Goal: Task Accomplishment & Management: Use online tool/utility

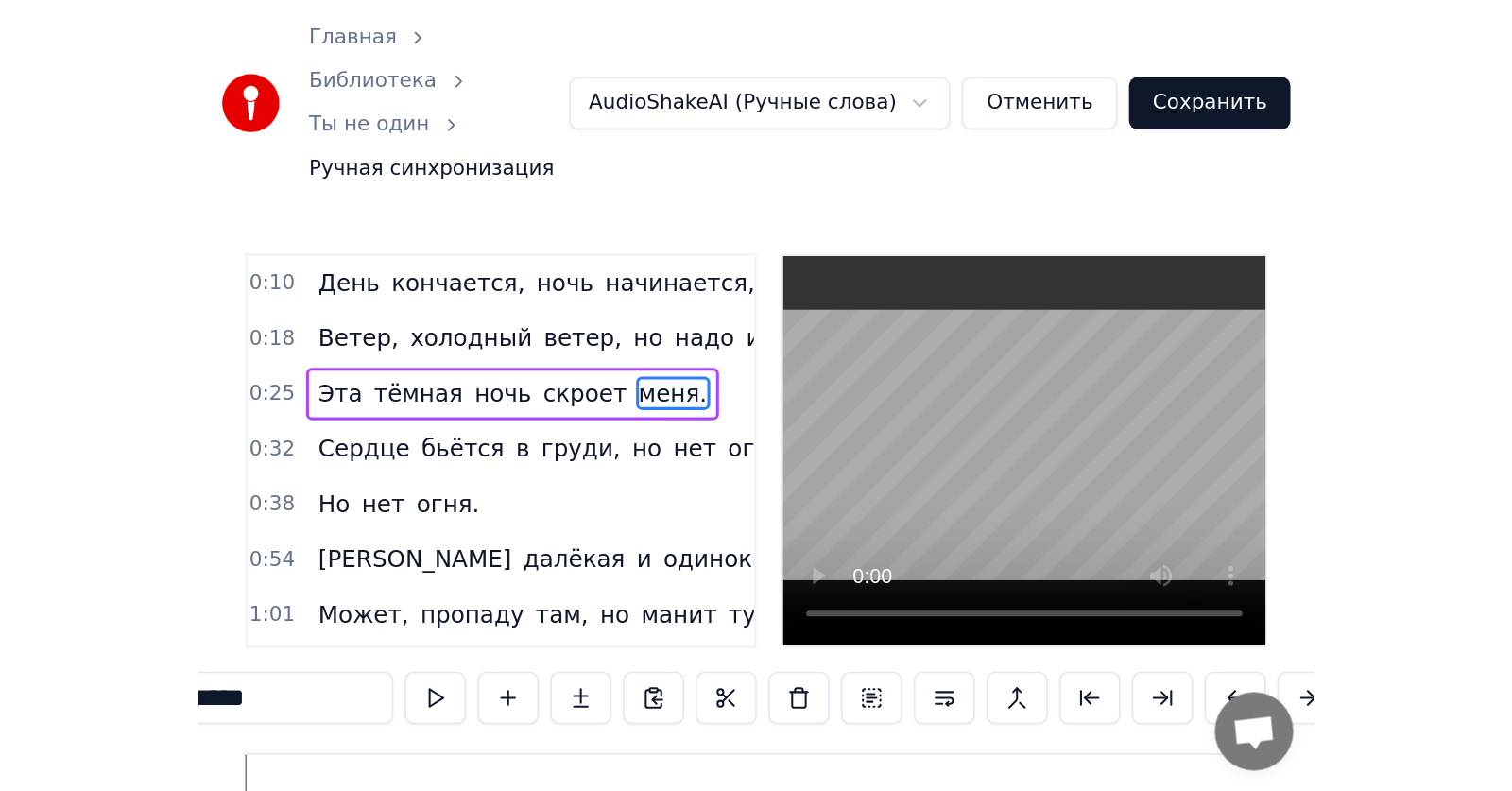
scroll to position [0, 20911]
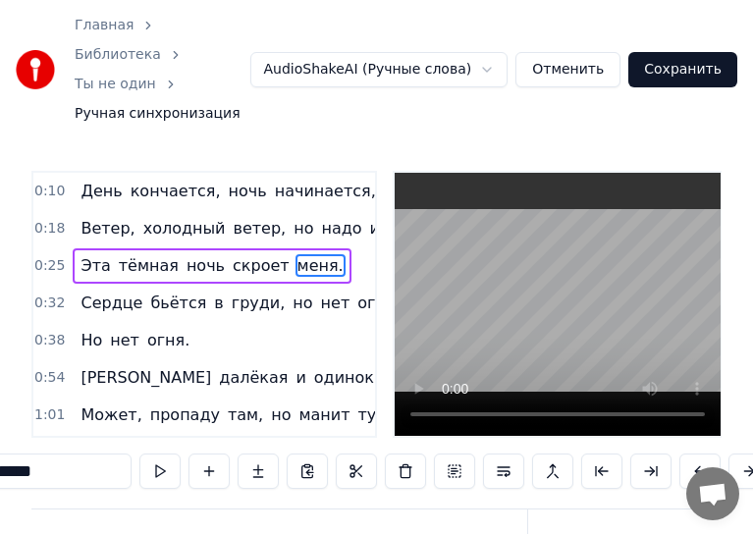
drag, startPoint x: 541, startPoint y: 9, endPoint x: 640, endPoint y: 100, distance: 134.9
click at [647, 109] on div "Главная Библиотека Ты не один Ручная синхронизация AudioShakeAI (Ручные слова) …" at bounding box center [376, 69] width 753 height 139
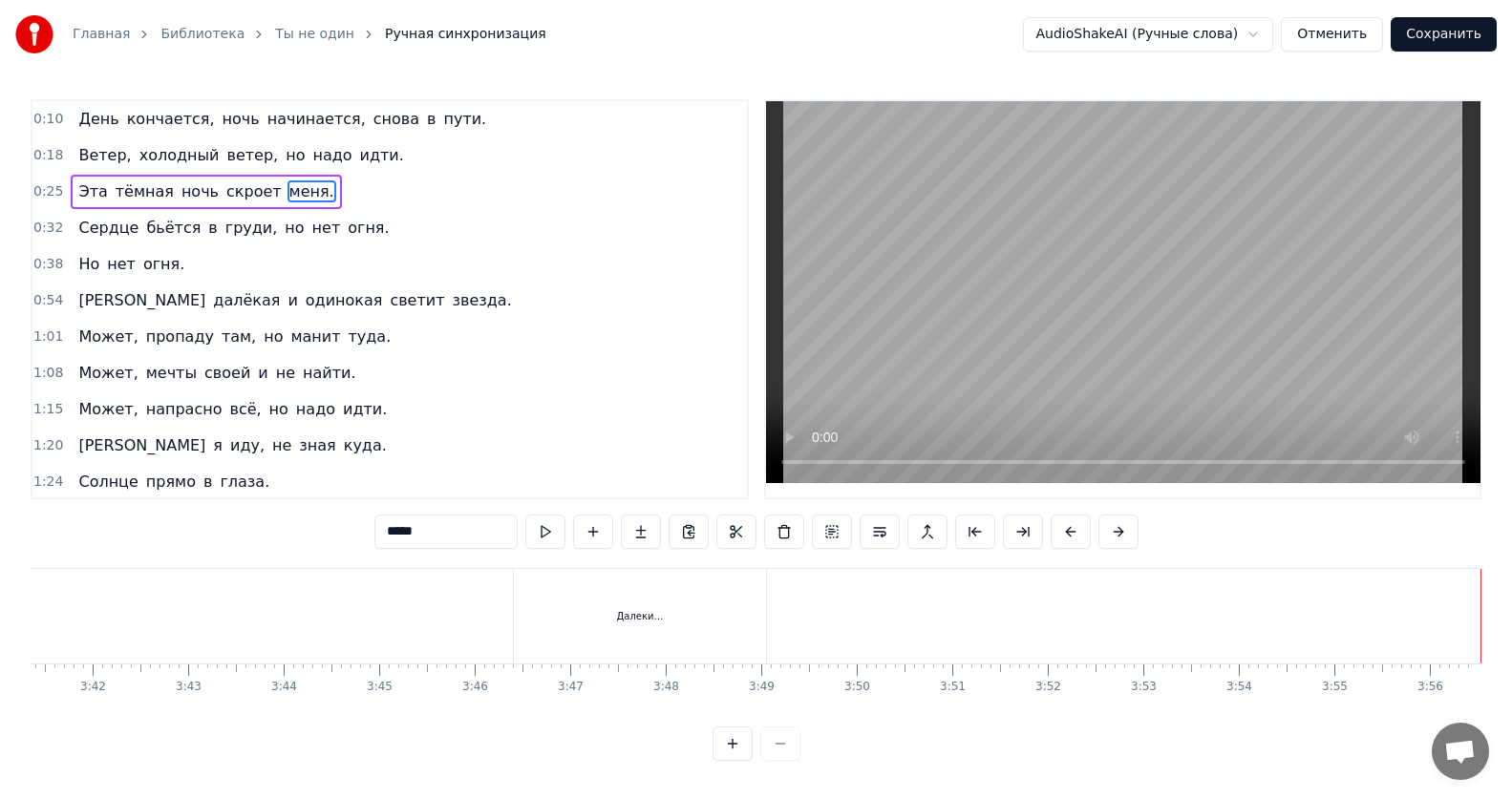
click at [731, 29] on button "Сохранить" at bounding box center [1443, 34] width 106 height 34
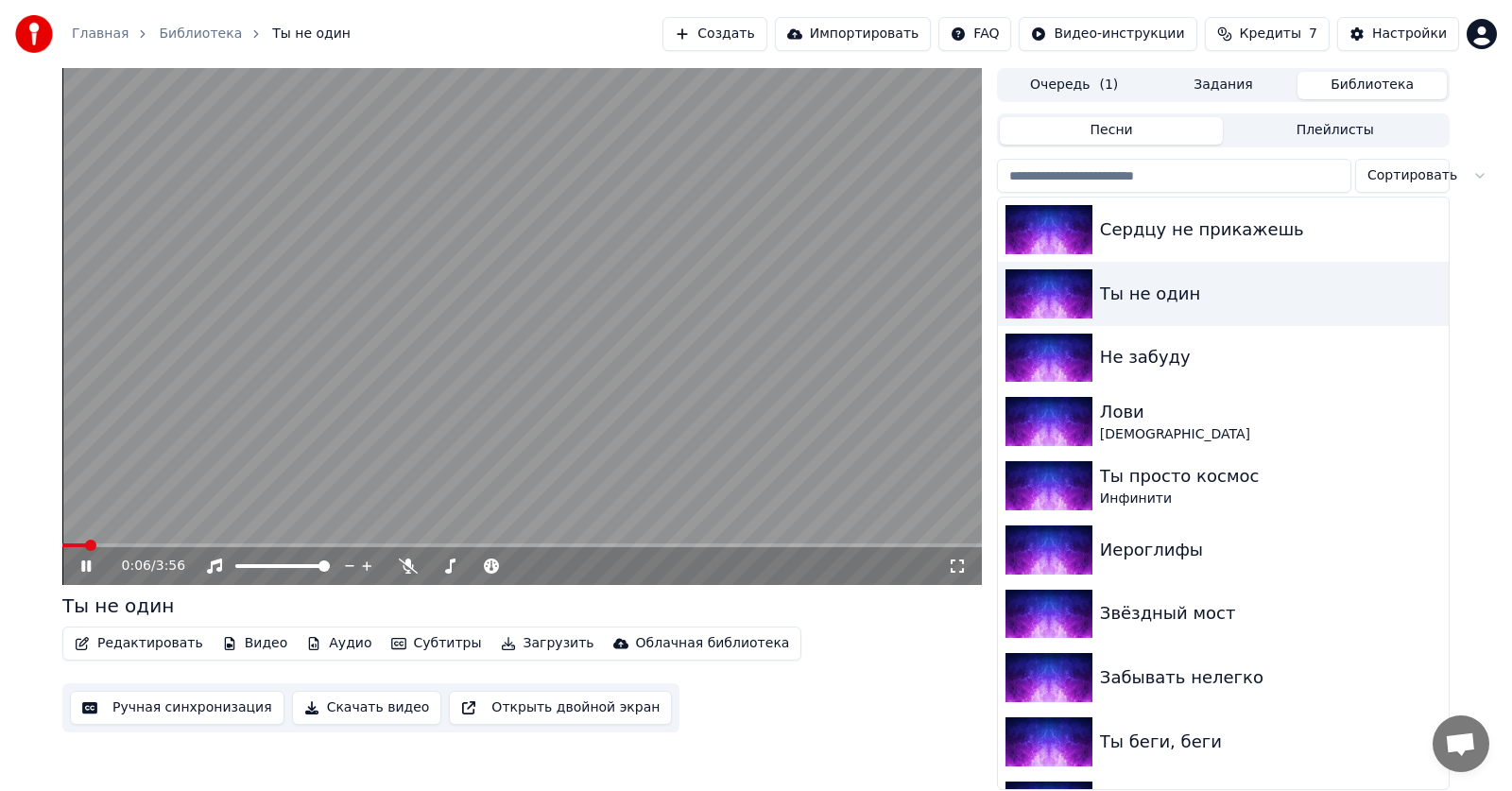
click at [112, 34] on link "Главная" at bounding box center [100, 35] width 57 height 19
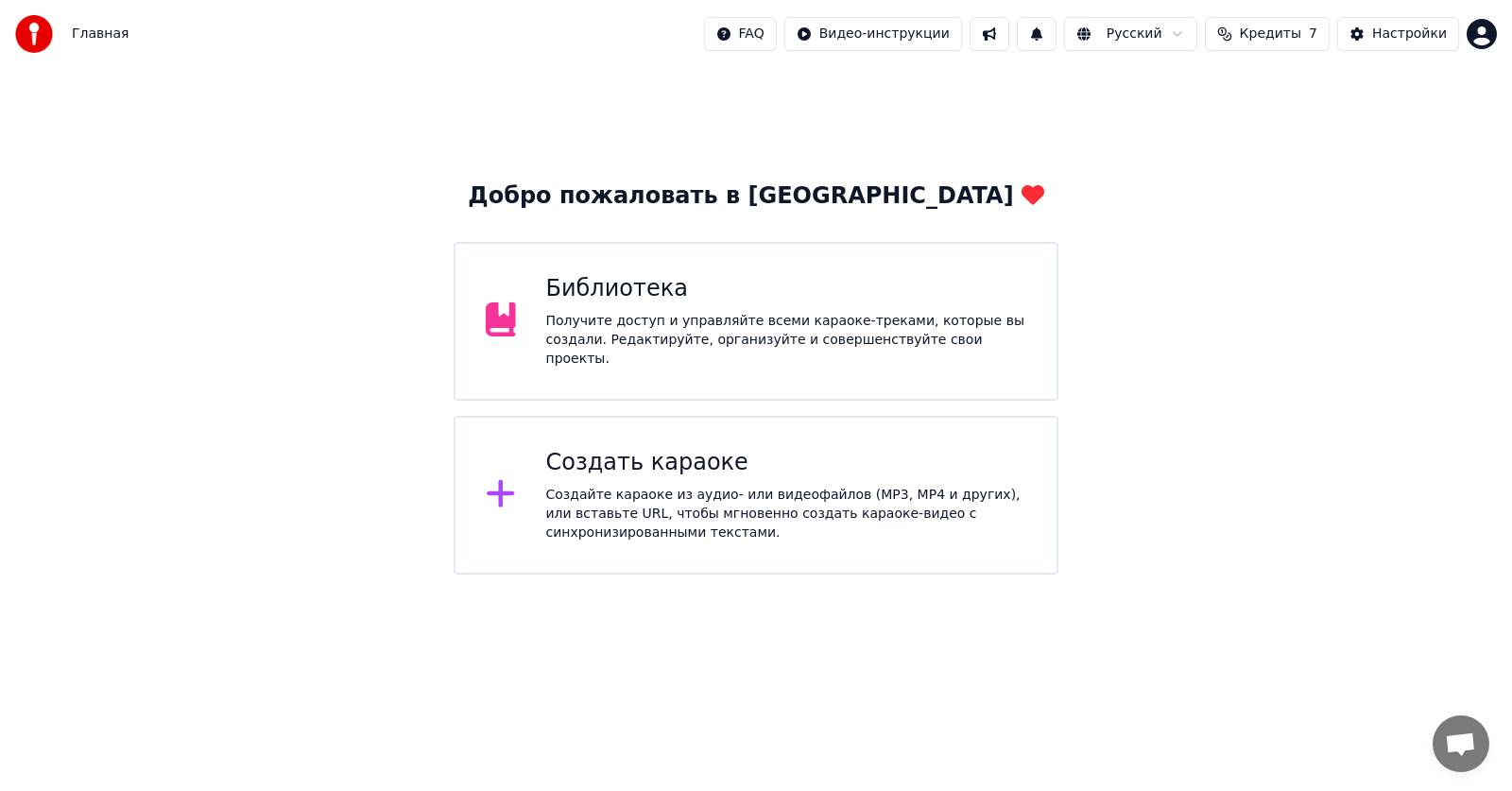
click at [670, 486] on div "Создайте караоке из аудио- или видеофайлов (MP3, MP4 и других), или вставьте UR…" at bounding box center [787, 514] width 481 height 57
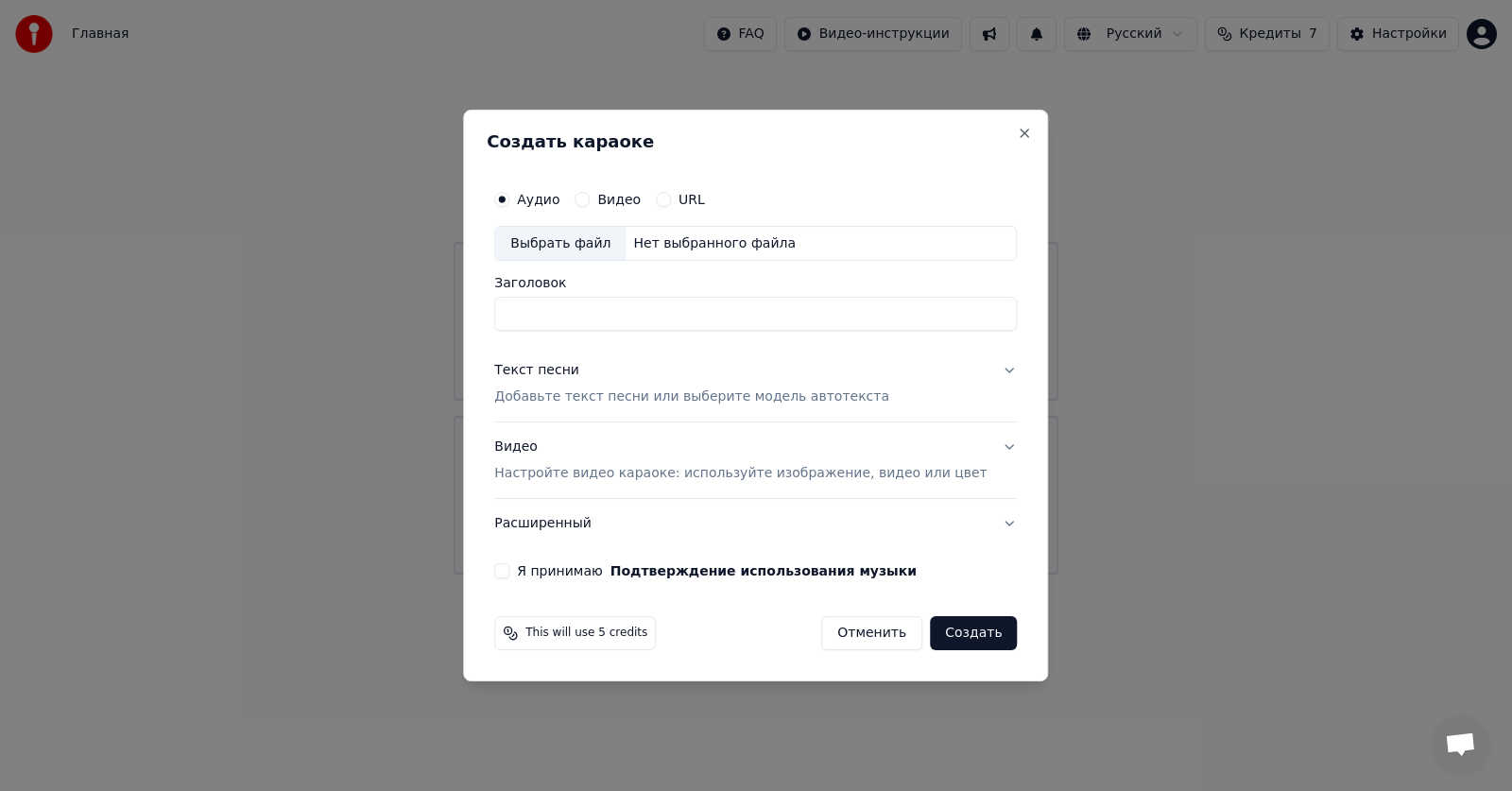
click at [591, 242] on div "Выбрать файл" at bounding box center [561, 243] width 131 height 34
click at [649, 319] on input "**********" at bounding box center [755, 314] width 522 height 34
type input "*****"
click at [556, 371] on div "Текст песни" at bounding box center [537, 371] width 85 height 19
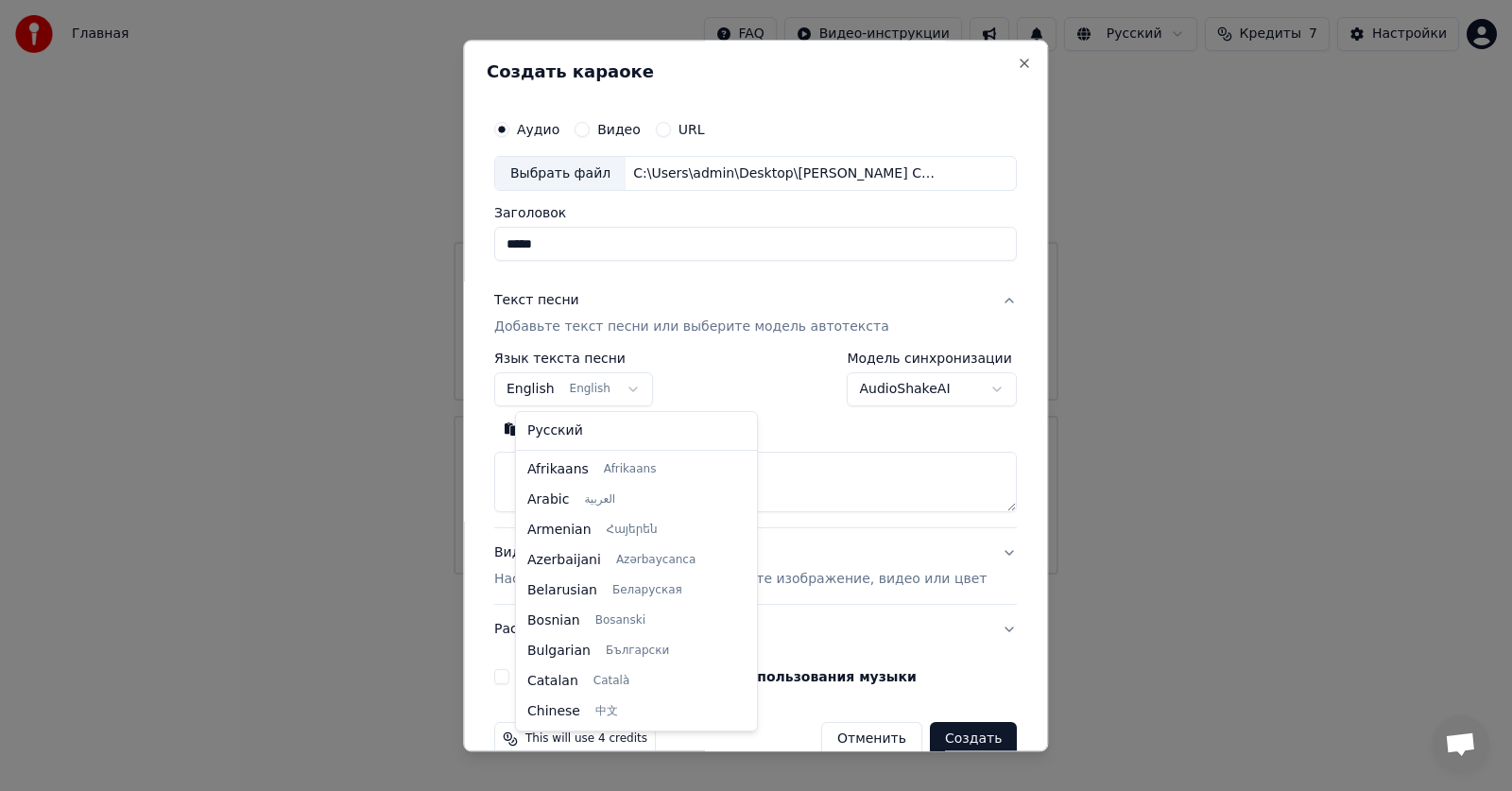
click at [645, 389] on body "Главная FAQ Видео-инструкции Русский Кредиты 7 Настройки Добро пожаловать в You…" at bounding box center [756, 287] width 1512 height 574
select select "**"
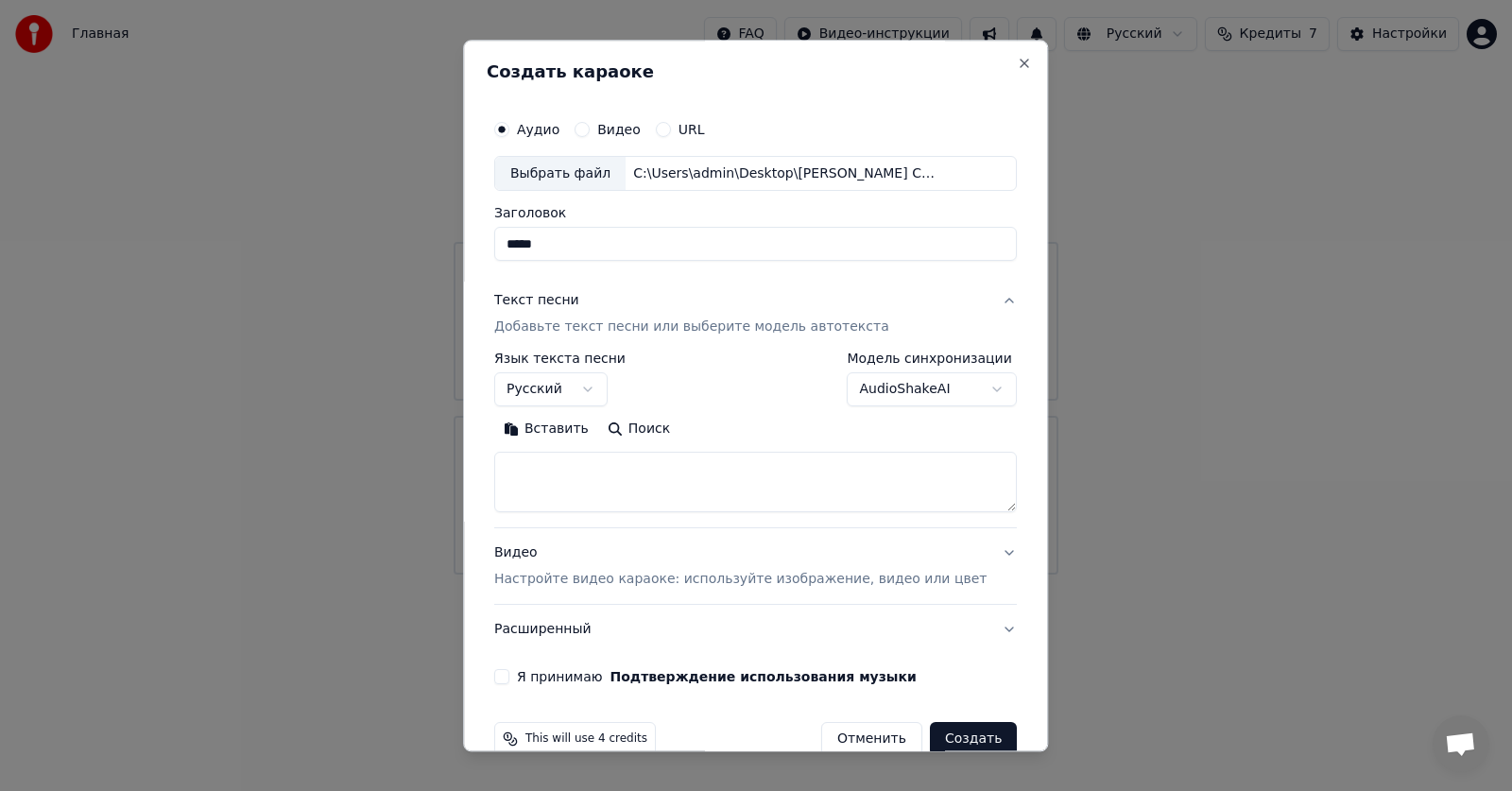
click at [555, 426] on button "Вставить" at bounding box center [546, 429] width 104 height 30
type textarea "**********"
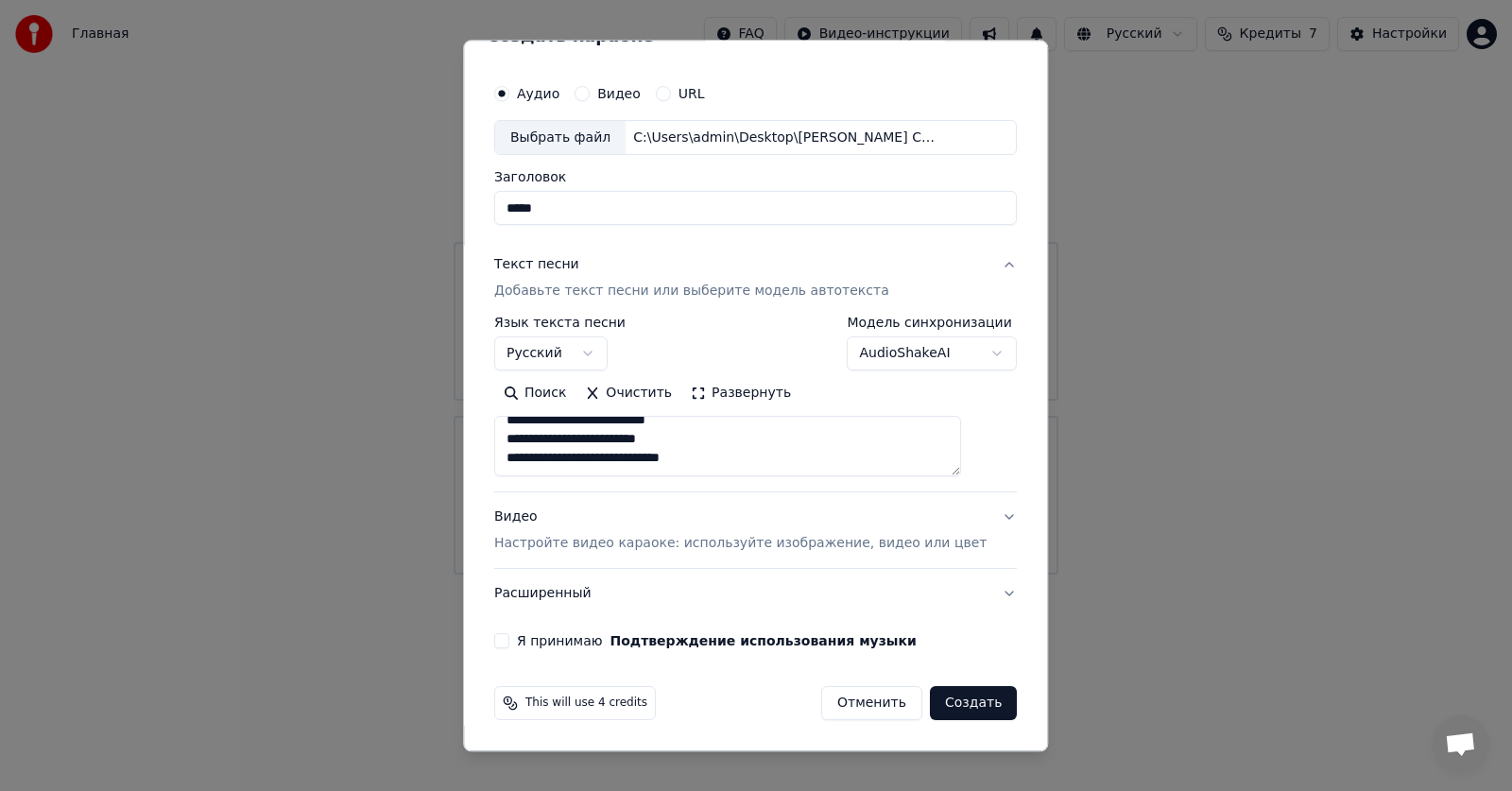
scroll to position [0, 0]
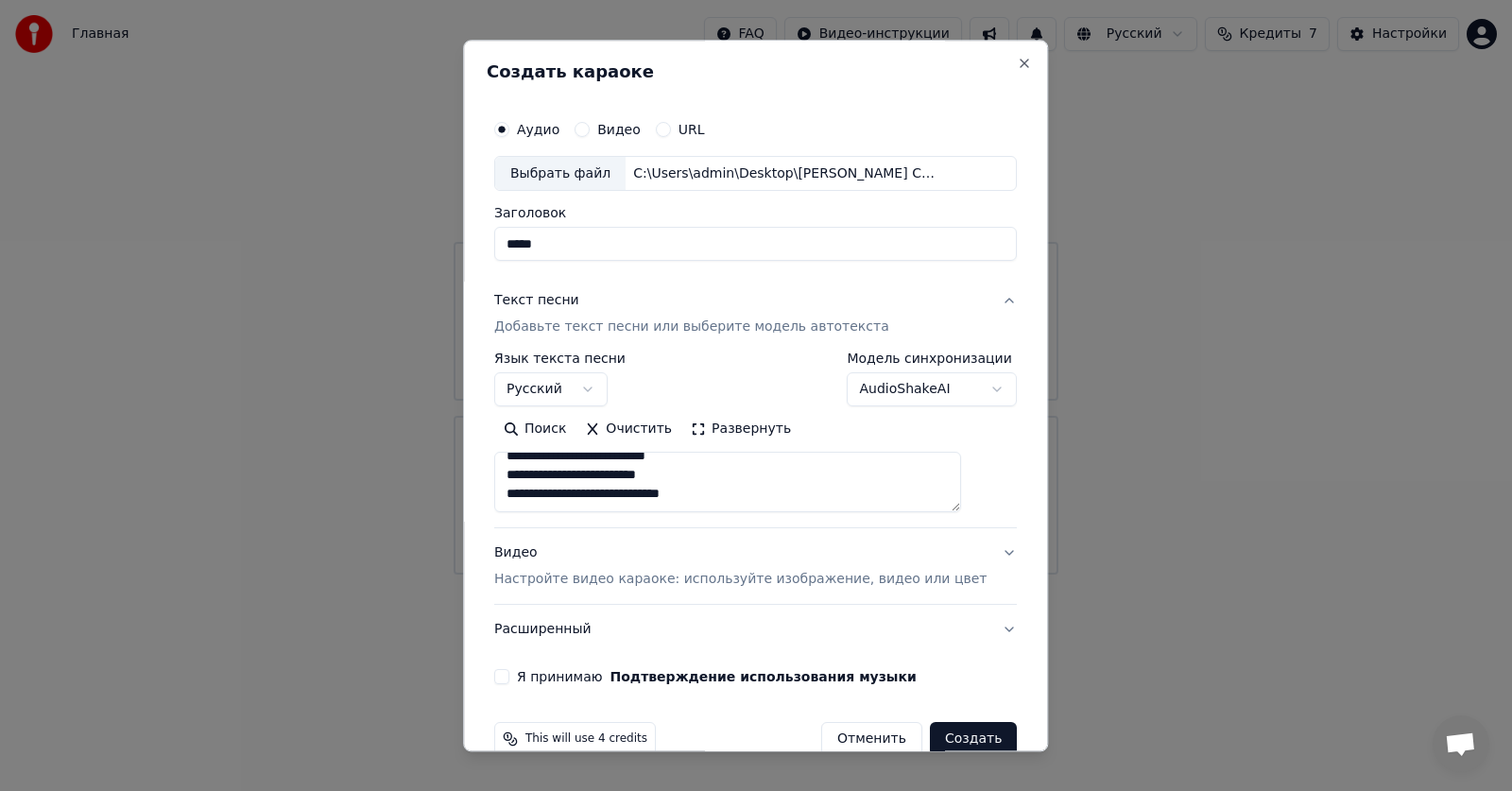
click at [638, 430] on button "Очистить" at bounding box center [629, 429] width 106 height 30
click at [723, 474] on textarea at bounding box center [727, 482] width 466 height 61
click at [723, 434] on button "Развернуть" at bounding box center [741, 429] width 119 height 30
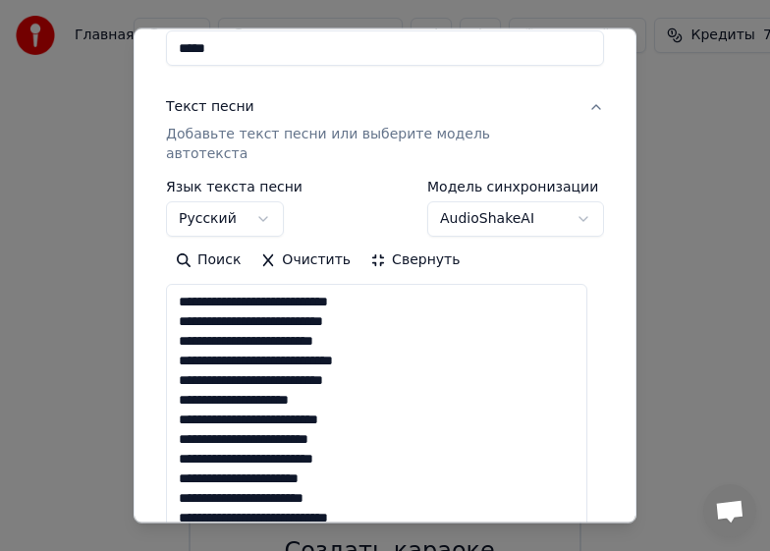
scroll to position [196, 0]
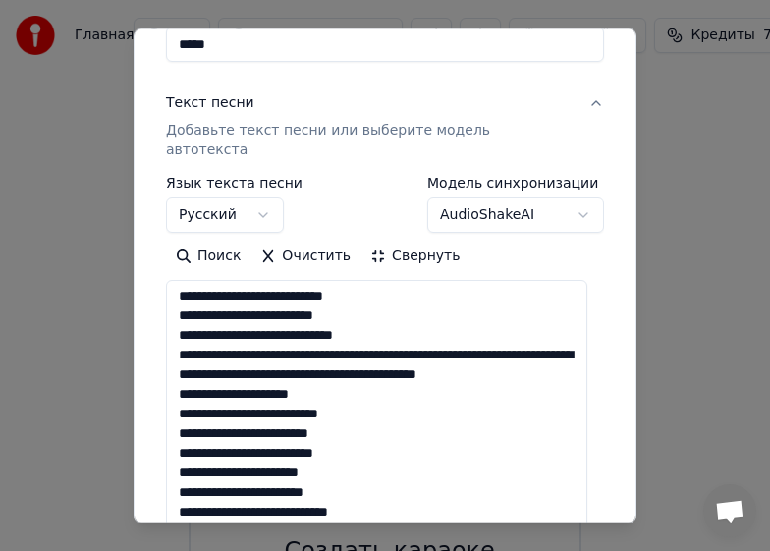
scroll to position [295, 0]
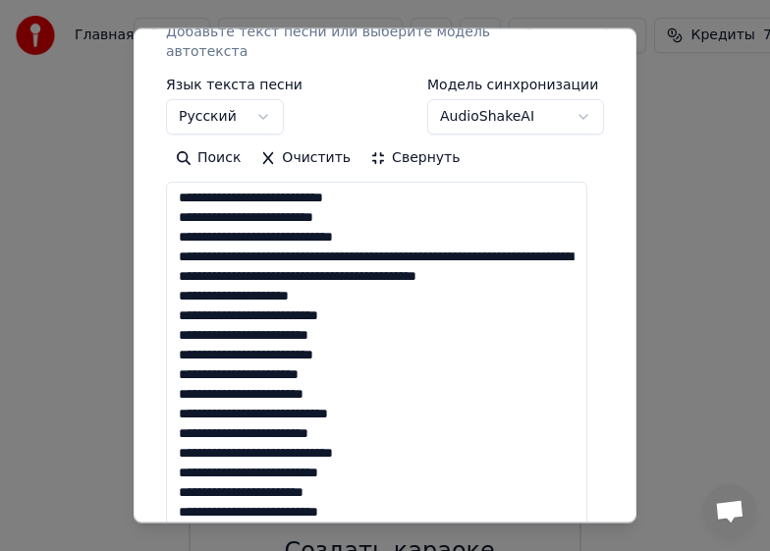
click at [177, 344] on textarea at bounding box center [376, 465] width 421 height 566
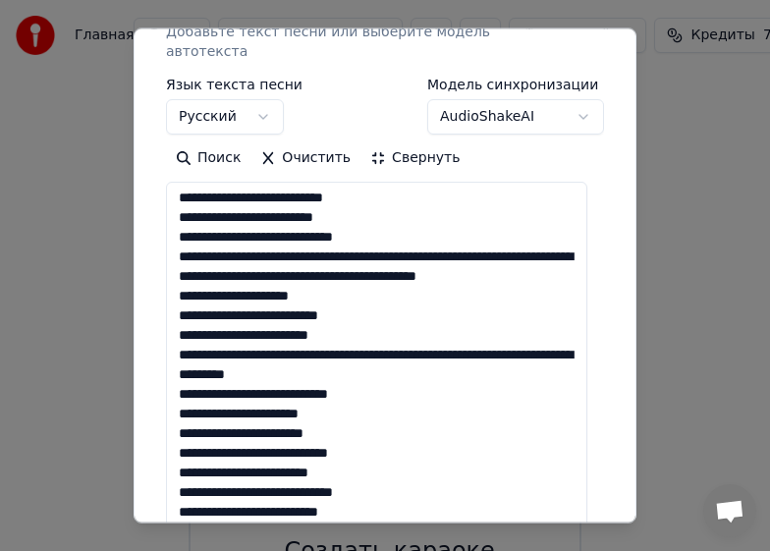
scroll to position [41, 0]
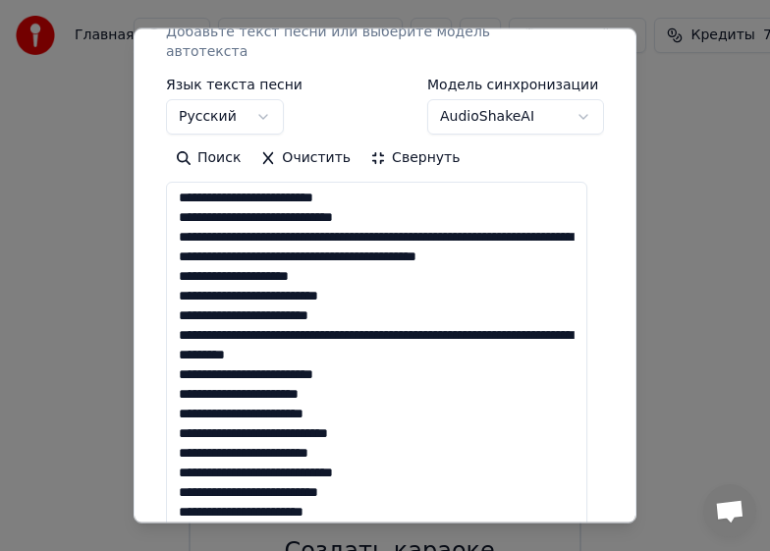
click at [180, 413] on textarea at bounding box center [376, 465] width 421 height 566
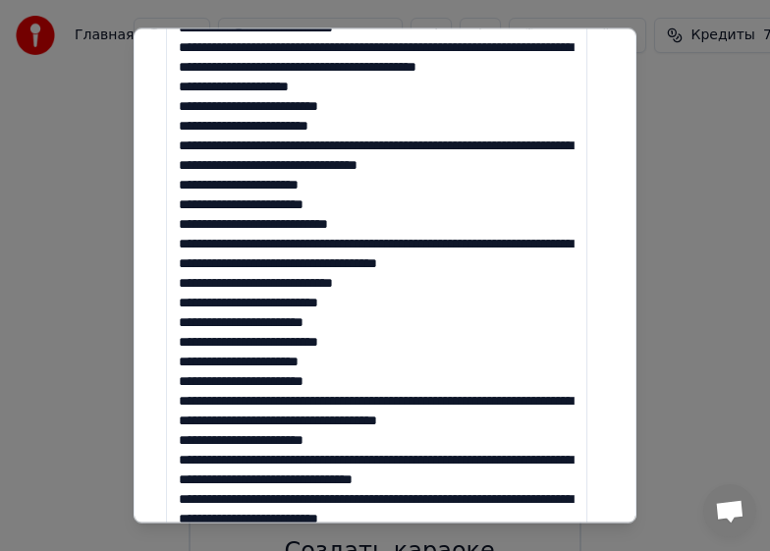
scroll to position [491, 0]
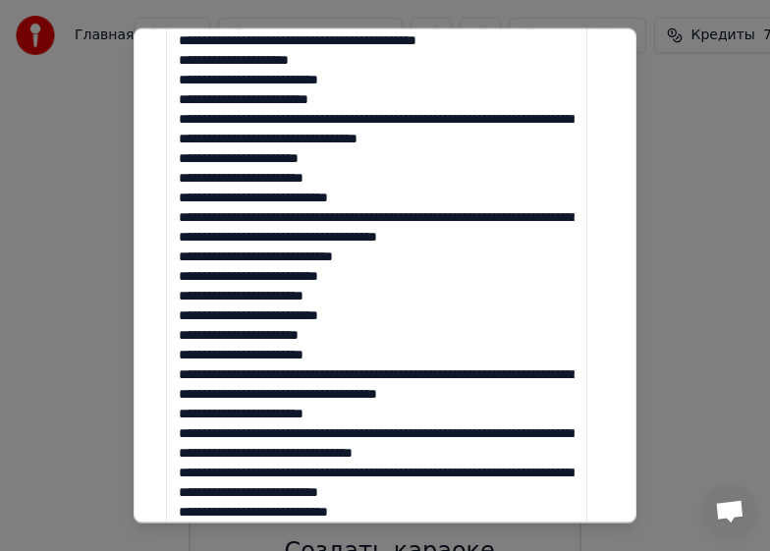
click at [181, 296] on textarea at bounding box center [376, 268] width 421 height 566
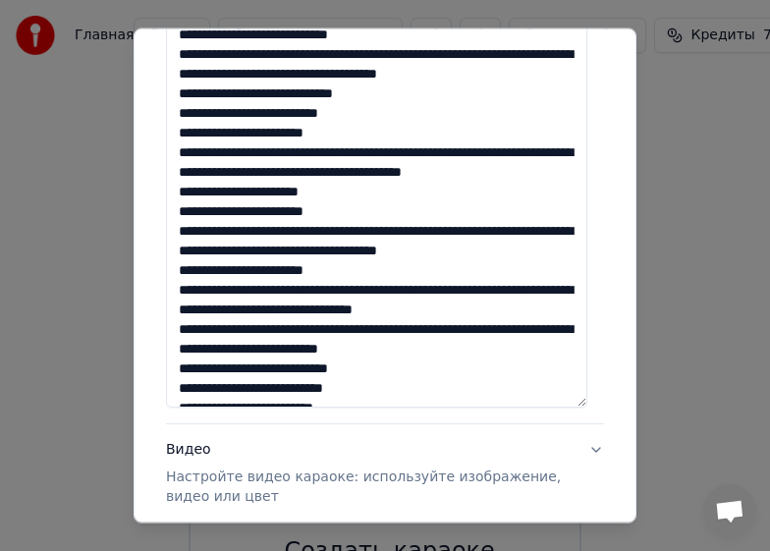
scroll to position [668, 0]
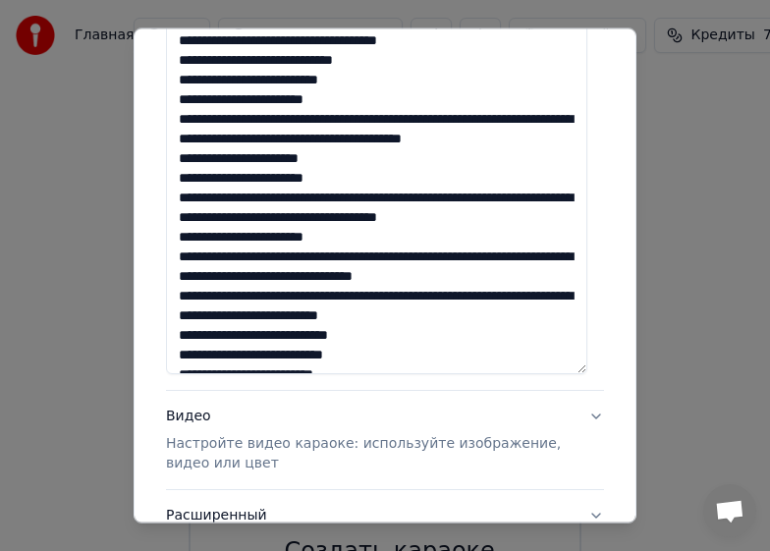
click at [180, 203] on textarea at bounding box center [376, 91] width 421 height 566
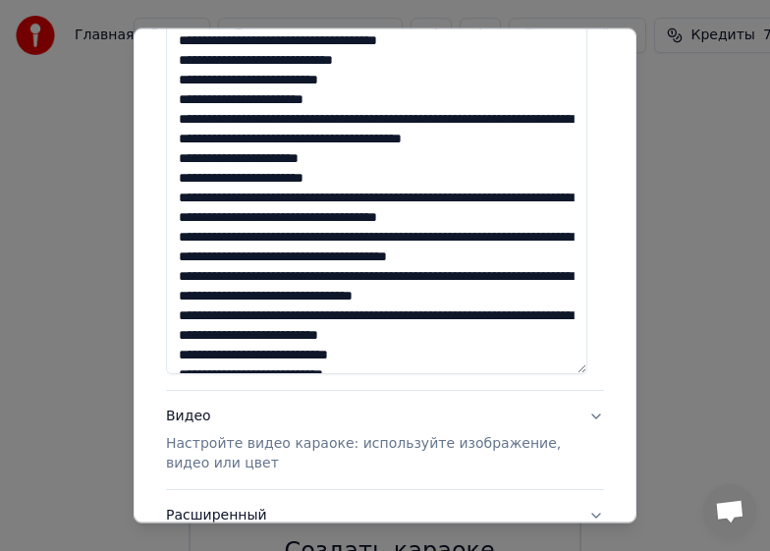
click at [179, 260] on textarea at bounding box center [376, 91] width 421 height 566
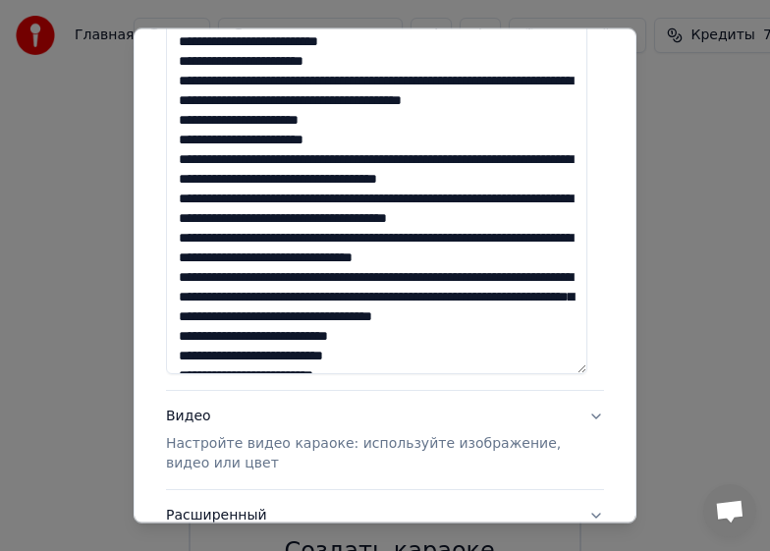
click at [179, 258] on textarea at bounding box center [376, 91] width 421 height 566
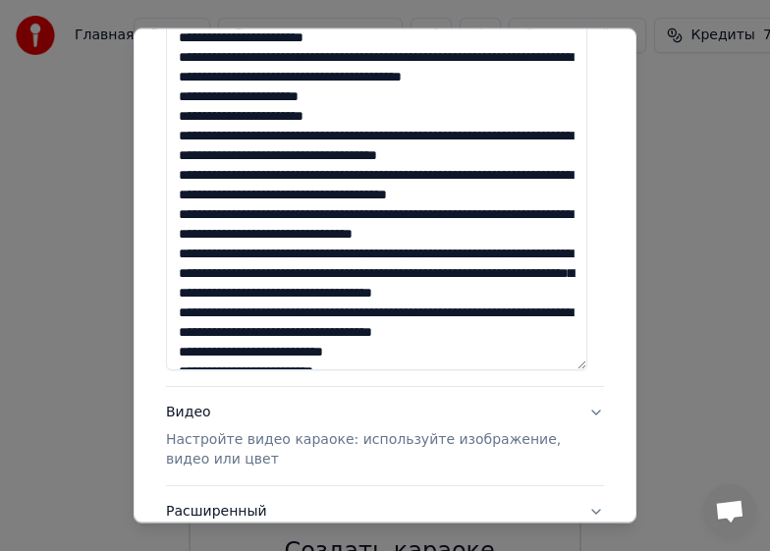
scroll to position [706, 0]
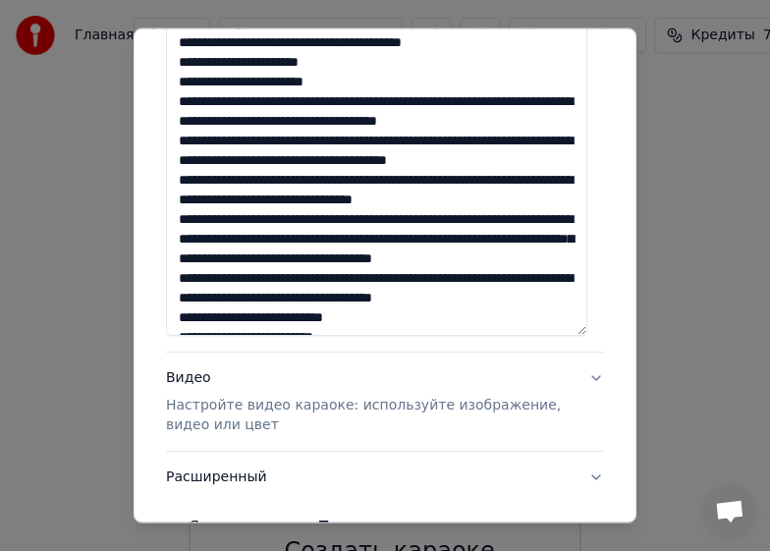
drag, startPoint x: 181, startPoint y: 180, endPoint x: 429, endPoint y: 184, distance: 248.5
click at [429, 184] on textarea at bounding box center [376, 53] width 421 height 566
click at [430, 193] on textarea at bounding box center [376, 53] width 421 height 566
click at [183, 204] on textarea at bounding box center [376, 53] width 421 height 566
click at [223, 201] on textarea at bounding box center [376, 53] width 421 height 566
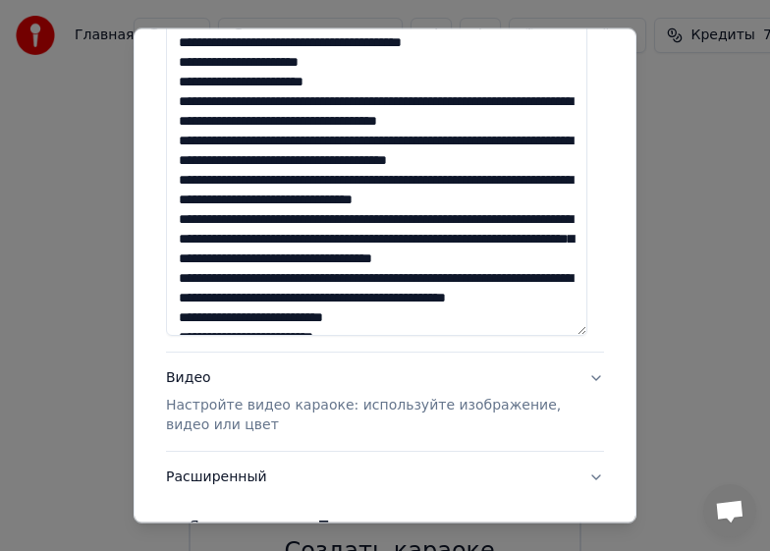
click at [180, 201] on textarea at bounding box center [376, 53] width 421 height 566
click at [183, 202] on textarea at bounding box center [376, 53] width 421 height 566
click at [275, 205] on textarea at bounding box center [376, 53] width 421 height 566
click at [228, 201] on textarea at bounding box center [376, 53] width 421 height 566
click at [229, 200] on textarea at bounding box center [376, 53] width 421 height 566
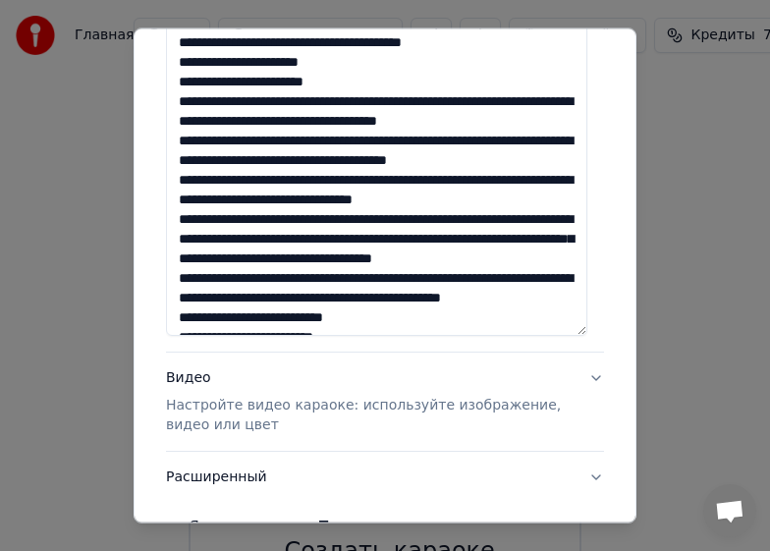
click at [227, 196] on textarea at bounding box center [376, 53] width 421 height 566
click at [230, 197] on textarea at bounding box center [376, 53] width 421 height 566
click at [282, 198] on textarea at bounding box center [376, 53] width 421 height 566
click at [330, 202] on textarea at bounding box center [376, 53] width 421 height 566
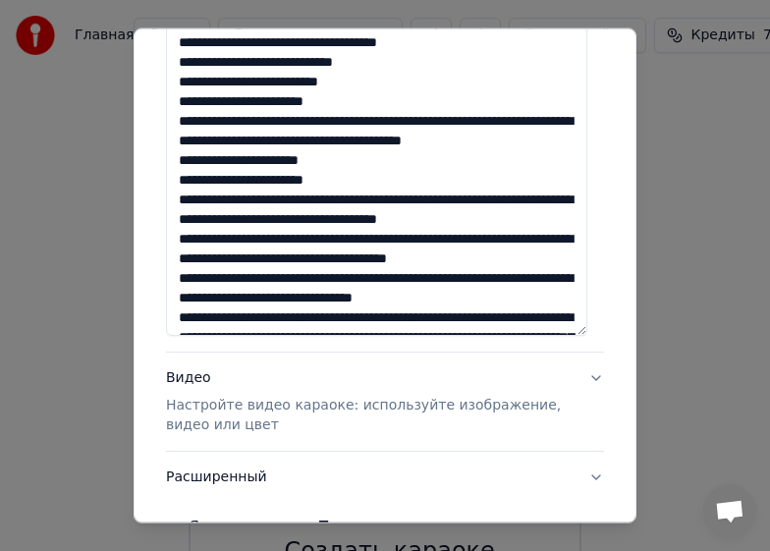
scroll to position [138, 0]
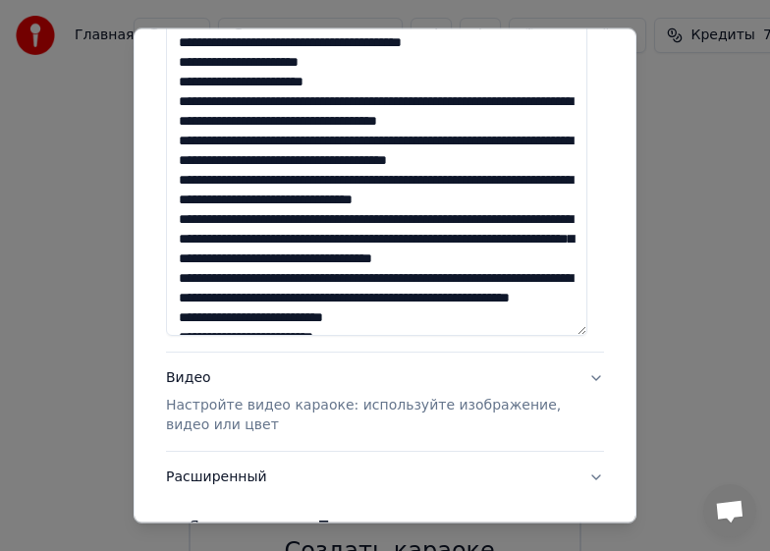
click at [373, 203] on textarea at bounding box center [376, 53] width 421 height 566
click at [282, 202] on textarea at bounding box center [376, 53] width 421 height 566
click at [180, 224] on textarea at bounding box center [376, 53] width 421 height 566
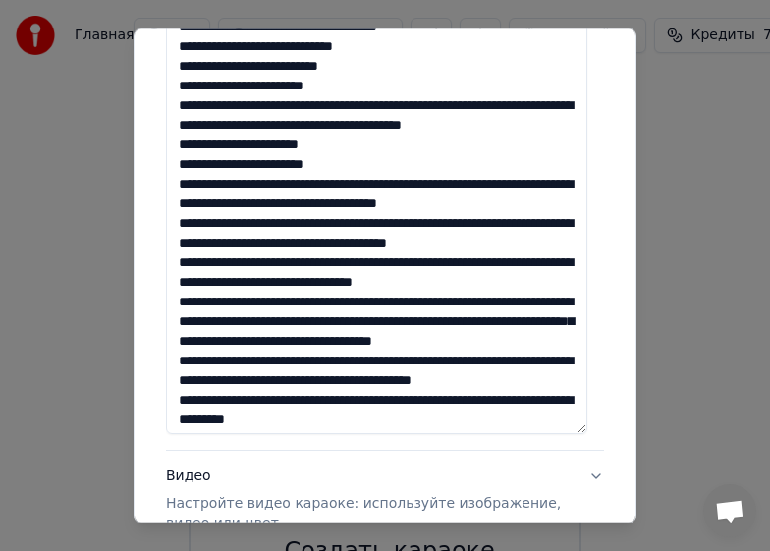
scroll to position [158, 0]
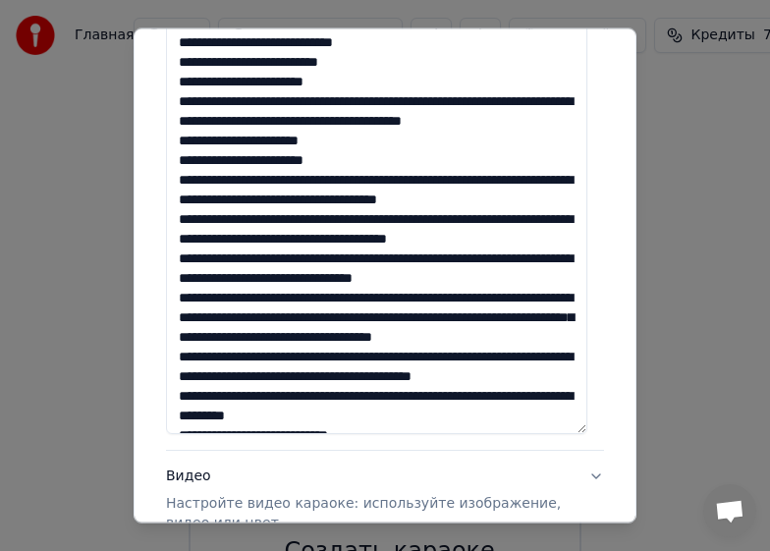
click at [376, 277] on textarea at bounding box center [376, 151] width 421 height 566
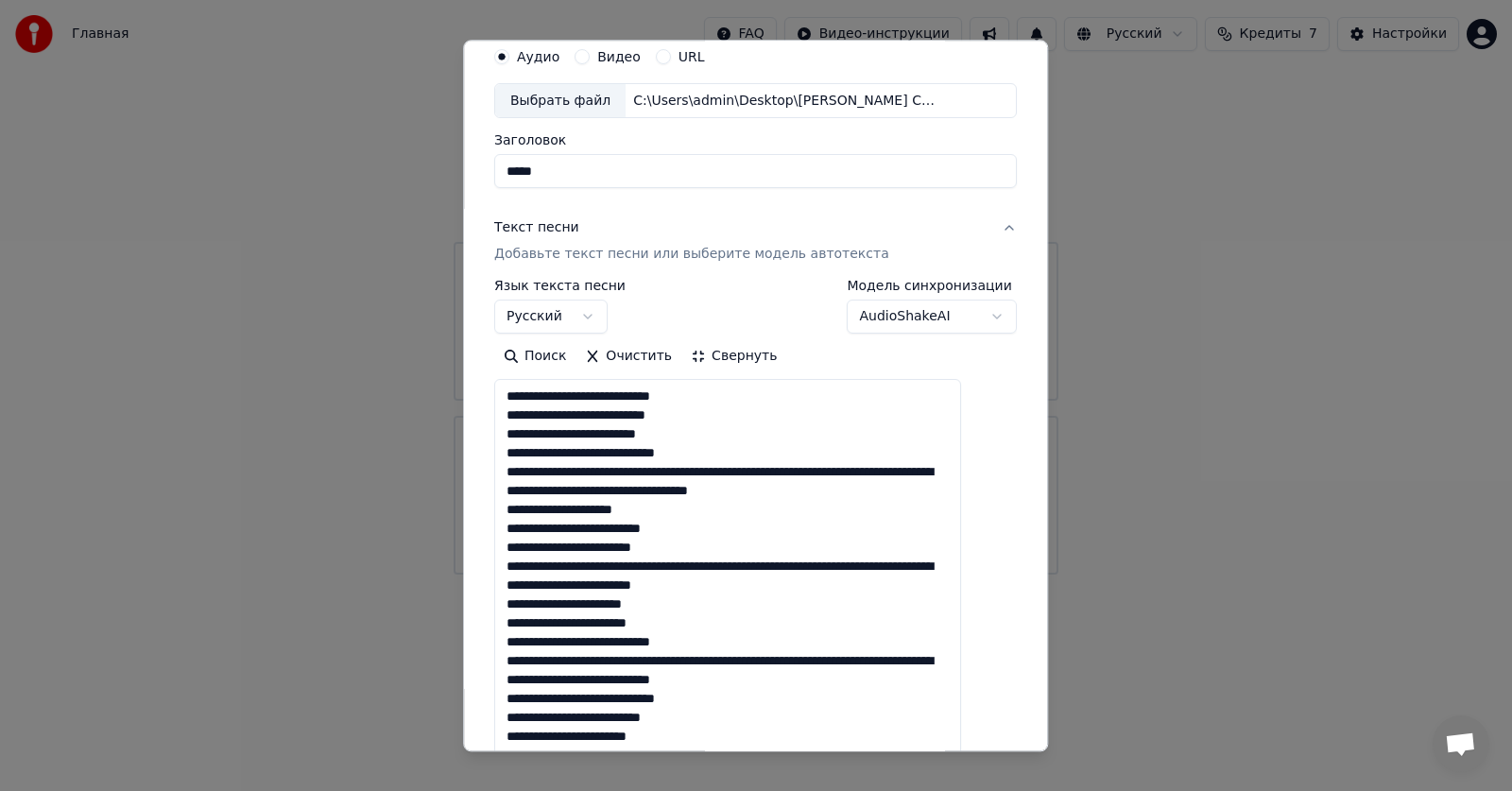
scroll to position [0, 0]
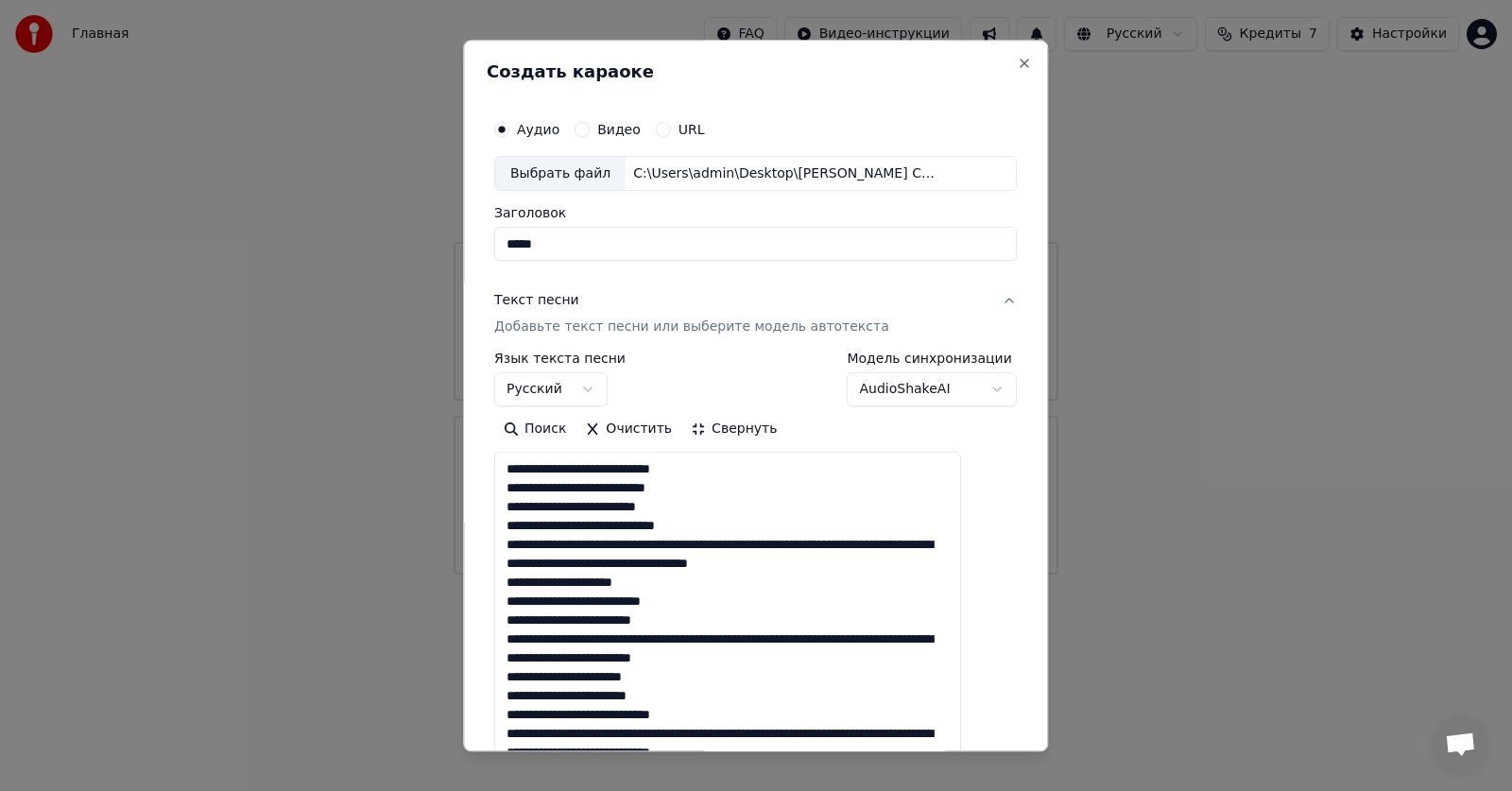
type textarea "**********"
click at [723, 433] on button "Свернуть" at bounding box center [733, 429] width 105 height 30
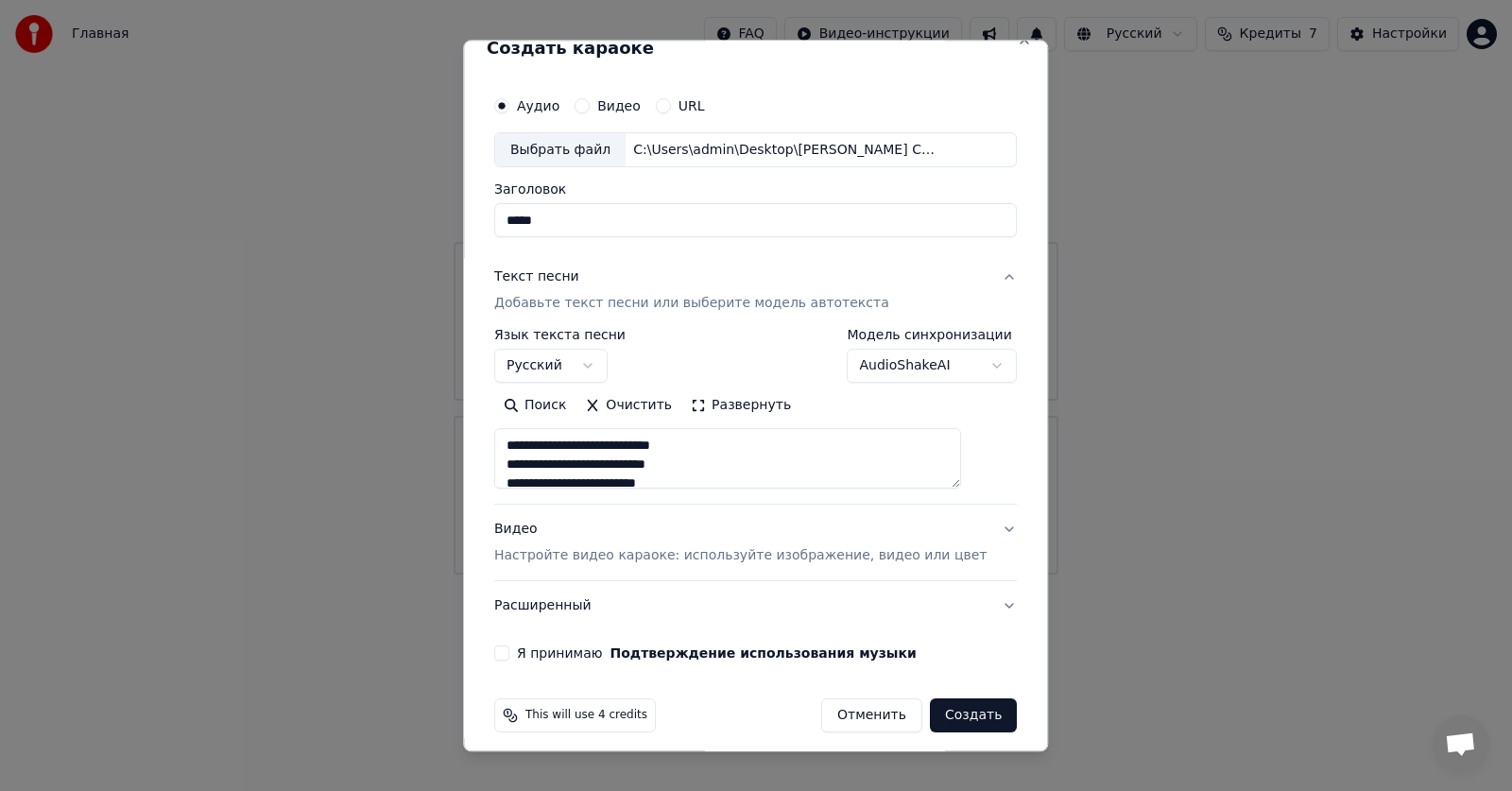
scroll to position [36, 0]
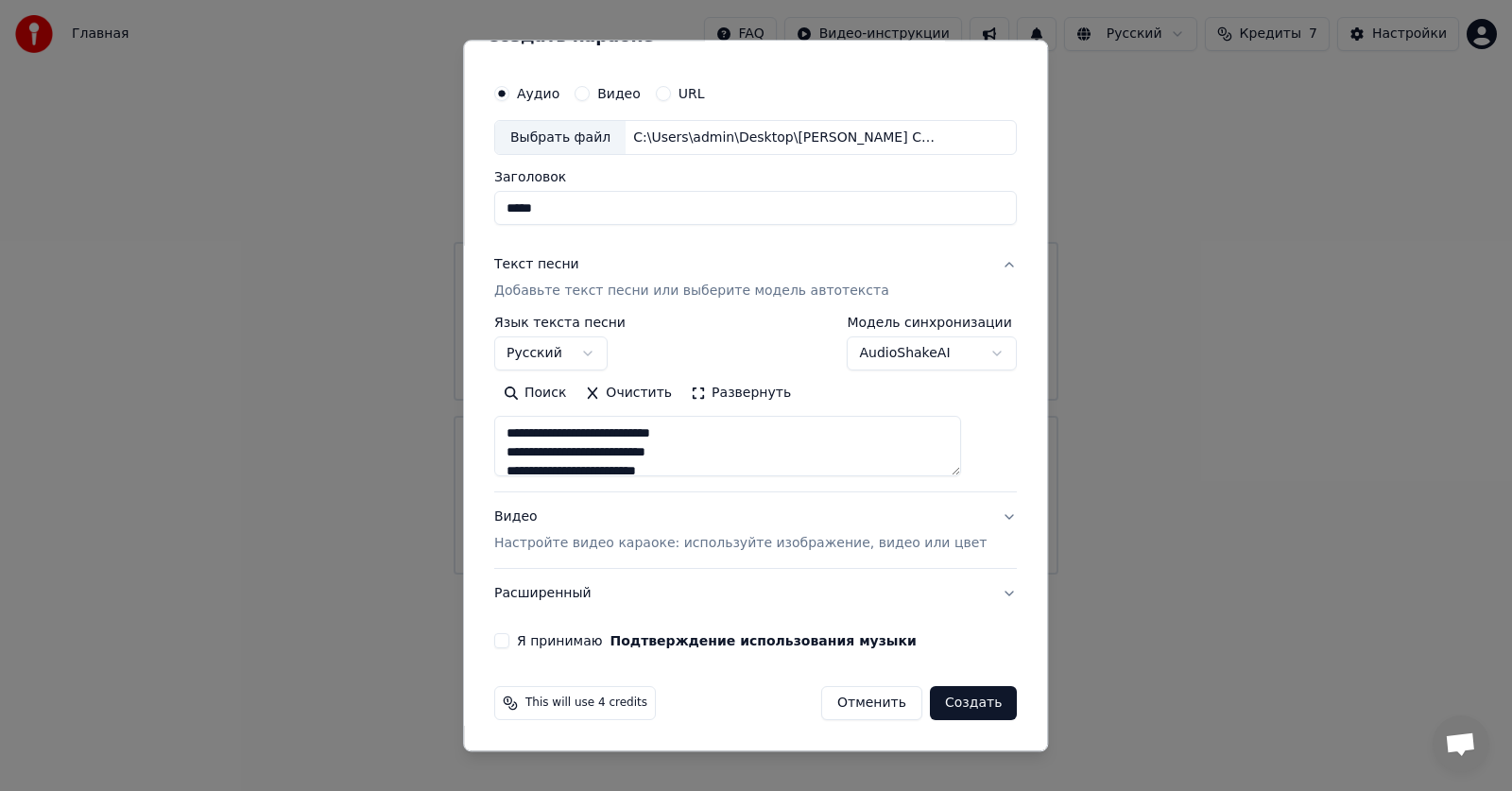
click at [537, 513] on div "Видео Настройте видео караоке: используйте изображение, видео или цвет" at bounding box center [741, 530] width 492 height 45
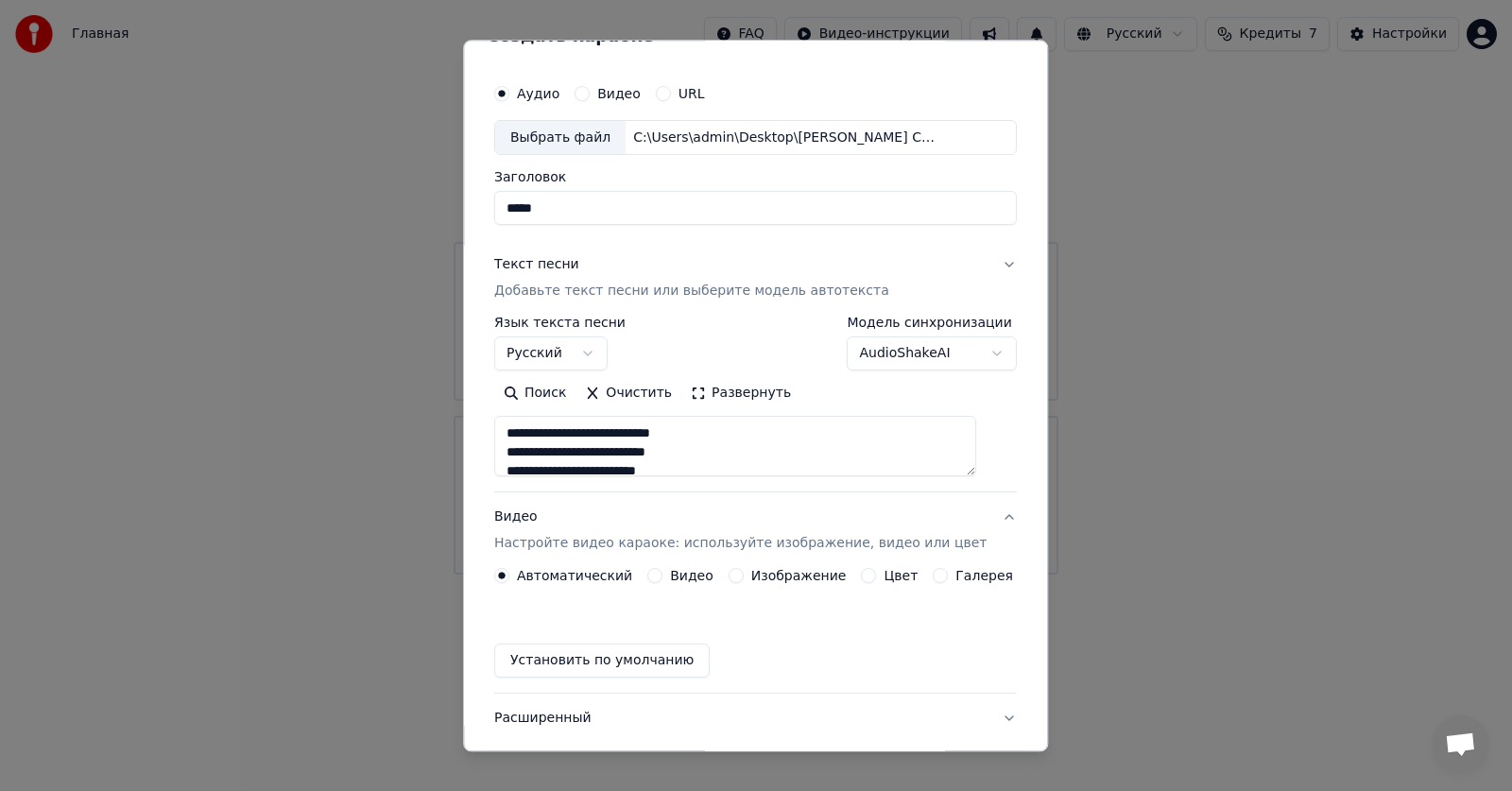
scroll to position [0, 0]
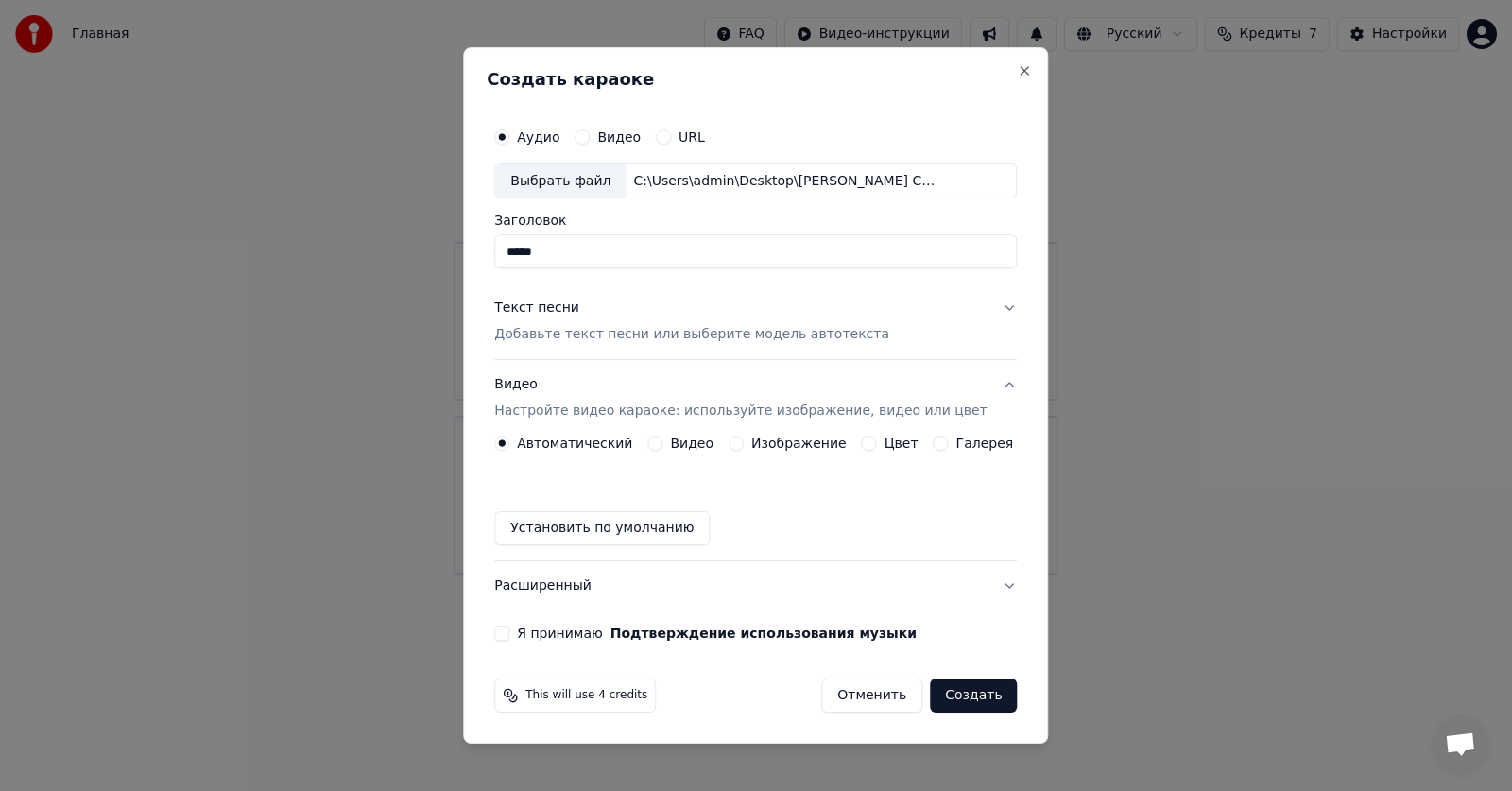
click at [708, 447] on label "Видео" at bounding box center [691, 444] width 43 height 13
click at [663, 447] on button "Видео" at bounding box center [655, 444] width 15 height 15
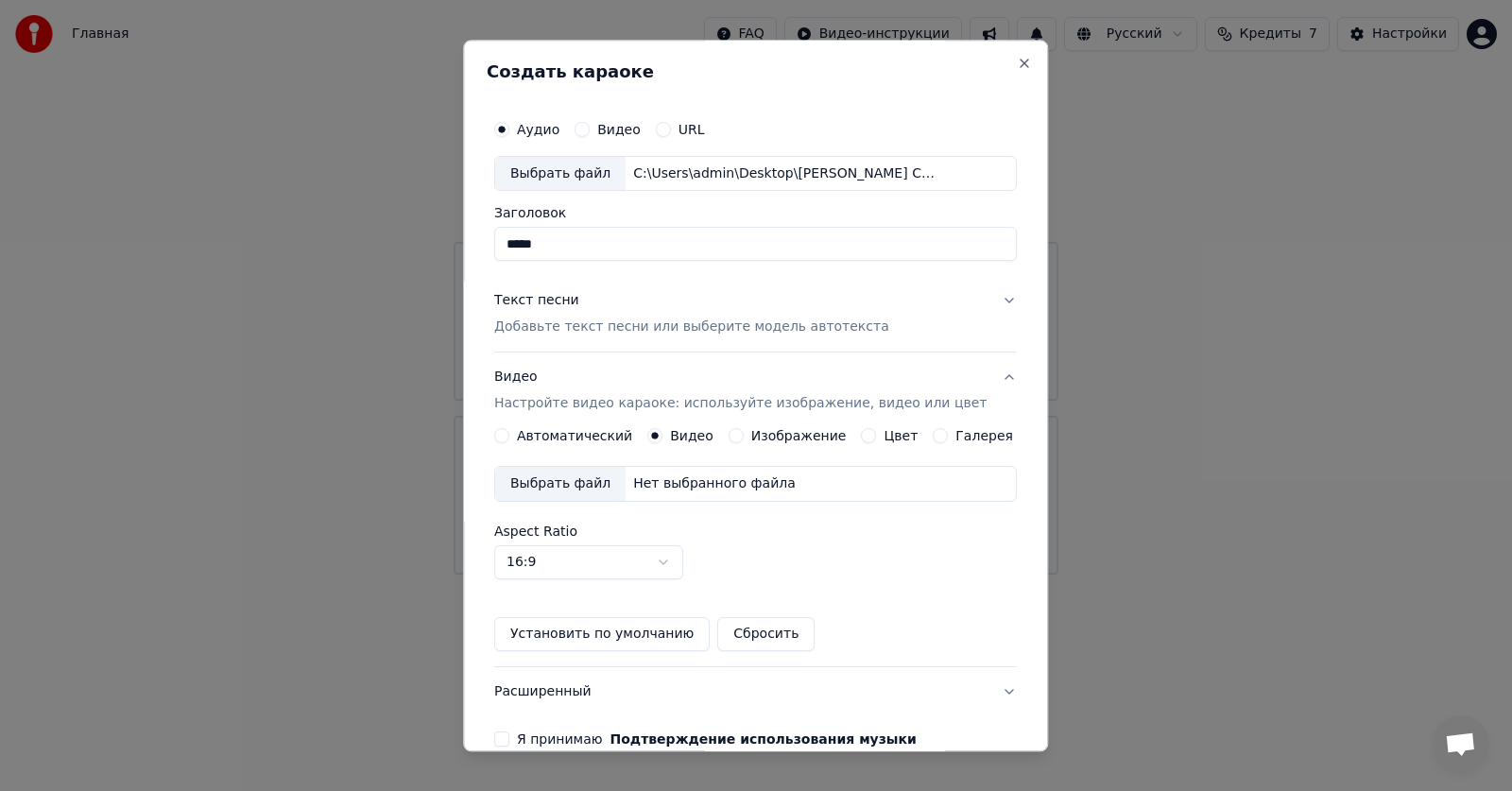
click at [585, 488] on div "Выбрать файл" at bounding box center [561, 484] width 131 height 34
click at [578, 487] on div "Выбрать файл" at bounding box center [561, 484] width 131 height 34
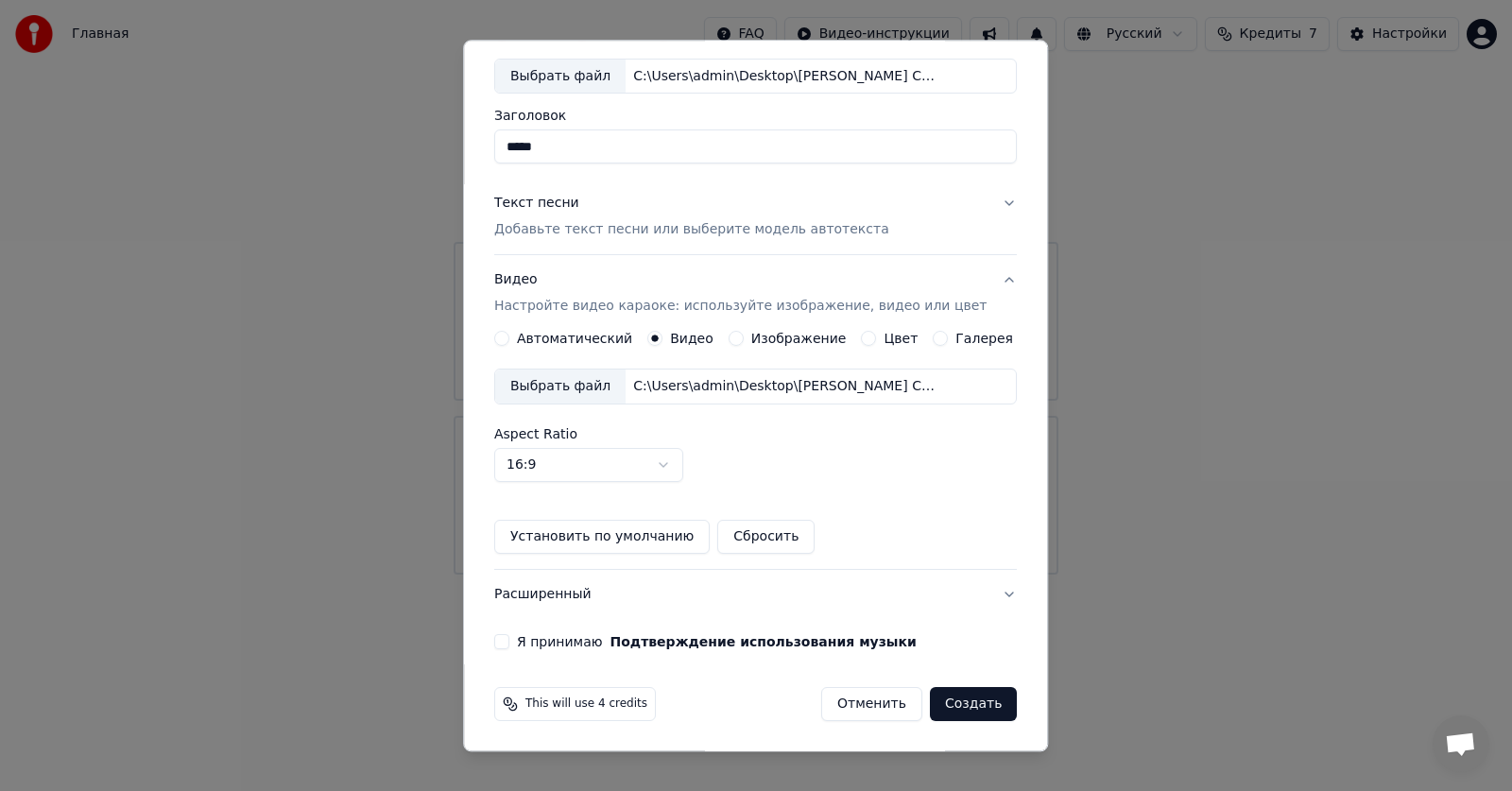
scroll to position [98, 0]
click at [509, 513] on button "Я принимаю Подтверждение использования музыки" at bounding box center [502, 642] width 15 height 15
click at [723, 513] on button "Создать" at bounding box center [972, 703] width 87 height 34
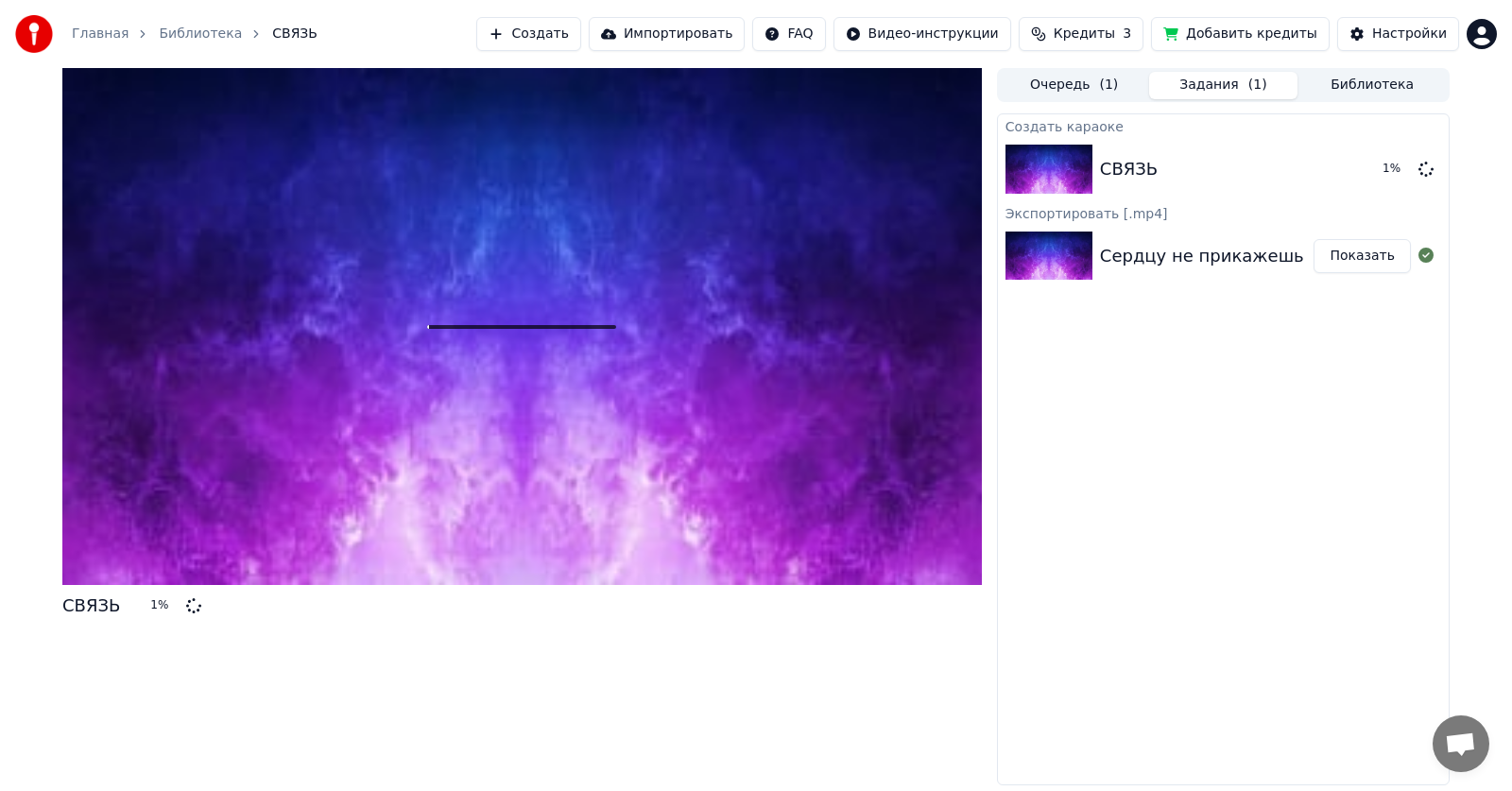
click at [723, 30] on span "Кредиты" at bounding box center [1084, 35] width 62 height 19
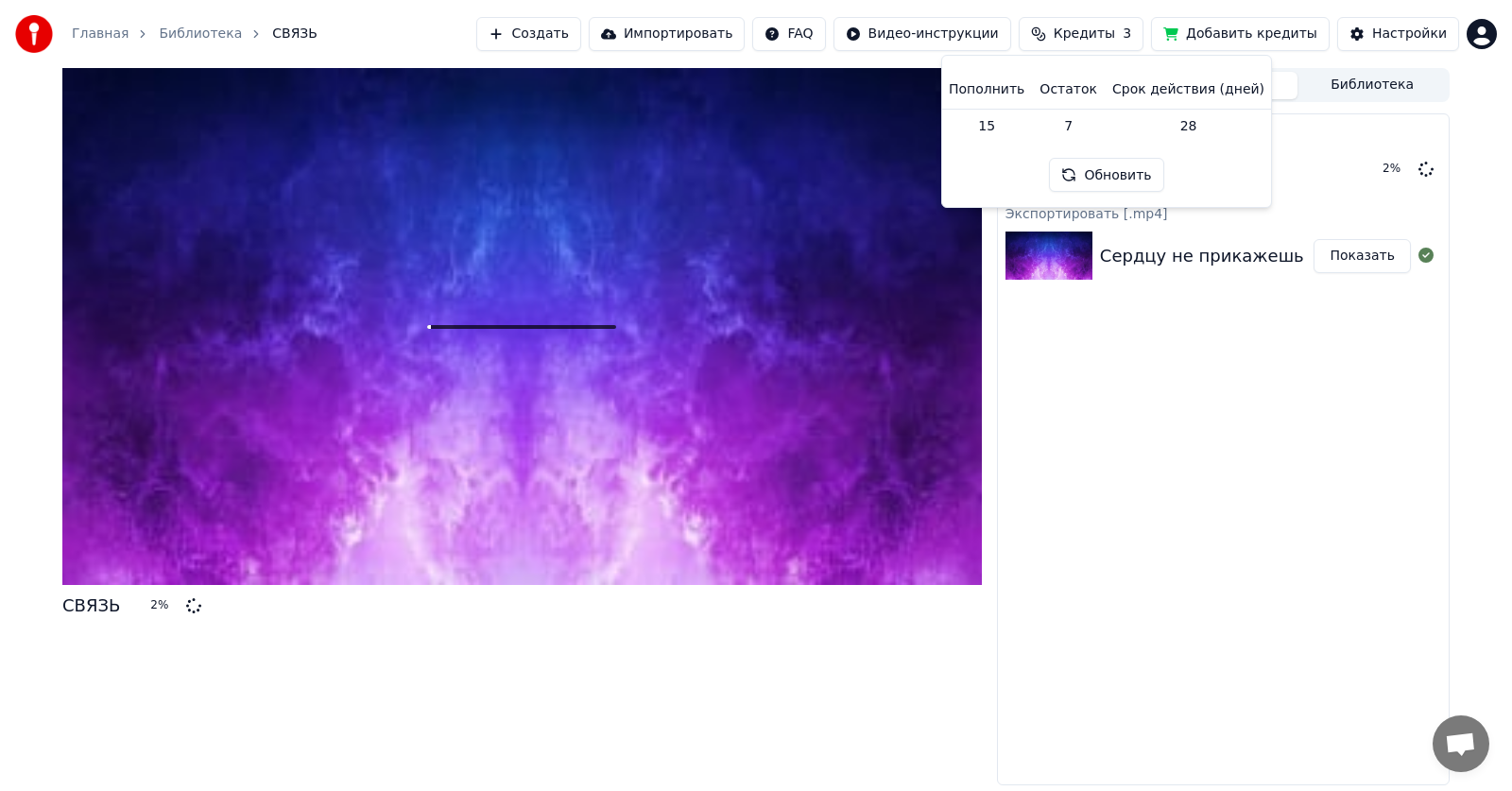
click at [723, 30] on span "Кредиты" at bounding box center [1084, 35] width 62 height 19
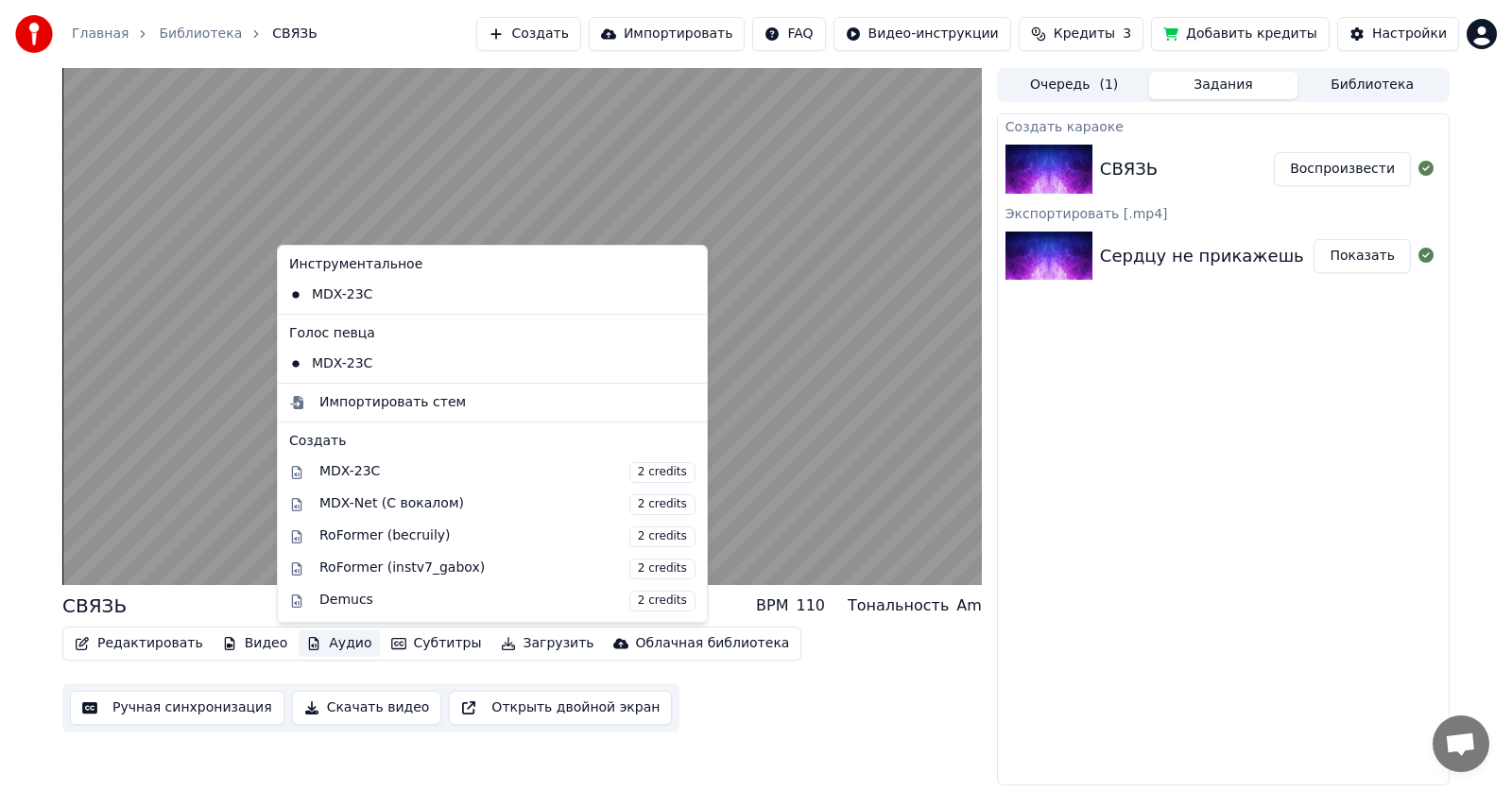
click at [328, 513] on button "Аудио" at bounding box center [338, 644] width 80 height 27
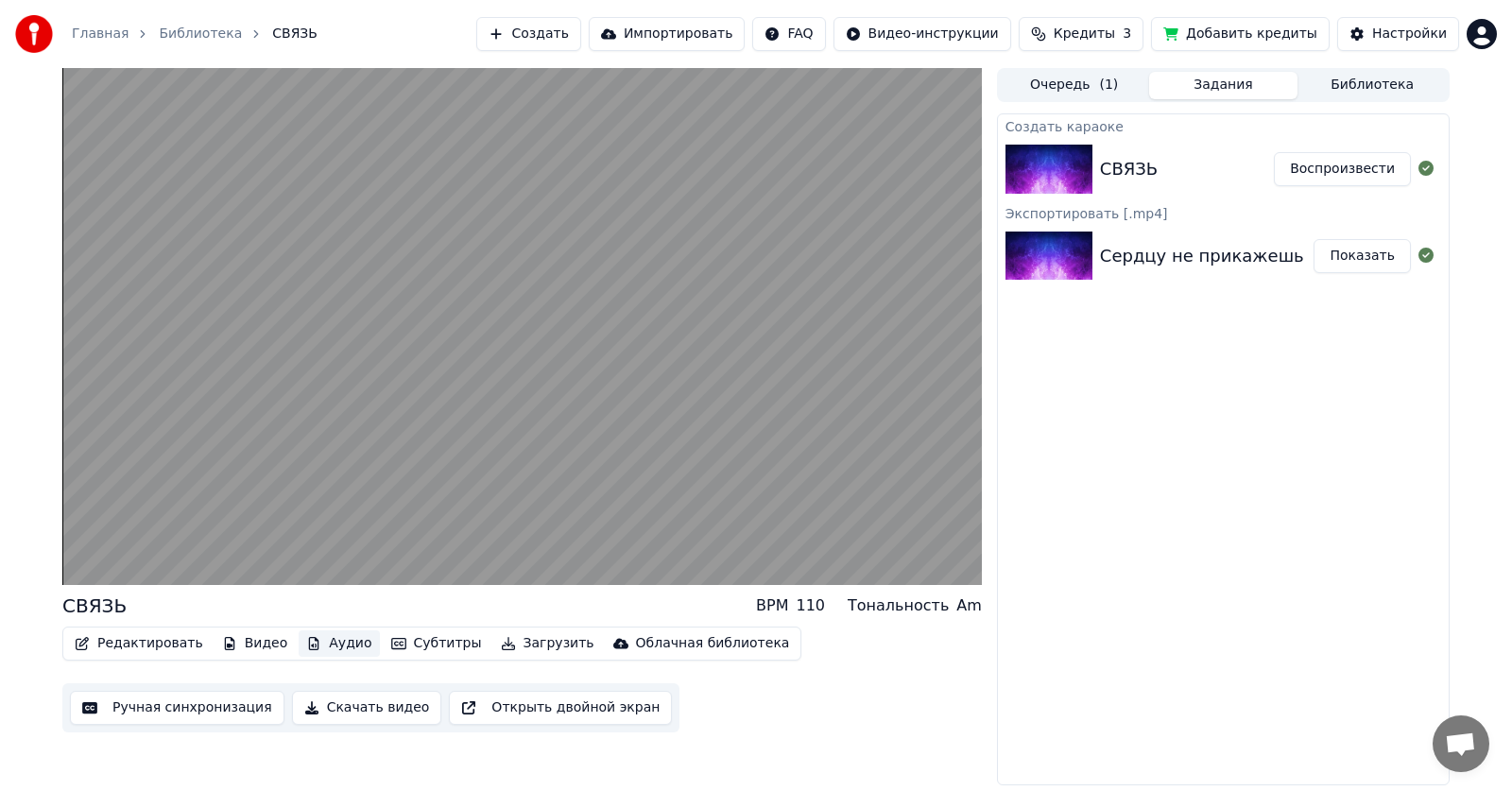
click at [328, 513] on button "Аудио" at bounding box center [338, 644] width 80 height 27
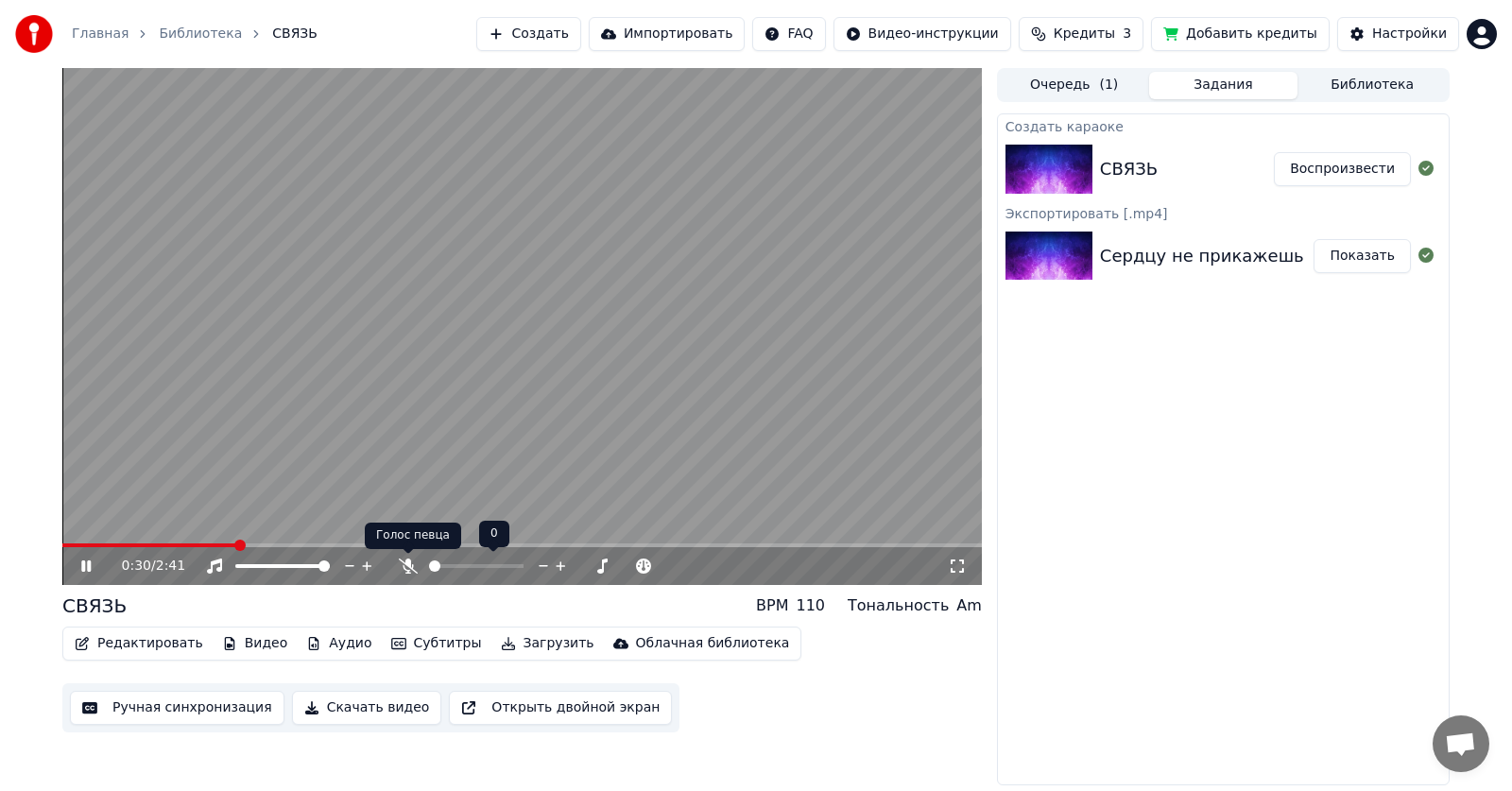
click at [403, 513] on icon at bounding box center [408, 566] width 19 height 15
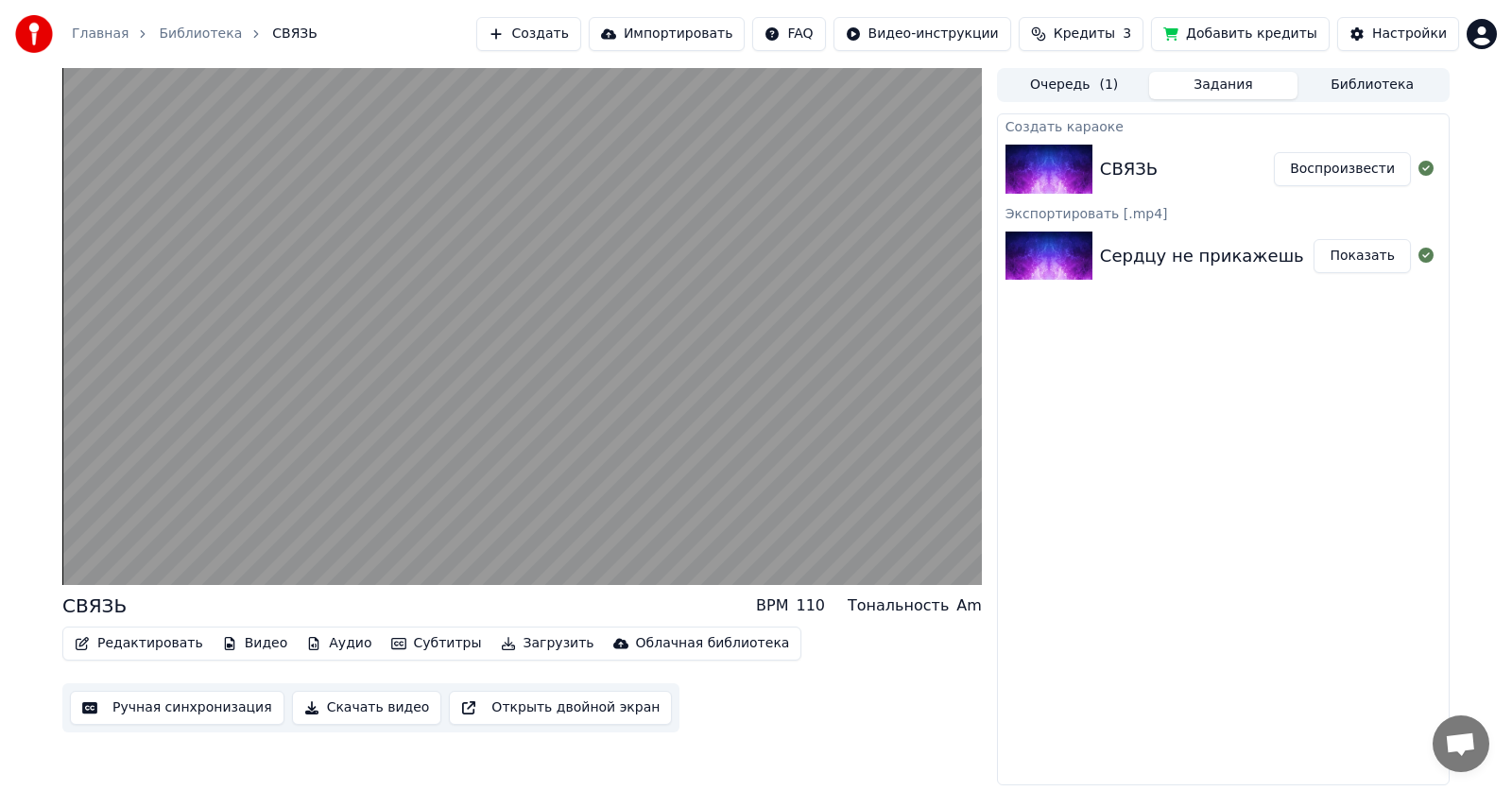
click at [444, 513] on div "СВЯЗЬ BPM 110 Тональность Am Редактировать Видео Аудио Субтитры Загрузить Облач…" at bounding box center [522, 426] width 920 height 717
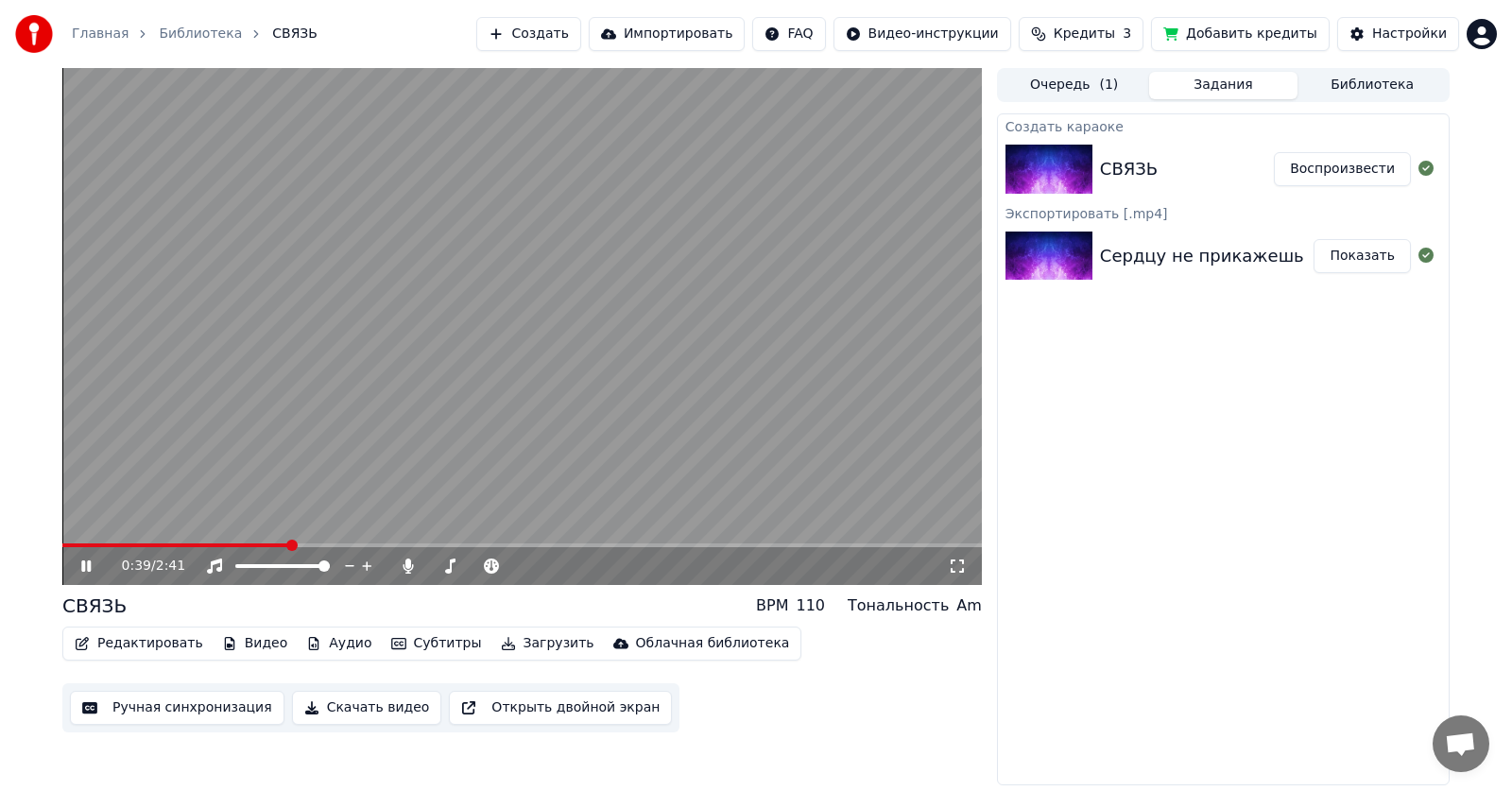
click at [88, 513] on icon at bounding box center [86, 566] width 10 height 12
drag, startPoint x: 286, startPoint y: 547, endPoint x: 101, endPoint y: 551, distance: 185.0
click at [73, 513] on span at bounding box center [176, 546] width 227 height 4
click at [63, 513] on span at bounding box center [63, 546] width 0 height 4
click at [86, 513] on icon at bounding box center [86, 566] width 12 height 13
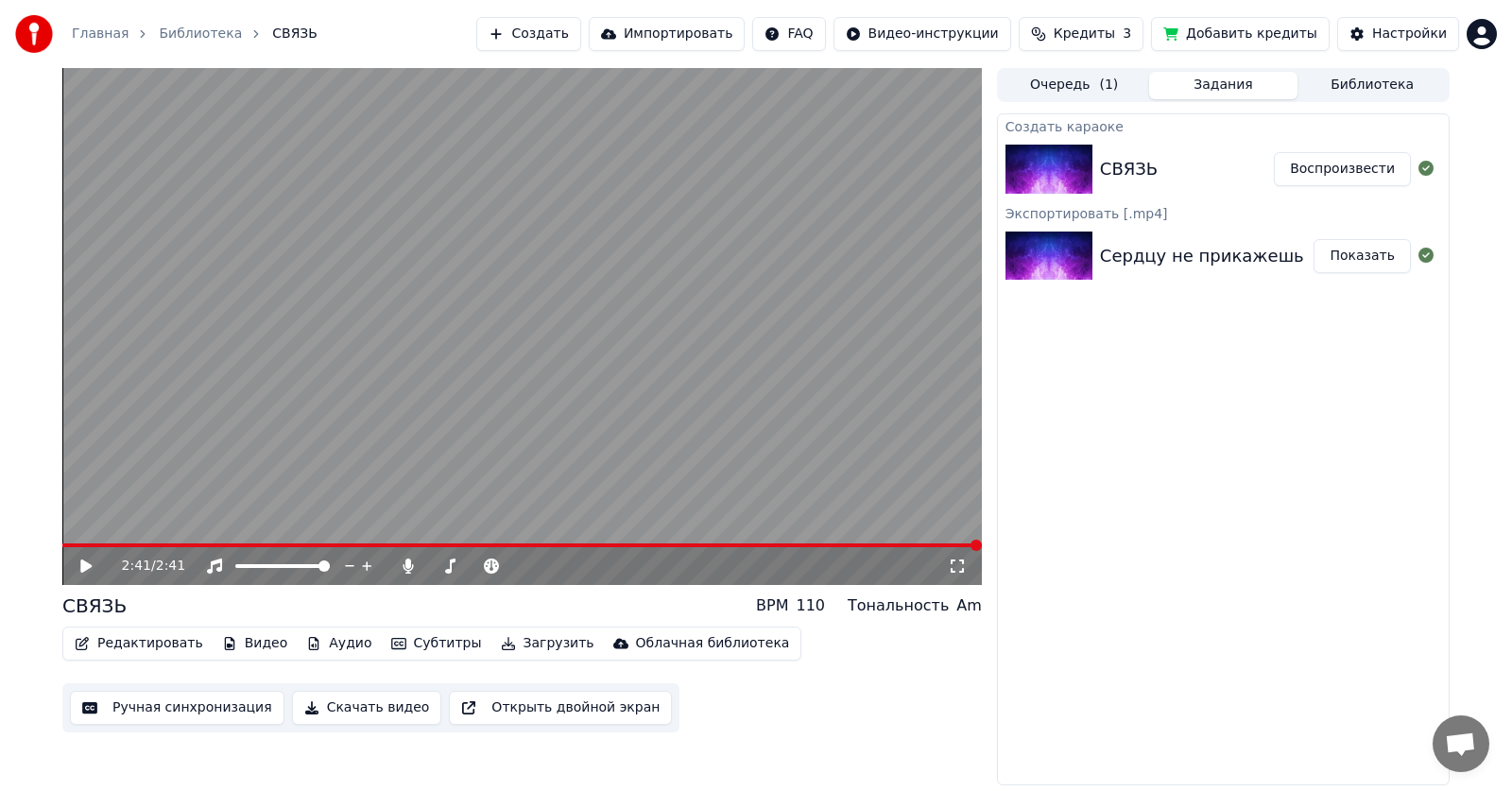
click at [184, 513] on button "Ручная синхронизация" at bounding box center [177, 707] width 214 height 34
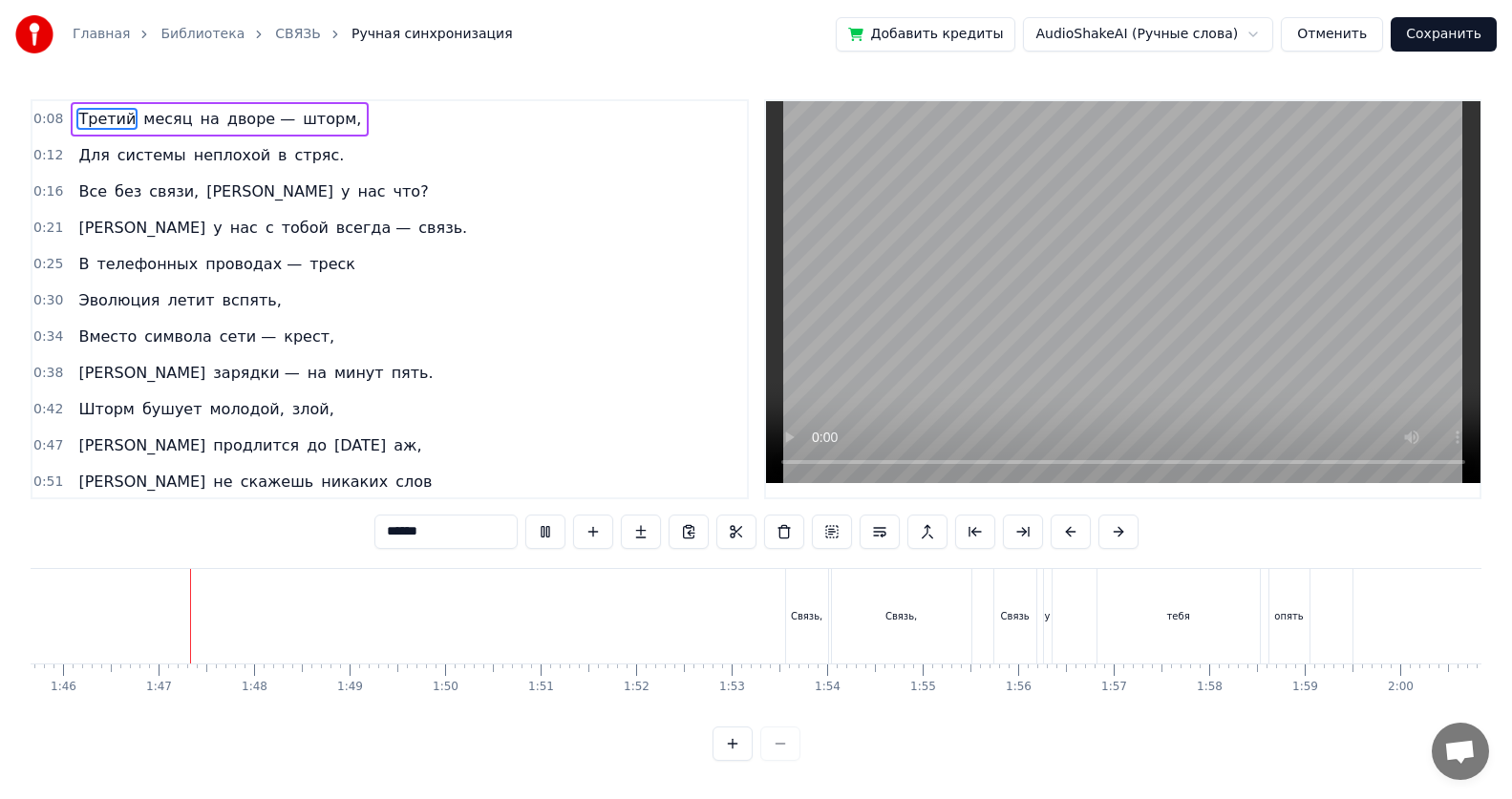
scroll to position [0, 10099]
click at [731, 518] on div "Связь," at bounding box center [894, 616] width 31 height 15
type input "******"
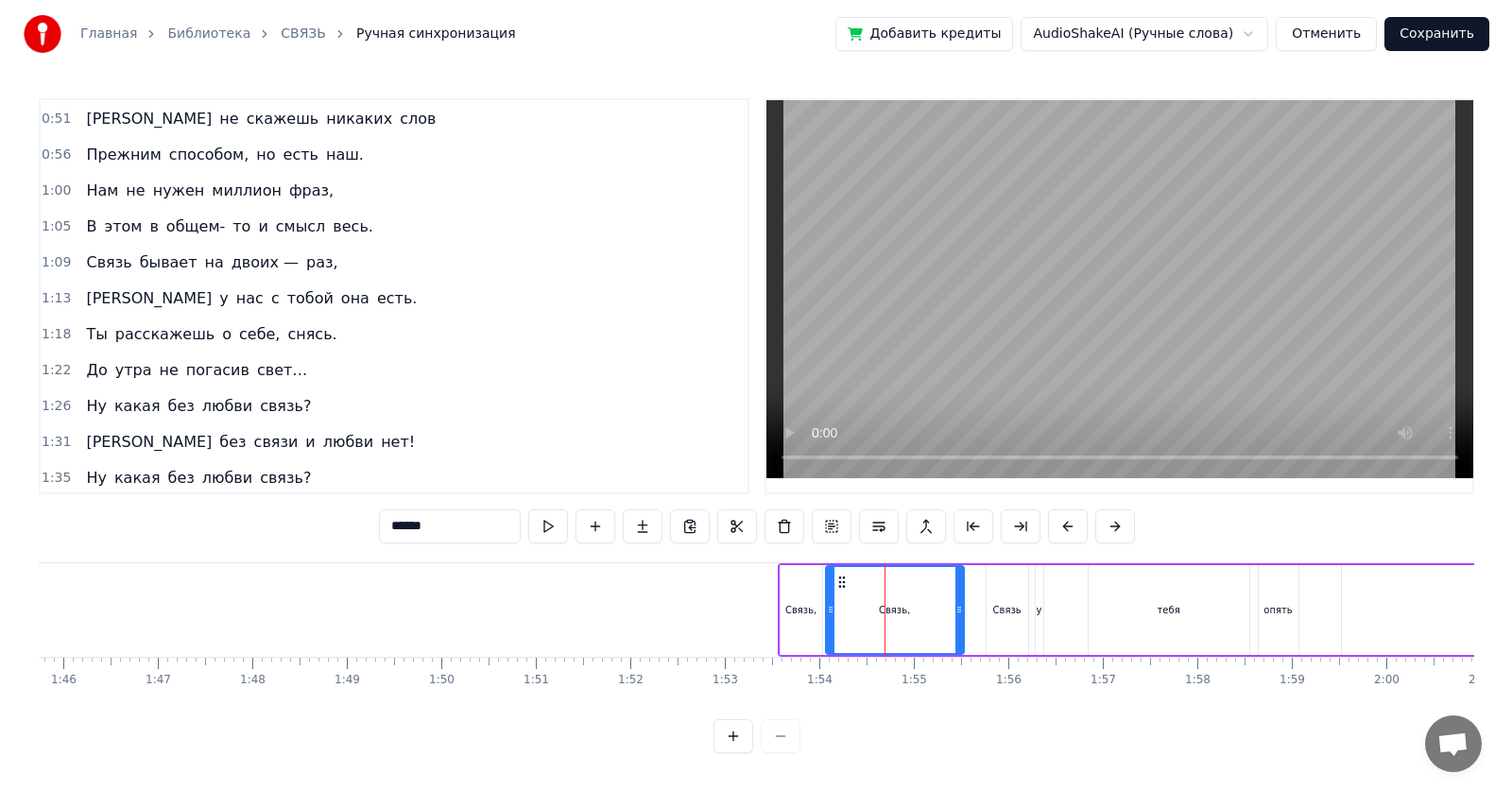
scroll to position [611, 0]
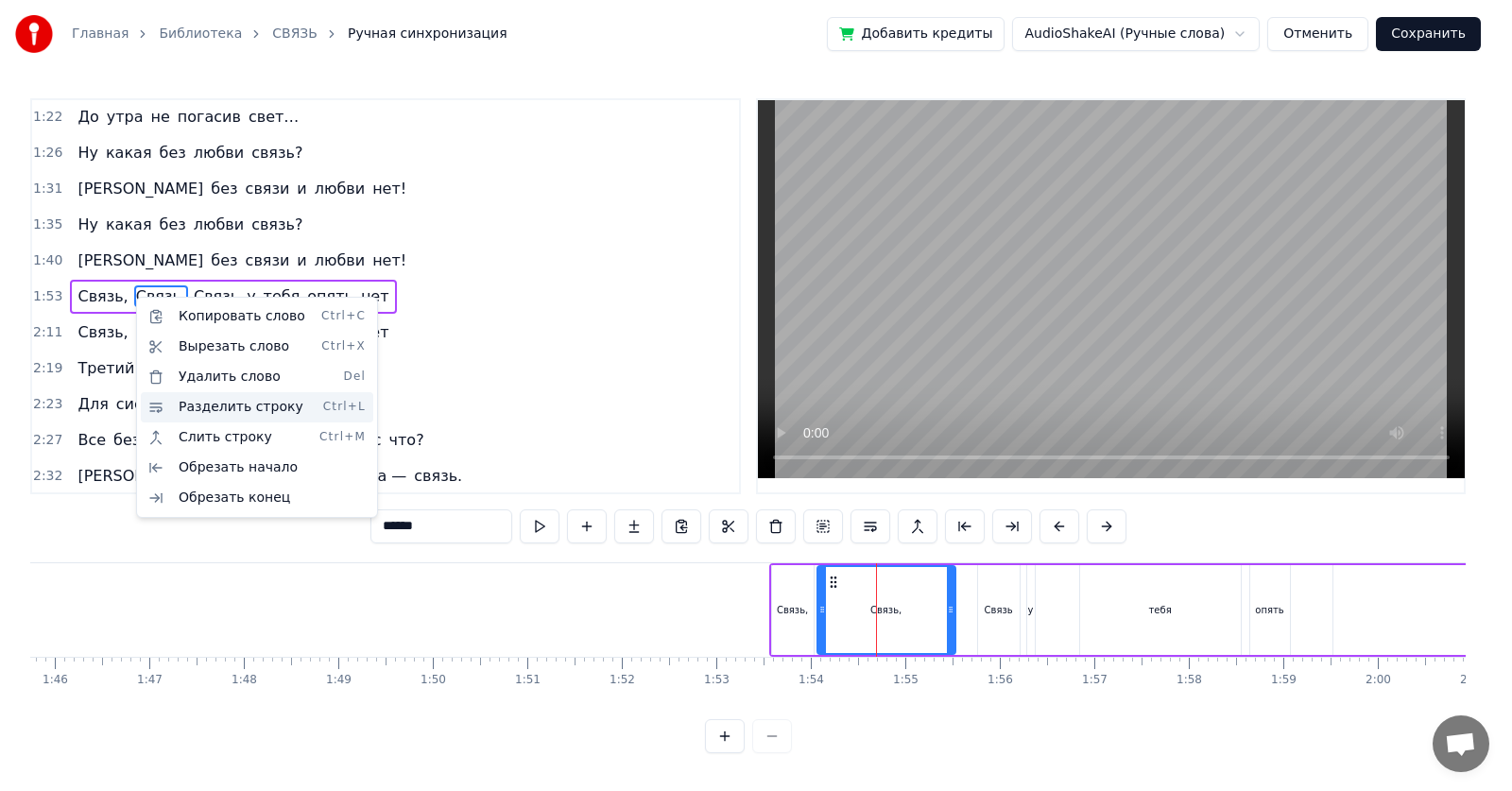
click at [191, 403] on div "Разделить строку Ctrl+L" at bounding box center [257, 407] width 233 height 30
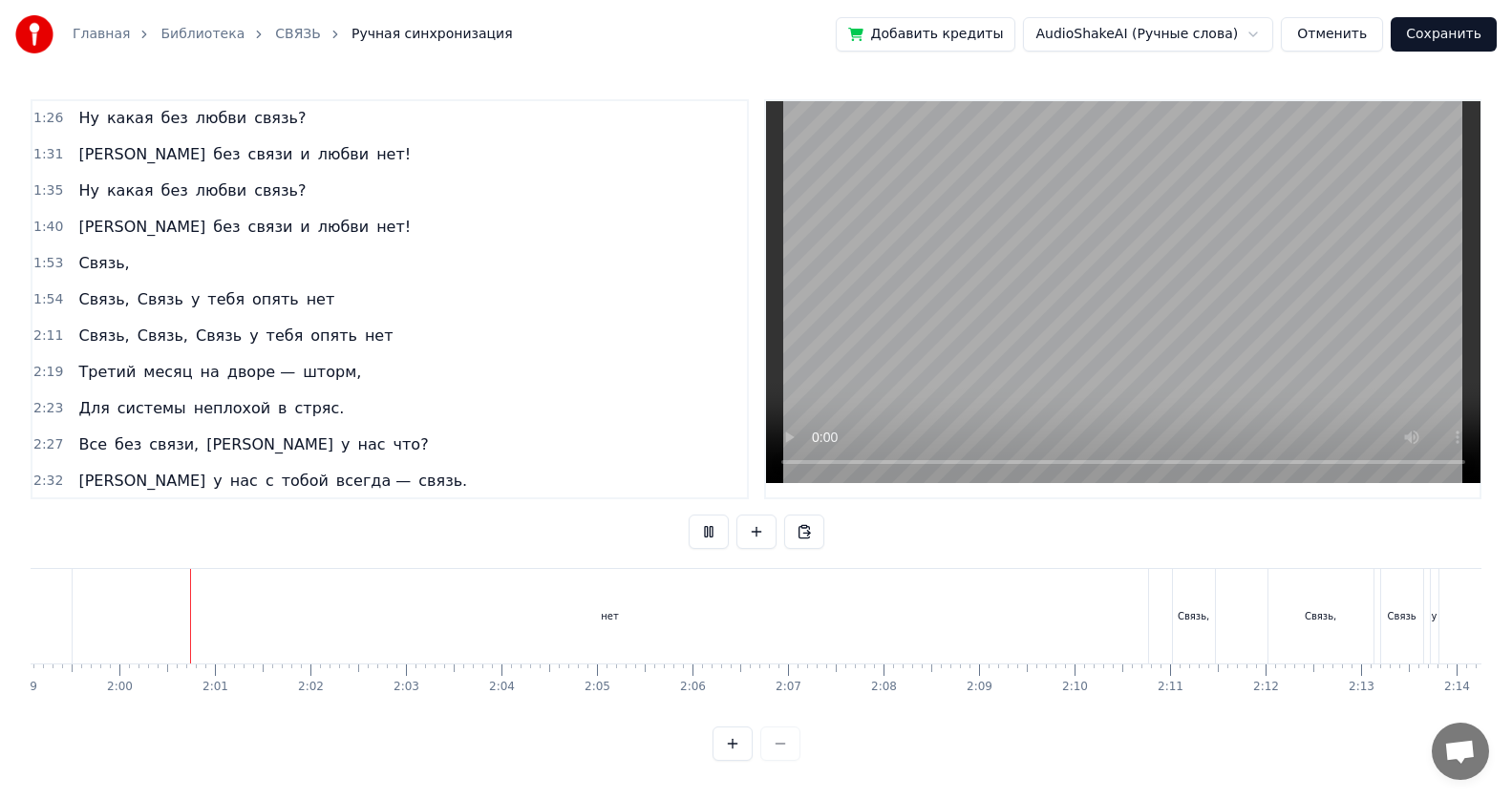
scroll to position [0, 11375]
click at [135, 301] on span "Связь" at bounding box center [159, 299] width 50 height 22
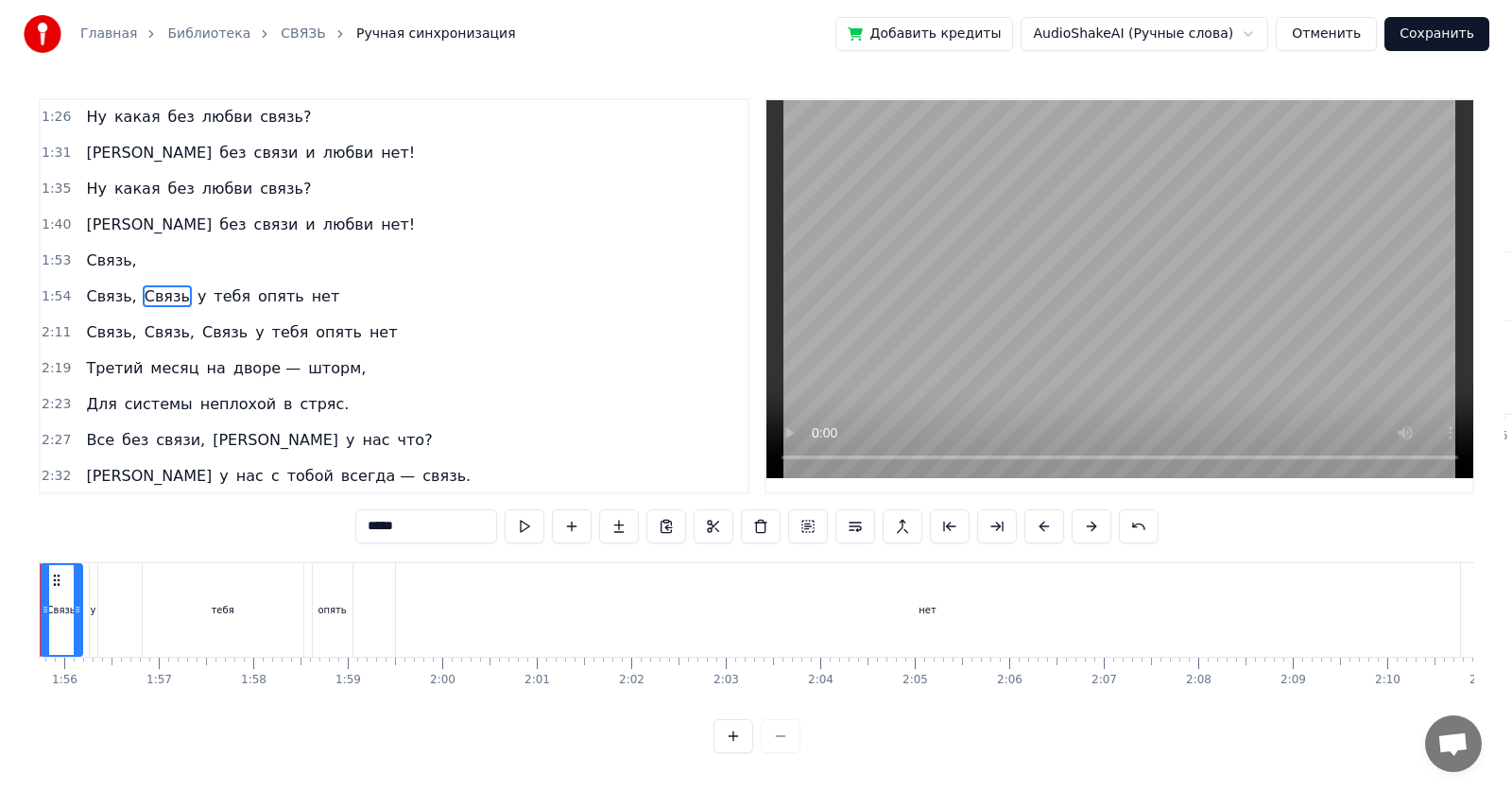
scroll to position [0, 10839]
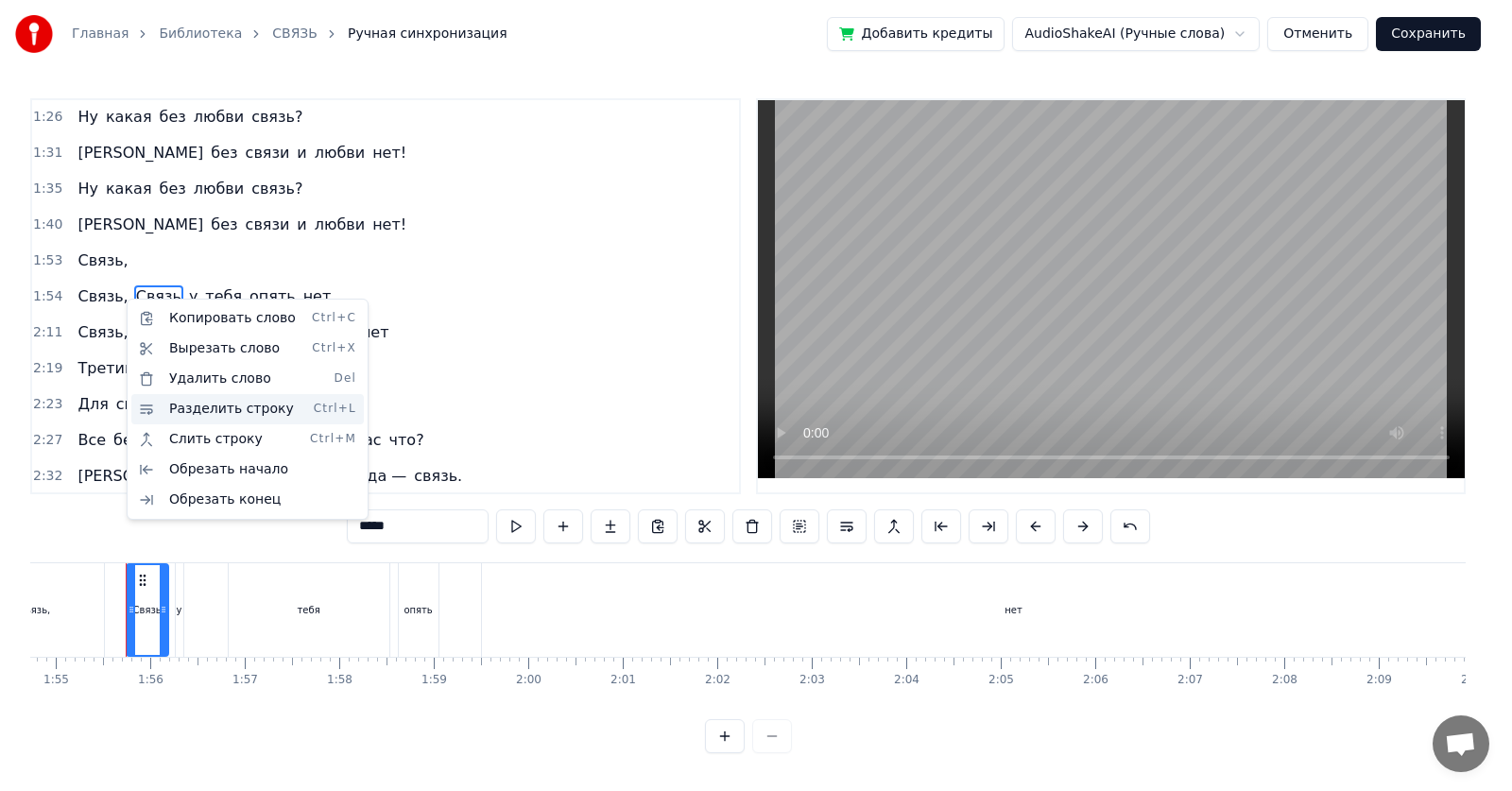
click at [168, 411] on div "Разделить строку Ctrl+L" at bounding box center [248, 409] width 233 height 30
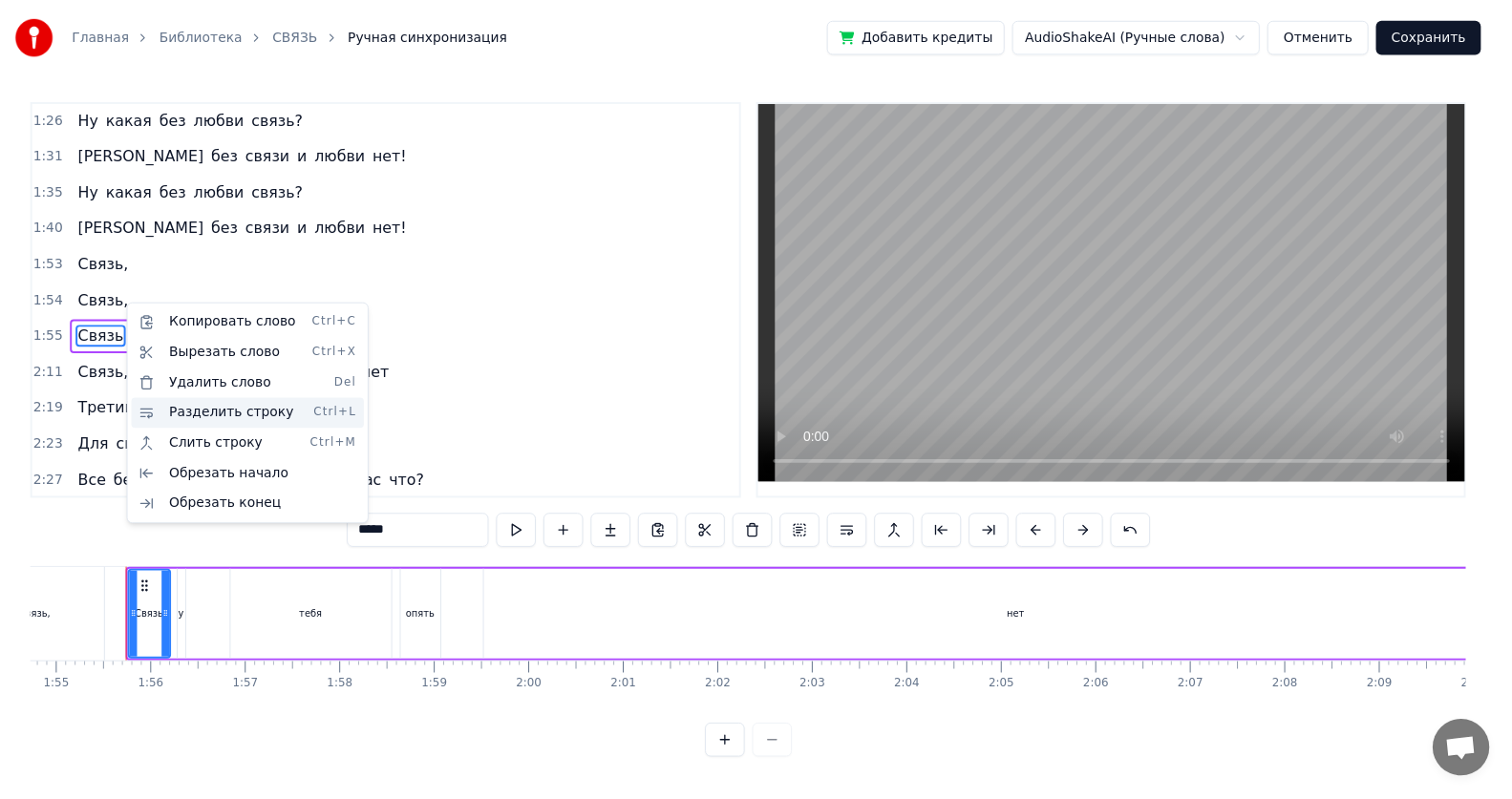
scroll to position [690, 0]
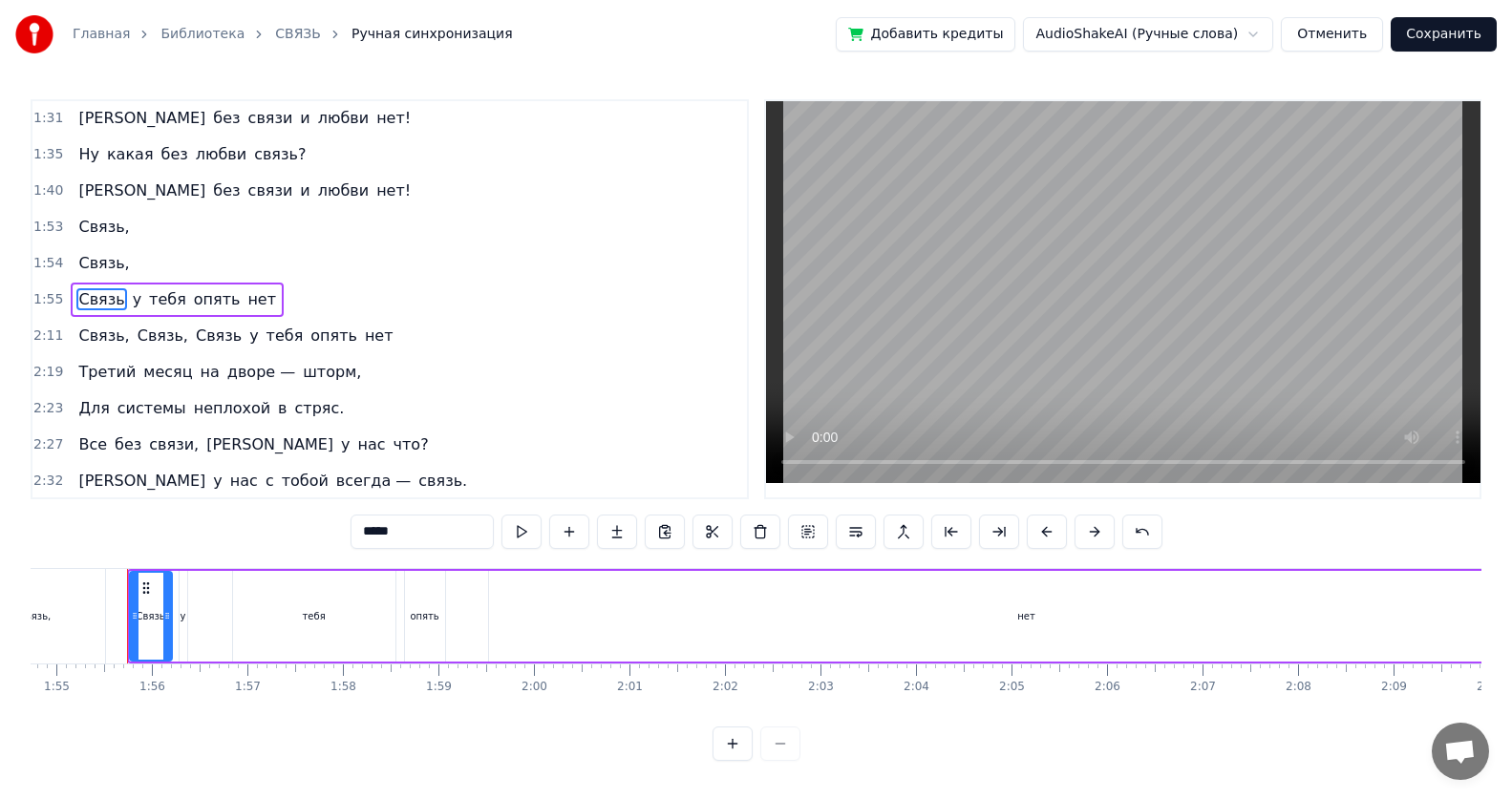
click at [88, 231] on span "Связь," at bounding box center [104, 226] width 54 height 22
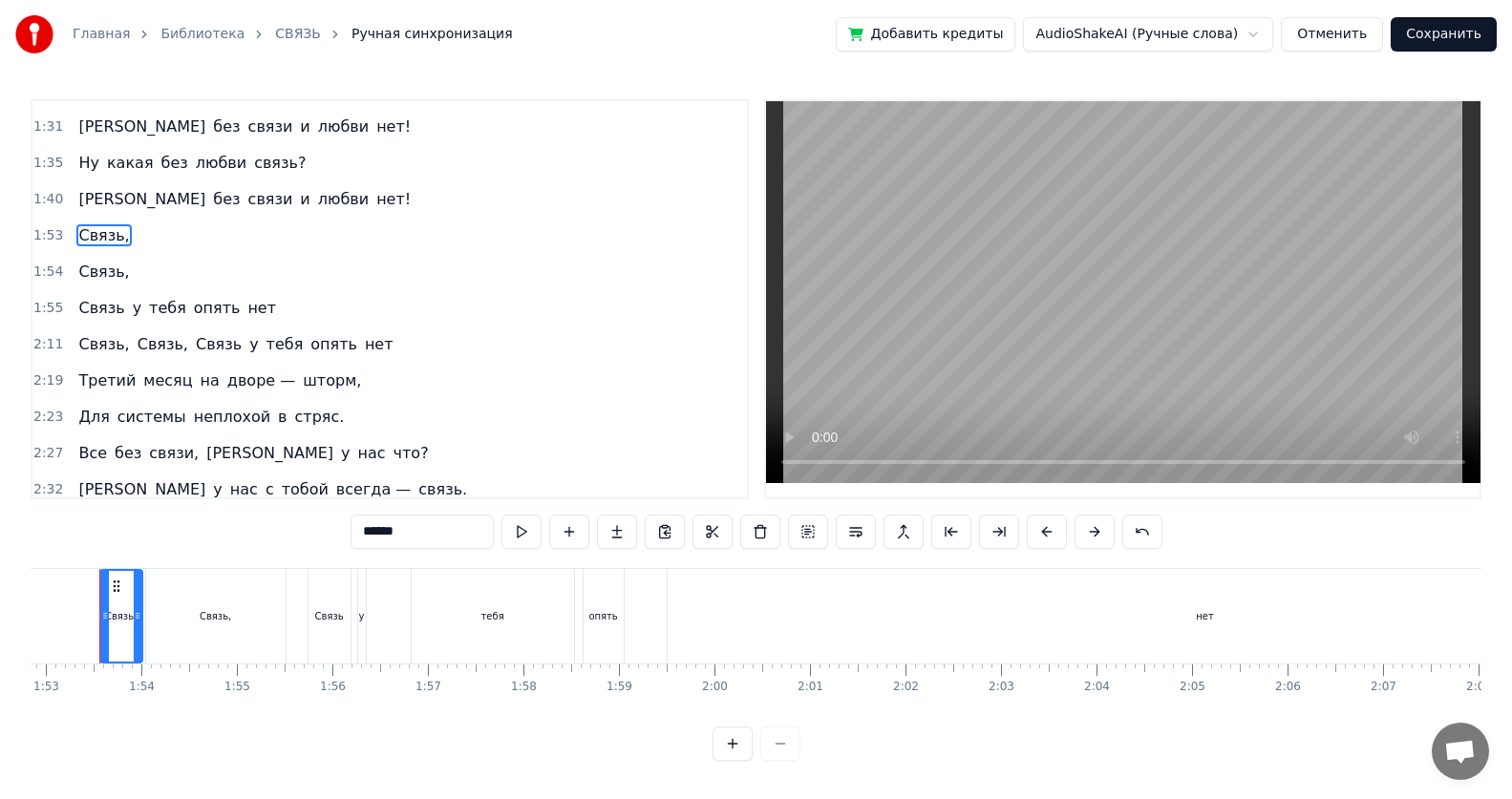
scroll to position [0, 10749]
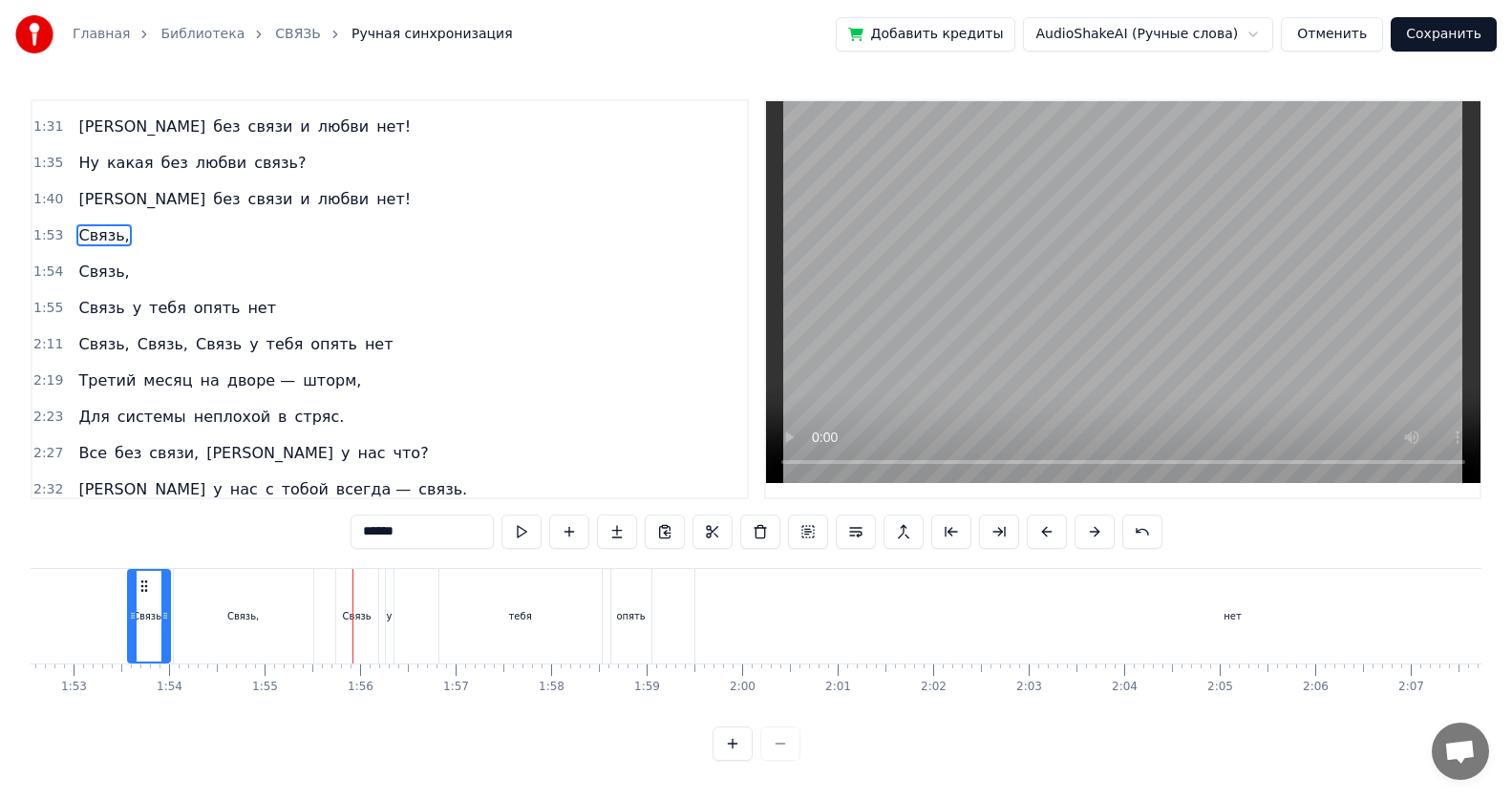
click at [135, 346] on span "Связь," at bounding box center [162, 344] width 54 height 22
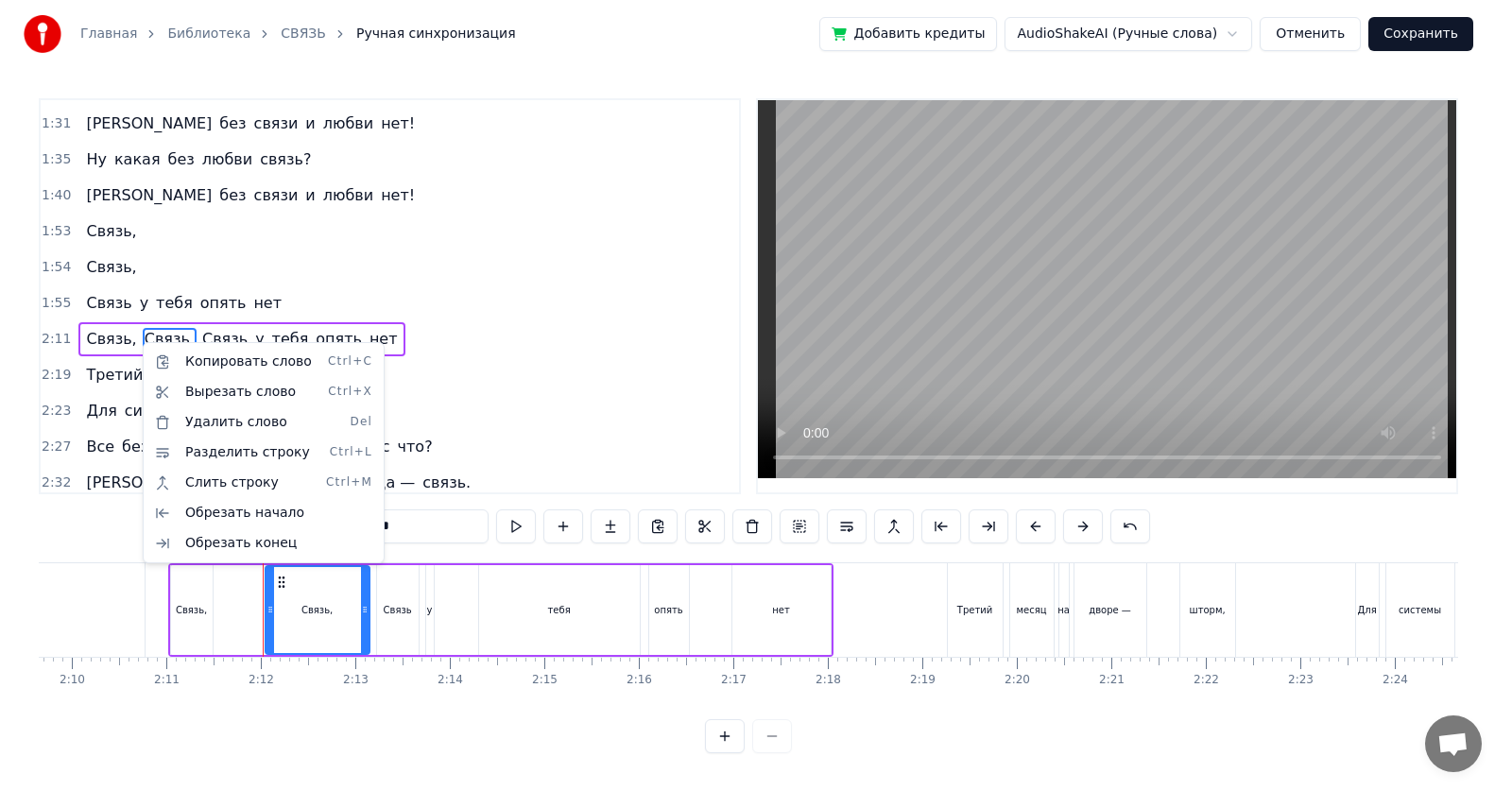
scroll to position [0, 12377]
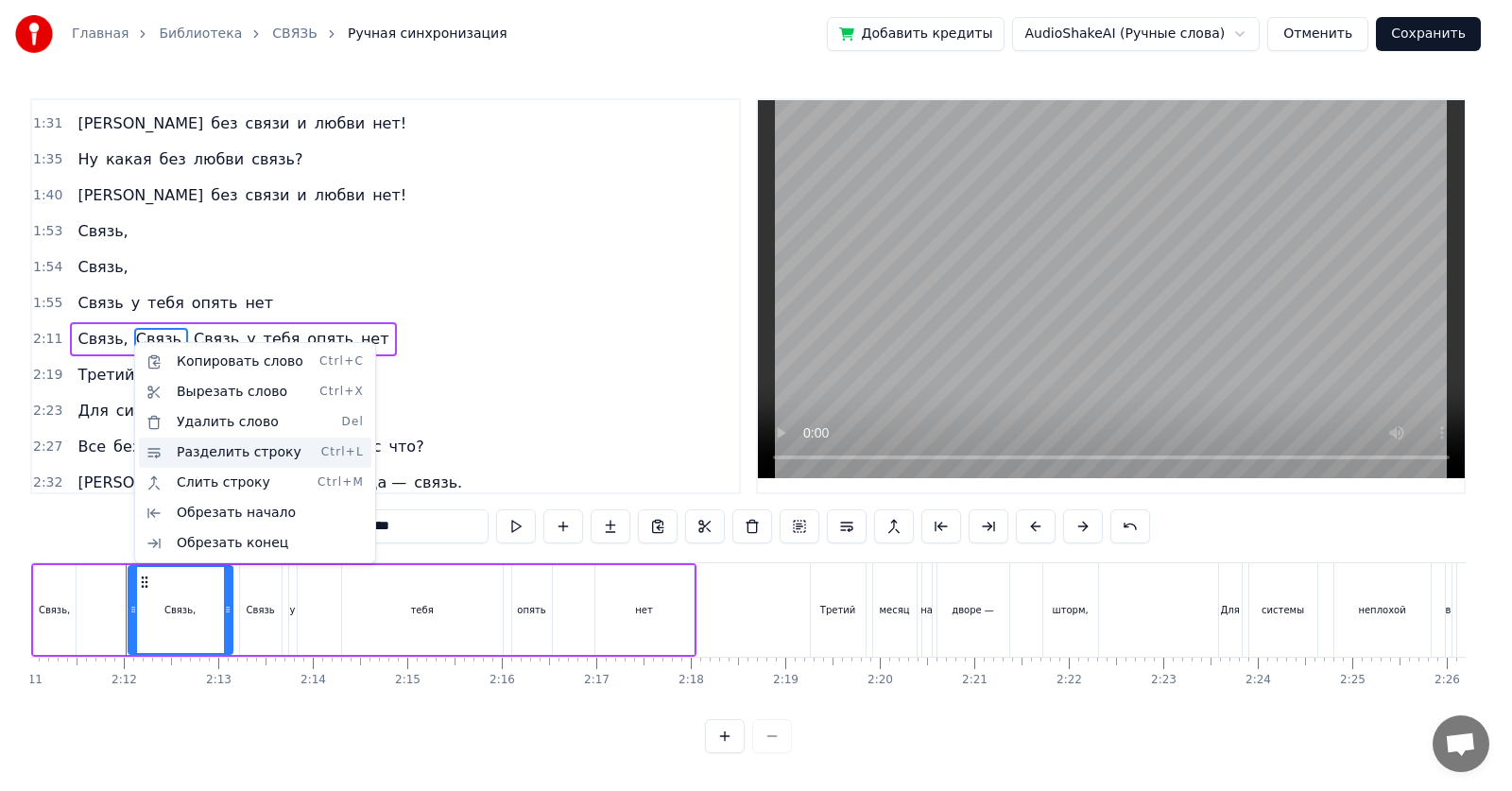
click at [184, 454] on div "Разделить строку Ctrl+L" at bounding box center [255, 452] width 233 height 30
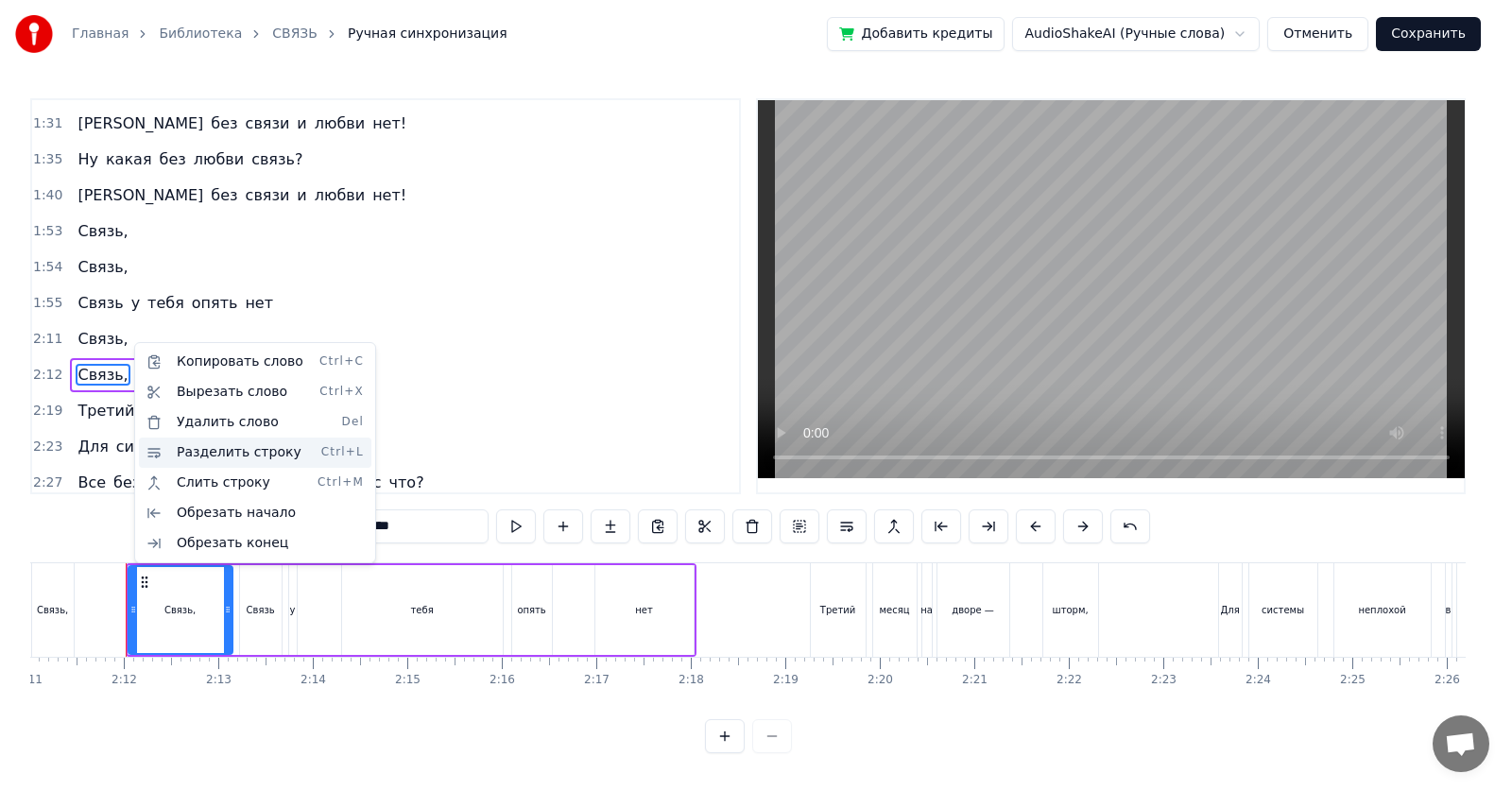
scroll to position [721, 0]
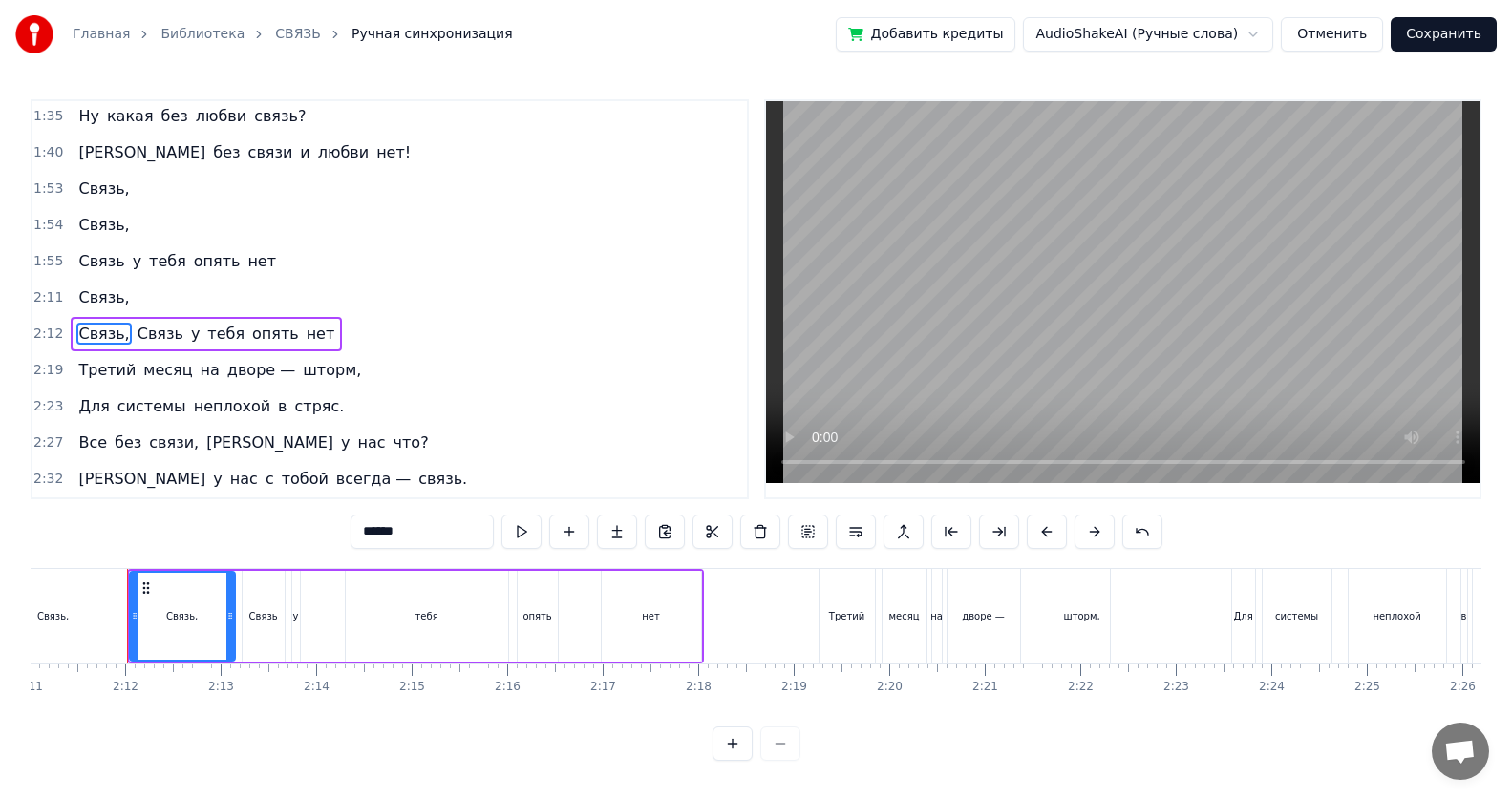
click at [149, 334] on span "Связь" at bounding box center [159, 333] width 50 height 22
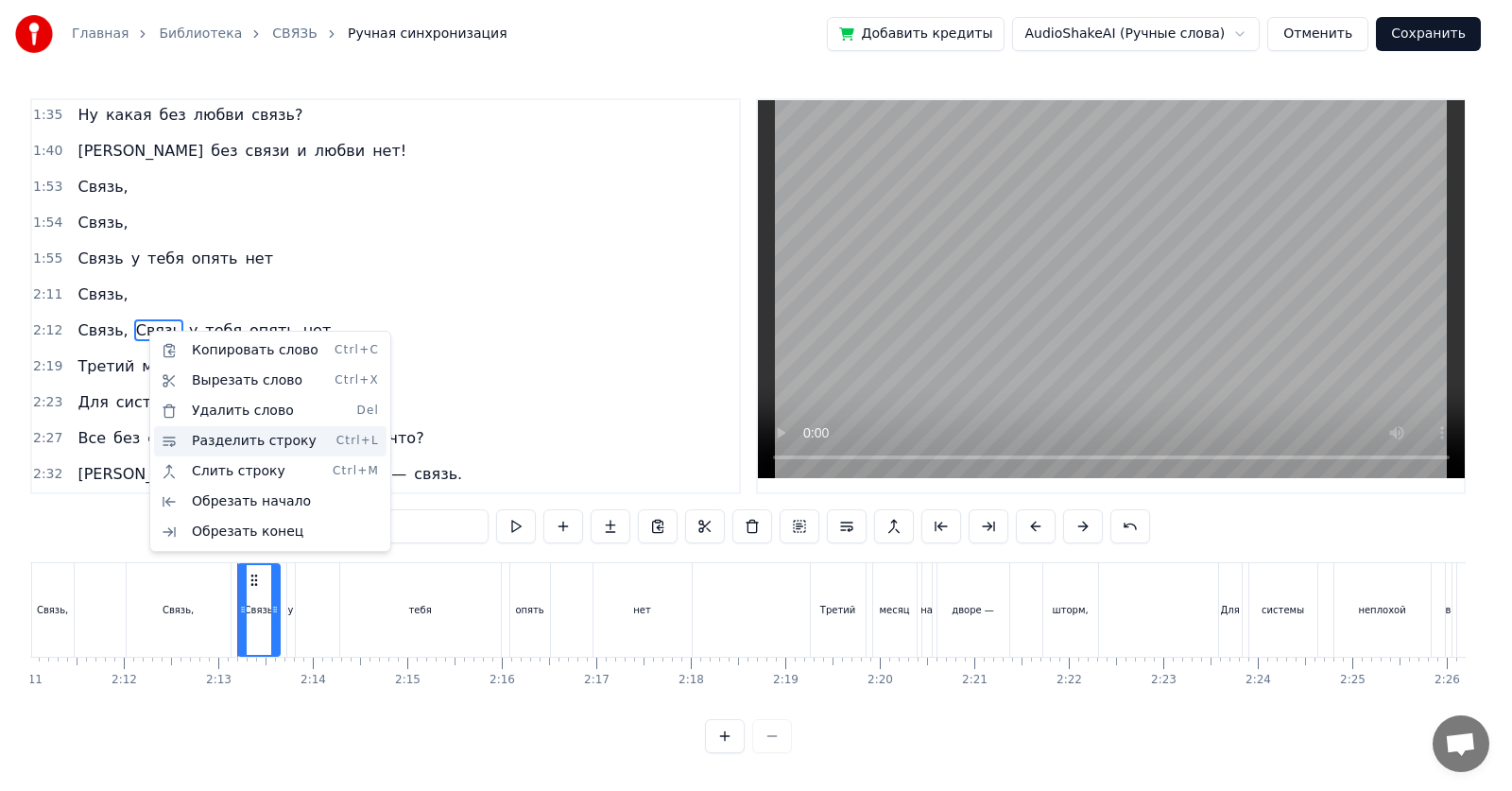
click at [204, 445] on div "Разделить строку Ctrl+L" at bounding box center [270, 441] width 233 height 30
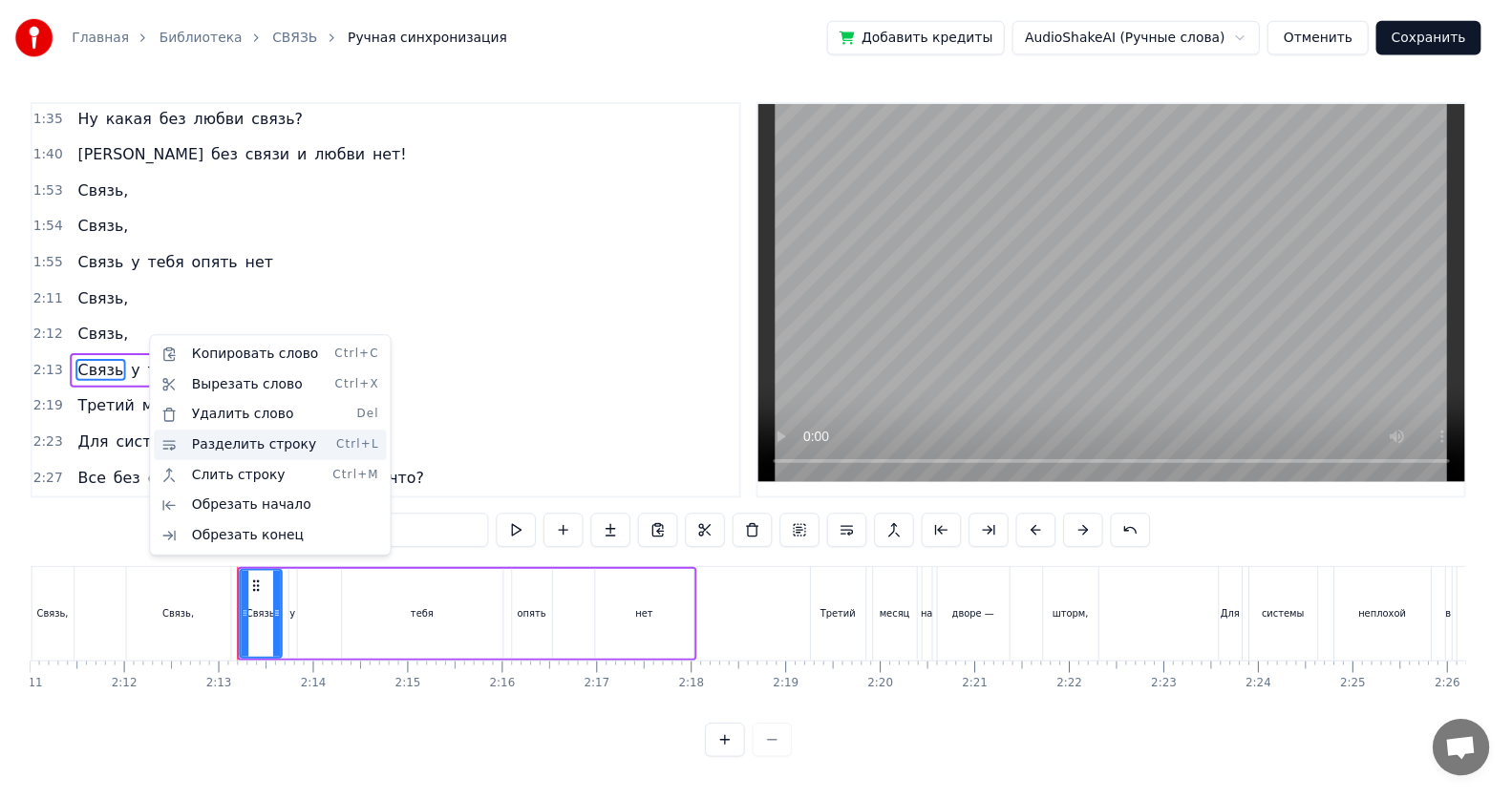
scroll to position [765, 0]
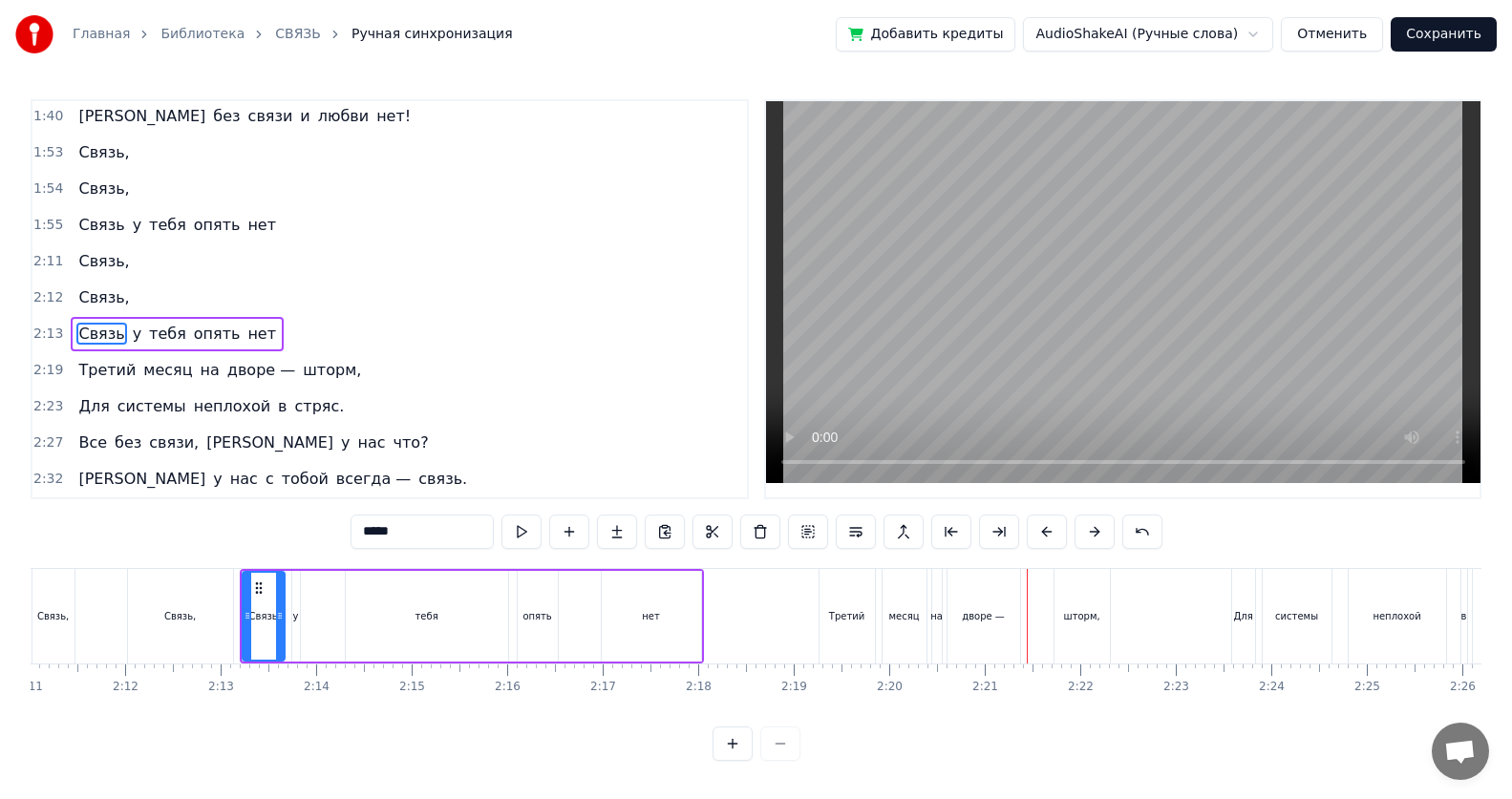
click at [131, 337] on span "у" at bounding box center [137, 333] width 13 height 22
type input "*"
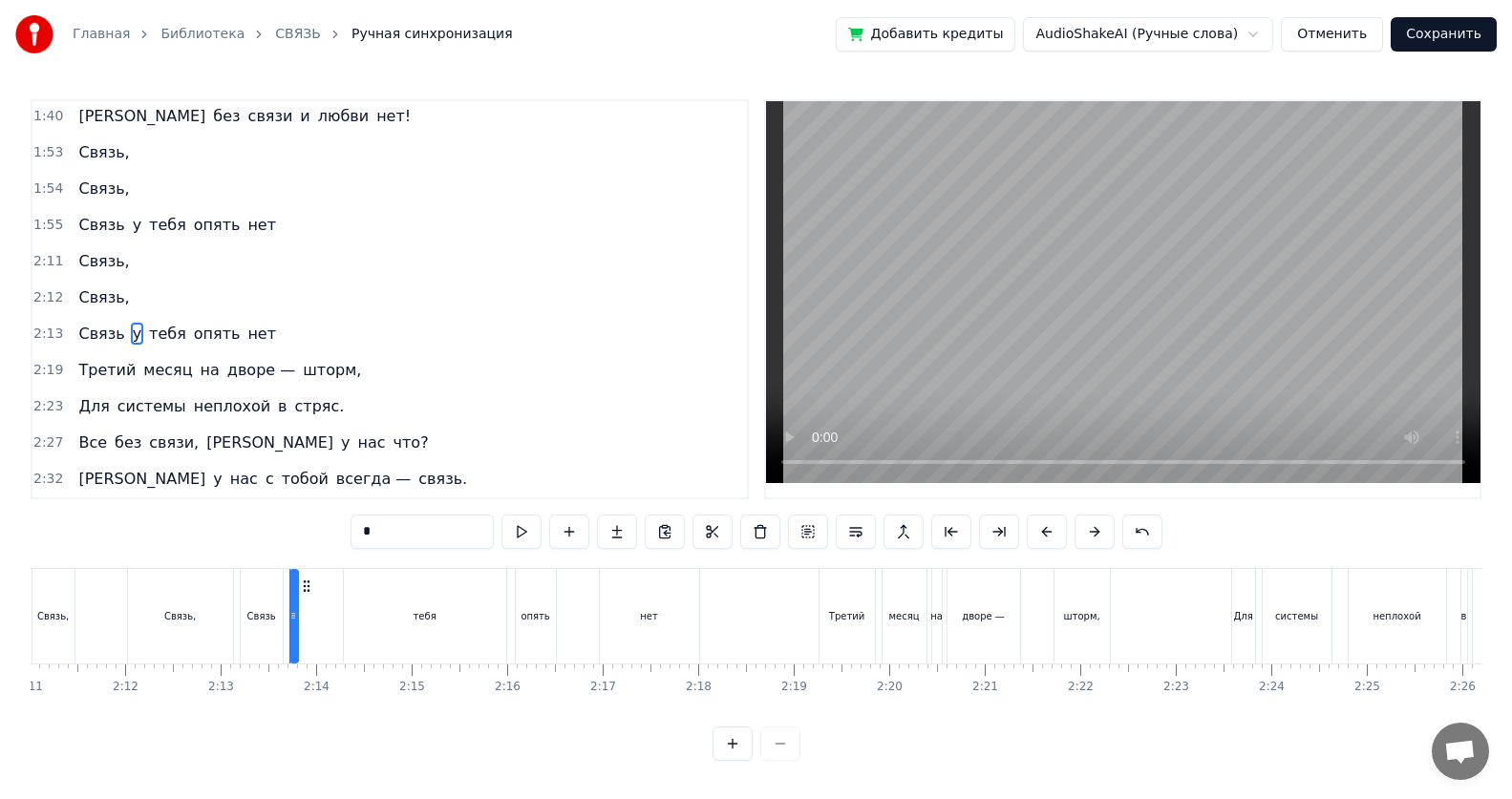
click at [369, 518] on input "*" at bounding box center [421, 531] width 143 height 34
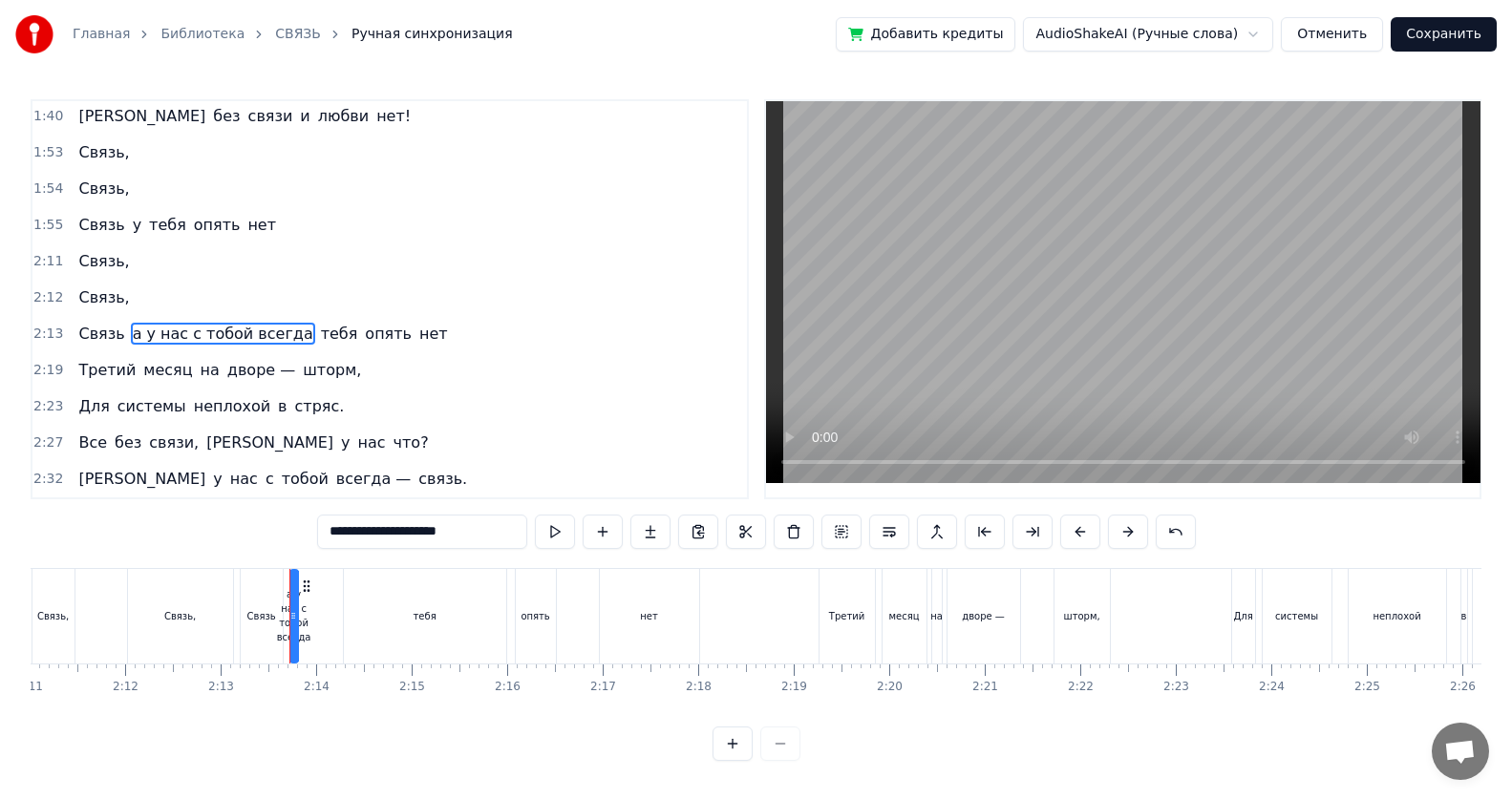
click at [319, 337] on span "тебя" at bounding box center [339, 333] width 41 height 22
type input "****"
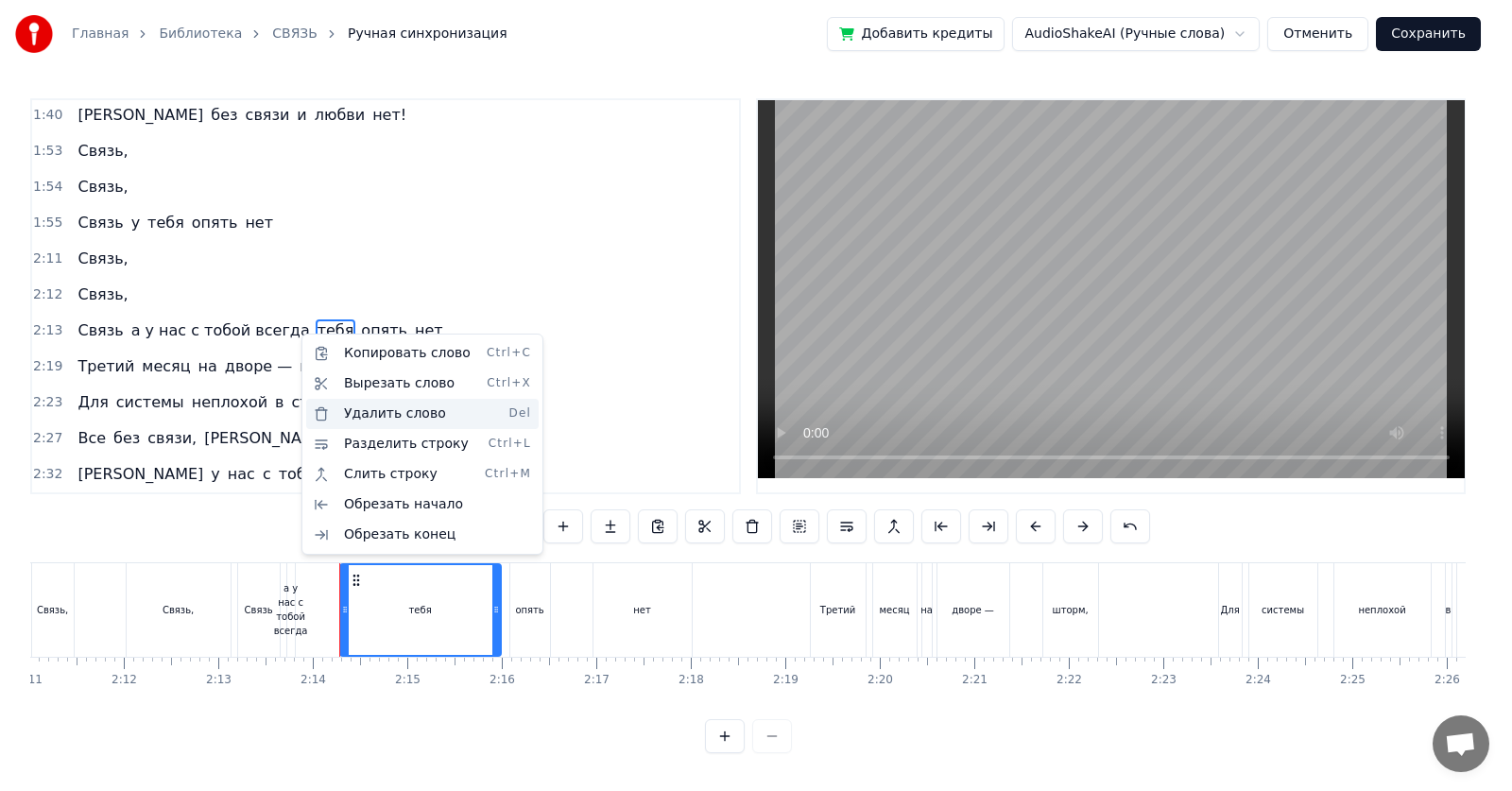
click at [348, 415] on div "Удалить слово Del" at bounding box center [422, 413] width 233 height 30
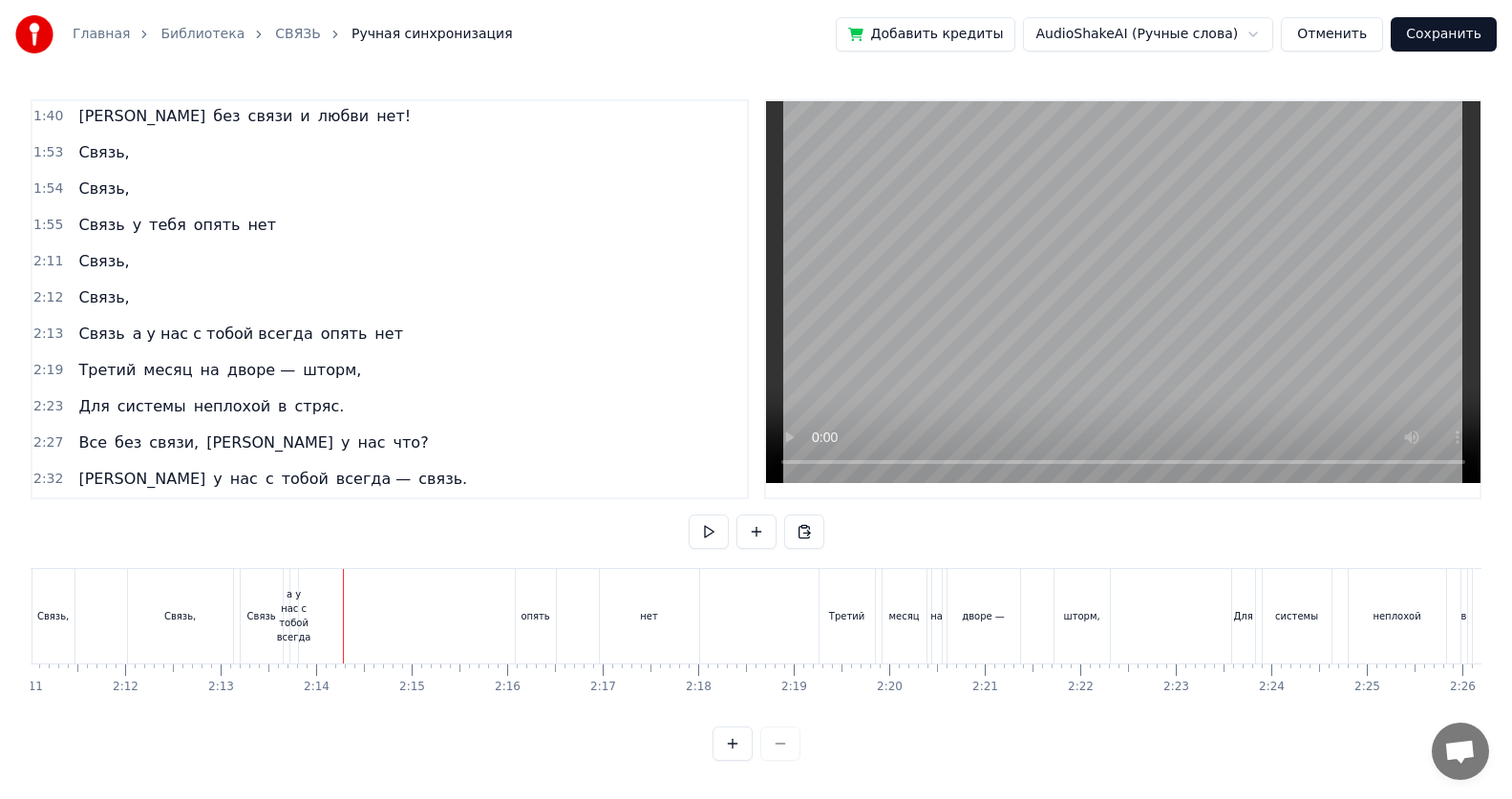
click at [114, 336] on span "Связь" at bounding box center [101, 333] width 50 height 22
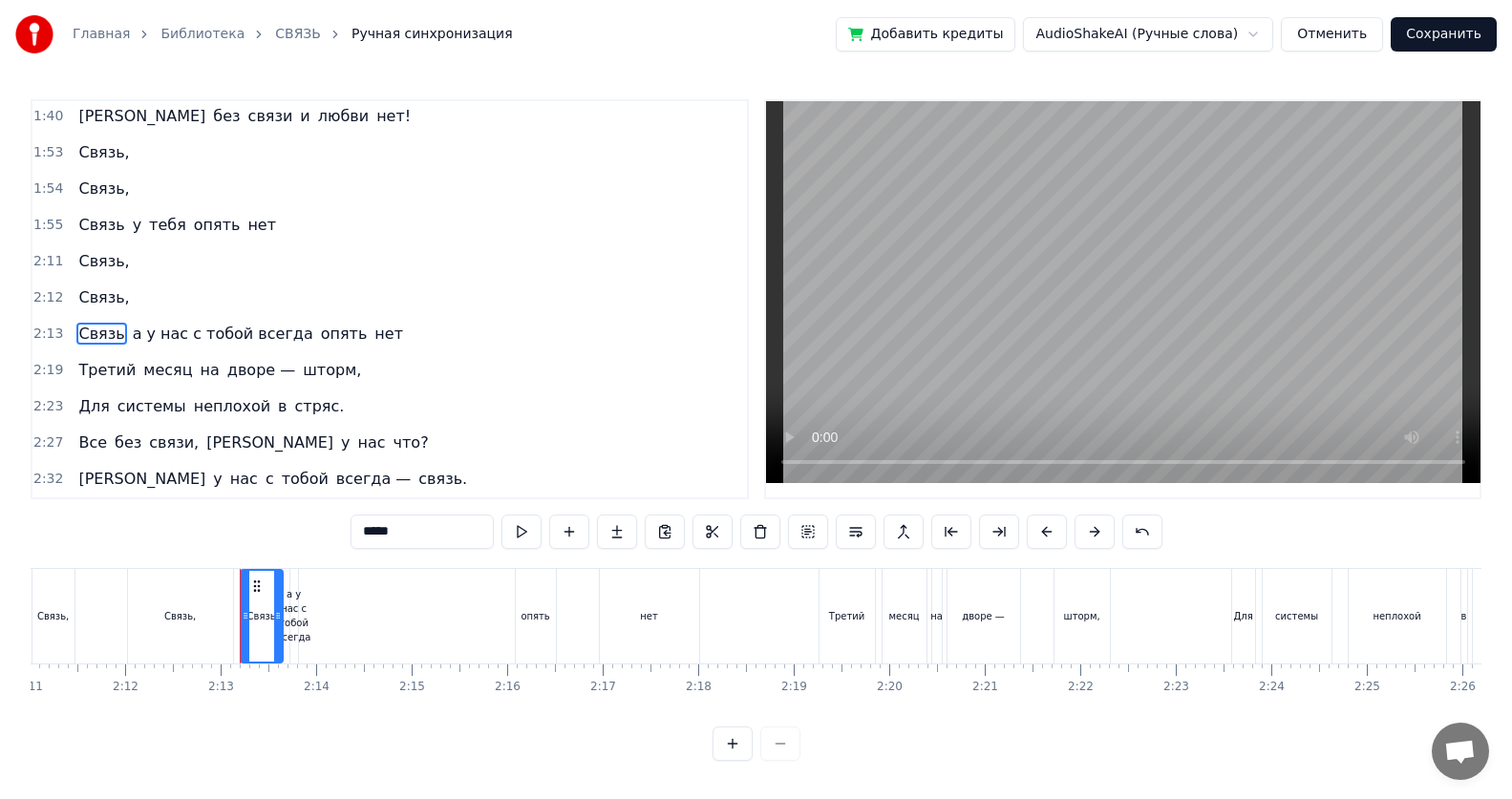
click at [395, 518] on input "*****" at bounding box center [421, 531] width 143 height 34
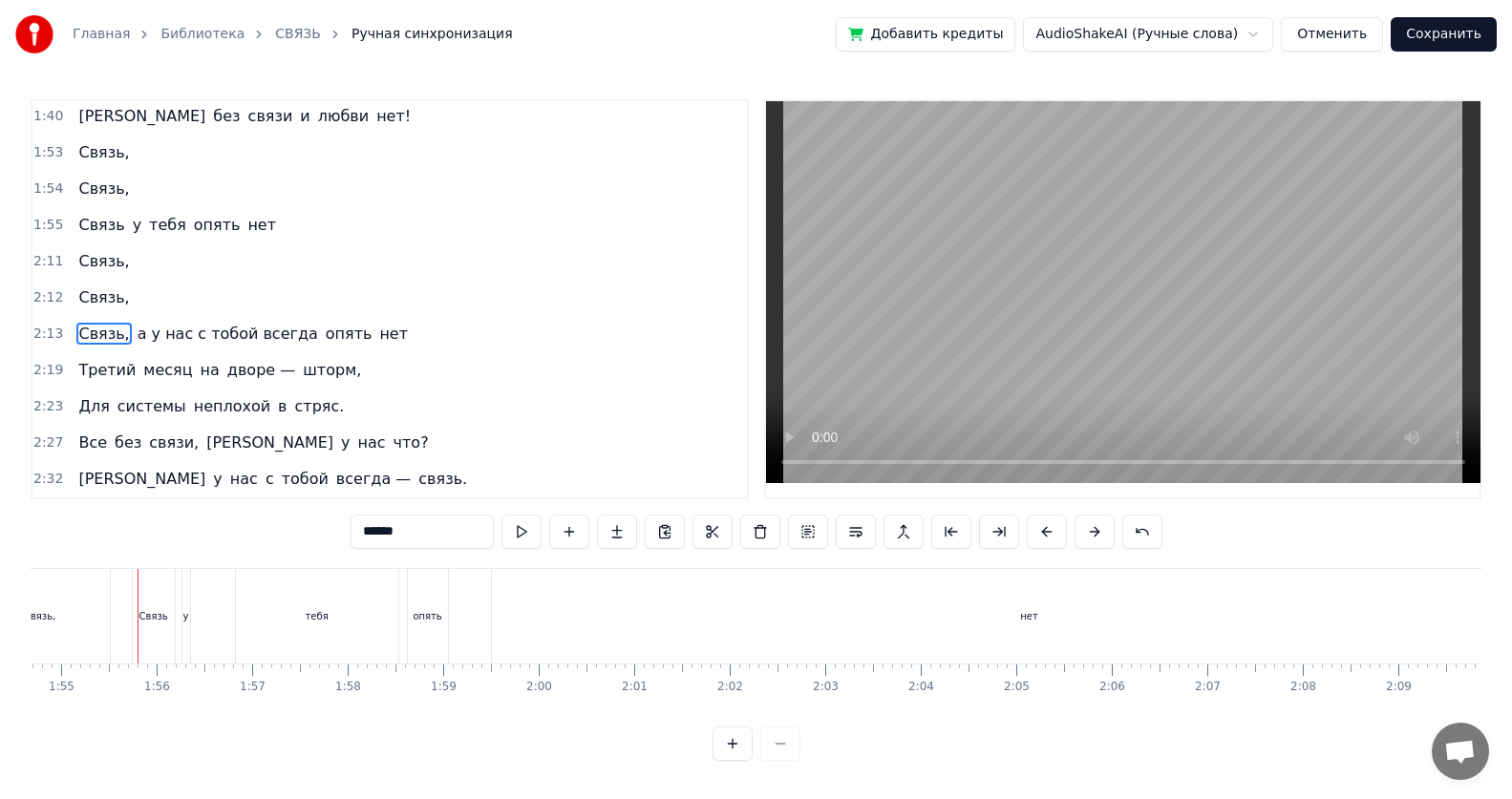
scroll to position [0, 10953]
click at [131, 226] on span "у" at bounding box center [137, 225] width 13 height 22
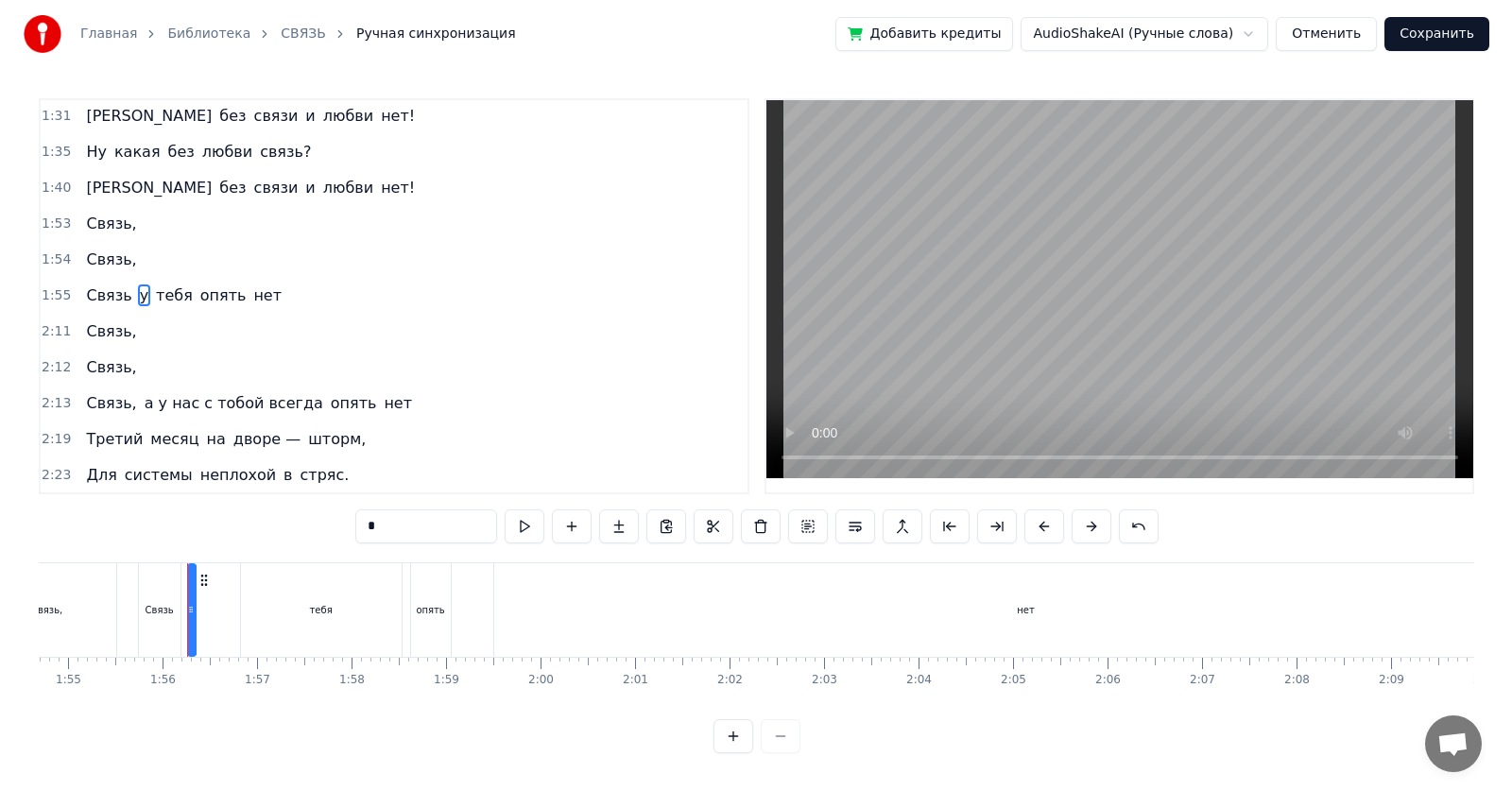
scroll to position [683, 0]
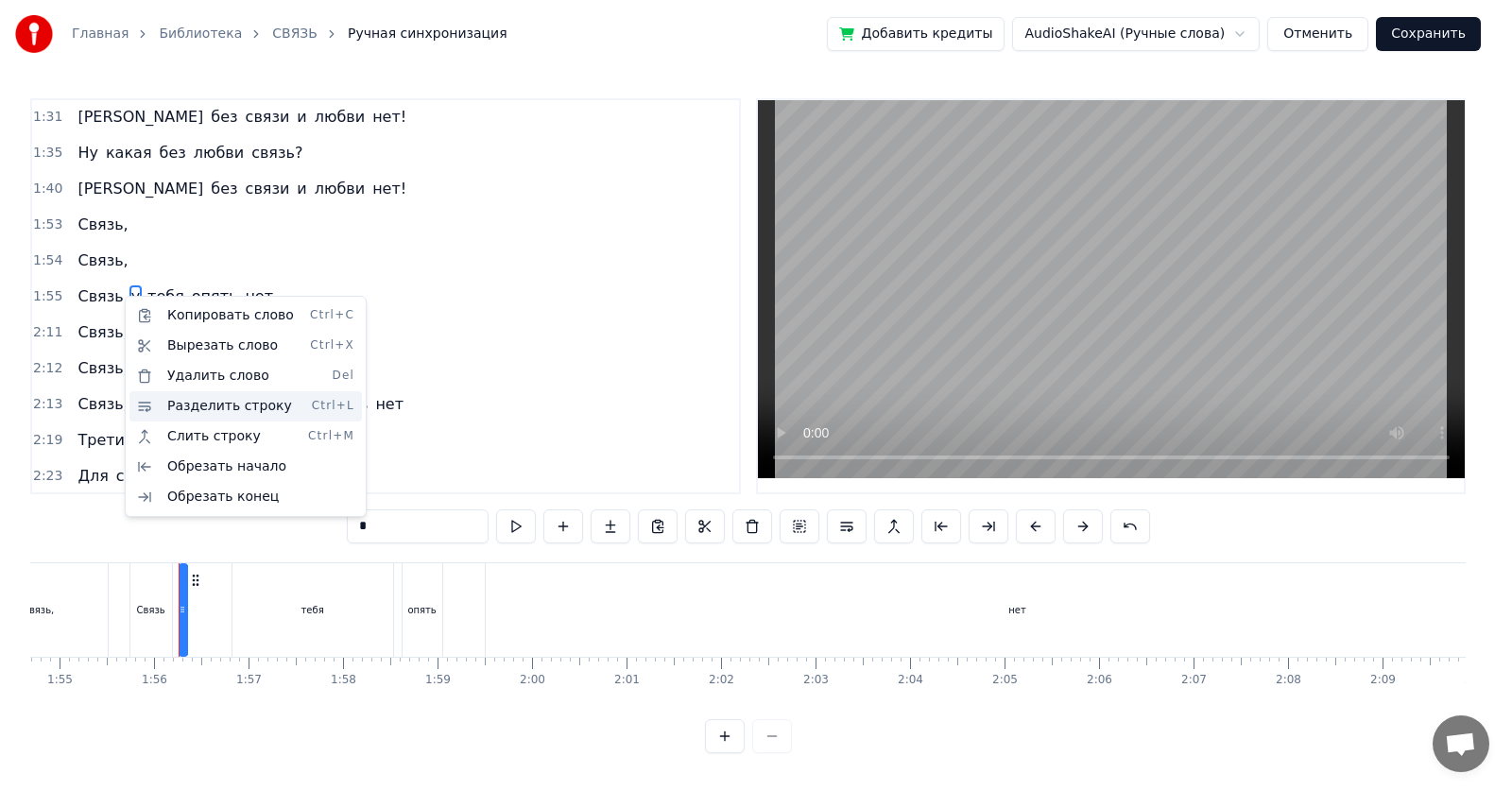
click at [183, 404] on div "Разделить строку Ctrl+L" at bounding box center [246, 406] width 233 height 30
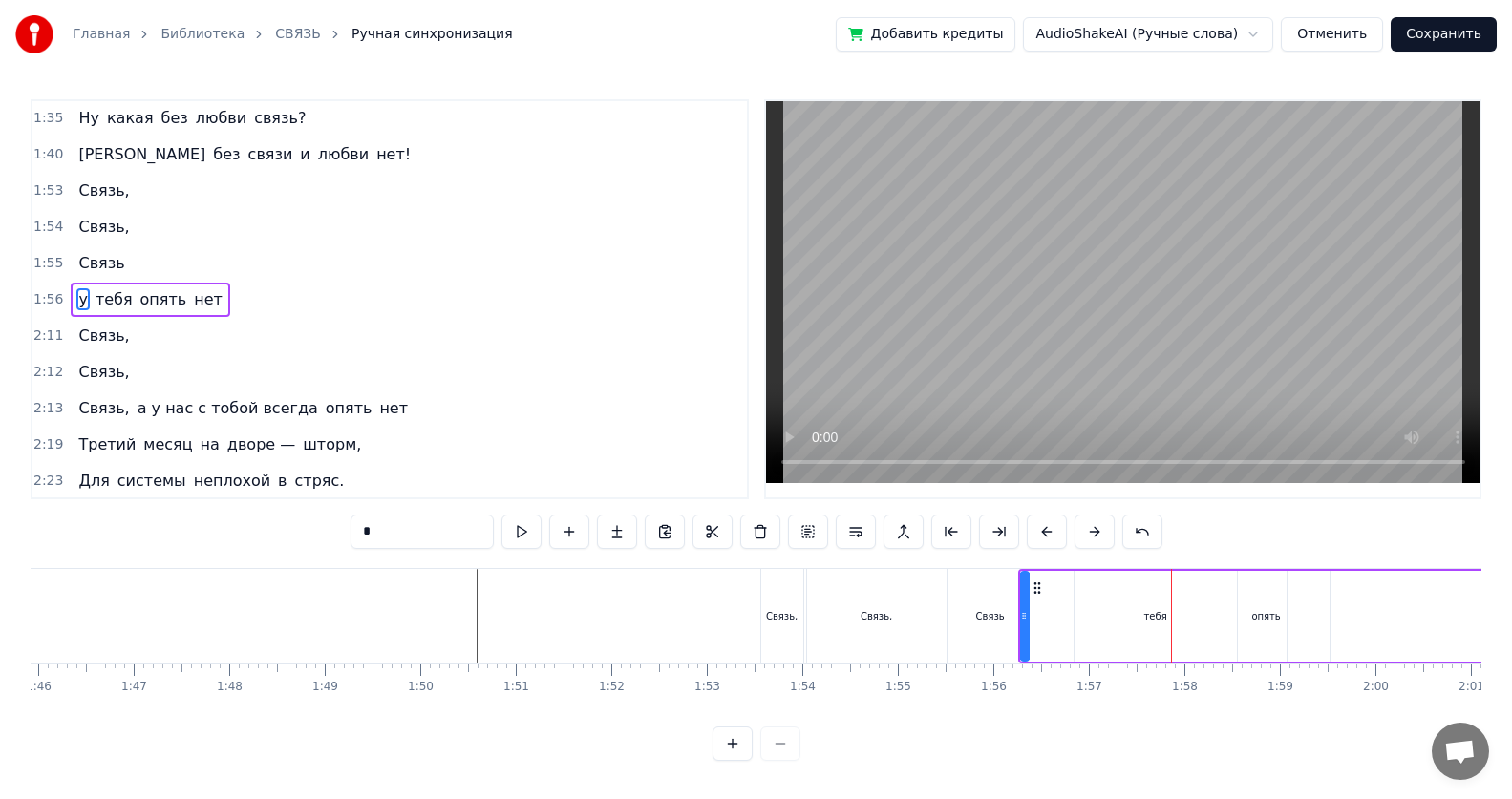
scroll to position [9, 0]
click at [135, 402] on span "а у нас с тобой всегда" at bounding box center [228, 408] width 185 height 22
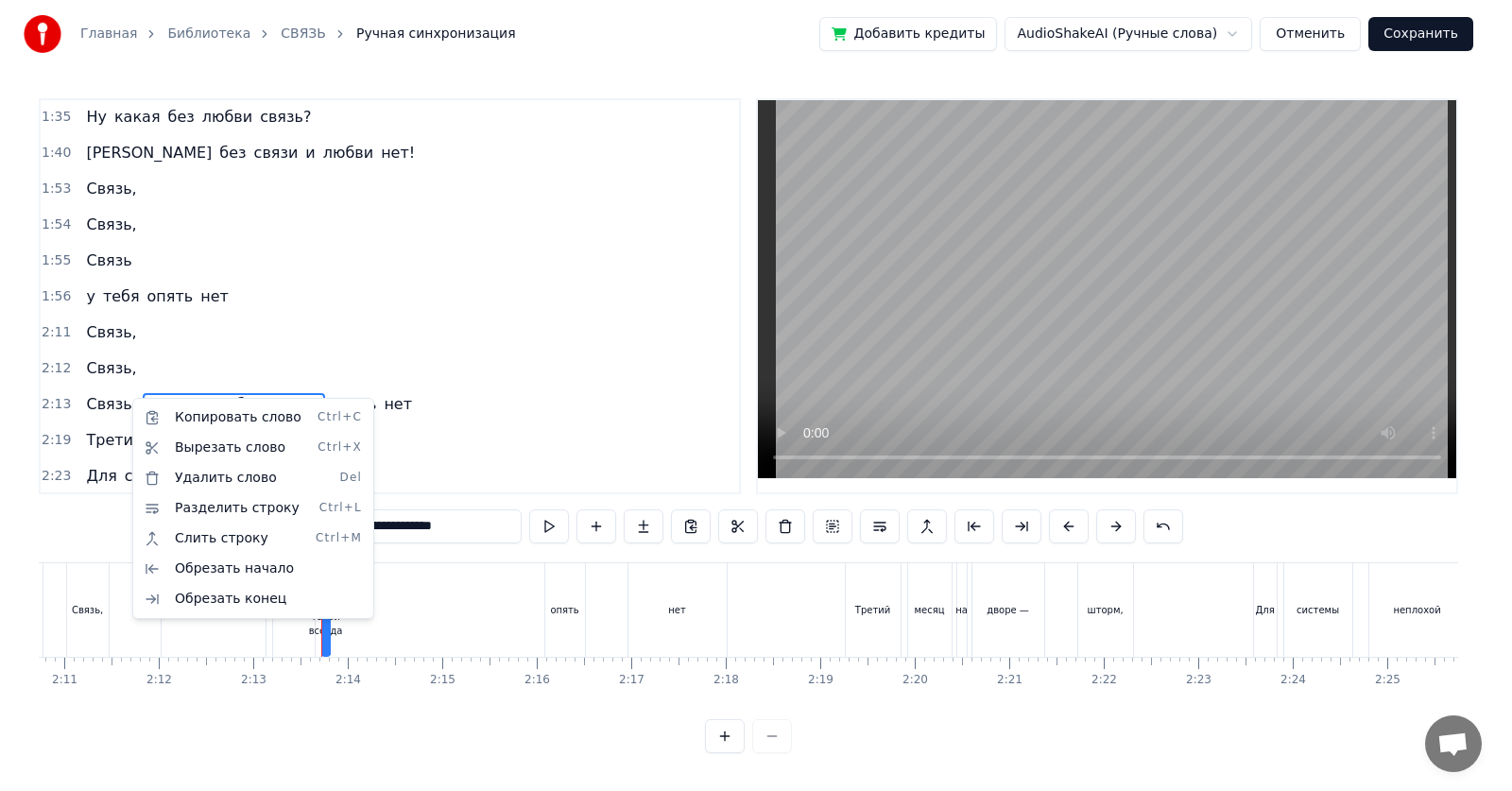
scroll to position [0, 12537]
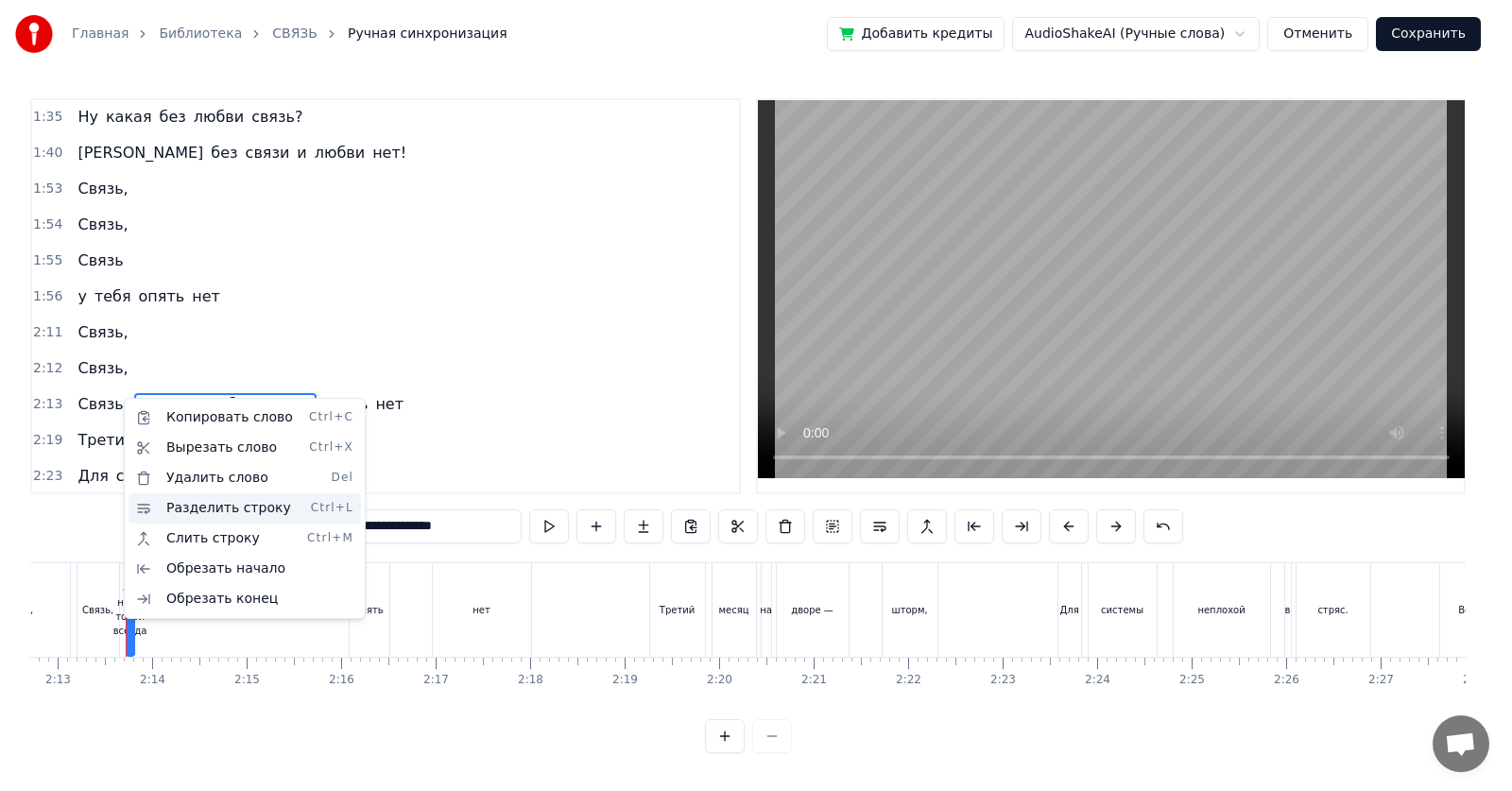
click at [184, 506] on div "Разделить строку Ctrl+L" at bounding box center [245, 508] width 233 height 30
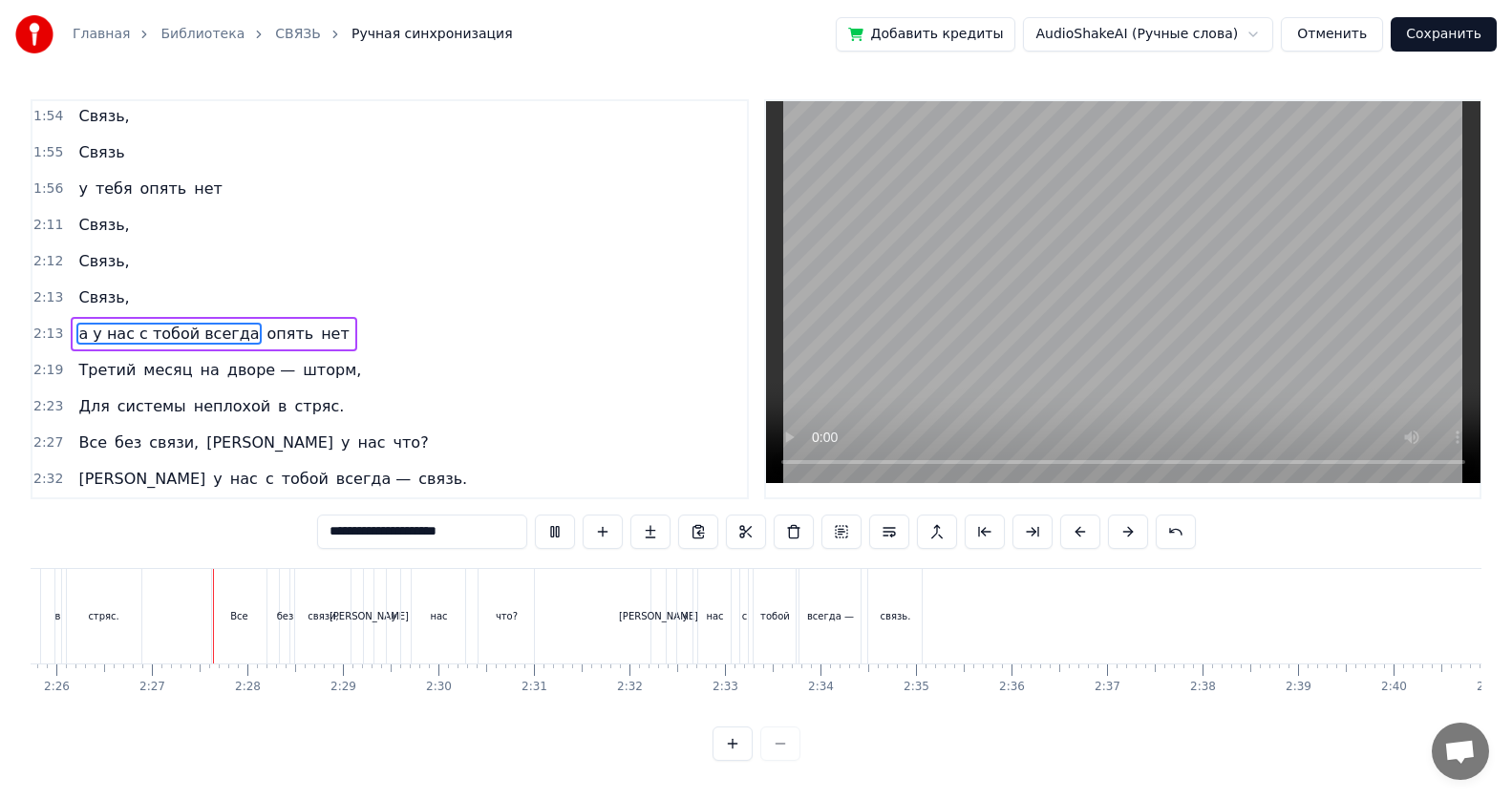
scroll to position [0, 13940]
click at [78, 188] on span "у" at bounding box center [83, 189] width 13 height 22
type input "*"
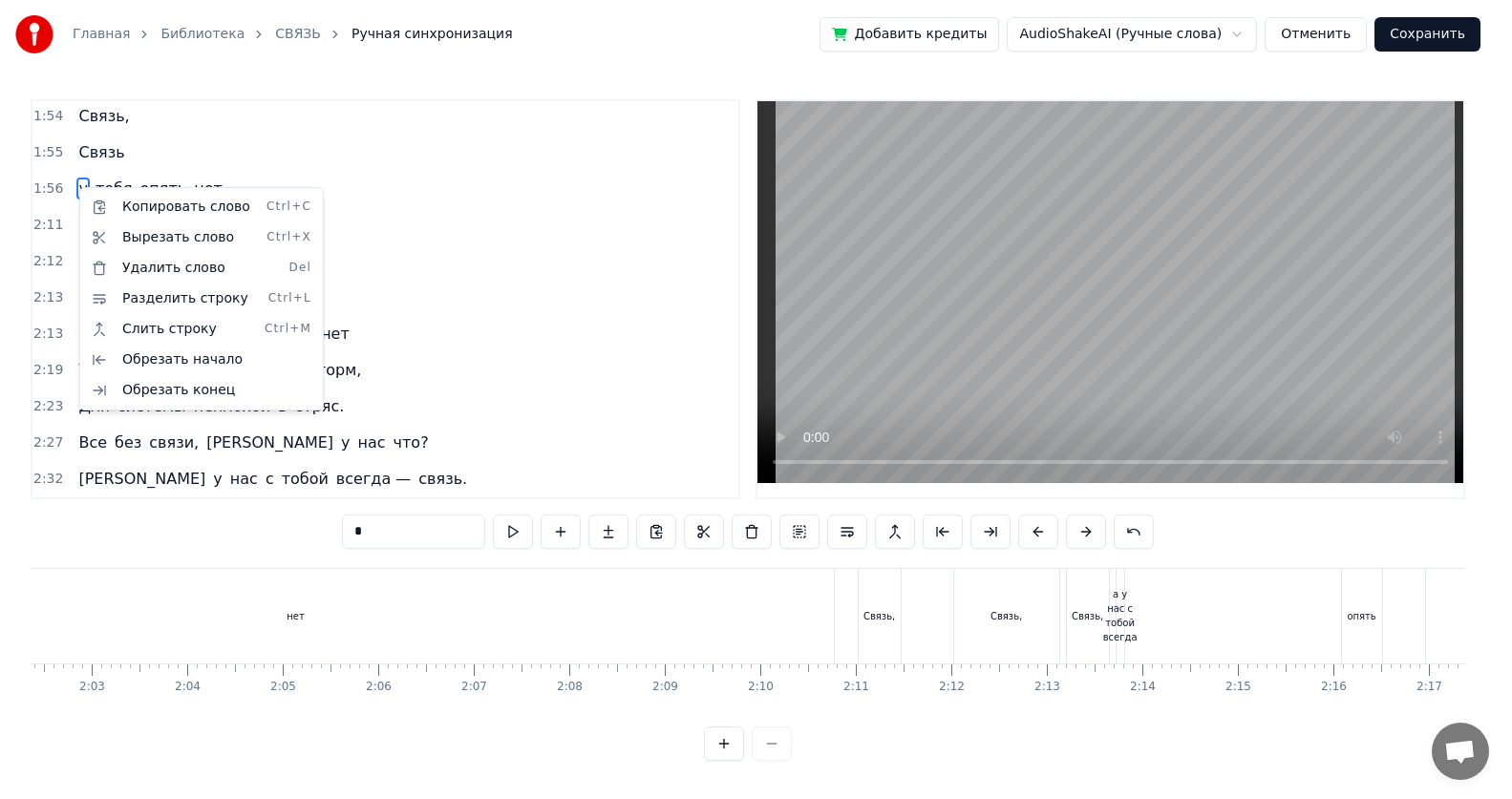
scroll to position [0, 11007]
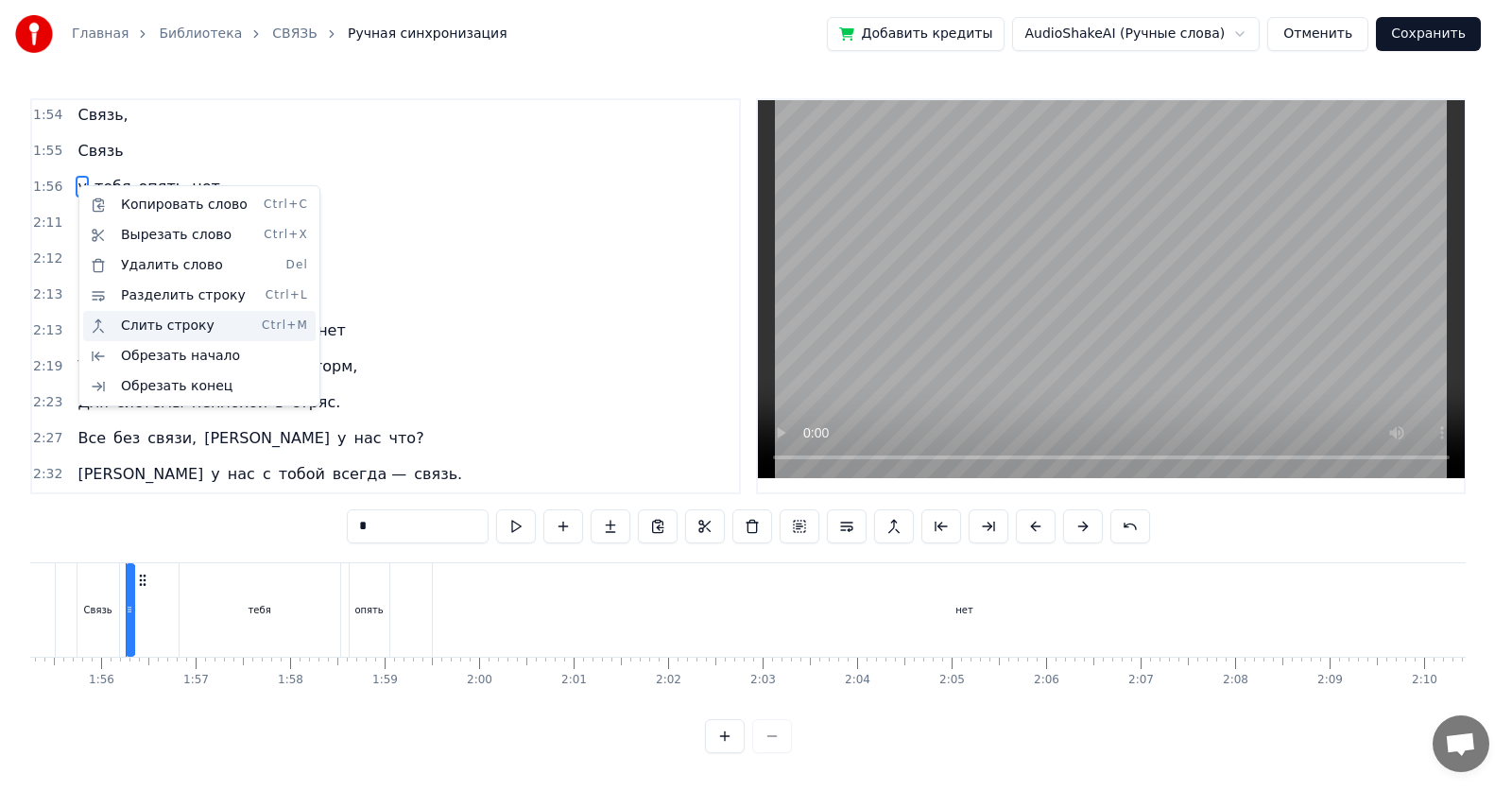
click at [138, 328] on div "Слить строку Ctrl+M" at bounding box center [199, 325] width 233 height 30
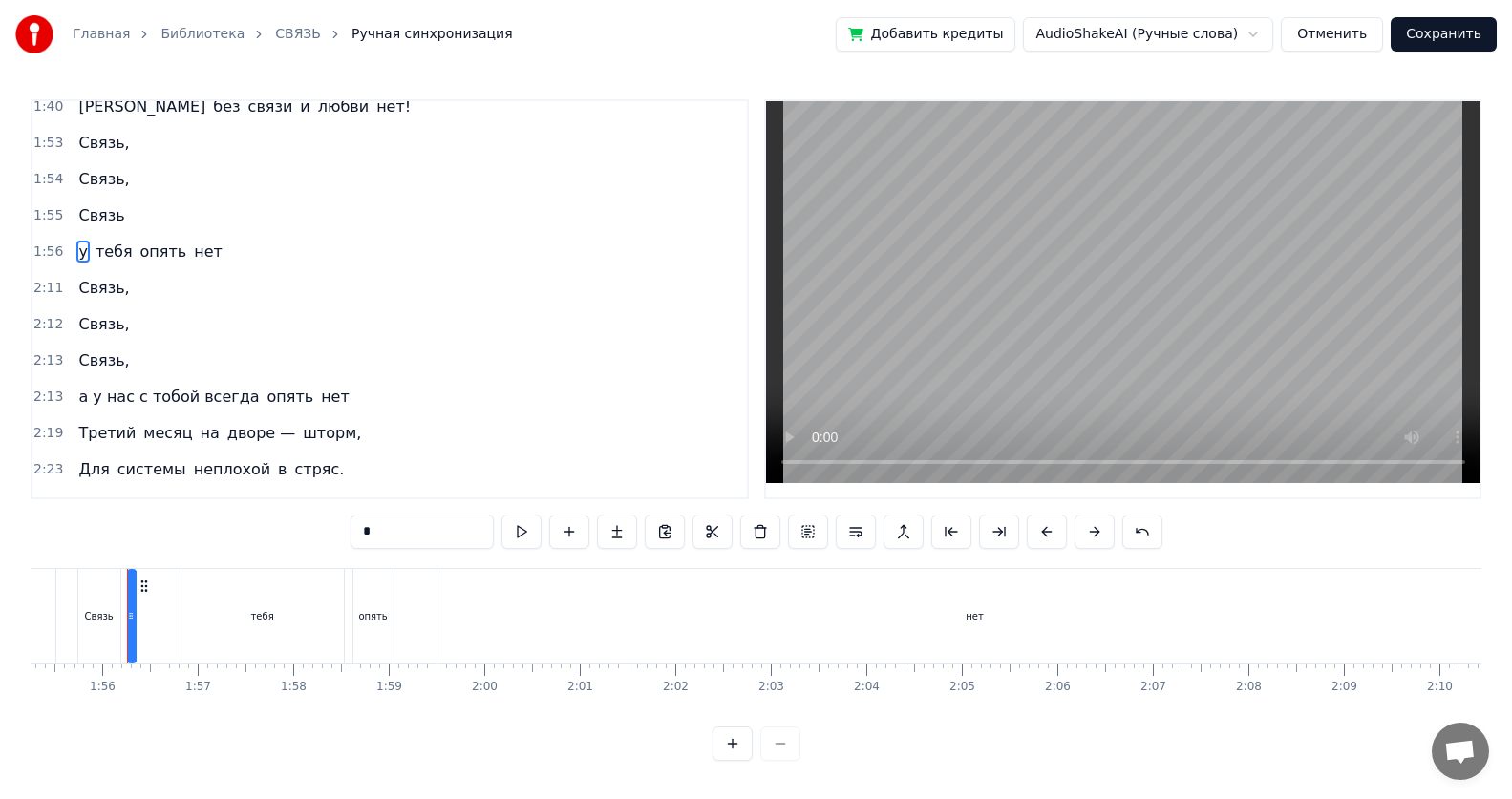
scroll to position [742, 0]
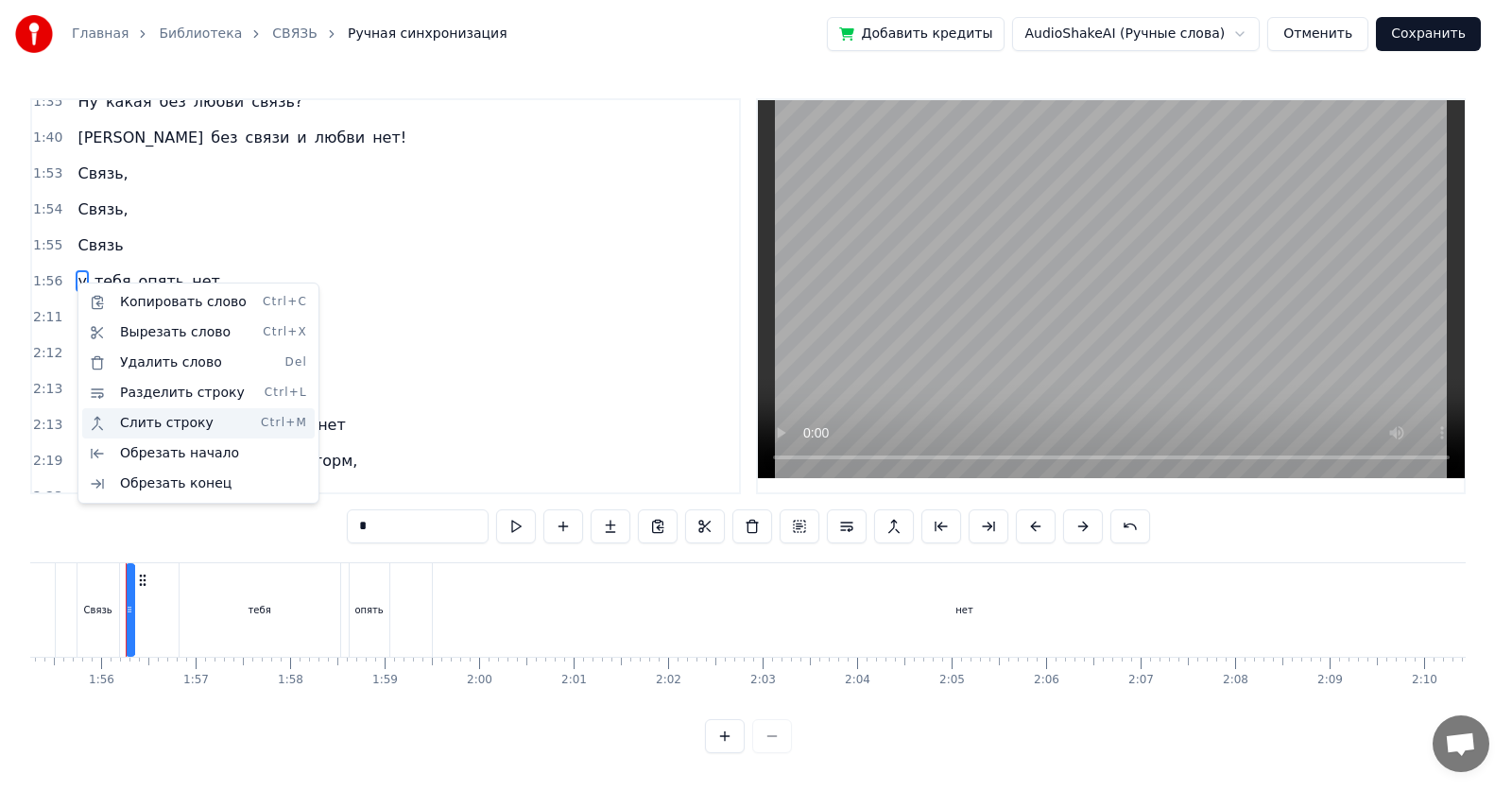
click at [129, 423] on div "Слить строку Ctrl+M" at bounding box center [198, 422] width 233 height 30
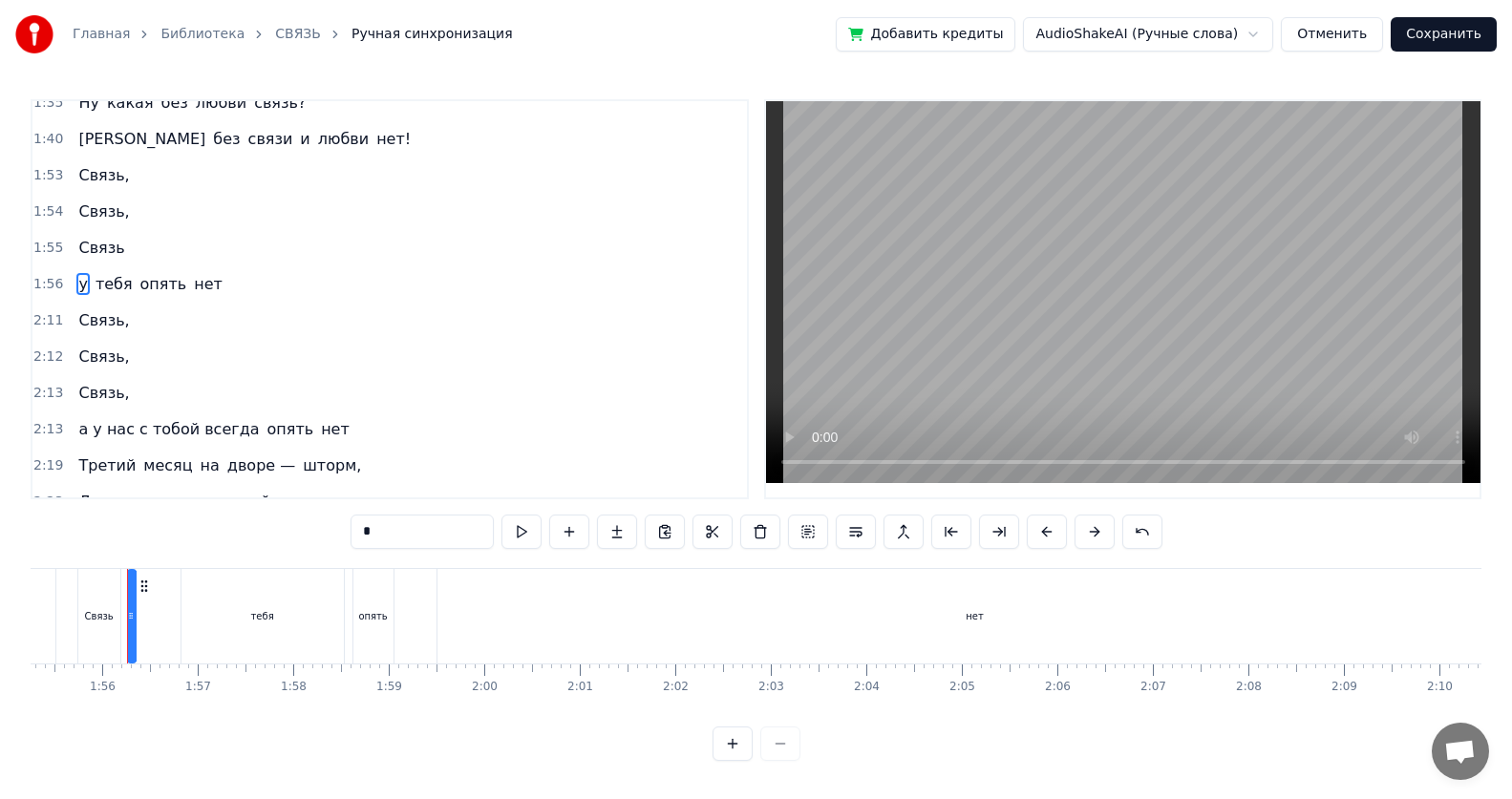
click at [117, 249] on div "Связь" at bounding box center [101, 248] width 61 height 34
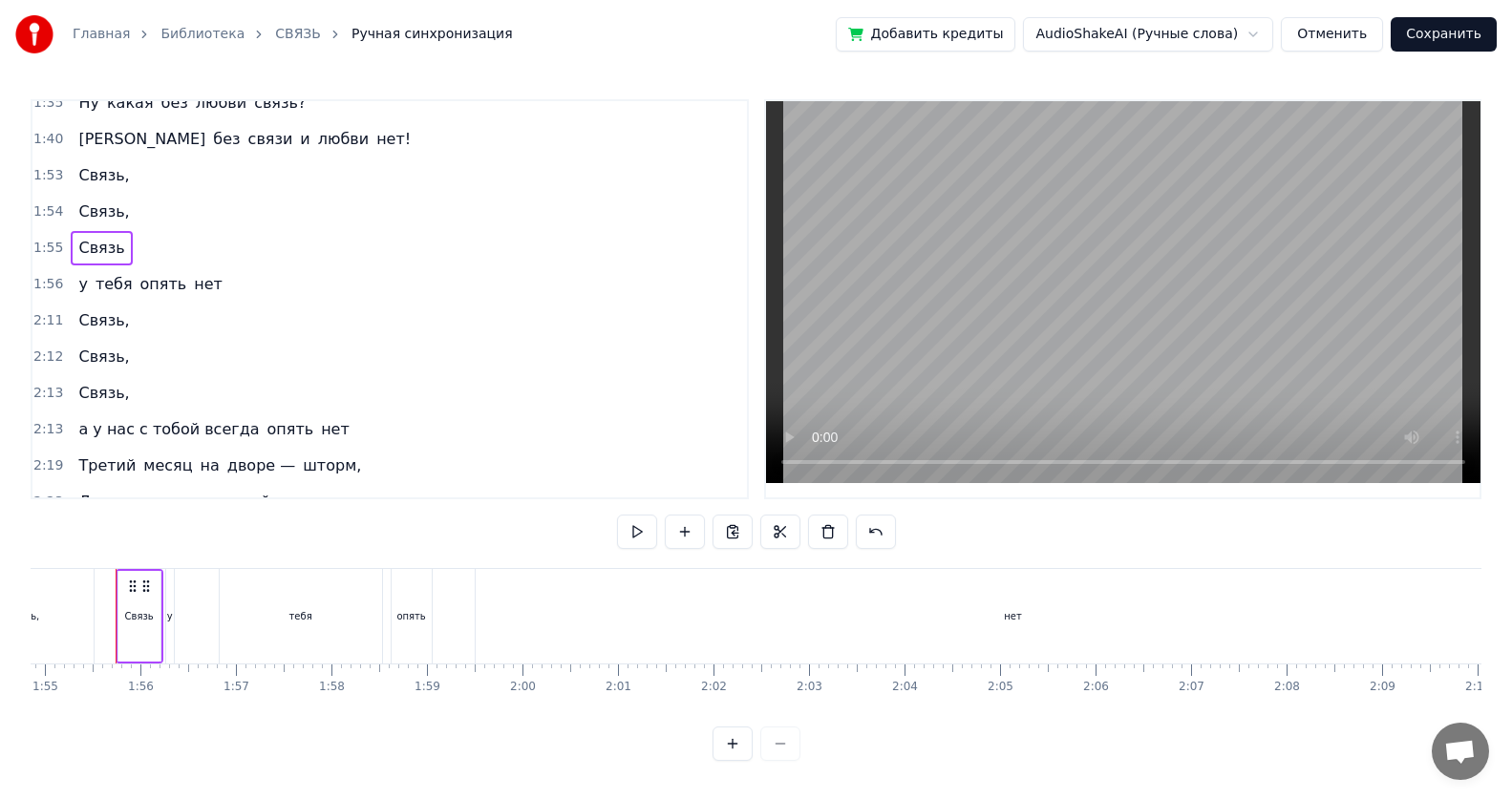
scroll to position [0, 10957]
click at [92, 208] on span "Связь," at bounding box center [104, 211] width 54 height 22
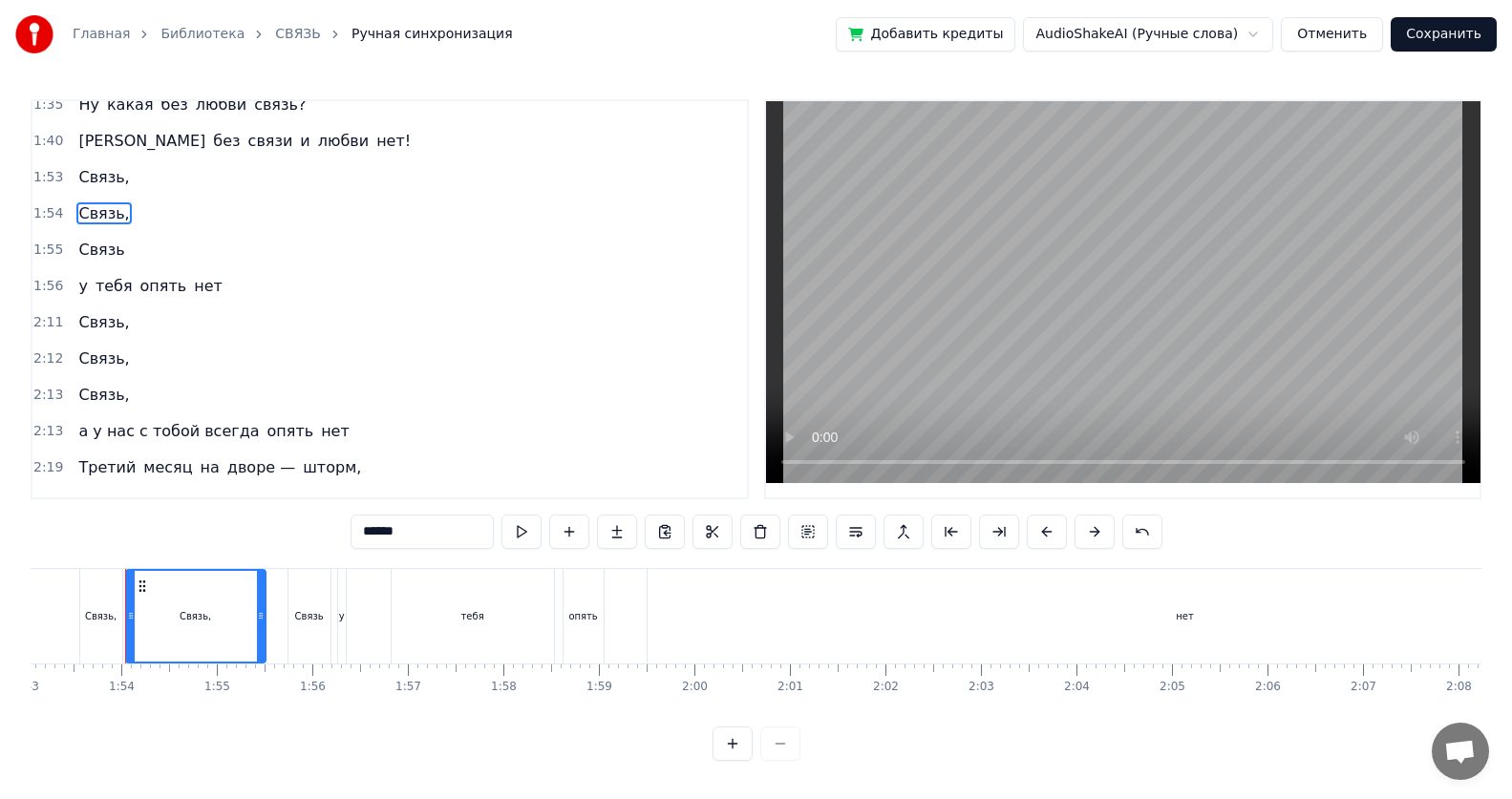
scroll to position [0, 10795]
click at [578, 518] on div "опять" at bounding box center [583, 616] width 28 height 15
type input "*****"
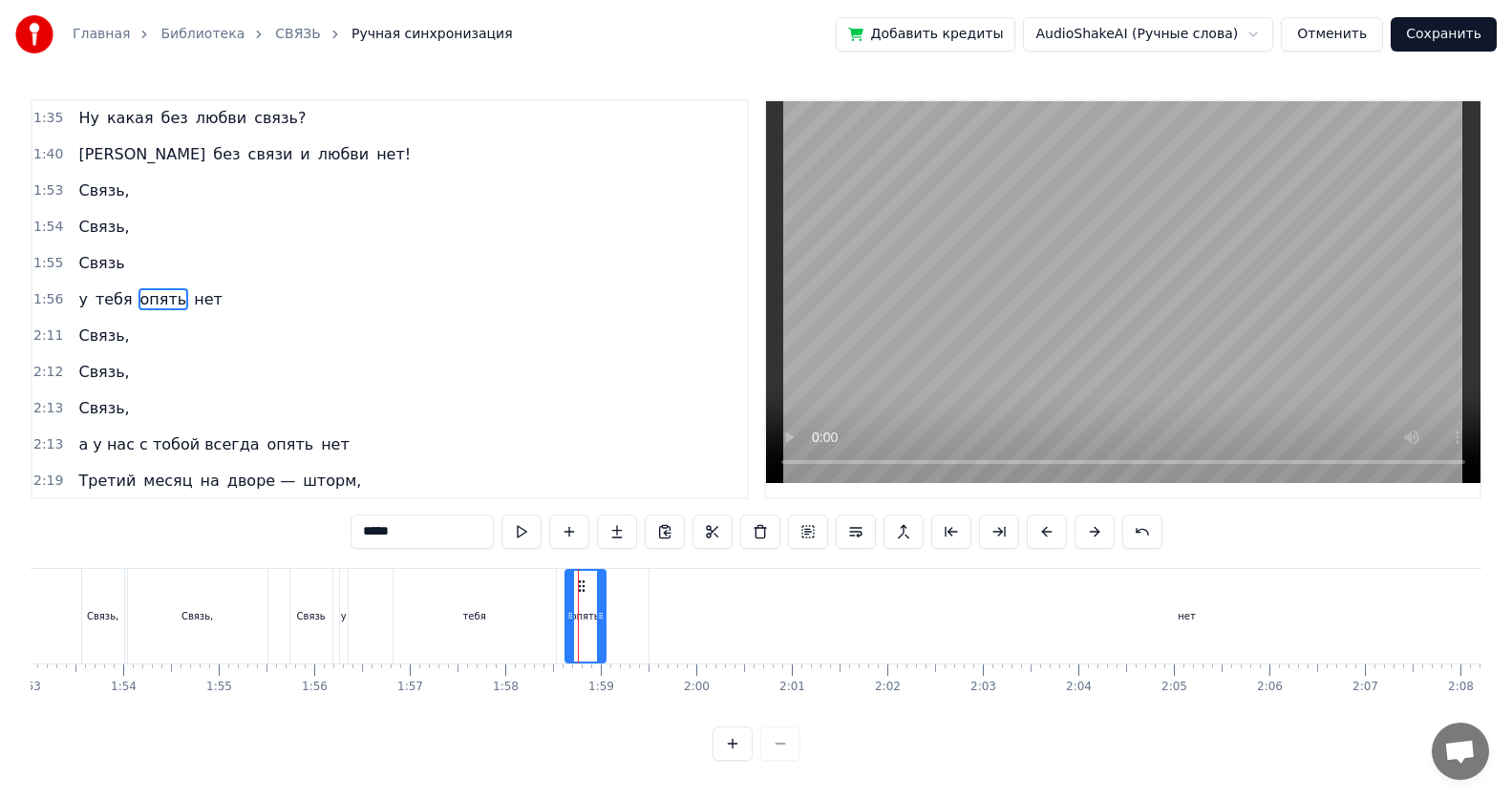
drag, startPoint x: 588, startPoint y: 602, endPoint x: 738, endPoint y: 613, distance: 150.4
click at [731, 518] on div "у тебя опять нет" at bounding box center [1035, 615] width 1390 height 94
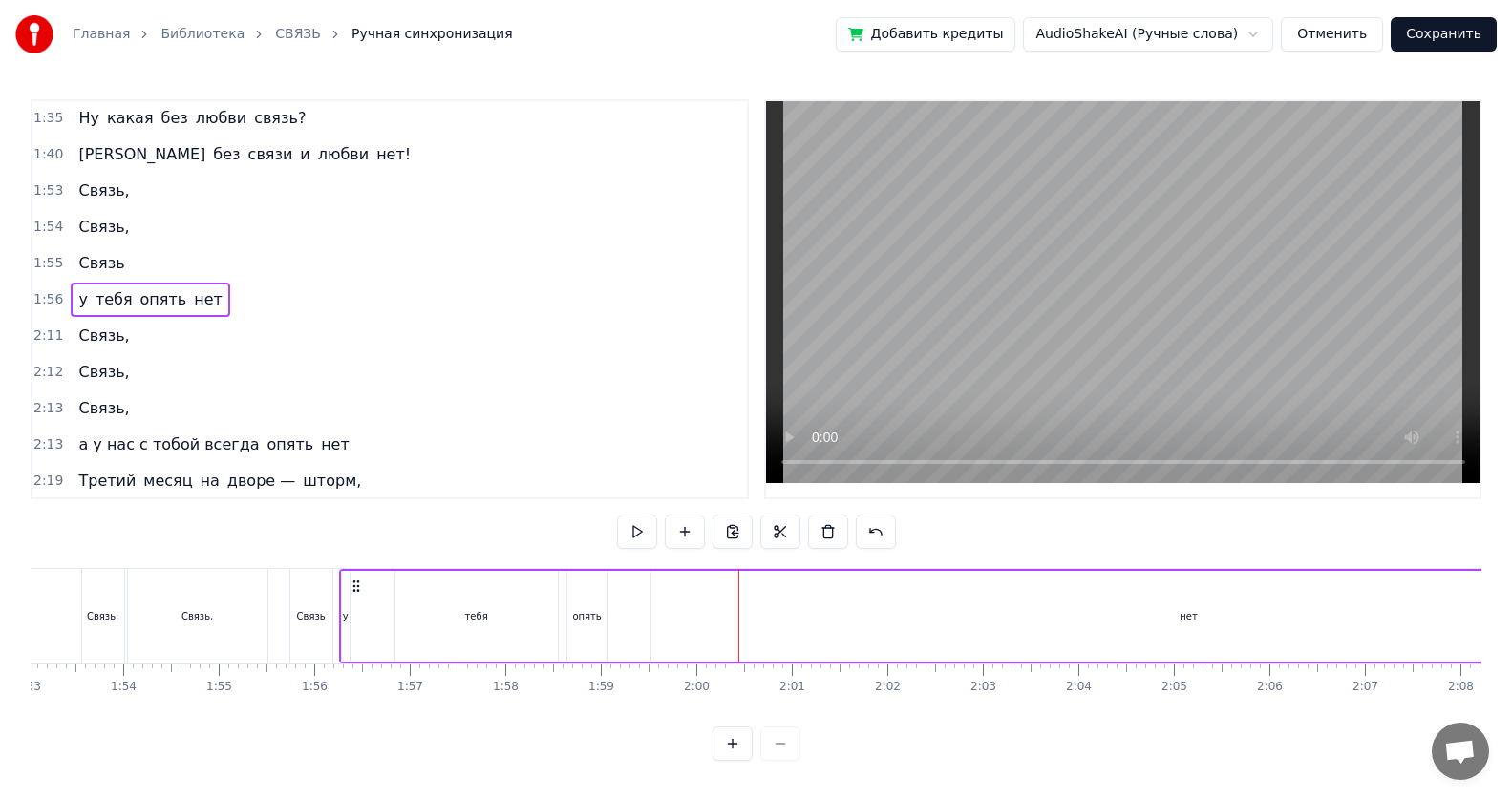
click at [77, 299] on span "у" at bounding box center [83, 299] width 13 height 22
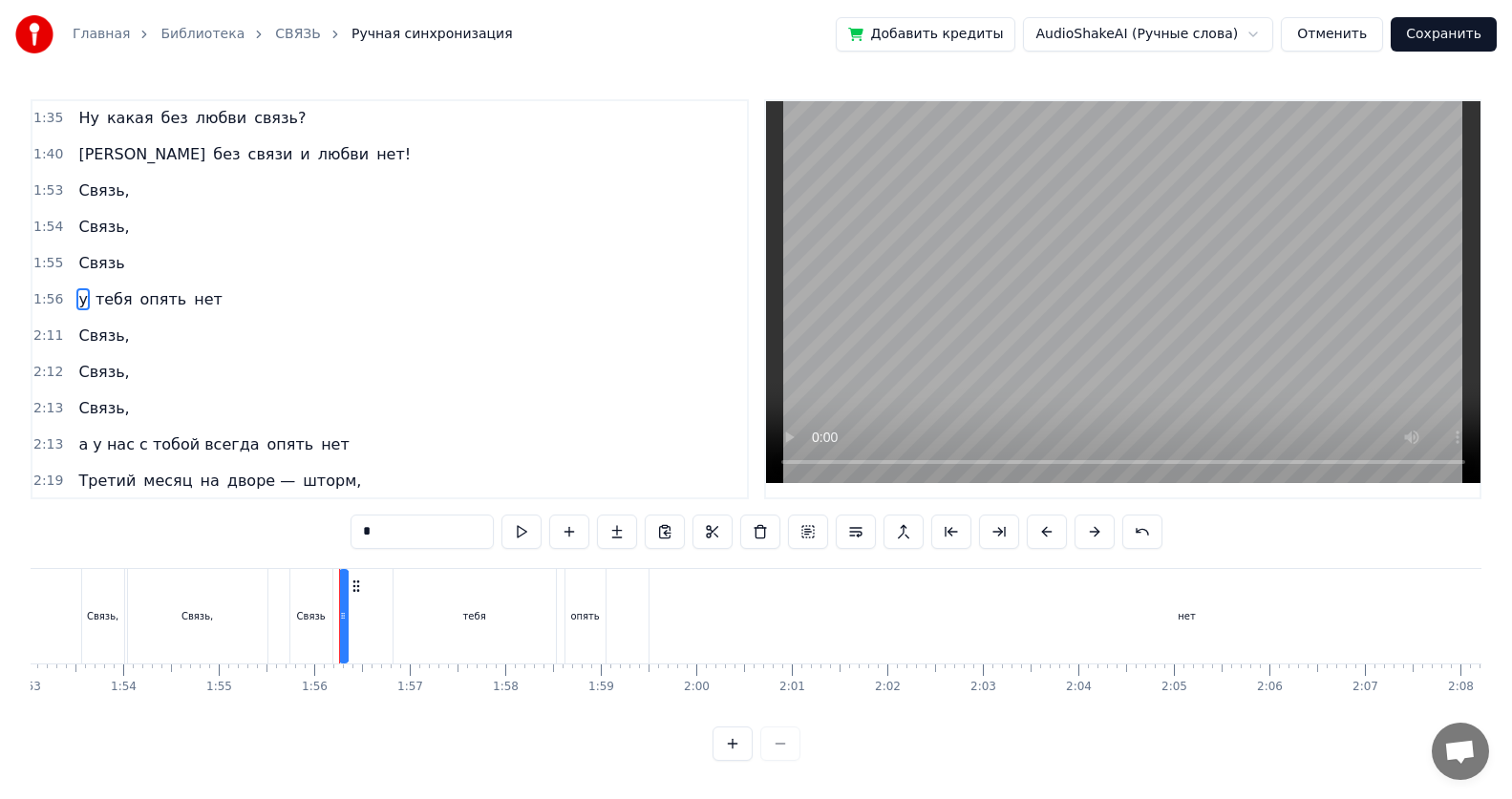
click at [91, 270] on span "Связь" at bounding box center [101, 262] width 50 height 22
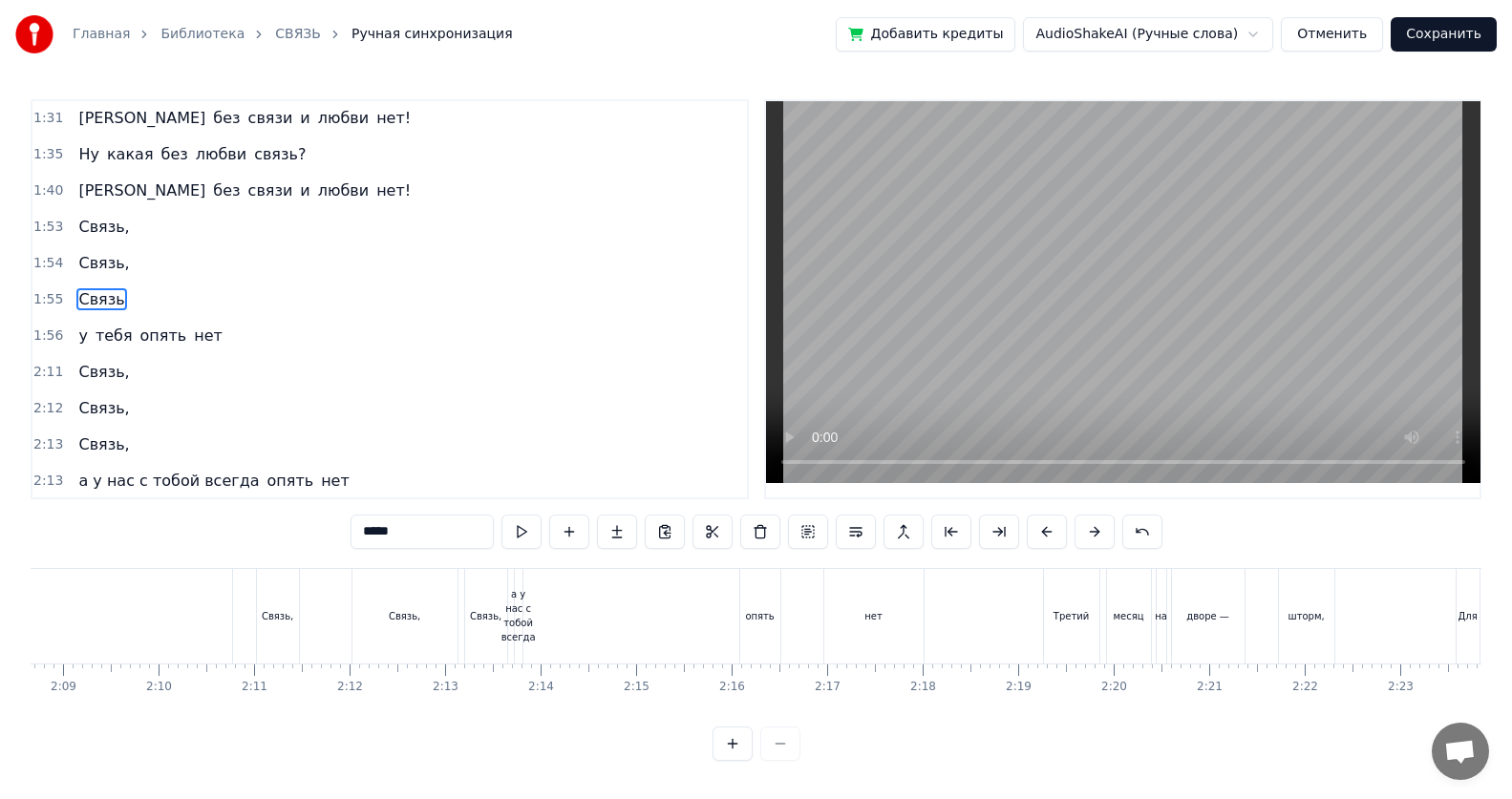
scroll to position [0, 12246]
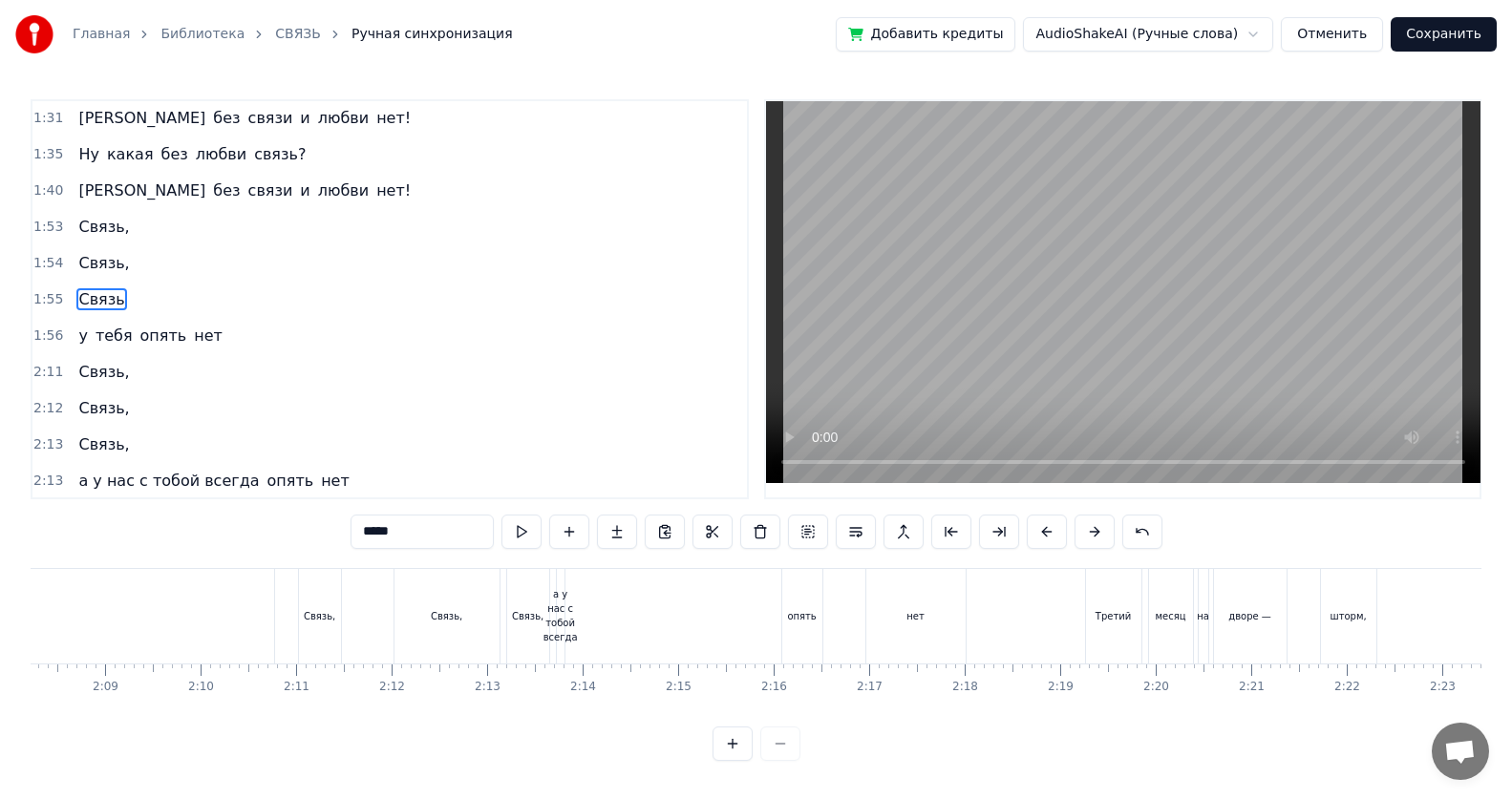
click at [731, 518] on div "нет" at bounding box center [916, 615] width 99 height 94
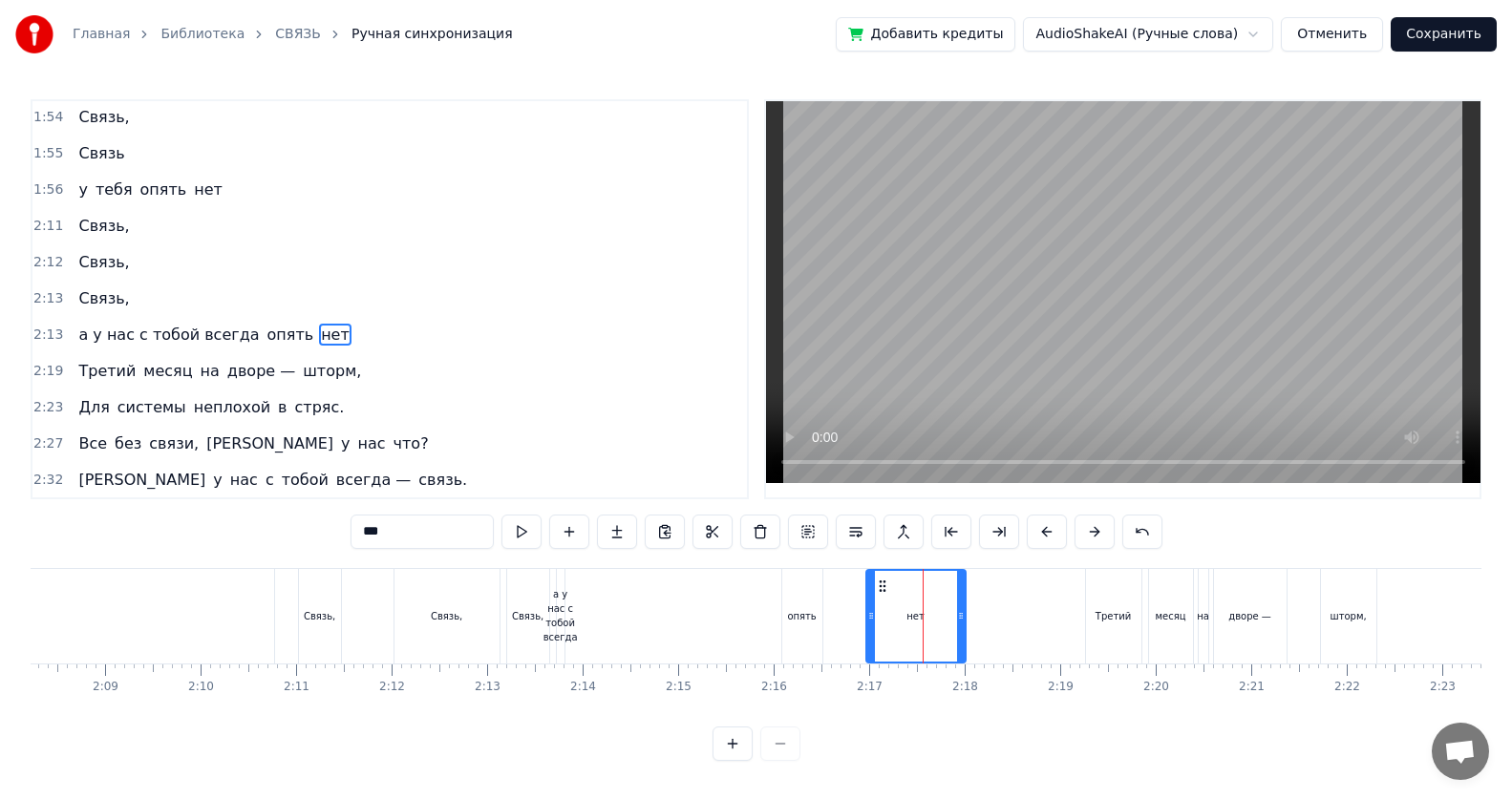
scroll to position [837, 0]
click at [731, 518] on div "опять" at bounding box center [800, 616] width 28 height 15
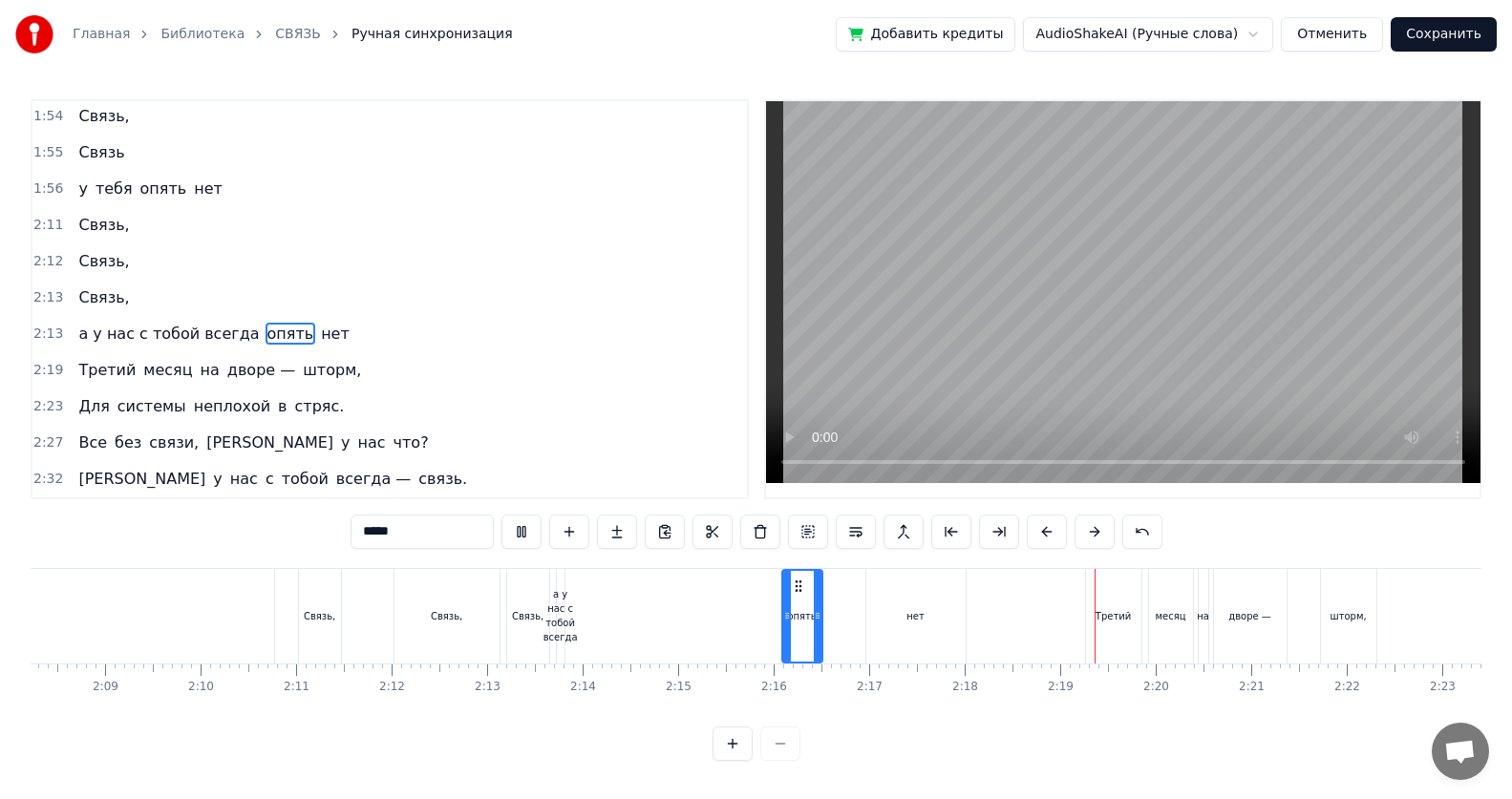
click at [731, 518] on div "нет" at bounding box center [916, 615] width 99 height 94
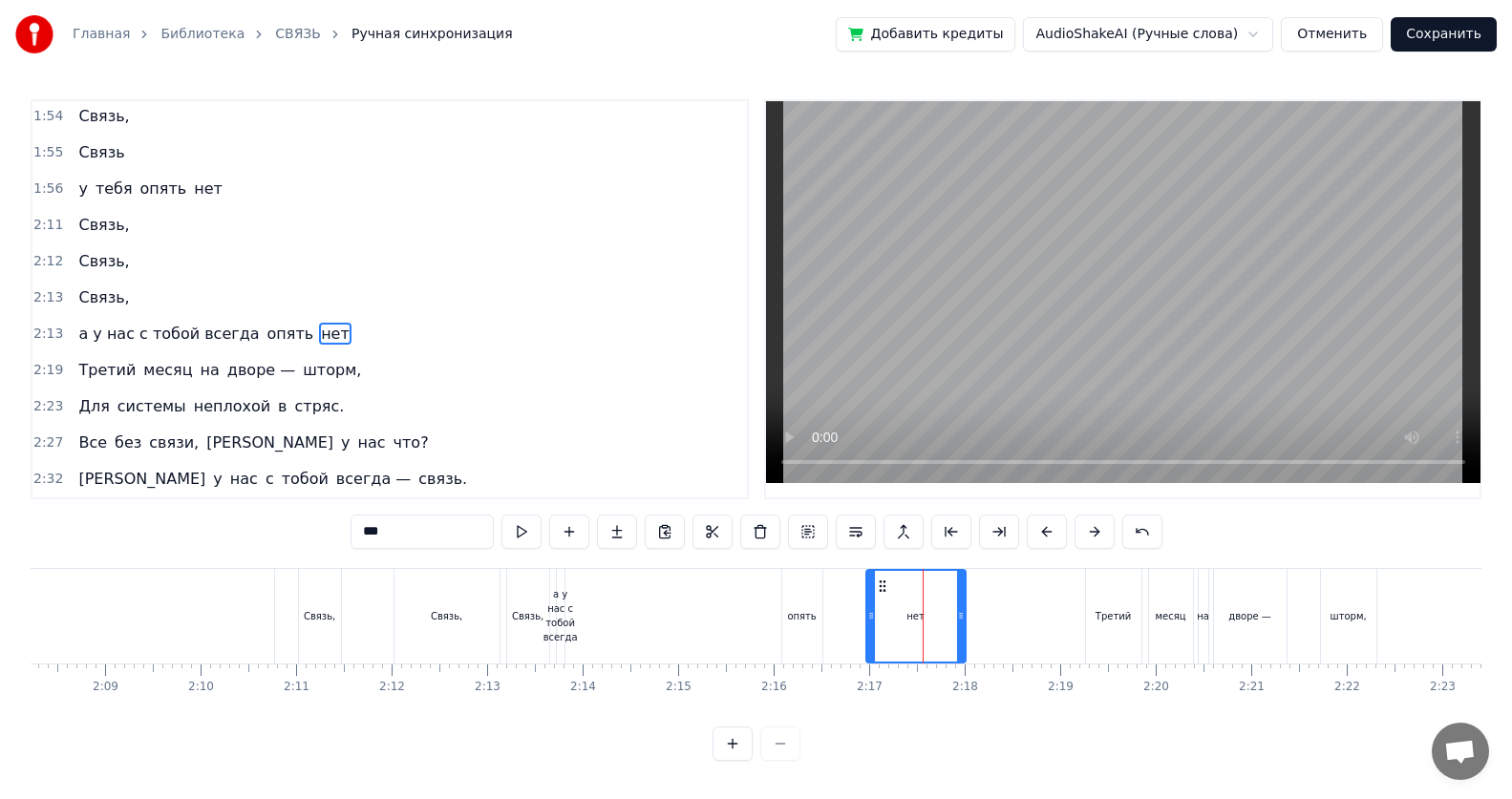
click at [573, 518] on div "а у нас с тобой всегда" at bounding box center [560, 615] width 34 height 57
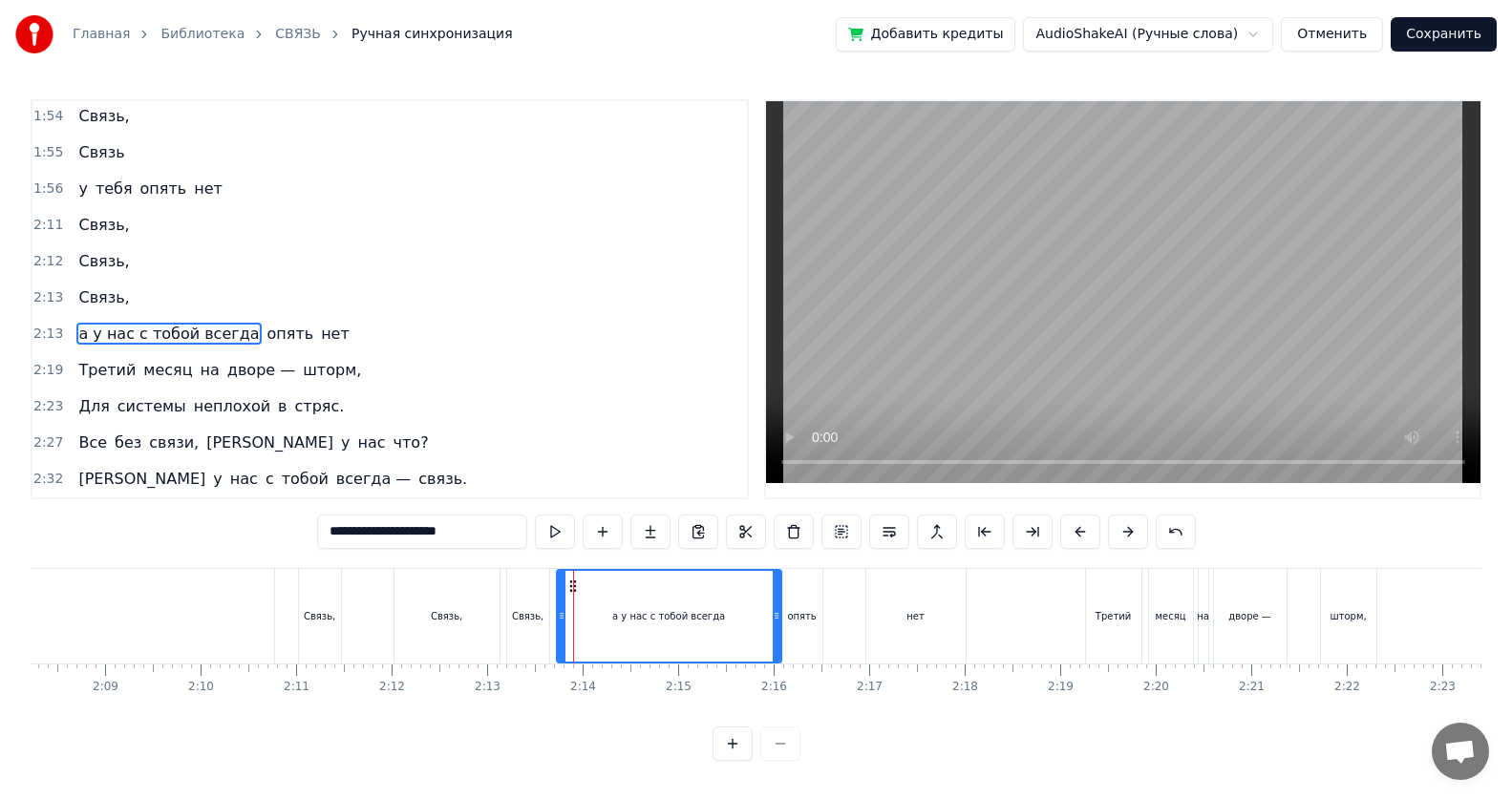
drag, startPoint x: 563, startPoint y: 619, endPoint x: 779, endPoint y: 626, distance: 216.1
click at [731, 518] on div at bounding box center [777, 615] width 8 height 90
drag, startPoint x: 562, startPoint y: 617, endPoint x: 651, endPoint y: 625, distance: 89.4
click at [651, 518] on div at bounding box center [651, 615] width 8 height 90
click at [532, 518] on div "Связь," at bounding box center [527, 616] width 31 height 15
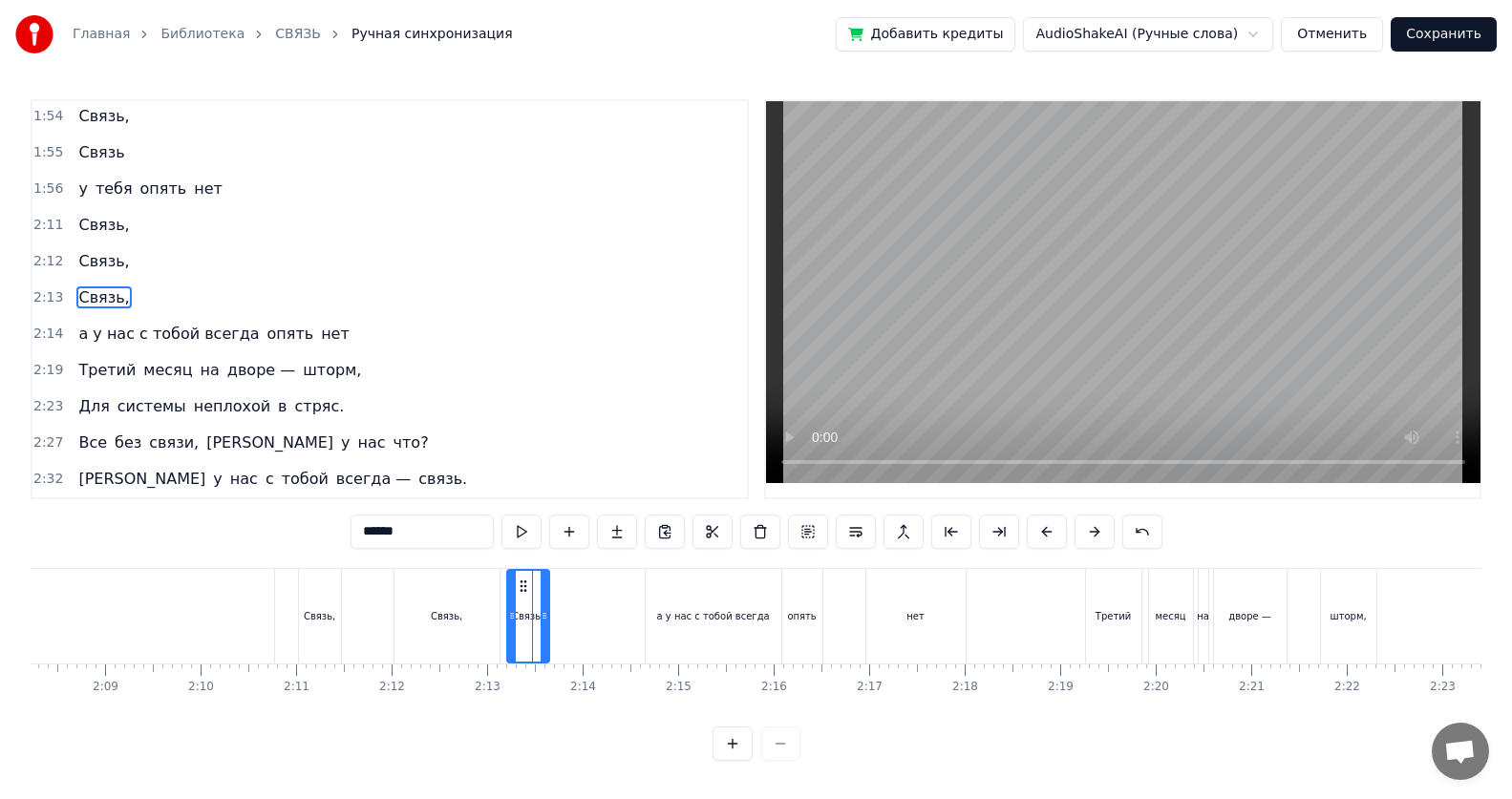
scroll to position [835, 0]
drag, startPoint x: 542, startPoint y: 615, endPoint x: 638, endPoint y: 616, distance: 96.0
click at [638, 518] on icon at bounding box center [641, 616] width 8 height 16
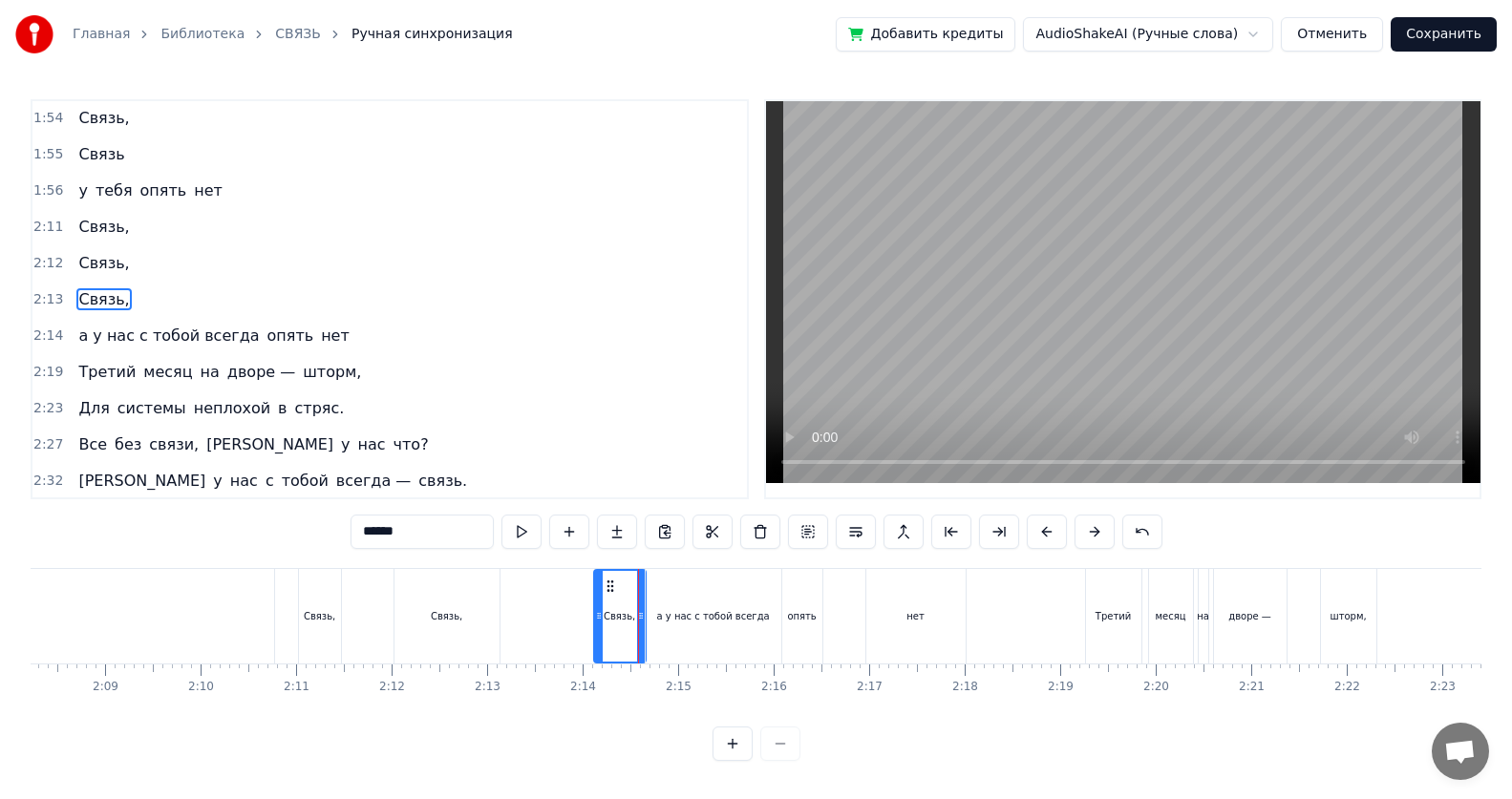
drag, startPoint x: 511, startPoint y: 617, endPoint x: 599, endPoint y: 620, distance: 88.1
click at [599, 518] on icon at bounding box center [599, 616] width 8 height 16
click at [622, 518] on div "Связь," at bounding box center [619, 615] width 50 height 90
click at [665, 518] on div "а у нас с тобой всегда" at bounding box center [713, 615] width 135 height 94
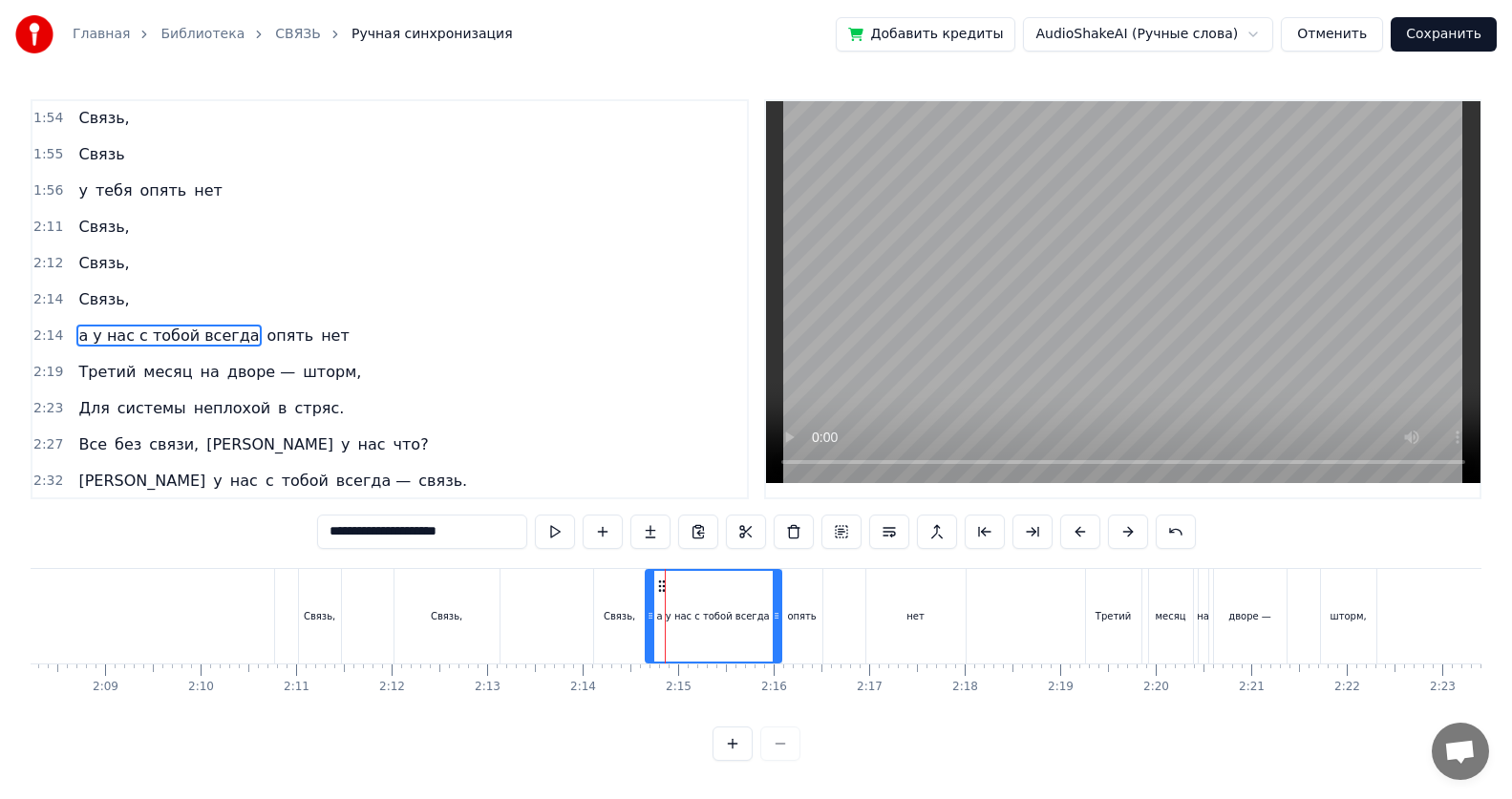
scroll to position [837, 0]
click at [461, 518] on div "Связь," at bounding box center [447, 615] width 105 height 94
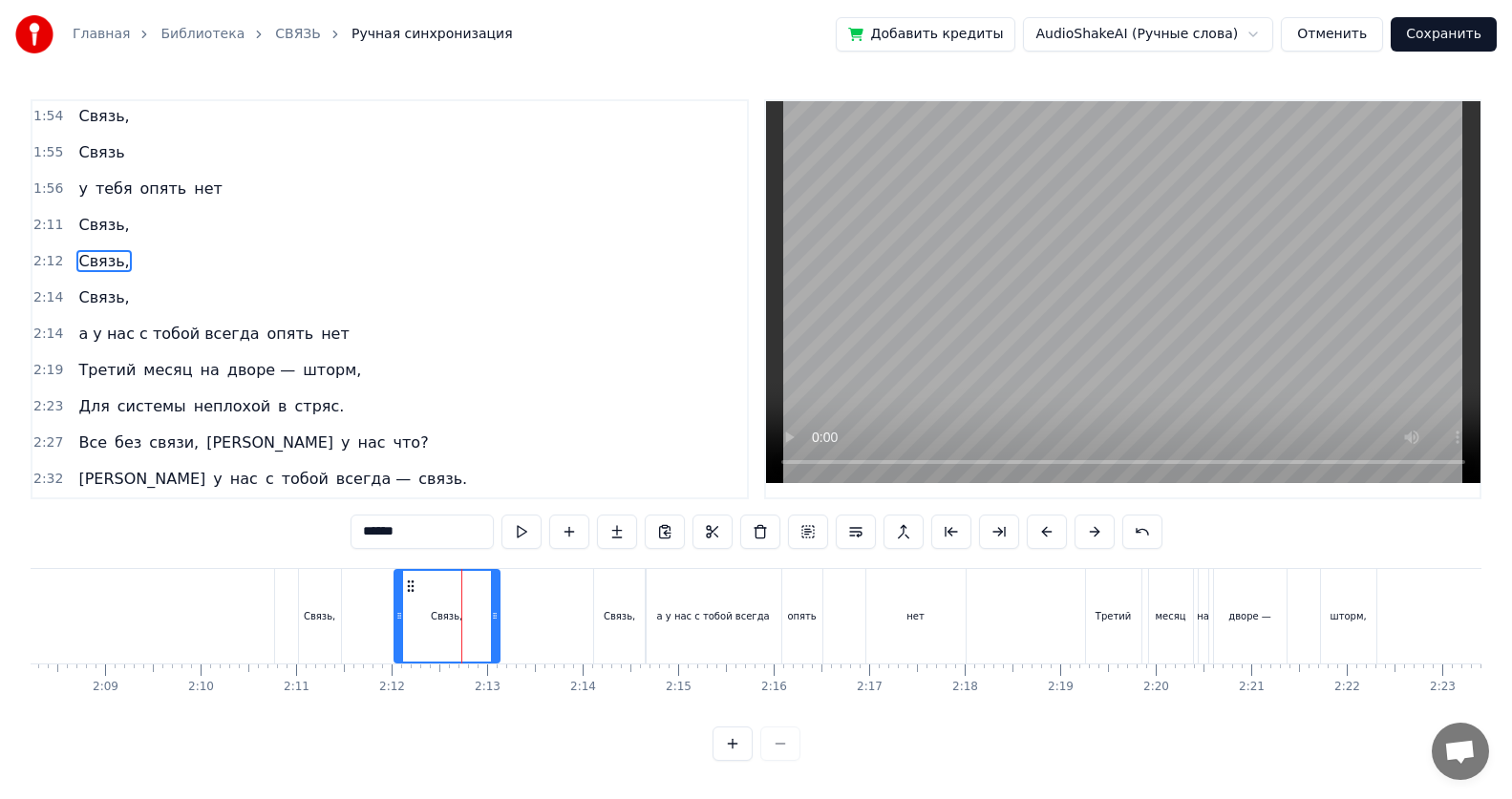
scroll to position [799, 0]
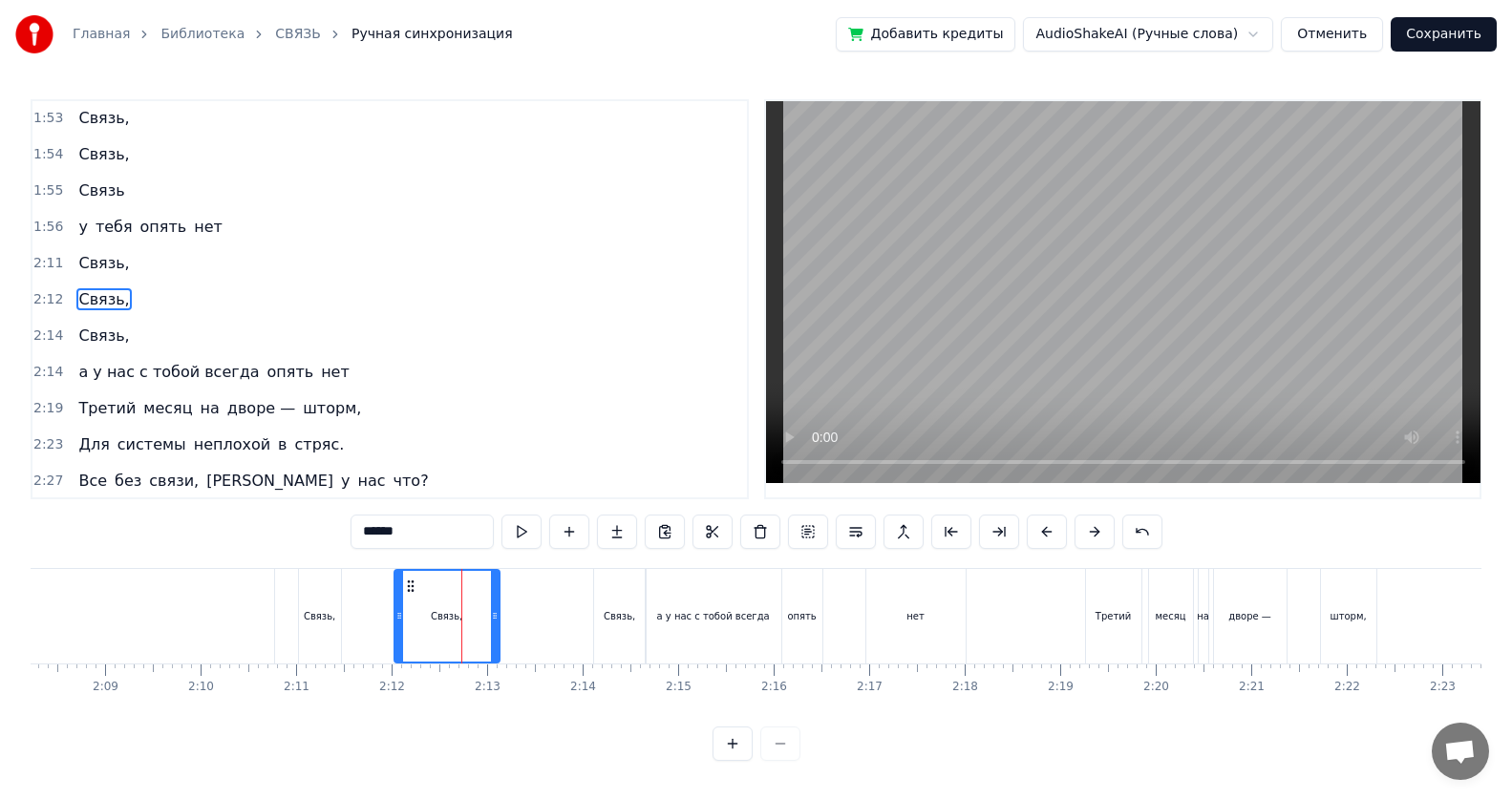
click at [313, 518] on div "Связь," at bounding box center [319, 616] width 31 height 15
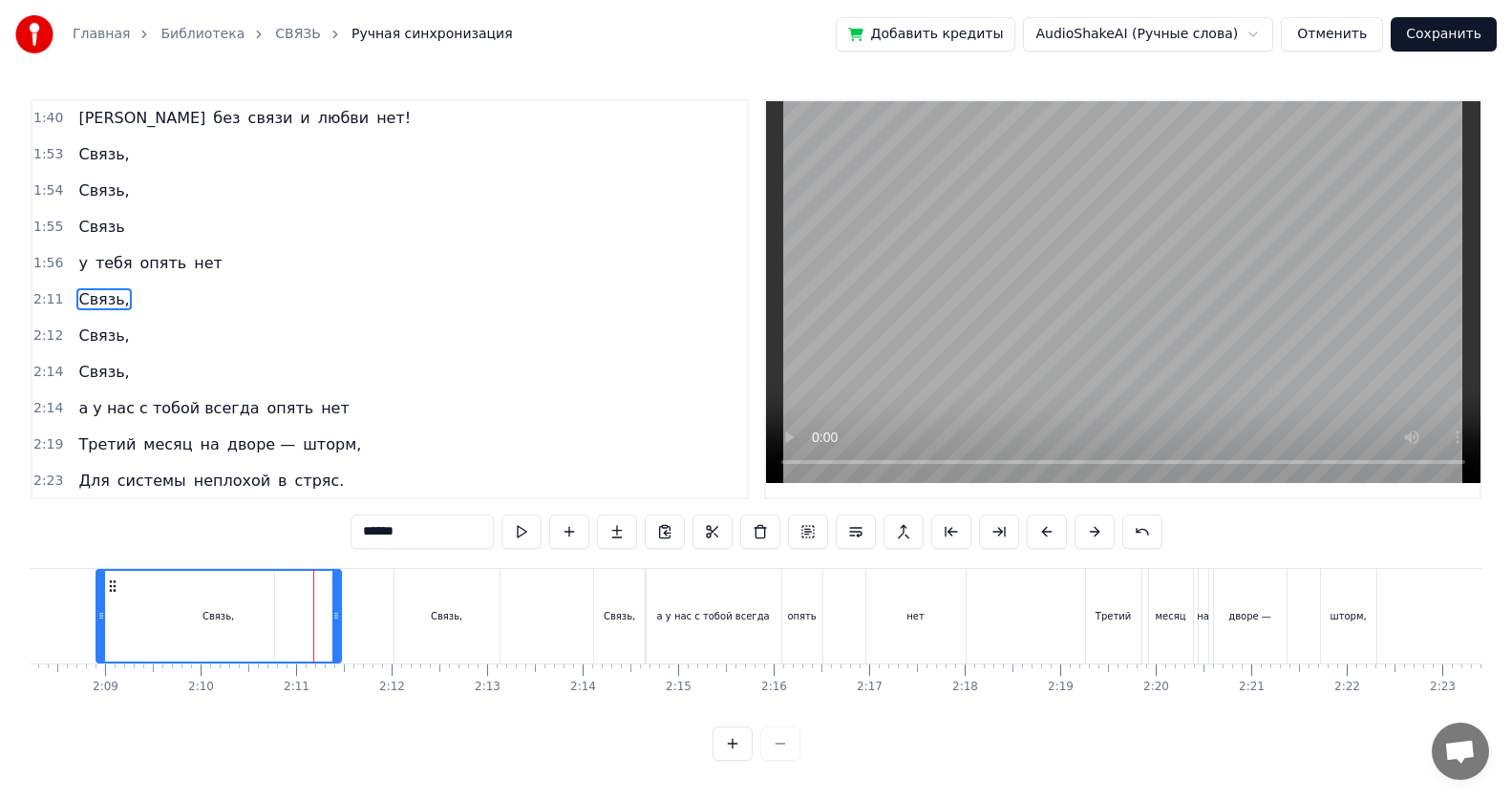
drag, startPoint x: 304, startPoint y: 617, endPoint x: 102, endPoint y: 616, distance: 202.0
click at [102, 518] on icon at bounding box center [101, 616] width 8 height 16
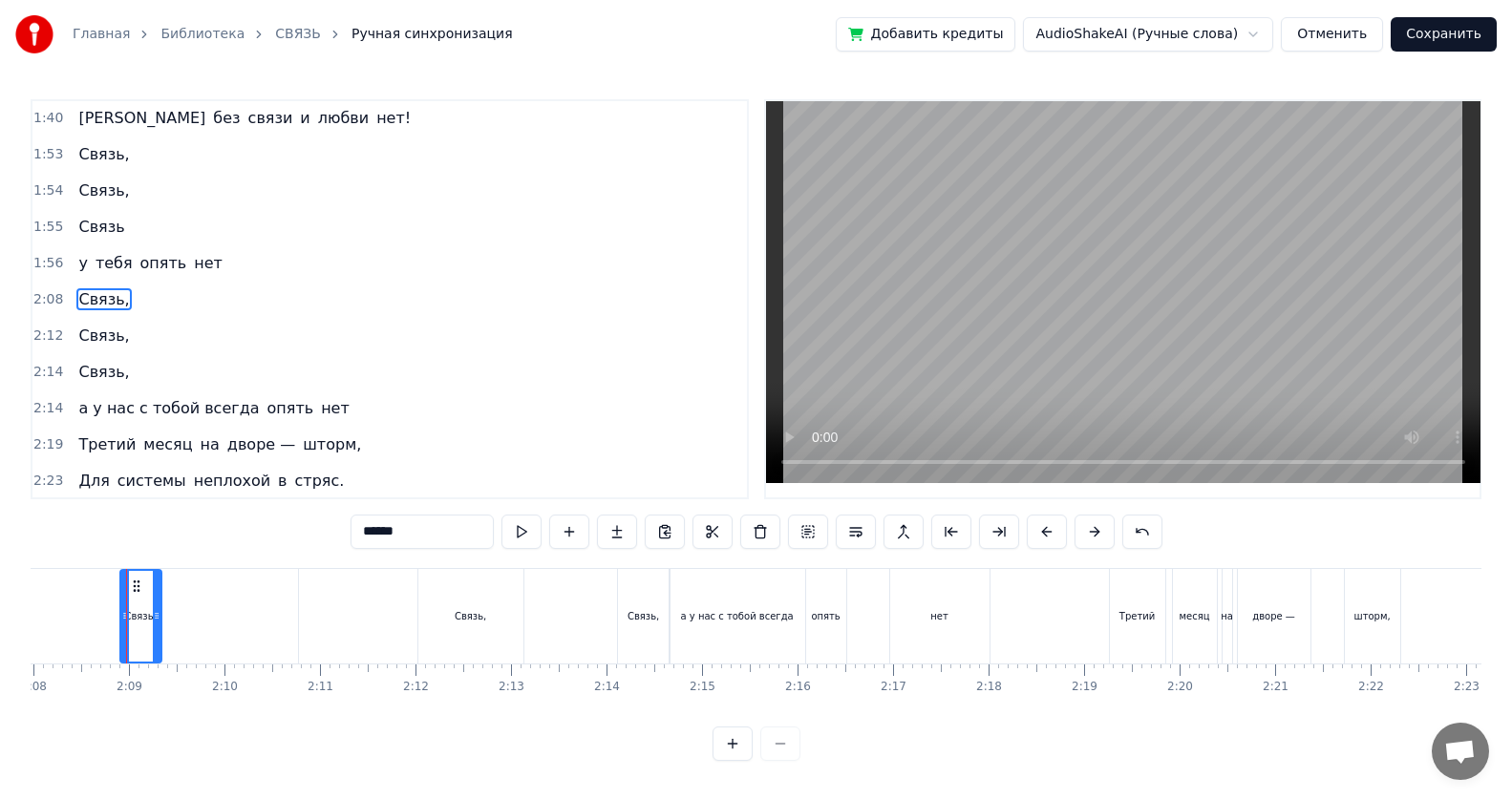
drag, startPoint x: 358, startPoint y: 620, endPoint x: 155, endPoint y: 622, distance: 203.0
click at [155, 518] on icon at bounding box center [157, 616] width 8 height 16
click at [470, 518] on div "Связь," at bounding box center [471, 616] width 31 height 15
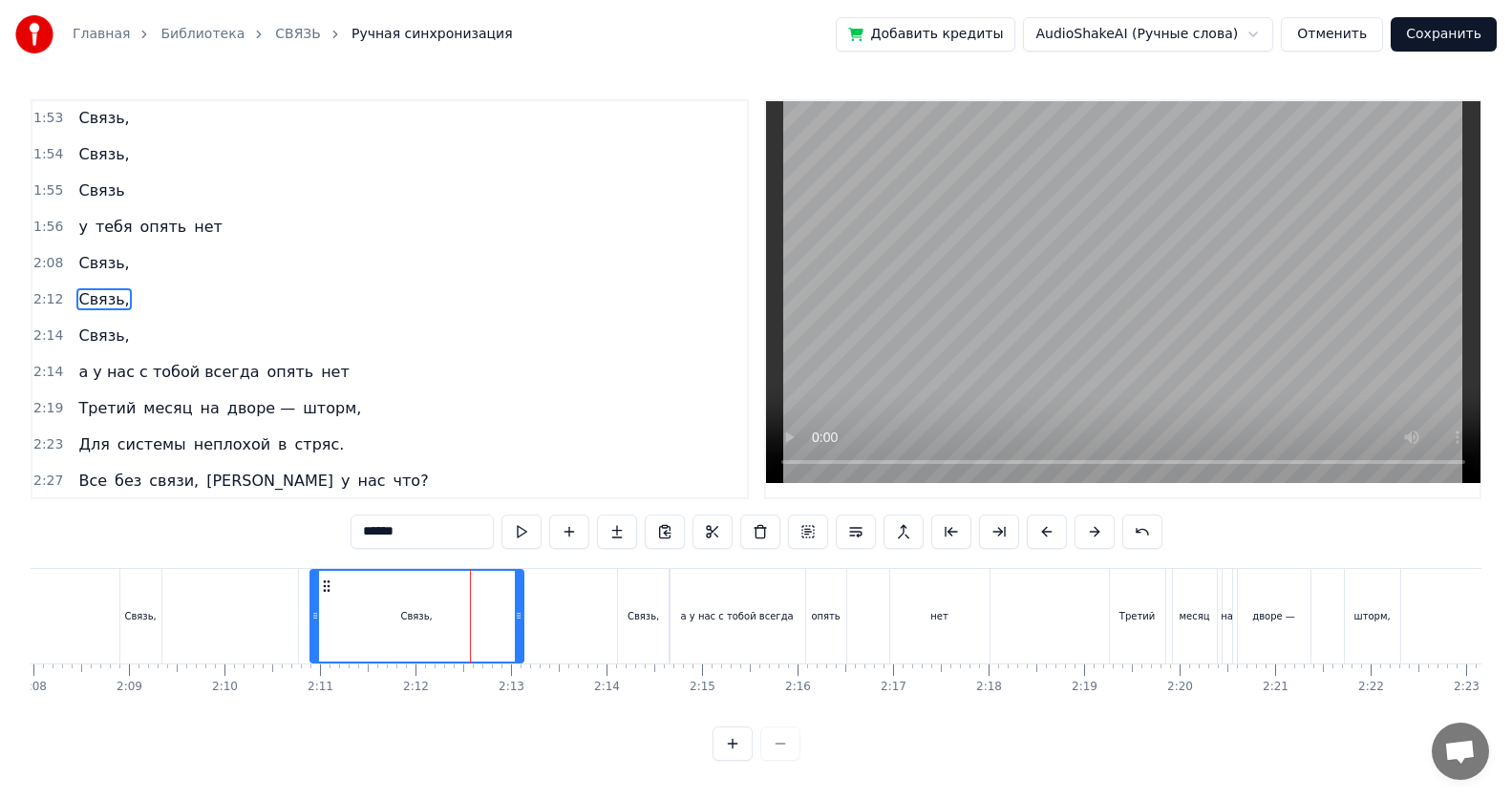
drag, startPoint x: 423, startPoint y: 617, endPoint x: 315, endPoint y: 615, distance: 108.0
click at [315, 518] on icon at bounding box center [315, 616] width 8 height 16
drag, startPoint x: 514, startPoint y: 622, endPoint x: 427, endPoint y: 631, distance: 87.5
click at [427, 518] on div at bounding box center [431, 615] width 8 height 90
drag, startPoint x: 314, startPoint y: 617, endPoint x: 363, endPoint y: 618, distance: 49.0
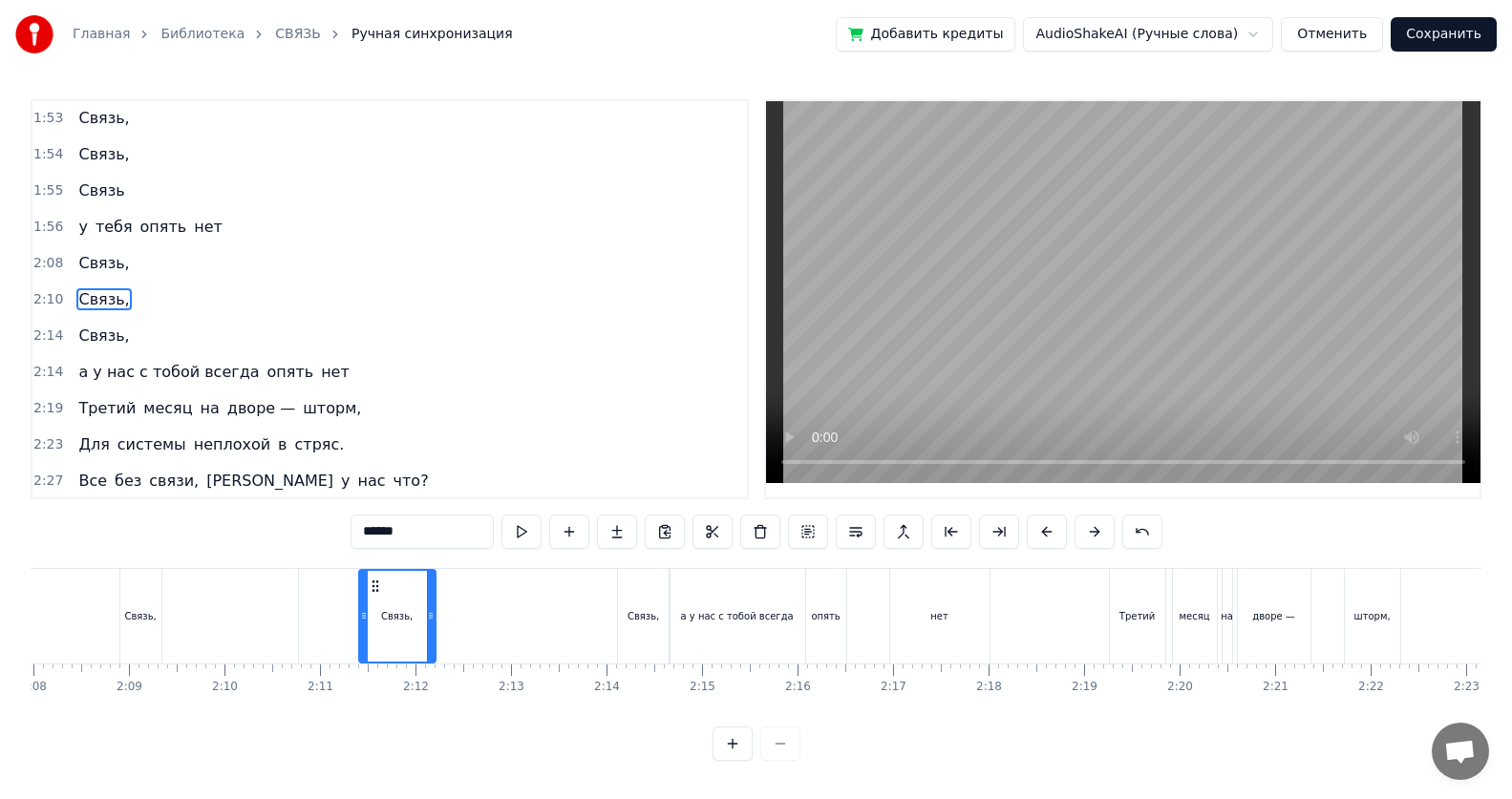
click at [363, 518] on icon at bounding box center [364, 616] width 8 height 16
drag, startPoint x: 431, startPoint y: 619, endPoint x: 403, endPoint y: 625, distance: 28.6
click at [403, 518] on div at bounding box center [404, 615] width 8 height 90
click at [371, 518] on icon at bounding box center [373, 616] width 8 height 16
click at [127, 518] on div "Связь," at bounding box center [141, 615] width 41 height 94
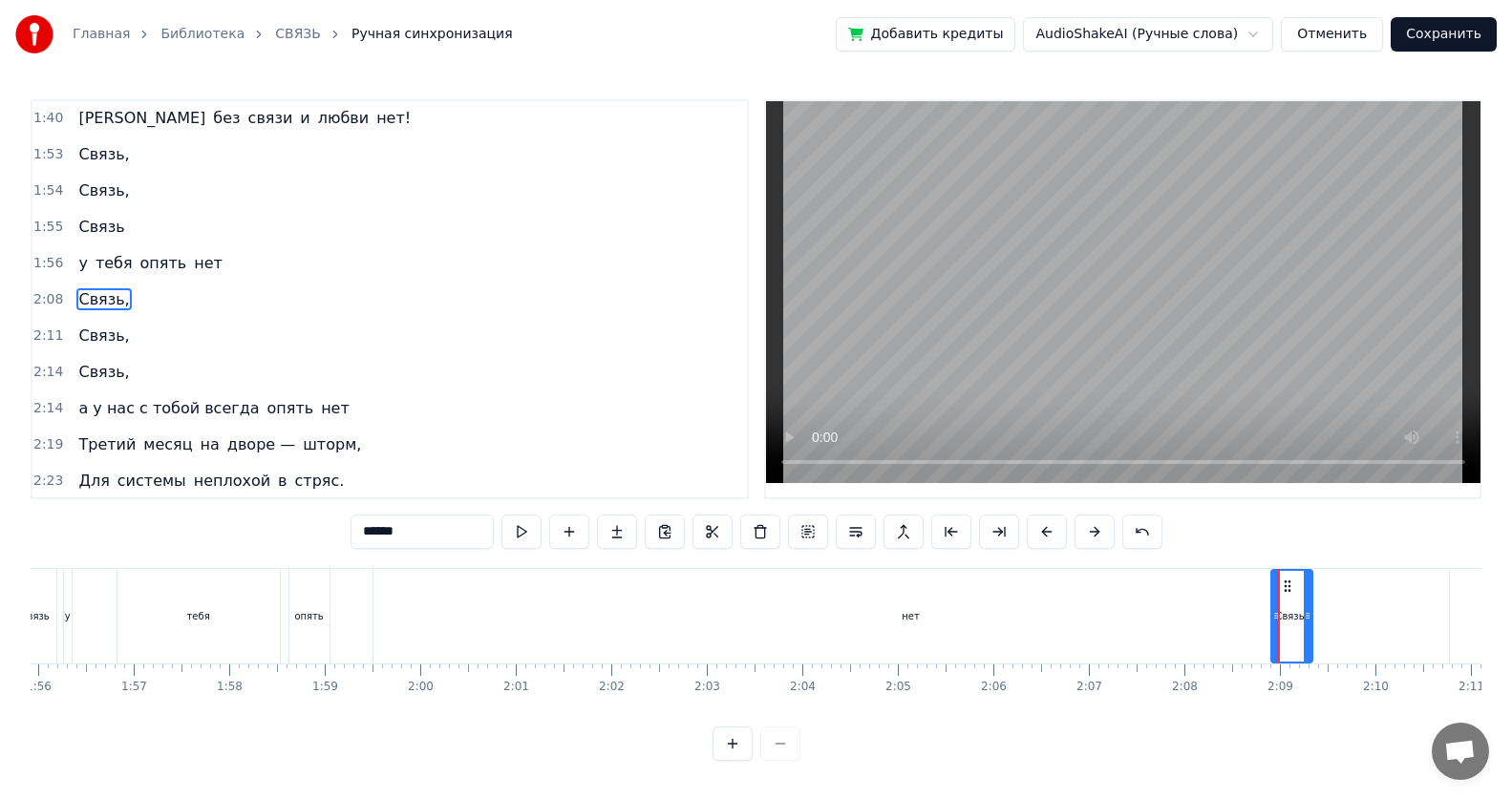
scroll to position [0, 11227]
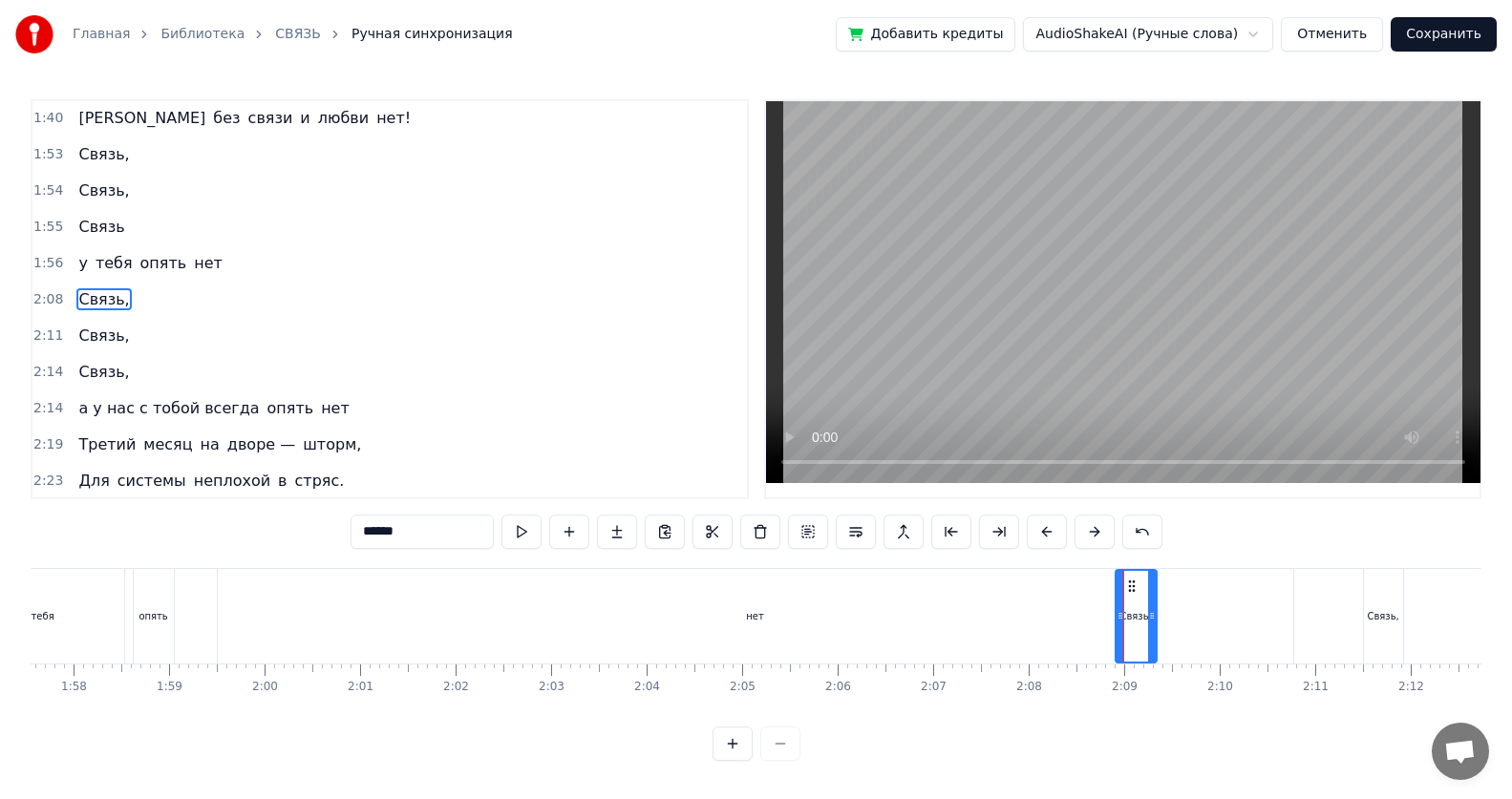
click at [731, 518] on div "нет" at bounding box center [756, 615] width 1075 height 94
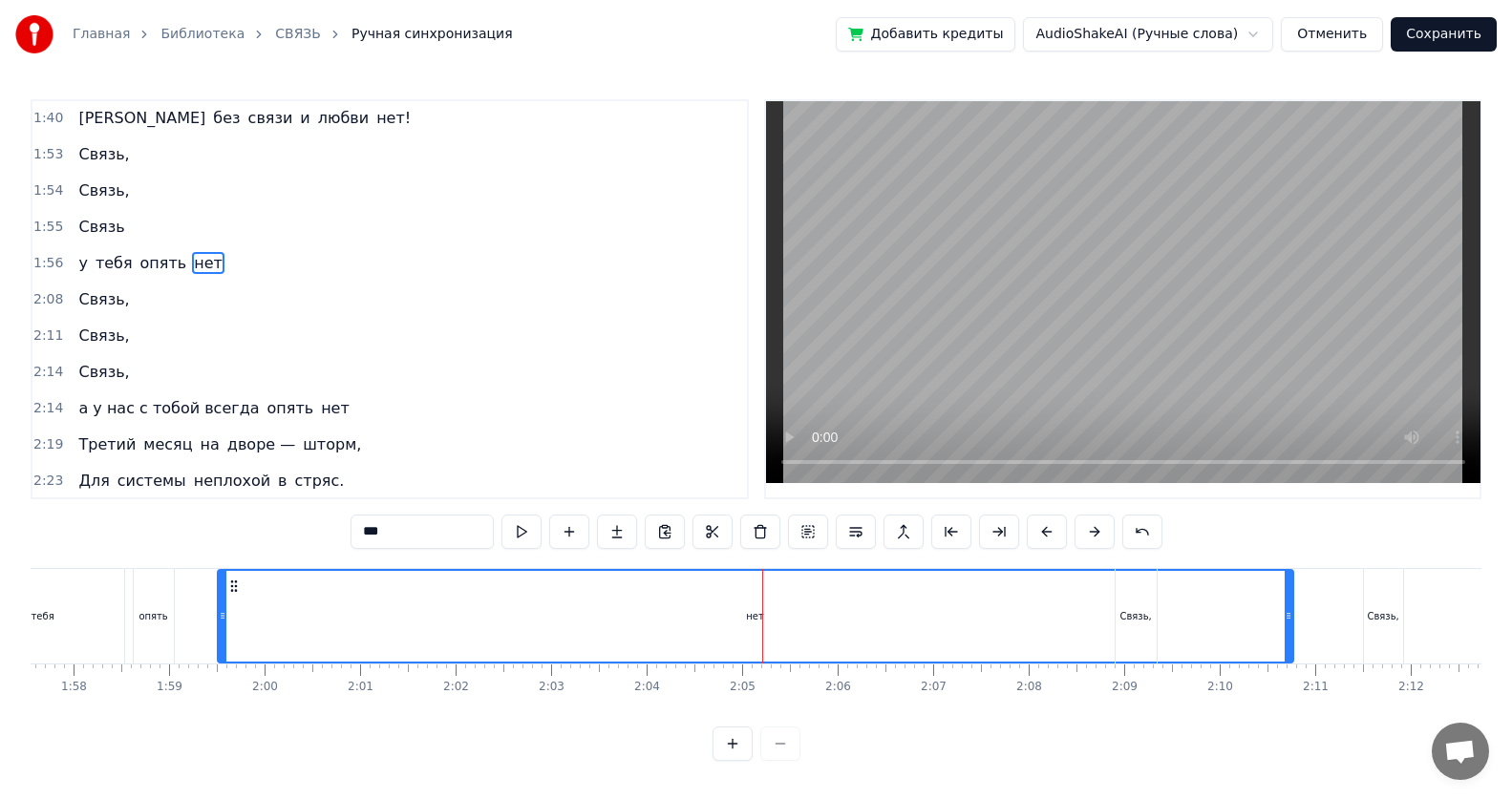
scroll to position [726, 0]
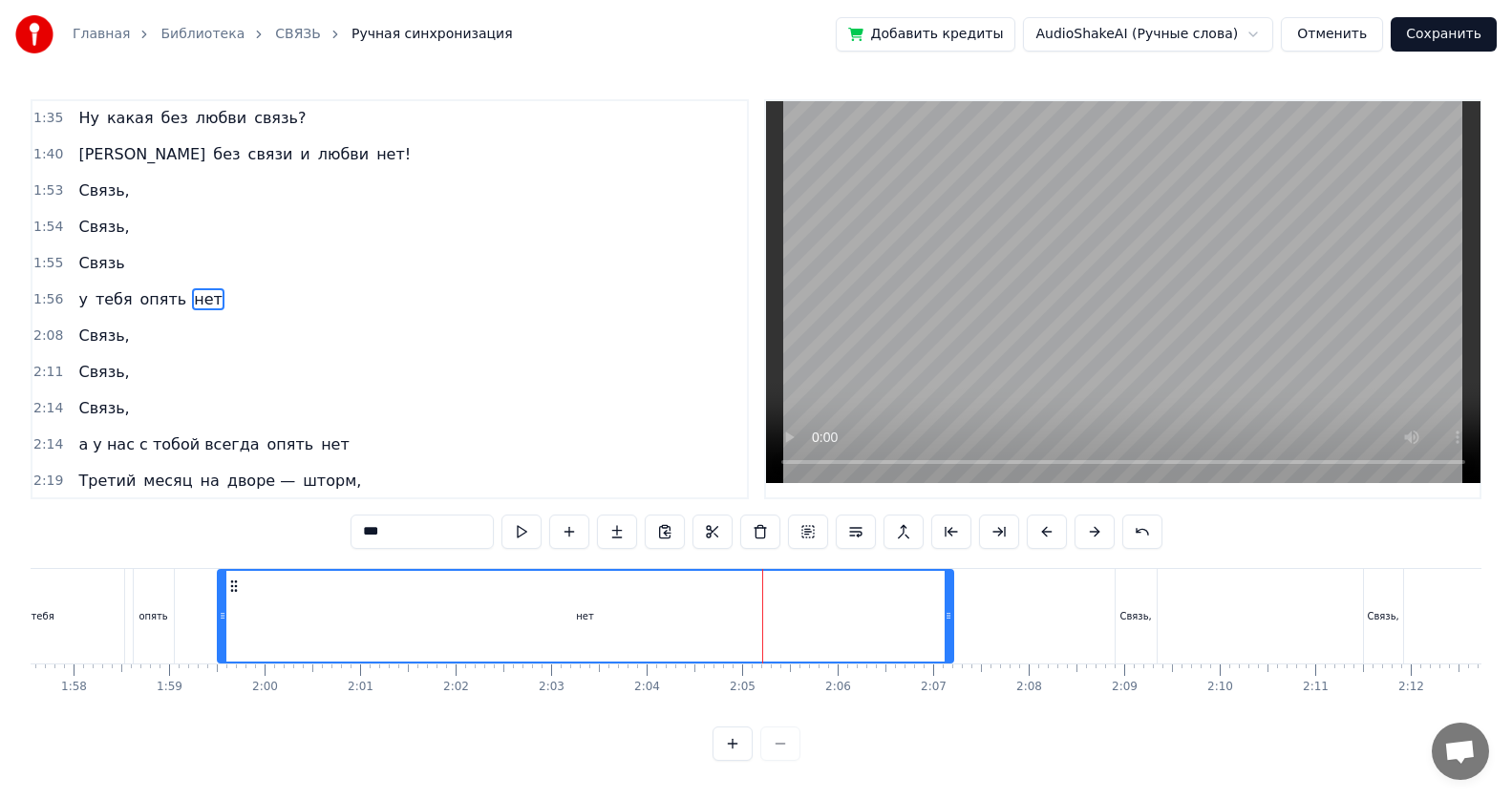
drag, startPoint x: 1287, startPoint y: 616, endPoint x: 947, endPoint y: 634, distance: 340.5
click at [731, 518] on div at bounding box center [948, 615] width 8 height 90
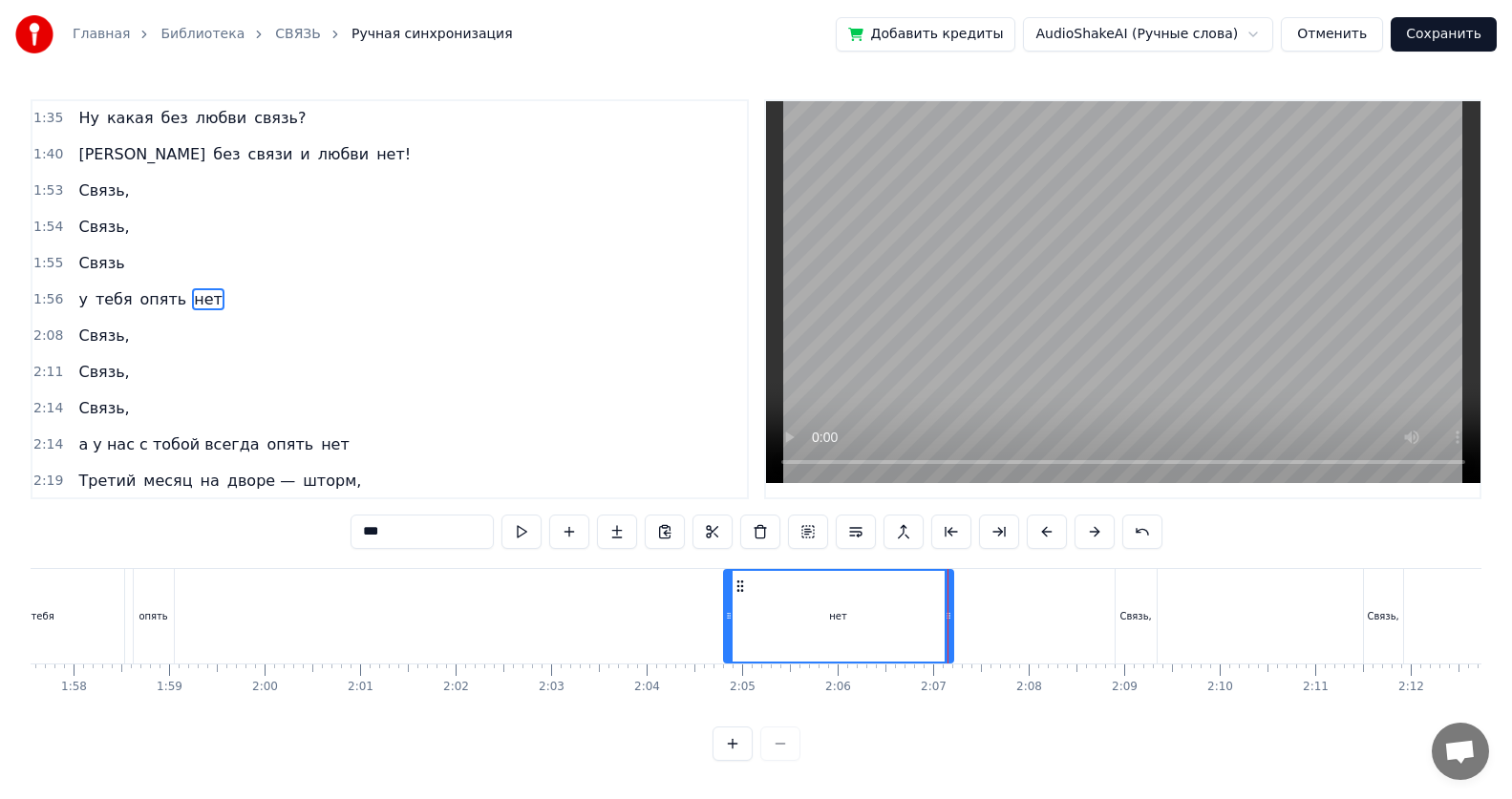
drag, startPoint x: 223, startPoint y: 621, endPoint x: 729, endPoint y: 649, distance: 506.8
click at [729, 518] on div at bounding box center [728, 615] width 8 height 90
drag, startPoint x: 949, startPoint y: 625, endPoint x: 807, endPoint y: 642, distance: 143.0
click at [731, 518] on div at bounding box center [829, 615] width 8 height 90
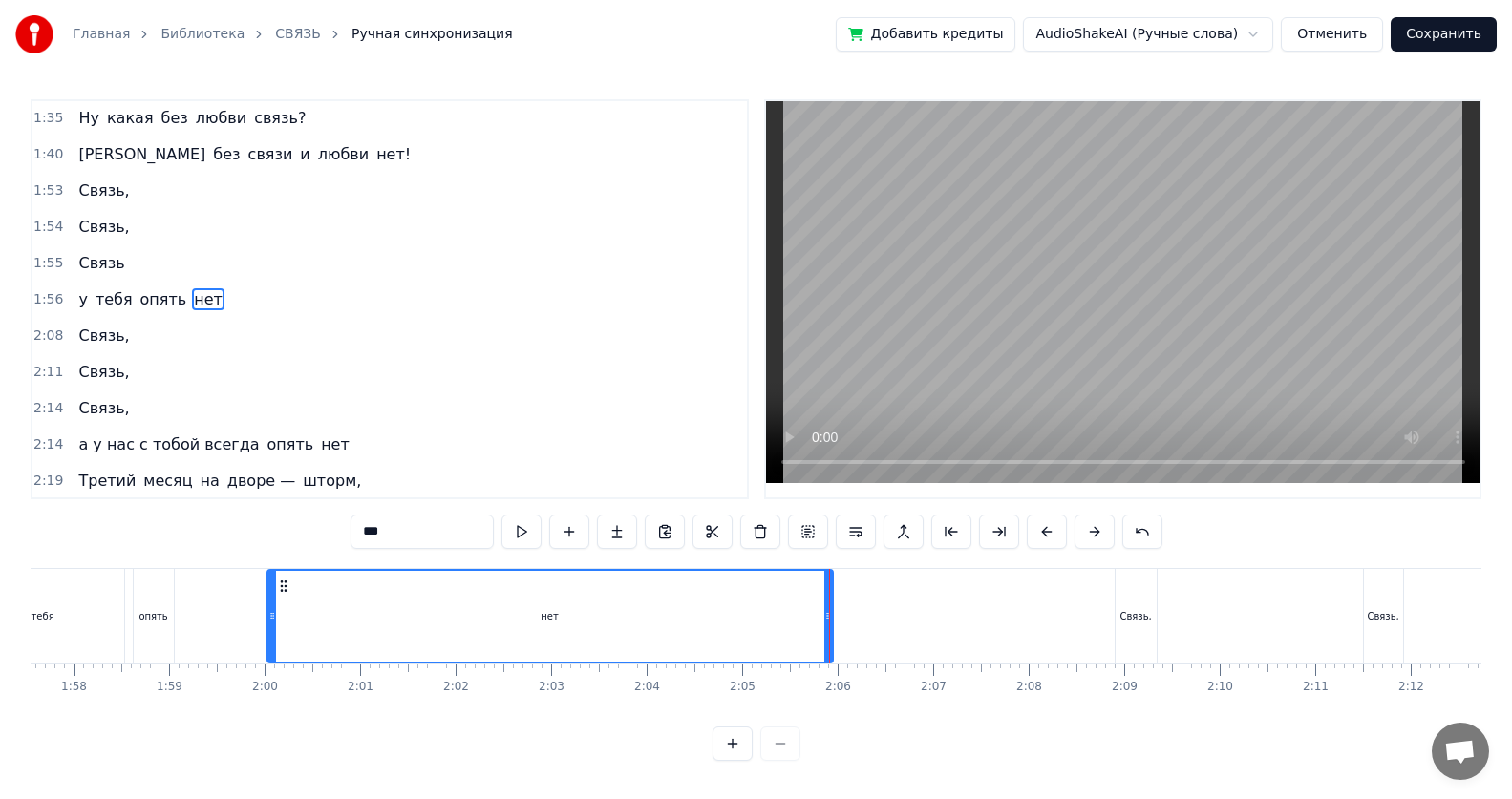
drag, startPoint x: 724, startPoint y: 617, endPoint x: 272, endPoint y: 632, distance: 452.2
click at [272, 518] on div at bounding box center [272, 615] width 8 height 90
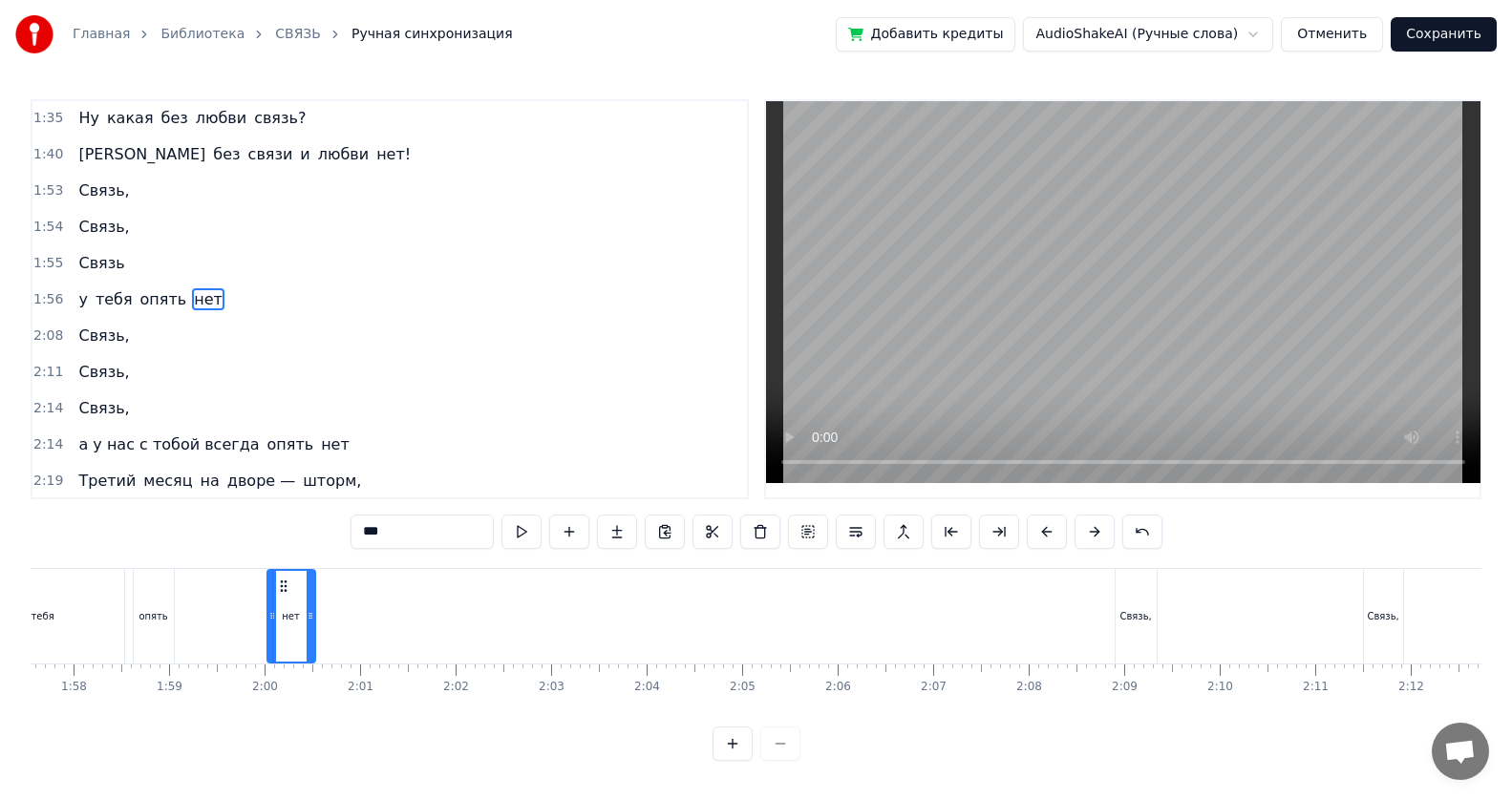
drag, startPoint x: 827, startPoint y: 617, endPoint x: 309, endPoint y: 631, distance: 518.2
click at [309, 518] on div at bounding box center [310, 615] width 8 height 90
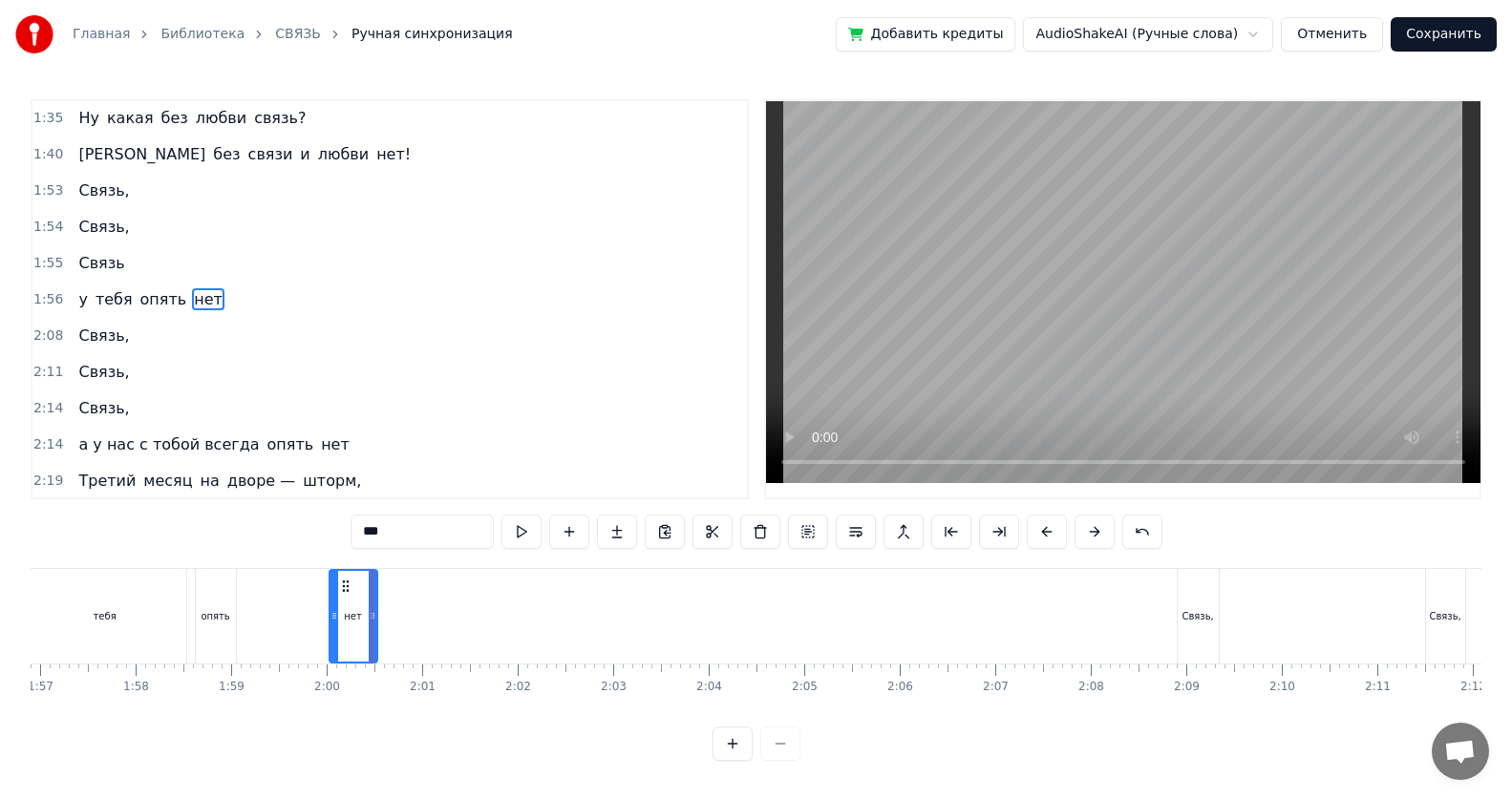
scroll to position [0, 11029]
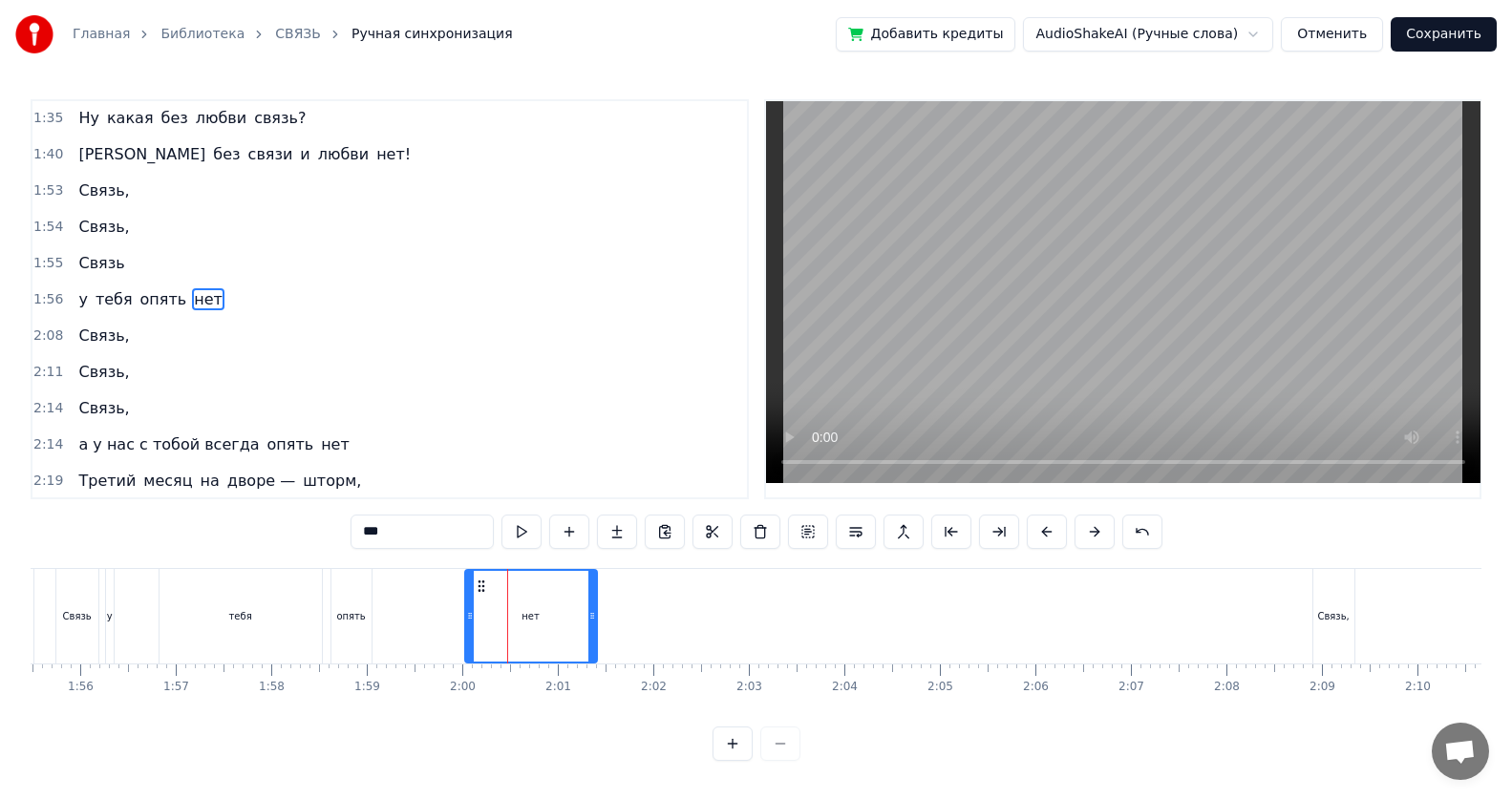
drag, startPoint x: 510, startPoint y: 621, endPoint x: 593, endPoint y: 633, distance: 83.9
click at [593, 518] on div at bounding box center [592, 615] width 8 height 90
drag, startPoint x: 468, startPoint y: 617, endPoint x: 563, endPoint y: 633, distance: 96.3
click at [563, 518] on div at bounding box center [565, 615] width 8 height 90
click at [357, 518] on div "опять" at bounding box center [351, 615] width 40 height 94
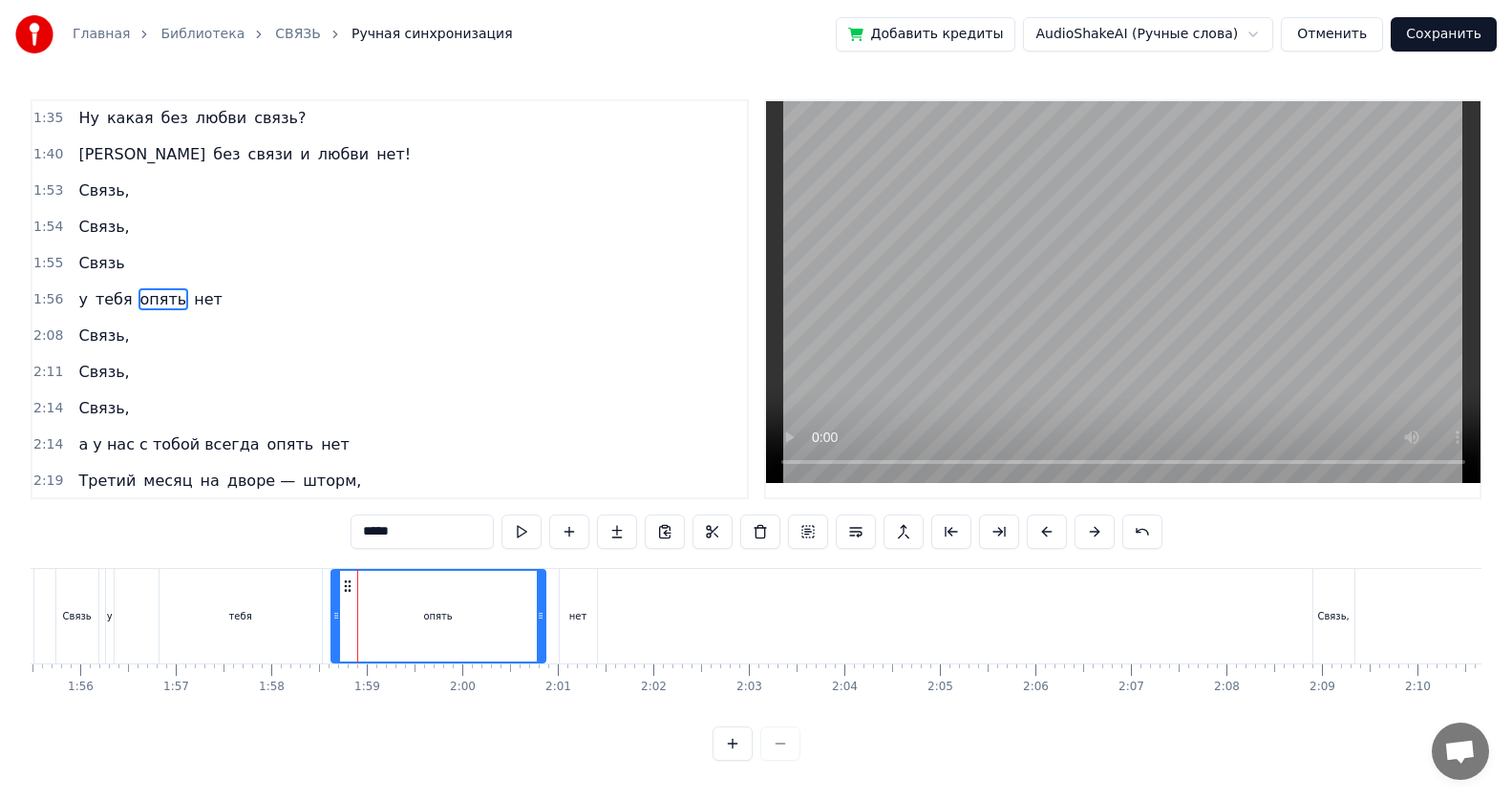
drag, startPoint x: 366, startPoint y: 619, endPoint x: 537, endPoint y: 635, distance: 171.7
click at [540, 518] on div at bounding box center [541, 615] width 8 height 90
drag, startPoint x: 336, startPoint y: 619, endPoint x: 511, endPoint y: 626, distance: 175.1
click at [511, 518] on div at bounding box center [512, 615] width 8 height 90
click at [245, 518] on div "тебя" at bounding box center [240, 615] width 162 height 94
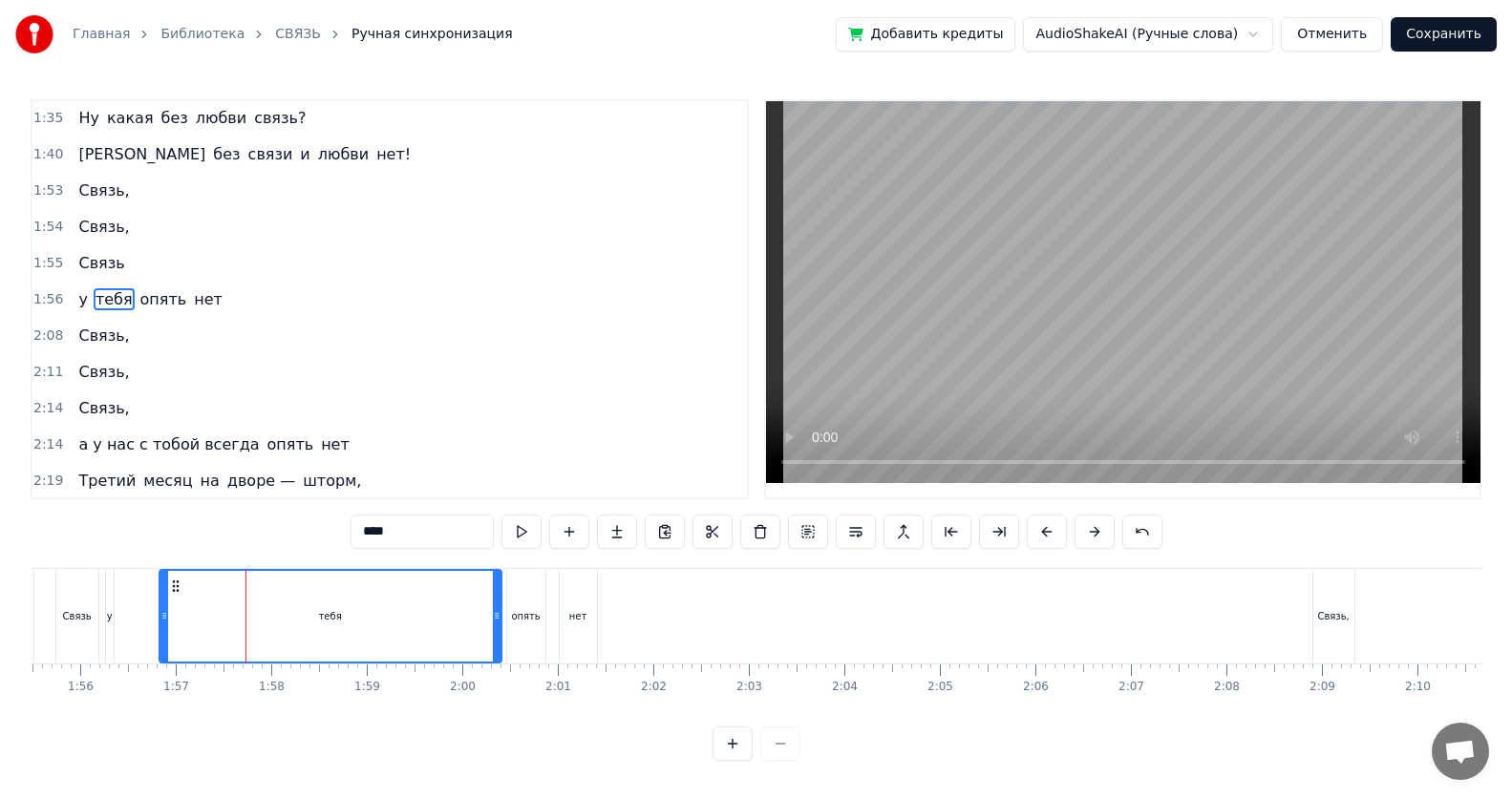
drag, startPoint x: 318, startPoint y: 618, endPoint x: 498, endPoint y: 623, distance: 180.1
click at [498, 518] on div at bounding box center [497, 615] width 8 height 90
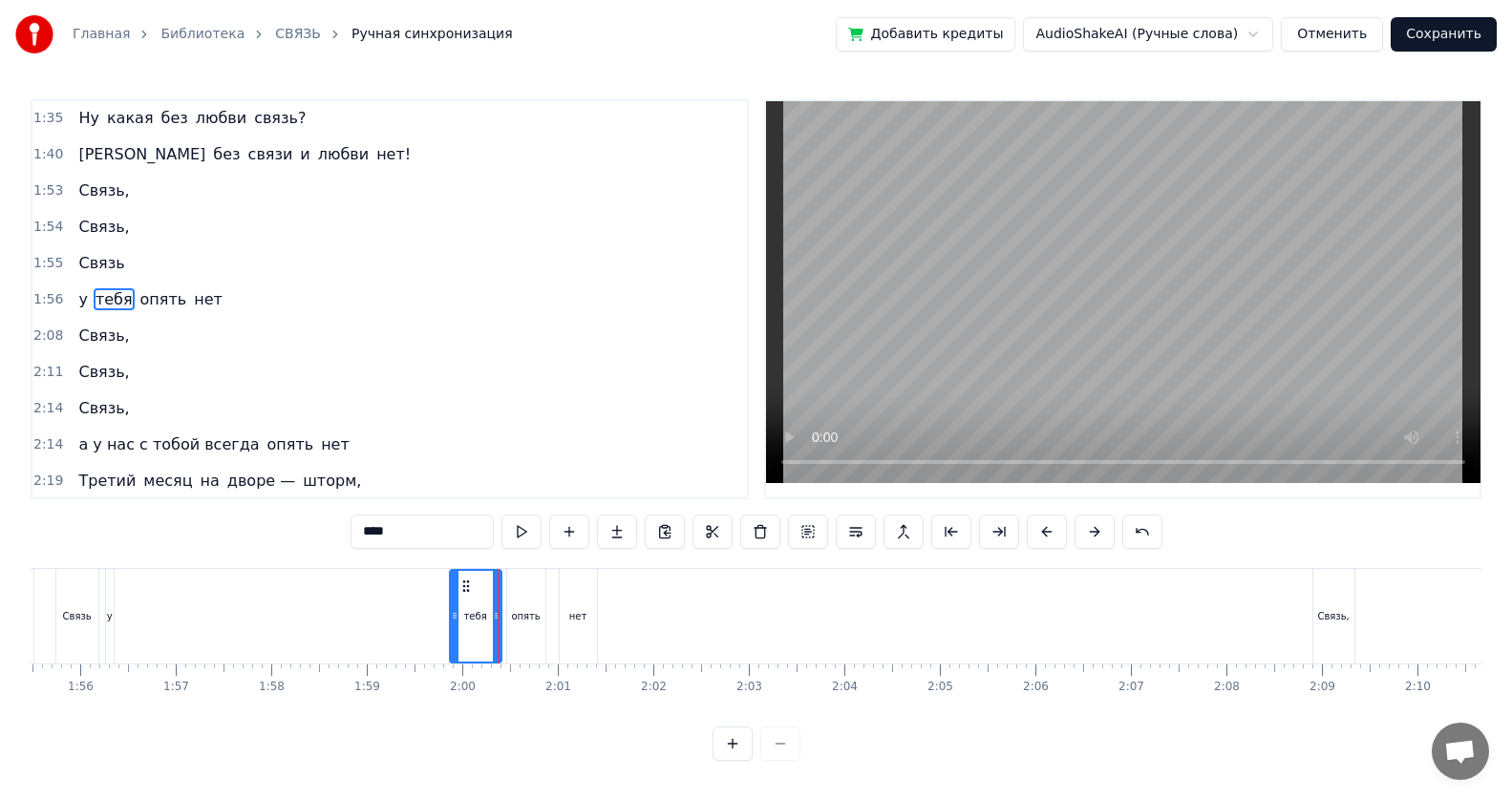
drag, startPoint x: 167, startPoint y: 626, endPoint x: 457, endPoint y: 629, distance: 290.0
click at [457, 518] on div at bounding box center [455, 615] width 8 height 90
click at [521, 518] on div "опять" at bounding box center [524, 616] width 28 height 15
click at [476, 518] on div "тебя" at bounding box center [475, 616] width 23 height 15
type input "****"
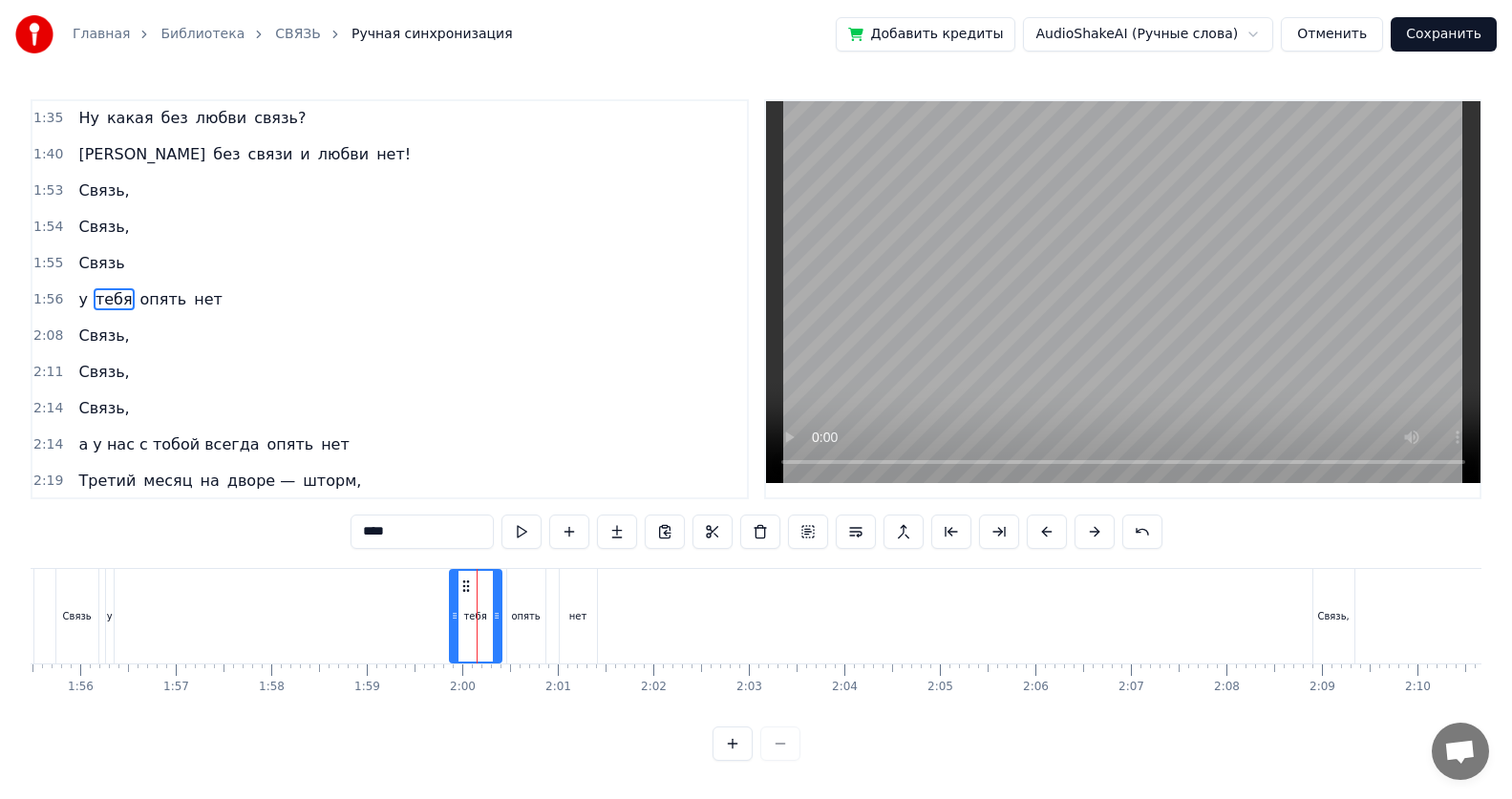
click at [118, 518] on div "у тебя опять нет" at bounding box center [353, 615] width 497 height 94
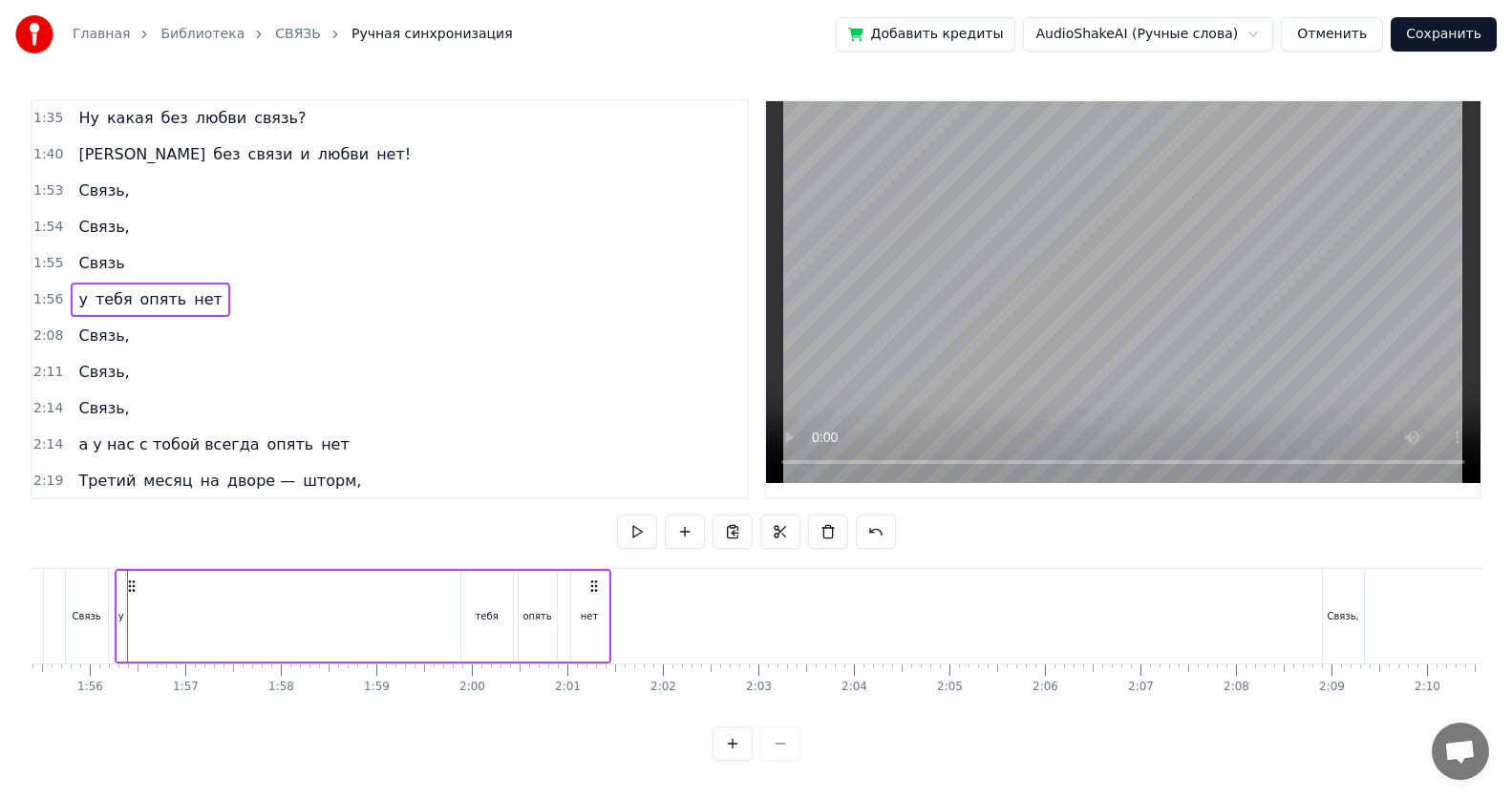
click at [123, 518] on div "у" at bounding box center [122, 616] width 6 height 15
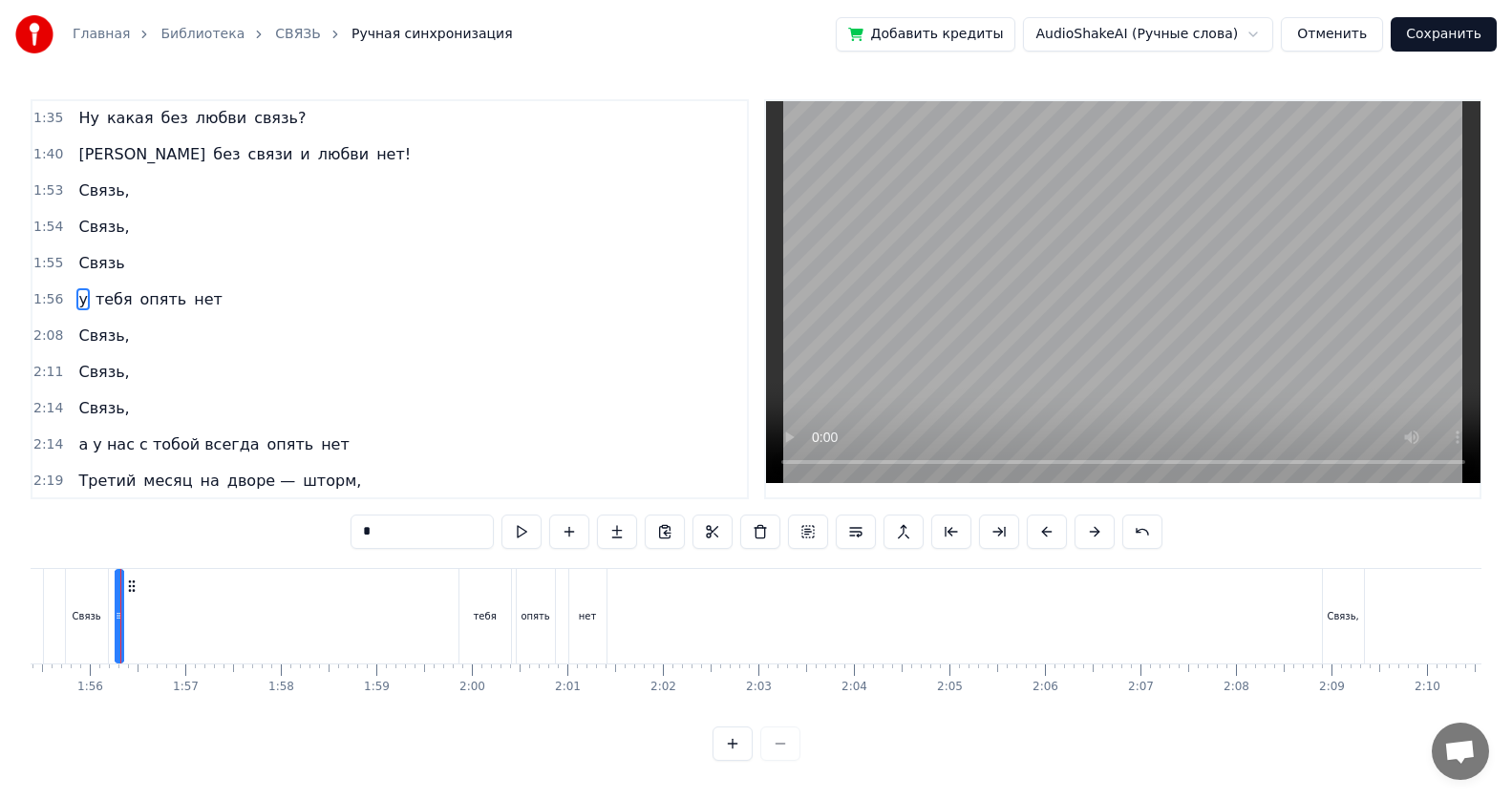
scroll to position [0, 11013]
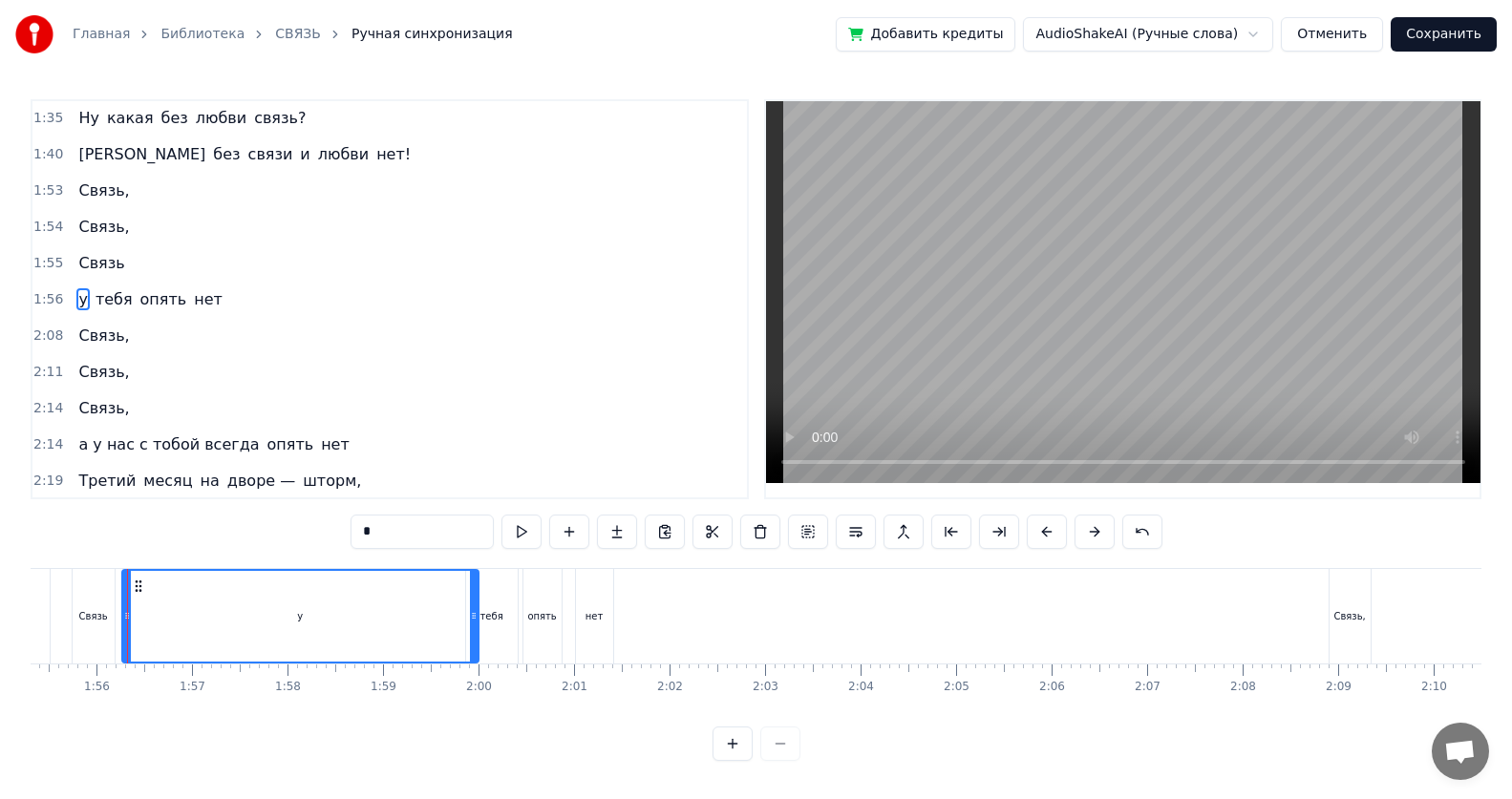
drag, startPoint x: 123, startPoint y: 618, endPoint x: 471, endPoint y: 616, distance: 348.0
click at [471, 518] on icon at bounding box center [474, 616] width 8 height 16
drag, startPoint x: 127, startPoint y: 617, endPoint x: 461, endPoint y: 623, distance: 334.1
click at [461, 518] on div at bounding box center [461, 615] width 8 height 90
click at [82, 518] on div "Связь" at bounding box center [93, 616] width 28 height 15
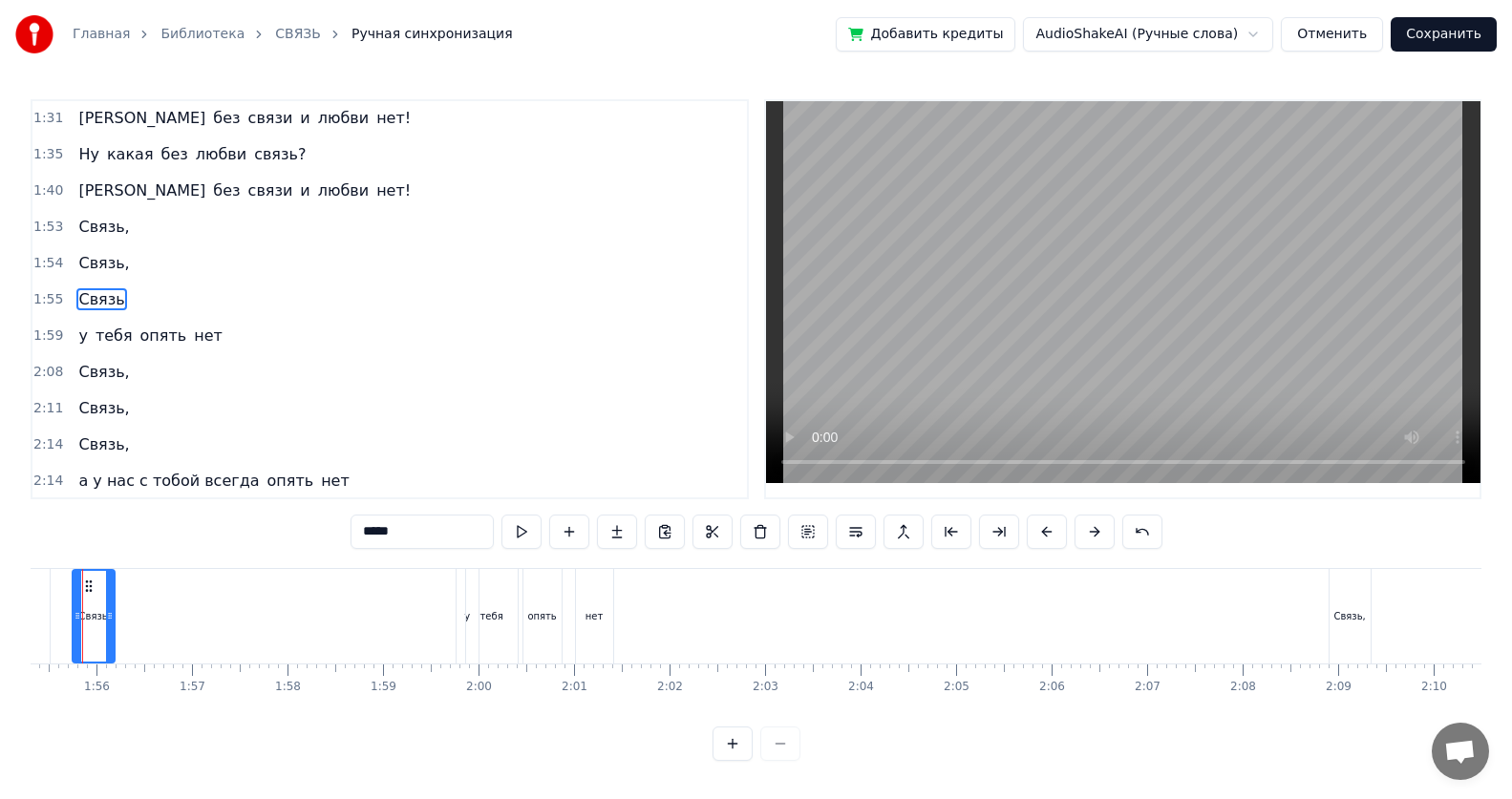
scroll to position [0, 10969]
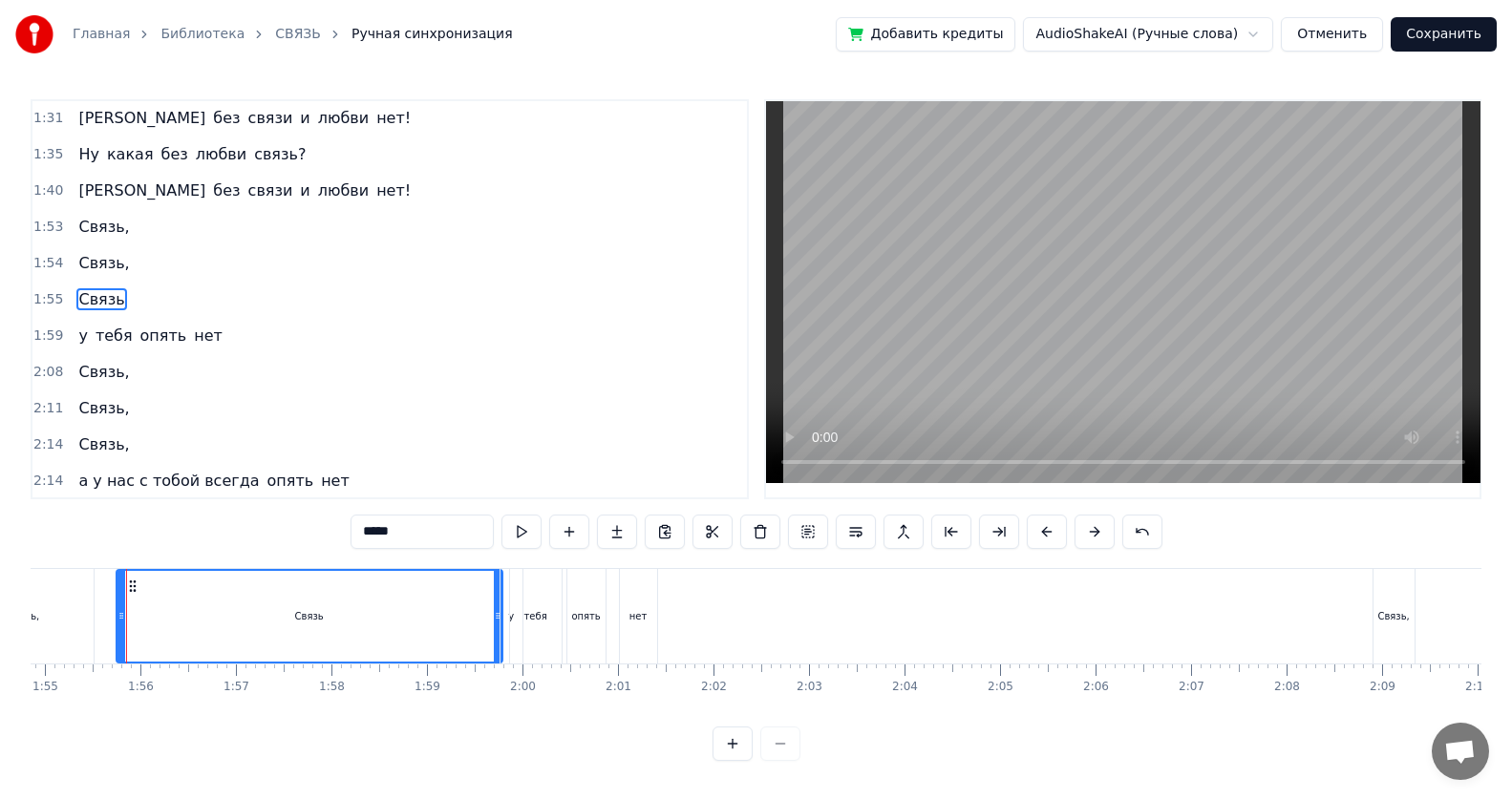
drag, startPoint x: 151, startPoint y: 616, endPoint x: 495, endPoint y: 624, distance: 344.1
click at [495, 518] on div at bounding box center [498, 615] width 8 height 90
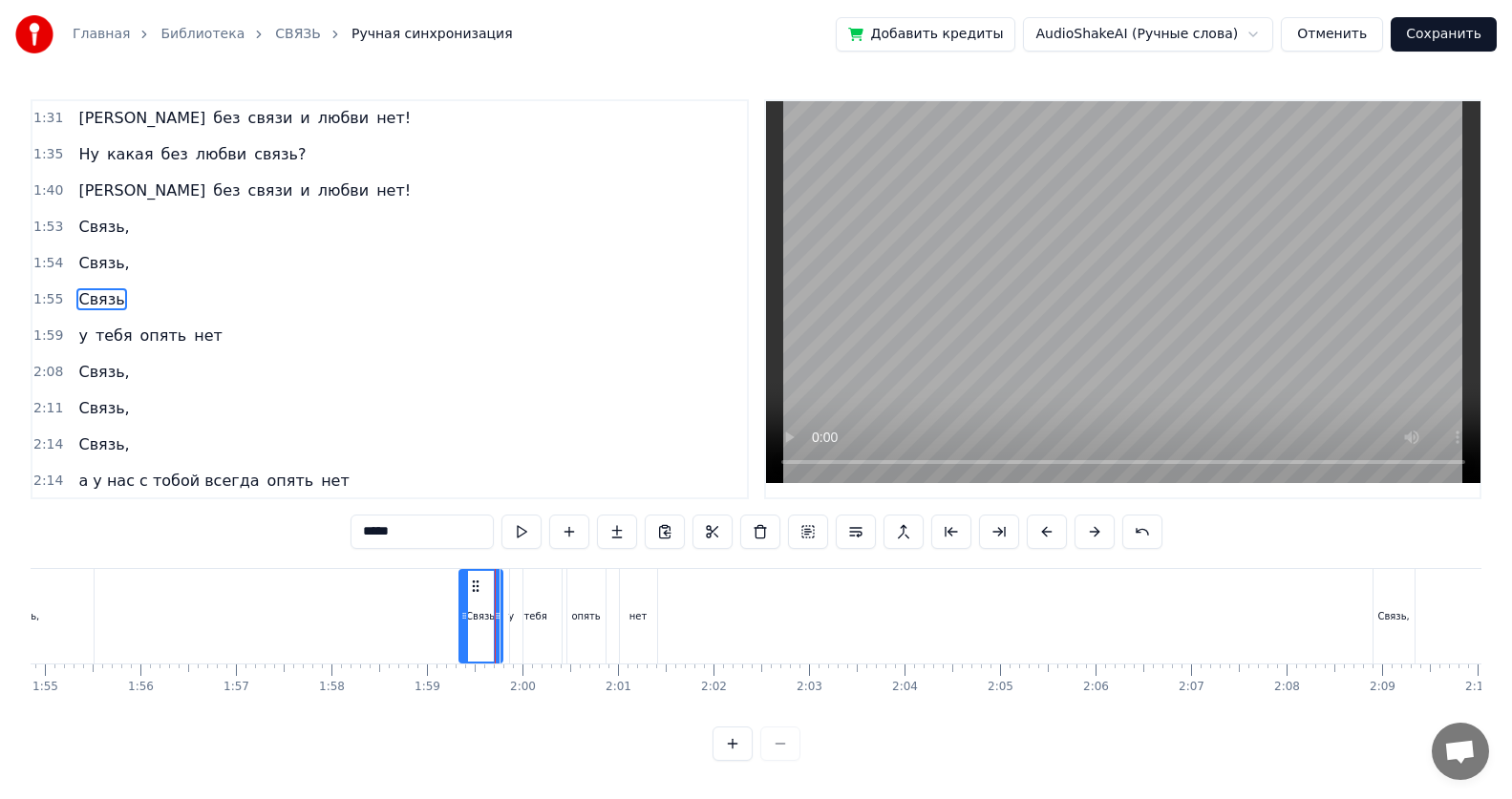
drag, startPoint x: 120, startPoint y: 621, endPoint x: 462, endPoint y: 627, distance: 342.1
click at [462, 518] on div at bounding box center [464, 615] width 8 height 90
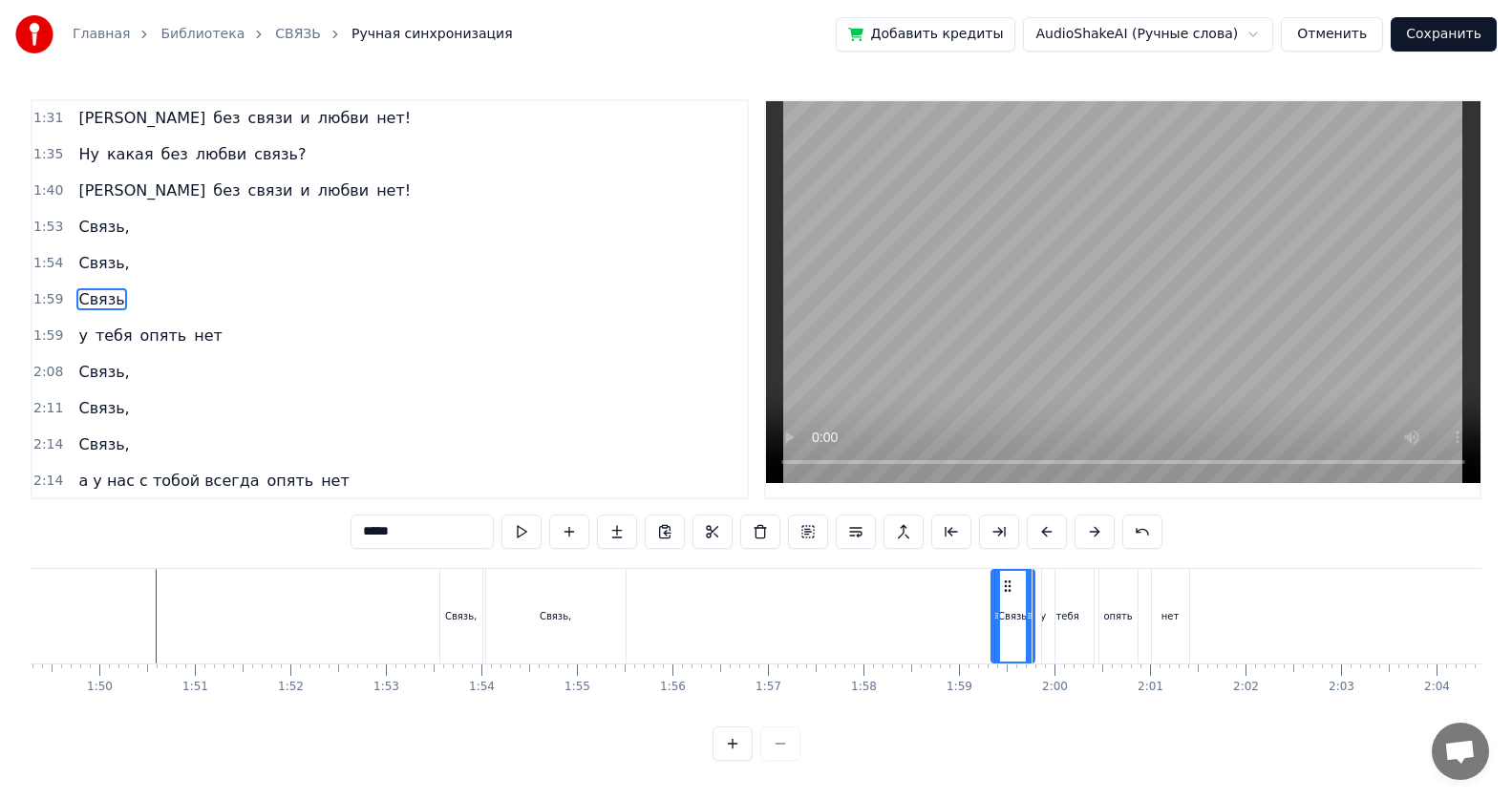
scroll to position [0, 10406]
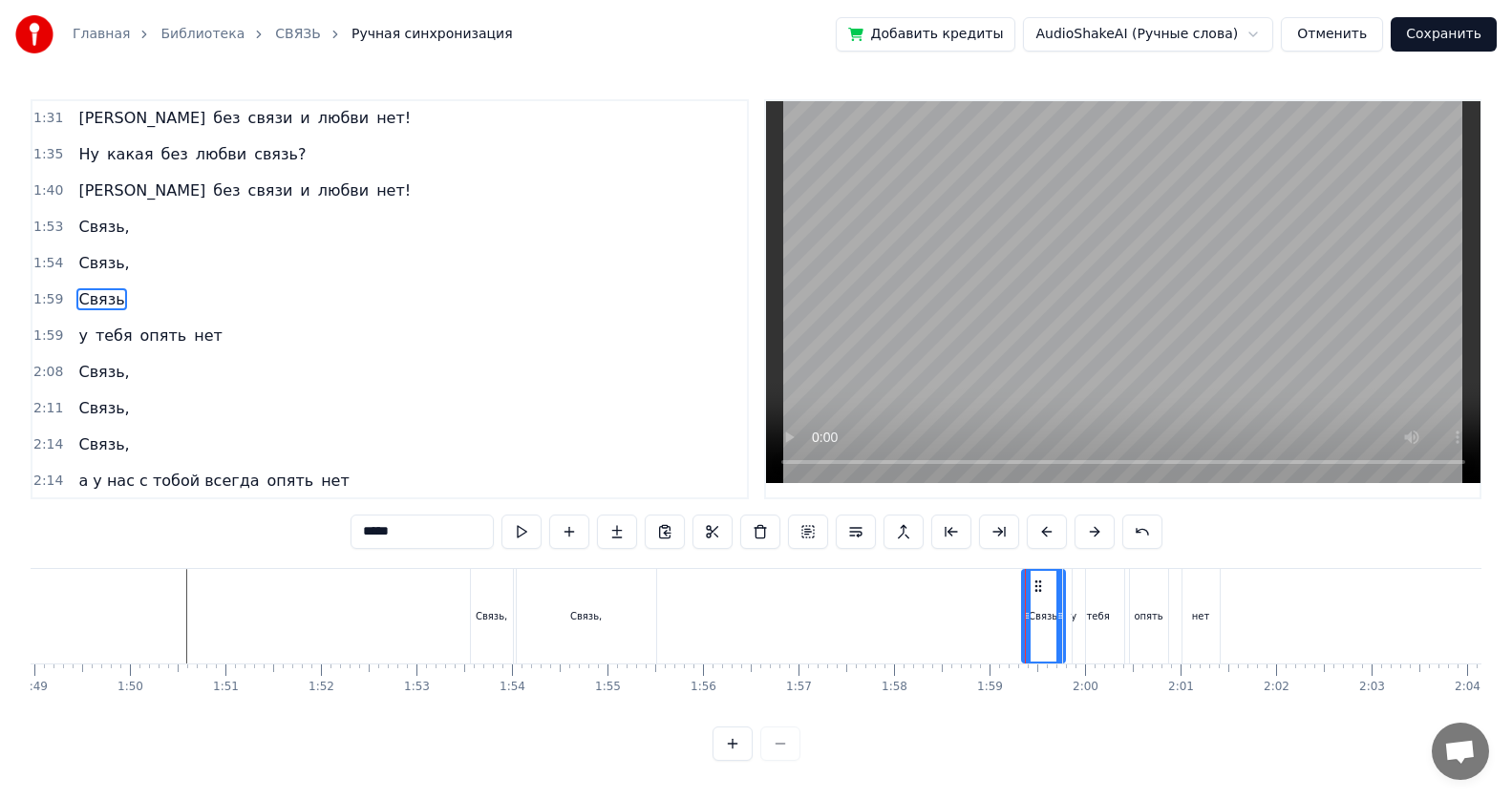
click at [593, 518] on div "Связь," at bounding box center [585, 615] width 139 height 94
type input "******"
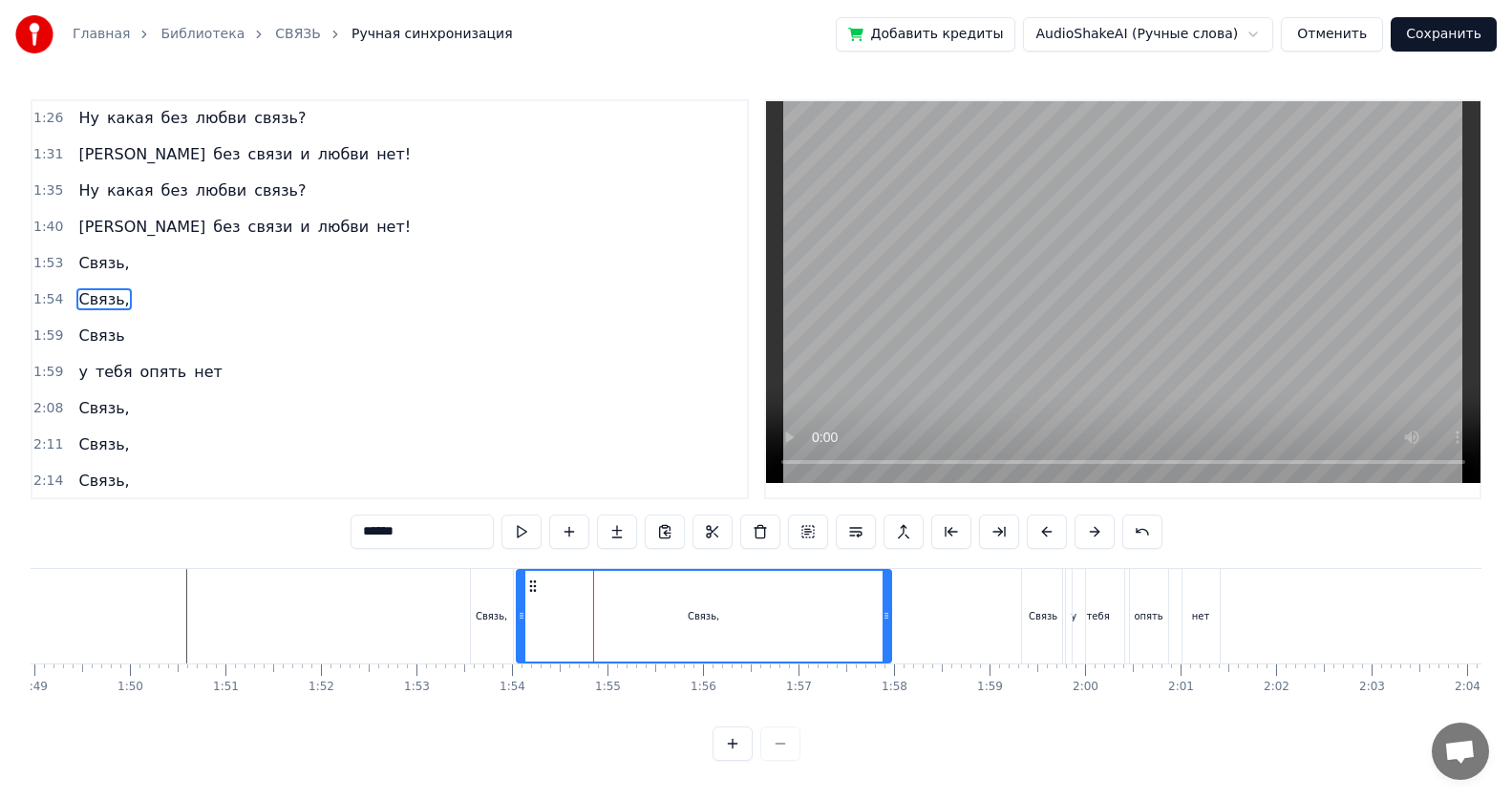
drag, startPoint x: 651, startPoint y: 618, endPoint x: 886, endPoint y: 619, distance: 235.0
click at [731, 518] on icon at bounding box center [887, 616] width 8 height 16
drag, startPoint x: 519, startPoint y: 617, endPoint x: 753, endPoint y: 615, distance: 234.0
click at [731, 518] on icon at bounding box center [755, 616] width 8 height 16
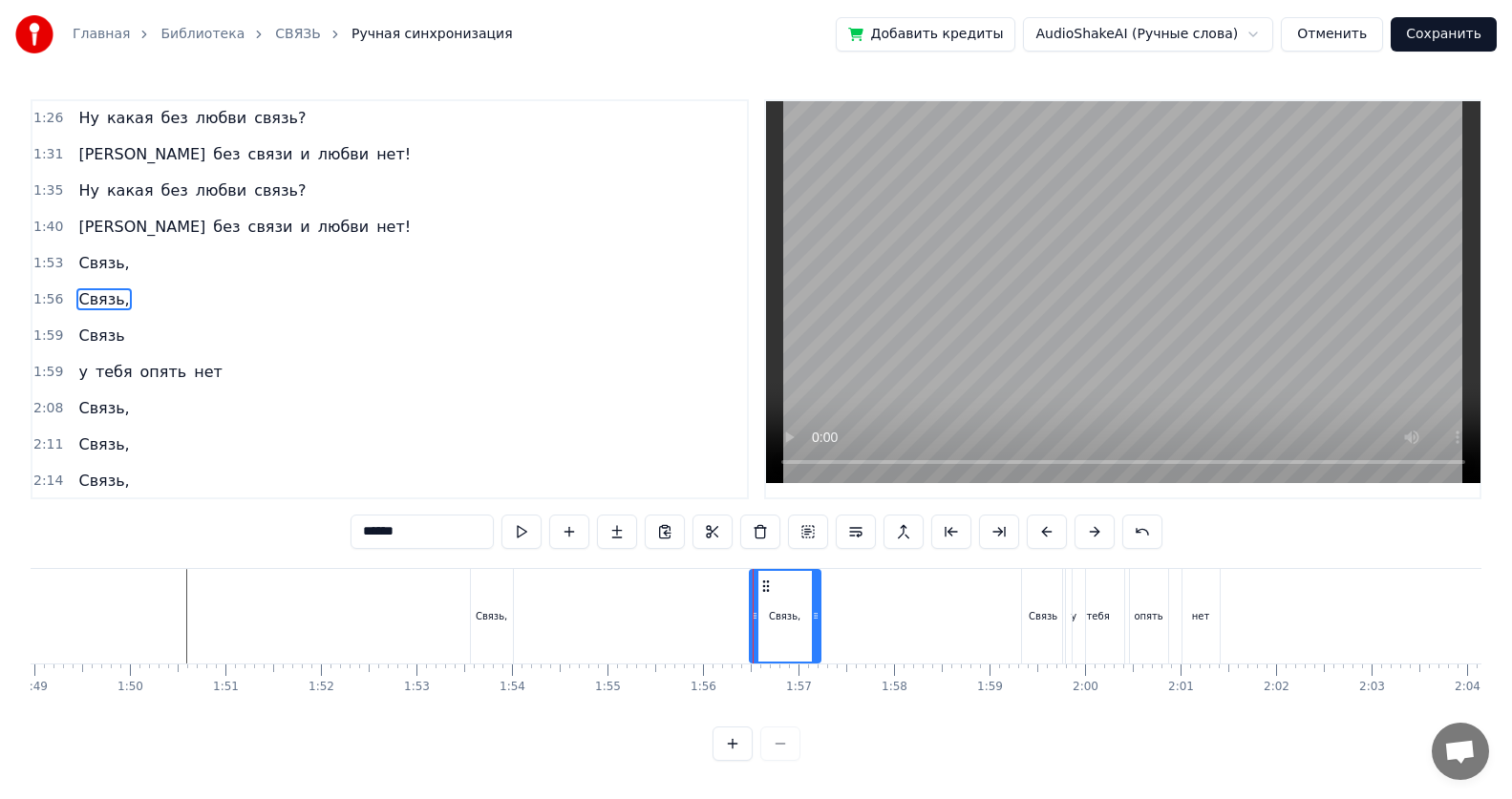
drag, startPoint x: 885, startPoint y: 614, endPoint x: 814, endPoint y: 622, distance: 71.4
click at [731, 518] on icon at bounding box center [816, 616] width 8 height 16
click at [731, 518] on icon at bounding box center [763, 616] width 8 height 16
click at [731, 518] on icon at bounding box center [808, 616] width 8 height 16
click at [479, 518] on div "Связь," at bounding box center [491, 616] width 31 height 15
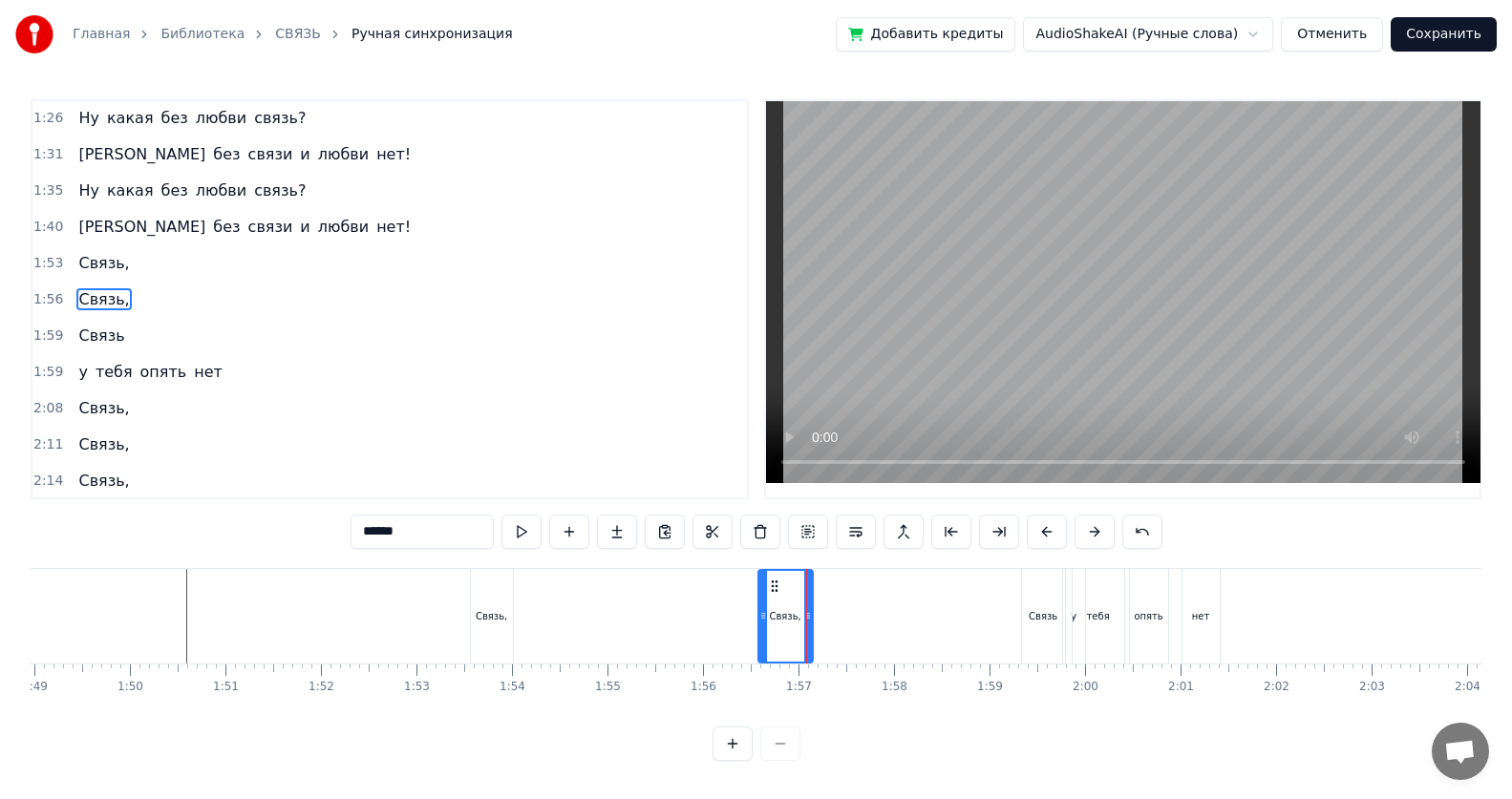
scroll to position [617, 0]
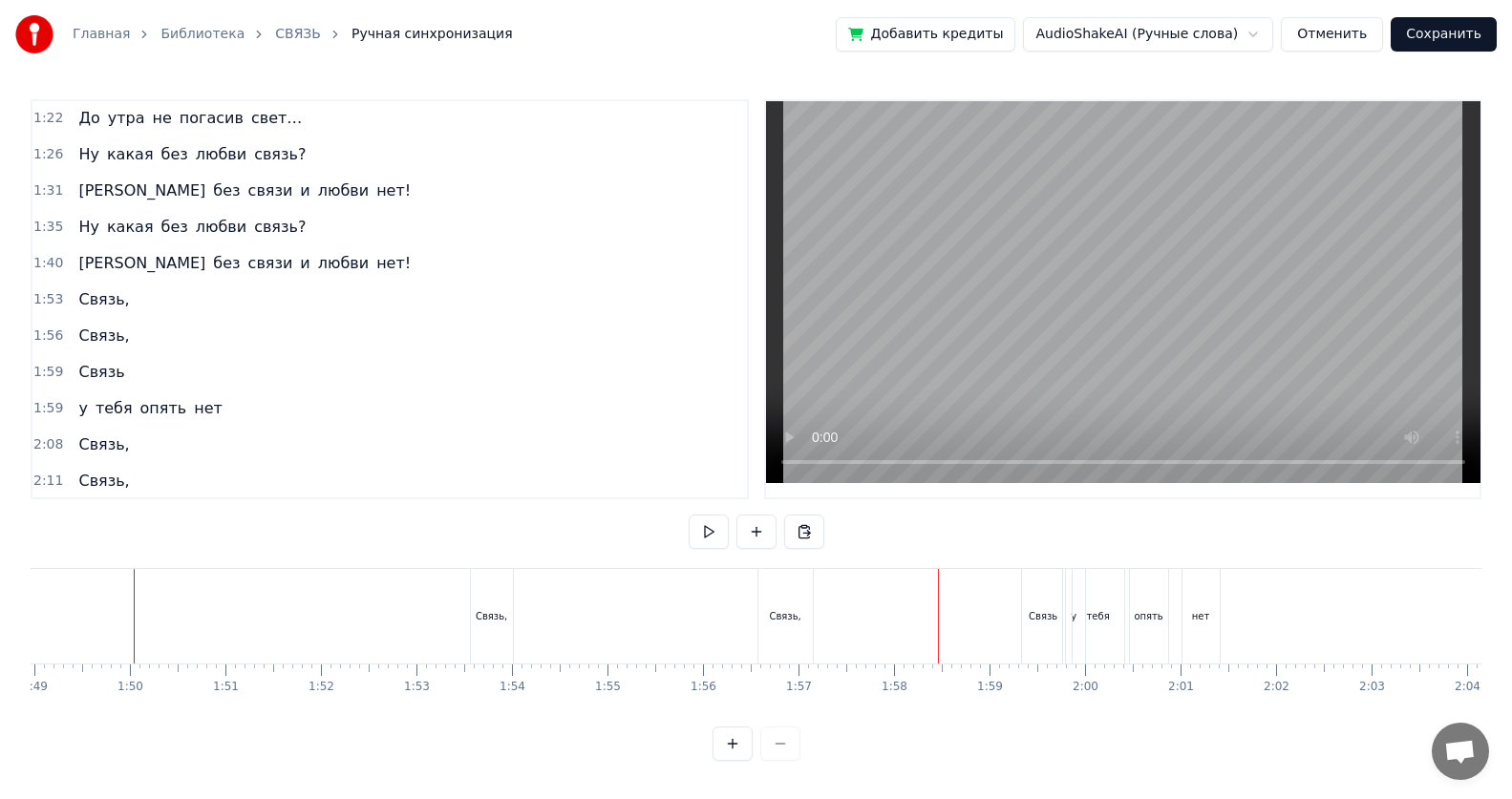
click at [731, 518] on div "Связь," at bounding box center [786, 615] width 54 height 94
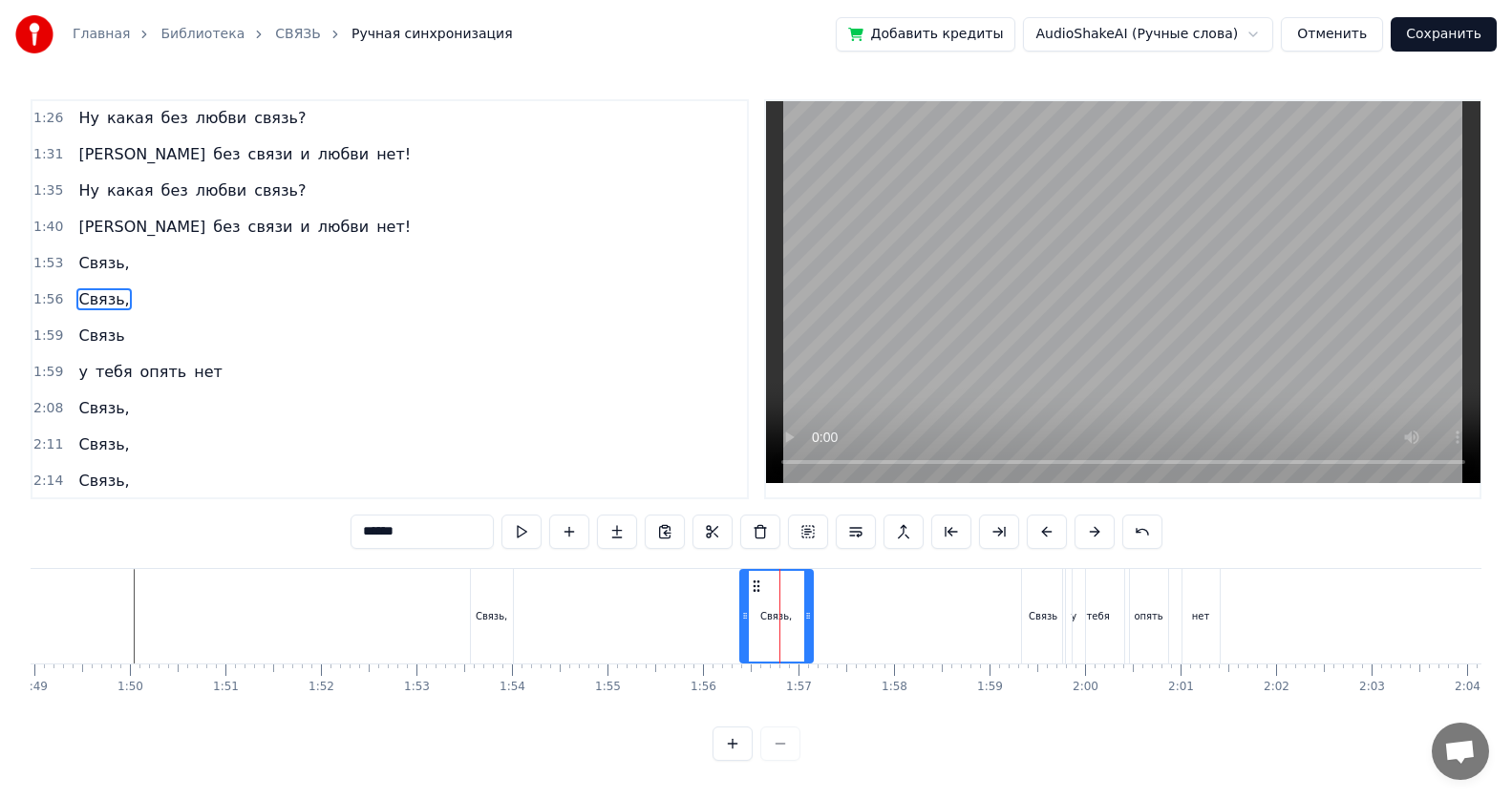
drag, startPoint x: 763, startPoint y: 620, endPoint x: 745, endPoint y: 620, distance: 18.0
click at [731, 518] on icon at bounding box center [745, 616] width 8 height 16
drag, startPoint x: 807, startPoint y: 617, endPoint x: 781, endPoint y: 618, distance: 26.0
click at [731, 518] on icon at bounding box center [783, 616] width 8 height 16
drag, startPoint x: 485, startPoint y: 619, endPoint x: 516, endPoint y: 606, distance: 33.6
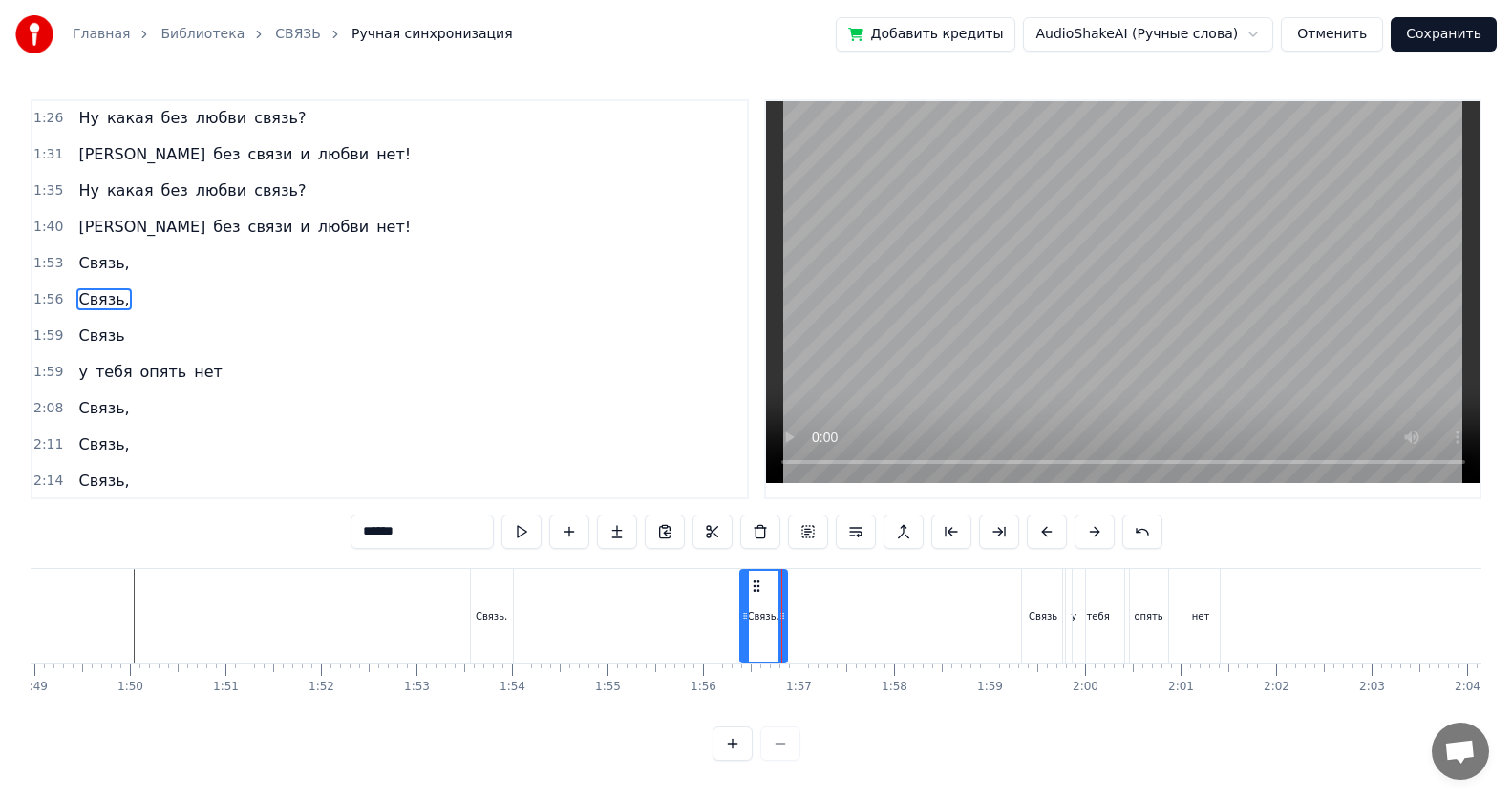
click at [488, 518] on div "Связь," at bounding box center [491, 616] width 31 height 15
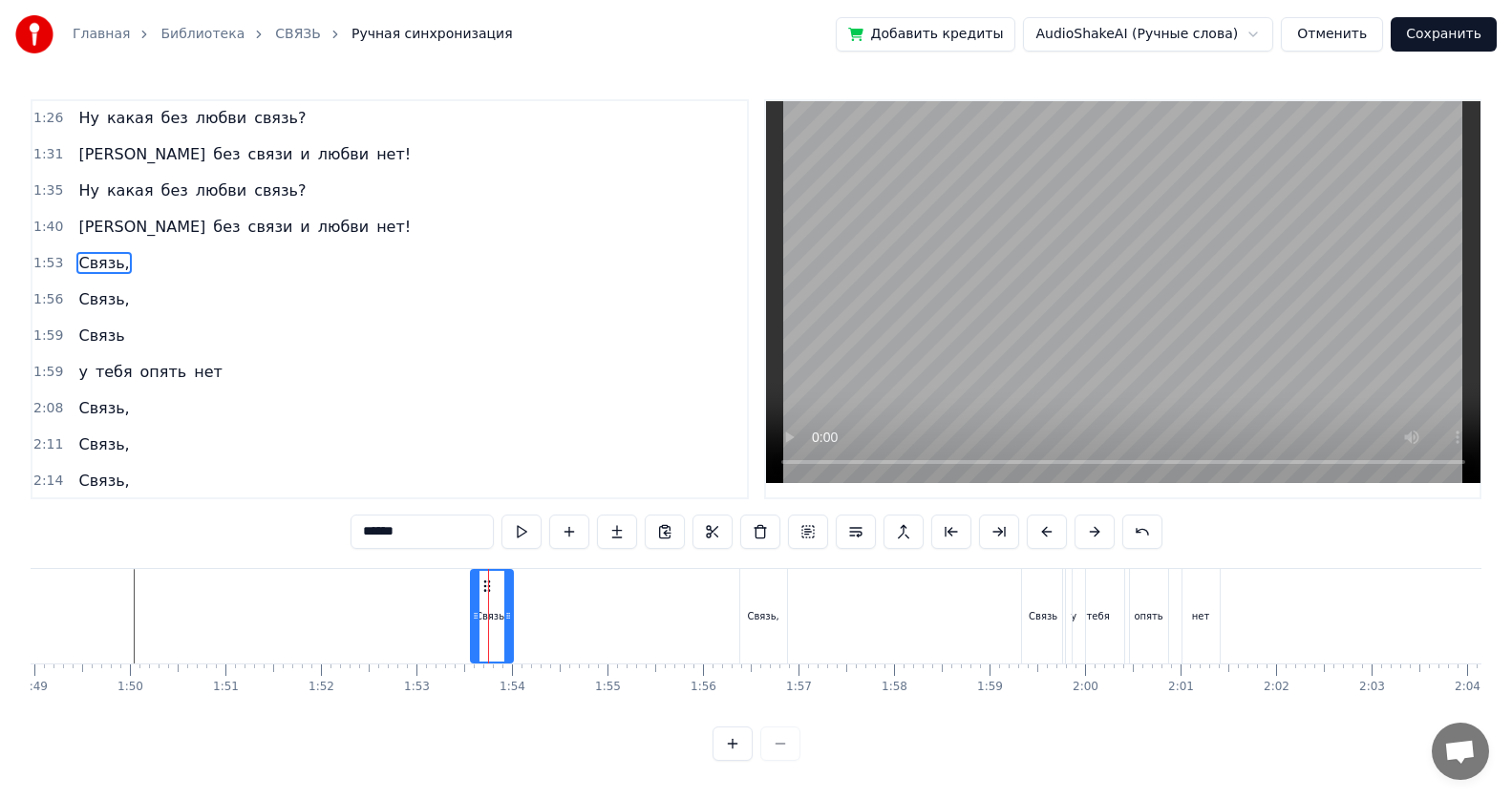
scroll to position [617, 0]
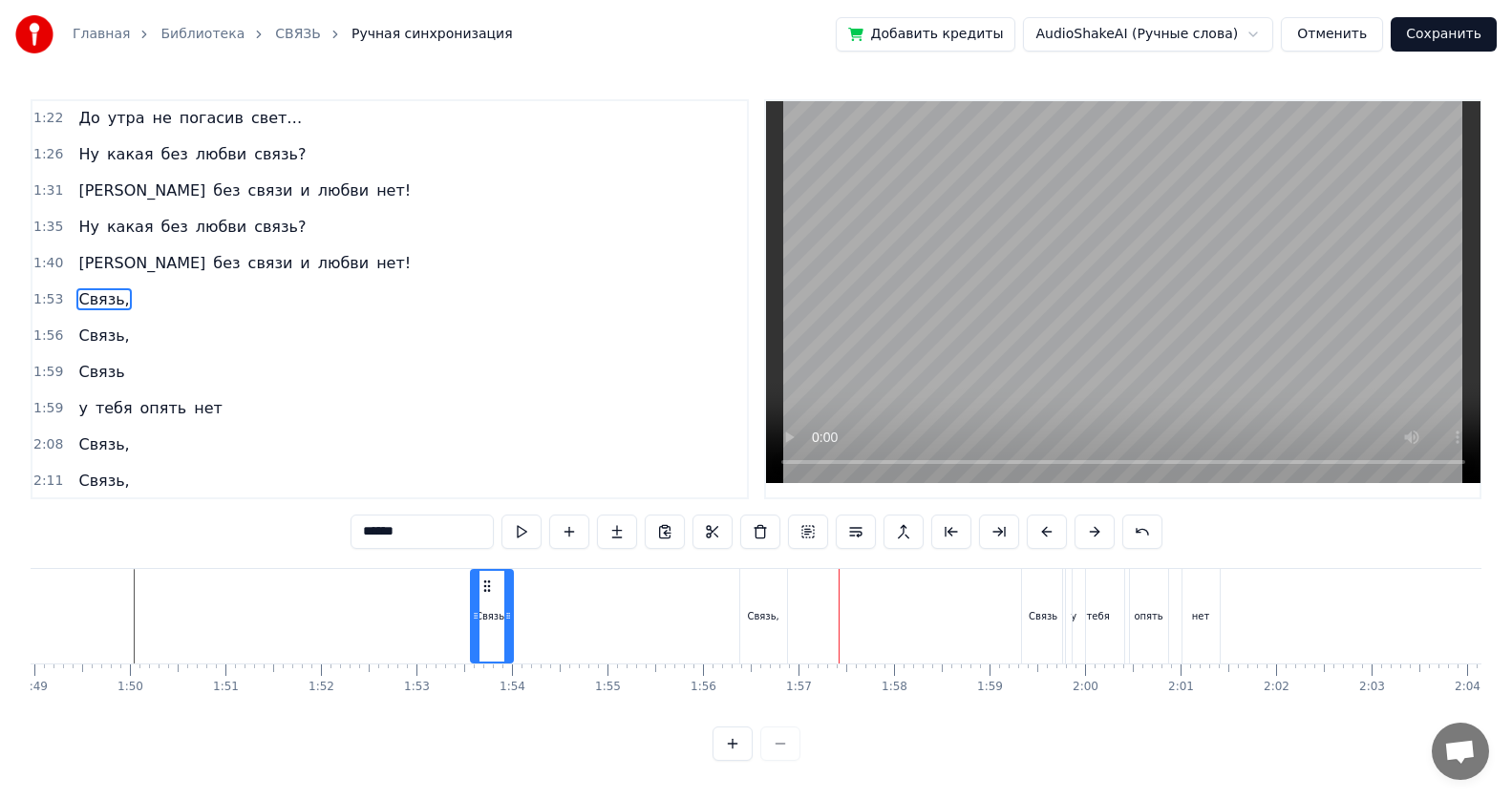
click at [731, 518] on div "Связь," at bounding box center [762, 616] width 31 height 15
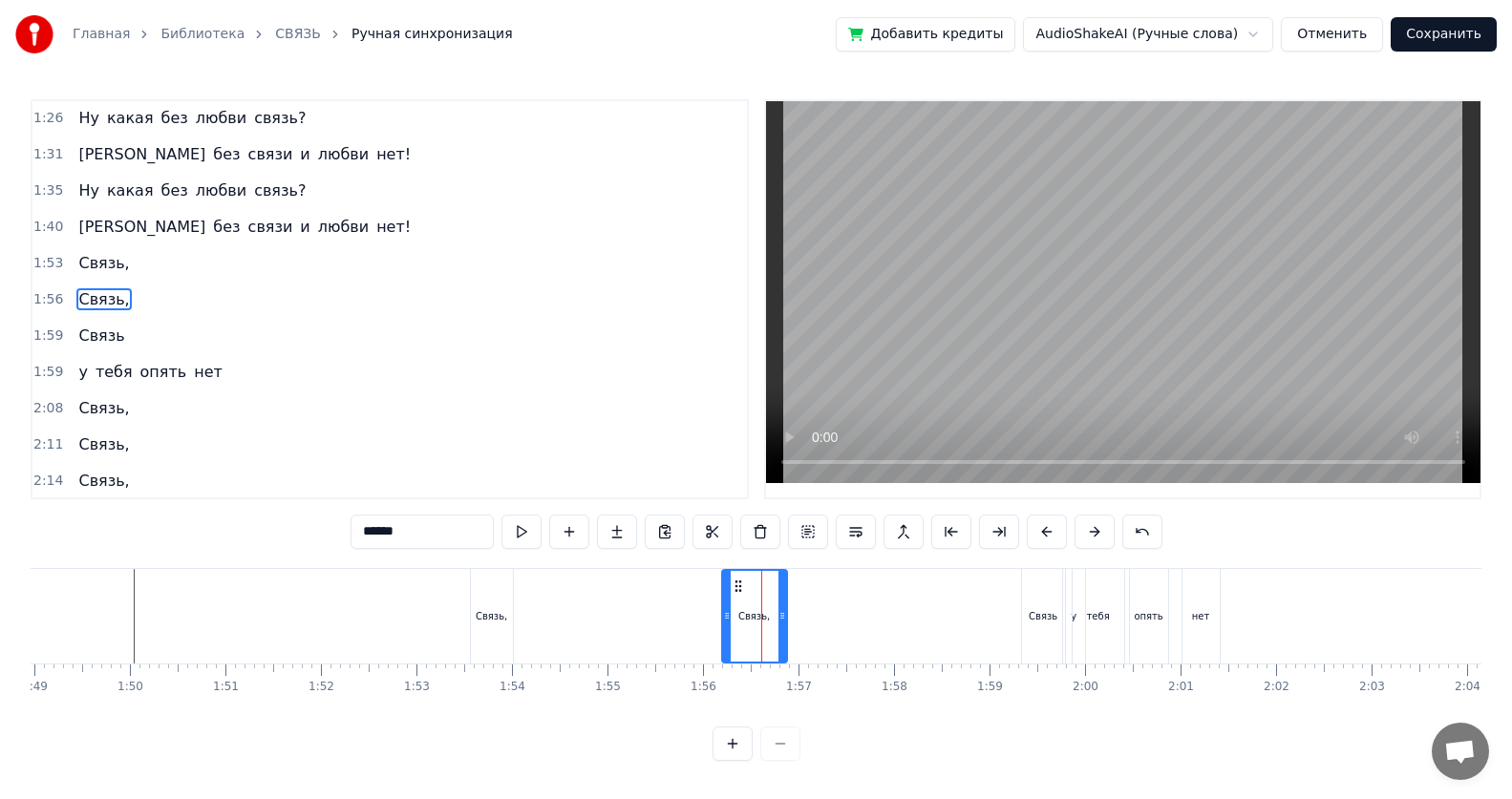
drag, startPoint x: 744, startPoint y: 617, endPoint x: 725, endPoint y: 617, distance: 19.0
click at [725, 518] on icon at bounding box center [727, 616] width 8 height 16
drag, startPoint x: 782, startPoint y: 617, endPoint x: 730, endPoint y: 617, distance: 52.0
click at [731, 518] on icon at bounding box center [760, 616] width 8 height 16
click at [489, 518] on div "Связь," at bounding box center [491, 616] width 31 height 15
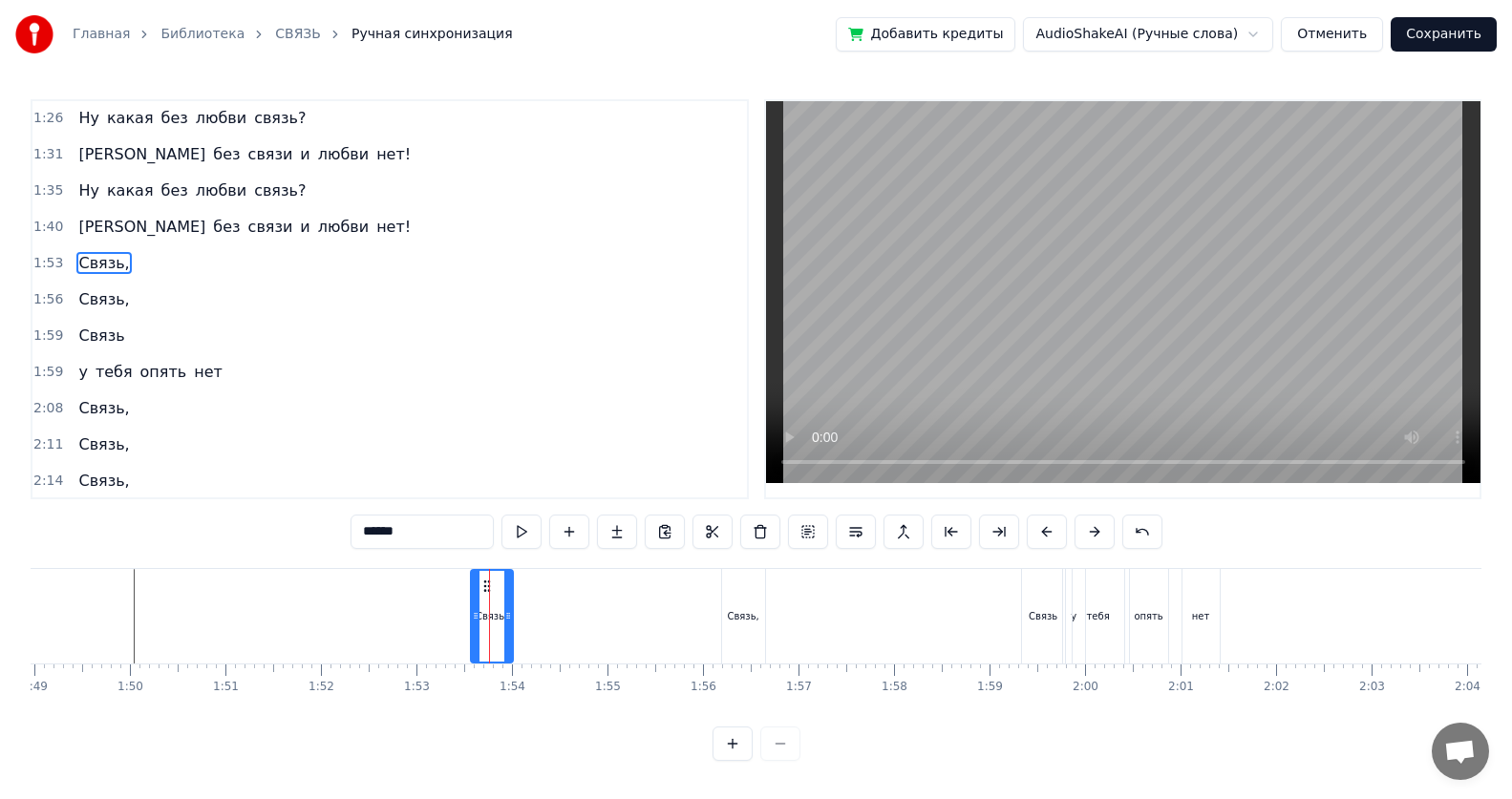
scroll to position [617, 0]
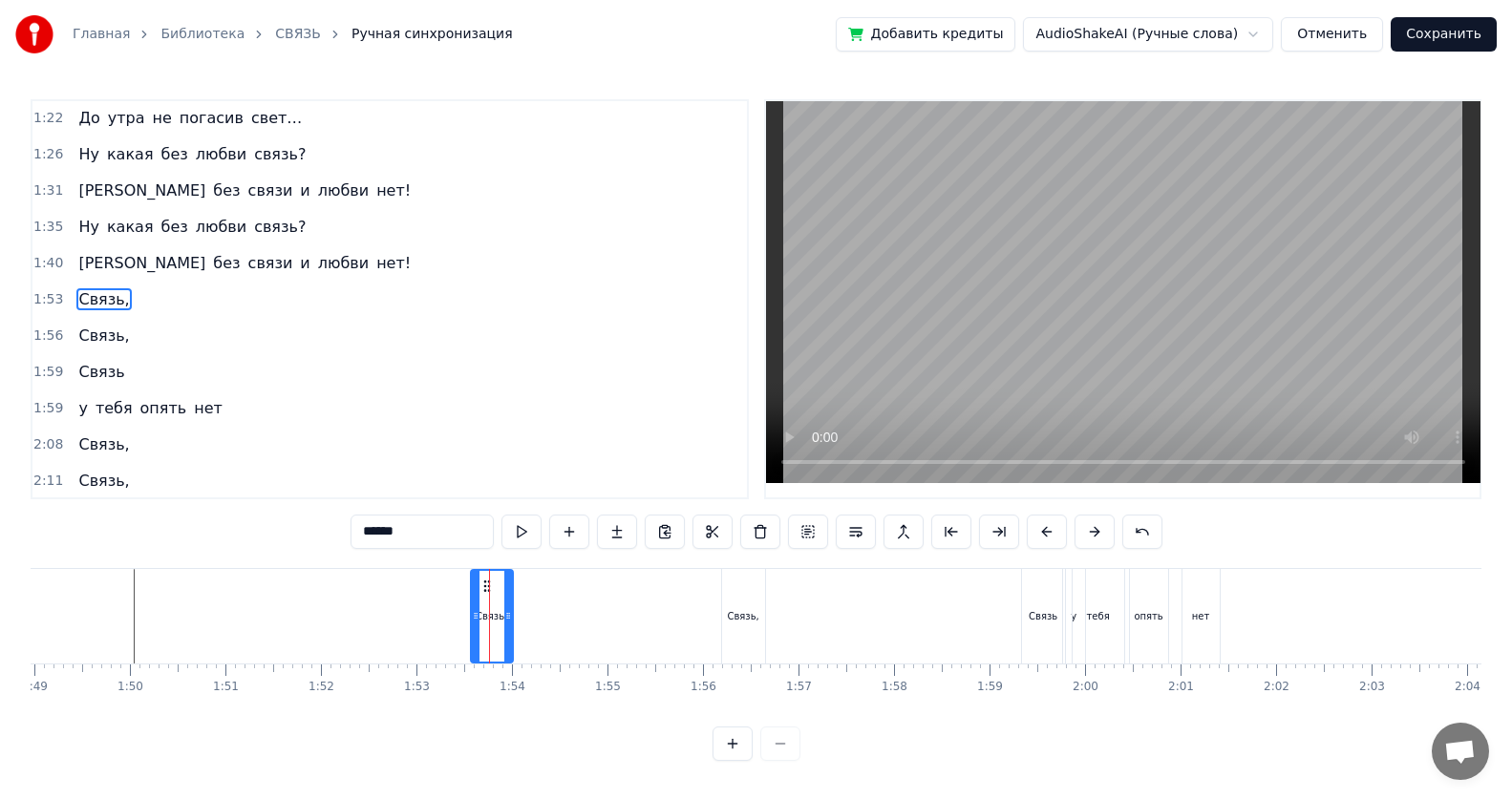
click at [731, 518] on div "Связь," at bounding box center [742, 616] width 31 height 15
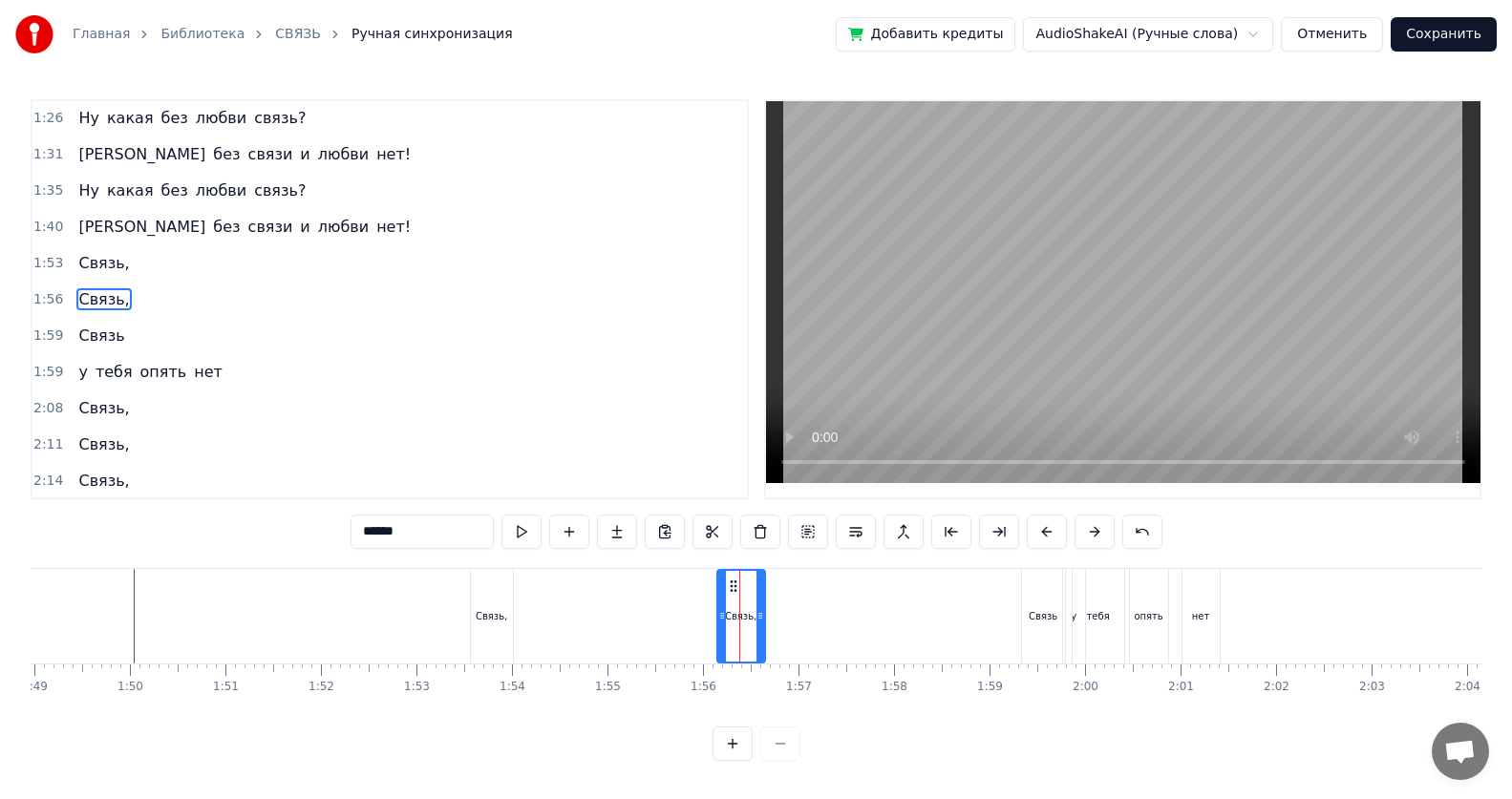
click at [723, 518] on icon at bounding box center [722, 616] width 8 height 16
click at [487, 518] on div "Связь," at bounding box center [491, 616] width 31 height 15
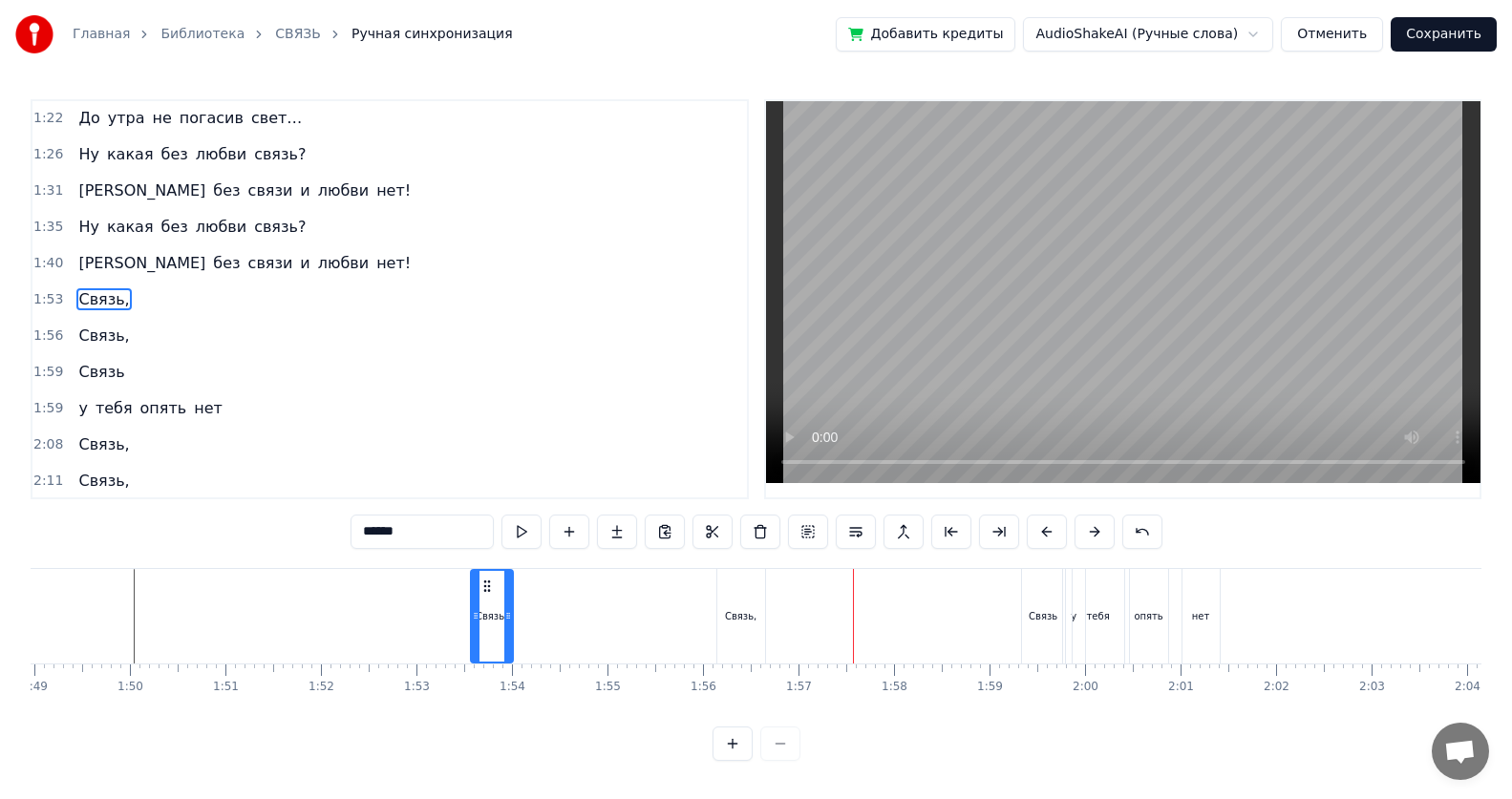
click at [730, 518] on div "Связь," at bounding box center [740, 616] width 31 height 15
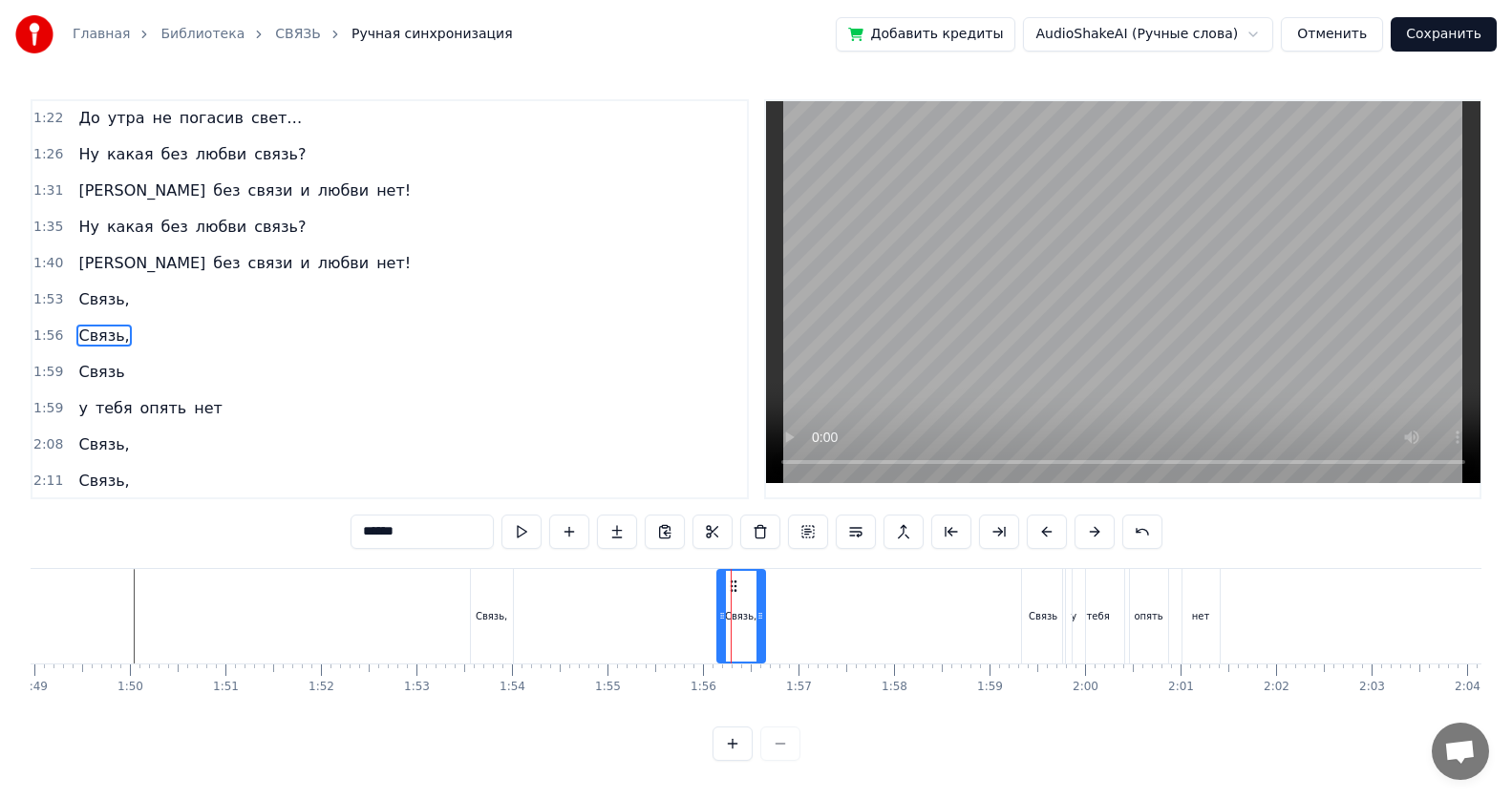
scroll to position [654, 0]
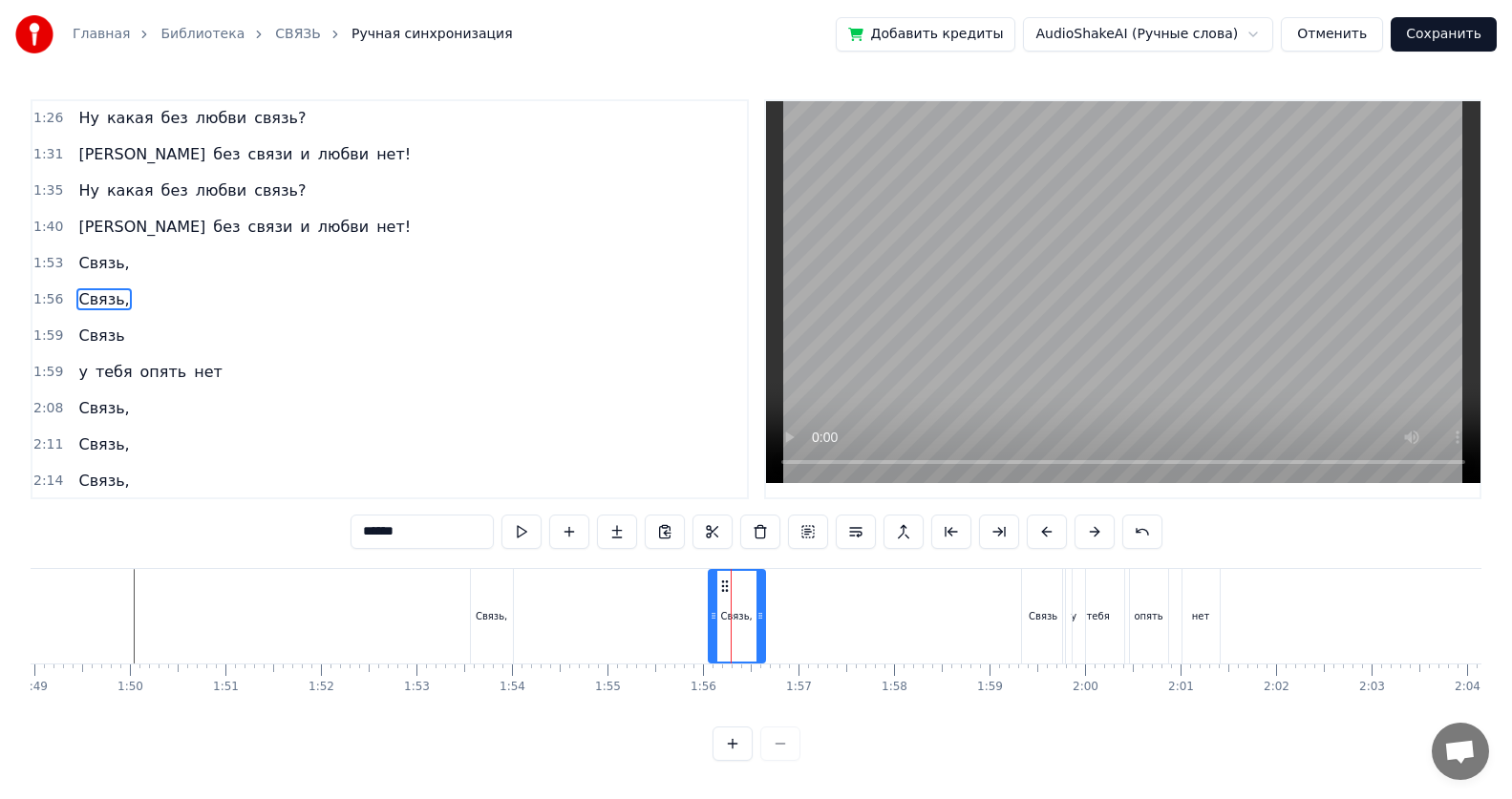
click at [714, 518] on div at bounding box center [714, 615] width 8 height 90
drag, startPoint x: 756, startPoint y: 614, endPoint x: 741, endPoint y: 617, distance: 15.3
click at [731, 518] on icon at bounding box center [745, 616] width 8 height 16
click at [489, 518] on div "Связь," at bounding box center [491, 616] width 31 height 15
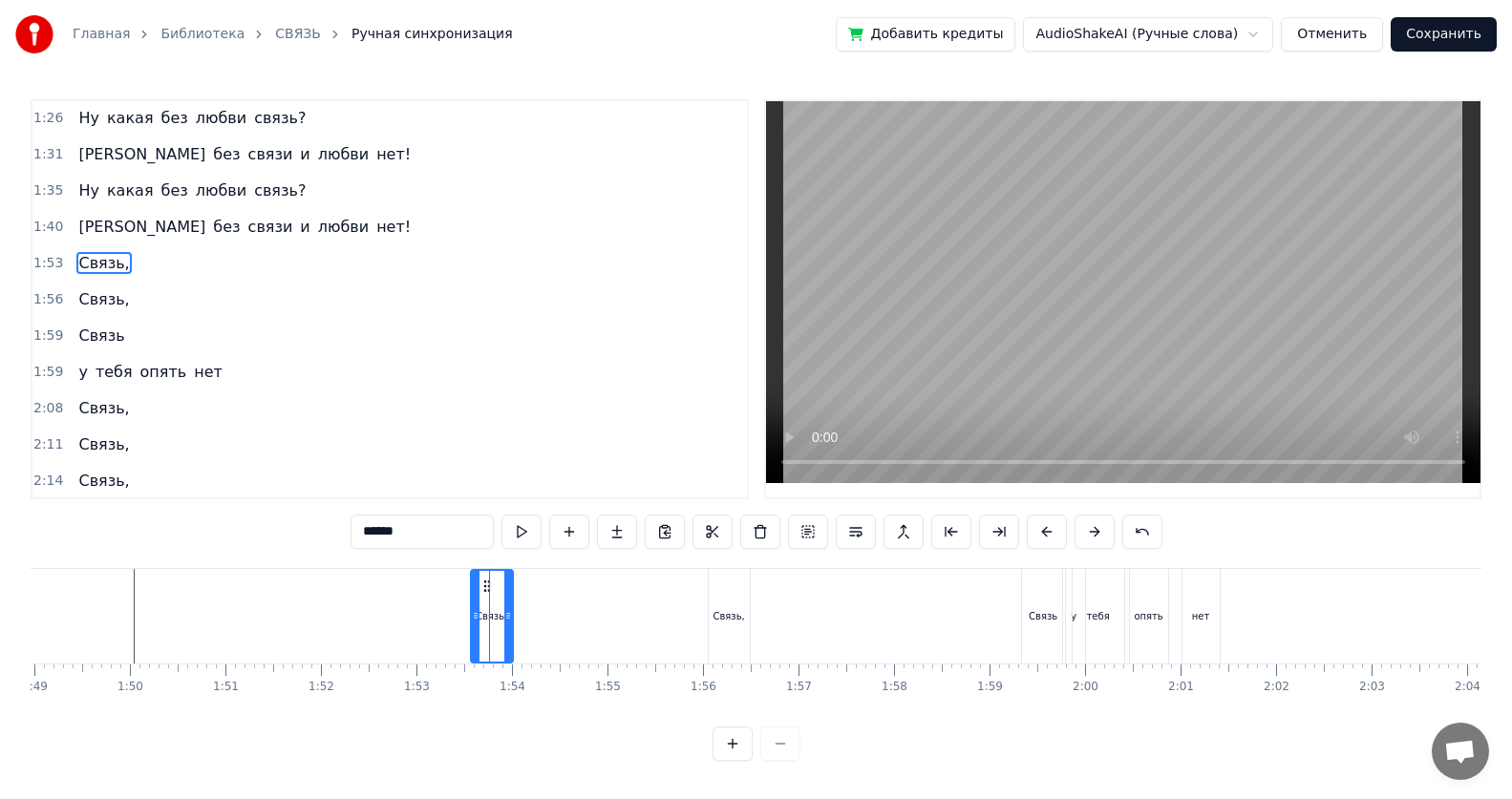
scroll to position [617, 0]
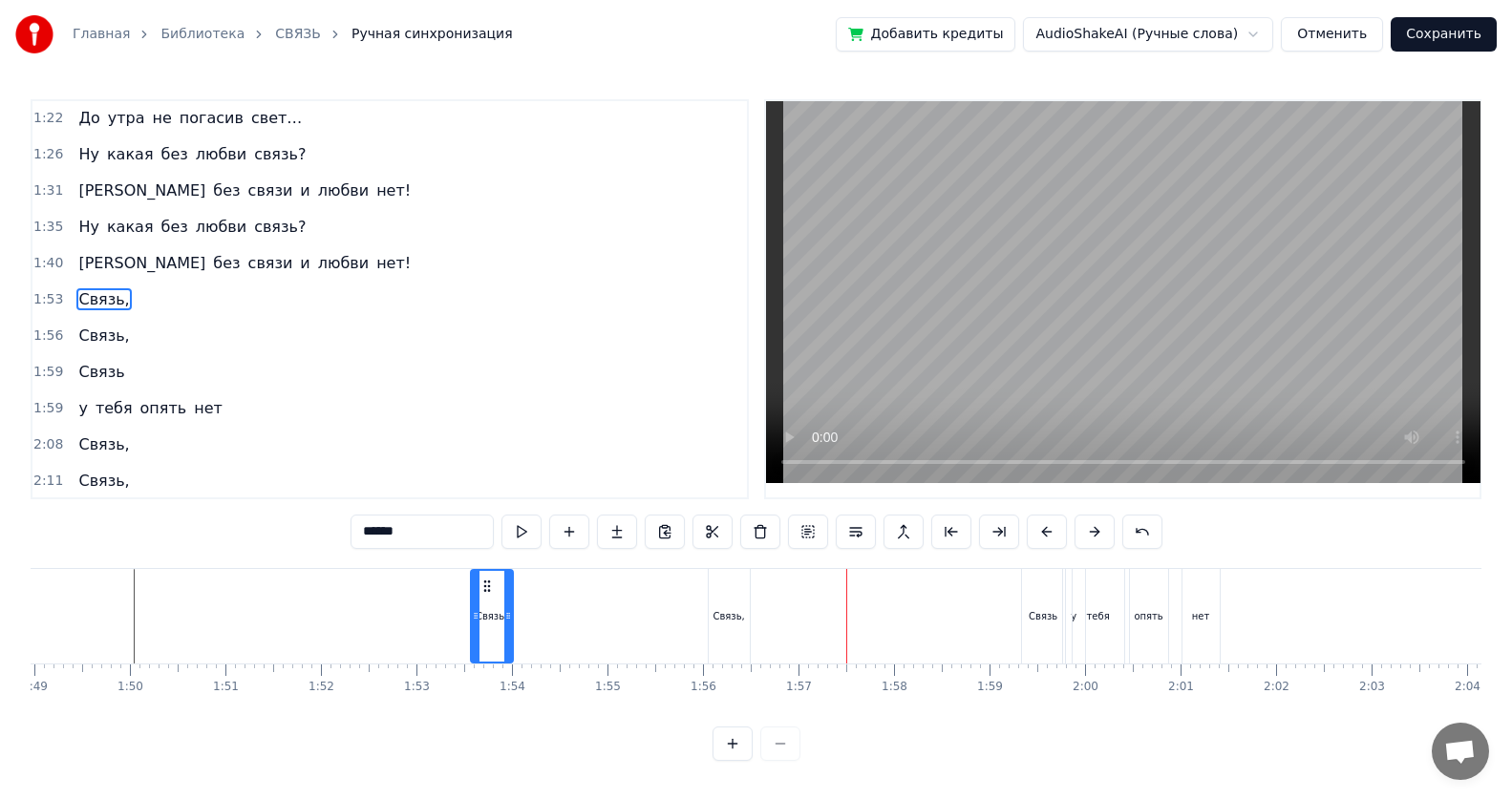
click at [729, 518] on div "Связь," at bounding box center [729, 615] width 41 height 94
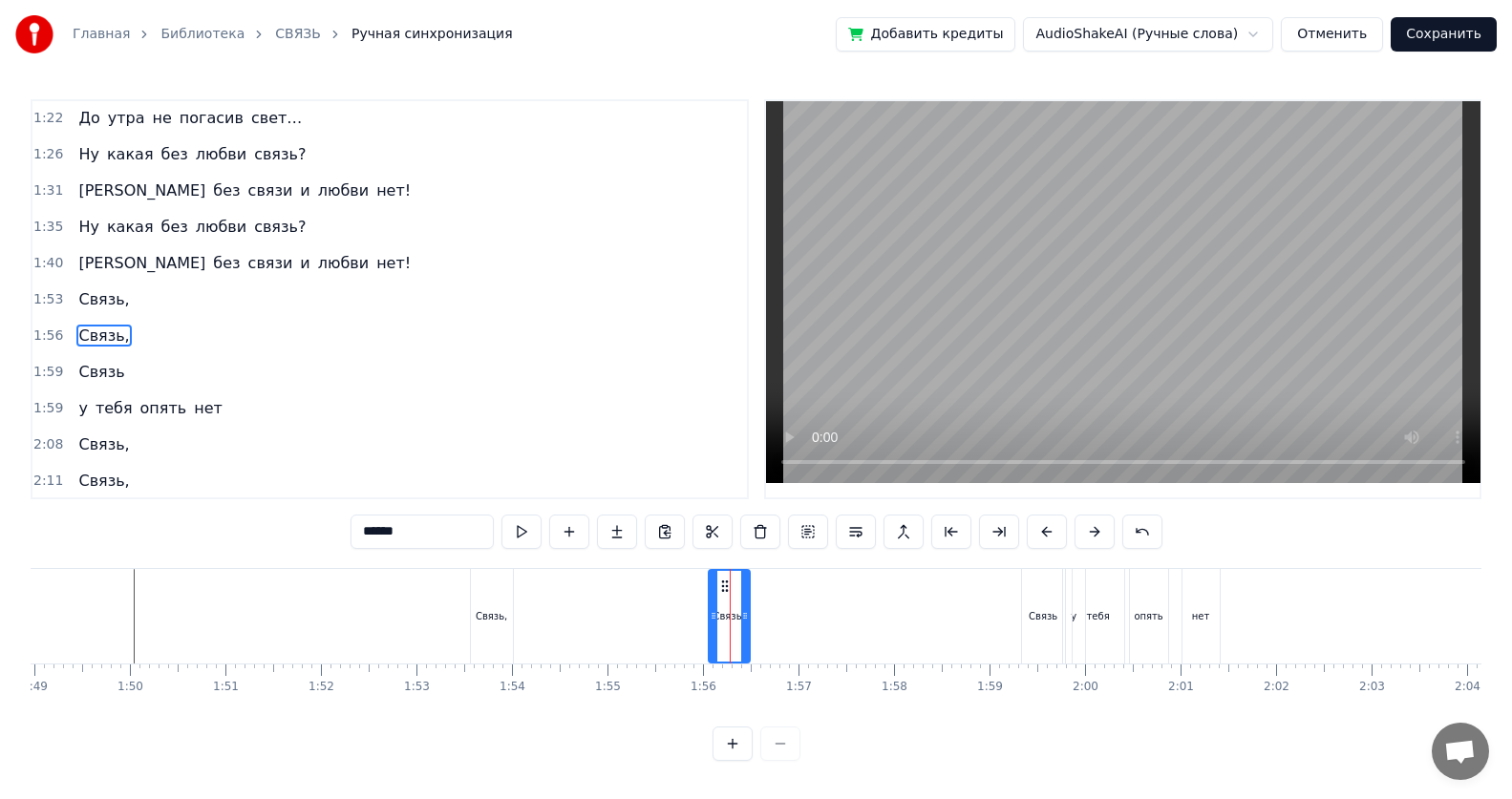
scroll to position [654, 0]
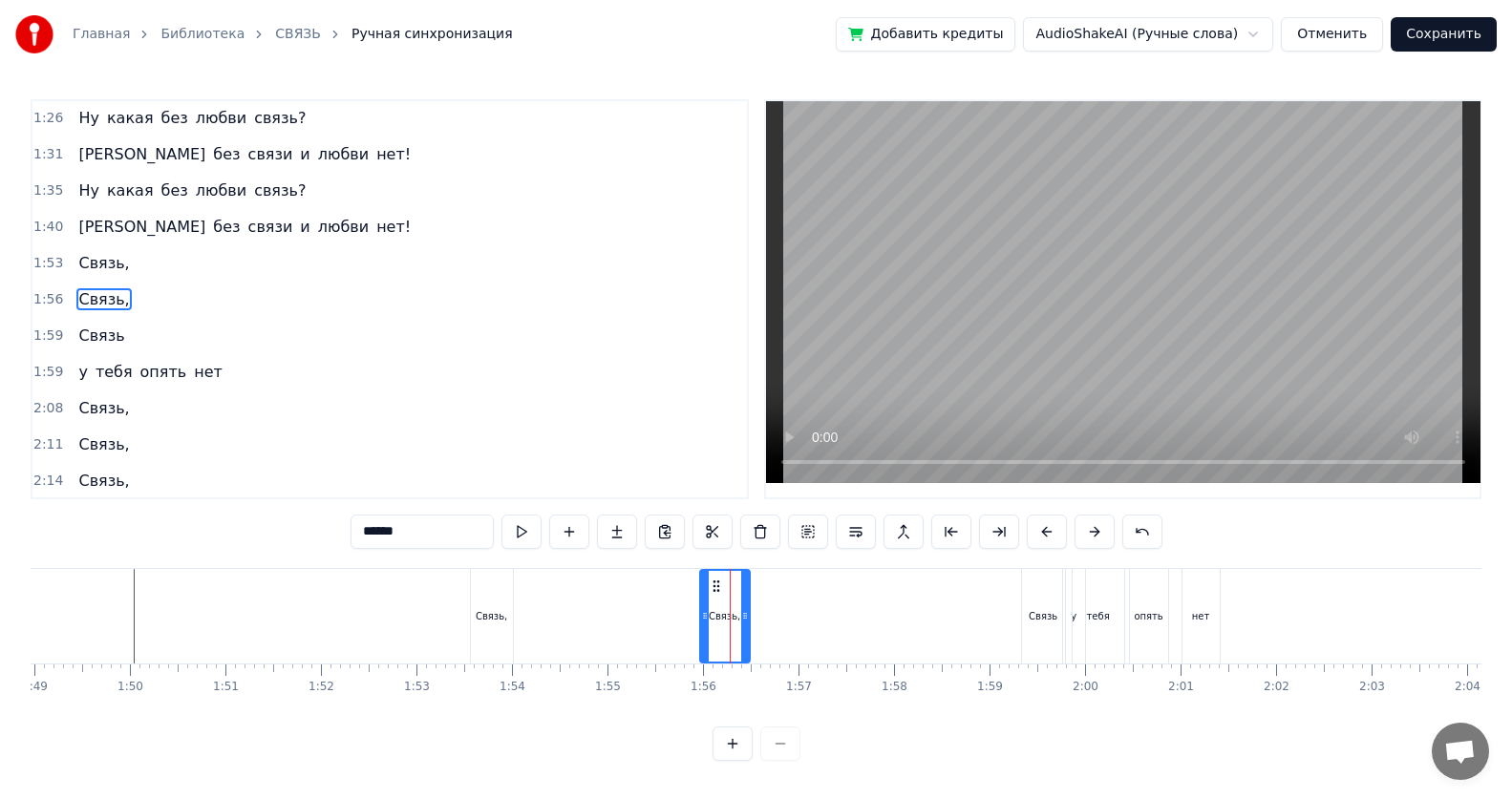
click at [701, 518] on icon at bounding box center [705, 616] width 8 height 16
click at [731, 518] on icon at bounding box center [739, 616] width 8 height 16
drag, startPoint x: 495, startPoint y: 625, endPoint x: 515, endPoint y: 608, distance: 26.2
click at [499, 518] on div "Связь," at bounding box center [491, 615] width 42 height 94
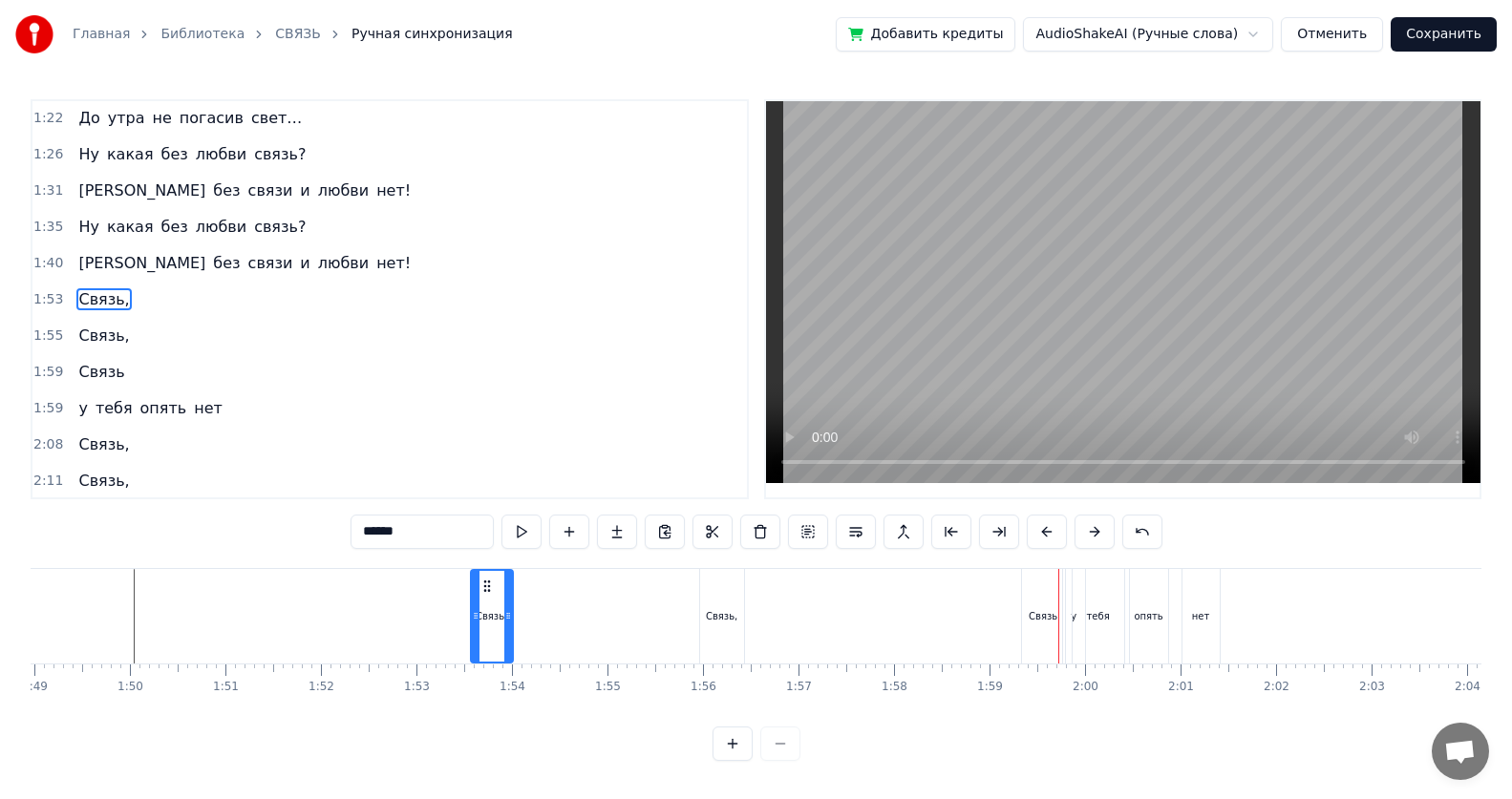
click at [488, 518] on div "Связь," at bounding box center [491, 615] width 40 height 90
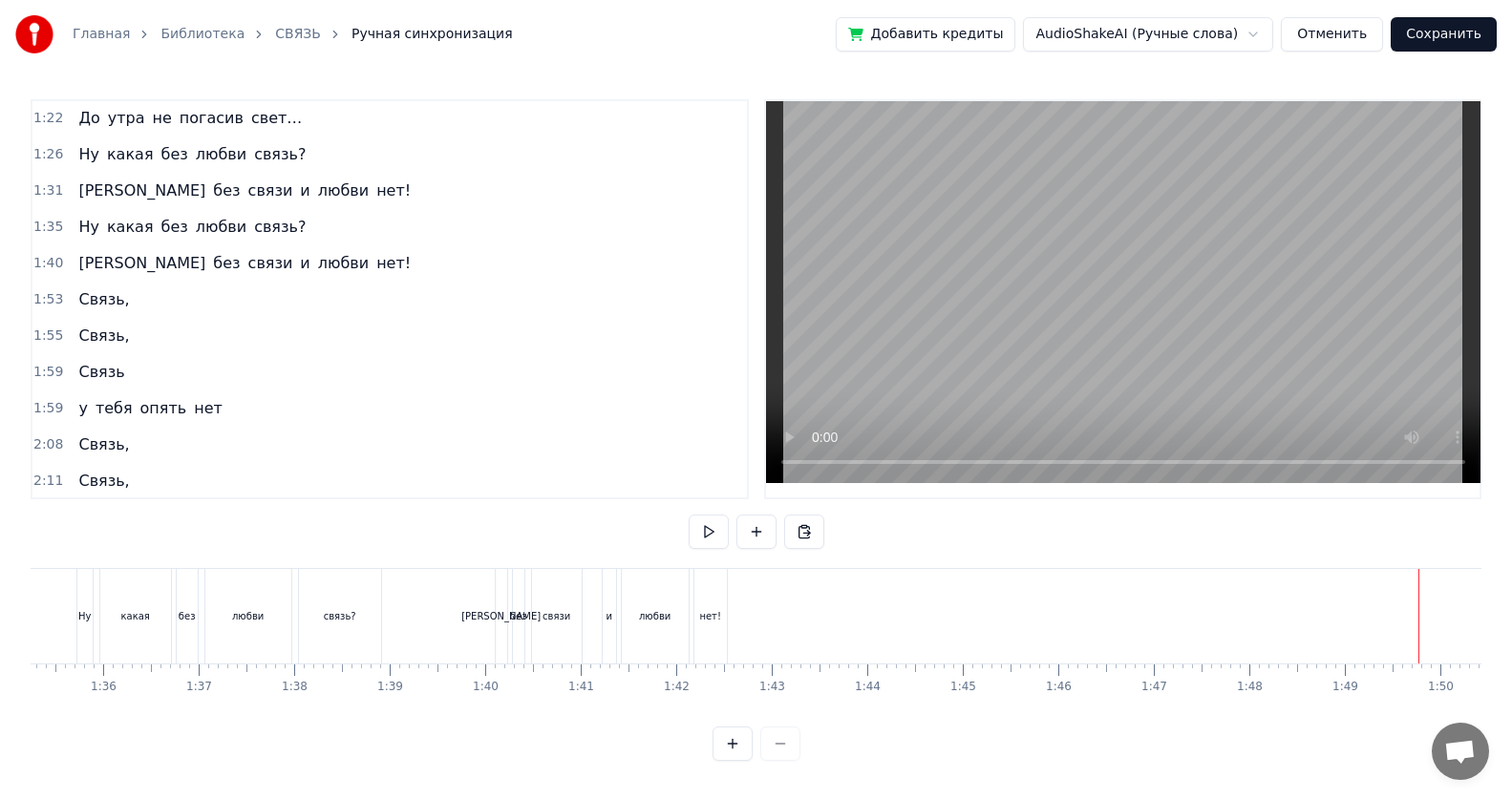
scroll to position [0, 8930]
click at [731, 518] on div "нет!" at bounding box center [876, 615] width 32 height 94
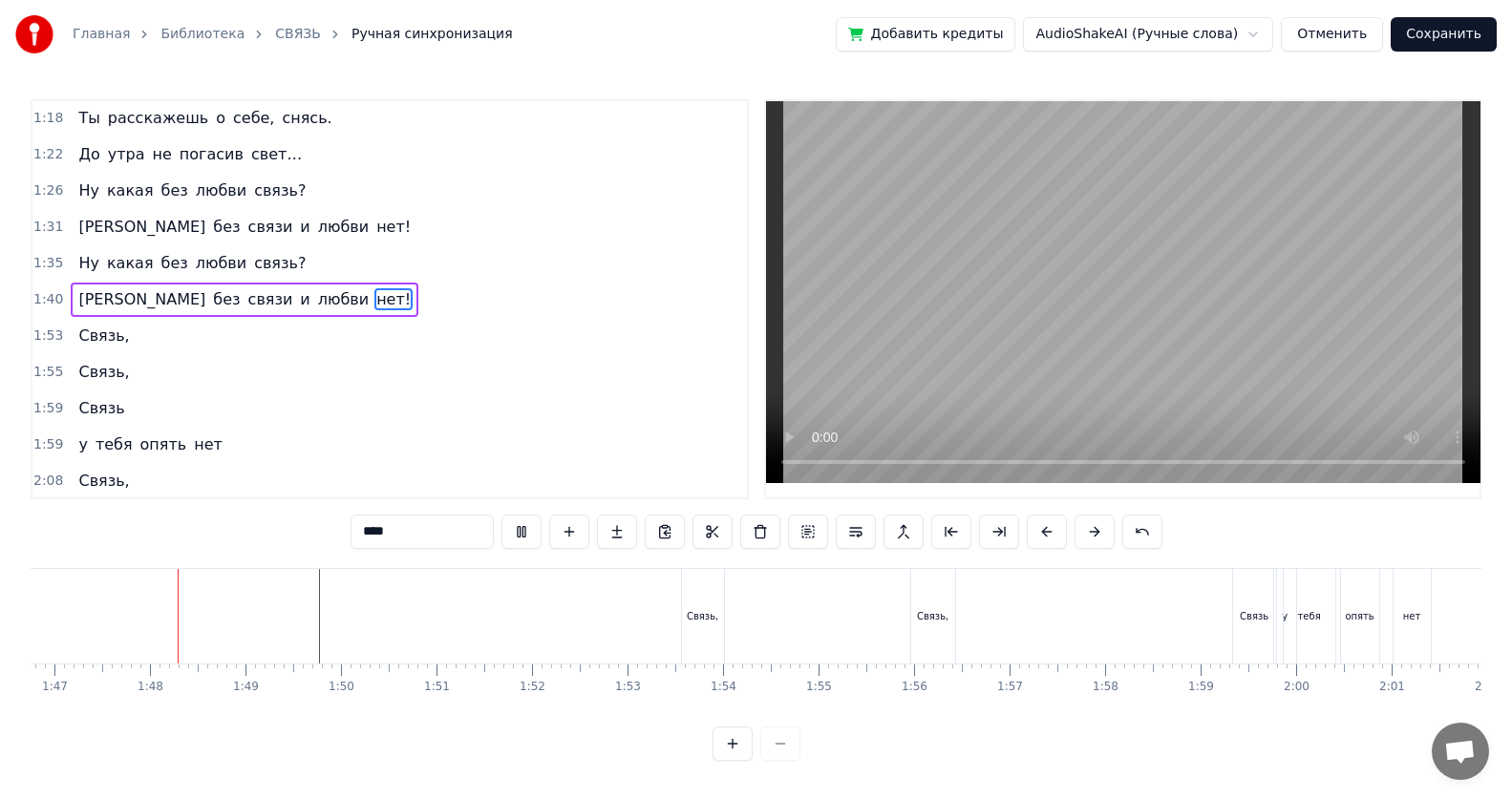
scroll to position [0, 10196]
click at [691, 518] on div "Связь," at bounding box center [701, 616] width 31 height 15
type input "******"
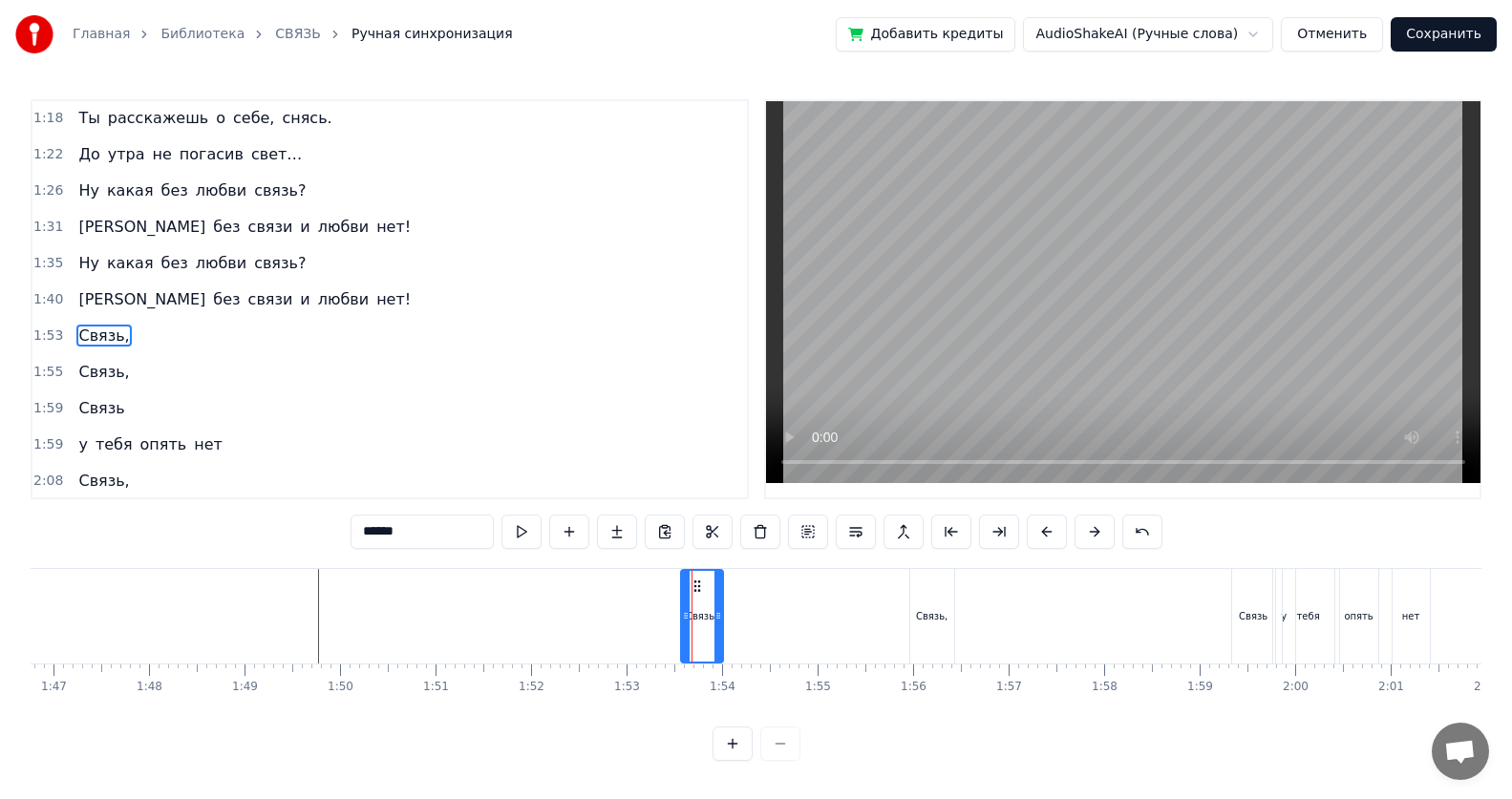
scroll to position [617, 0]
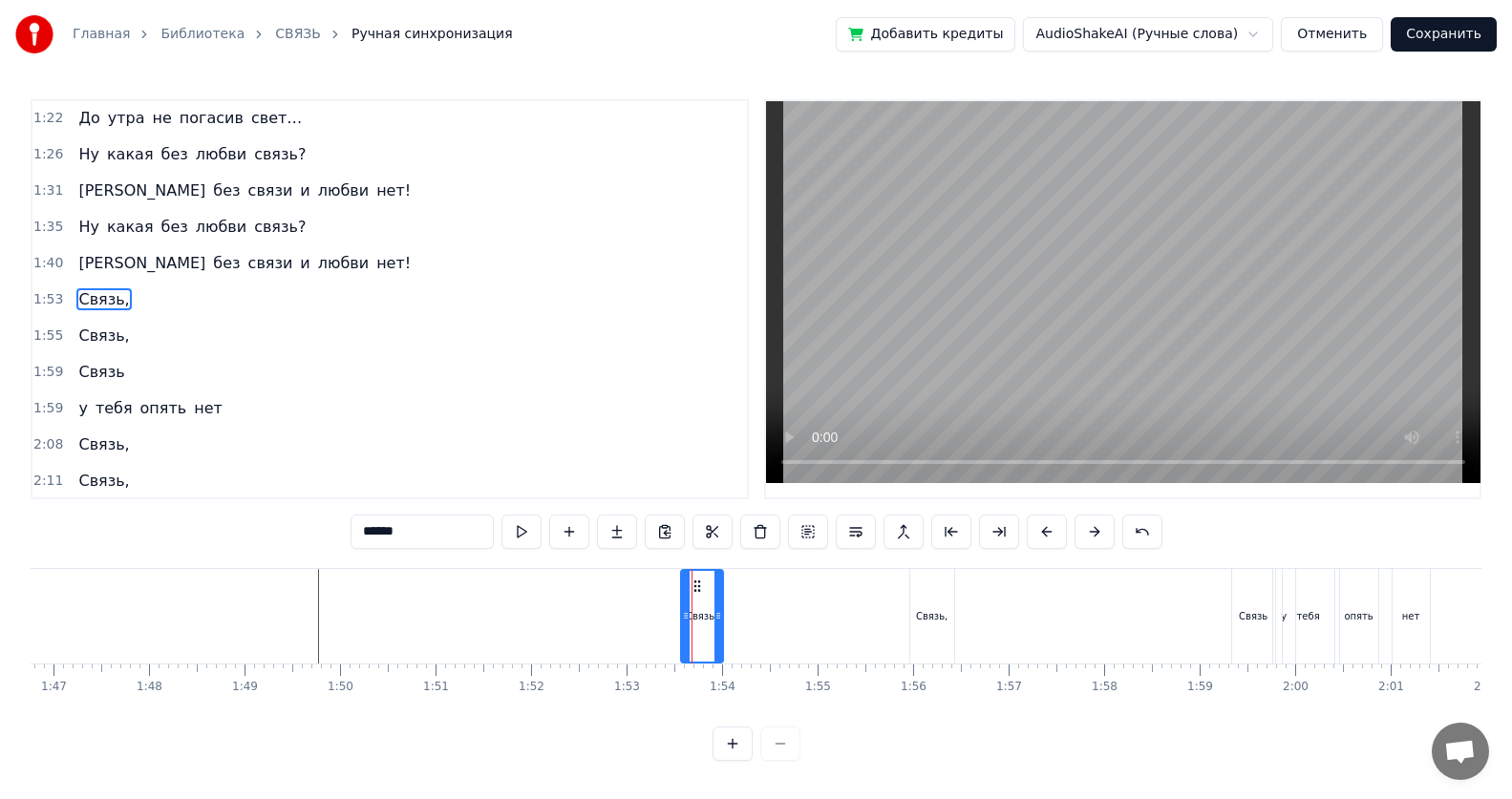
click at [731, 518] on div "Связь," at bounding box center [932, 616] width 31 height 15
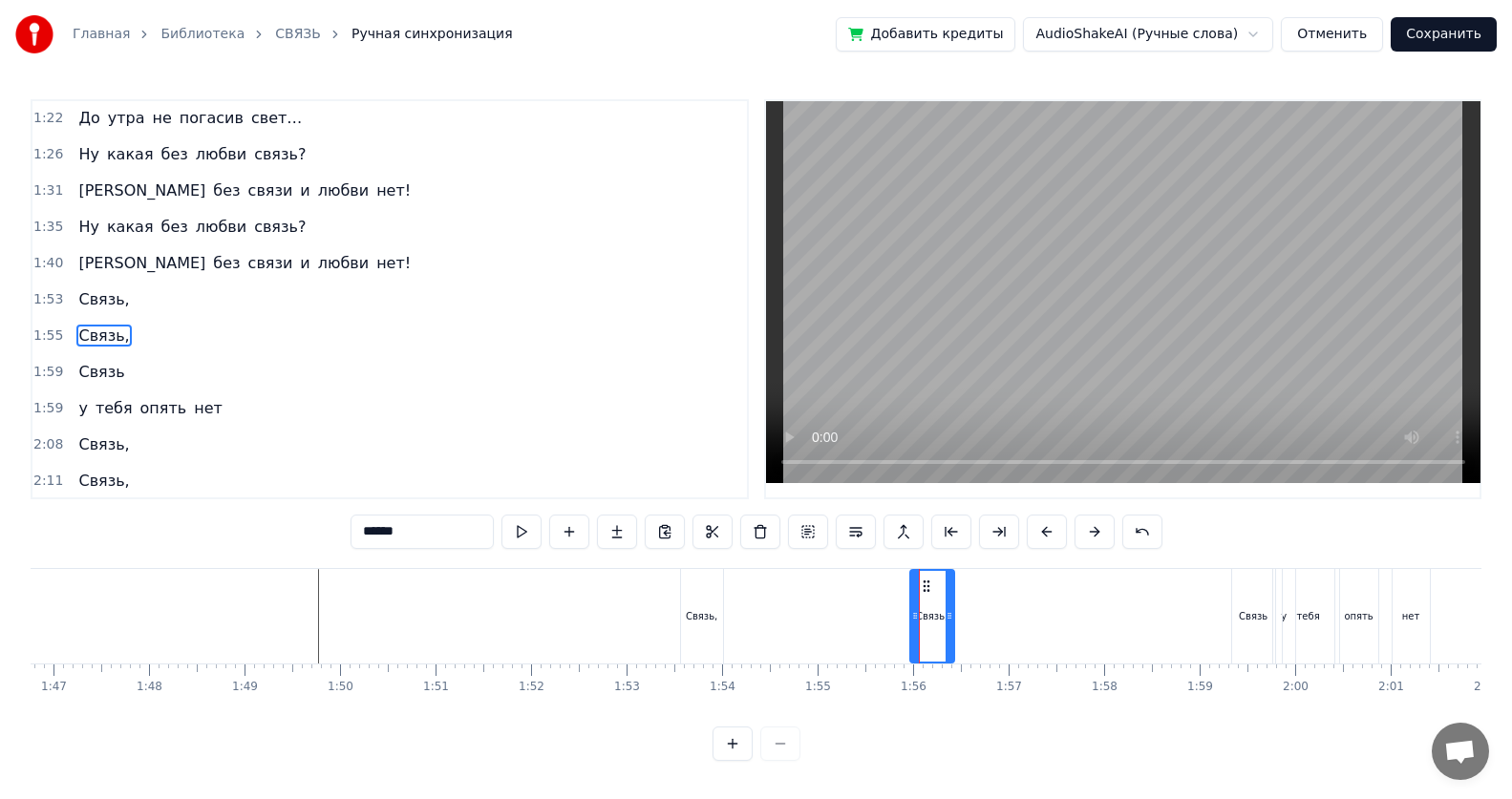
scroll to position [654, 0]
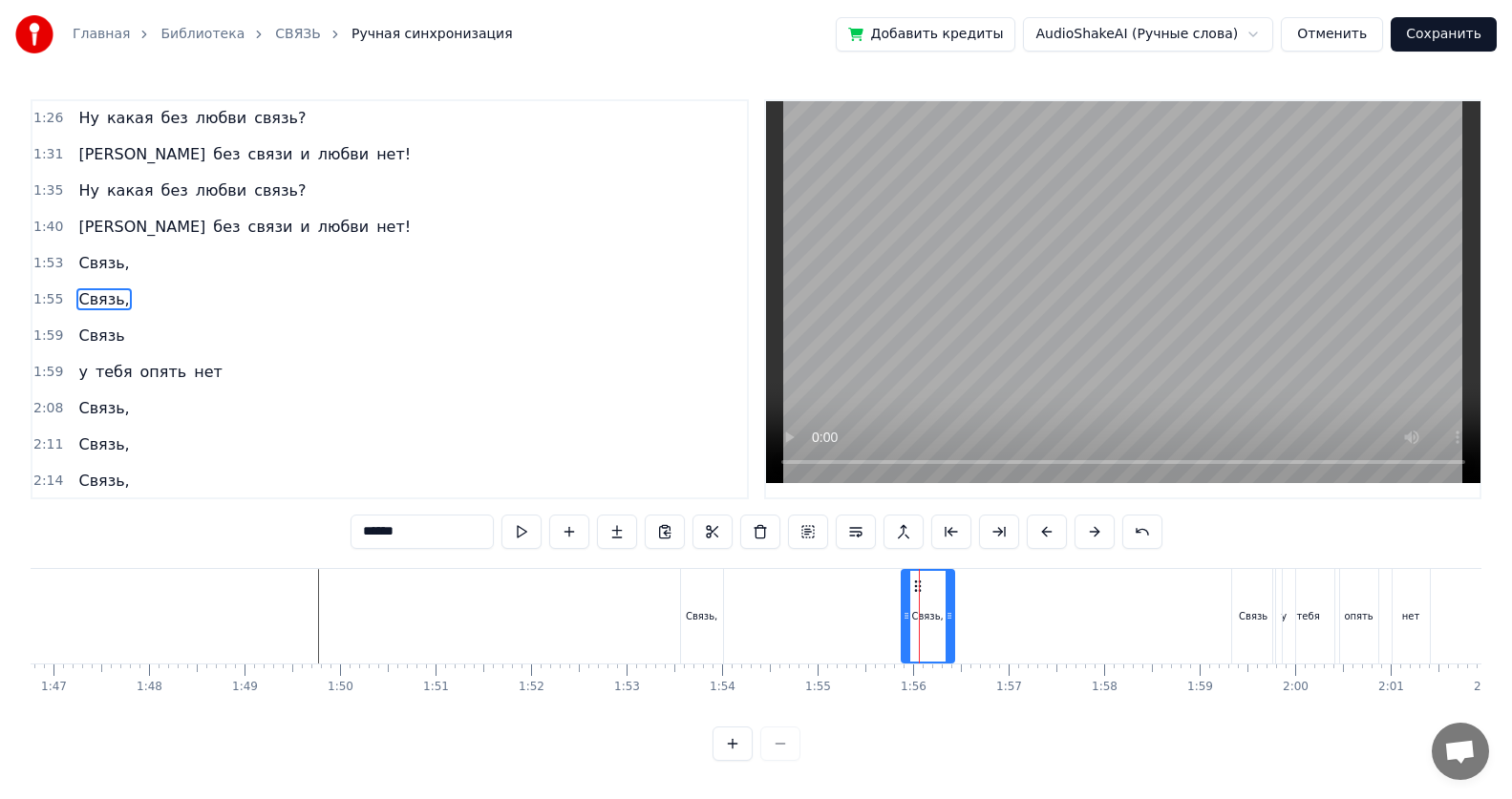
click at [731, 518] on div at bounding box center [906, 615] width 8 height 90
drag, startPoint x: 947, startPoint y: 614, endPoint x: 936, endPoint y: 617, distance: 11.4
click at [731, 518] on icon at bounding box center [938, 616] width 8 height 16
drag, startPoint x: 705, startPoint y: 618, endPoint x: 736, endPoint y: 518, distance: 104.7
click at [708, 518] on div "Связь," at bounding box center [701, 616] width 31 height 15
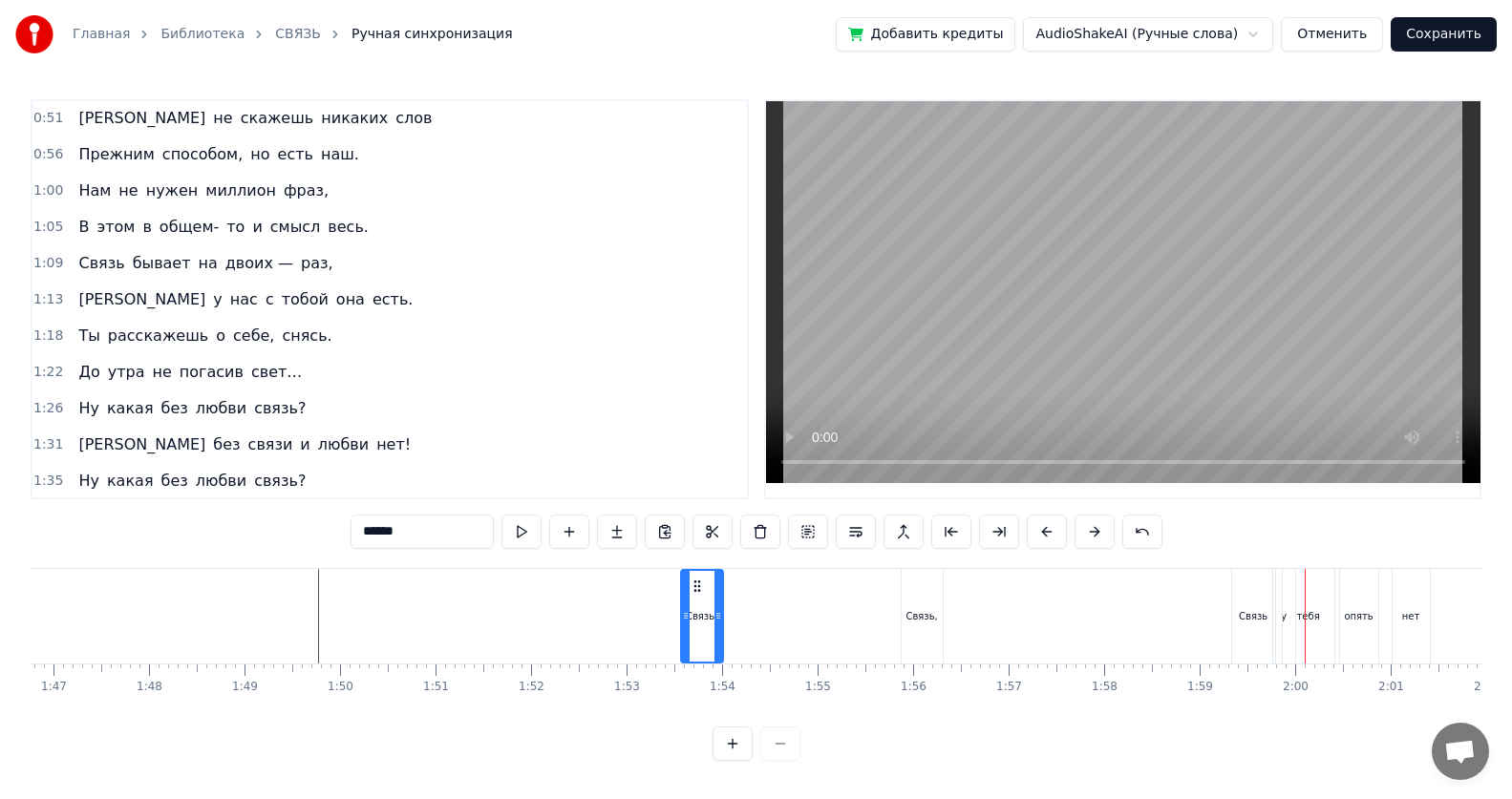
scroll to position [331, 0]
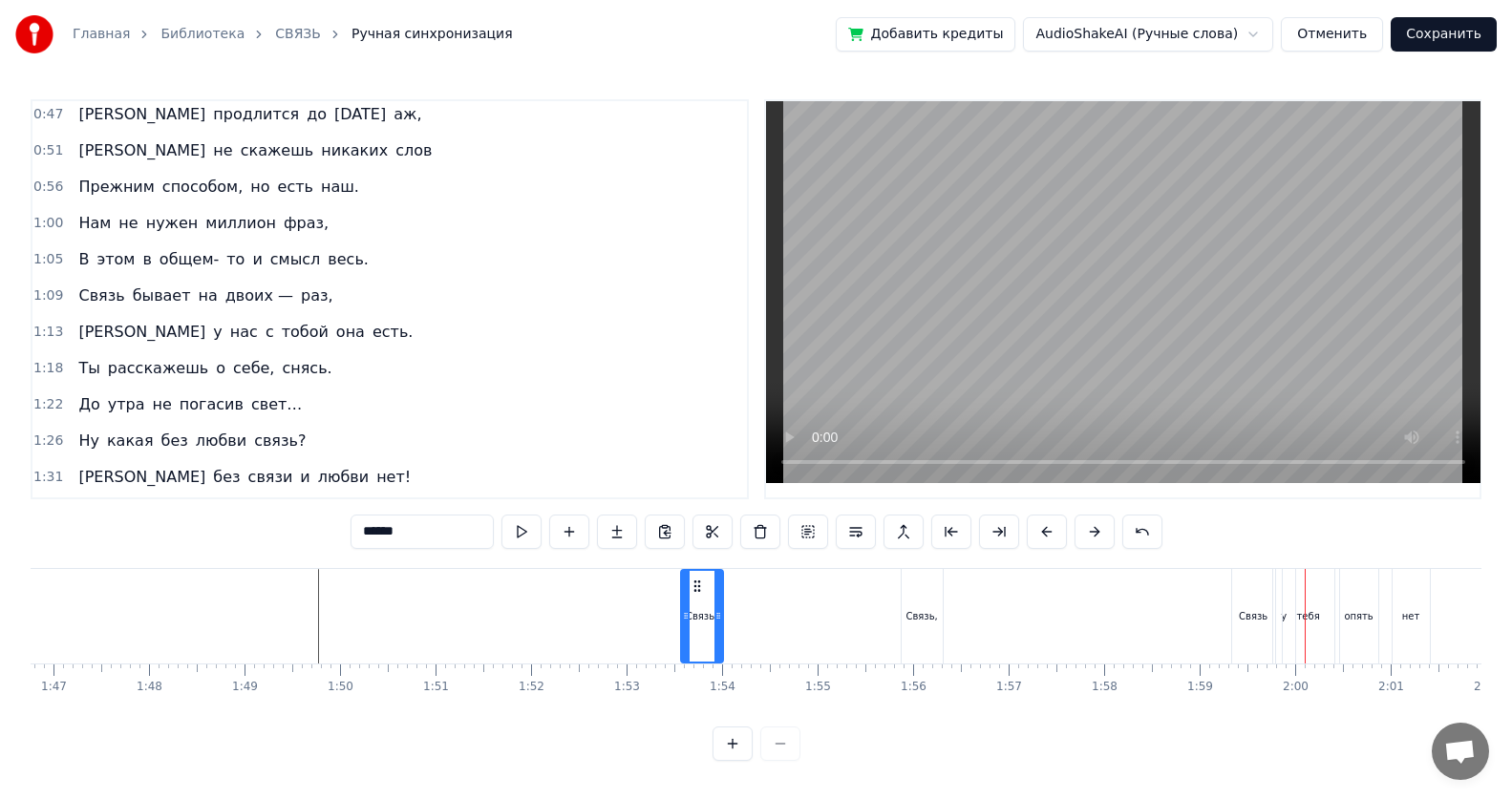
drag, startPoint x: 67, startPoint y: 339, endPoint x: 261, endPoint y: 342, distance: 194.0
click at [261, 342] on div "И у нас с тобой она есть." at bounding box center [245, 331] width 349 height 34
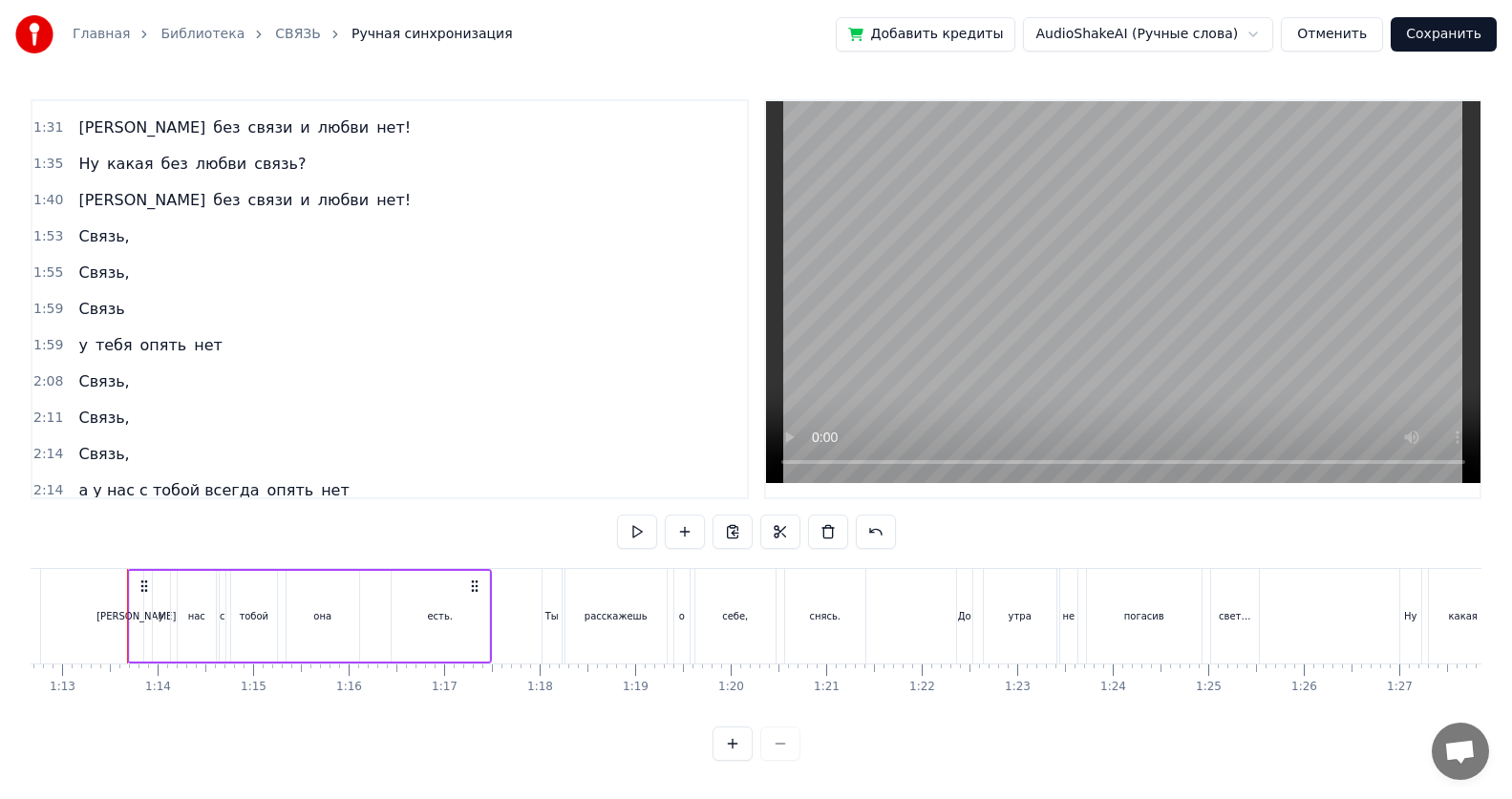
scroll to position [713, 0]
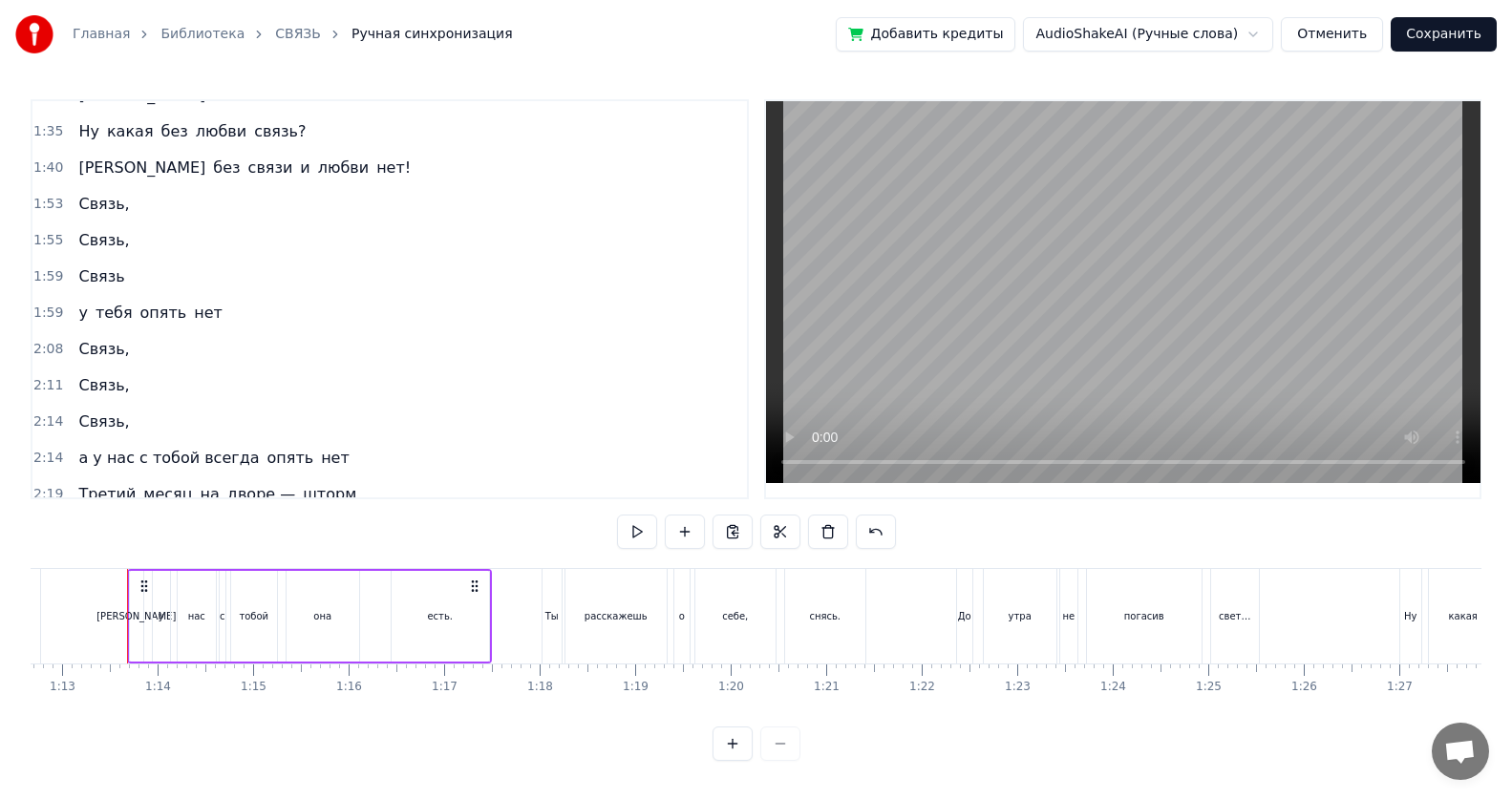
click at [106, 214] on span "Связь," at bounding box center [104, 203] width 54 height 22
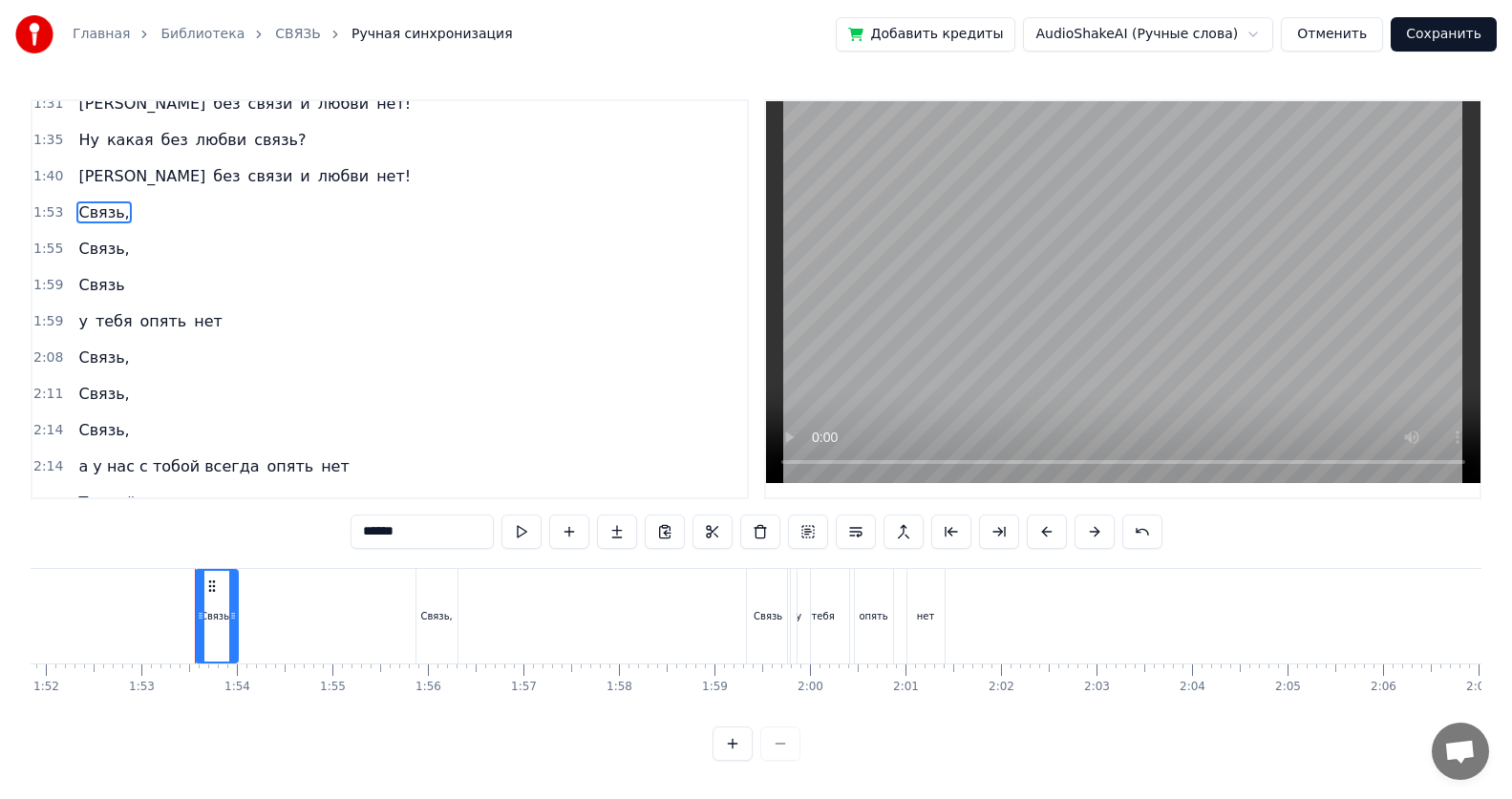
scroll to position [0, 10749]
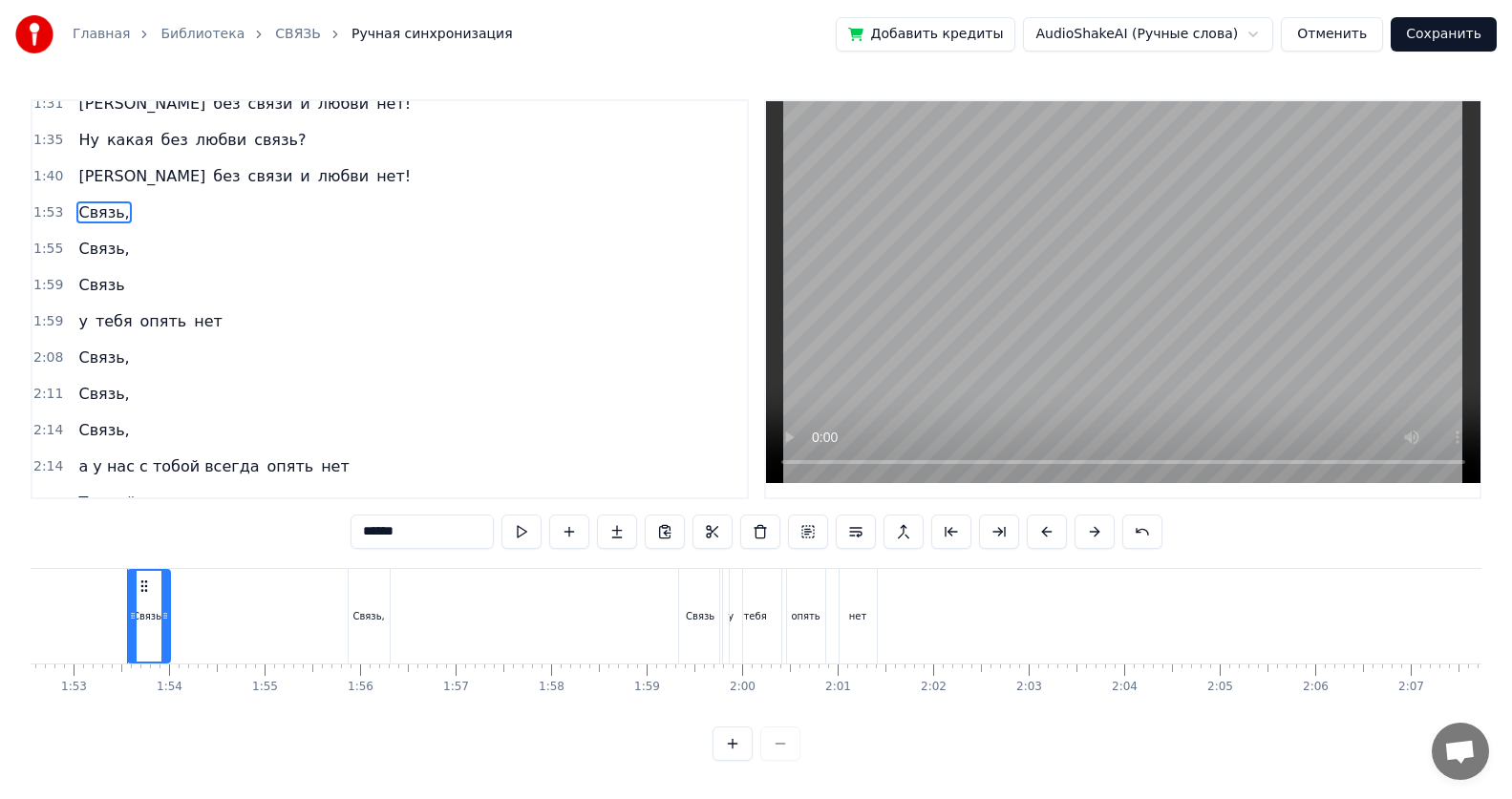
click at [98, 254] on span "Связь," at bounding box center [104, 249] width 54 height 22
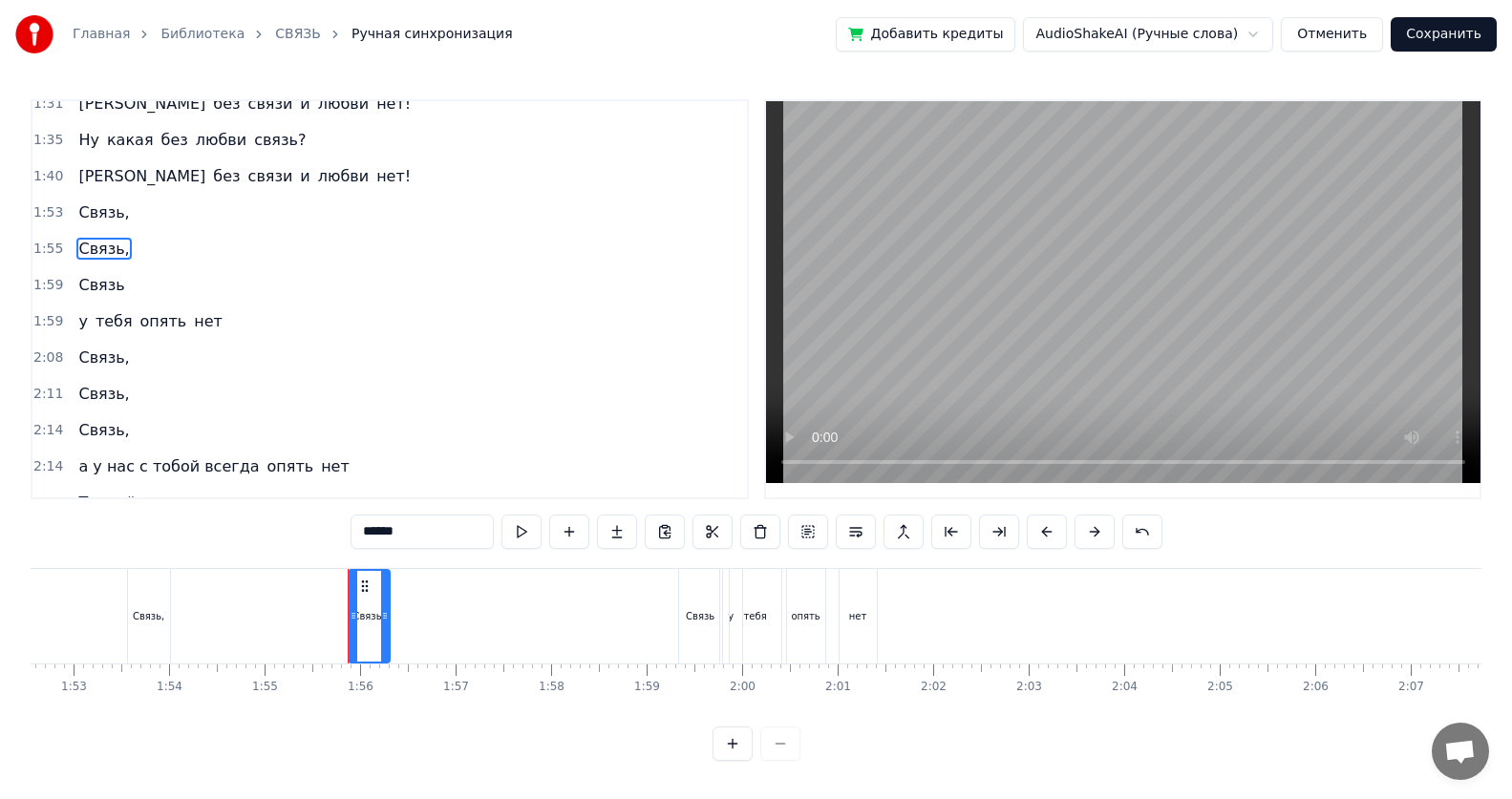
scroll to position [654, 0]
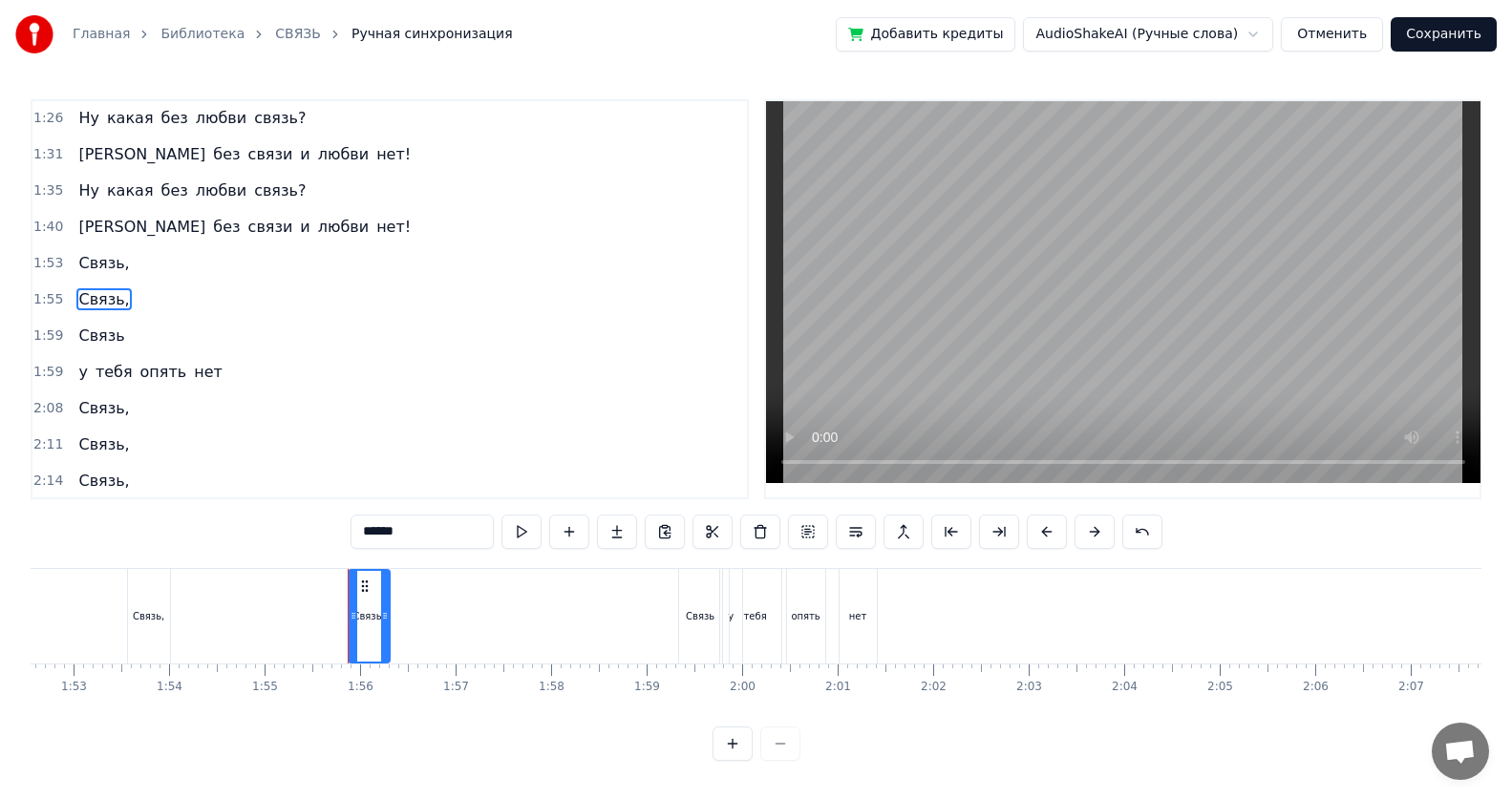
click at [91, 338] on span "Связь" at bounding box center [101, 335] width 50 height 22
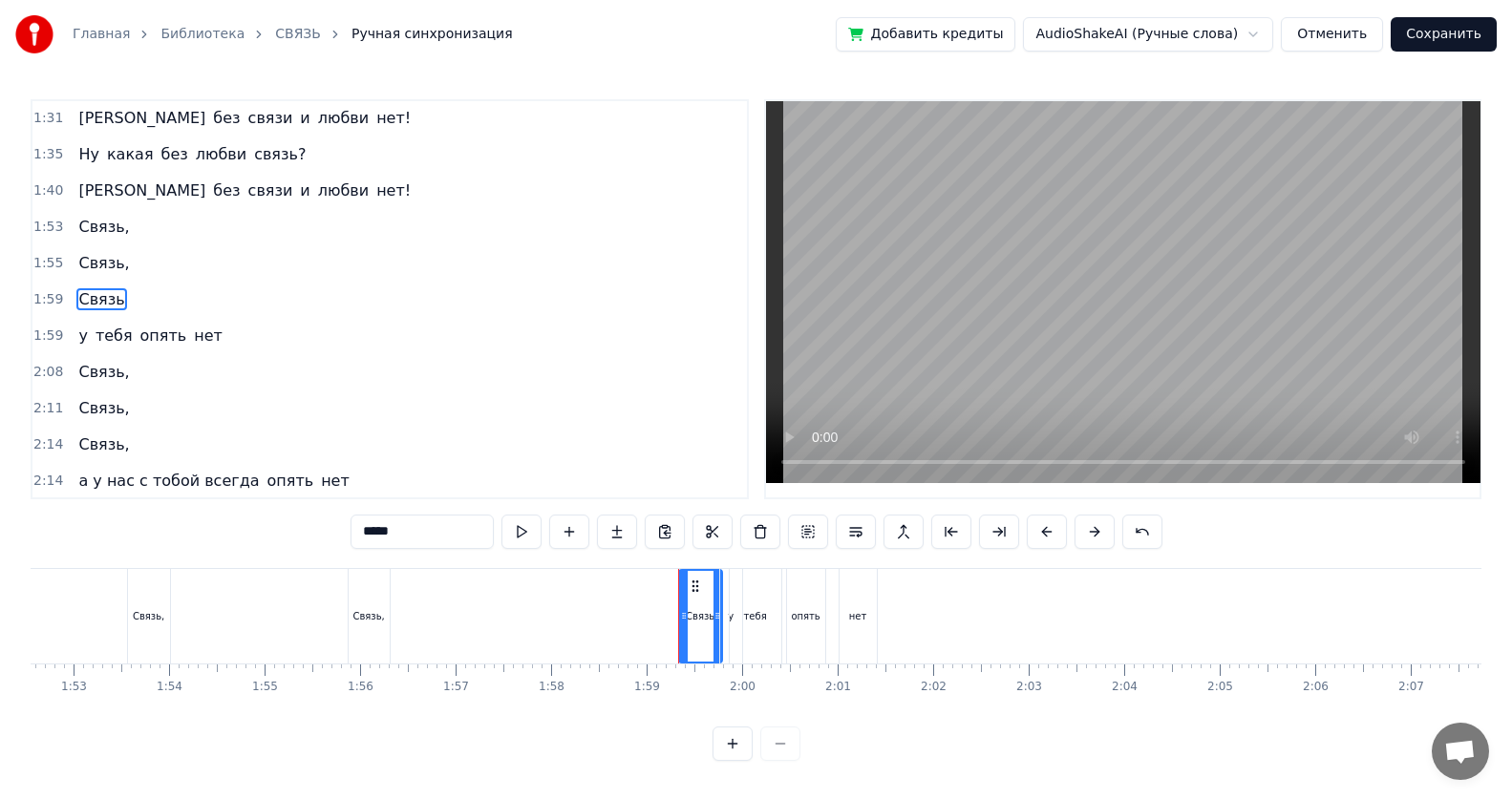
click at [148, 518] on div "Связь," at bounding box center [149, 616] width 31 height 15
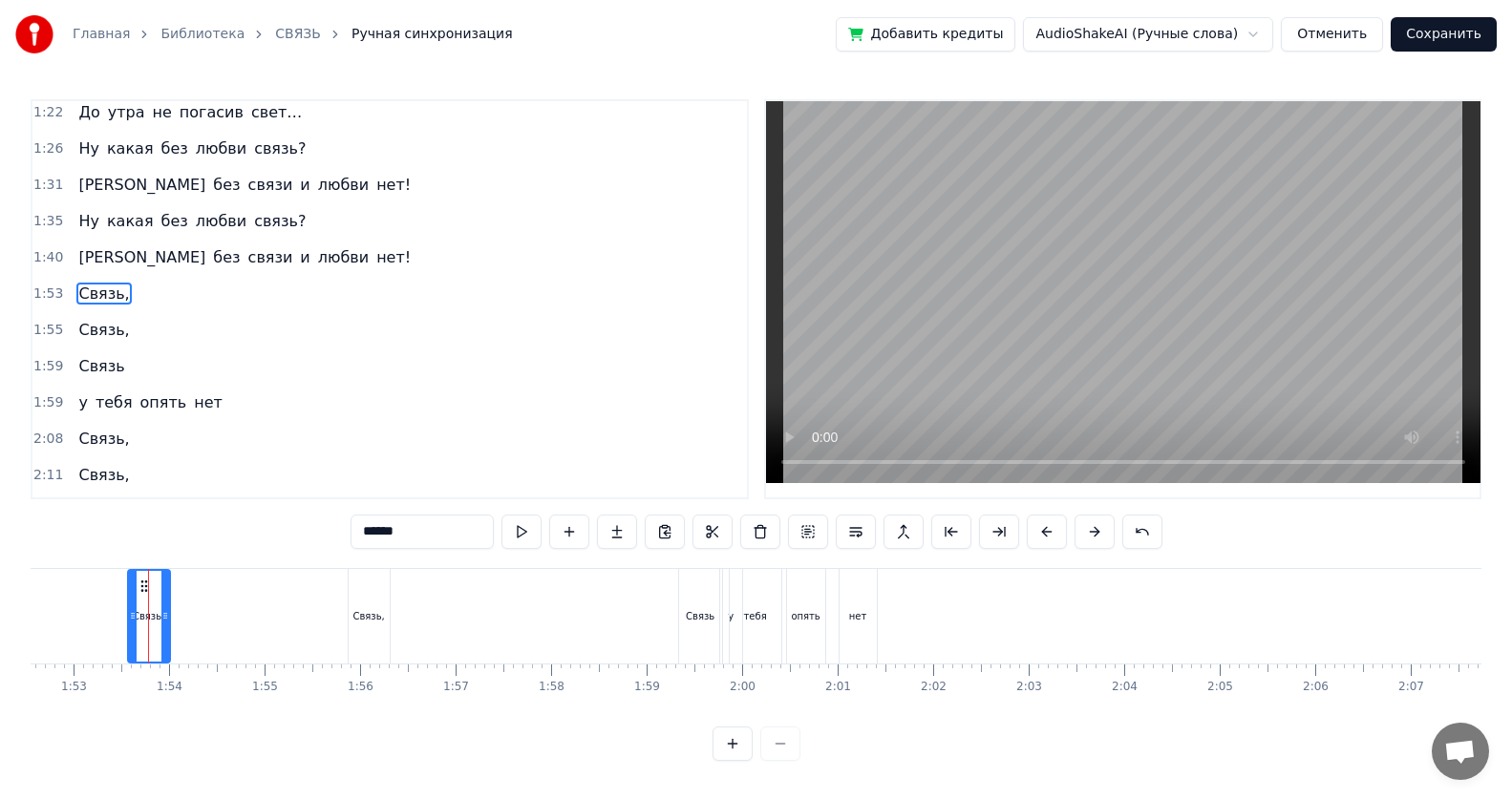
scroll to position [617, 0]
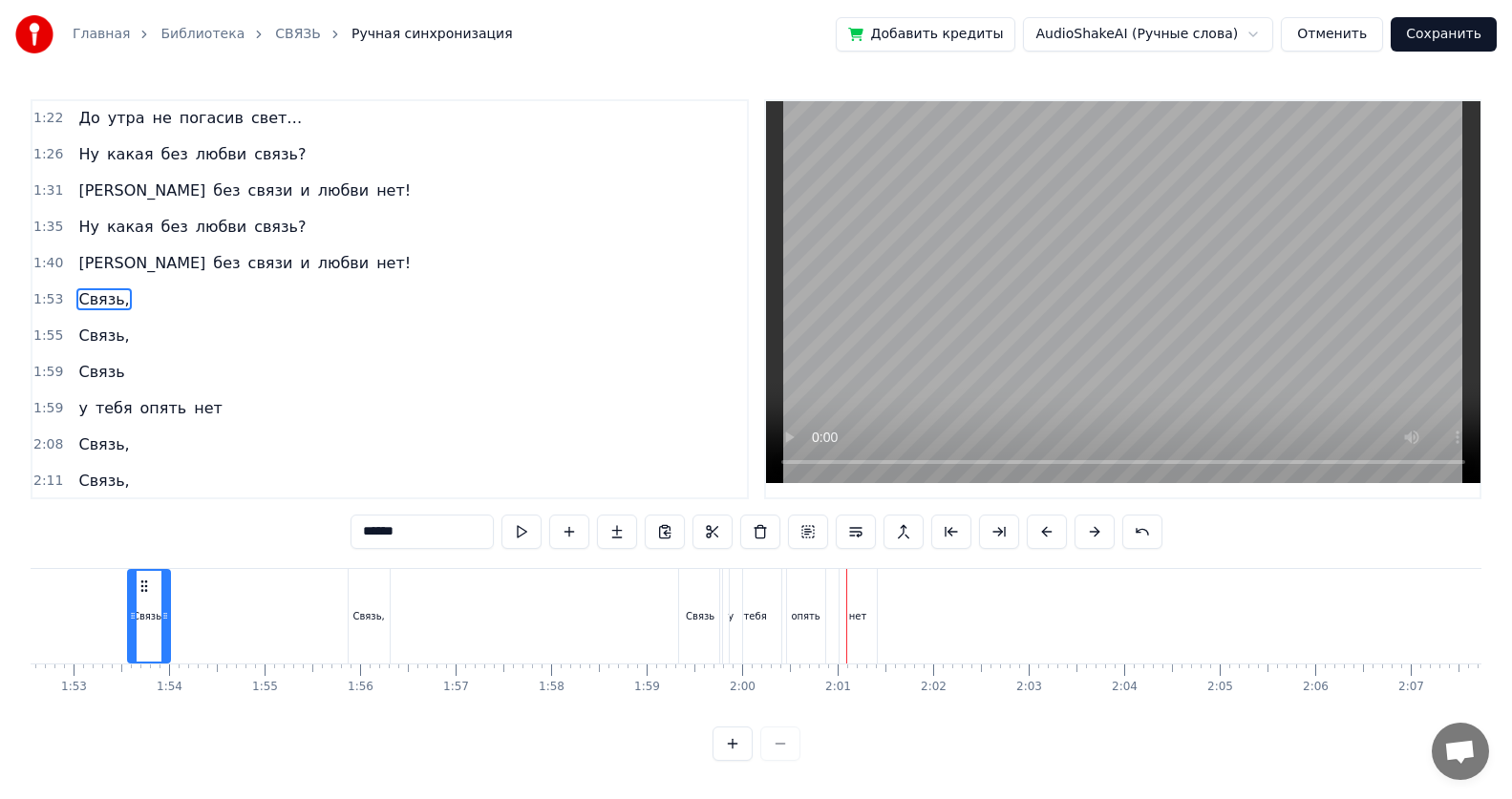
click at [370, 518] on div "Связь," at bounding box center [369, 615] width 41 height 94
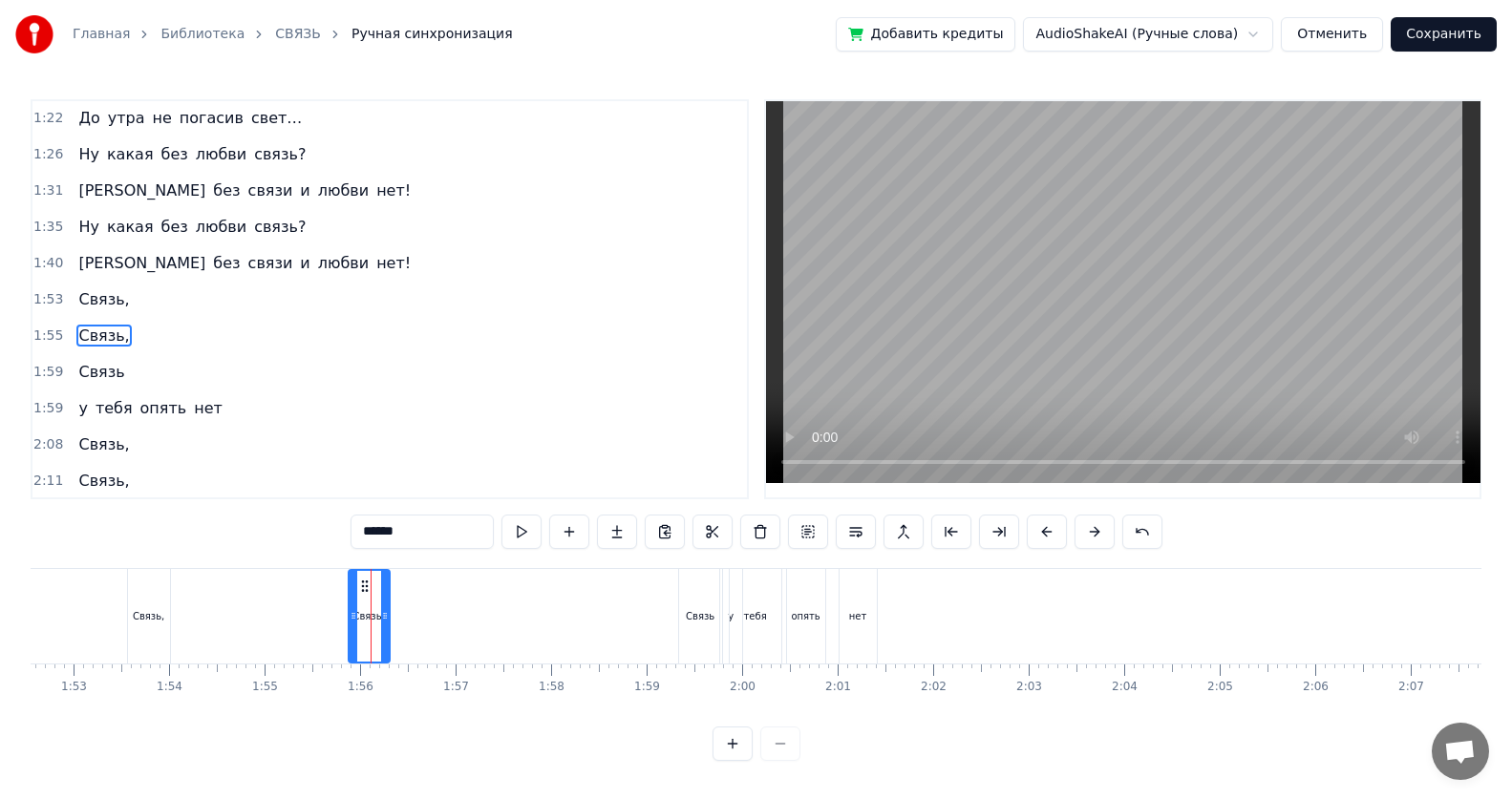
scroll to position [654, 0]
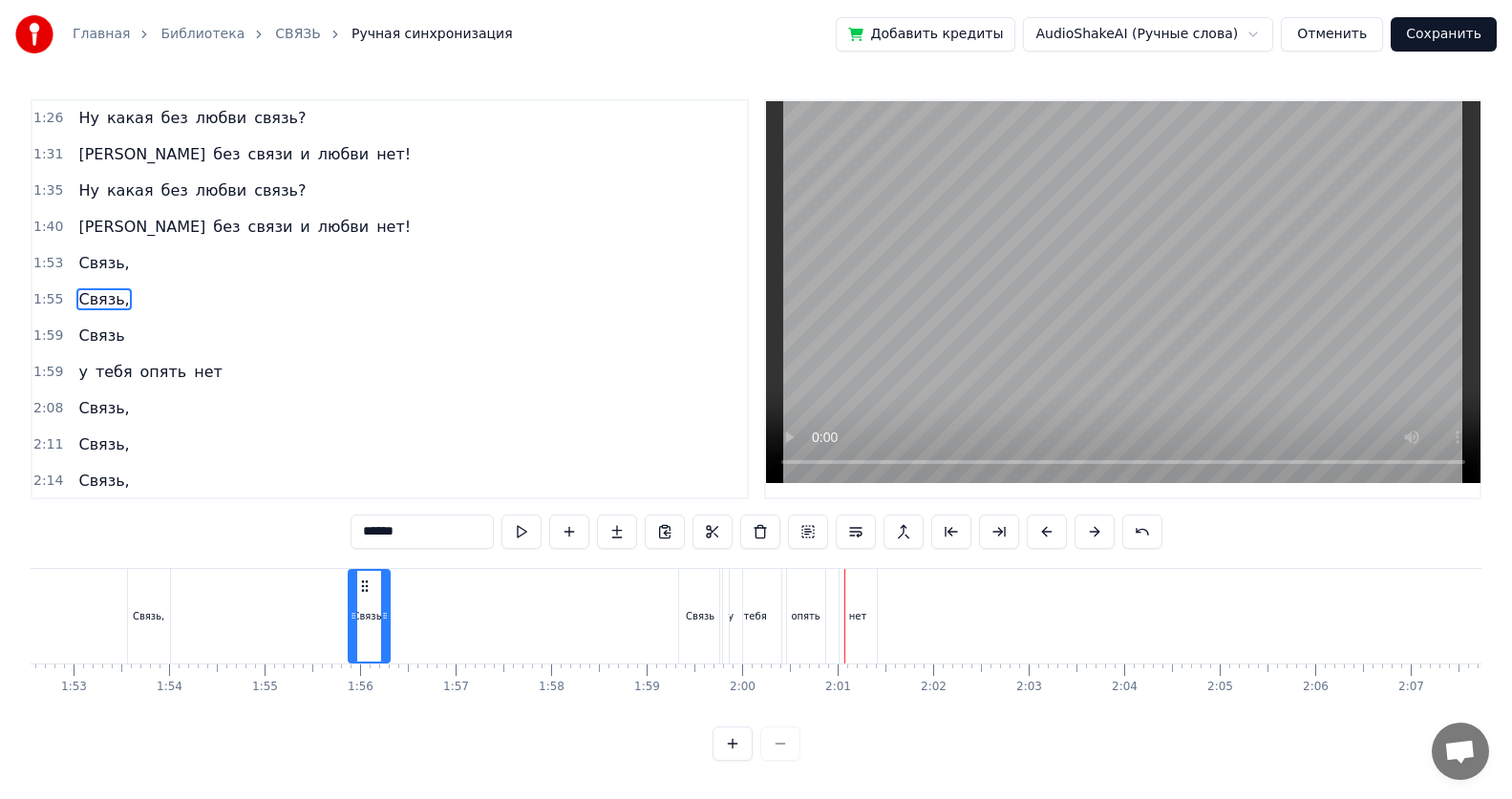
click at [153, 518] on div "Связь," at bounding box center [149, 616] width 31 height 15
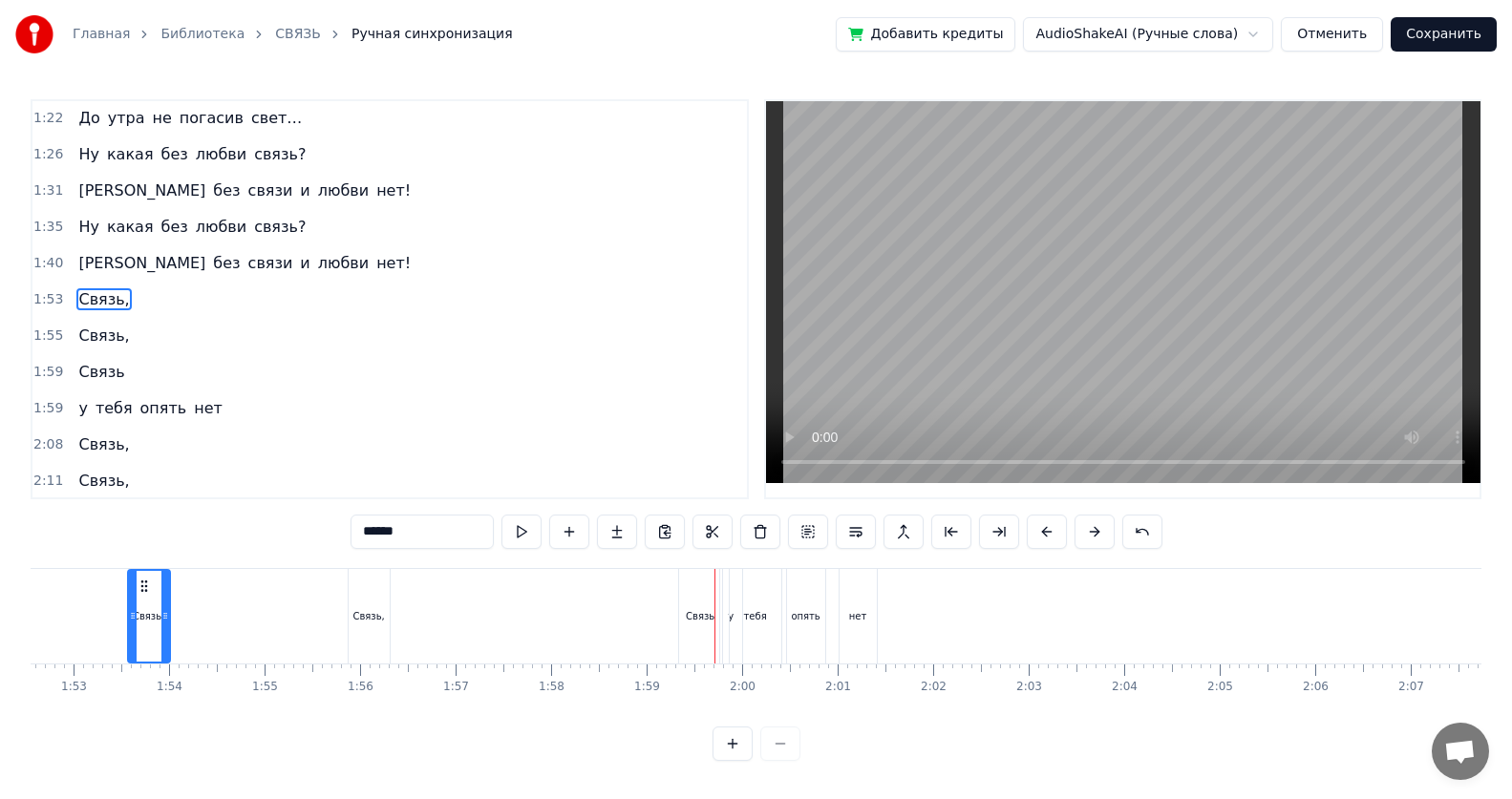
click at [698, 518] on div "Связь" at bounding box center [700, 615] width 43 height 94
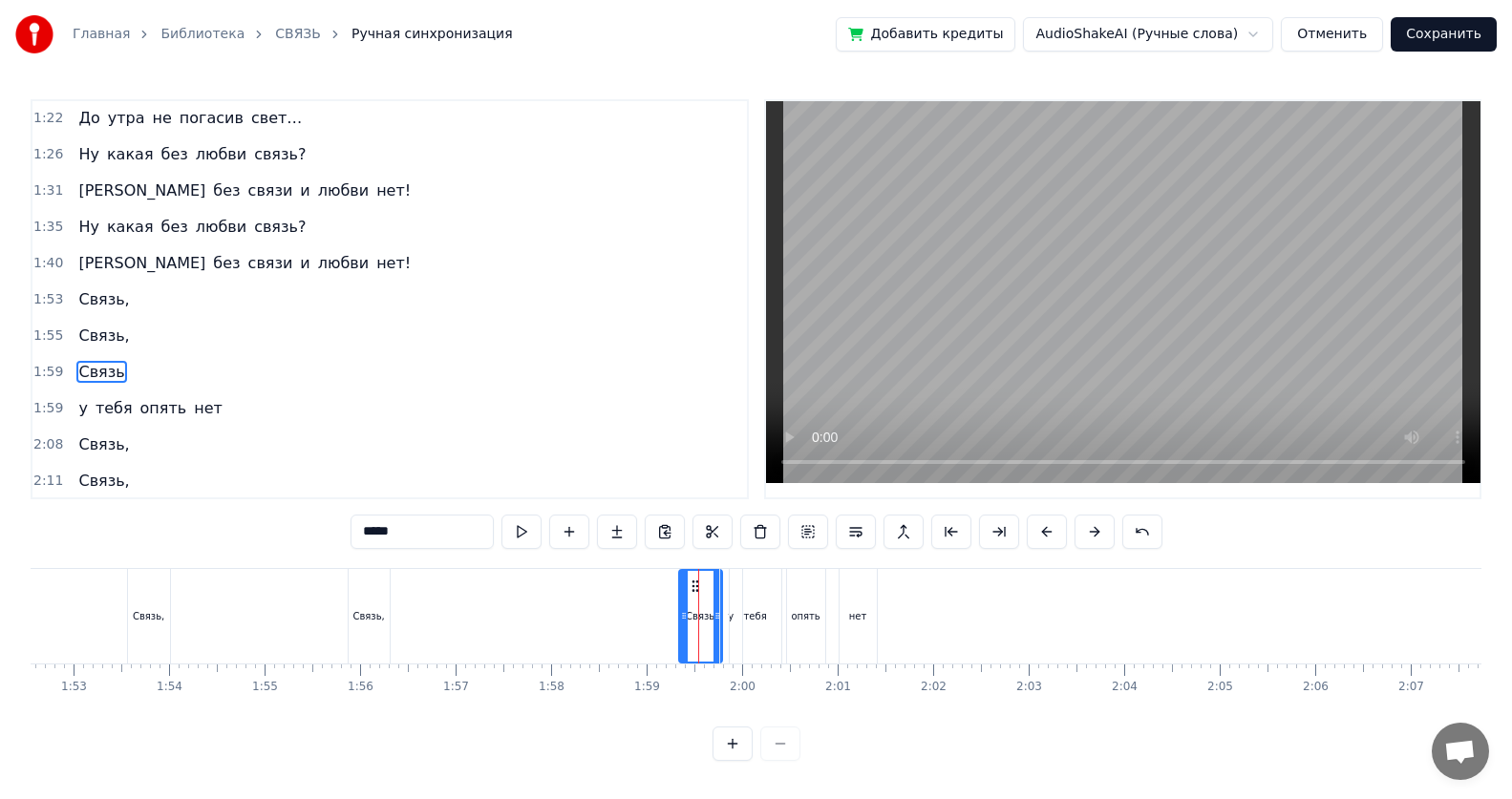
scroll to position [690, 0]
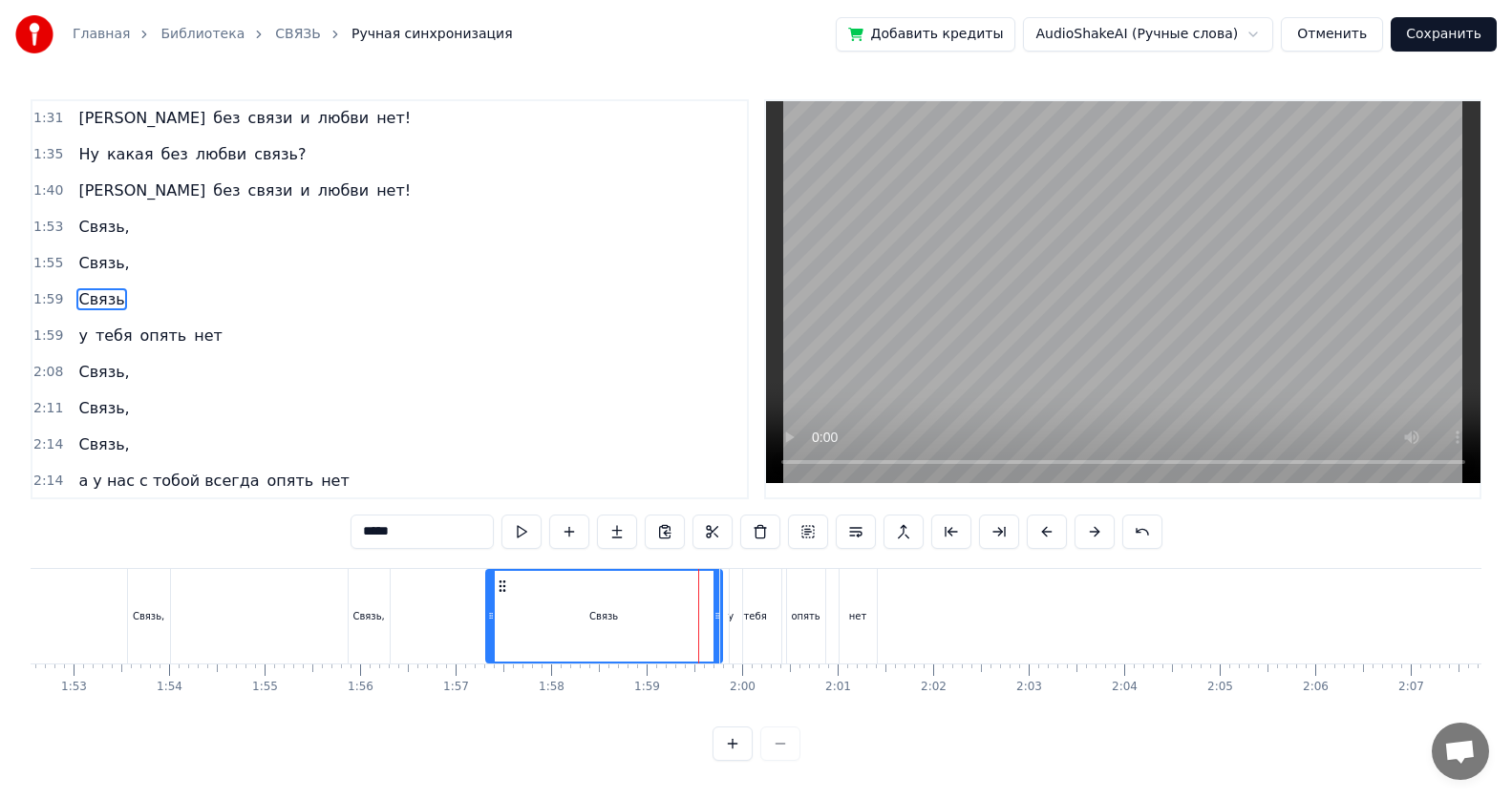
drag, startPoint x: 681, startPoint y: 617, endPoint x: 488, endPoint y: 622, distance: 193.1
click at [488, 518] on icon at bounding box center [491, 616] width 8 height 16
drag, startPoint x: 716, startPoint y: 617, endPoint x: 519, endPoint y: 627, distance: 197.3
click at [519, 518] on div at bounding box center [521, 615] width 8 height 90
click at [366, 518] on div "Связь," at bounding box center [369, 615] width 41 height 94
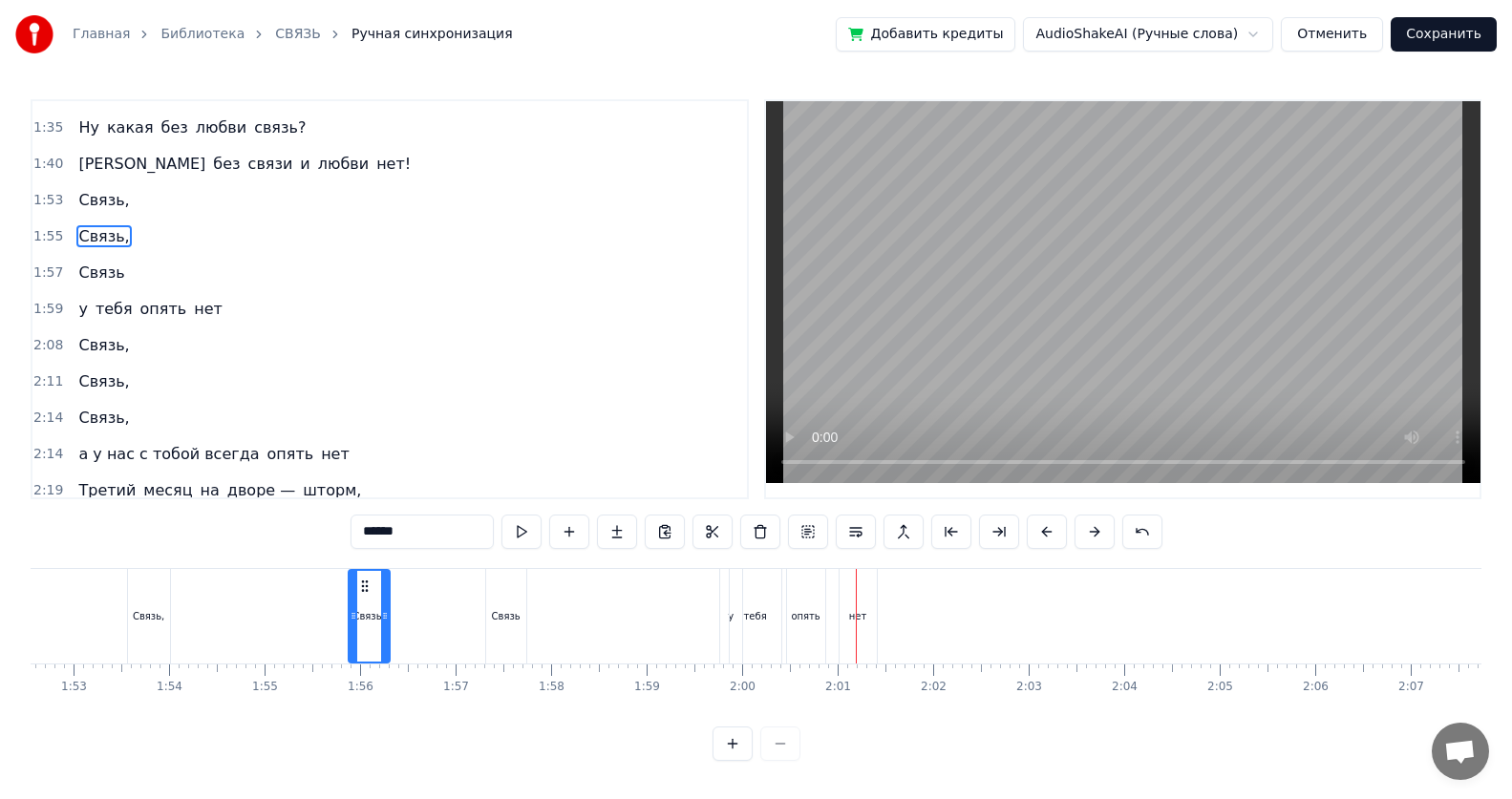
scroll to position [749, 0]
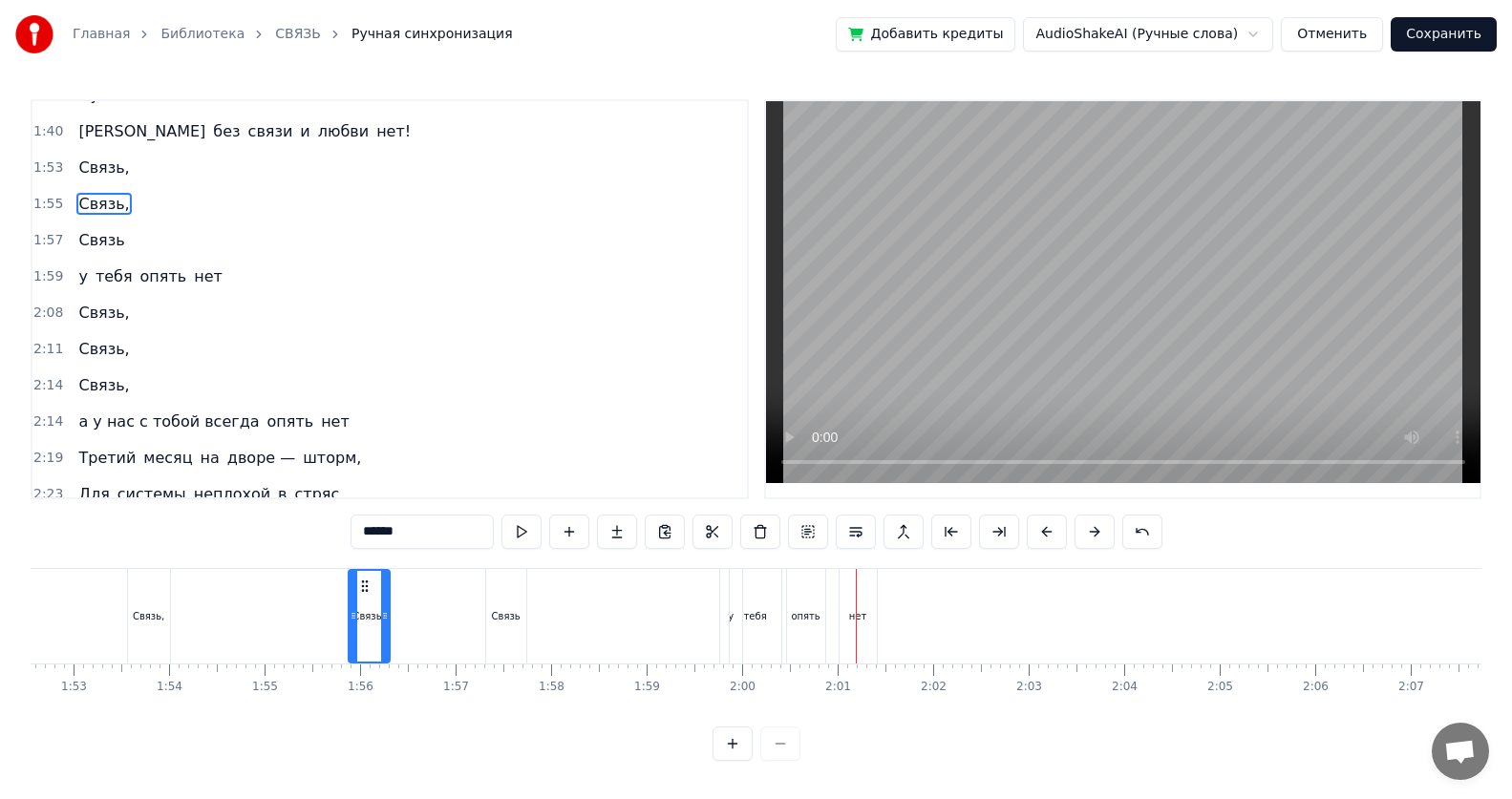
click at [79, 282] on span "у" at bounding box center [83, 276] width 13 height 22
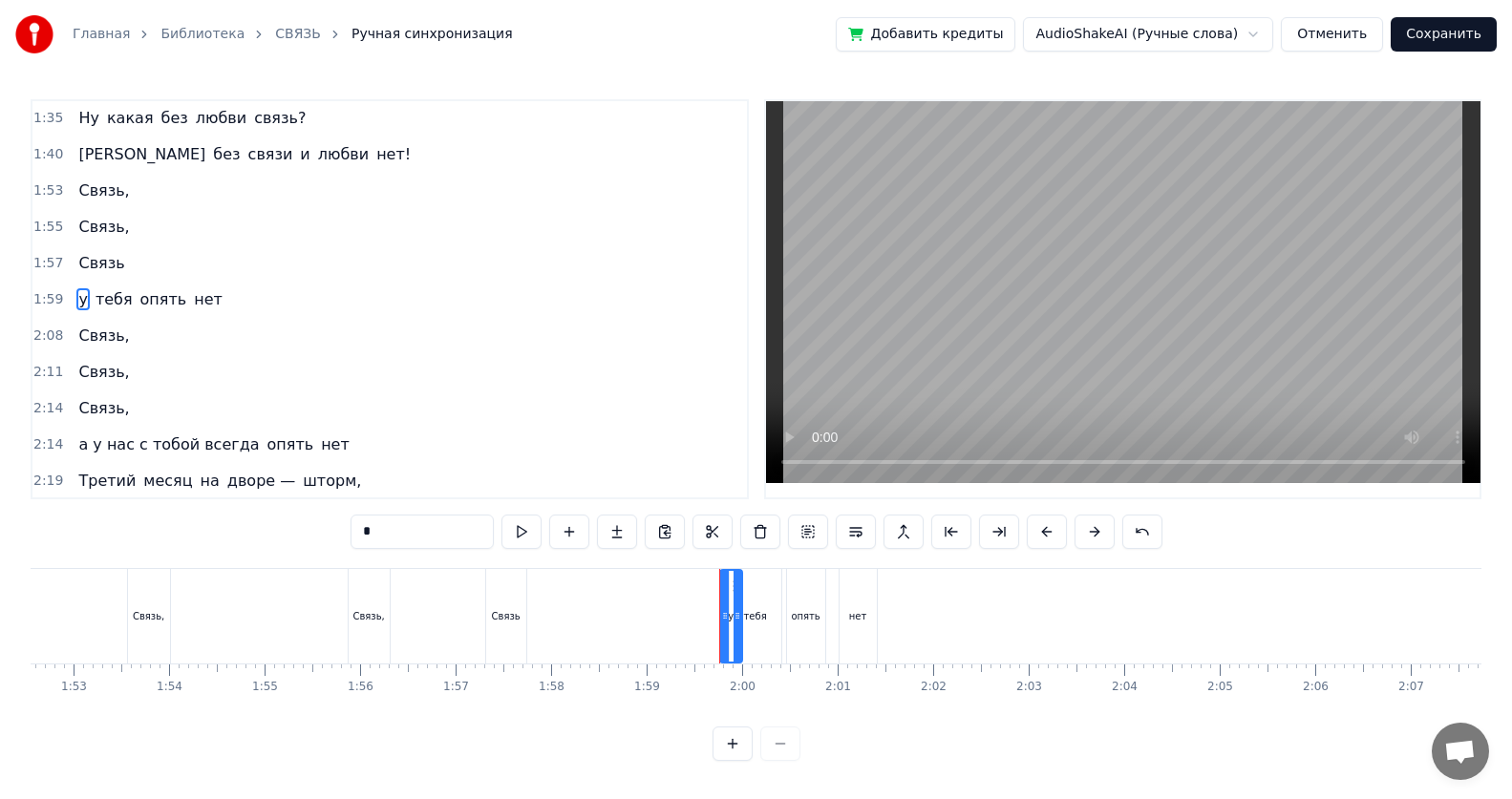
click at [370, 518] on input "*" at bounding box center [421, 531] width 143 height 34
click at [121, 303] on span "тебя" at bounding box center [114, 299] width 41 height 22
click at [405, 518] on input "****" at bounding box center [421, 531] width 143 height 34
type input "*"
click at [78, 301] on span "у" at bounding box center [83, 299] width 13 height 22
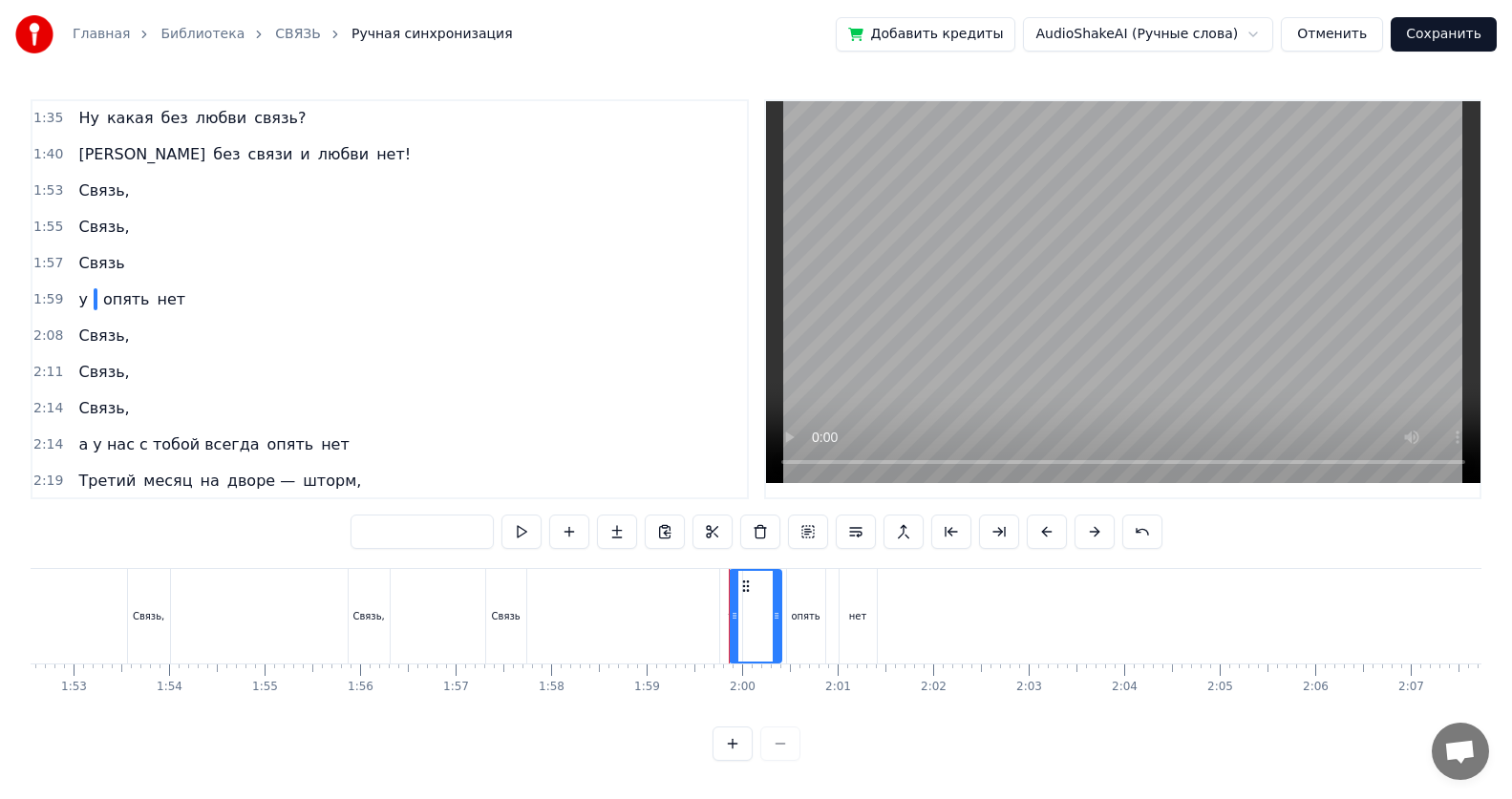
type input "*"
click at [369, 518] on input "*" at bounding box center [421, 531] width 143 height 34
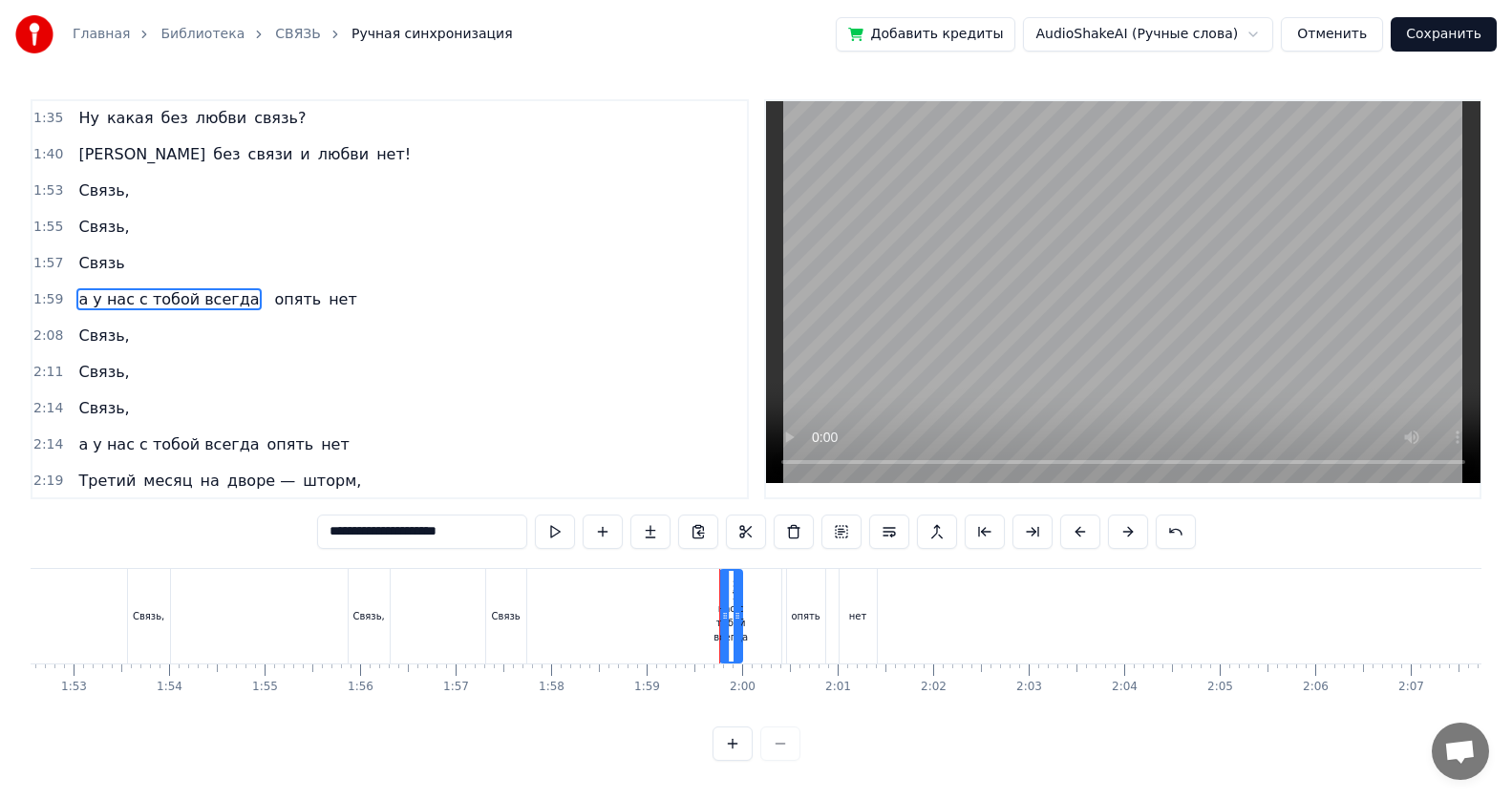
click at [273, 305] on span "опять" at bounding box center [299, 299] width 51 height 22
type input "*****"
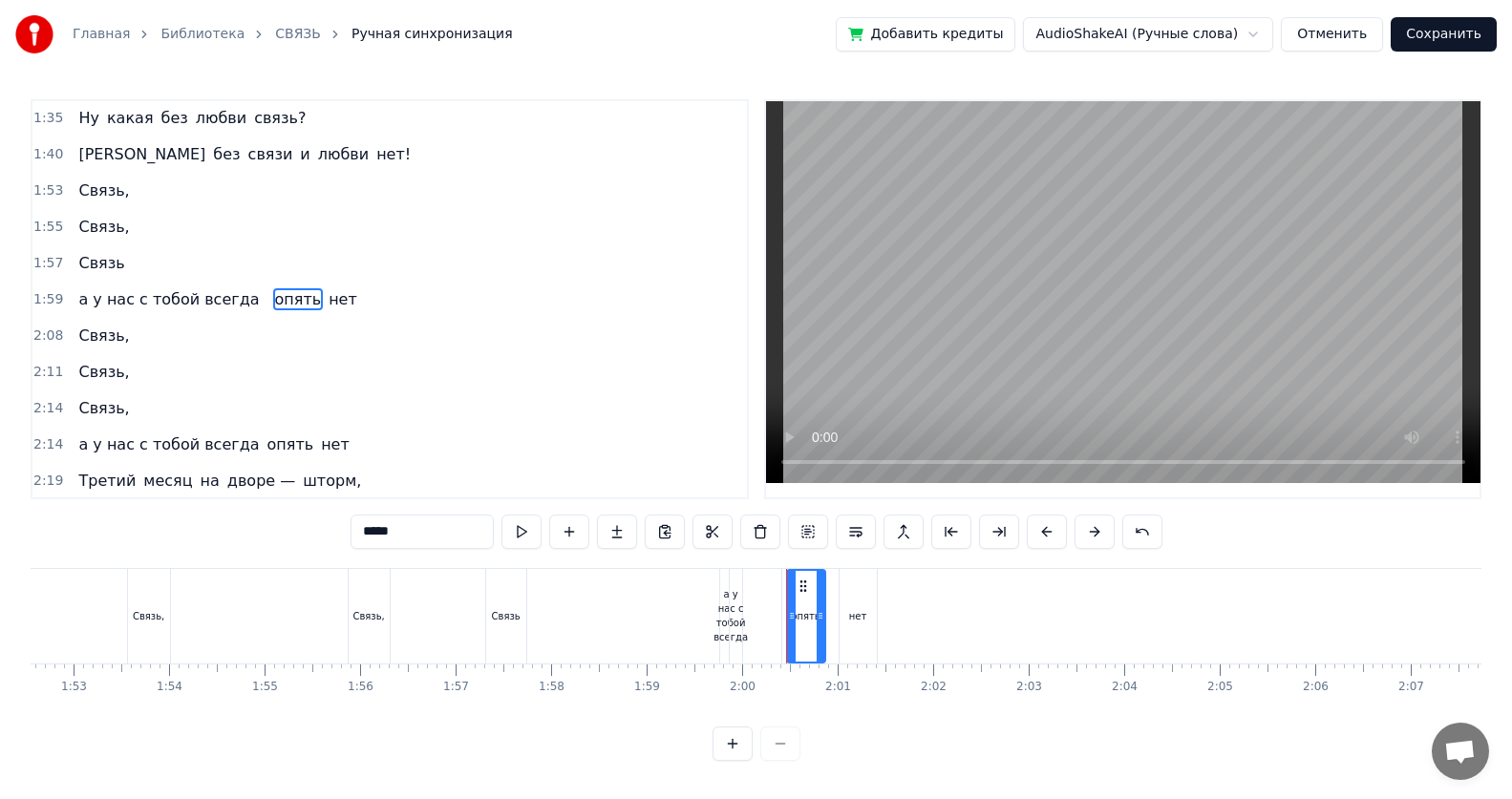
click at [361, 518] on input "*****" at bounding box center [421, 531] width 143 height 34
click at [239, 299] on div "а у нас с тобой всегда опять нет" at bounding box center [218, 299] width 294 height 34
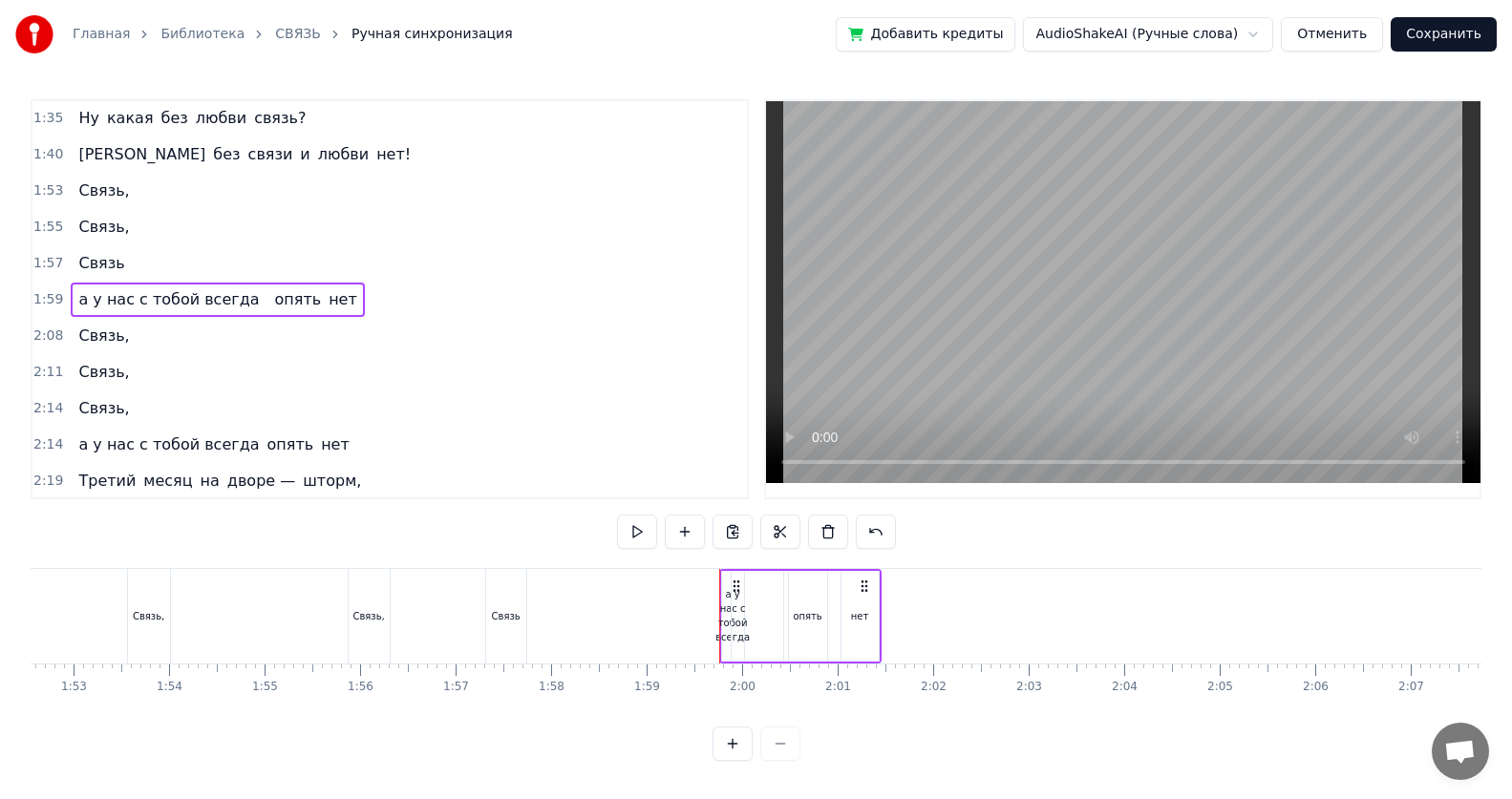
click at [273, 300] on span "опять" at bounding box center [299, 299] width 51 height 22
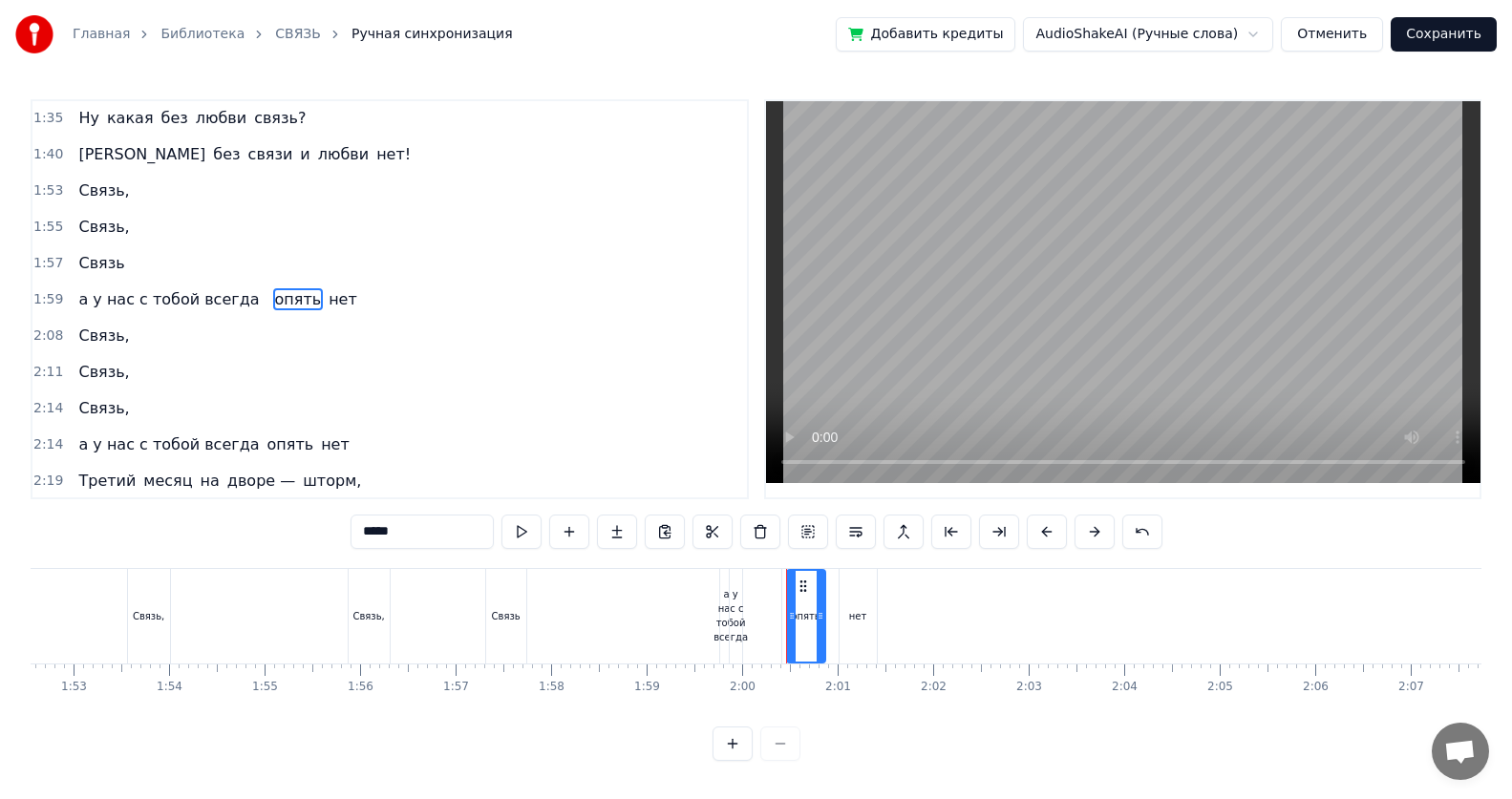
click at [327, 303] on span "нет" at bounding box center [342, 299] width 32 height 22
click at [399, 518] on input "***" at bounding box center [421, 531] width 143 height 34
type input "*"
click at [327, 306] on span at bounding box center [329, 299] width 4 height 22
click at [273, 305] on span "опять" at bounding box center [299, 299] width 51 height 22
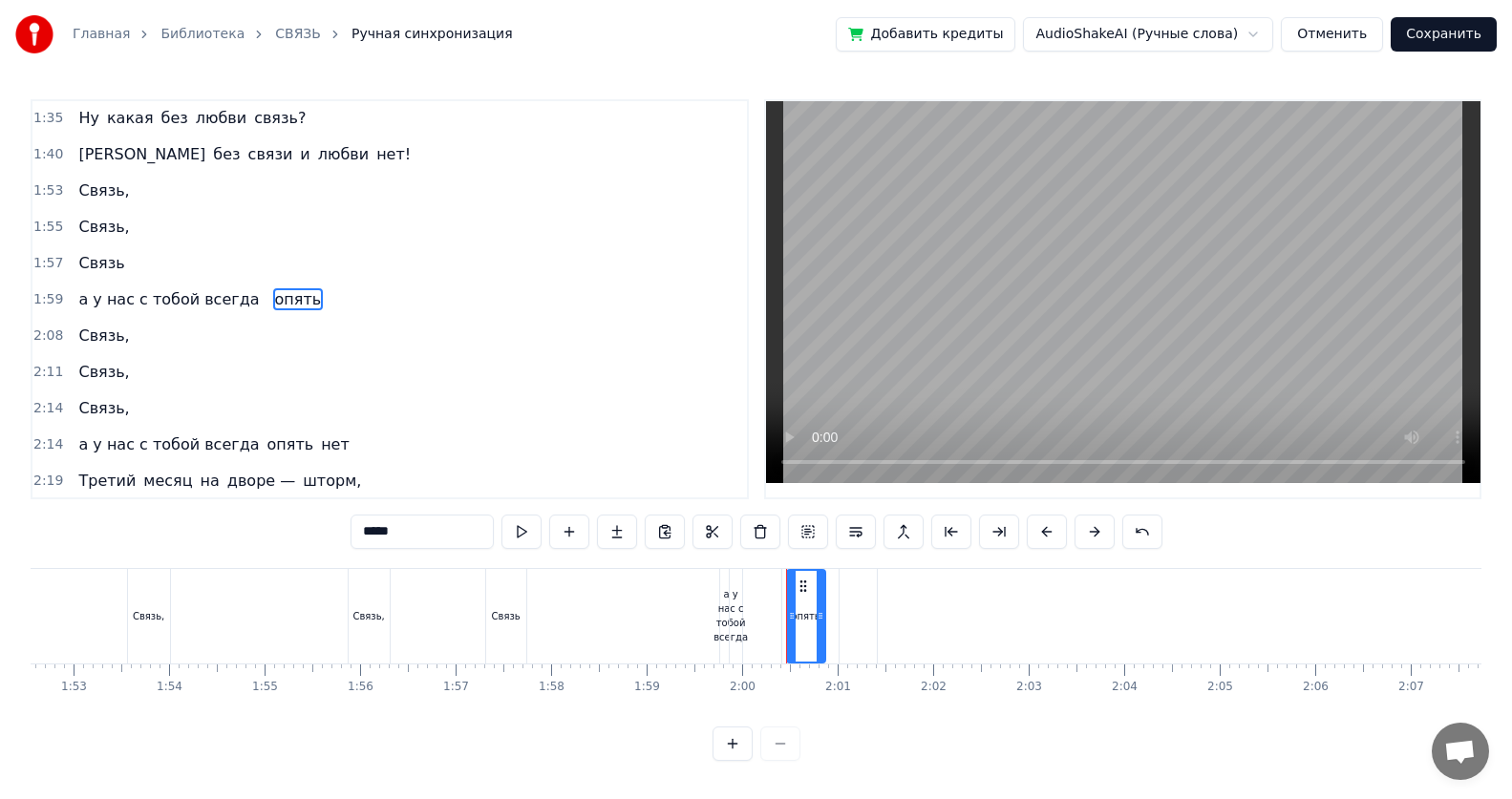
type input "******"
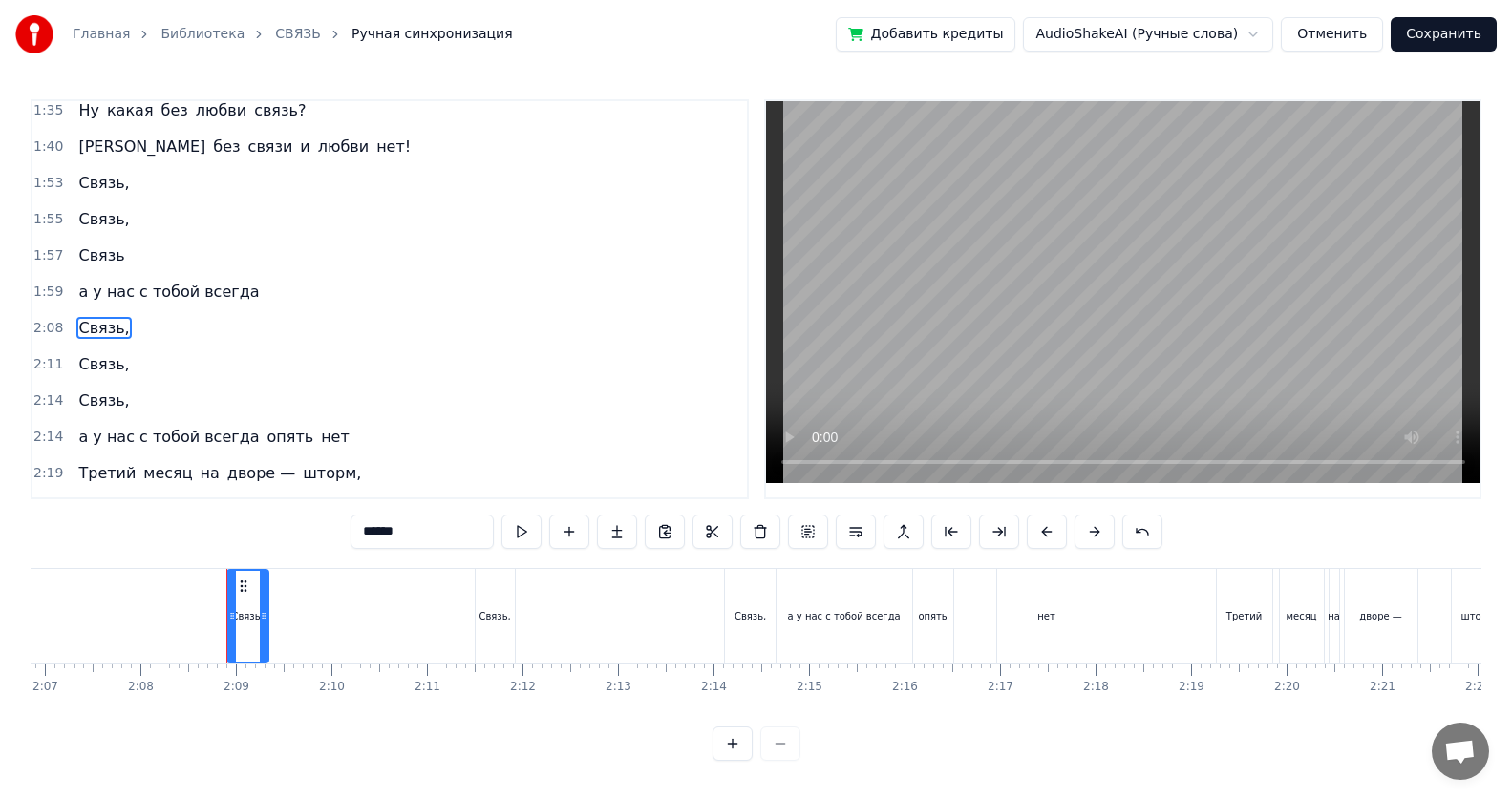
scroll to position [0, 12215]
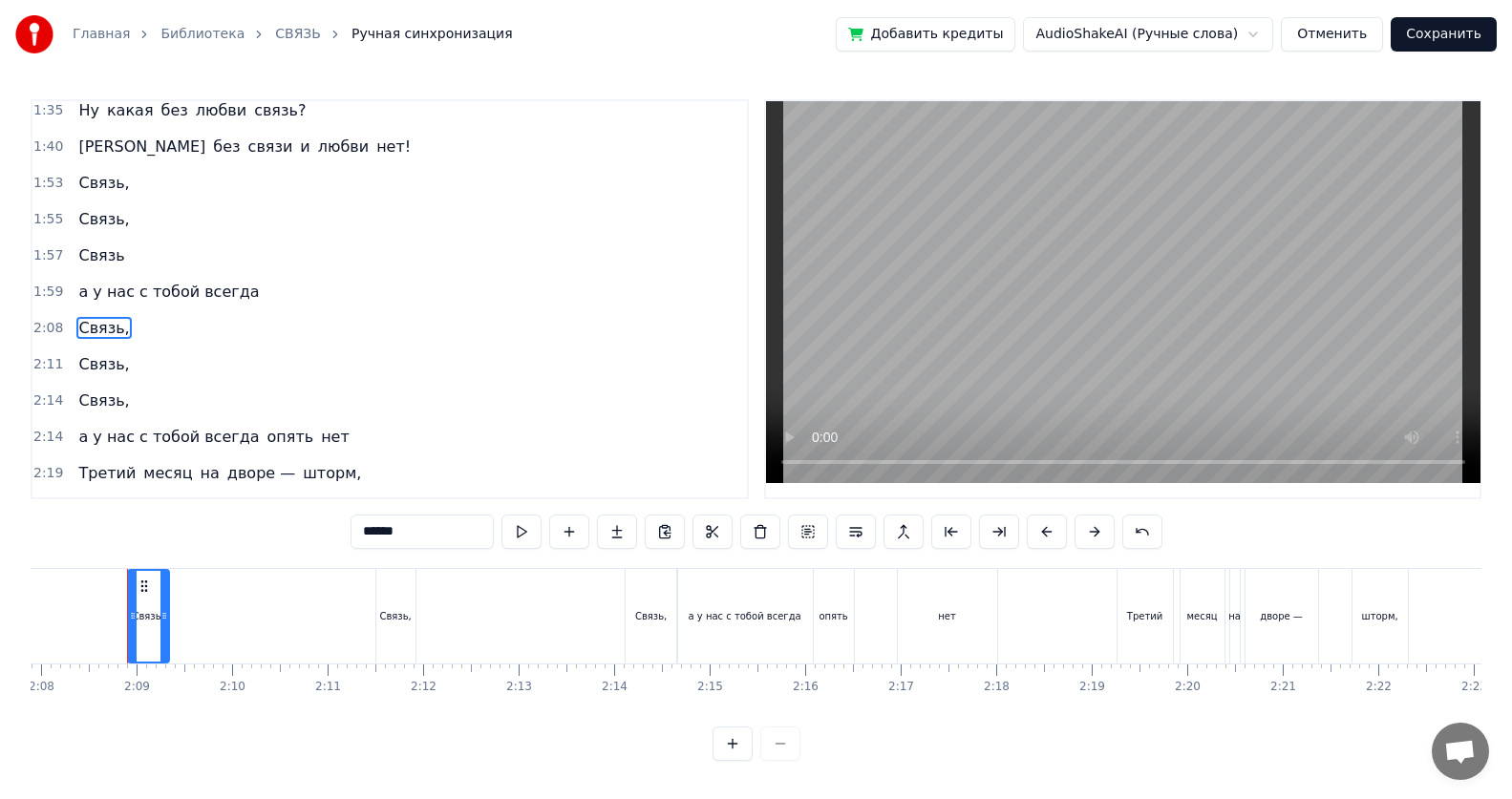
click at [229, 296] on div "а у нас с тобой всегда" at bounding box center [172, 292] width 203 height 34
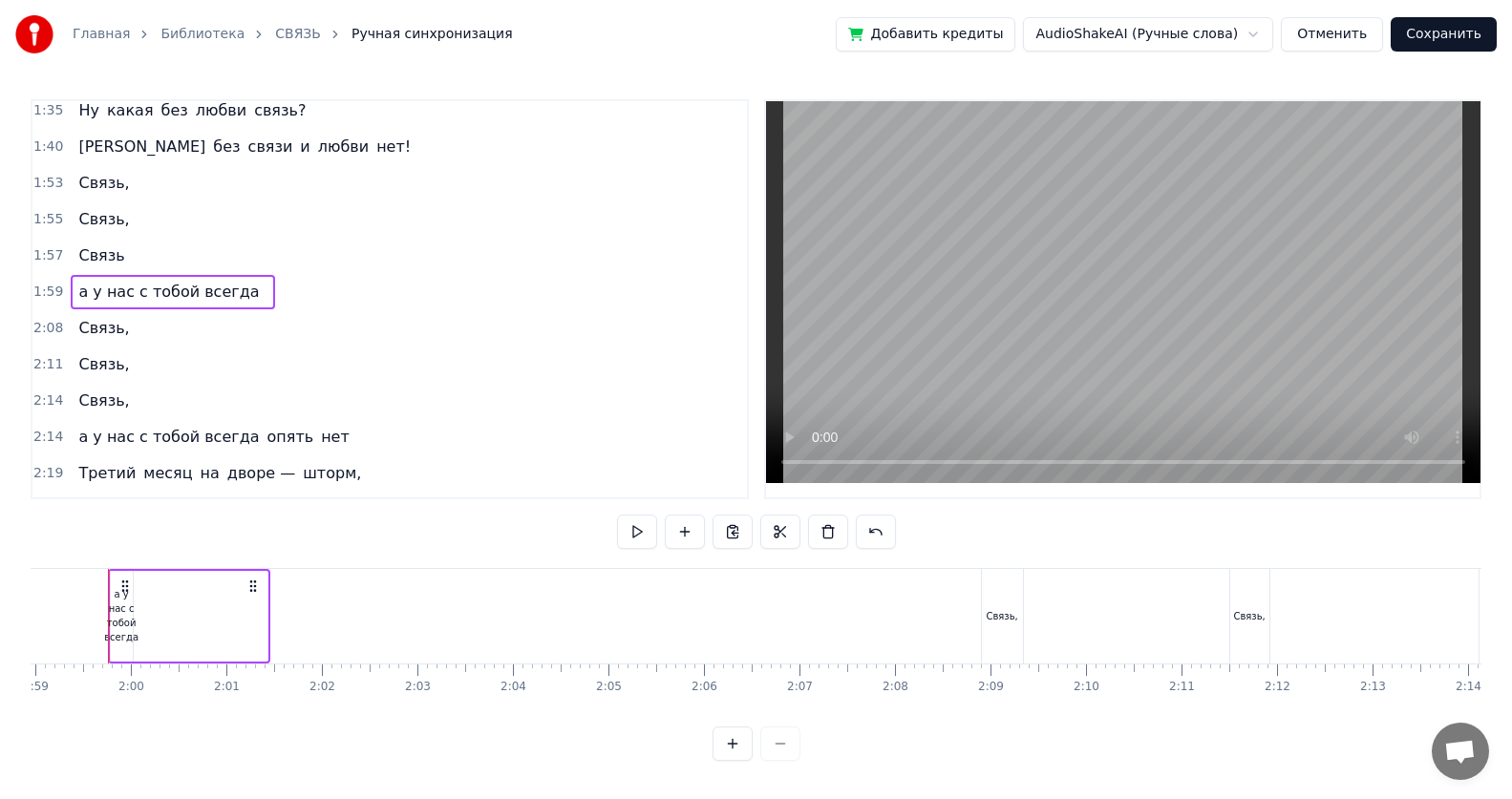
scroll to position [0, 11341]
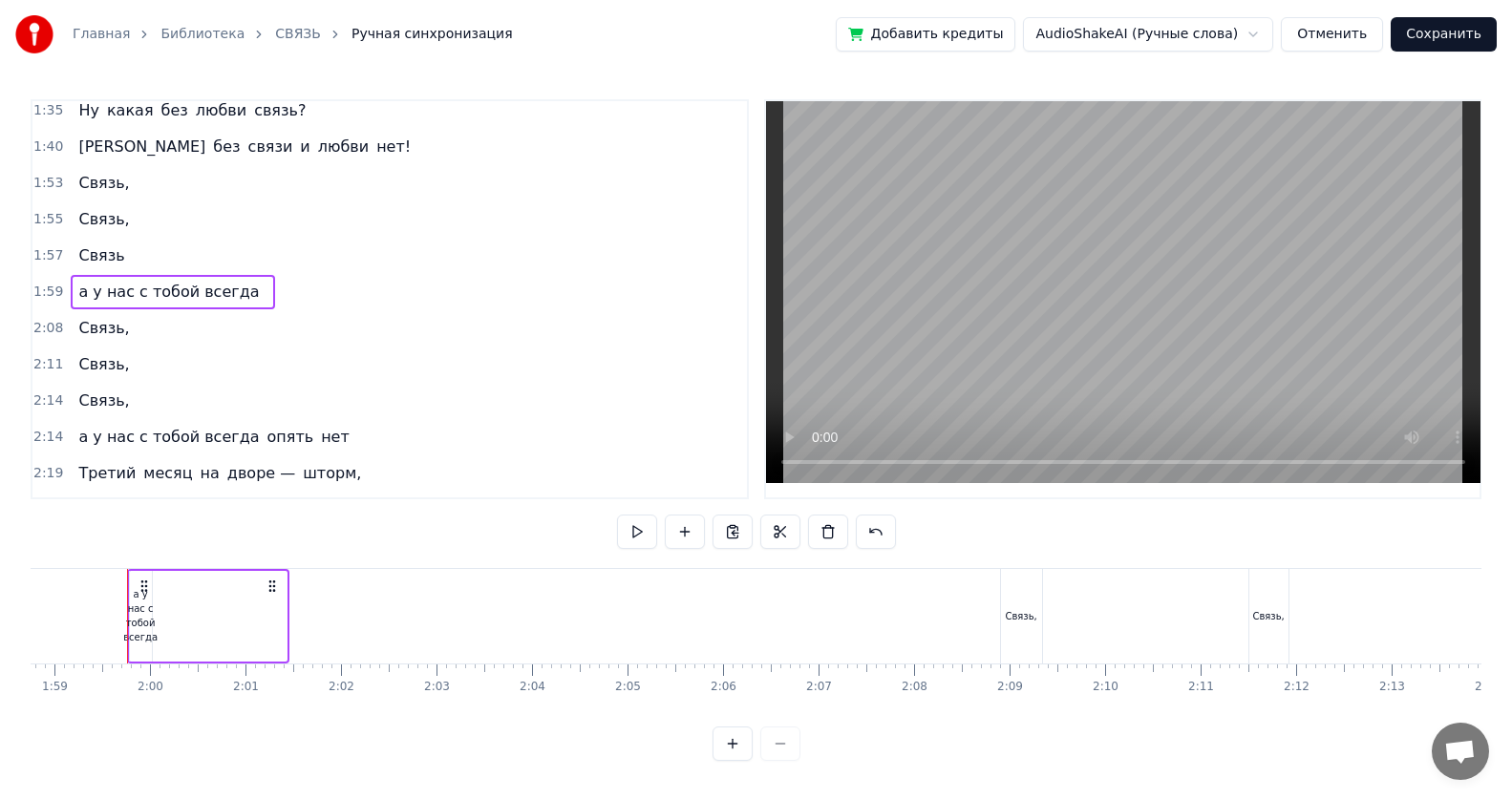
click at [217, 293] on span "а у нас с тобой всегда" at bounding box center [169, 292] width 185 height 22
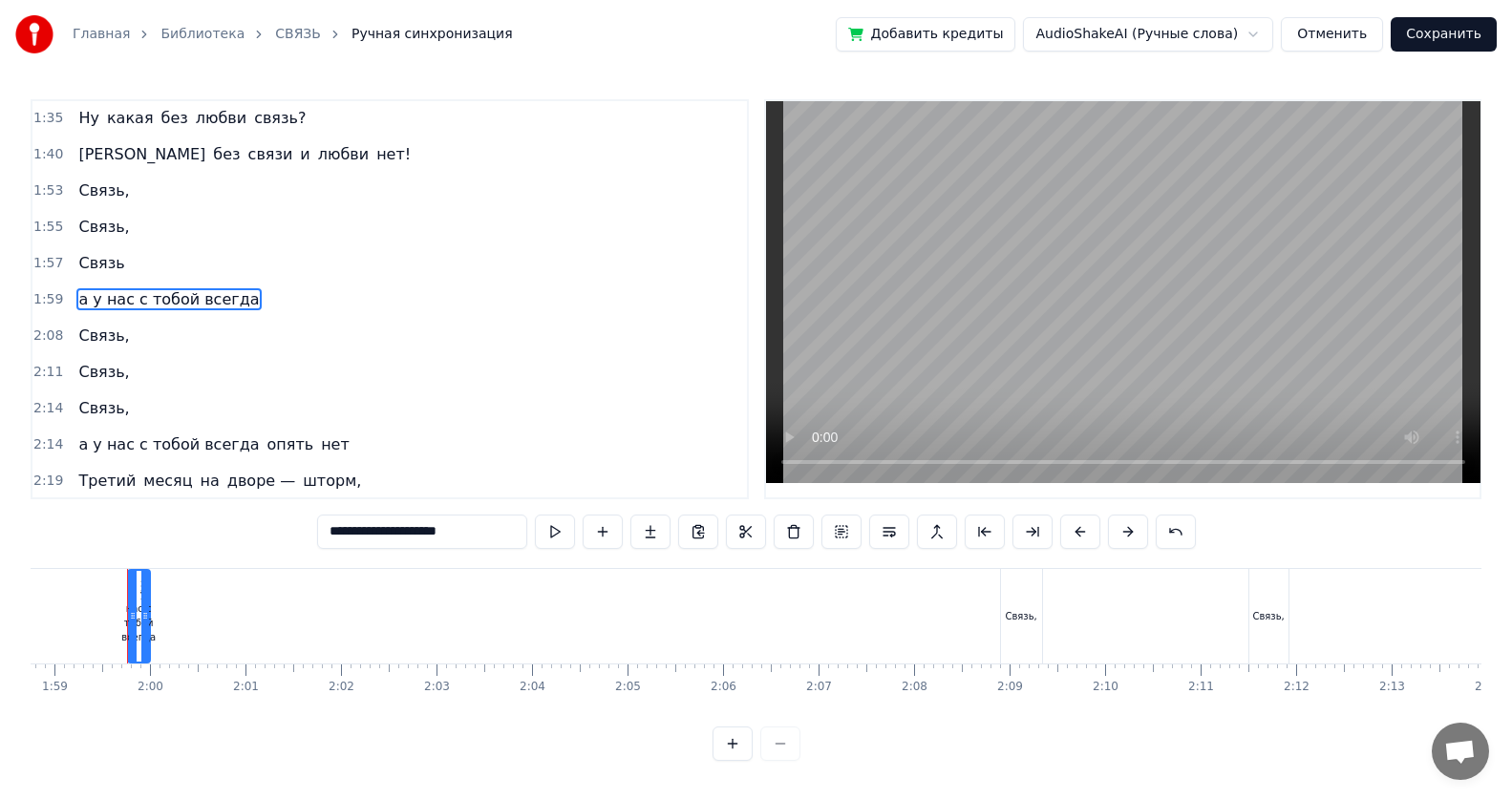
click at [464, 518] on input "**********" at bounding box center [422, 531] width 210 height 34
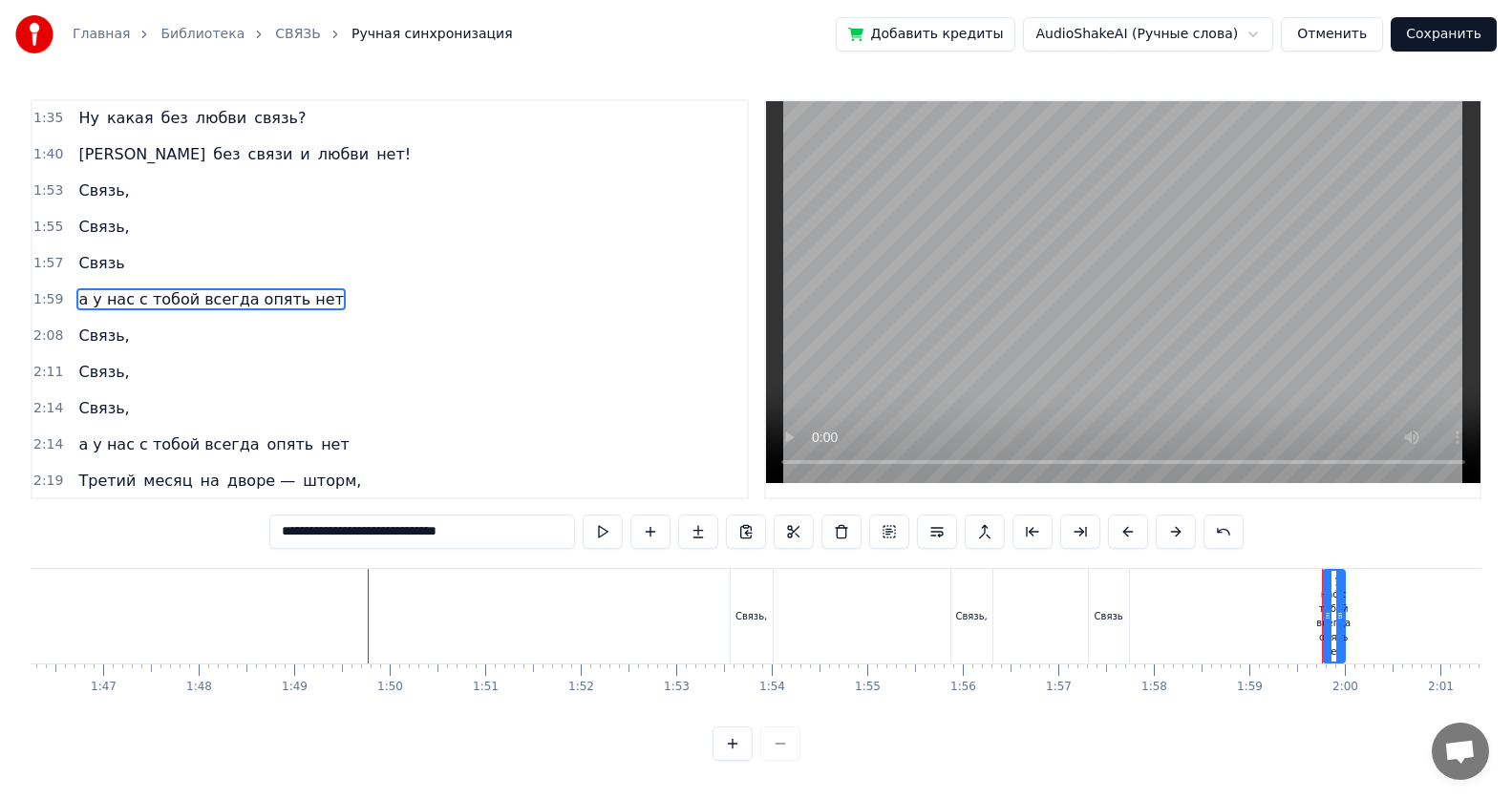
scroll to position [0, 10250]
click at [648, 518] on div "Связь," at bounding box center [647, 616] width 31 height 15
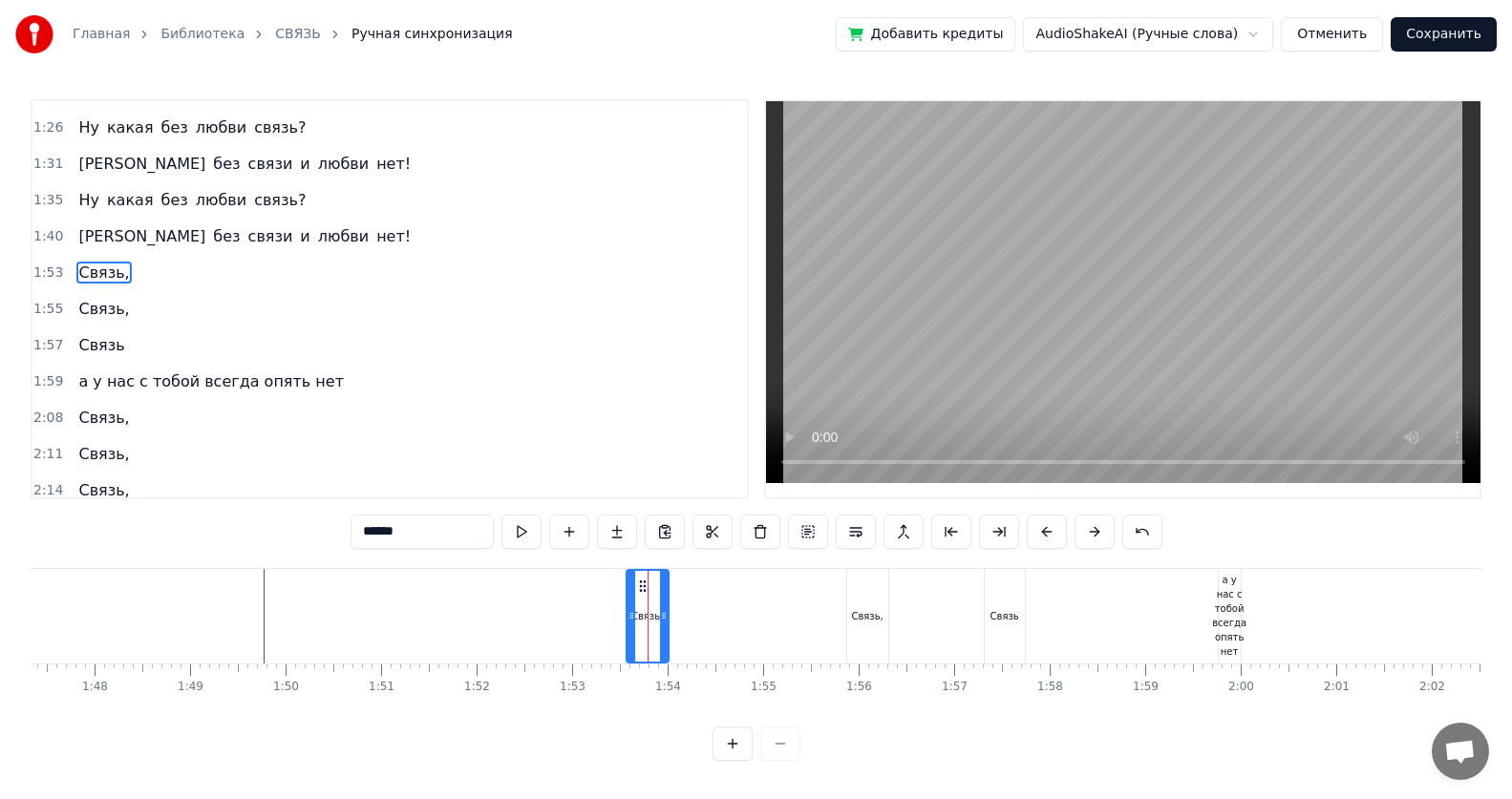
scroll to position [617, 0]
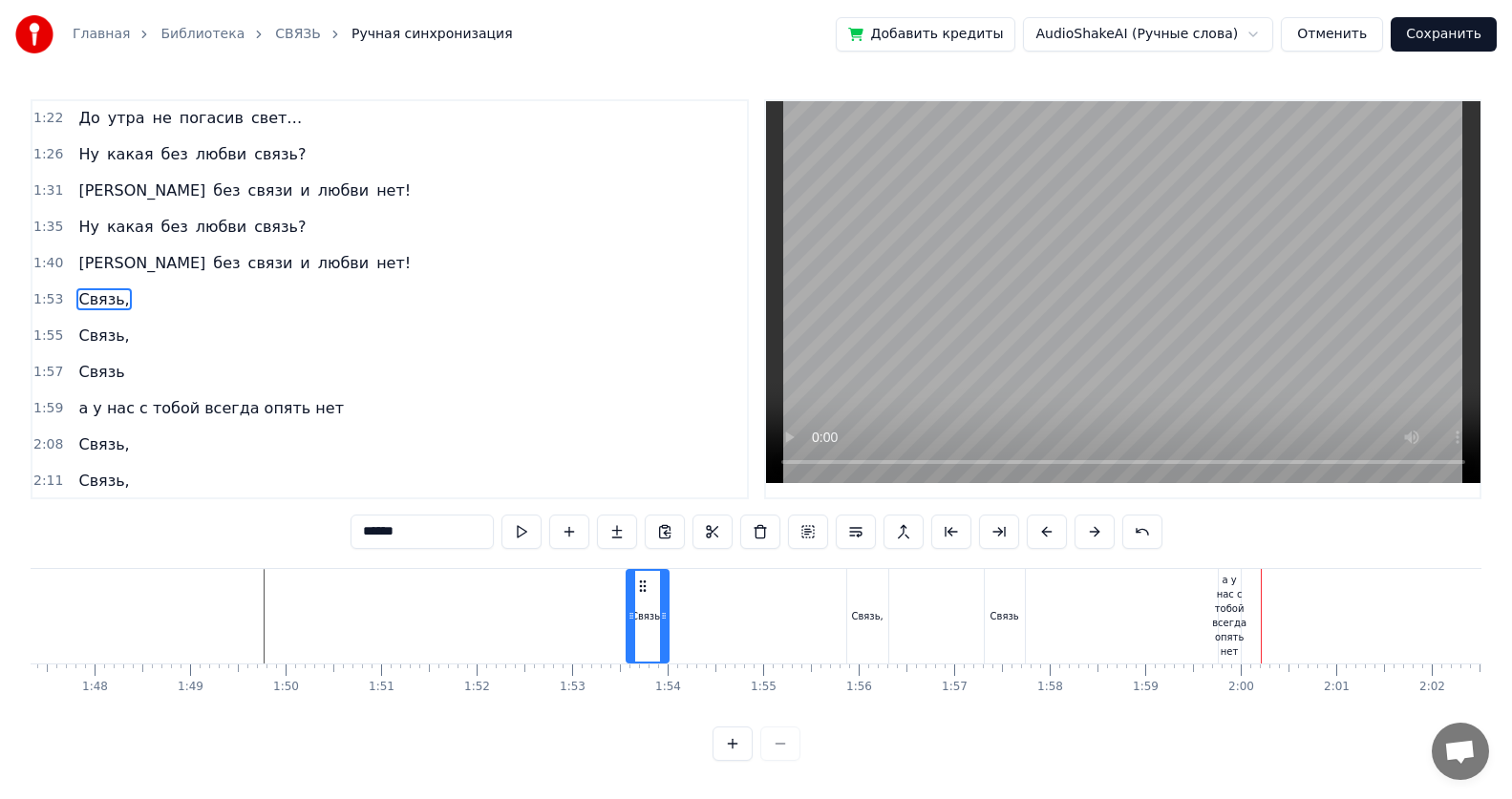
click at [731, 518] on div "а у нас с тобой всегда опять нет" at bounding box center [1228, 615] width 34 height 86
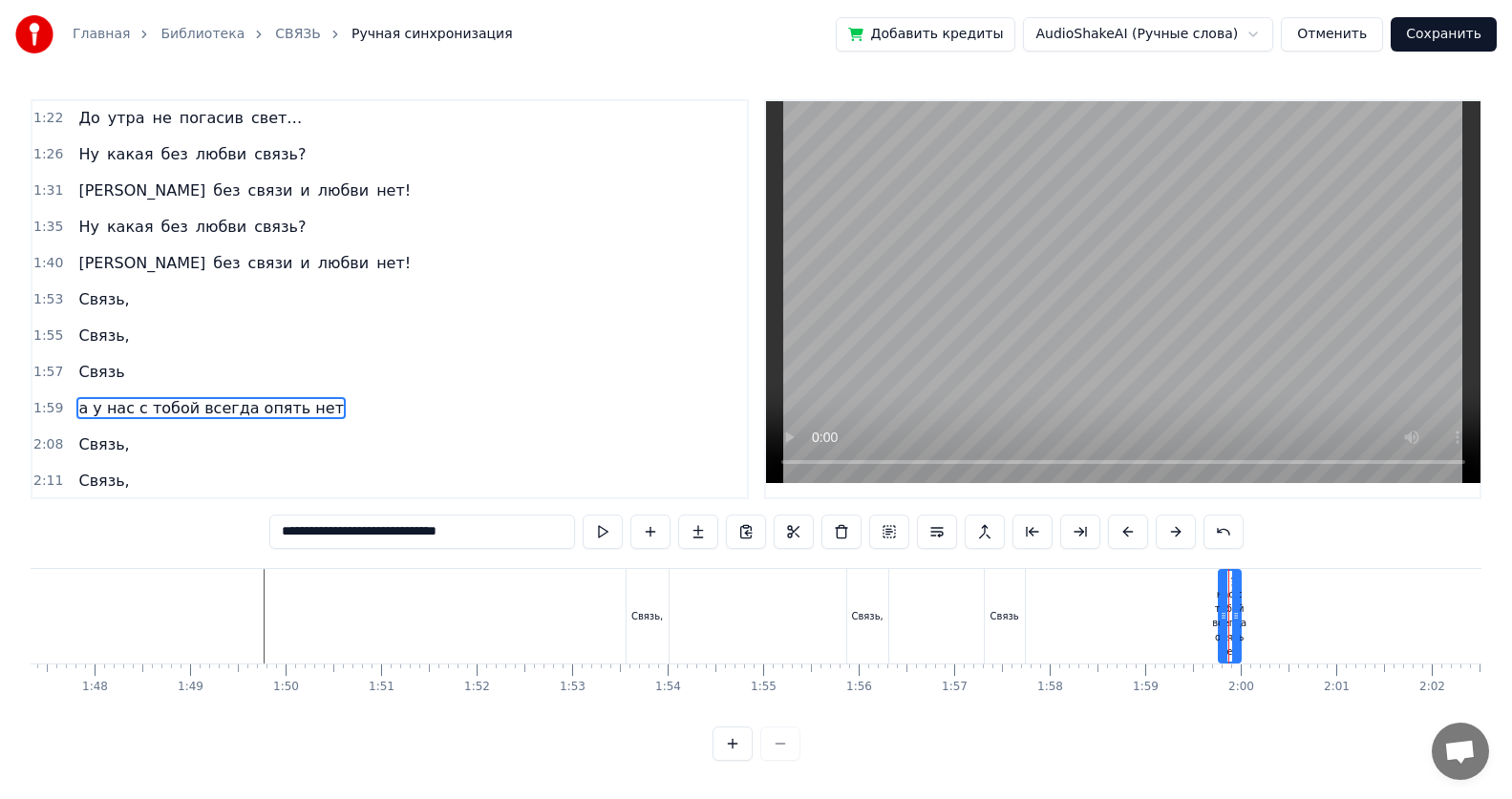
scroll to position [726, 0]
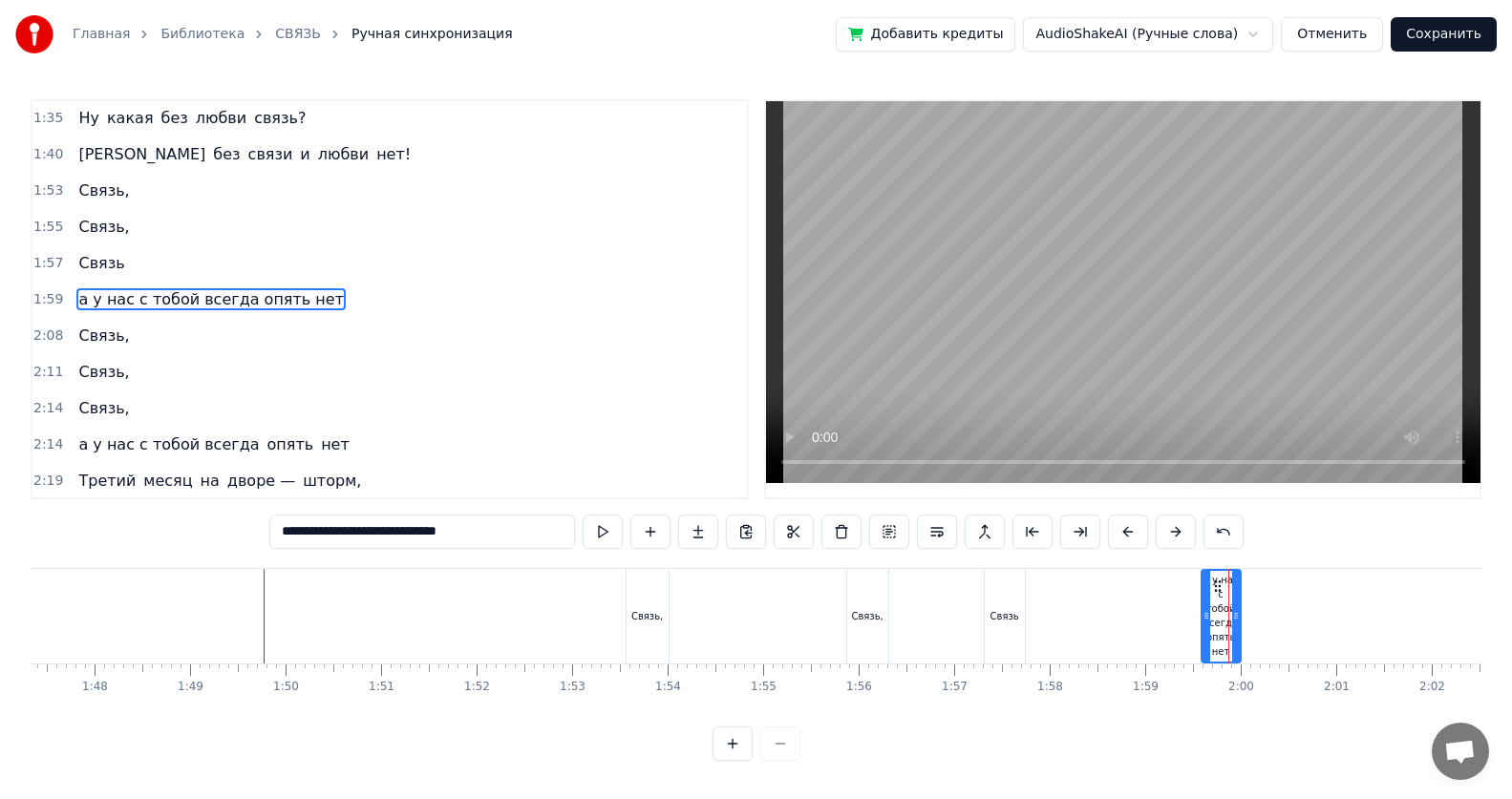
drag, startPoint x: 1224, startPoint y: 601, endPoint x: 1208, endPoint y: 604, distance: 16.3
click at [731, 518] on div at bounding box center [1207, 615] width 8 height 90
click at [731, 518] on div at bounding box center [1231, 615] width 8 height 90
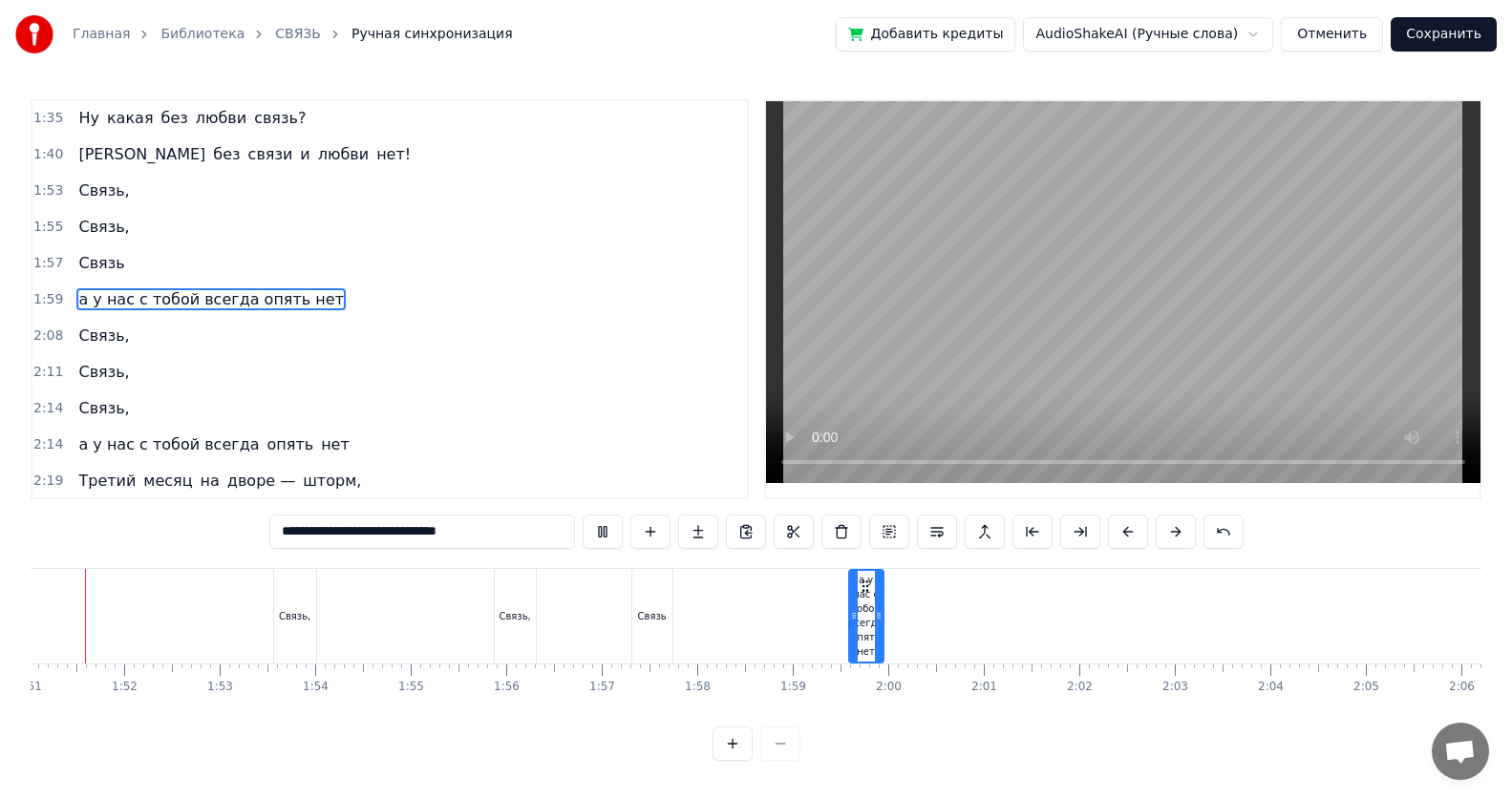
scroll to position [0, 10552]
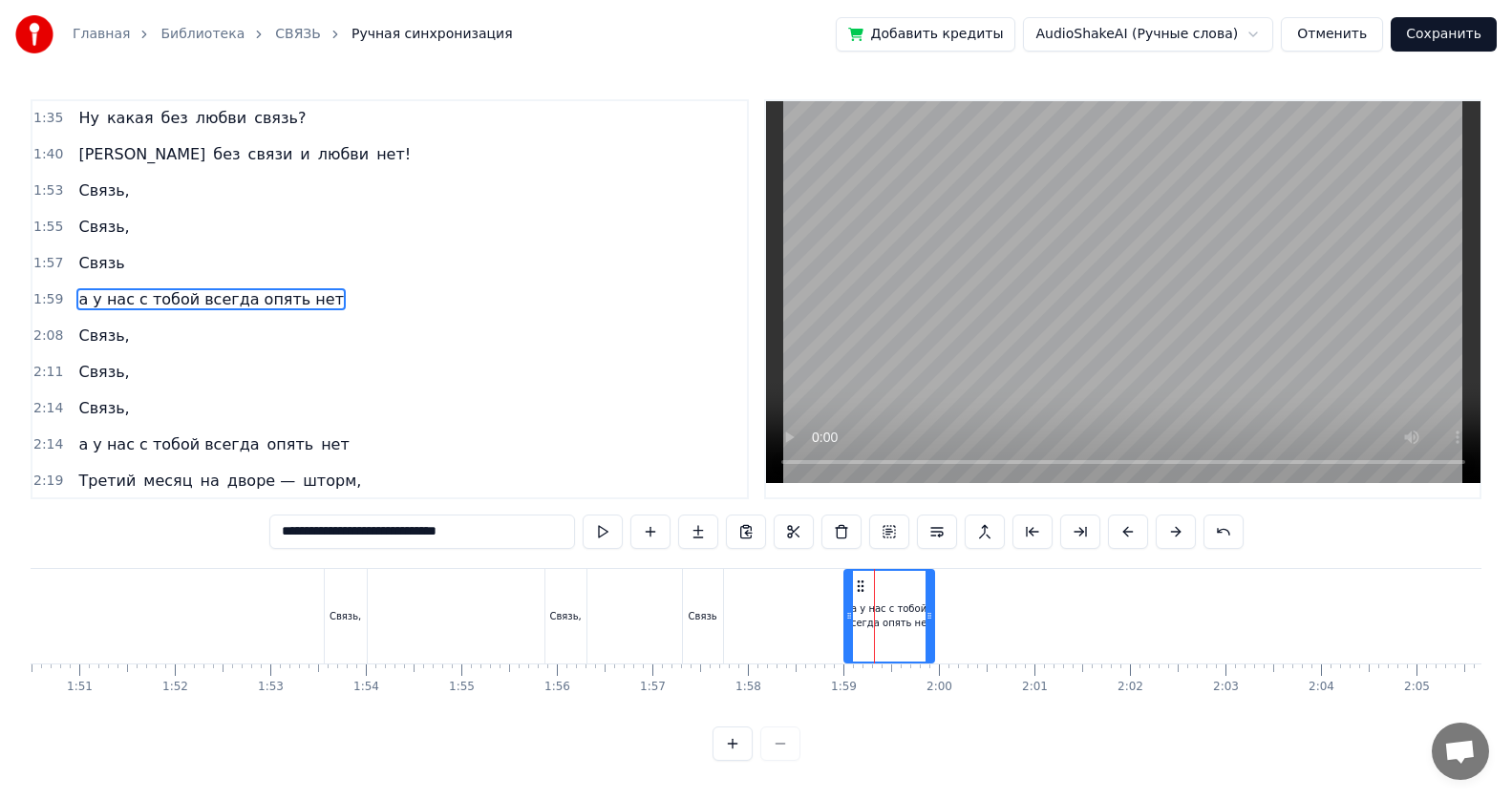
drag, startPoint x: 903, startPoint y: 616, endPoint x: 848, endPoint y: 621, distance: 55.2
click at [731, 518] on icon at bounding box center [849, 616] width 8 height 16
drag, startPoint x: 928, startPoint y: 620, endPoint x: 867, endPoint y: 626, distance: 61.3
click at [731, 518] on div at bounding box center [869, 615] width 8 height 90
click at [335, 518] on div "Связь," at bounding box center [345, 616] width 31 height 15
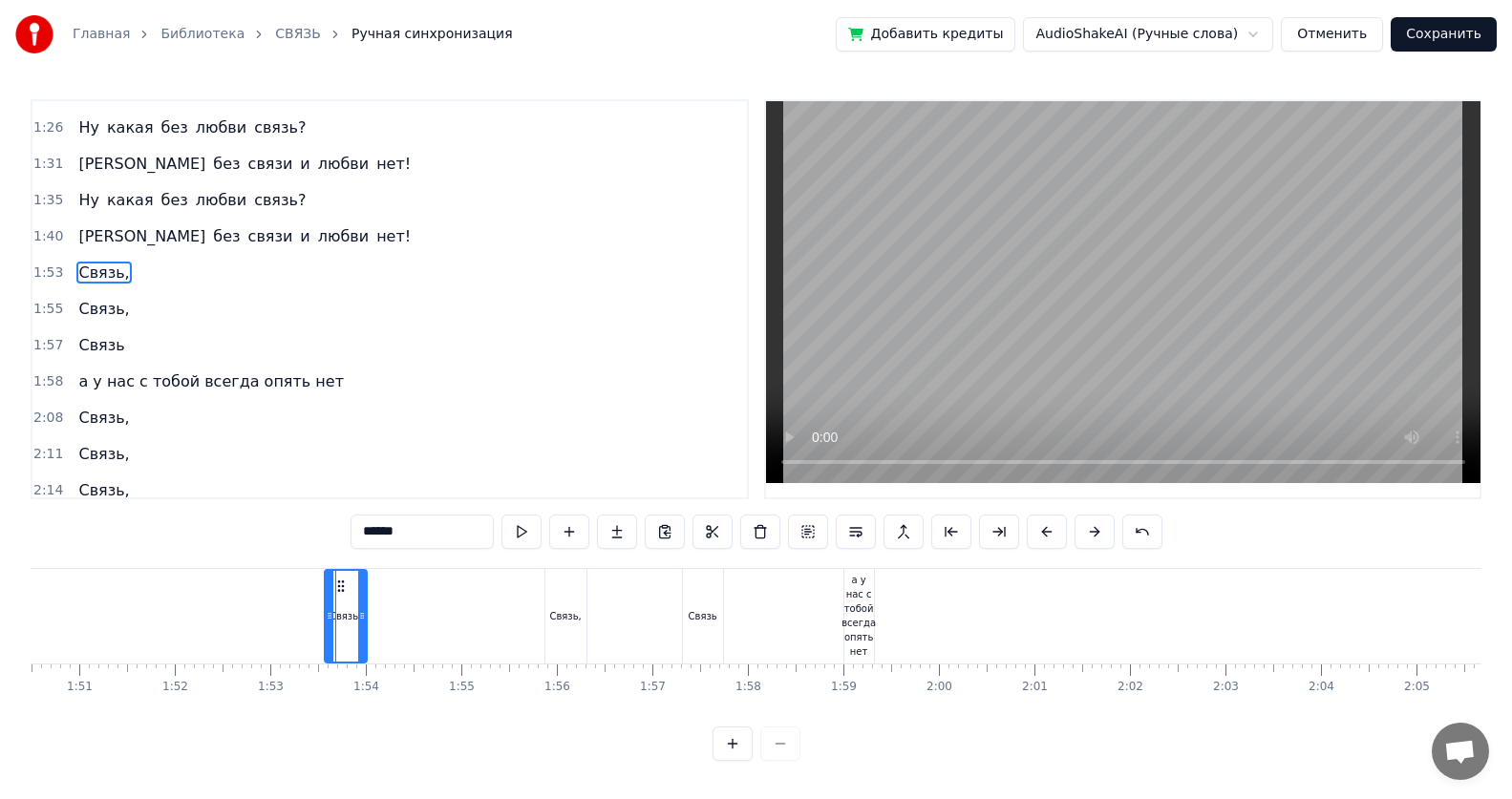
scroll to position [617, 0]
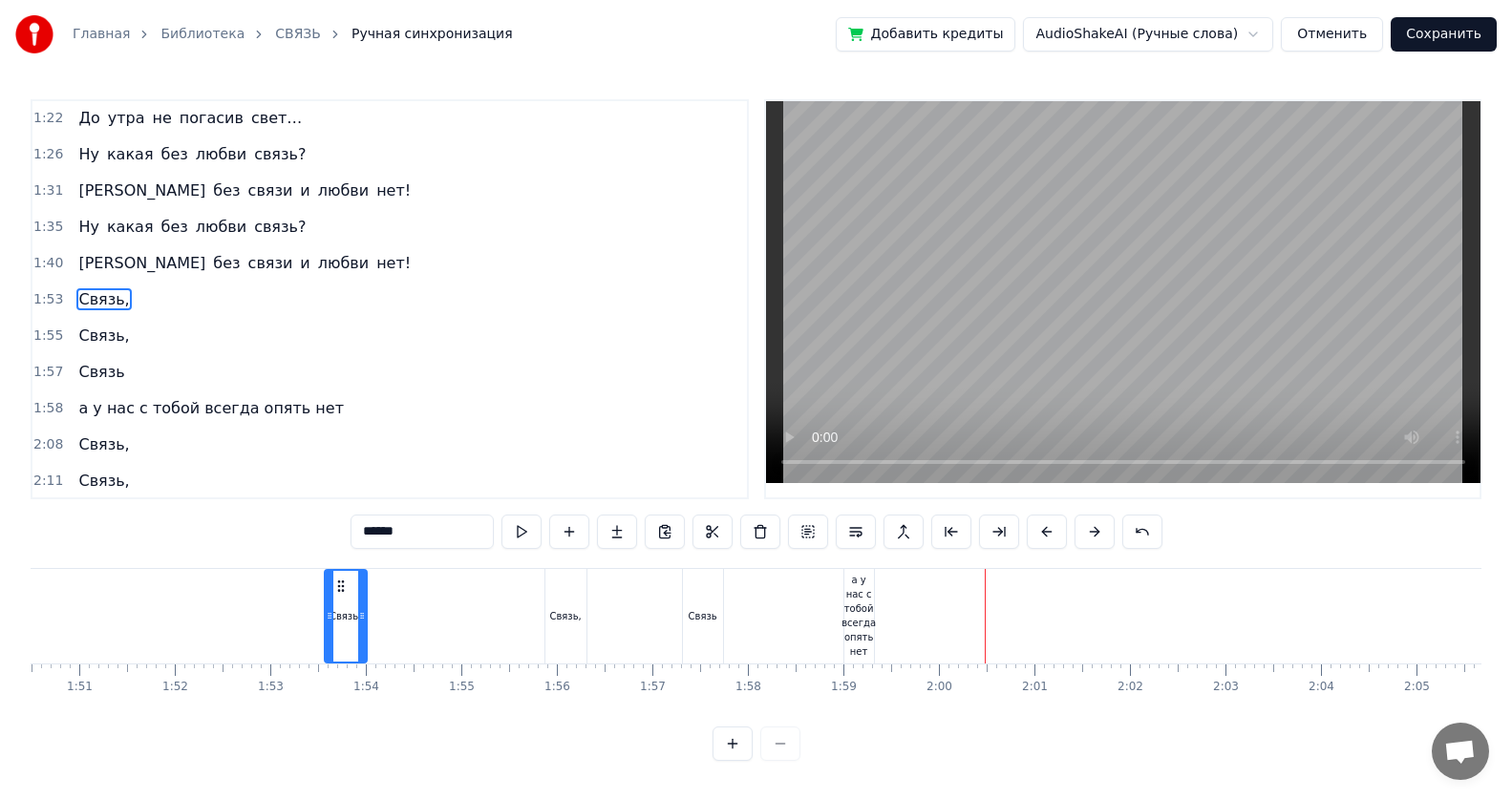
click at [731, 518] on div "а у нас с тобой всегда опять нет" at bounding box center [858, 615] width 34 height 86
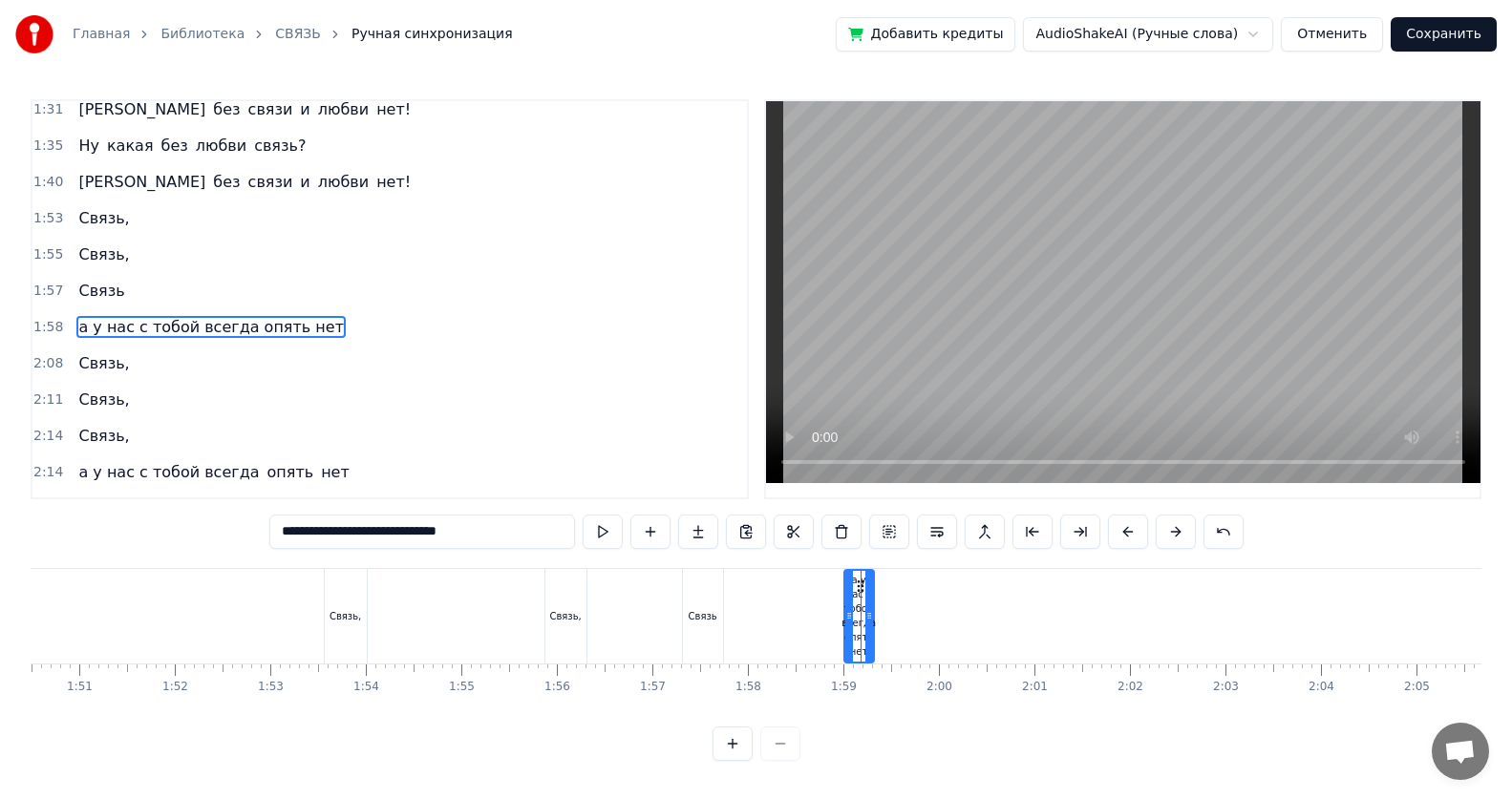
scroll to position [726, 0]
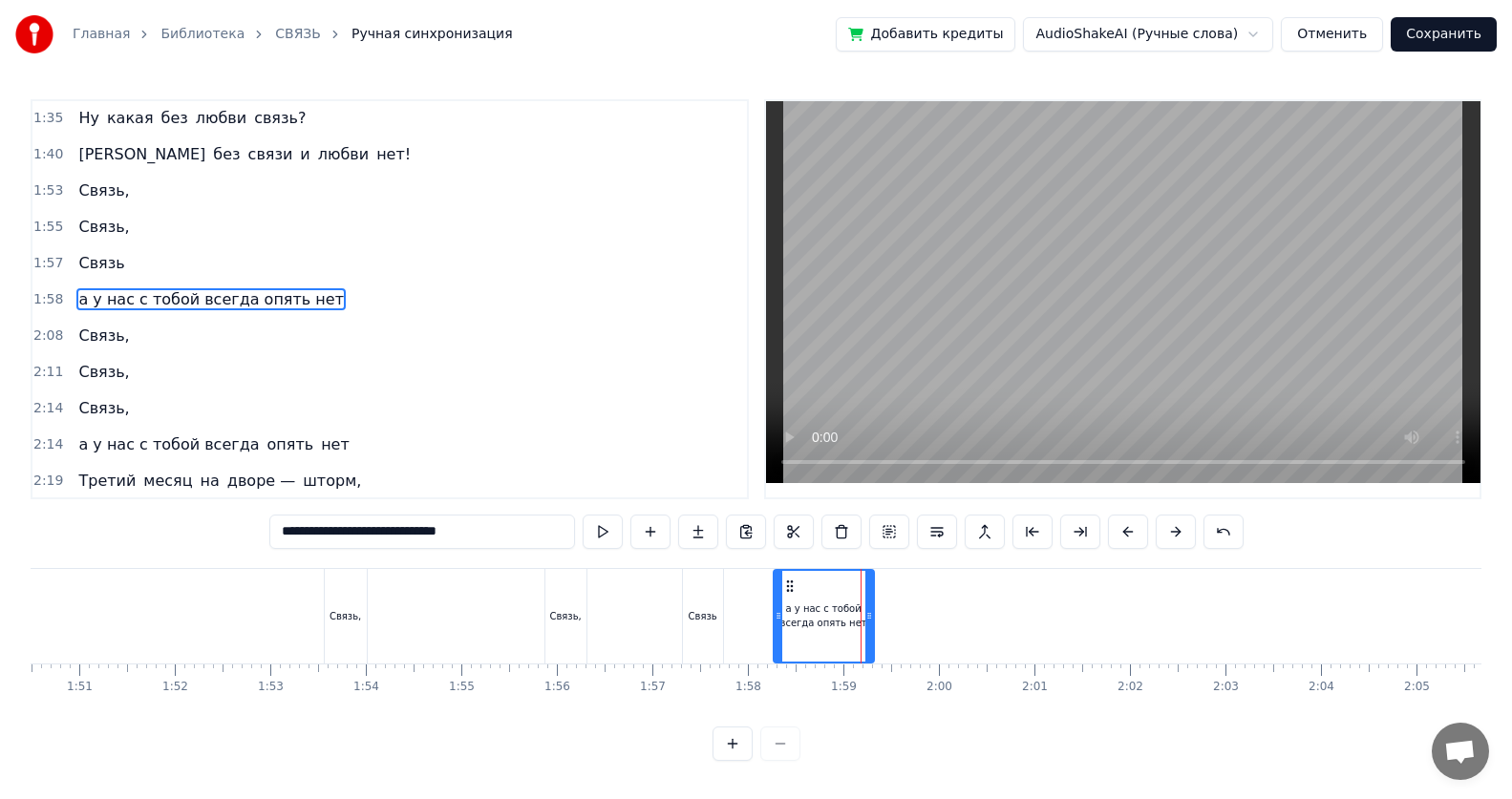
drag, startPoint x: 847, startPoint y: 614, endPoint x: 777, endPoint y: 623, distance: 70.6
click at [731, 518] on div at bounding box center [779, 615] width 8 height 90
drag, startPoint x: 871, startPoint y: 616, endPoint x: 800, endPoint y: 626, distance: 71.7
click at [731, 518] on div at bounding box center [798, 615] width 8 height 90
drag, startPoint x: 553, startPoint y: 613, endPoint x: 639, endPoint y: 538, distance: 114.1
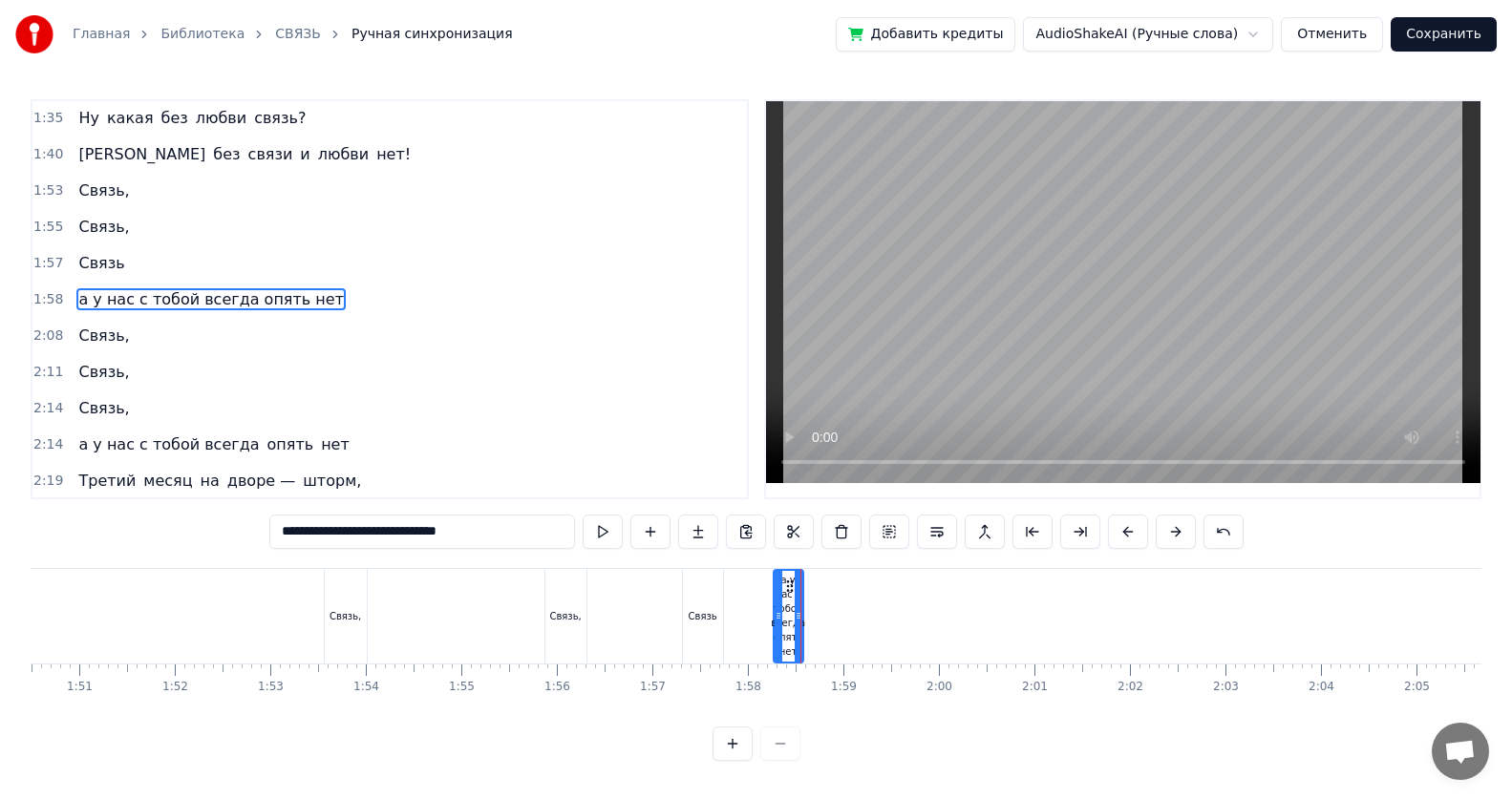
click at [554, 518] on div "Связь," at bounding box center [565, 616] width 31 height 15
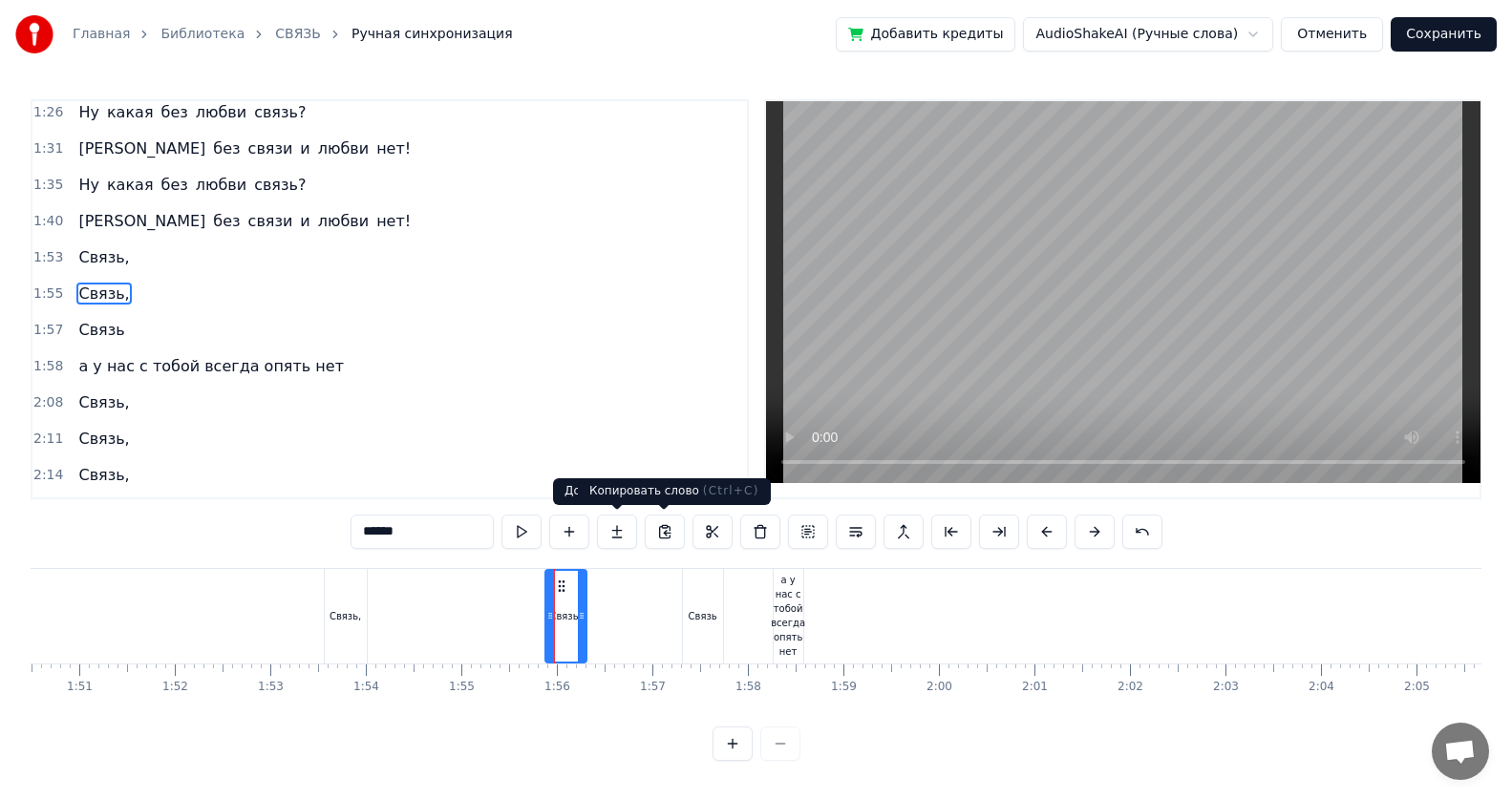
scroll to position [654, 0]
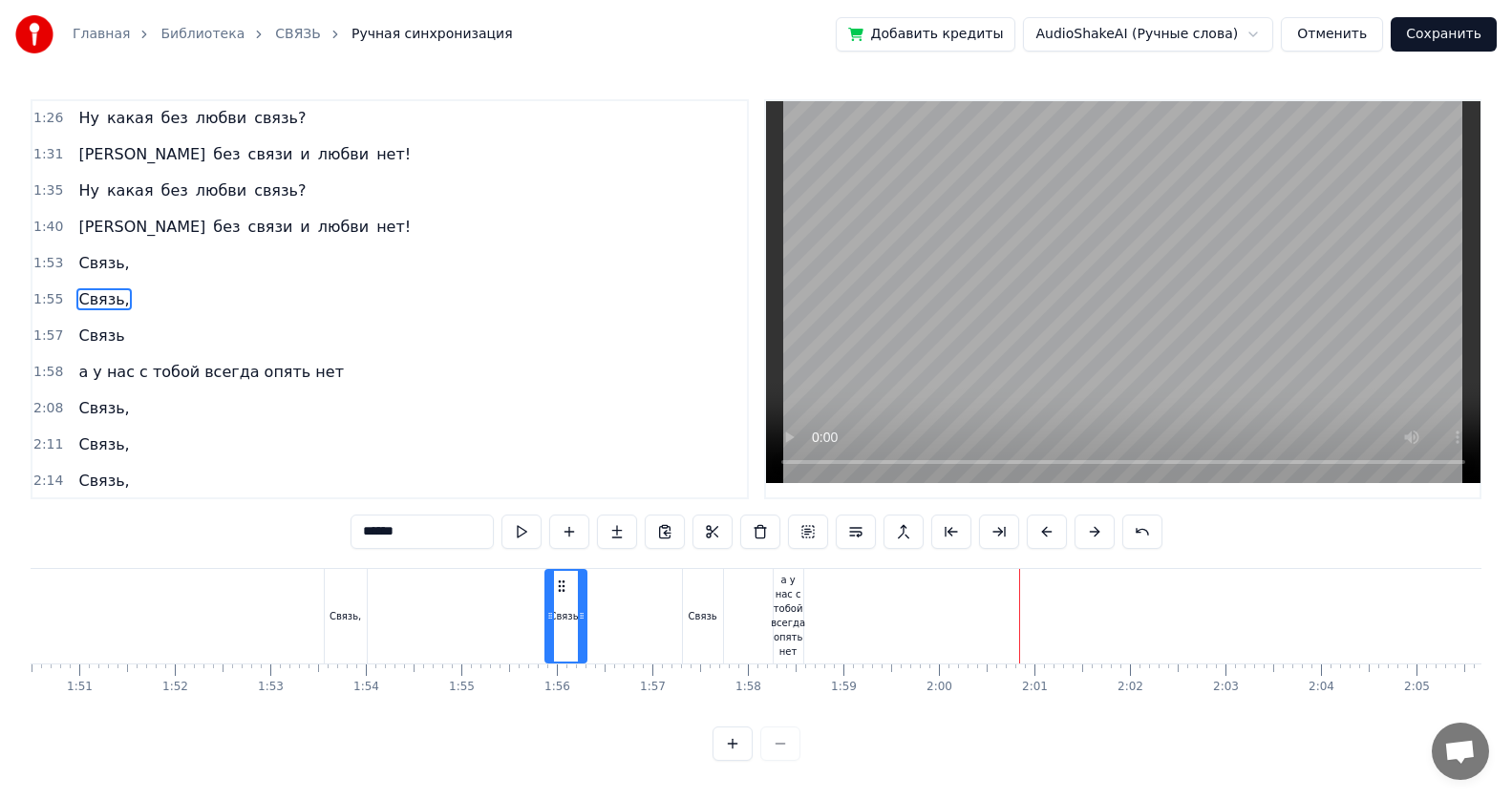
click at [731, 518] on div "а у нас с тобой всегда опять нет" at bounding box center [788, 615] width 34 height 86
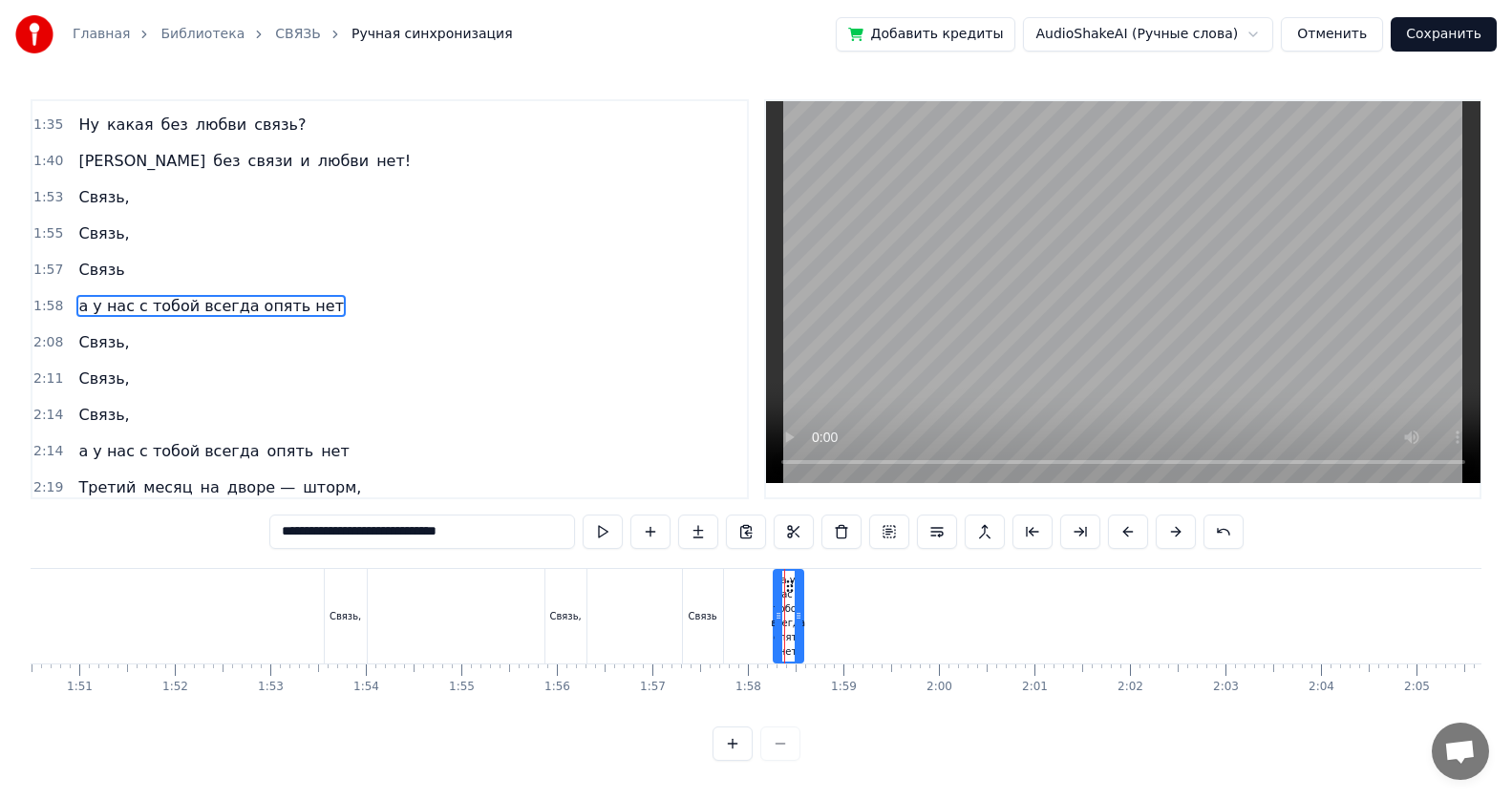
scroll to position [726, 0]
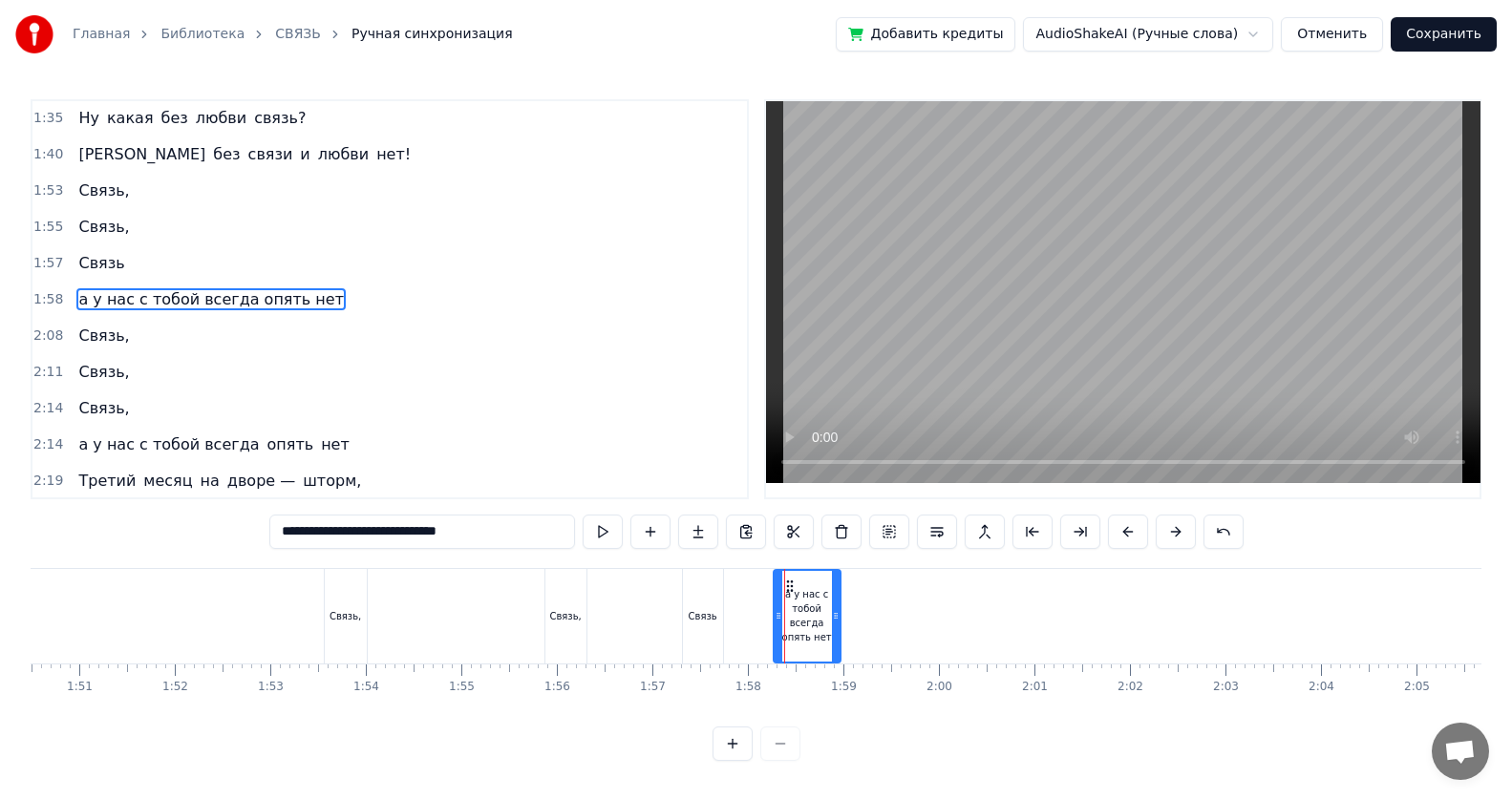
drag, startPoint x: 801, startPoint y: 611, endPoint x: 838, endPoint y: 619, distance: 37.9
click at [731, 518] on icon at bounding box center [836, 616] width 8 height 16
click at [560, 518] on div "Связь," at bounding box center [565, 616] width 31 height 15
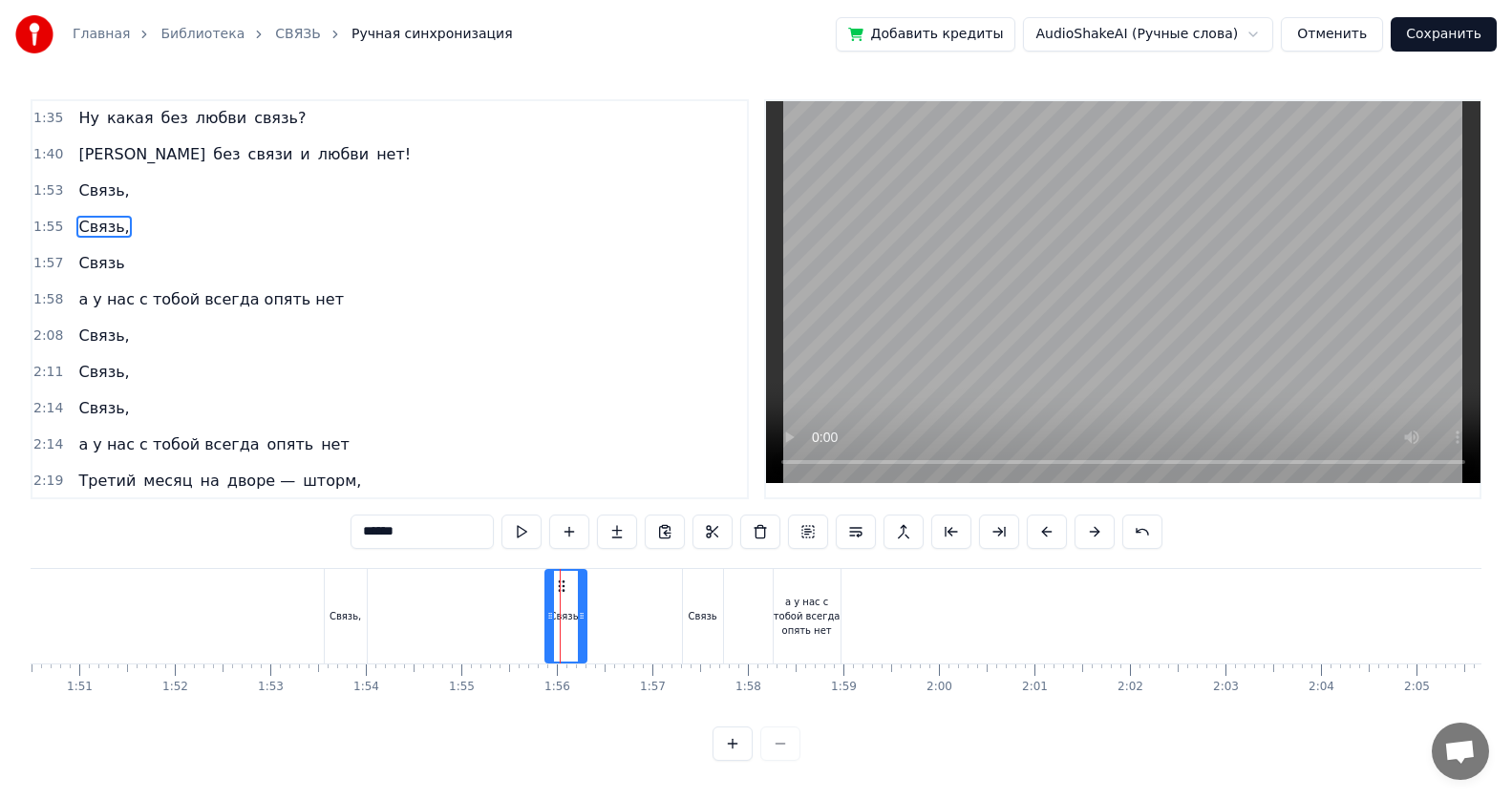
scroll to position [654, 0]
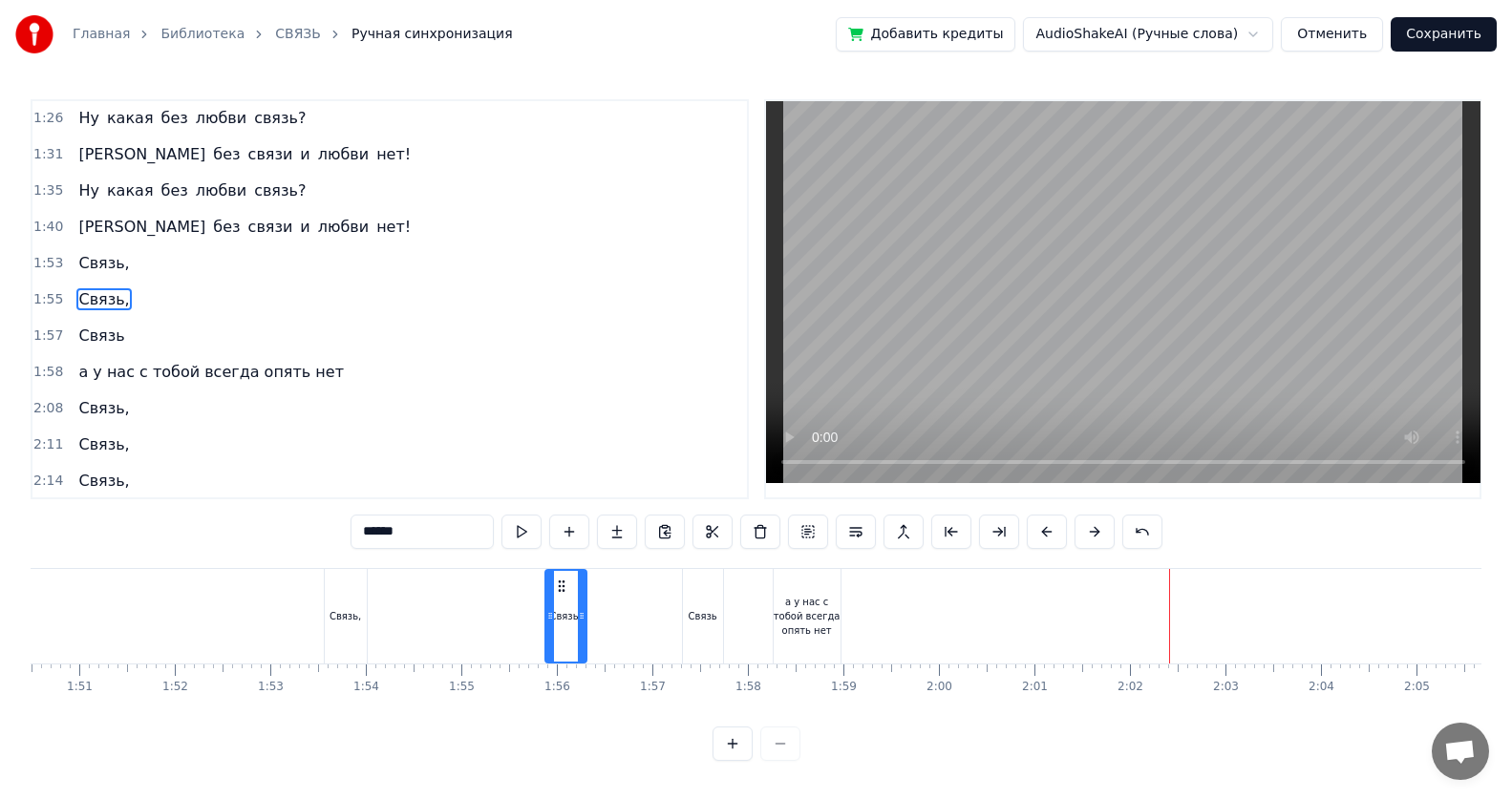
click at [77, 375] on span "а у нас с тобой всегда опять нет" at bounding box center [211, 371] width 269 height 22
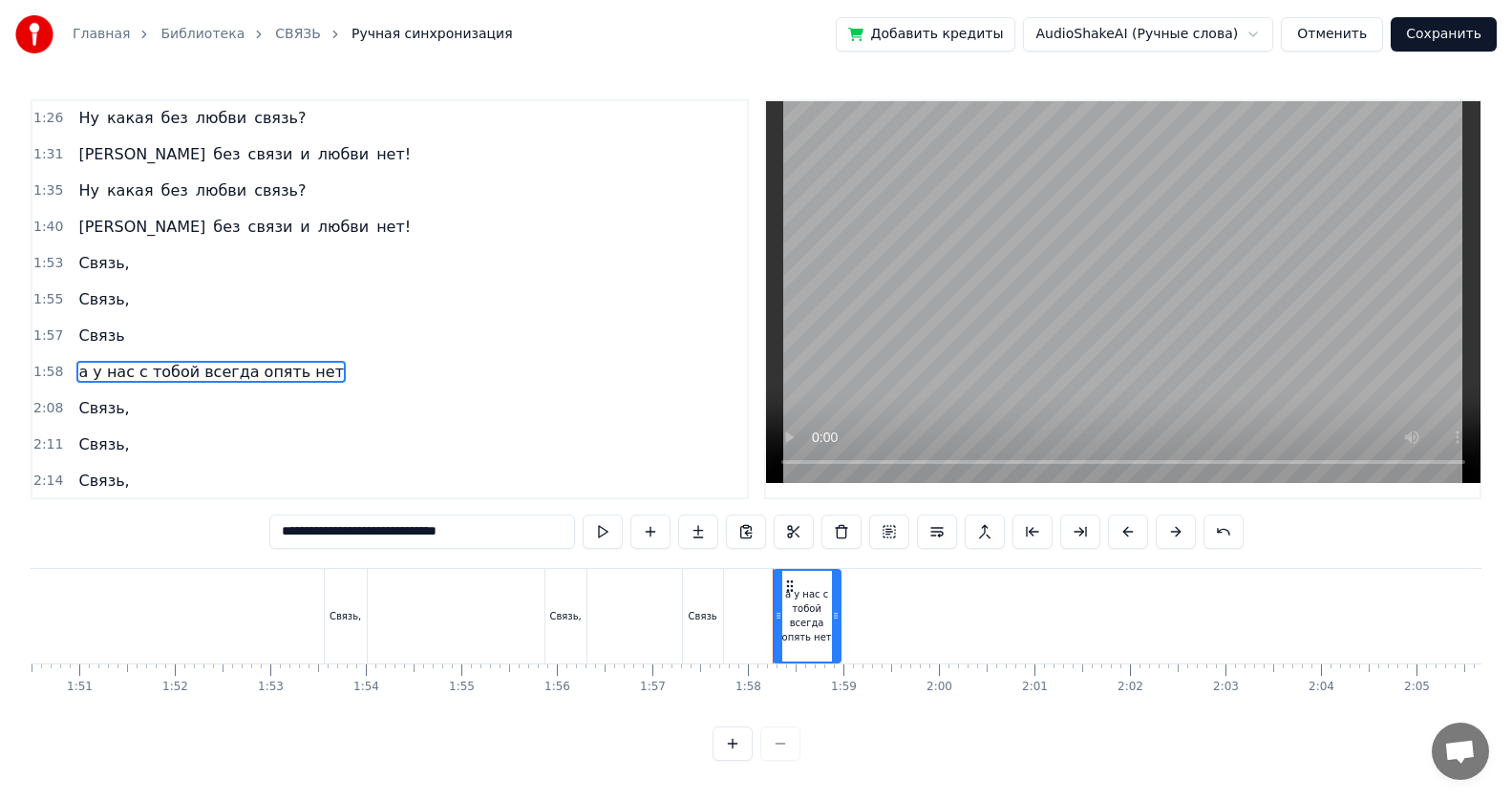
scroll to position [726, 0]
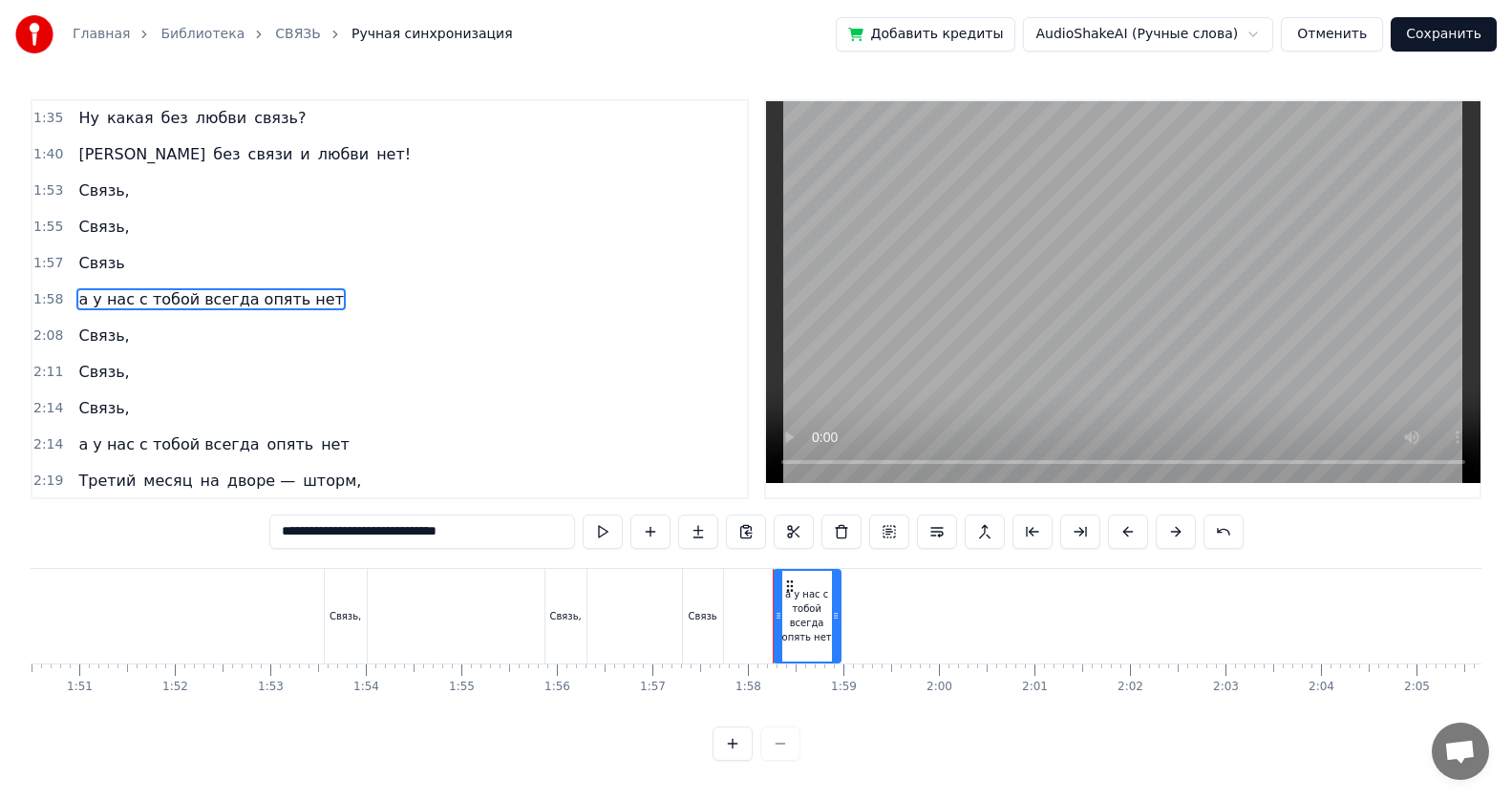
click at [491, 518] on input "**********" at bounding box center [422, 531] width 305 height 34
type input "*"
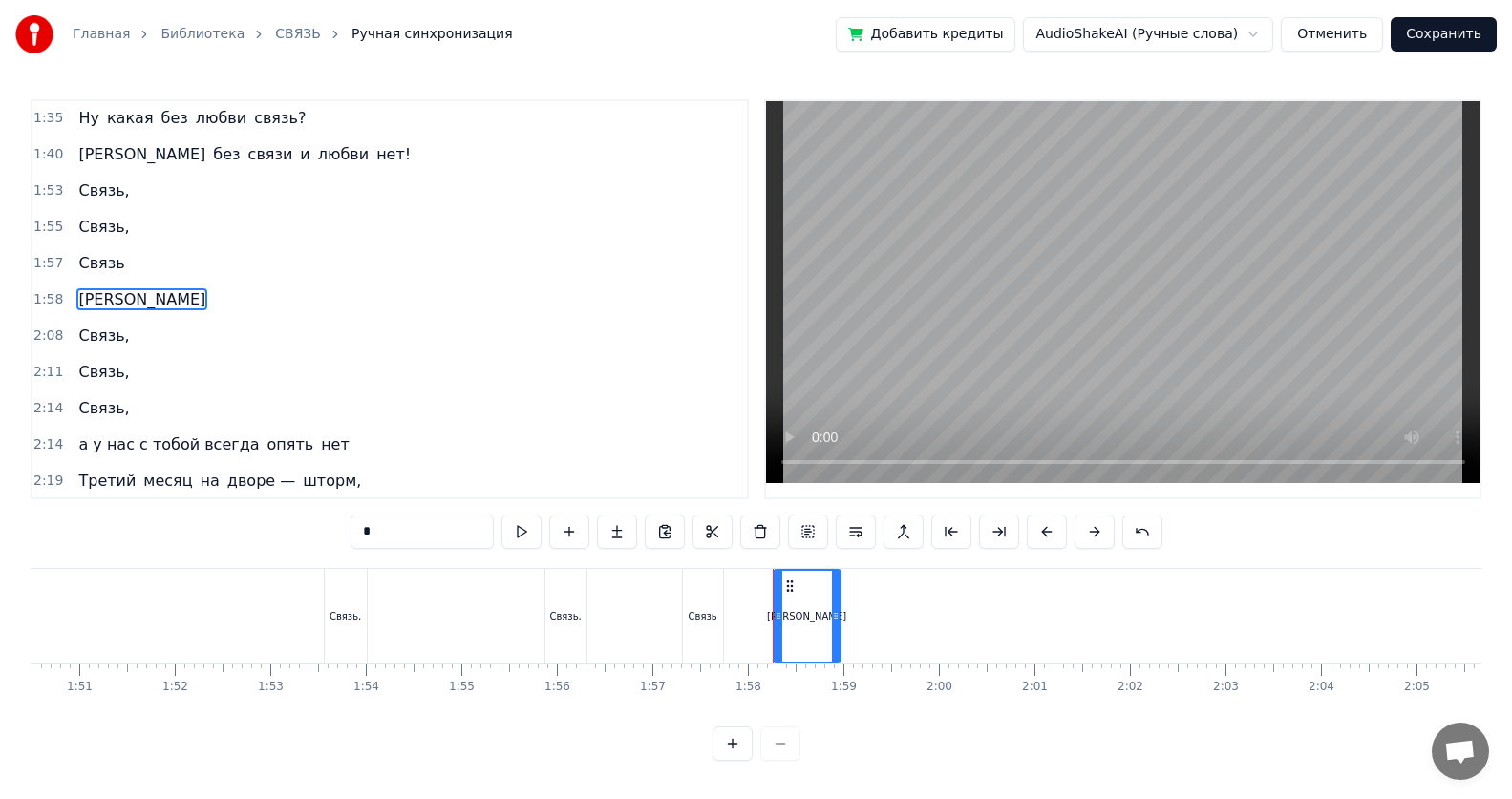
type input "*"
click at [102, 293] on div "1:58 а" at bounding box center [389, 299] width 715 height 36
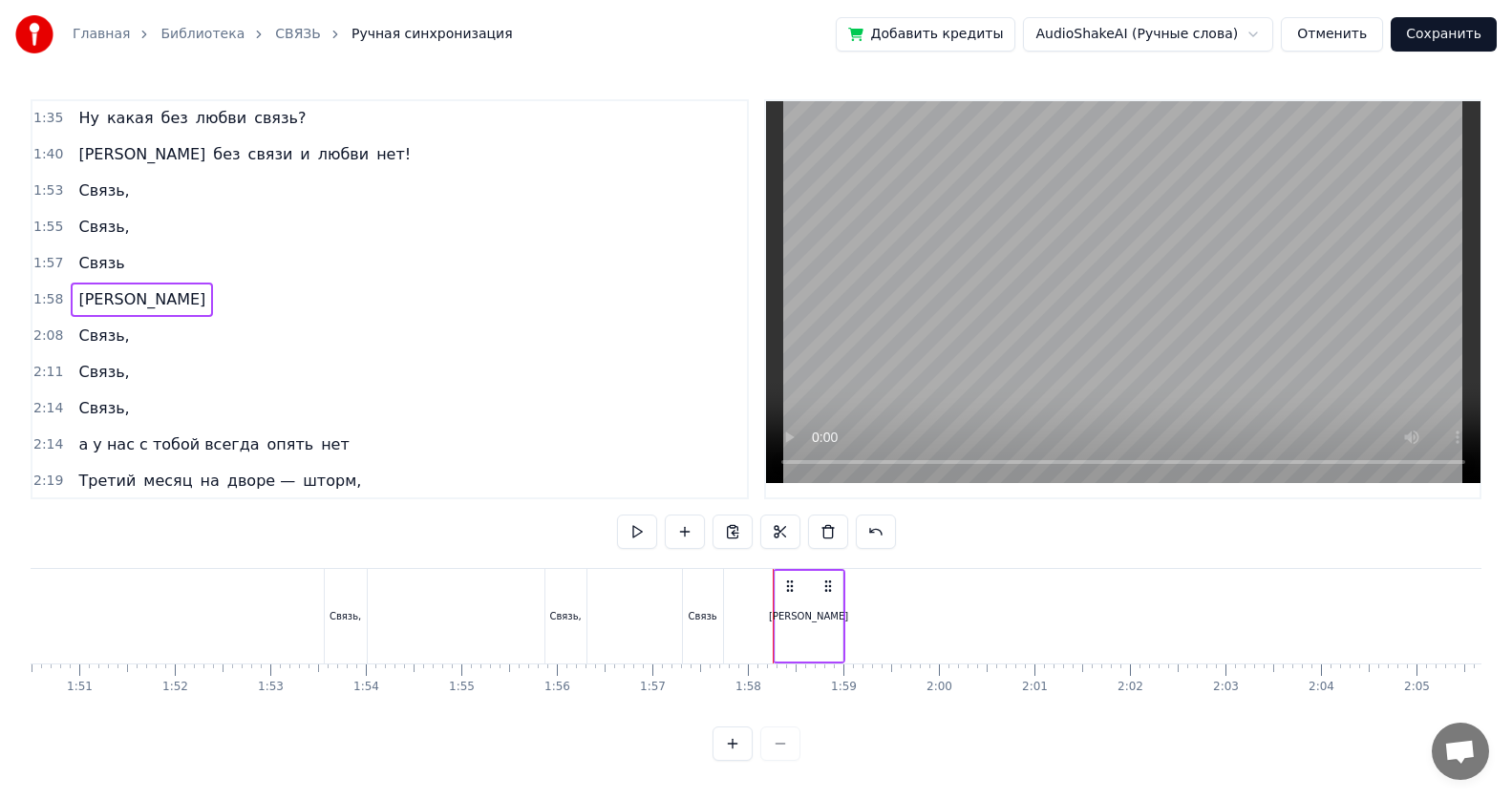
click at [400, 518] on div "0:08 Третий месяц на дворе — шторм, 0:12 Для системы неплохой в стряс. 0:16 Все…" at bounding box center [756, 430] width 1451 height 662
click at [470, 518] on div "0:08 Третий месяц на дворе — шторм, 0:12 Для системы неплохой в стряс. 0:16 Все…" at bounding box center [756, 430] width 1451 height 662
click at [82, 301] on div "[PERSON_NAME]" at bounding box center [142, 299] width 142 height 34
click at [80, 300] on span "[PERSON_NAME]" at bounding box center [142, 299] width 131 height 22
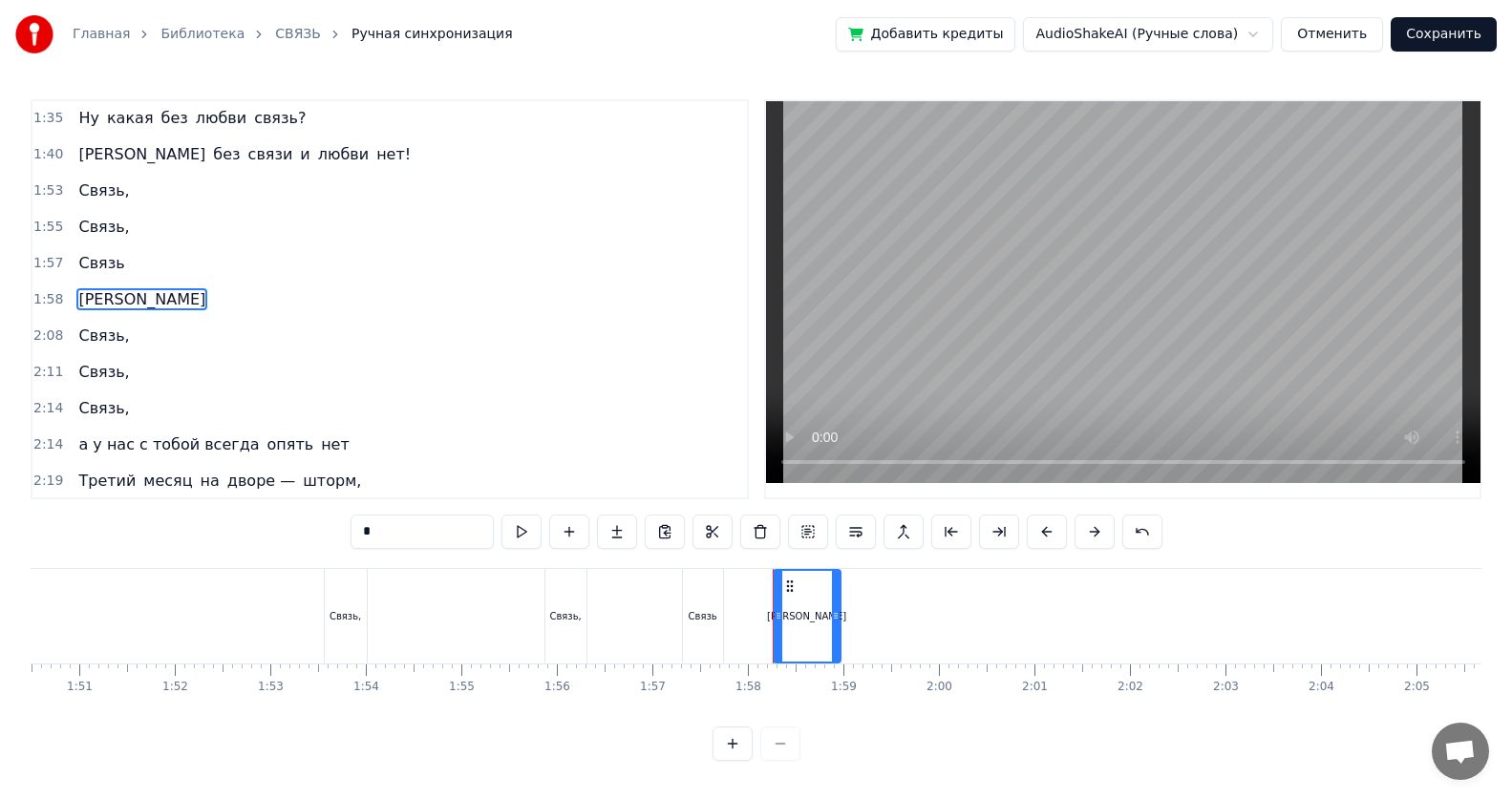
click at [399, 518] on input "*" at bounding box center [421, 531] width 143 height 34
click at [85, 307] on span "а у" at bounding box center [90, 299] width 27 height 22
click at [394, 518] on input "***" at bounding box center [421, 531] width 143 height 34
type input "*"
click at [403, 481] on div "2:19 Третий месяц на дворе — шторм," at bounding box center [389, 480] width 715 height 36
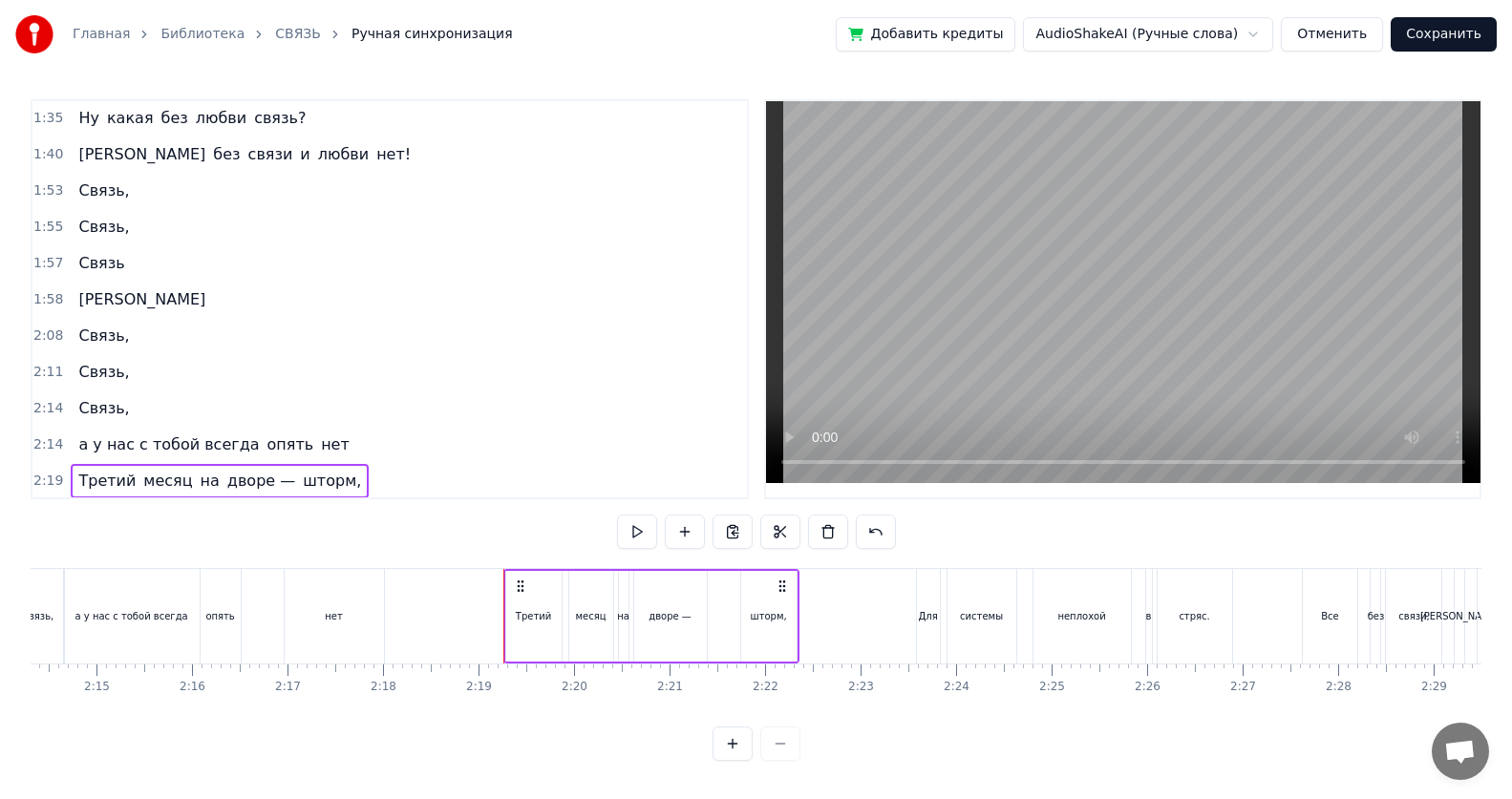
scroll to position [0, 13204]
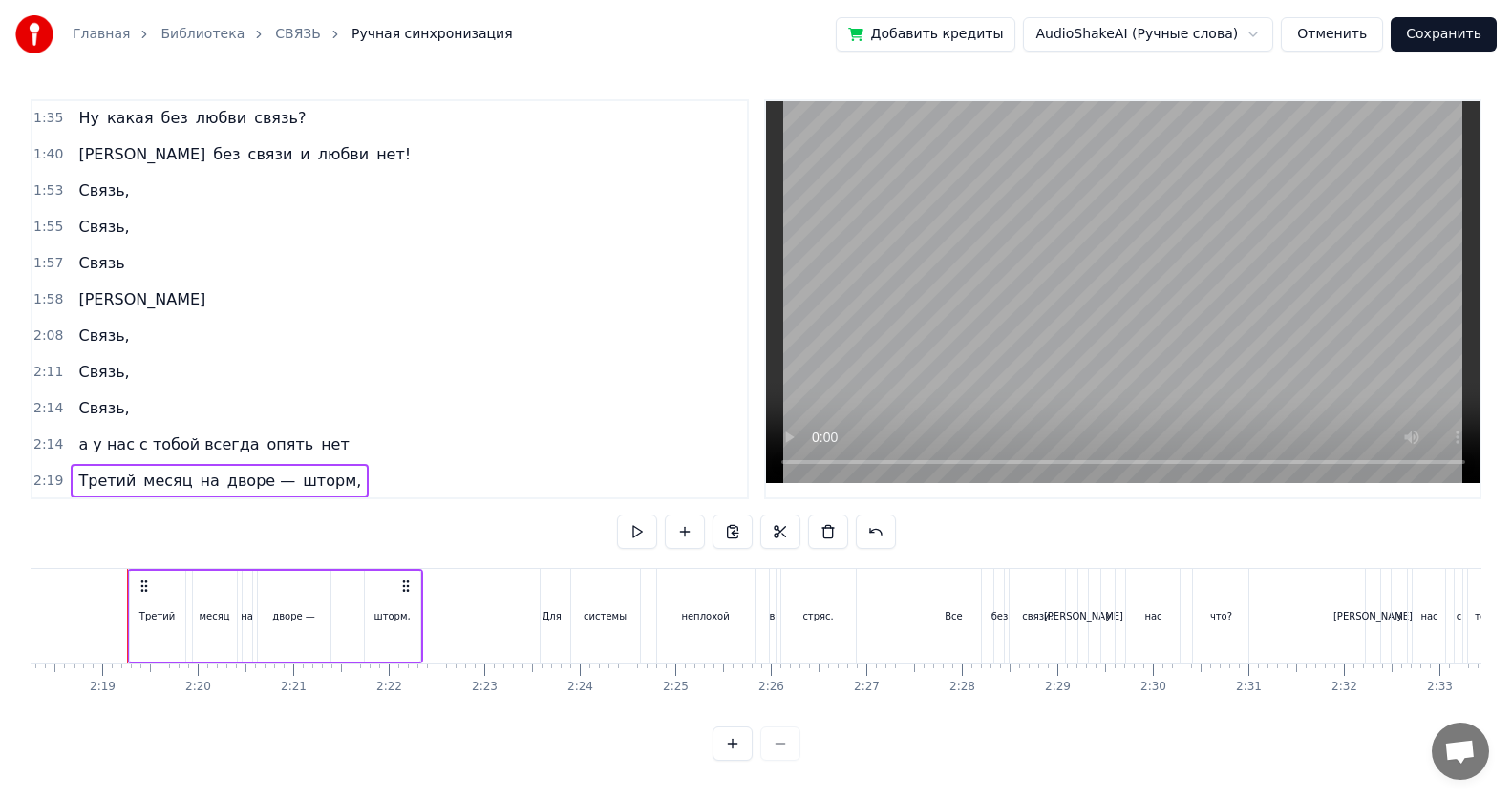
click at [92, 298] on div "1:58 а" at bounding box center [389, 299] width 715 height 36
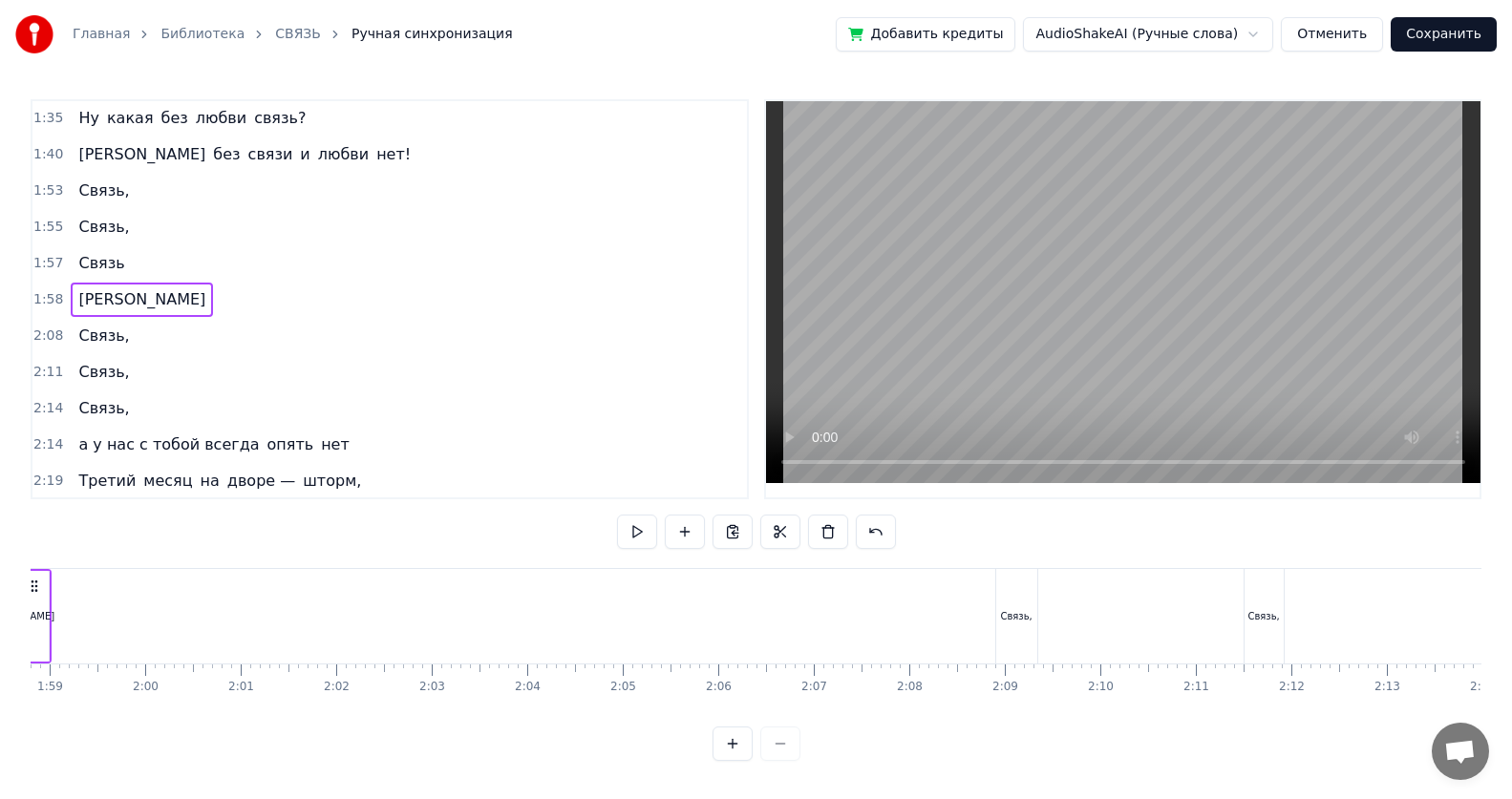
scroll to position [0, 11198]
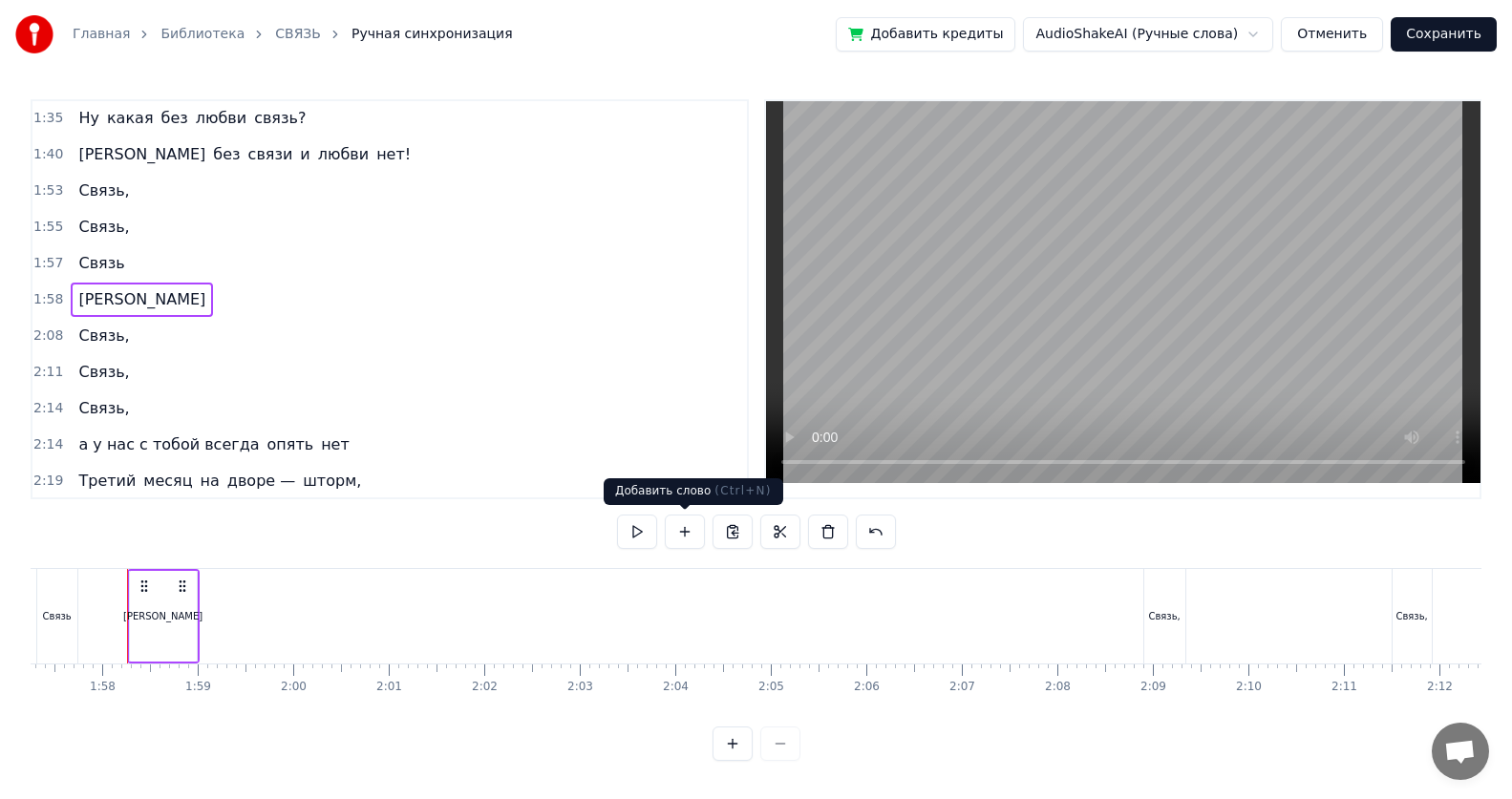
click at [680, 518] on button at bounding box center [685, 531] width 40 height 34
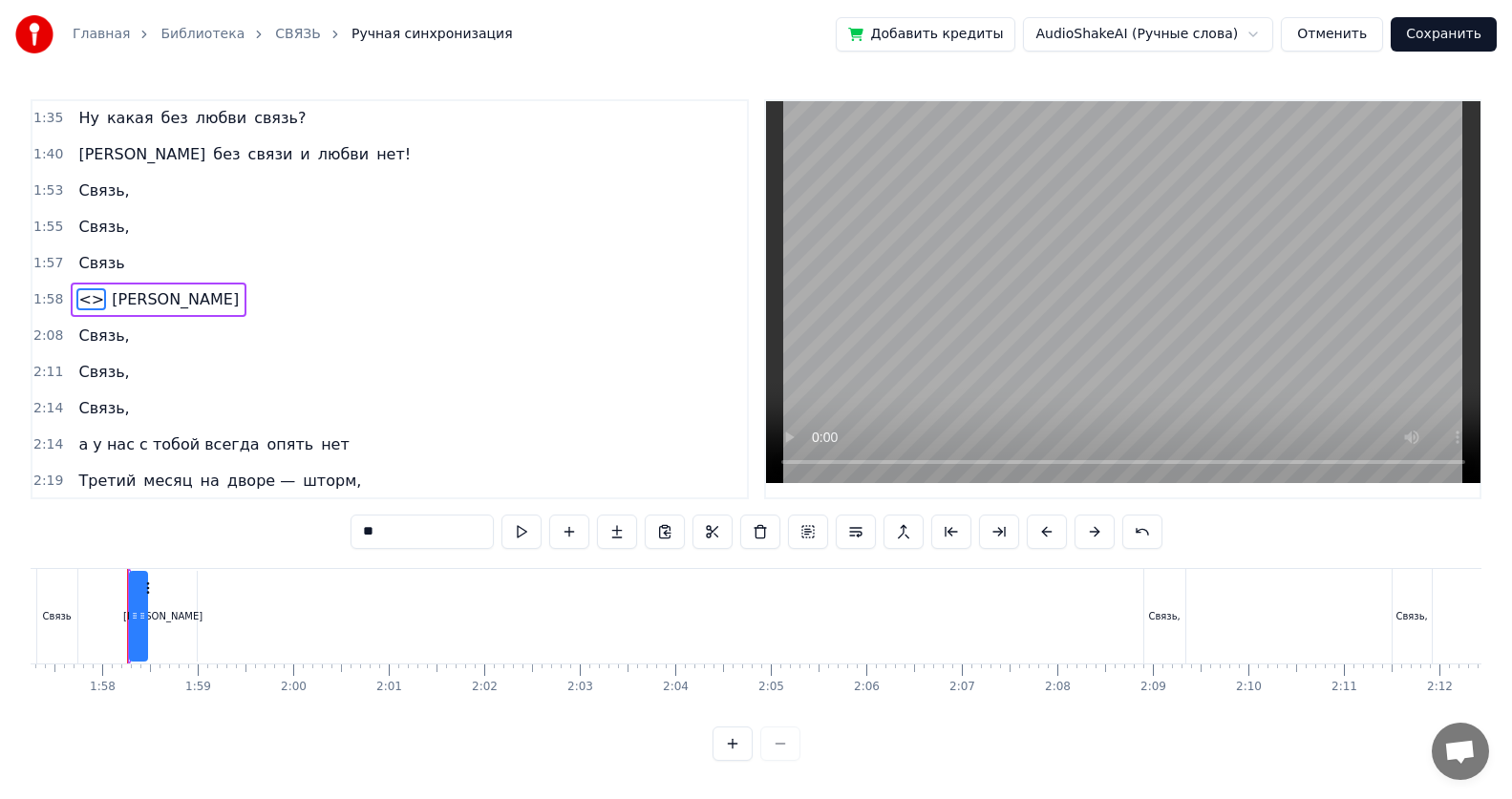
click at [380, 518] on input "**" at bounding box center [421, 531] width 143 height 34
type input "*"
click at [95, 308] on div "[PERSON_NAME]" at bounding box center [146, 299] width 150 height 34
click at [106, 307] on div "1:58 а" at bounding box center [389, 299] width 715 height 36
click at [78, 300] on div "[PERSON_NAME]" at bounding box center [146, 299] width 150 height 34
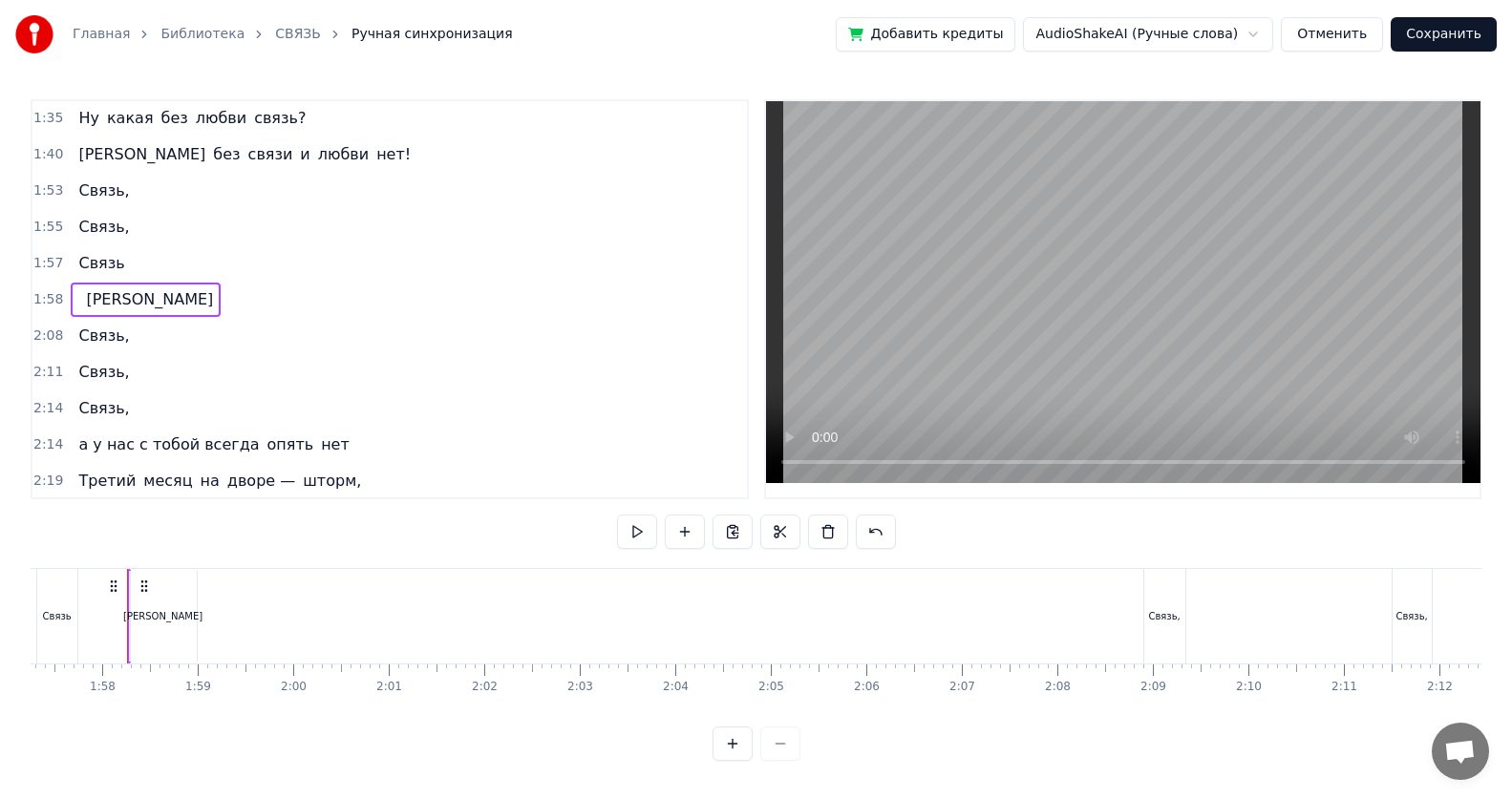
click at [84, 303] on span "[PERSON_NAME]" at bounding box center [149, 300] width 131 height 23
click at [84, 301] on span "[PERSON_NAME]" at bounding box center [149, 299] width 131 height 22
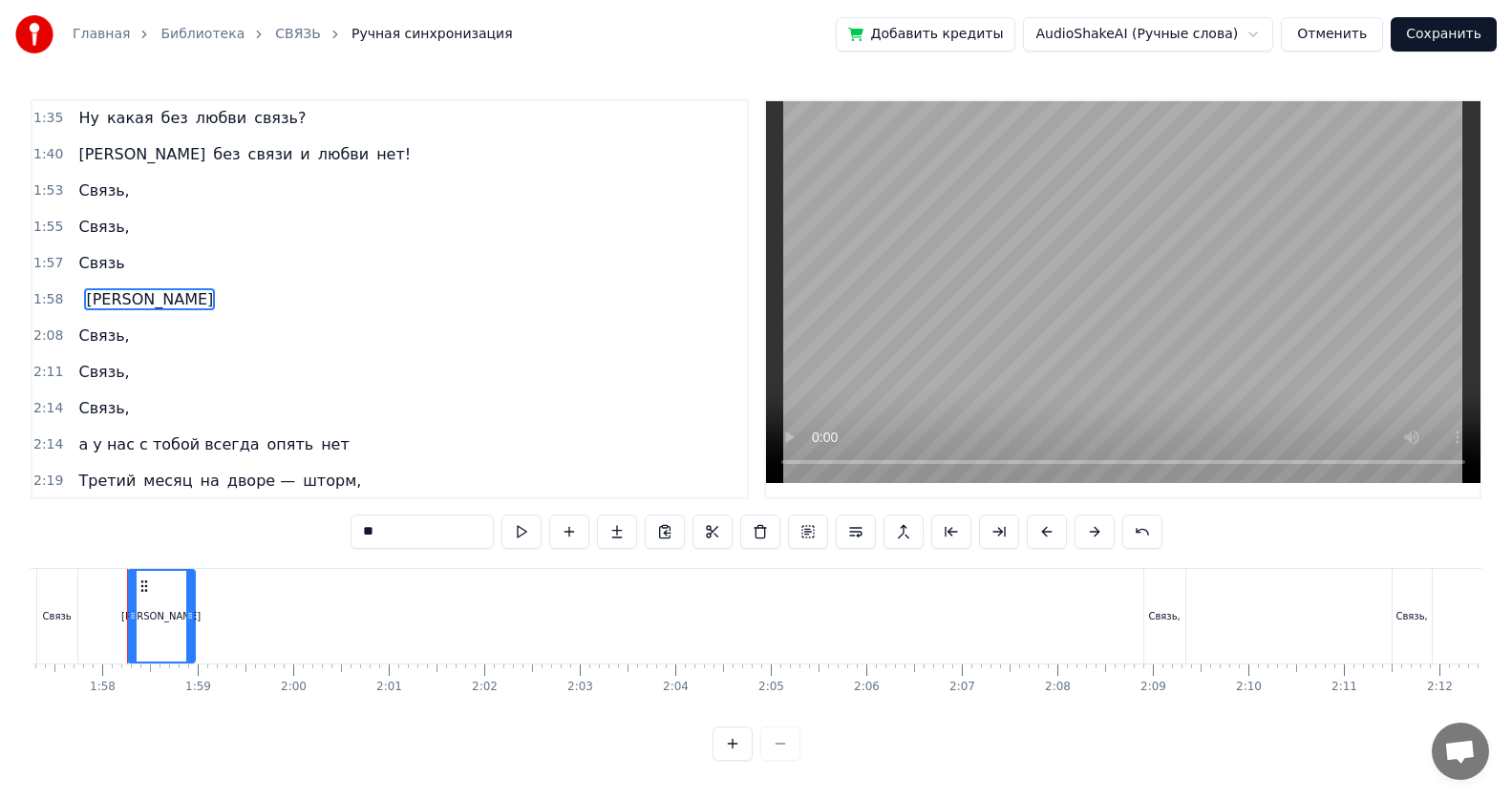
click at [381, 518] on input "*" at bounding box center [421, 531] width 143 height 34
type input "*"
click at [367, 518] on input "*" at bounding box center [421, 531] width 143 height 34
type input "*"
click at [98, 308] on div "1:58 а" at bounding box center [389, 299] width 715 height 36
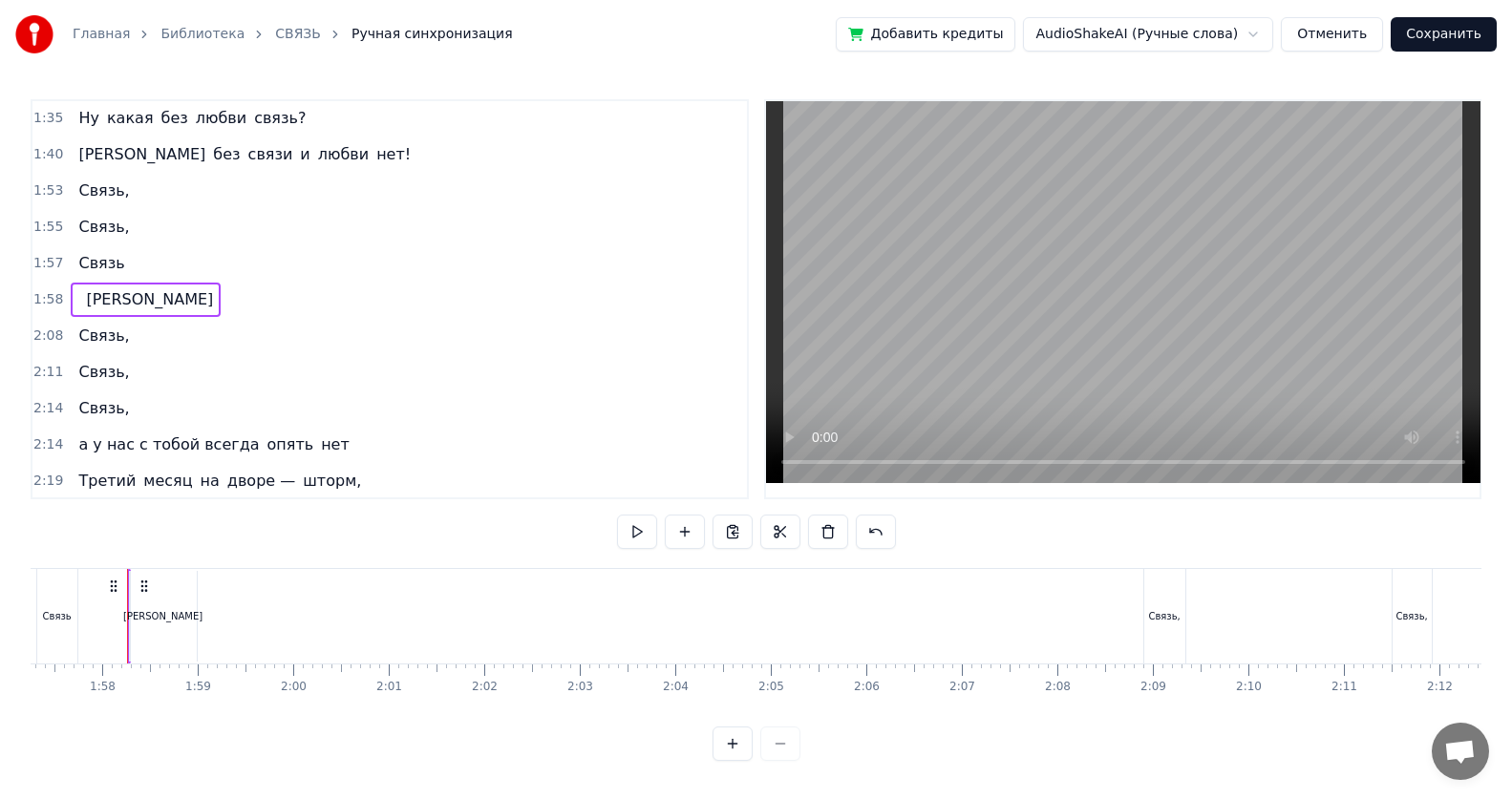
click at [109, 306] on div "1:58 а" at bounding box center [389, 299] width 715 height 36
click at [628, 518] on button at bounding box center [637, 531] width 40 height 34
click at [123, 300] on div "1:58 а" at bounding box center [389, 299] width 715 height 36
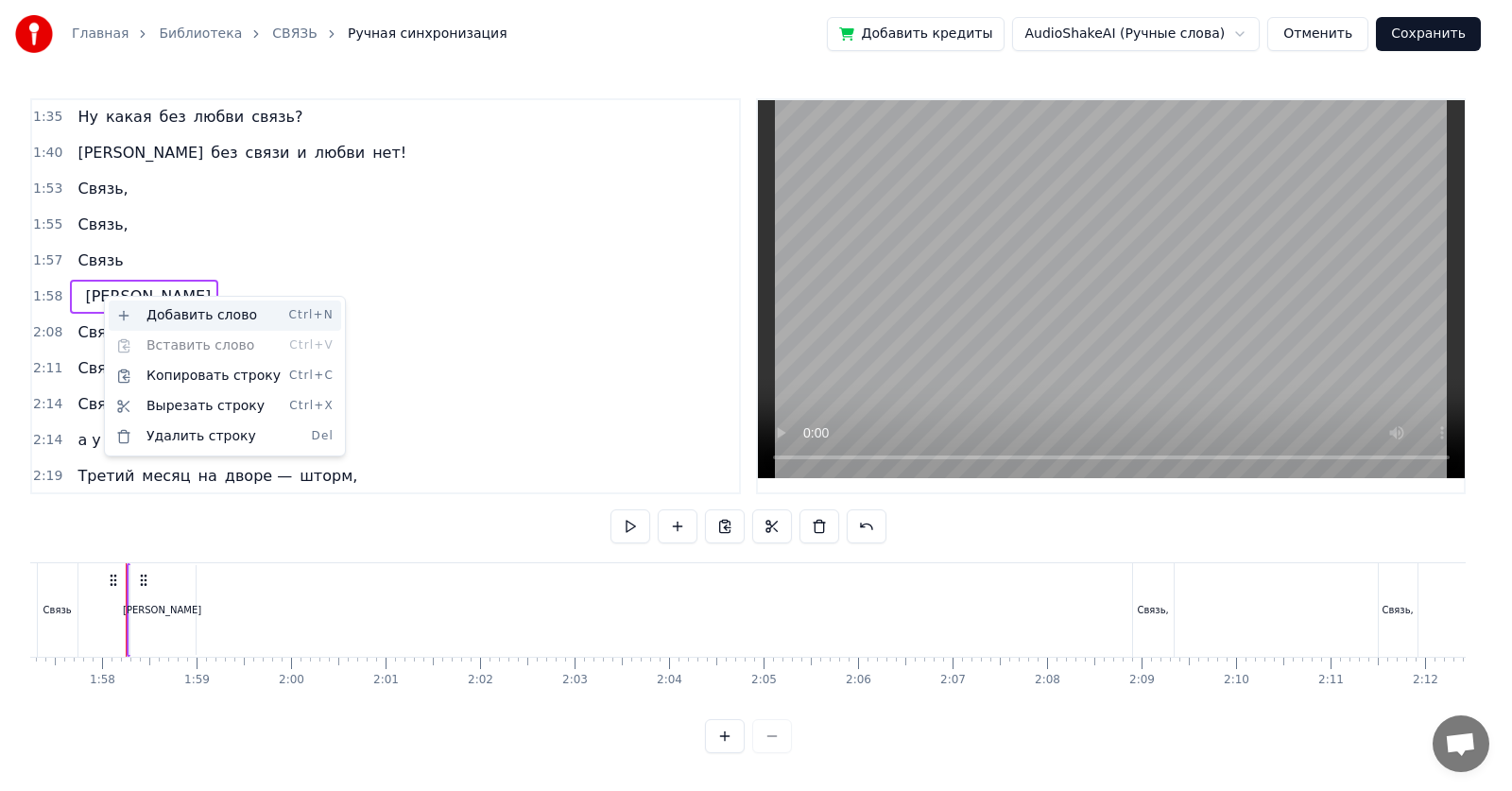
click at [174, 315] on div "Добавить слово Ctrl+N" at bounding box center [225, 315] width 233 height 30
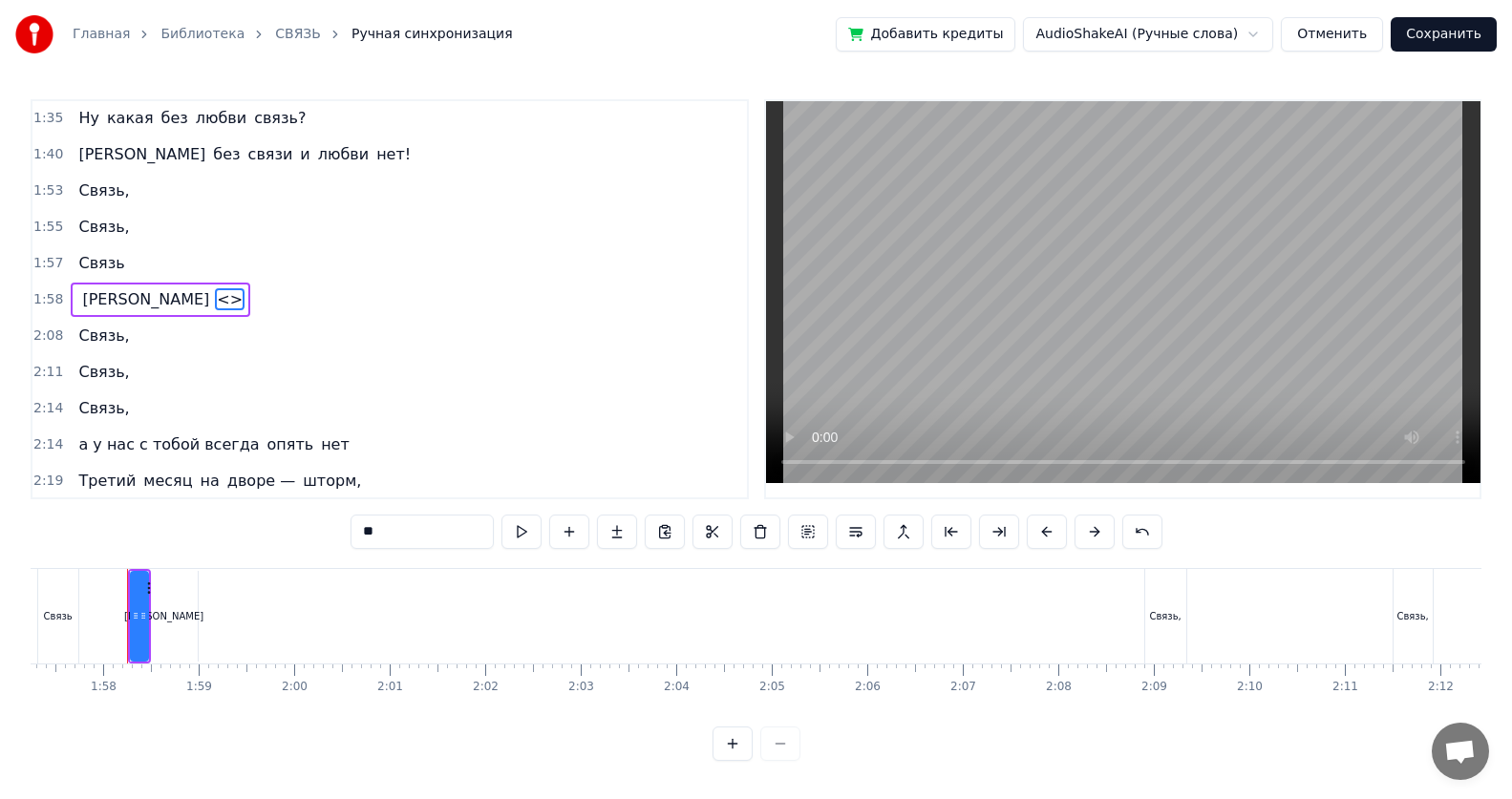
click at [215, 302] on span "<>" at bounding box center [229, 299] width 29 height 22
click at [371, 518] on input "**" at bounding box center [421, 531] width 143 height 34
click at [396, 518] on input "***" at bounding box center [421, 531] width 143 height 34
type input "*"
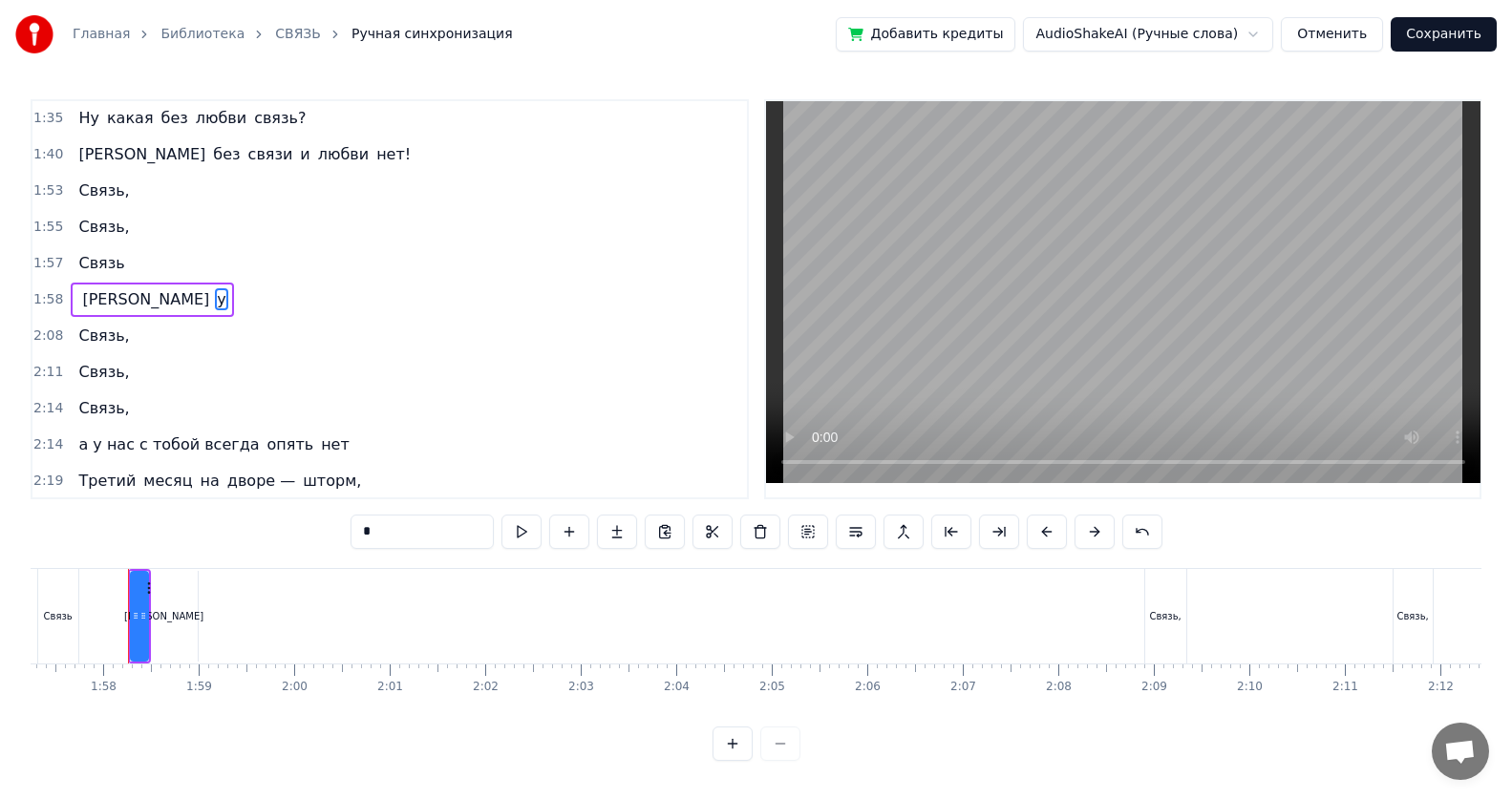
click at [146, 306] on div "1:58 а у" at bounding box center [389, 299] width 715 height 36
click at [81, 298] on span "[PERSON_NAME]" at bounding box center [146, 299] width 131 height 22
click at [215, 303] on span "у" at bounding box center [221, 299] width 13 height 22
click at [104, 446] on span "а у нас с тобой всегда" at bounding box center [169, 444] width 185 height 22
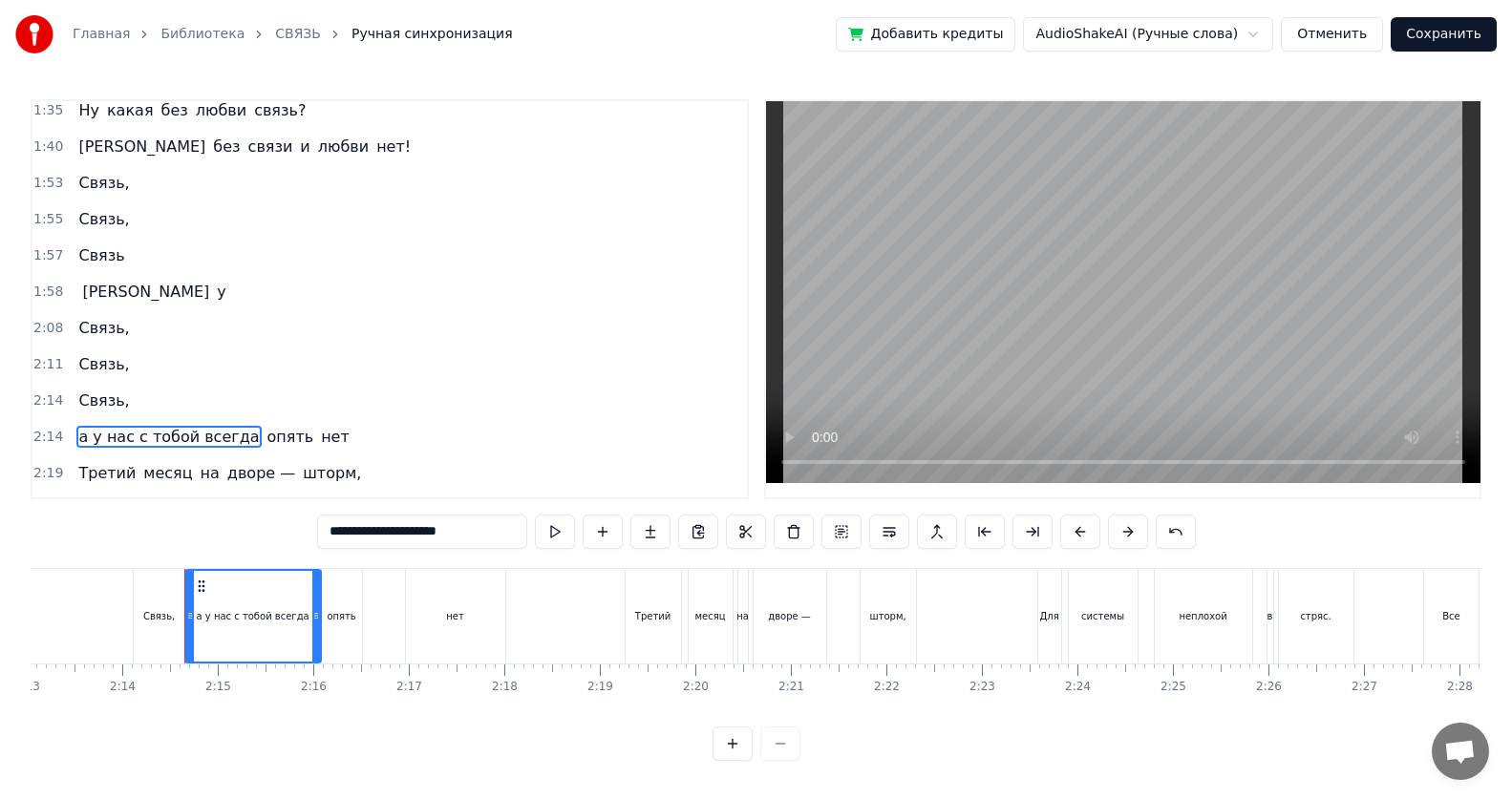
scroll to position [0, 12763]
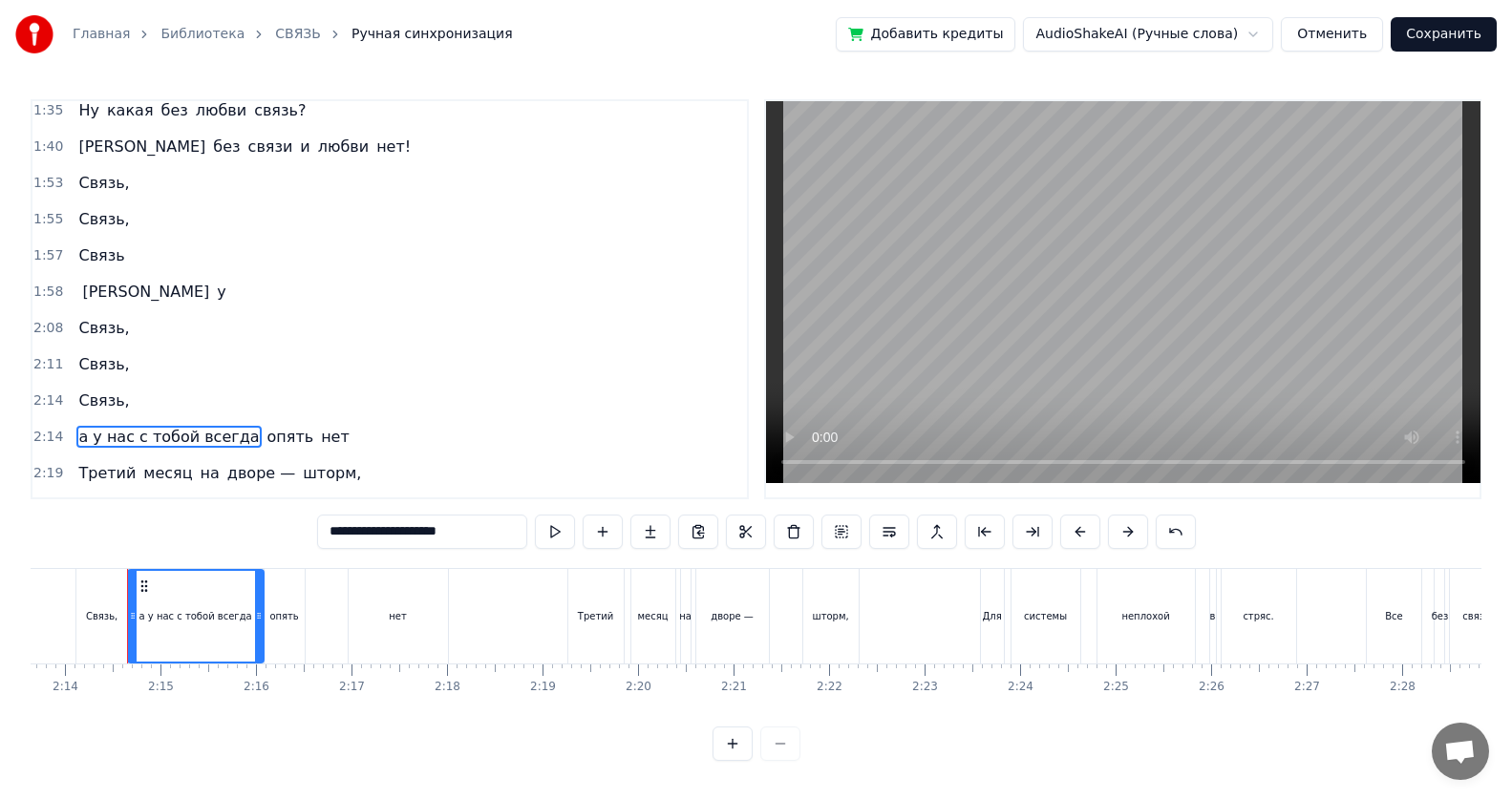
click at [215, 296] on span "у" at bounding box center [221, 292] width 13 height 22
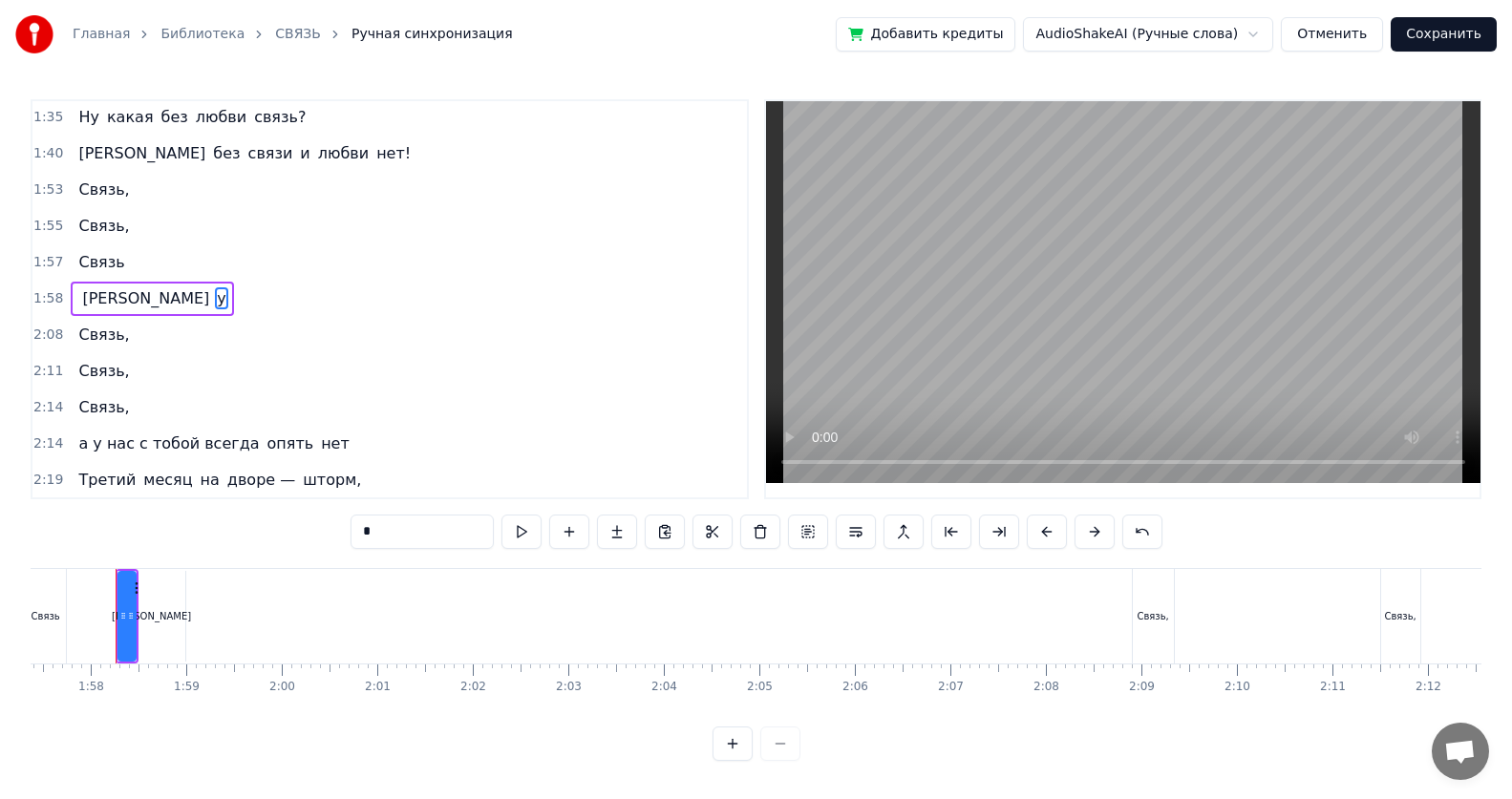
scroll to position [0, 11198]
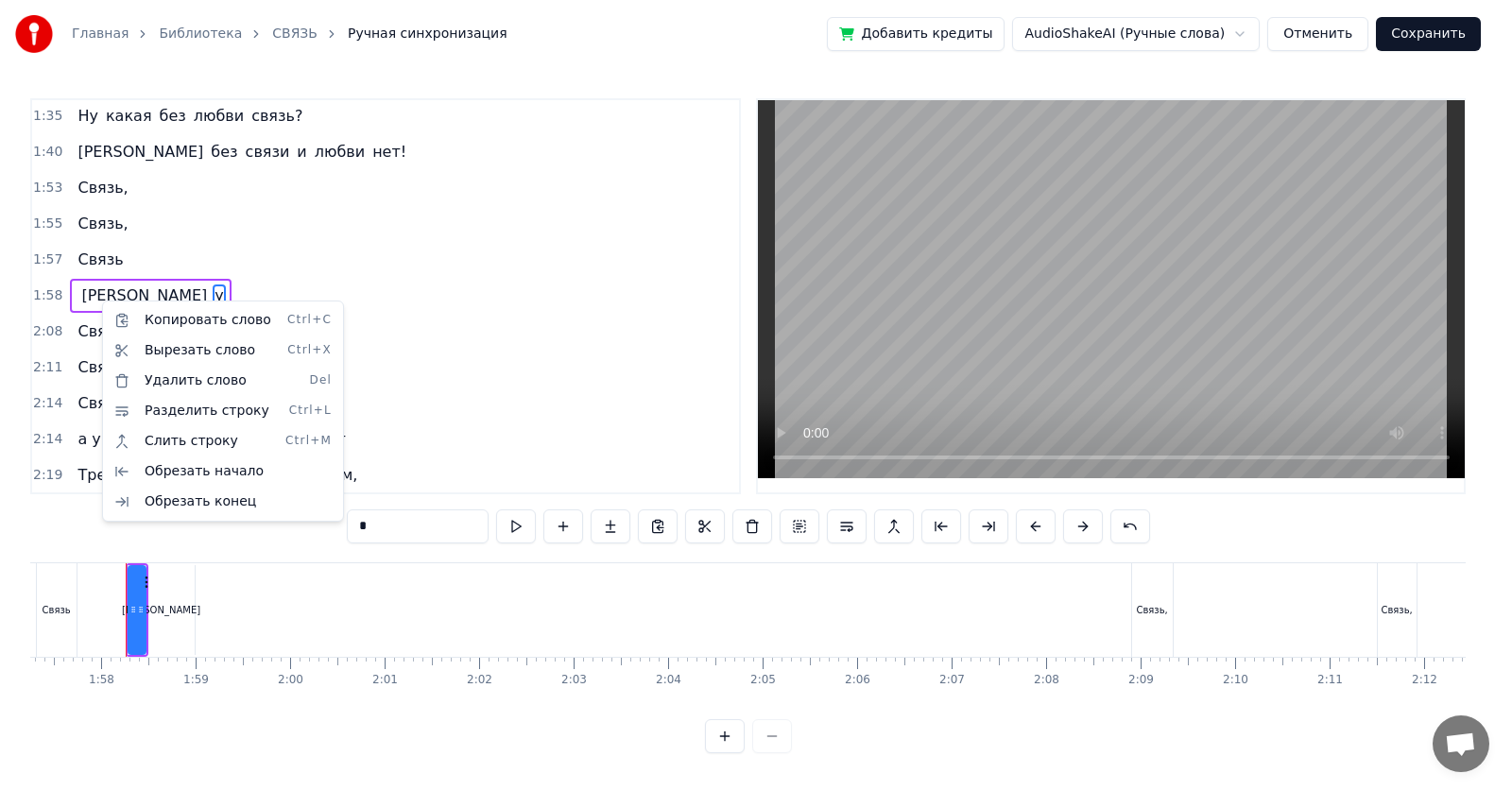
click at [93, 297] on html "Главная Библиотека СВЯЗЬ Ручная синхронизация Добавить кредиты AudioShakeAI (Ру…" at bounding box center [756, 392] width 1512 height 783
click at [125, 291] on html "Главная Библиотека СВЯЗЬ Ручная синхронизация Добавить кредиты AudioShakeAI (Ру…" at bounding box center [756, 392] width 1512 height 783
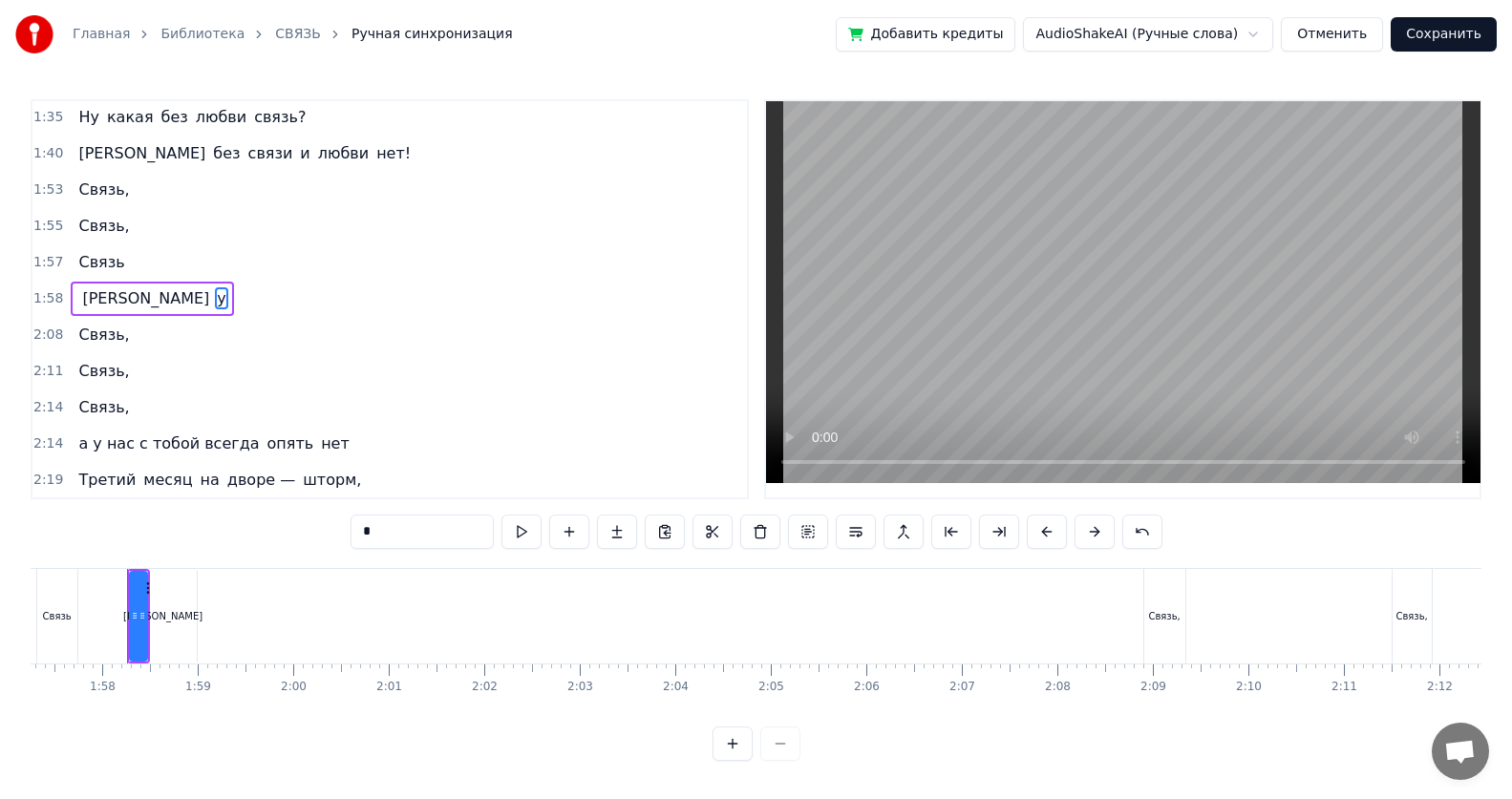
click at [215, 304] on span "у" at bounding box center [221, 298] width 13 height 22
click at [83, 299] on span "[PERSON_NAME]" at bounding box center [146, 299] width 131 height 22
click at [515, 518] on div "0:08 Третий месяц на дворе — шторм, 0:12 Для системы неплохой в стряс. 0:16 Все…" at bounding box center [756, 430] width 1451 height 662
click at [215, 305] on span "у" at bounding box center [221, 299] width 13 height 22
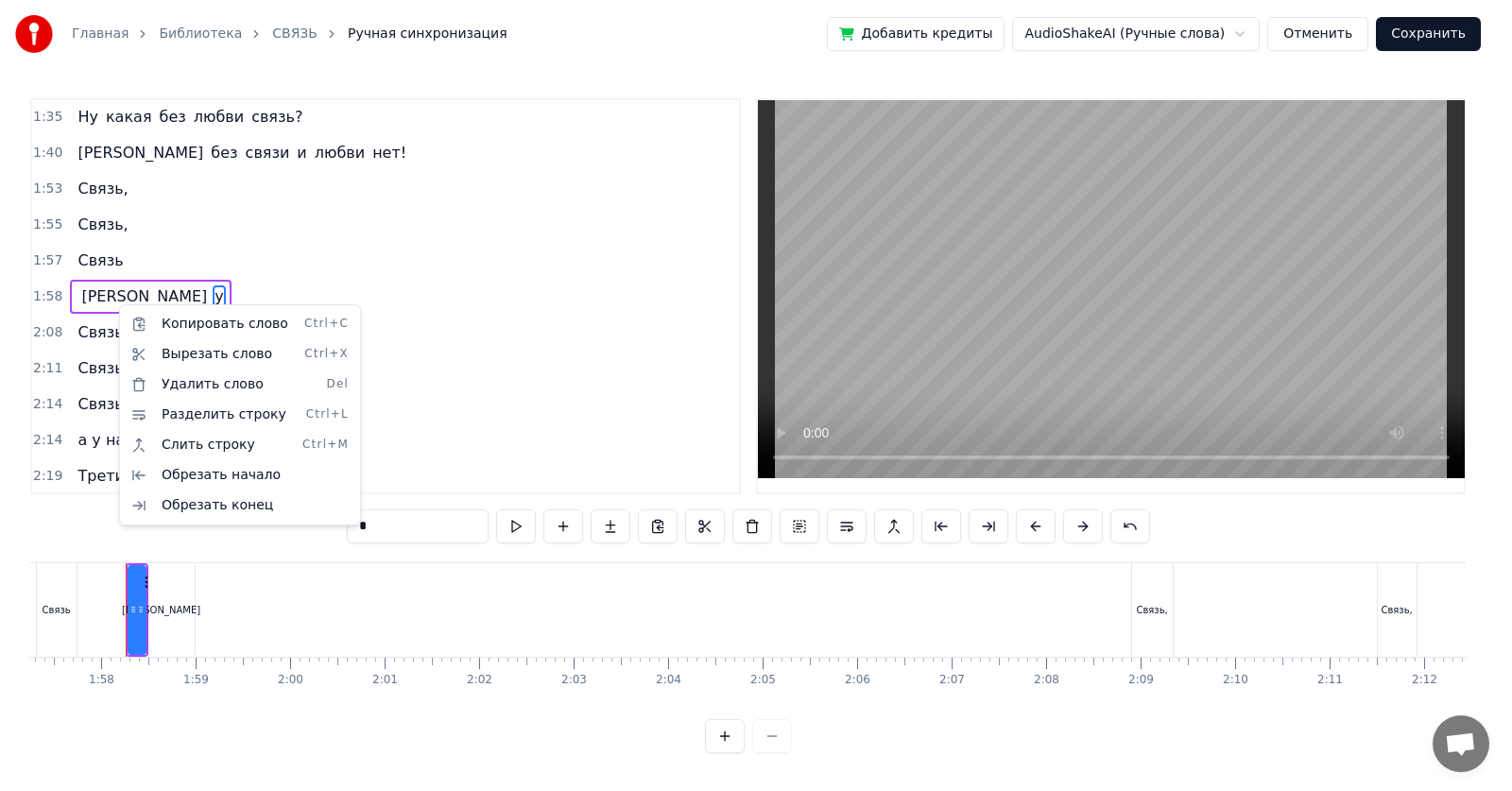
click at [267, 295] on html "Главная Библиотека СВЯЗЬ Ручная синхронизация Добавить кредиты AudioShakeAI (Ру…" at bounding box center [756, 392] width 1512 height 783
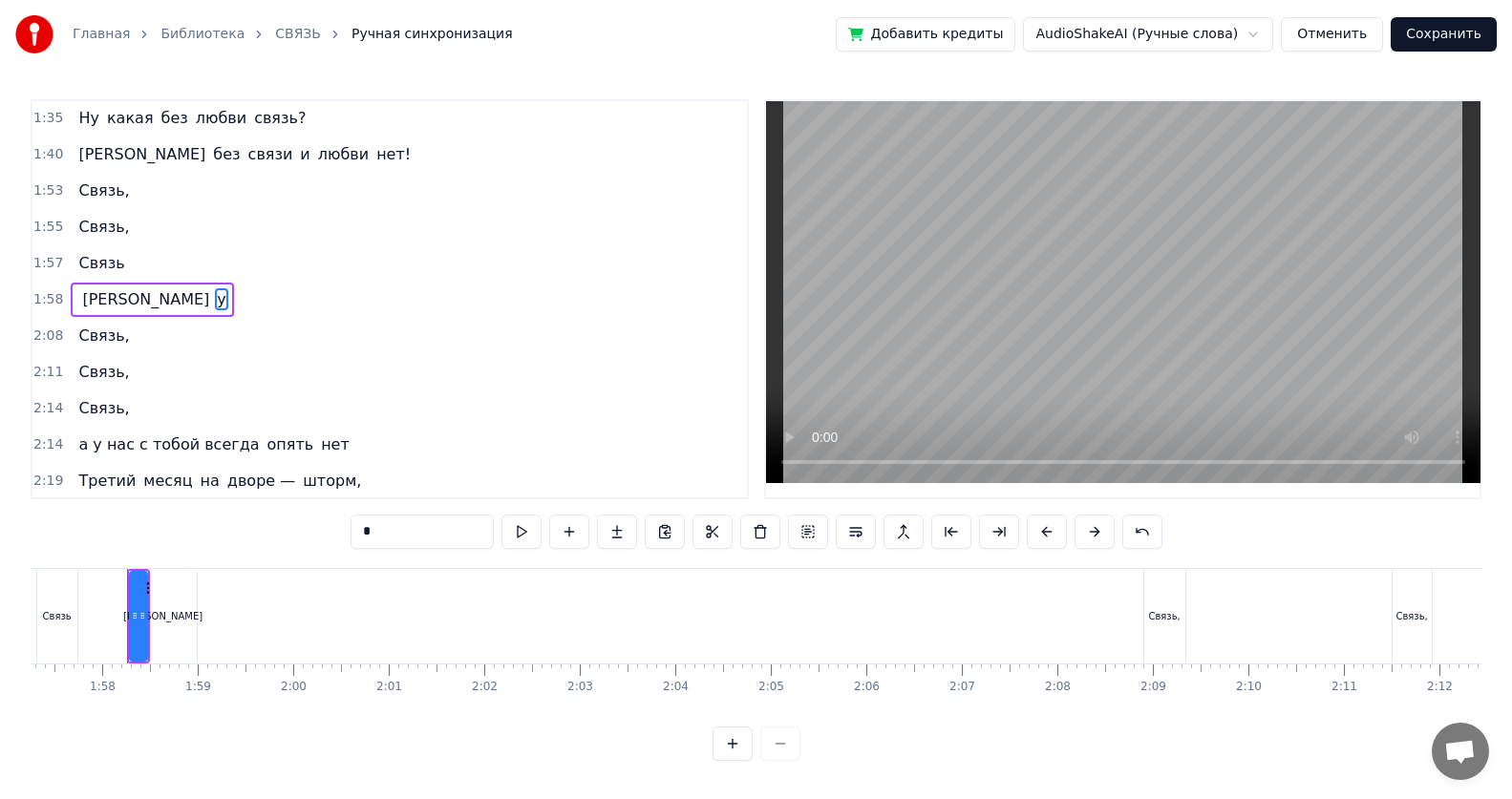
click at [112, 447] on span "а у нас с тобой всегда" at bounding box center [169, 444] width 185 height 22
type input "**********"
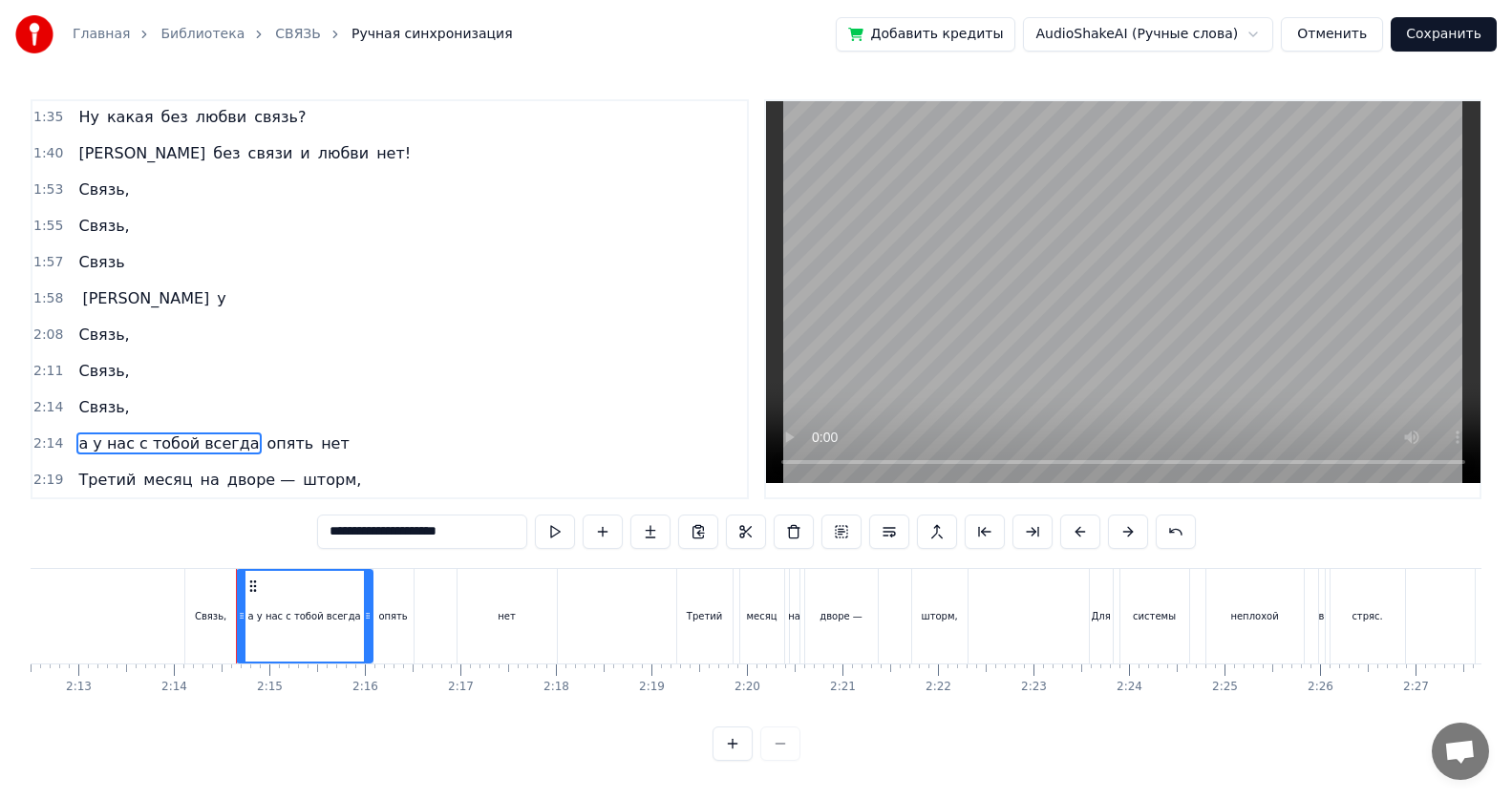
scroll to position [0, 12763]
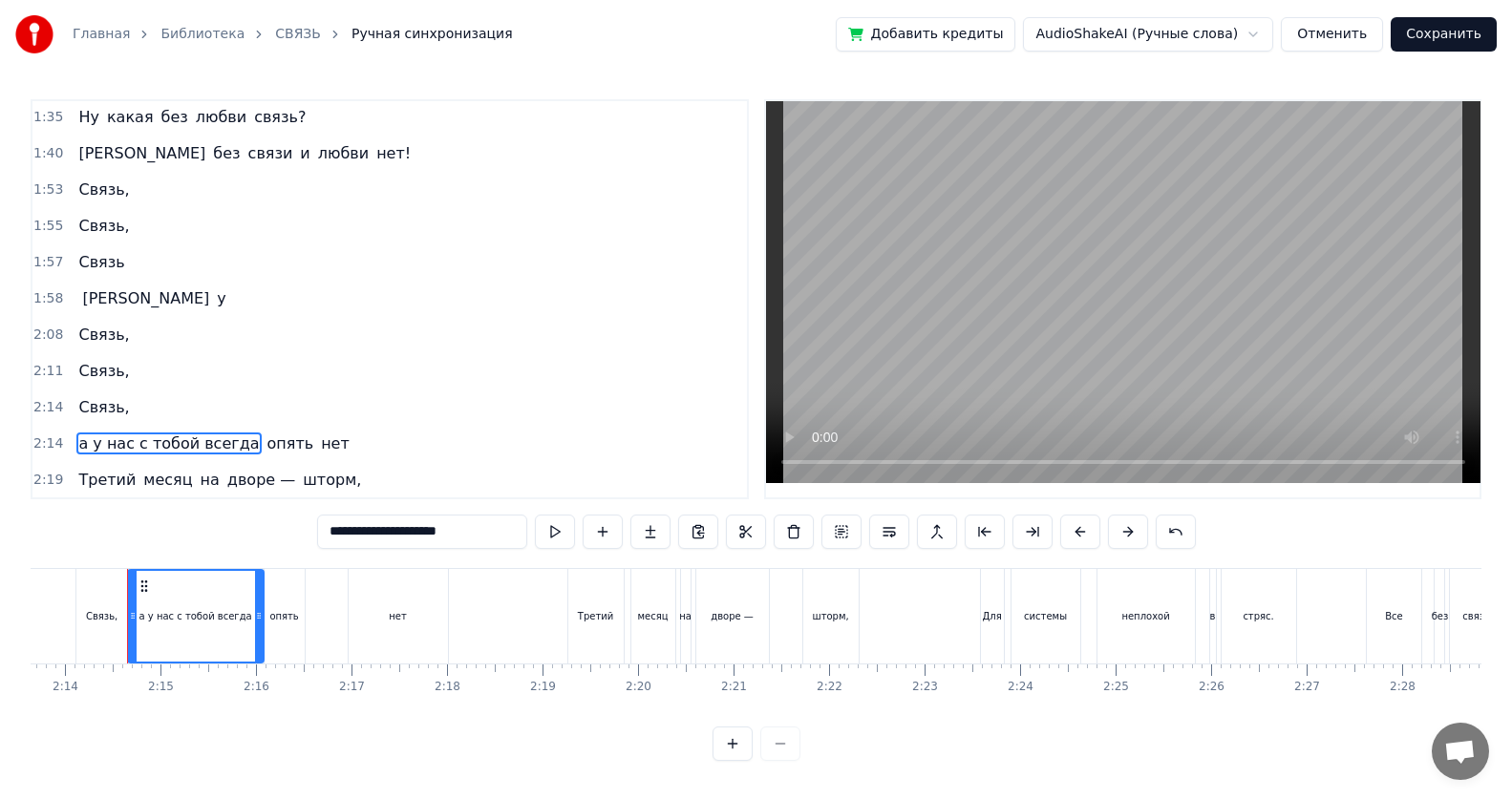
click at [104, 298] on div "а у" at bounding box center [152, 298] width 162 height 34
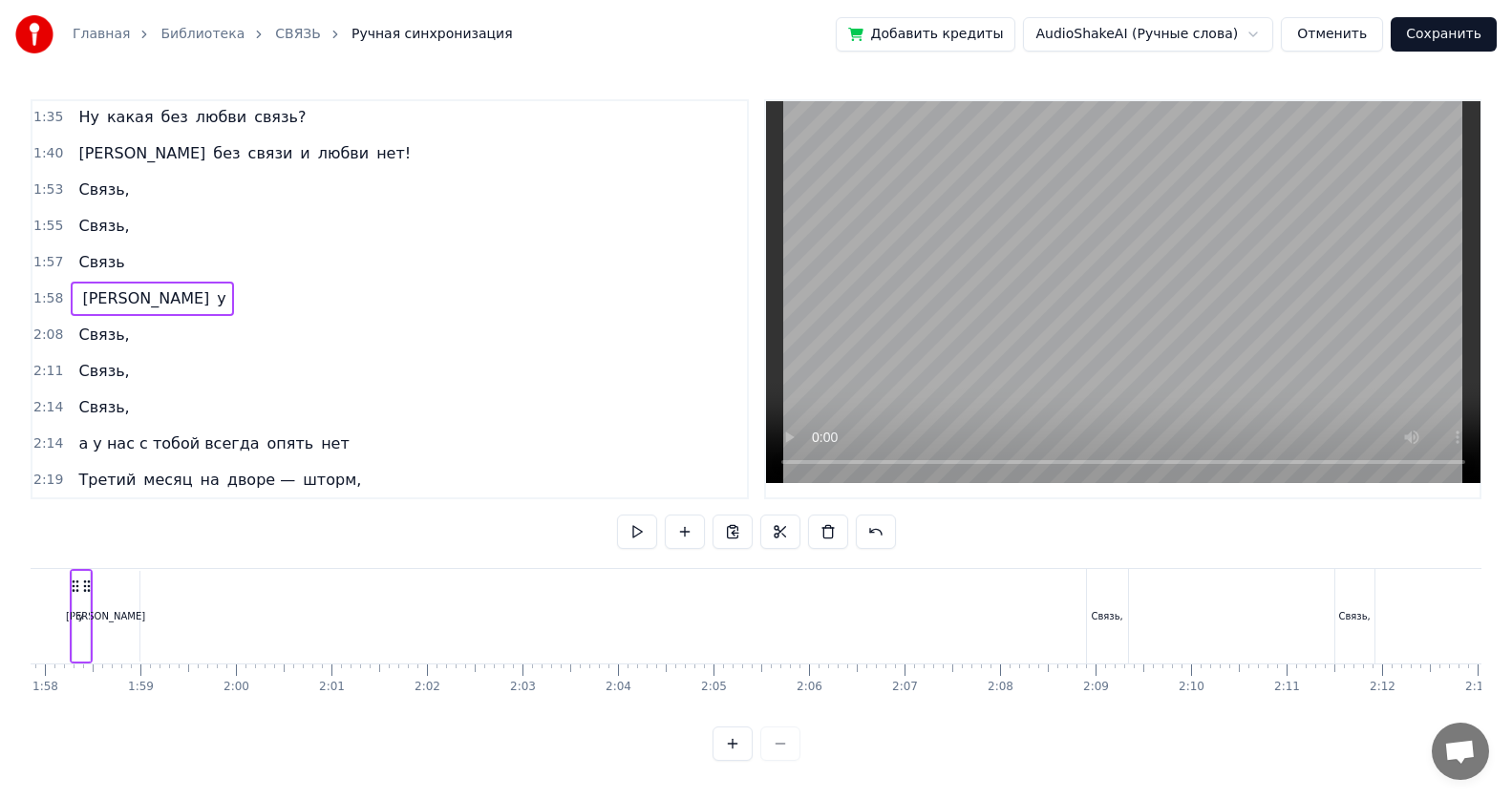
scroll to position [0, 11198]
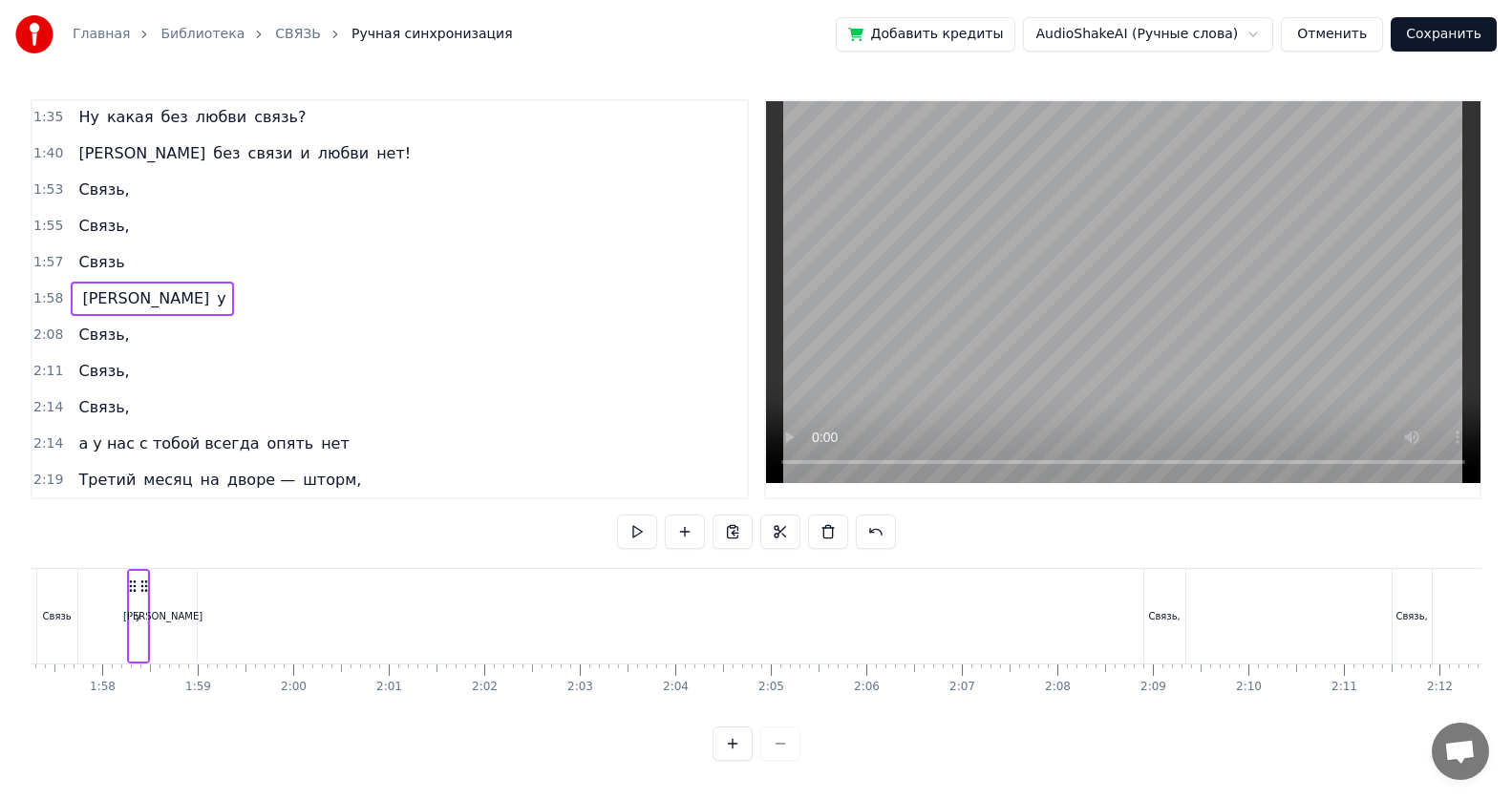
click at [215, 303] on span "у" at bounding box center [221, 298] width 13 height 22
click at [112, 302] on div "1:58 а у" at bounding box center [389, 299] width 715 height 36
click at [140, 518] on div "у" at bounding box center [139, 615] width 18 height 90
click at [172, 518] on div "[PERSON_NAME]" at bounding box center [163, 615] width 67 height 90
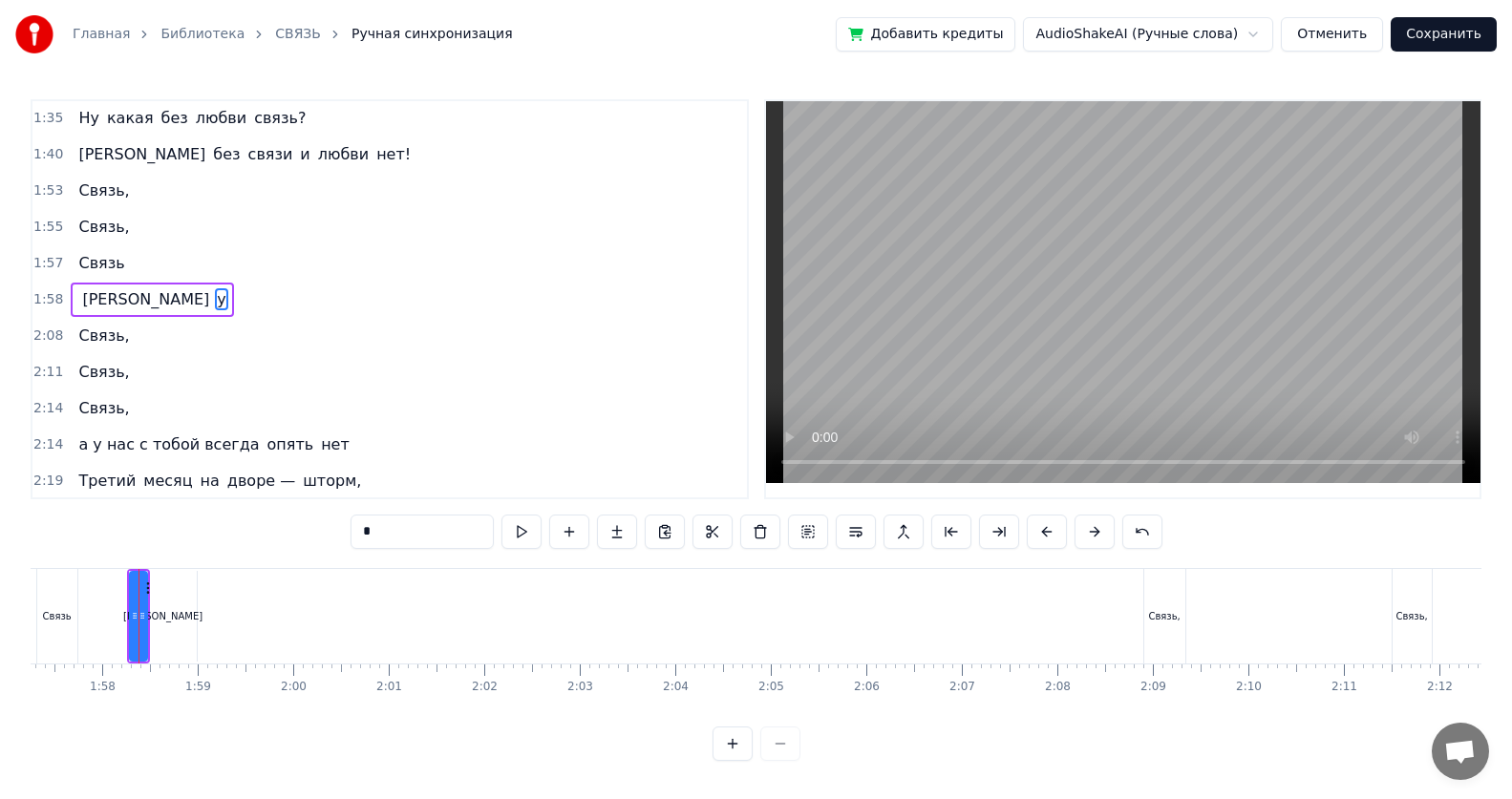
type input "*"
click at [103, 303] on div "а у" at bounding box center [152, 299] width 162 height 34
click at [215, 303] on span "у" at bounding box center [221, 299] width 13 height 22
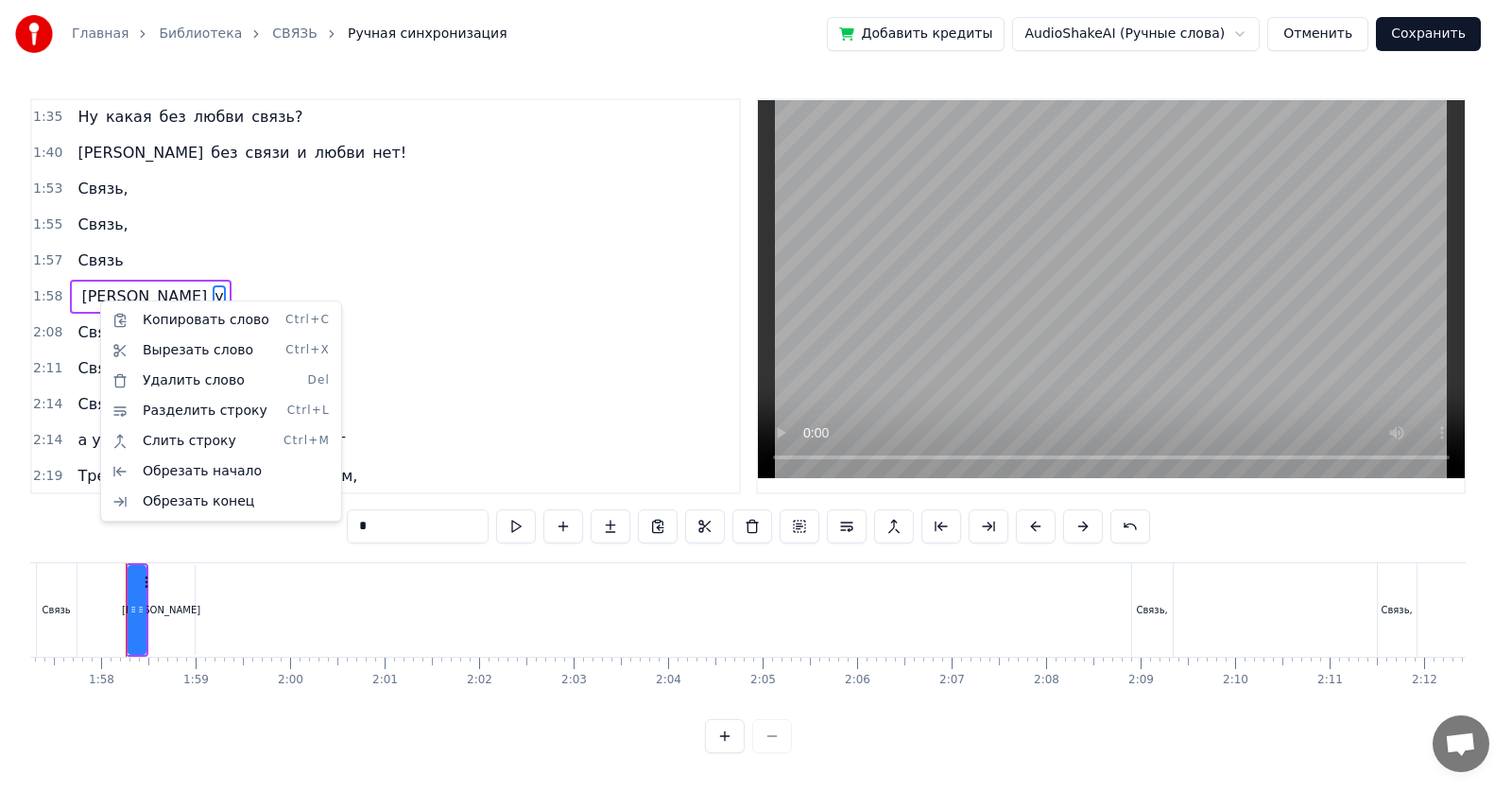
click at [387, 513] on html "Главная Библиотека СВЯЗЬ Ручная синхронизация Добавить кредиты AudioShakeAI (Ру…" at bounding box center [756, 392] width 1512 height 783
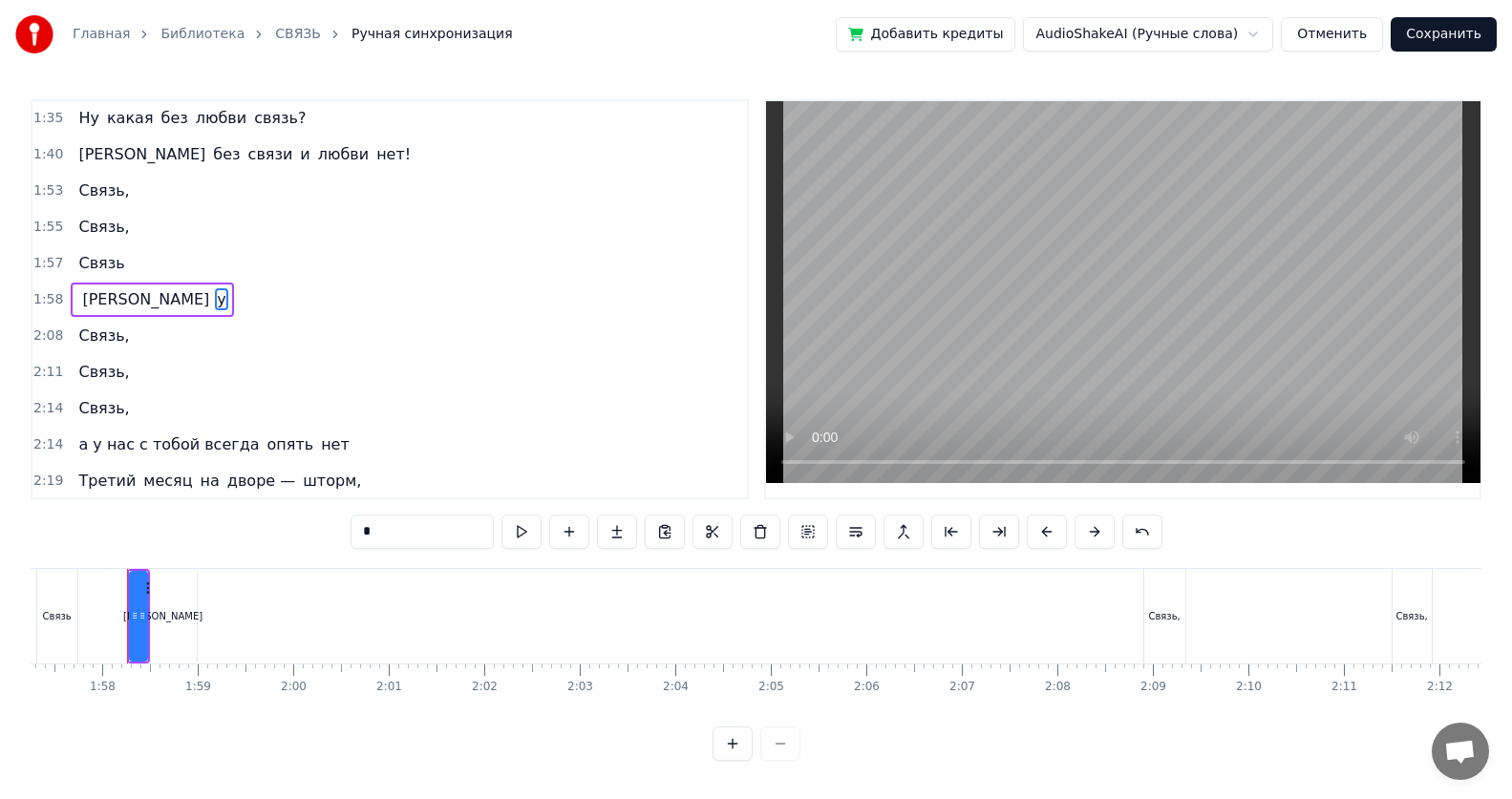
click at [391, 518] on input "*" at bounding box center [421, 531] width 143 height 34
click at [560, 518] on button at bounding box center [569, 531] width 40 height 34
click at [375, 518] on input "**" at bounding box center [421, 531] width 143 height 34
click at [379, 518] on input "**" at bounding box center [421, 531] width 143 height 34
type input "*"
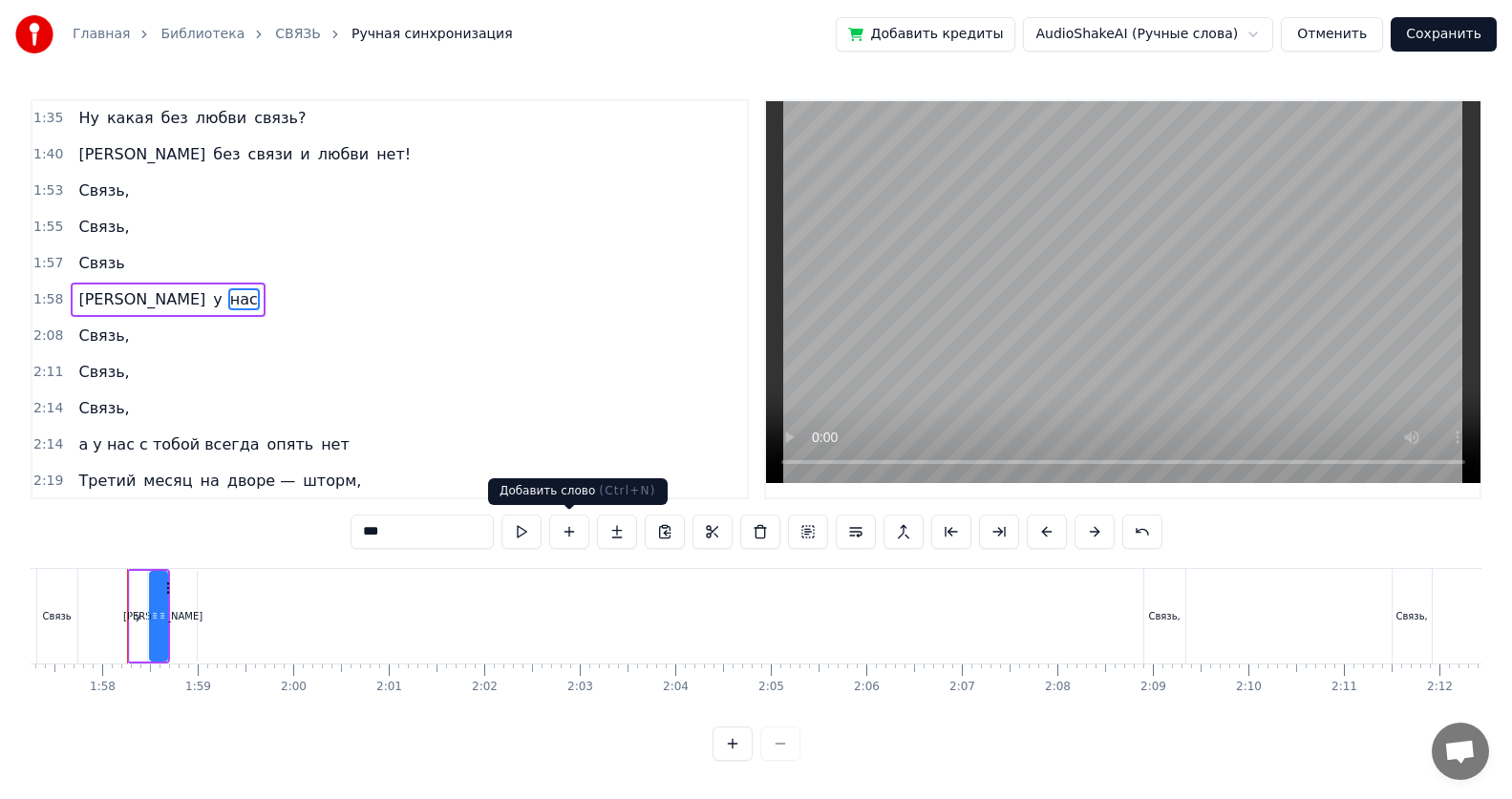
type input "***"
click at [566, 518] on button at bounding box center [569, 531] width 40 height 34
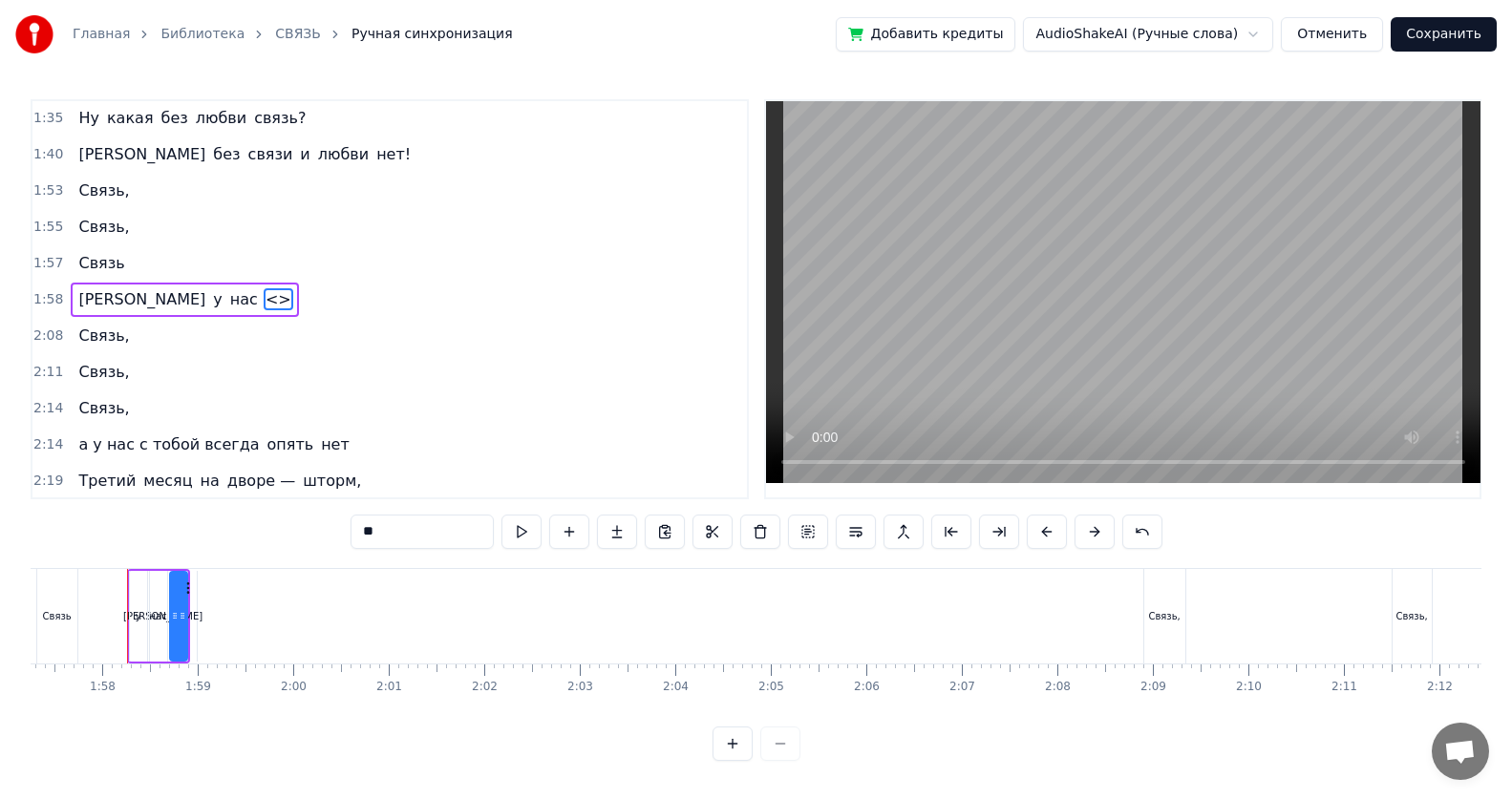
click at [397, 518] on input "**" at bounding box center [421, 531] width 143 height 34
type input "*"
click at [566, 518] on button at bounding box center [569, 531] width 40 height 34
click at [396, 518] on input "**" at bounding box center [421, 531] width 143 height 34
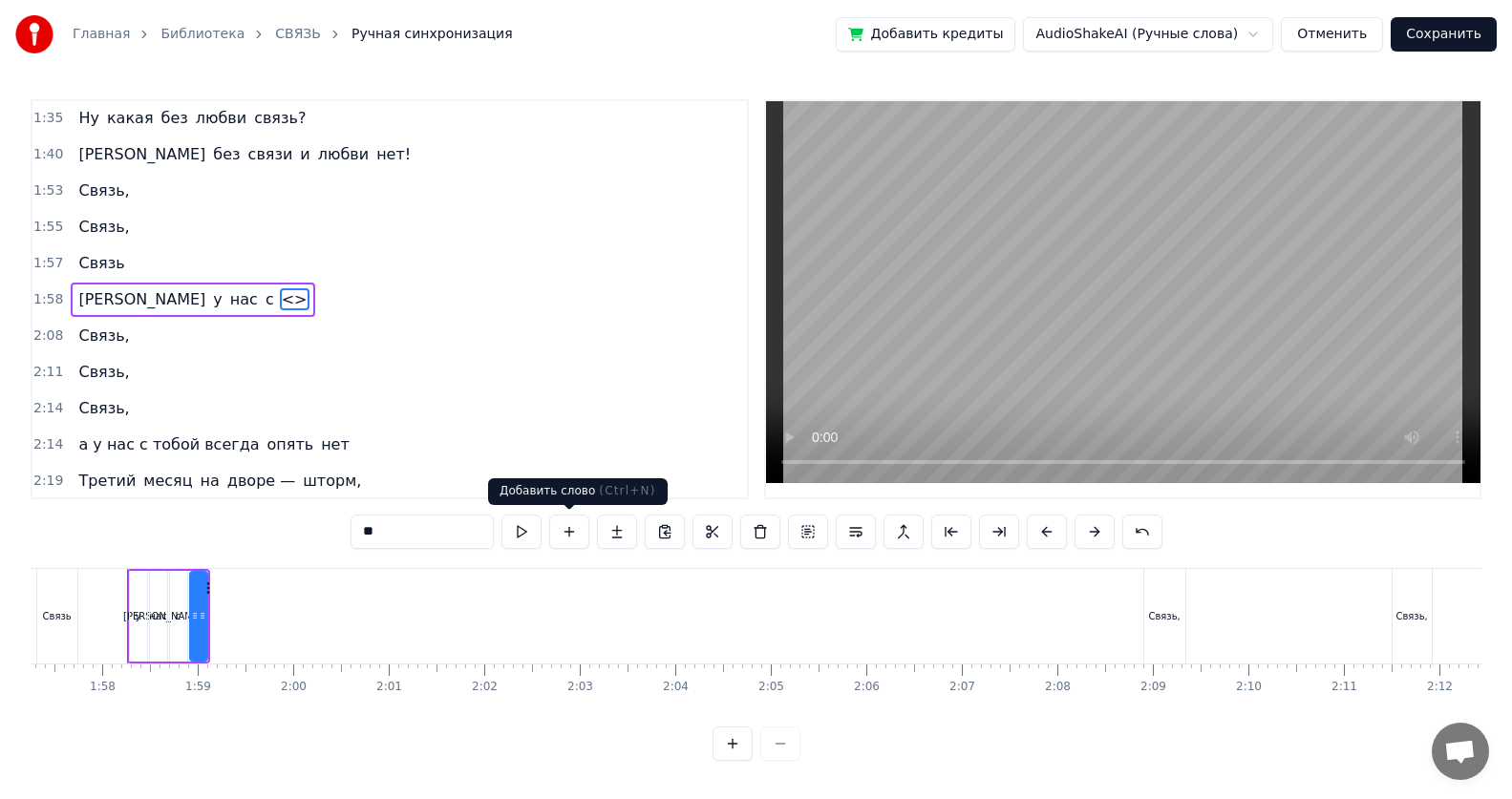
type input "*"
type input "*****"
click at [566, 518] on button at bounding box center [569, 531] width 40 height 34
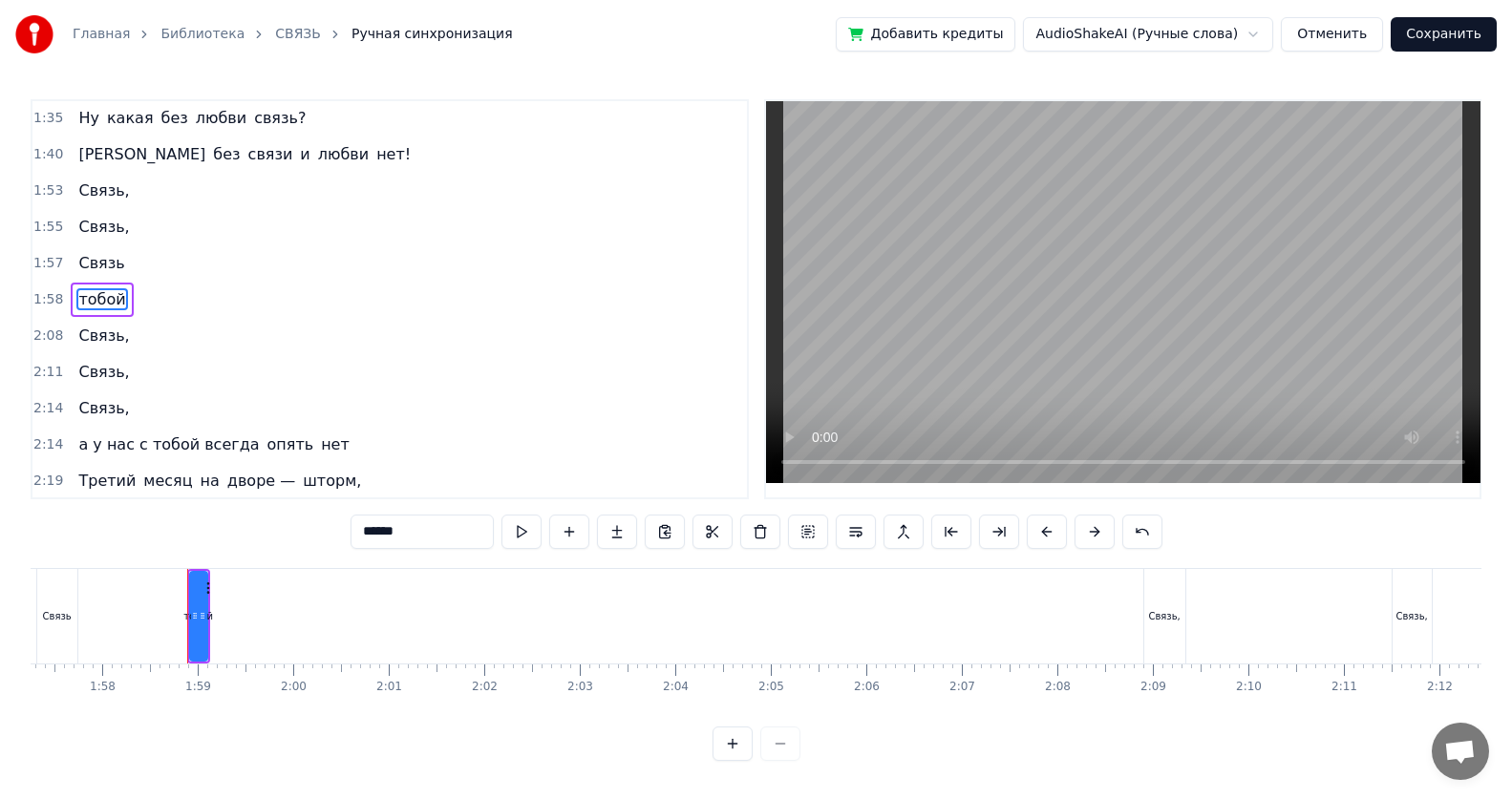
click at [424, 518] on input "*****" at bounding box center [421, 531] width 143 height 34
type input "*"
click at [444, 446] on div "2:14 а у нас с тобой всегда опять нет" at bounding box center [389, 444] width 715 height 36
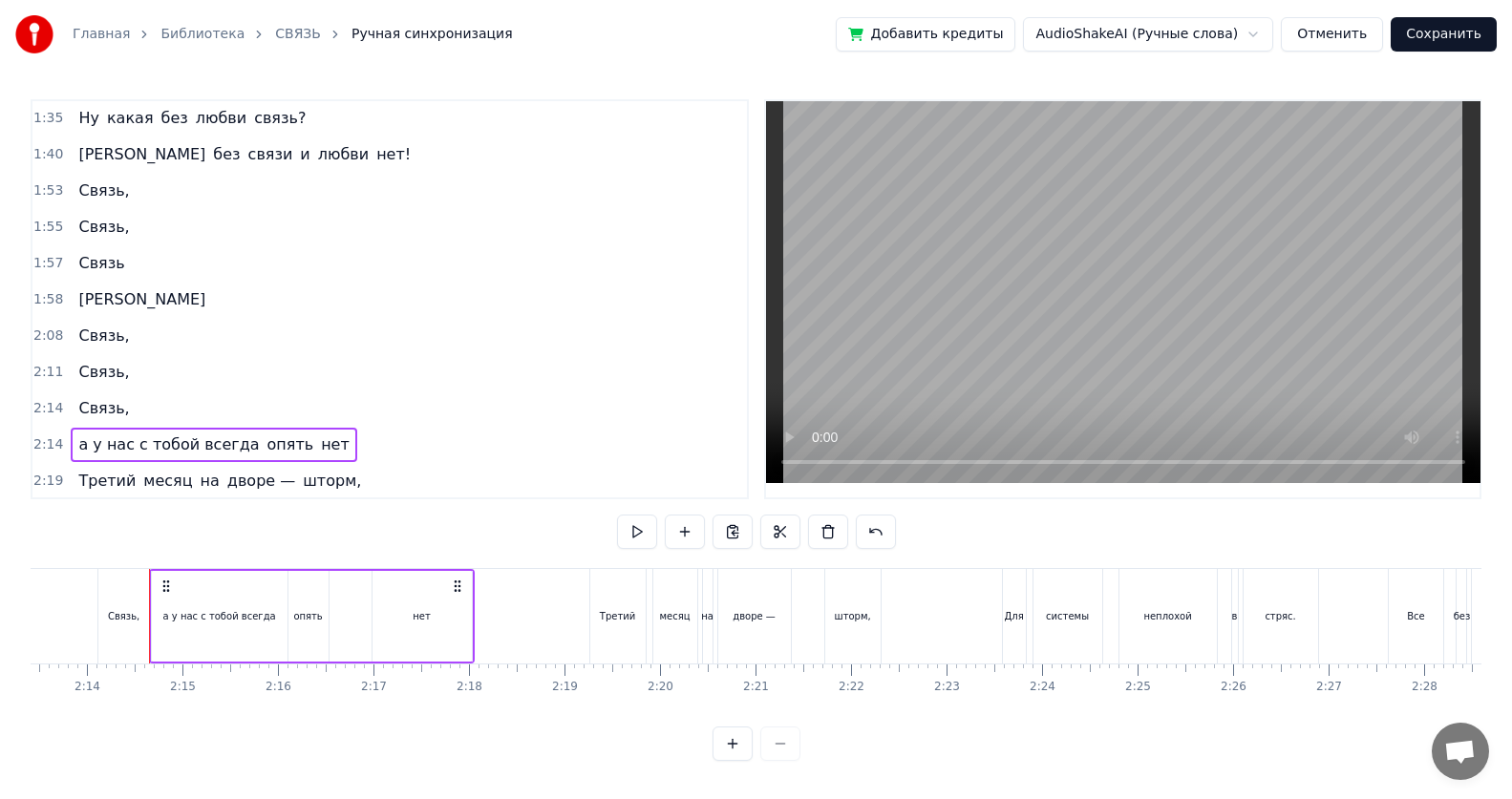
scroll to position [0, 12763]
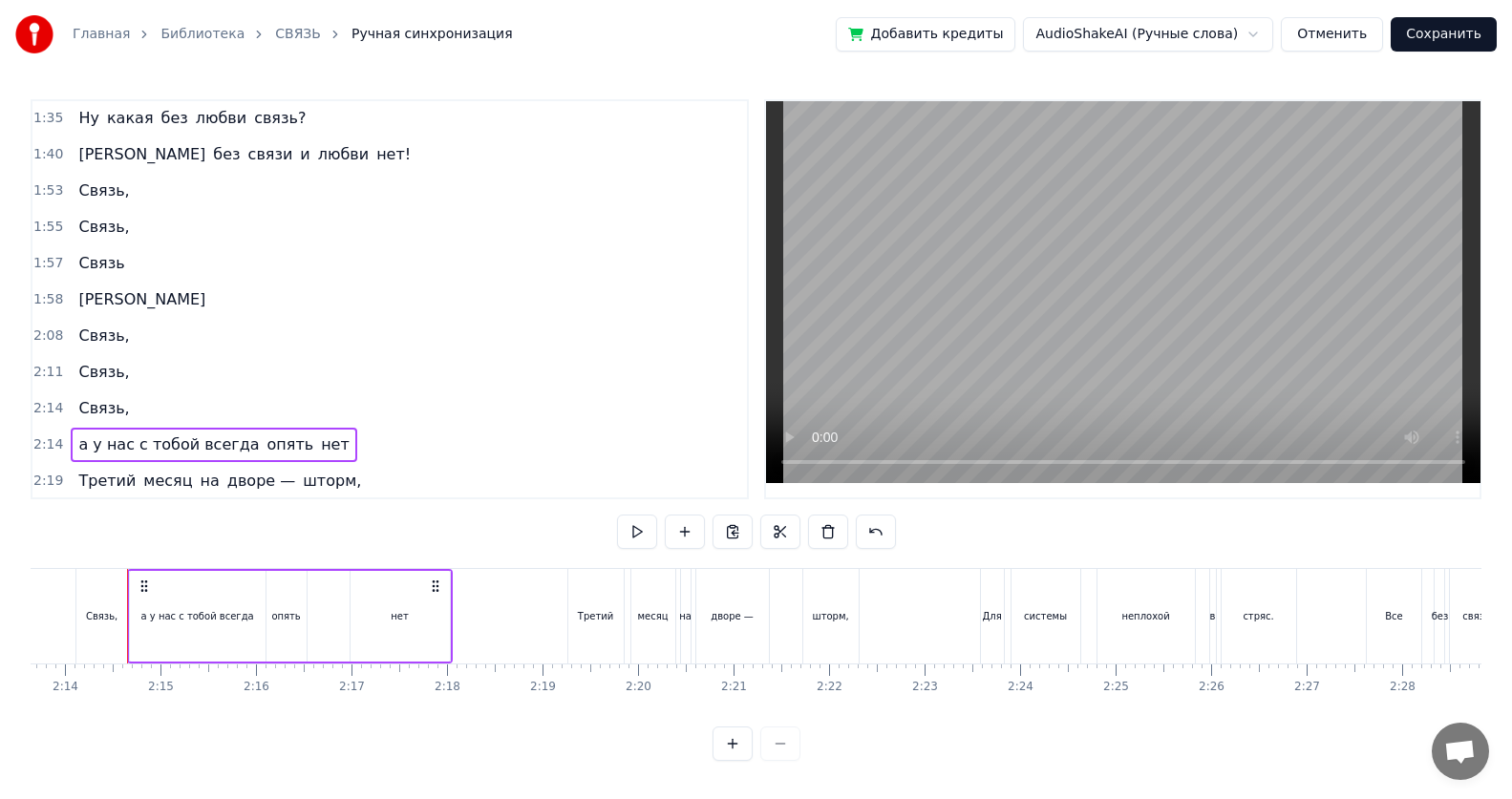
click at [79, 308] on span "[PERSON_NAME]" at bounding box center [142, 299] width 131 height 22
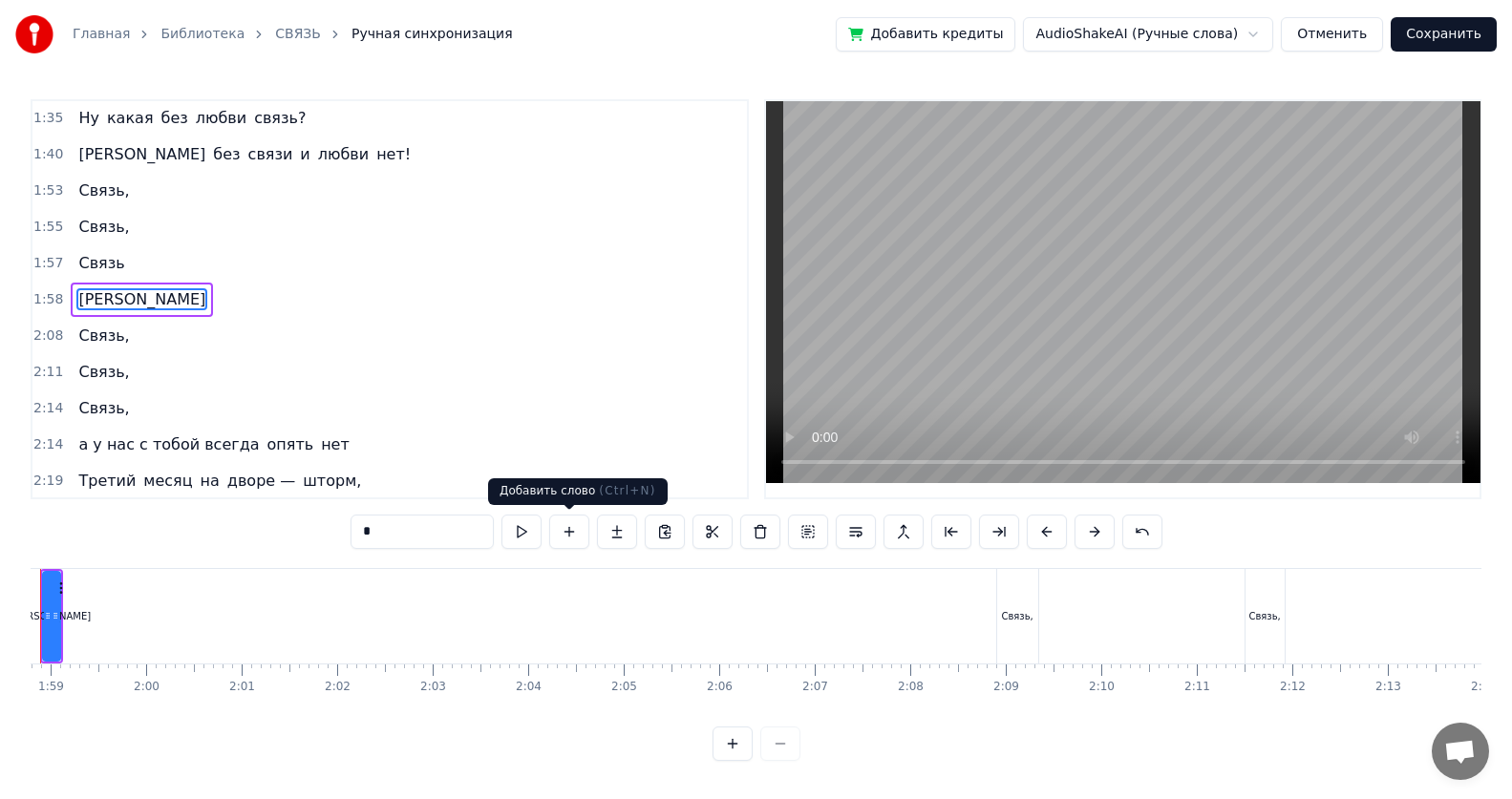
scroll to position [0, 11258]
click at [575, 518] on button at bounding box center [569, 531] width 40 height 34
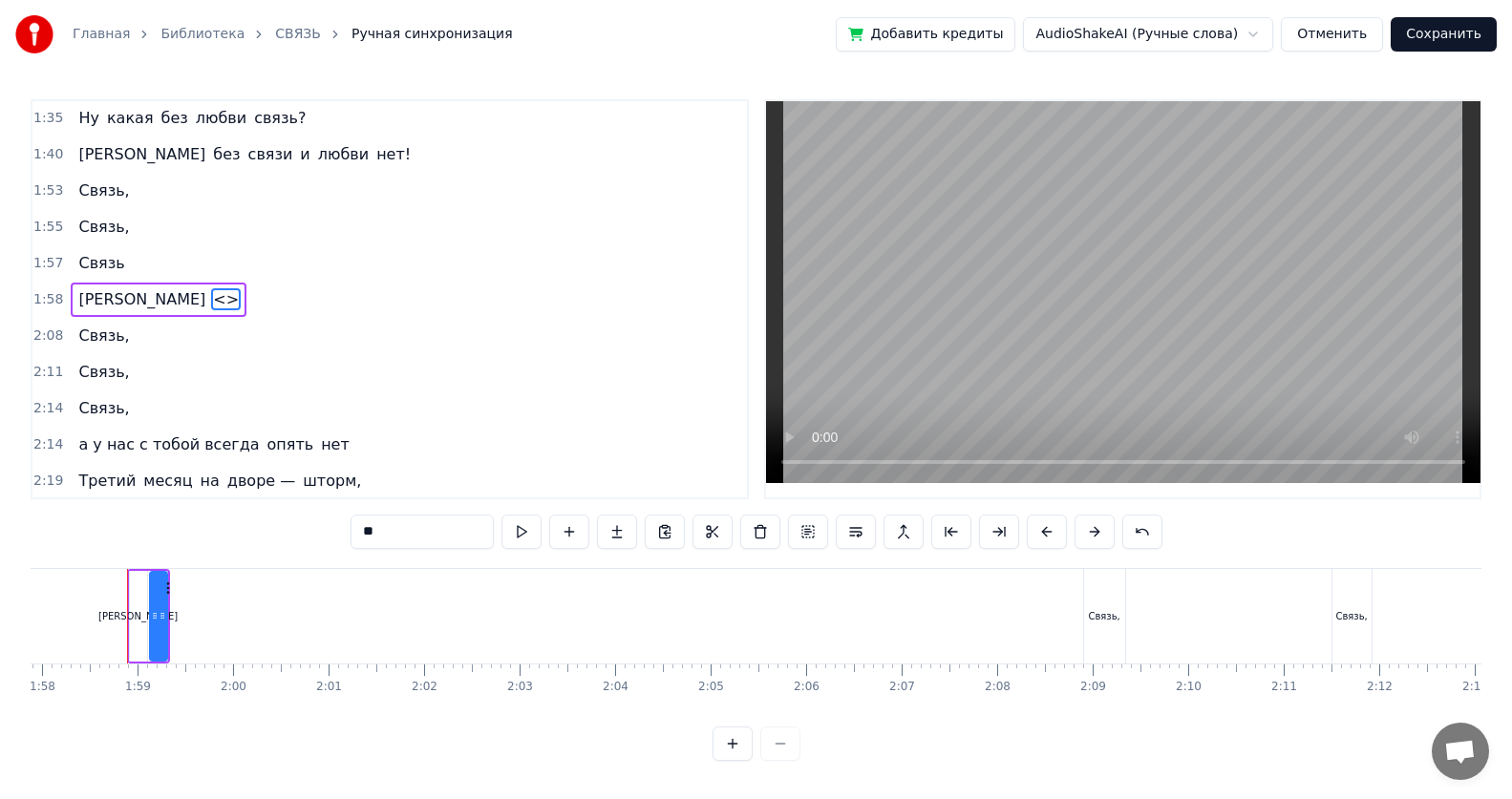
click at [417, 518] on input "**" at bounding box center [421, 531] width 143 height 34
type input "*"
click at [366, 437] on div "2:14 а у нас с тобой всегда опять нет" at bounding box center [389, 444] width 715 height 36
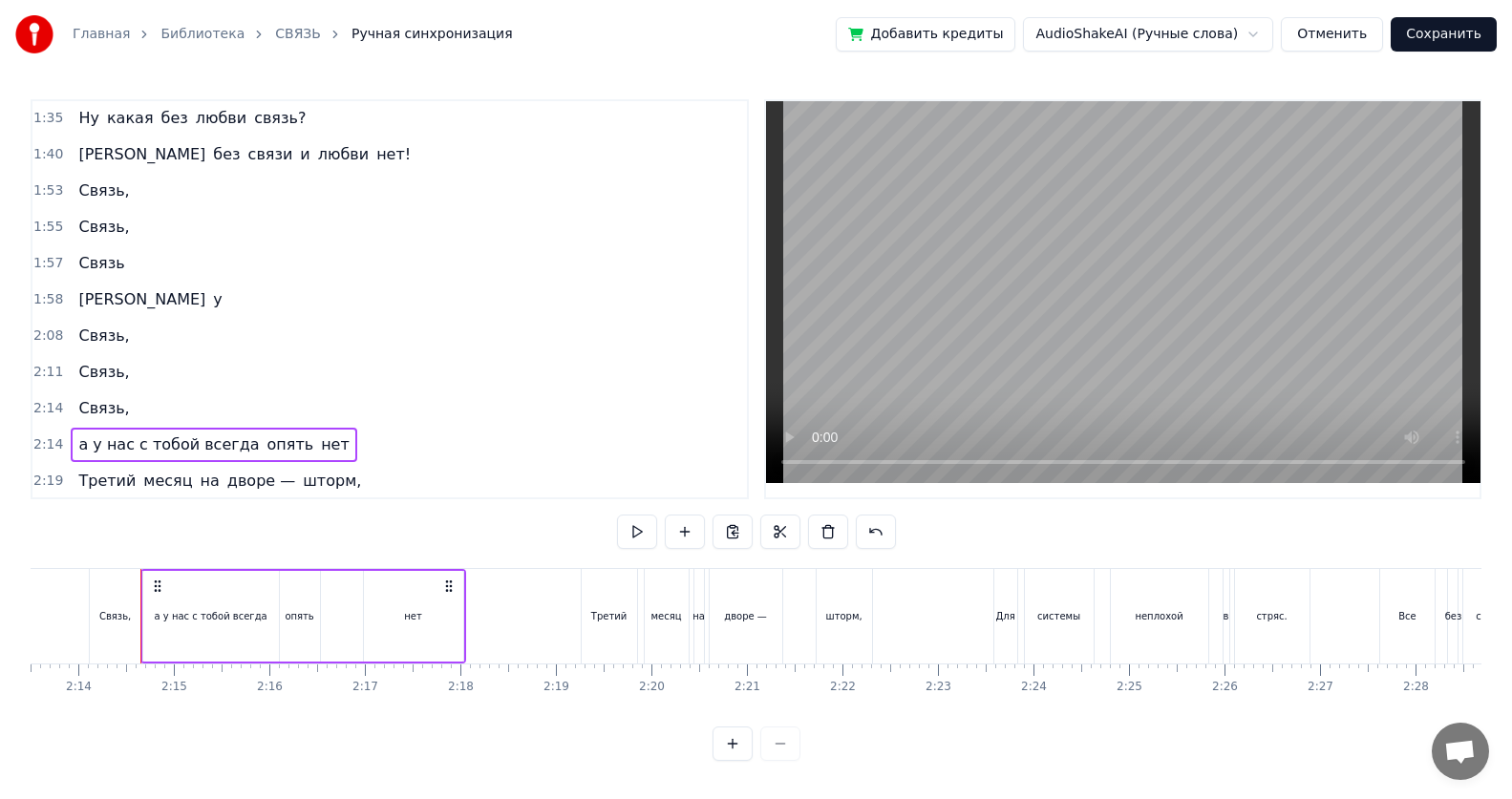
scroll to position [0, 12763]
click at [211, 299] on span "у" at bounding box center [217, 299] width 13 height 22
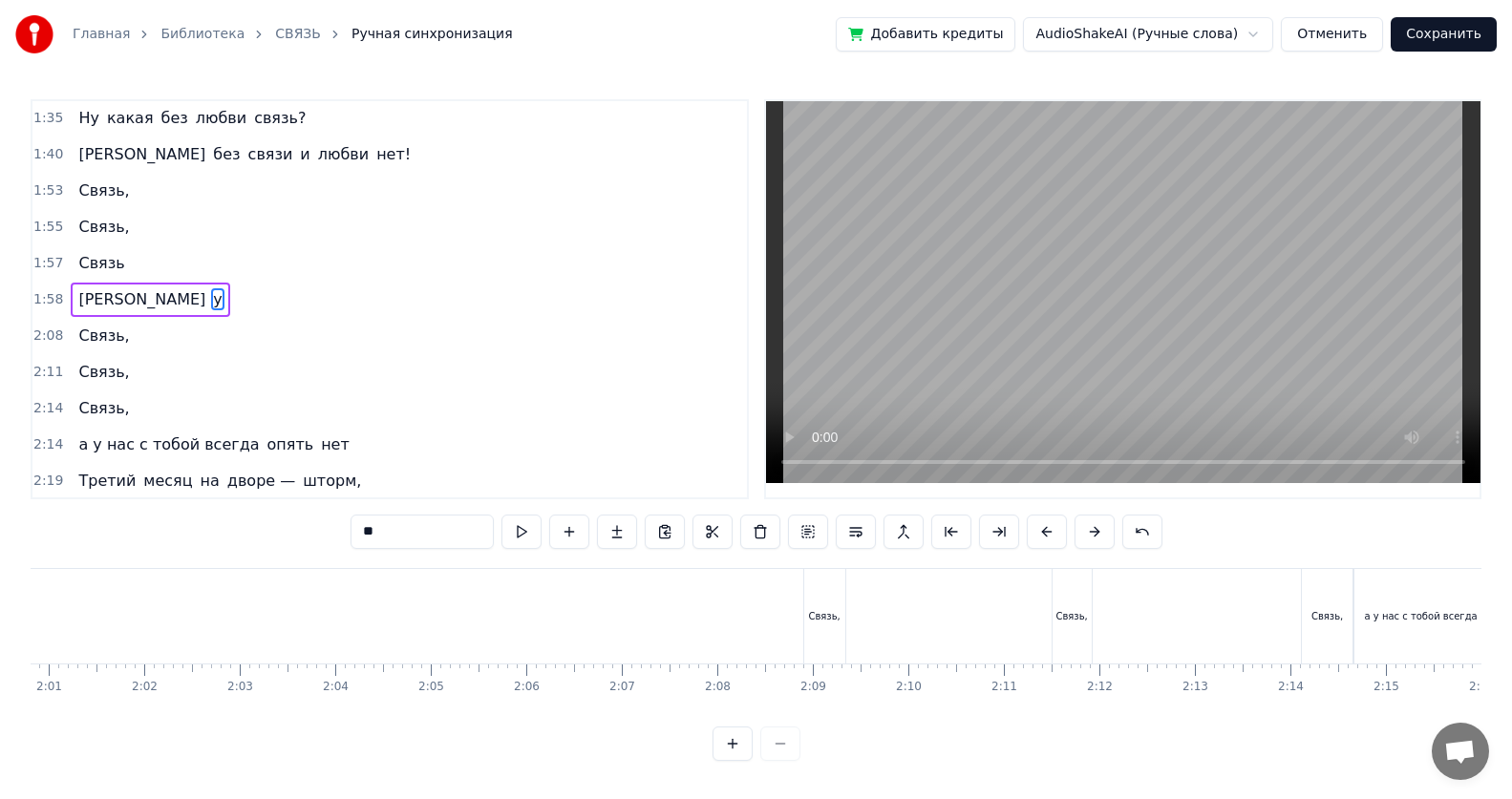
scroll to position [0, 11278]
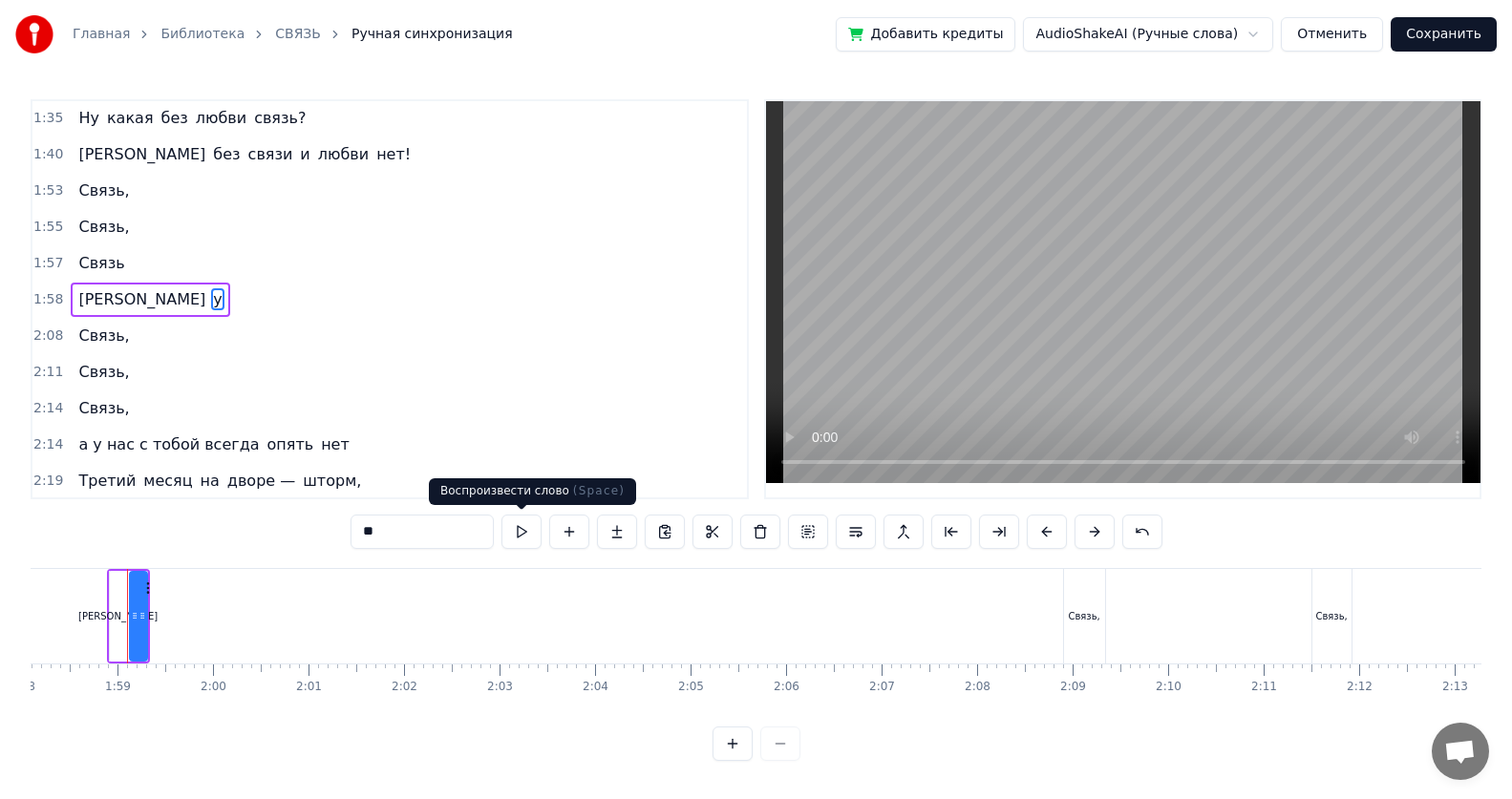
click at [514, 518] on button at bounding box center [521, 531] width 40 height 34
click at [565, 518] on button at bounding box center [569, 531] width 40 height 34
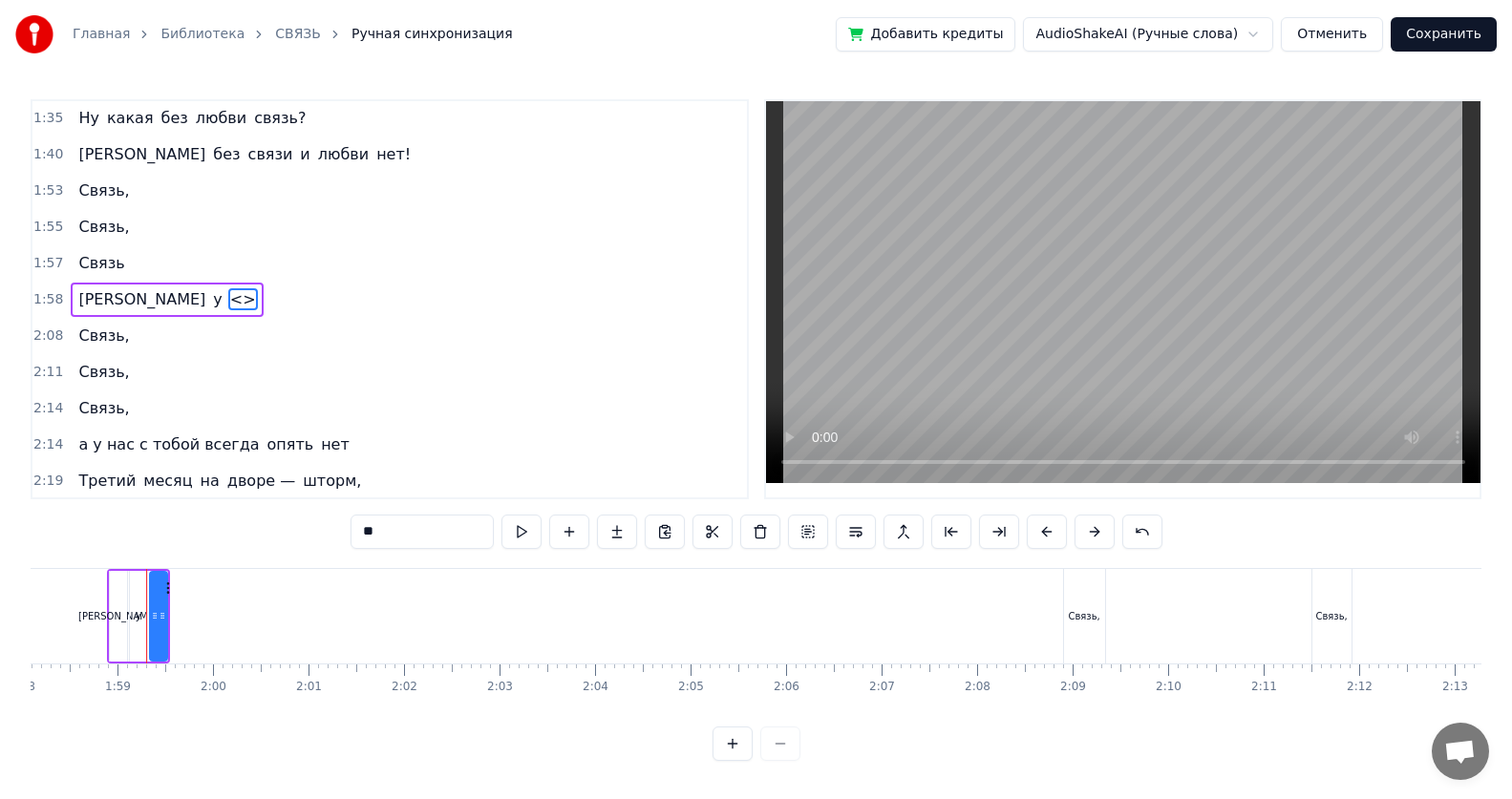
click at [401, 518] on input "**" at bounding box center [421, 531] width 143 height 34
type input "*"
type input "***"
click at [381, 445] on div "2:14 а у нас с тобой всегда опять нет" at bounding box center [389, 444] width 715 height 36
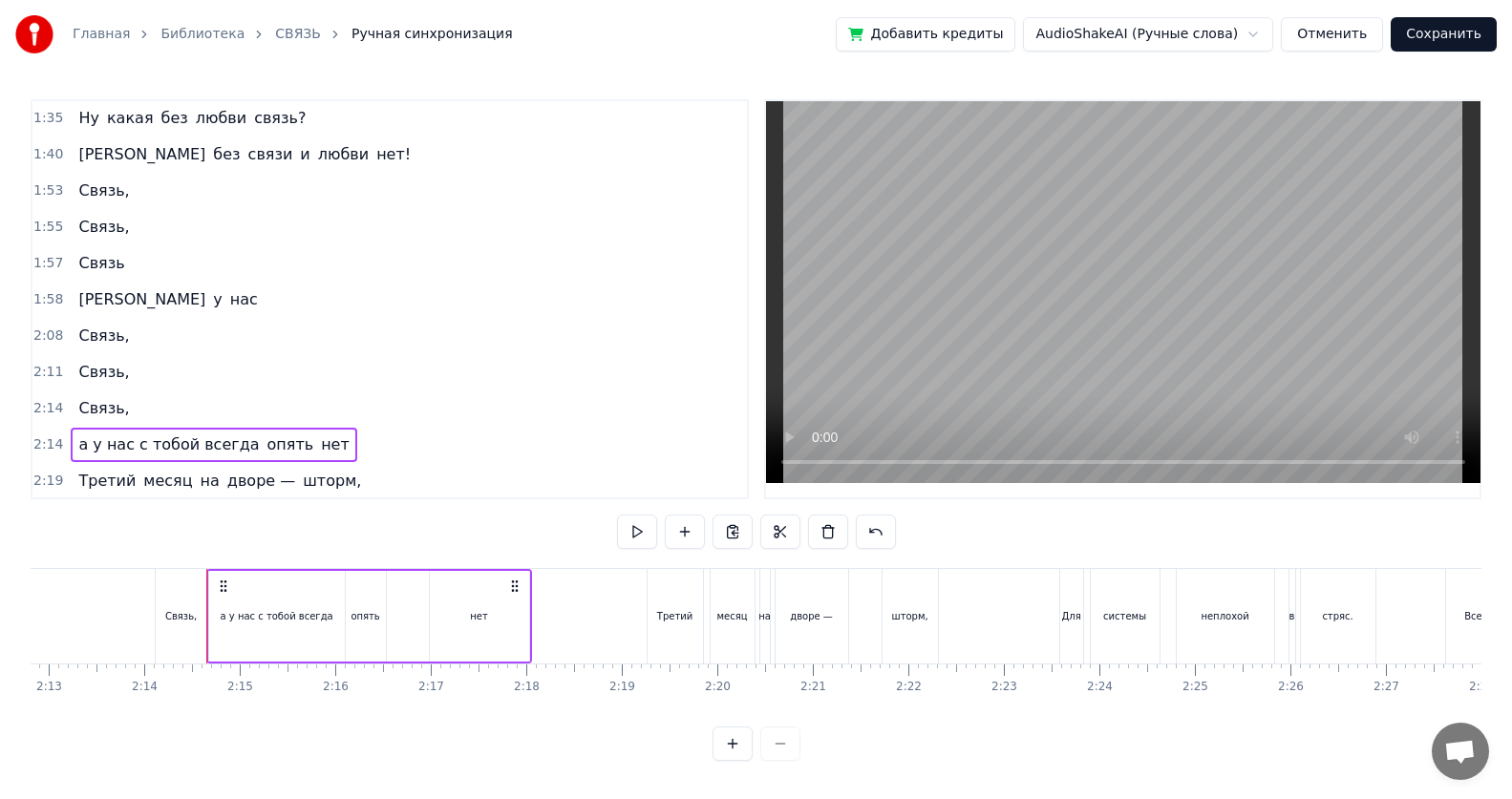
scroll to position [0, 12763]
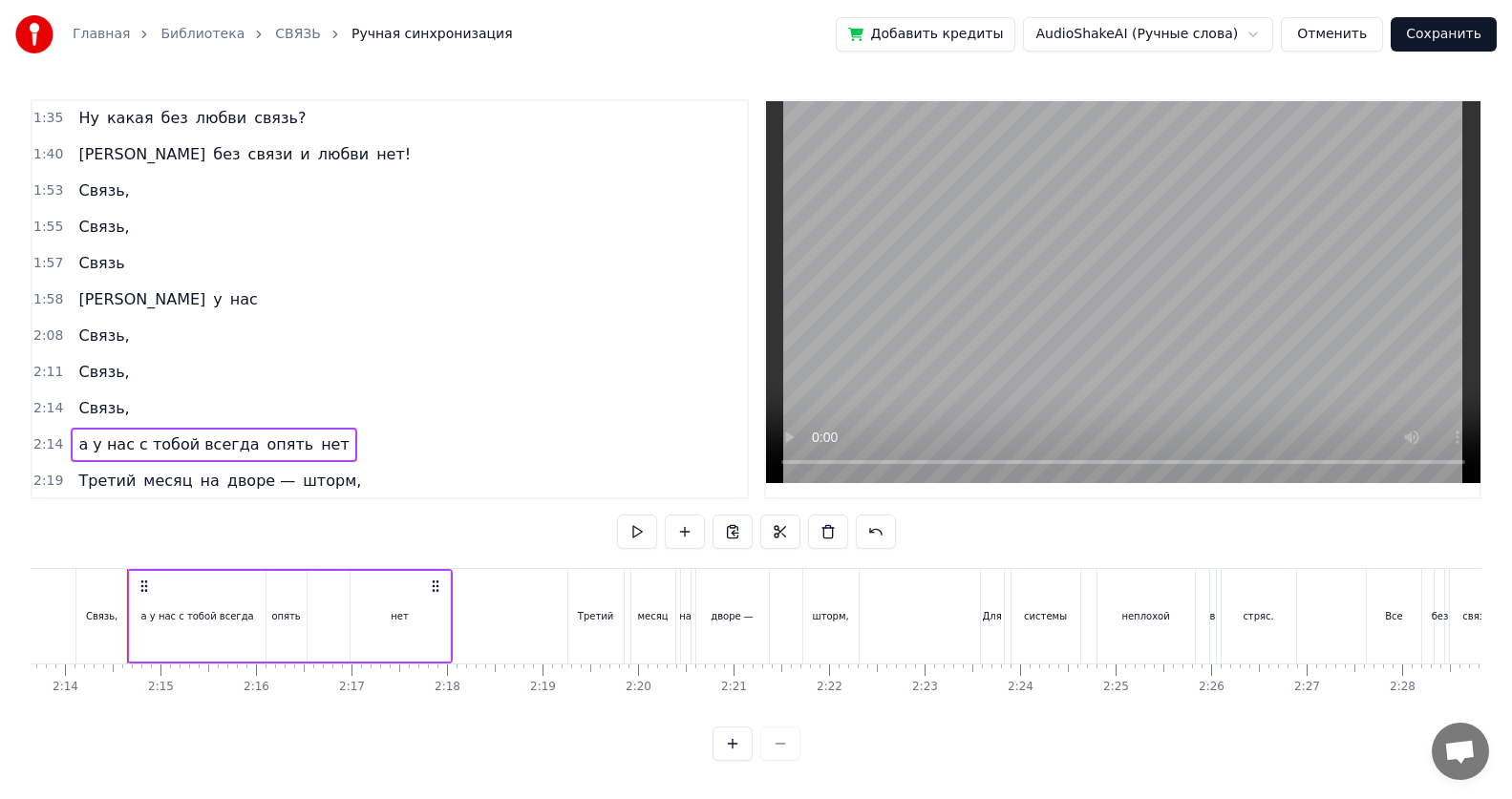
click at [132, 298] on div "а у нас" at bounding box center [167, 299] width 193 height 34
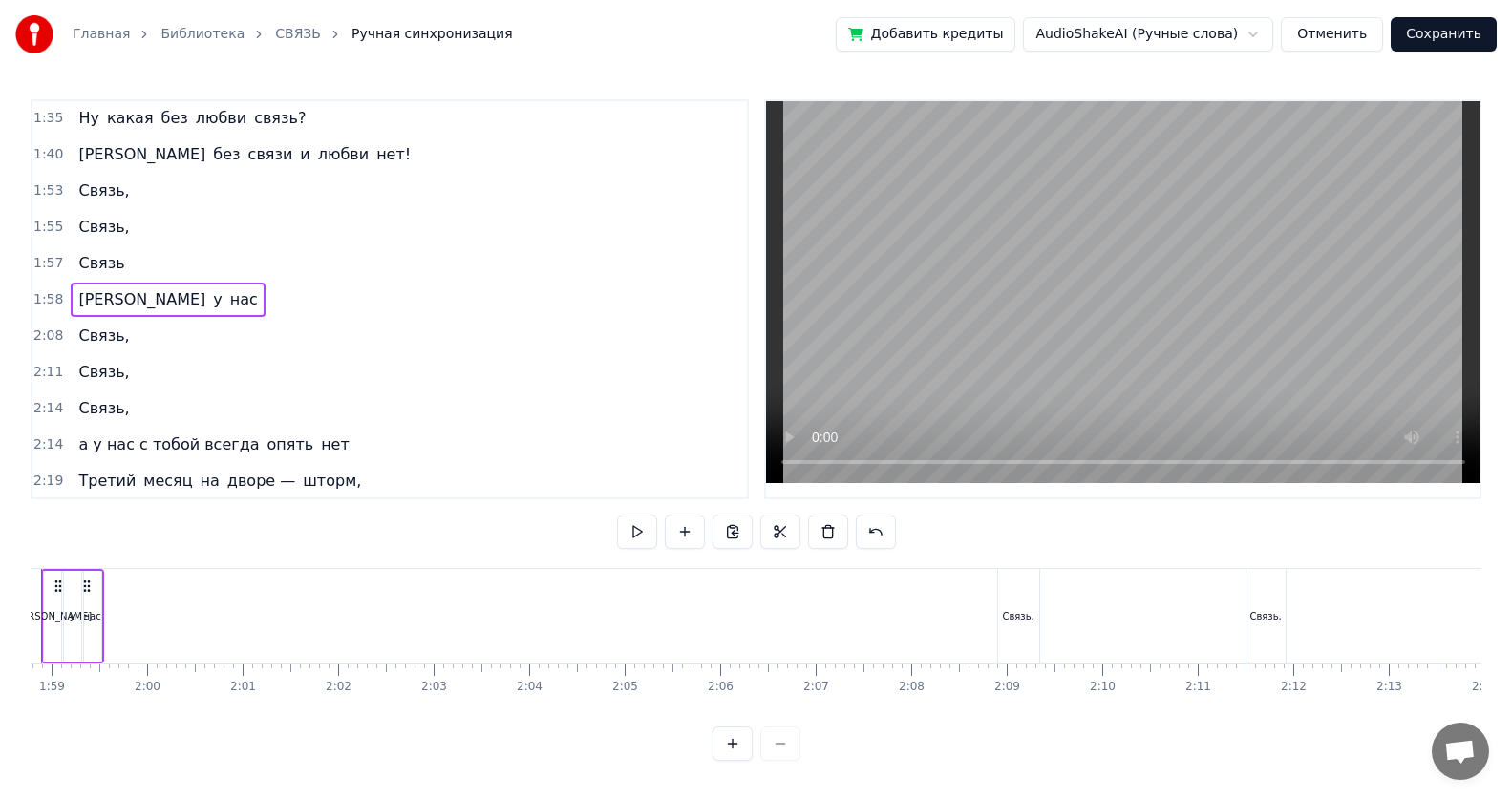
click at [229, 298] on span "нас" at bounding box center [244, 299] width 31 height 22
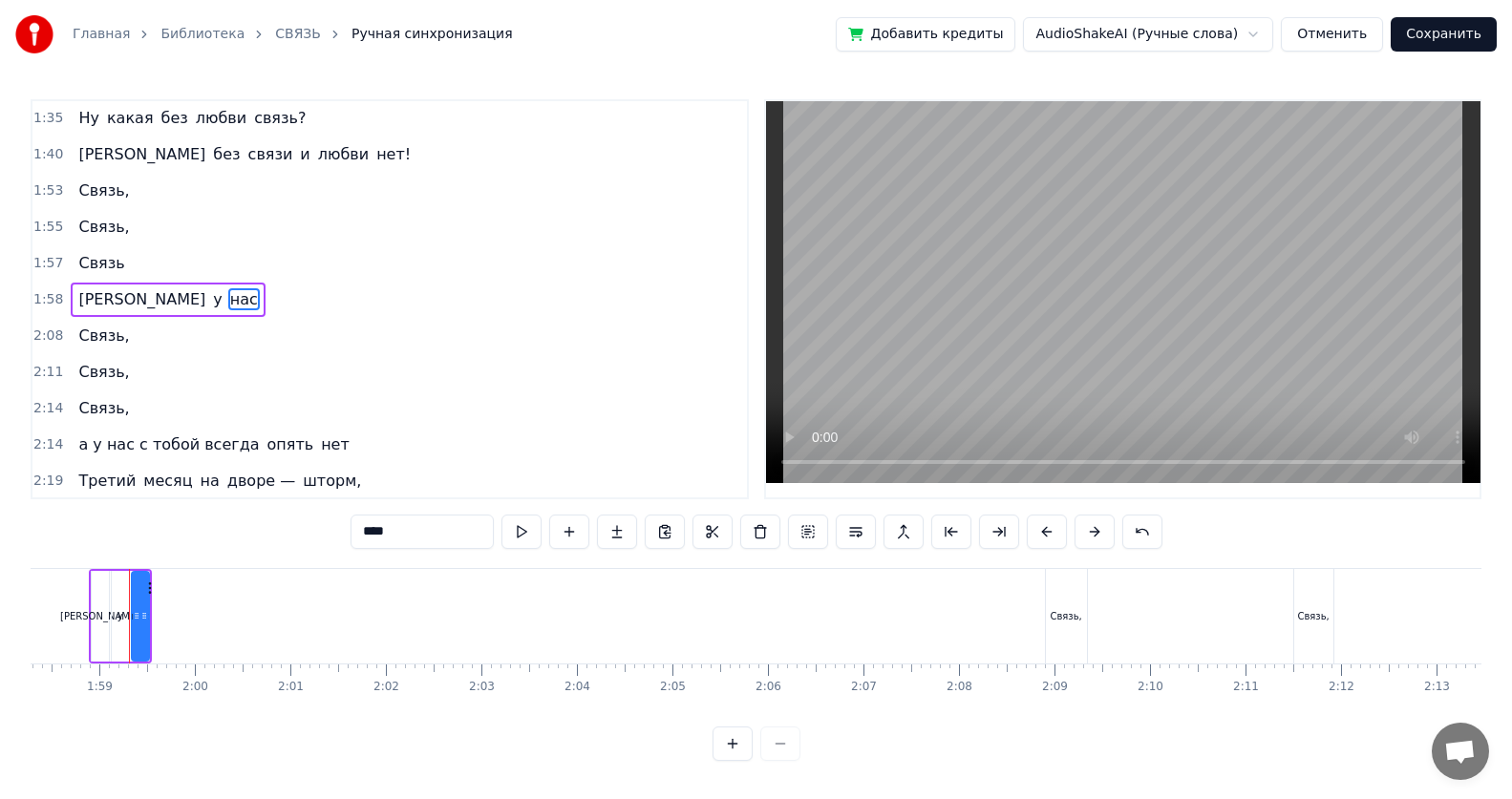
scroll to position [0, 11299]
click at [566, 518] on button at bounding box center [569, 531] width 40 height 34
click at [393, 518] on input "**" at bounding box center [421, 531] width 143 height 34
type input "*"
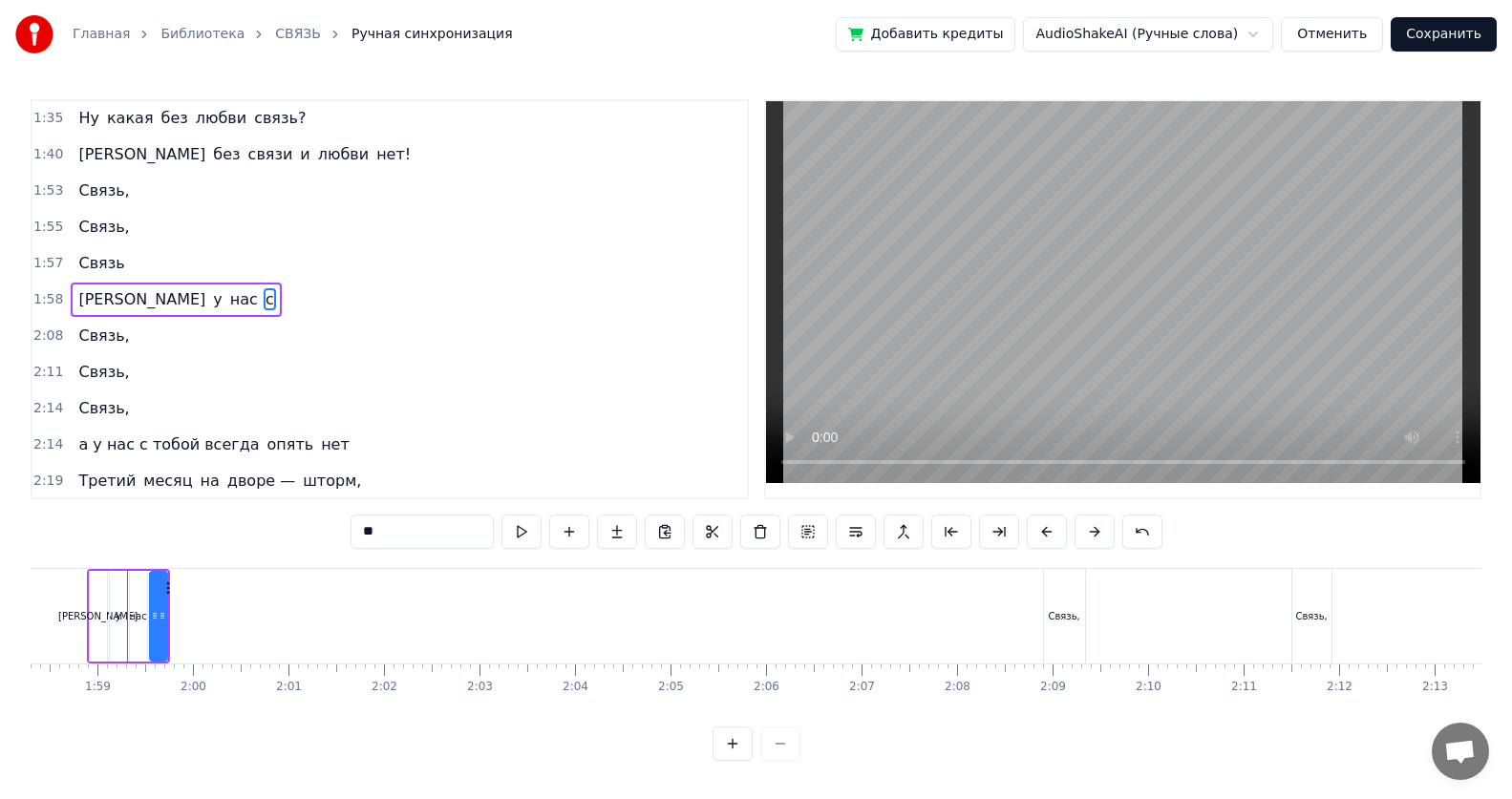
click at [147, 307] on div "а у нас с" at bounding box center [176, 299] width 210 height 34
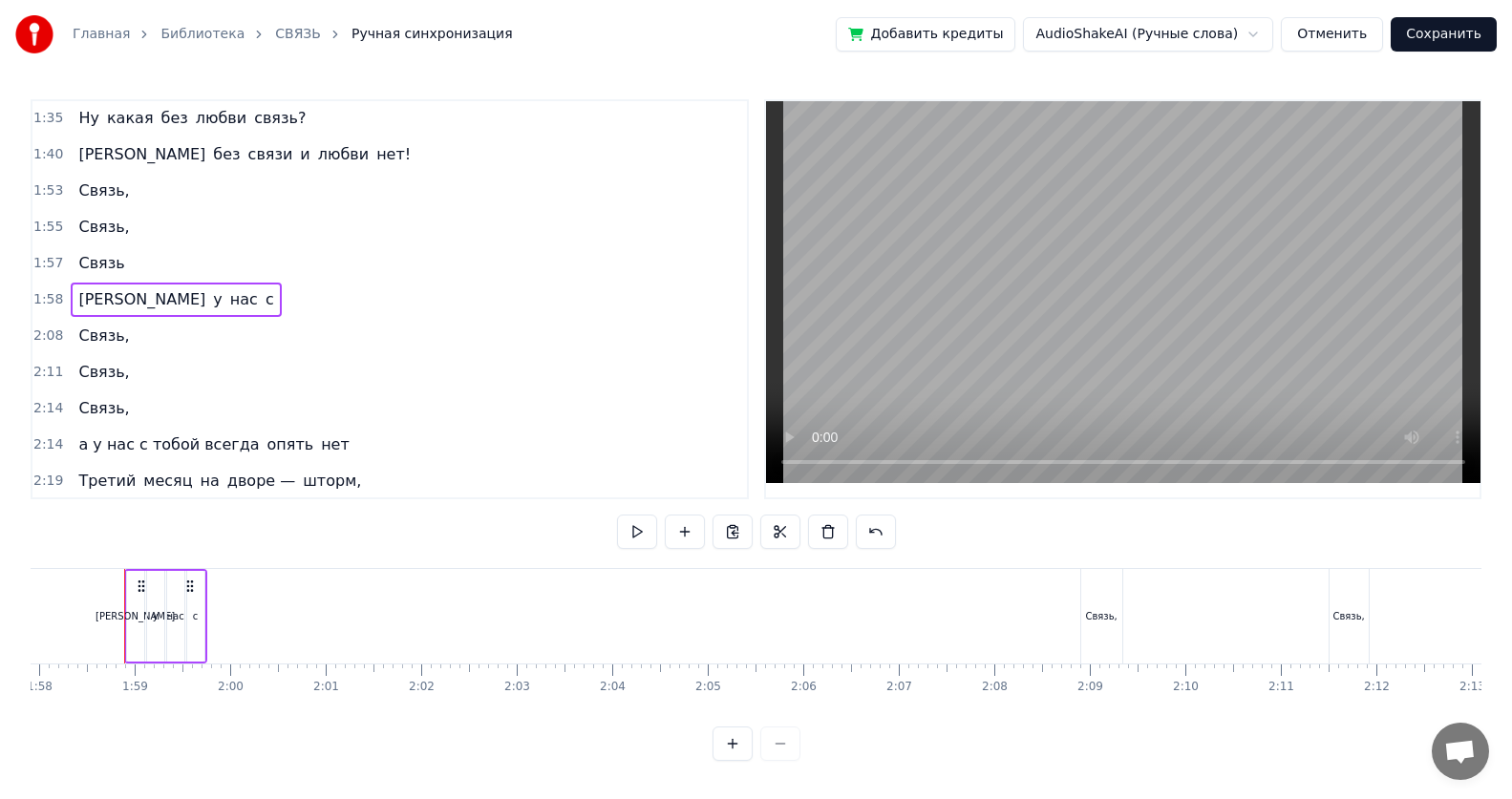
scroll to position [0, 11258]
click at [264, 301] on span "с" at bounding box center [269, 299] width 13 height 22
click at [566, 518] on button at bounding box center [569, 531] width 40 height 34
click at [393, 518] on input "**" at bounding box center [421, 531] width 143 height 34
type input "*"
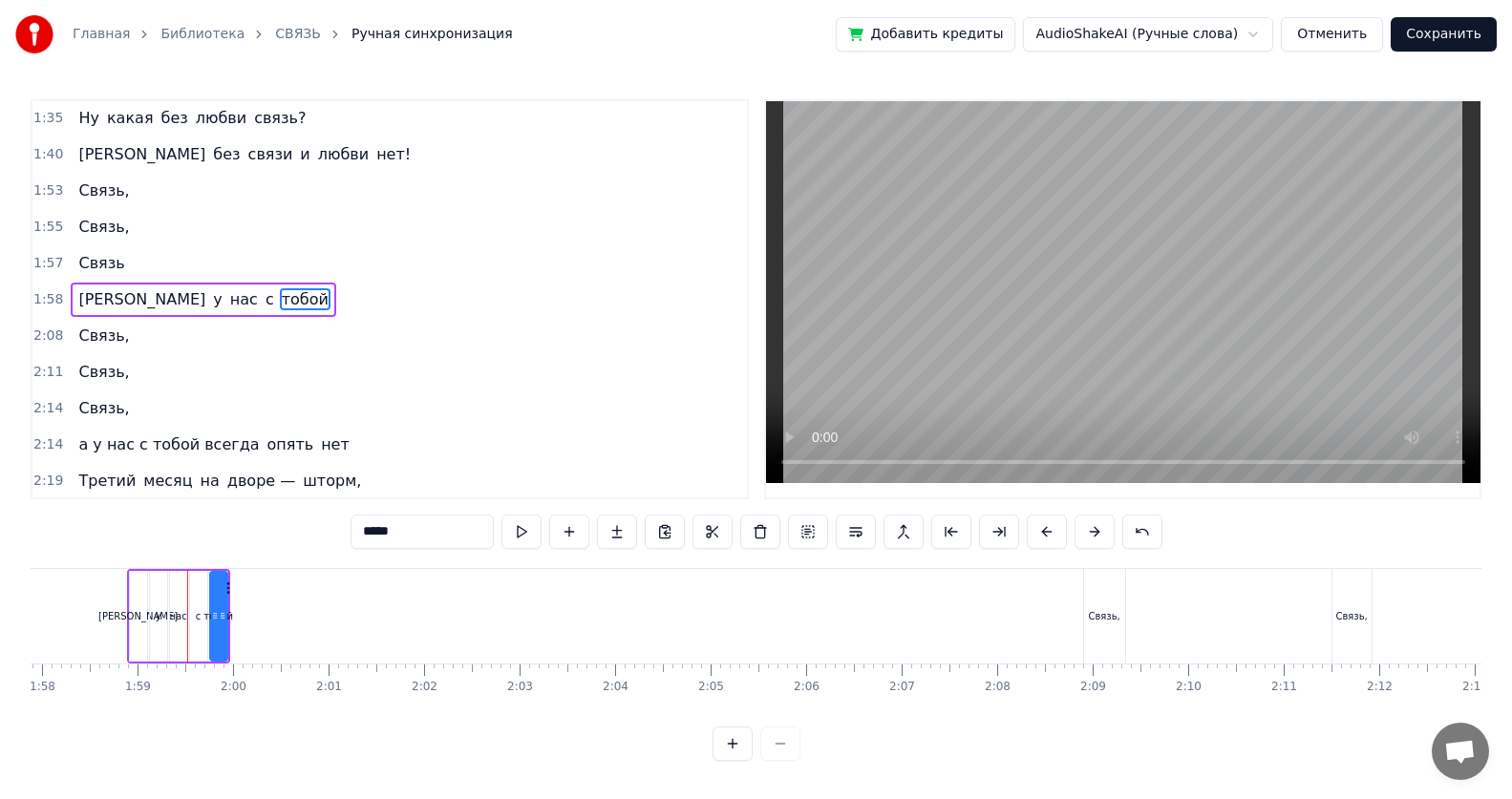
type input "*****"
click at [280, 303] on span "тобой" at bounding box center [305, 299] width 51 height 22
click at [564, 518] on button at bounding box center [569, 531] width 40 height 34
click at [400, 518] on input "**" at bounding box center [421, 531] width 143 height 34
type input "*"
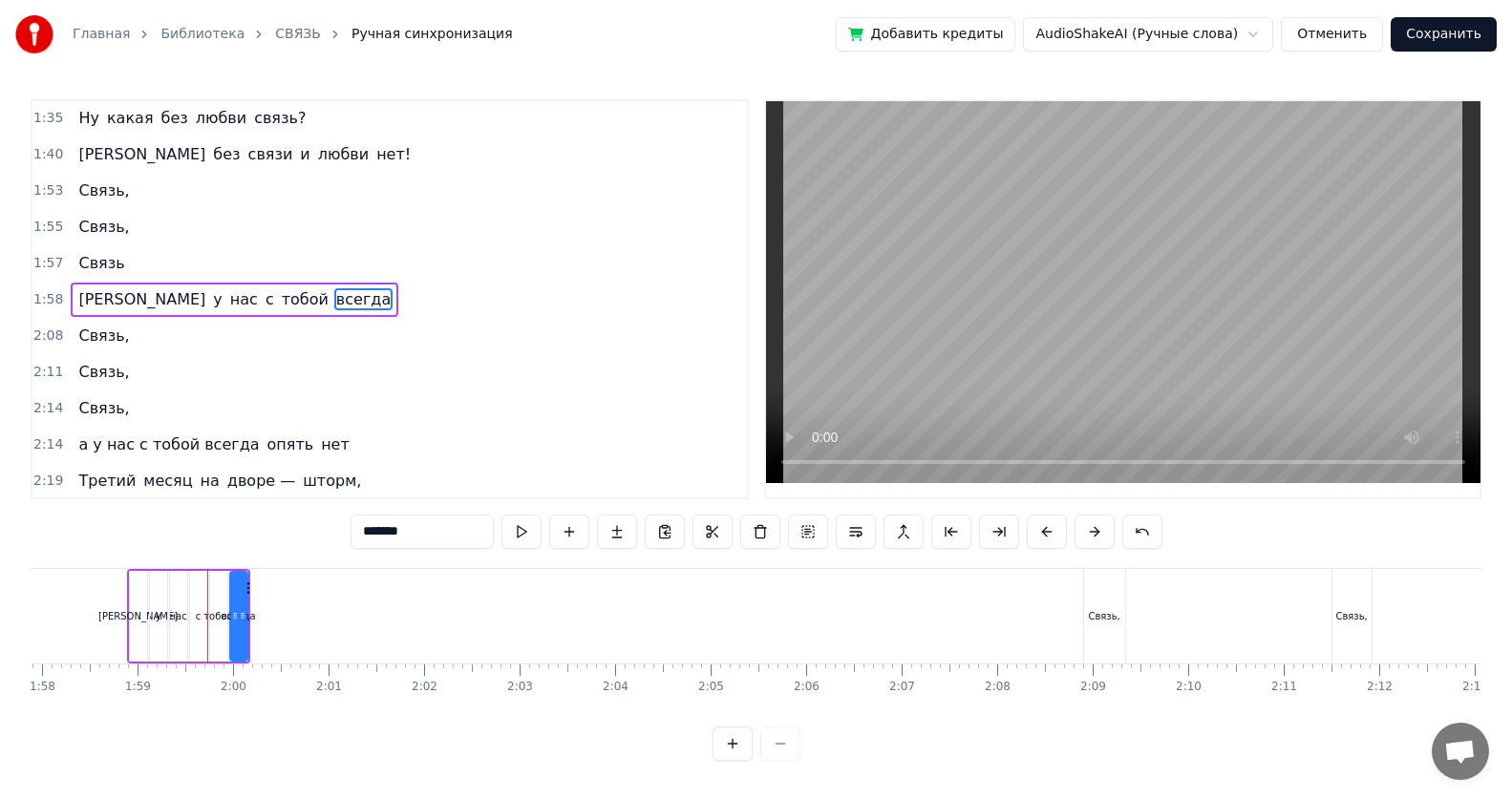
type input "******"
drag, startPoint x: 408, startPoint y: 482, endPoint x: 477, endPoint y: 489, distance: 69.4
click at [409, 482] on div "2:19 Третий месяц на дворе — шторм," at bounding box center [389, 480] width 715 height 36
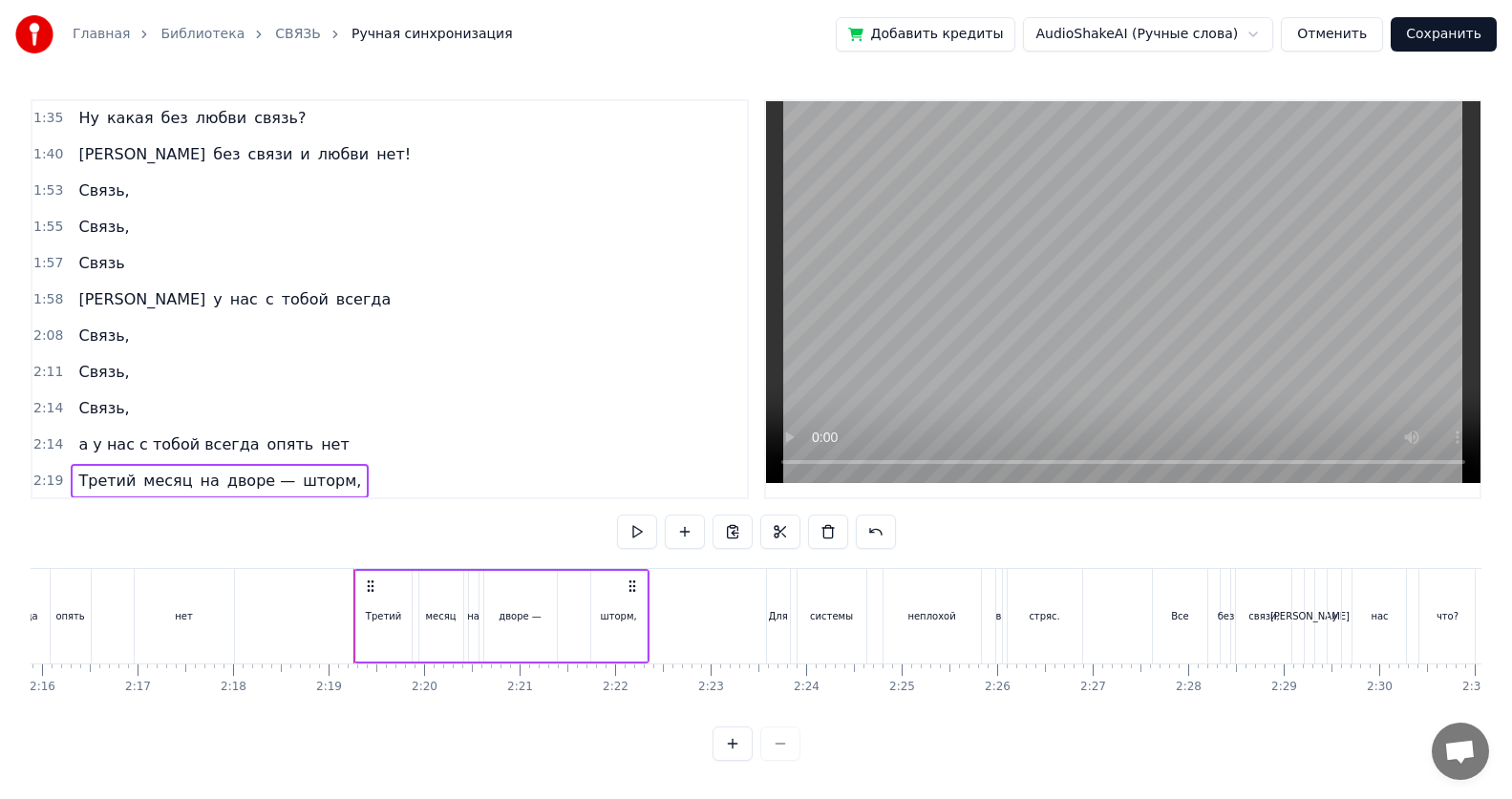
scroll to position [0, 13204]
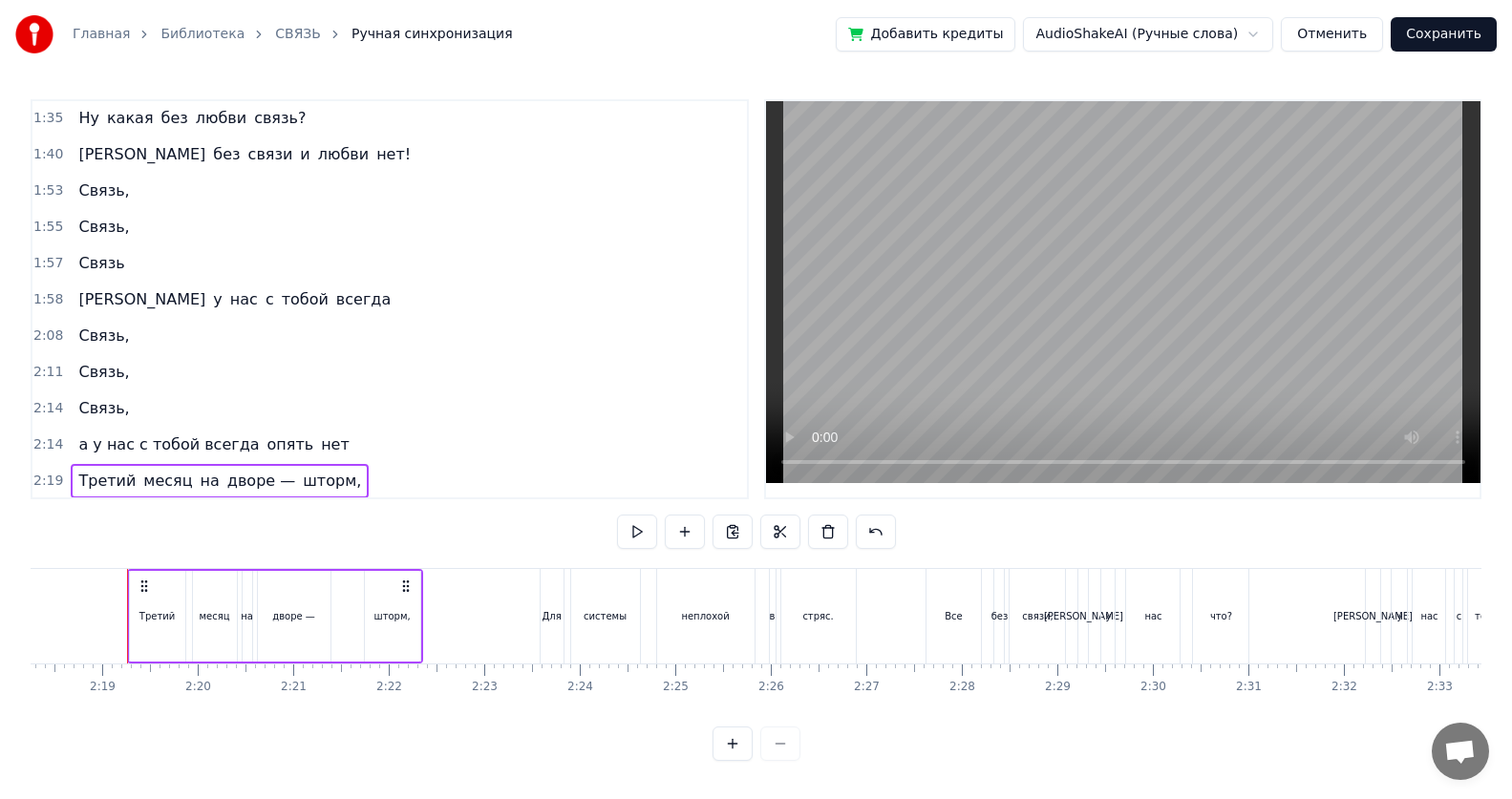
click at [334, 299] on span "всегда" at bounding box center [364, 299] width 58 height 22
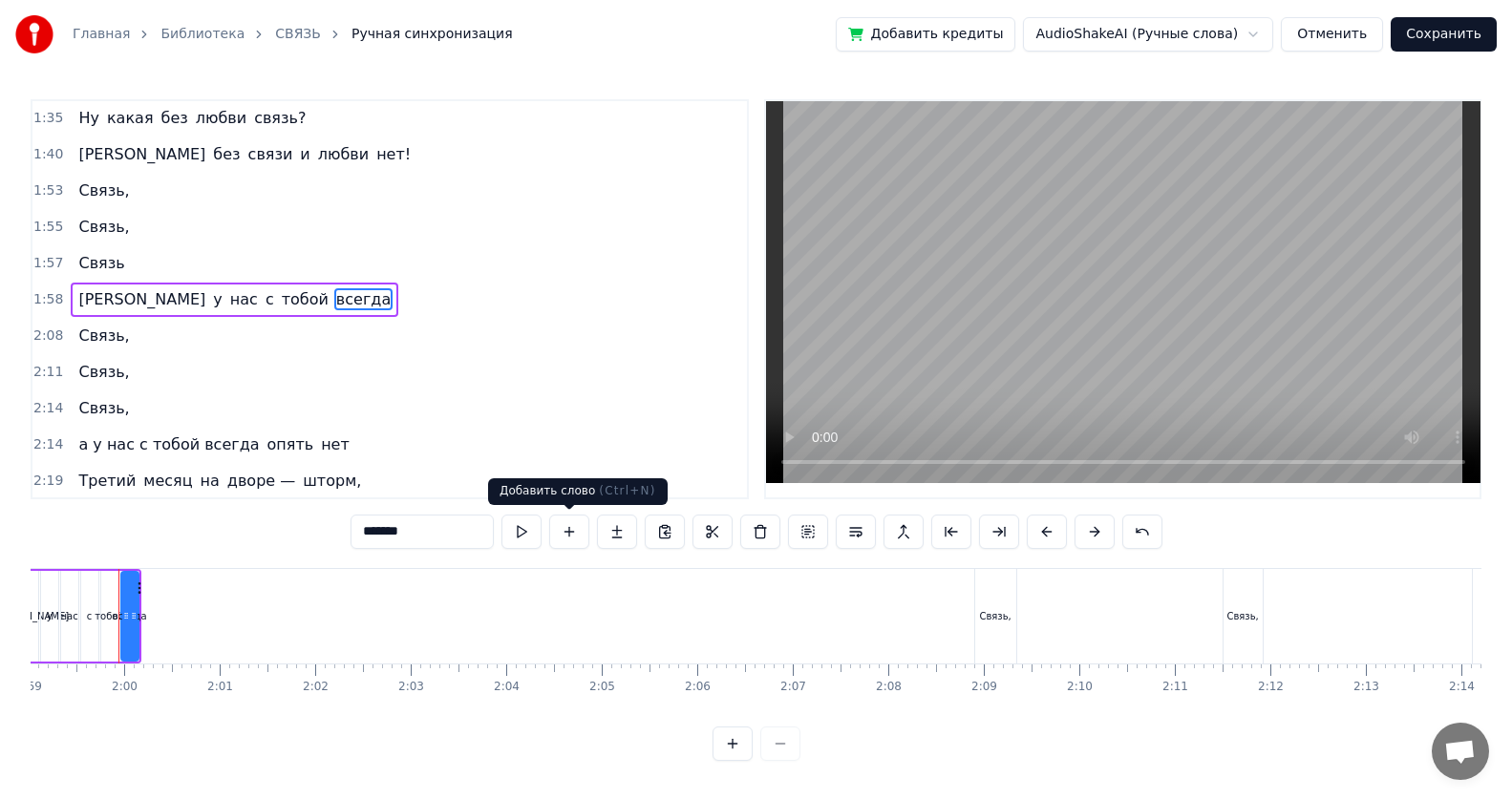
scroll to position [0, 11358]
click at [570, 518] on button at bounding box center [569, 531] width 40 height 34
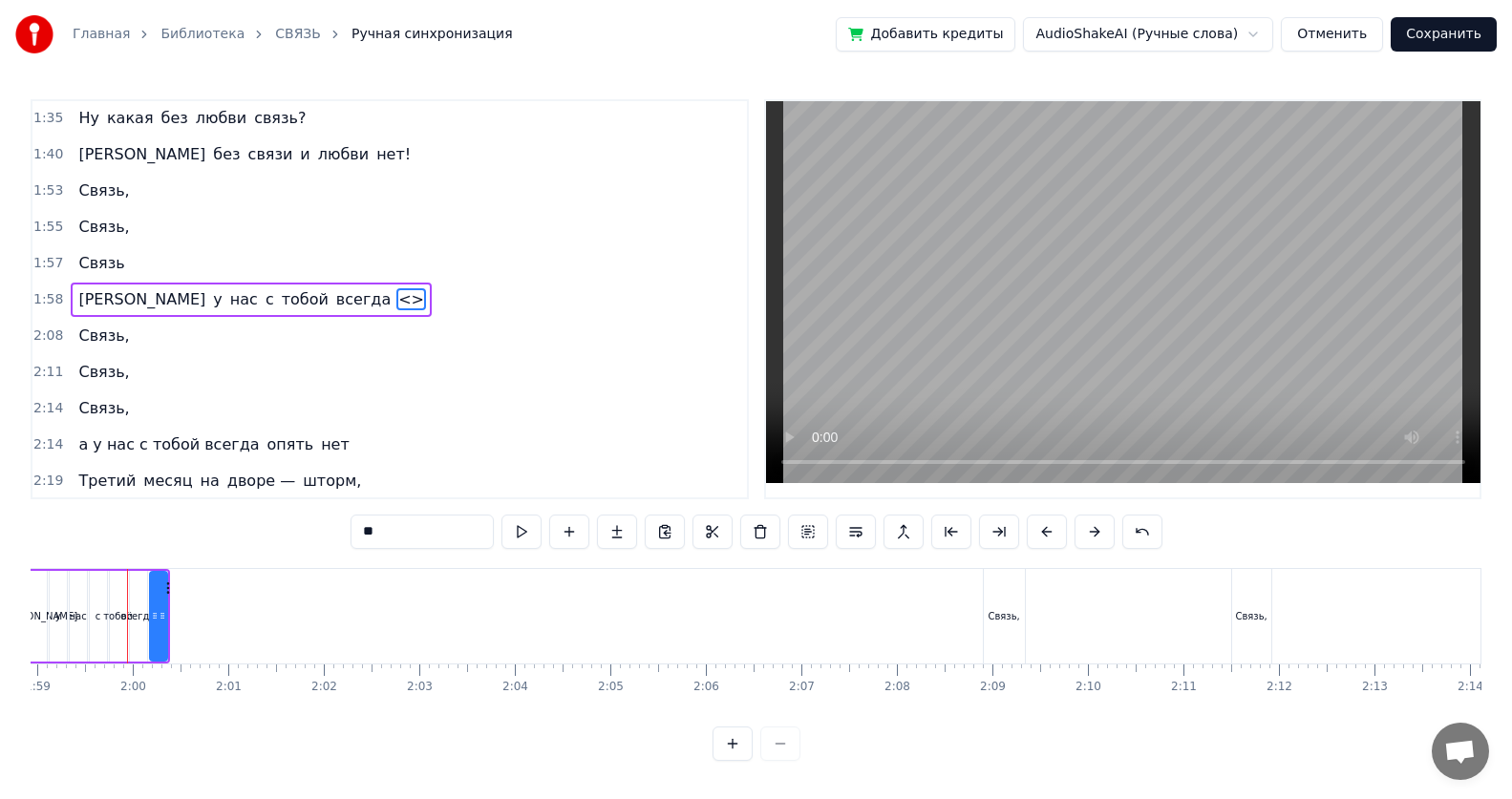
click at [397, 518] on input "**" at bounding box center [421, 531] width 143 height 34
type input "*"
type input "*****"
click at [571, 518] on button at bounding box center [569, 531] width 40 height 34
click at [420, 518] on input "**" at bounding box center [421, 531] width 143 height 34
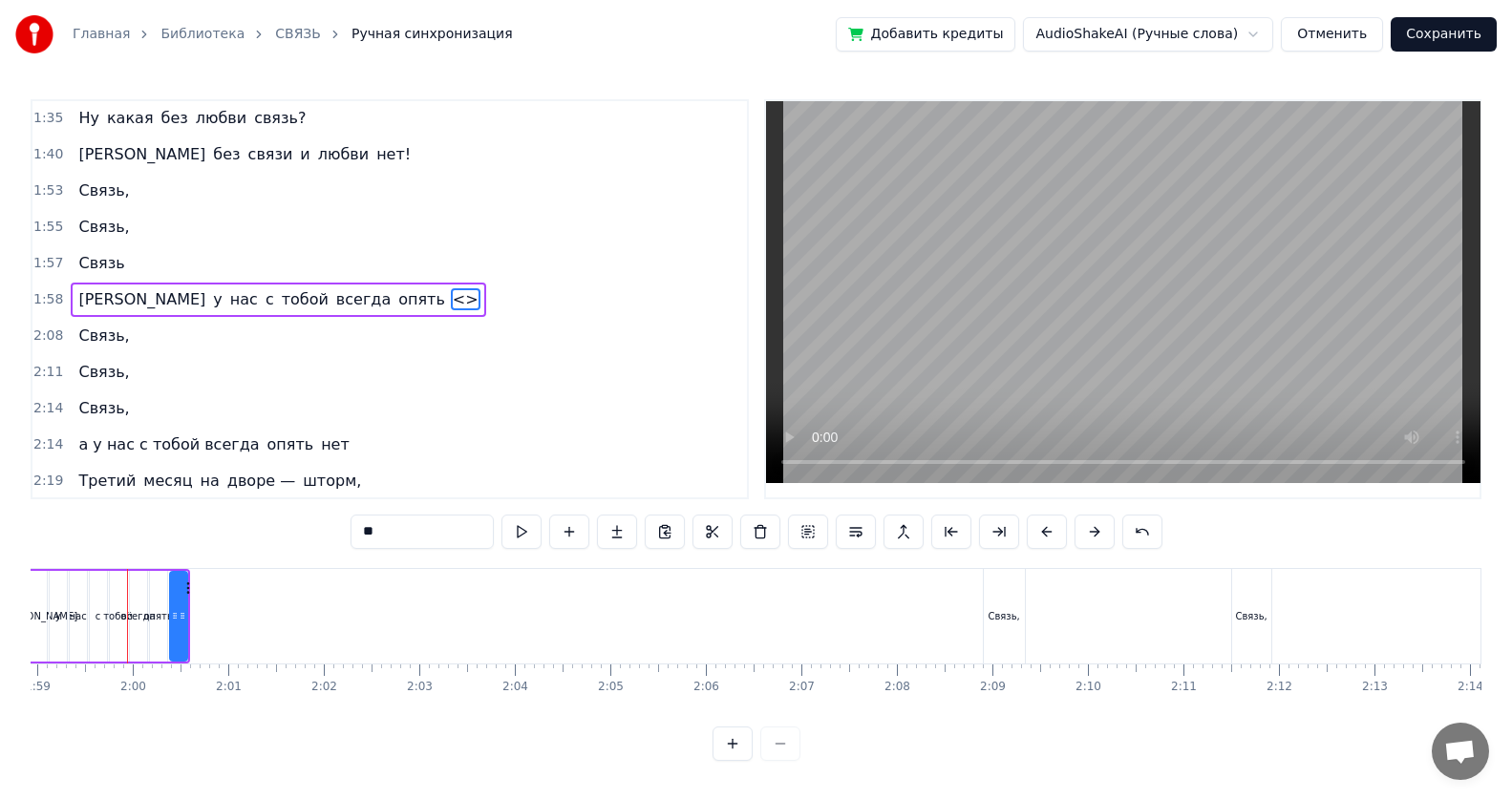
type input "*"
type input "***"
click at [344, 378] on div "2:11 Связь," at bounding box center [389, 371] width 715 height 36
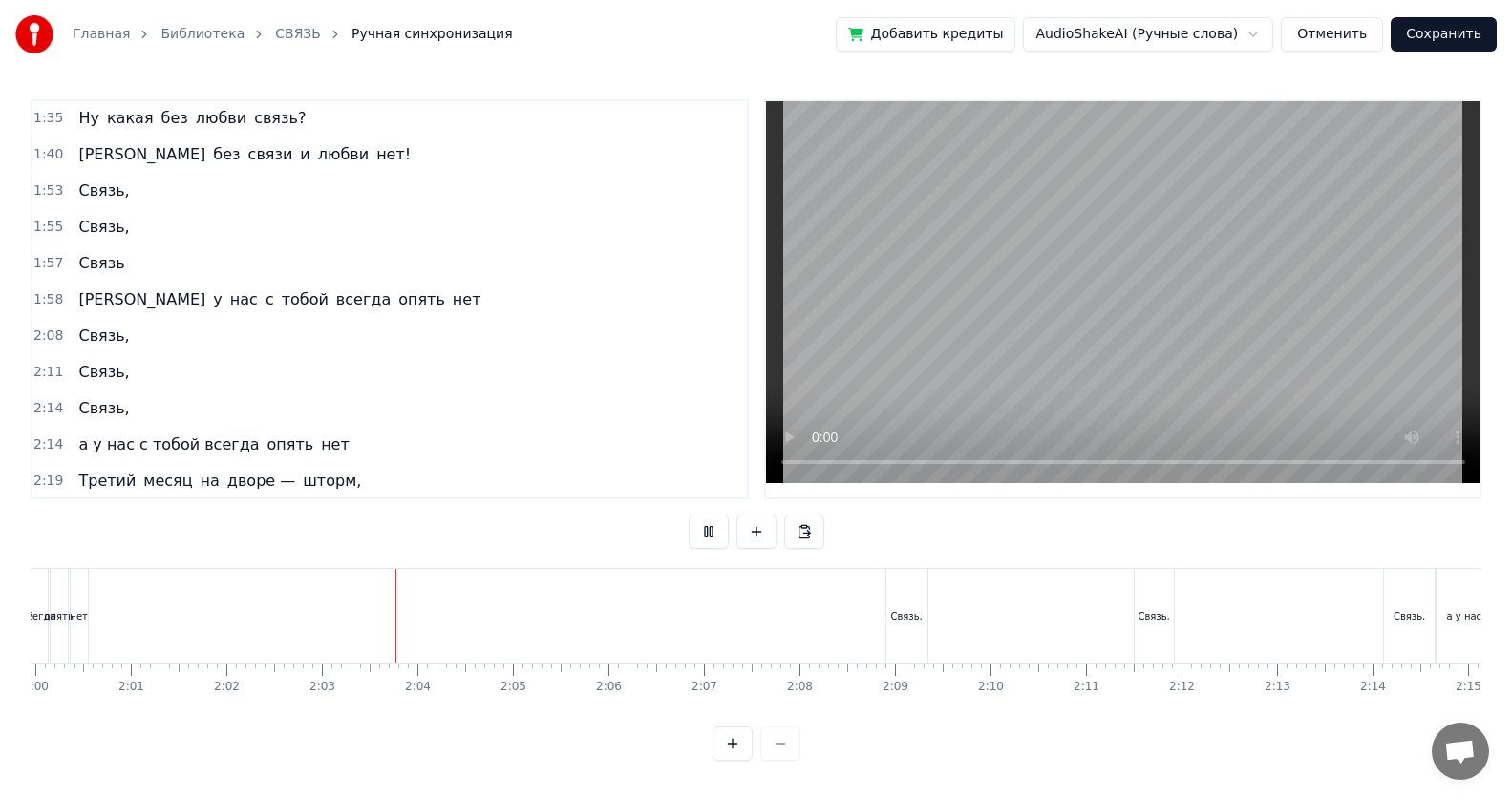
scroll to position [0, 11672]
click at [334, 295] on span "всегда" at bounding box center [364, 299] width 58 height 22
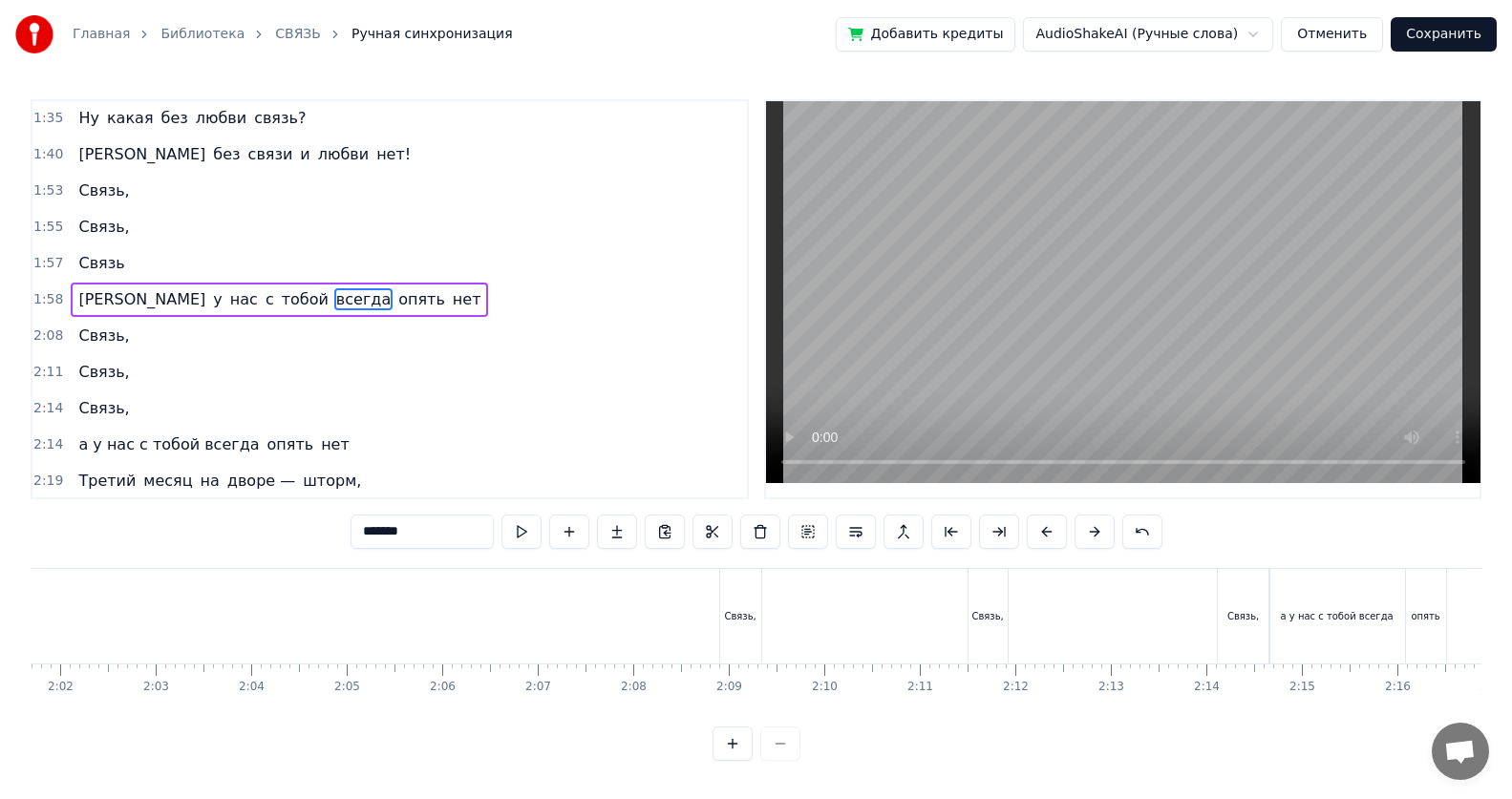
scroll to position [0, 11358]
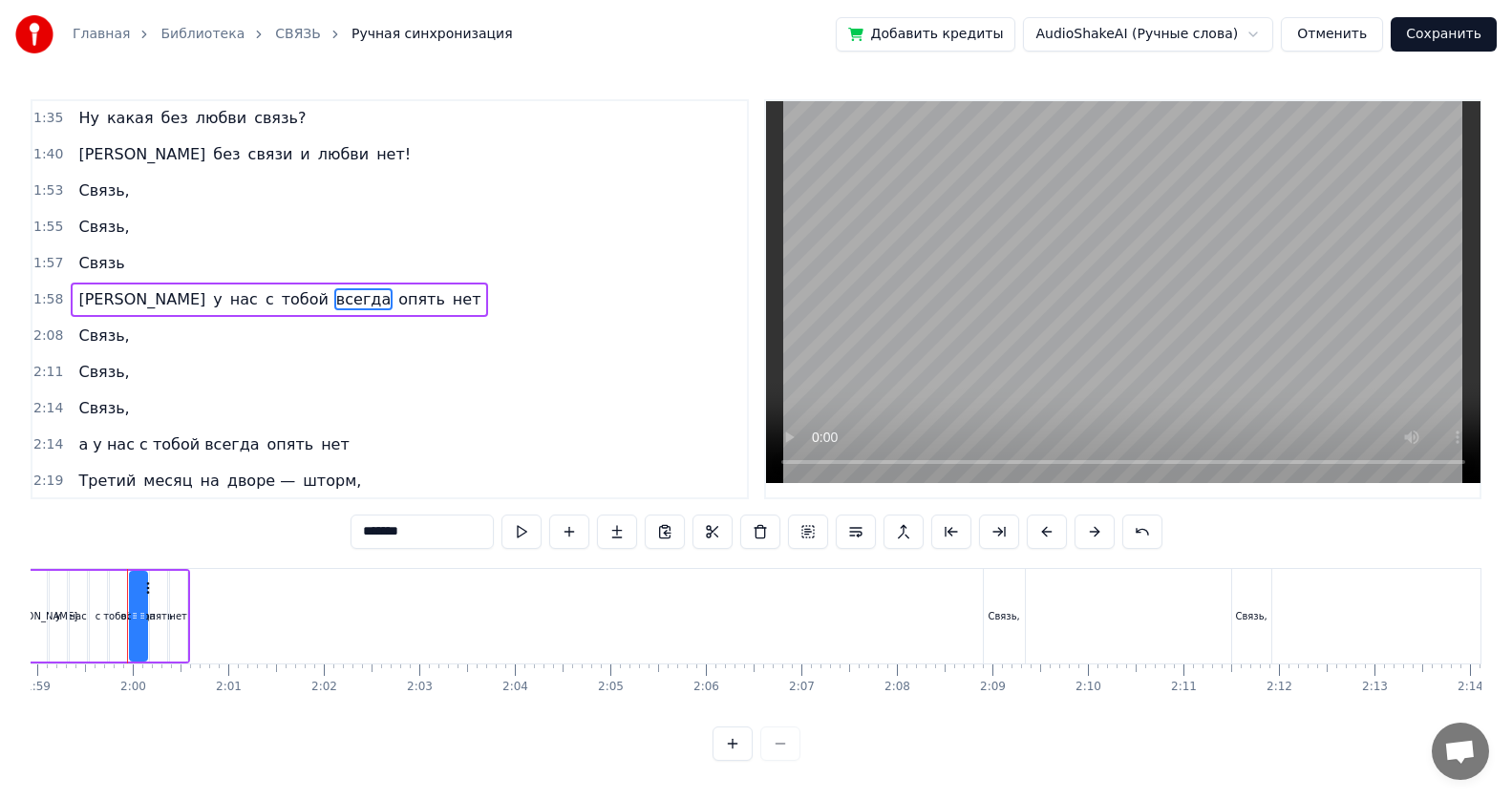
click at [409, 518] on input "******" at bounding box center [421, 531] width 143 height 34
type input "*"
click at [280, 297] on span "тобой" at bounding box center [305, 299] width 51 height 22
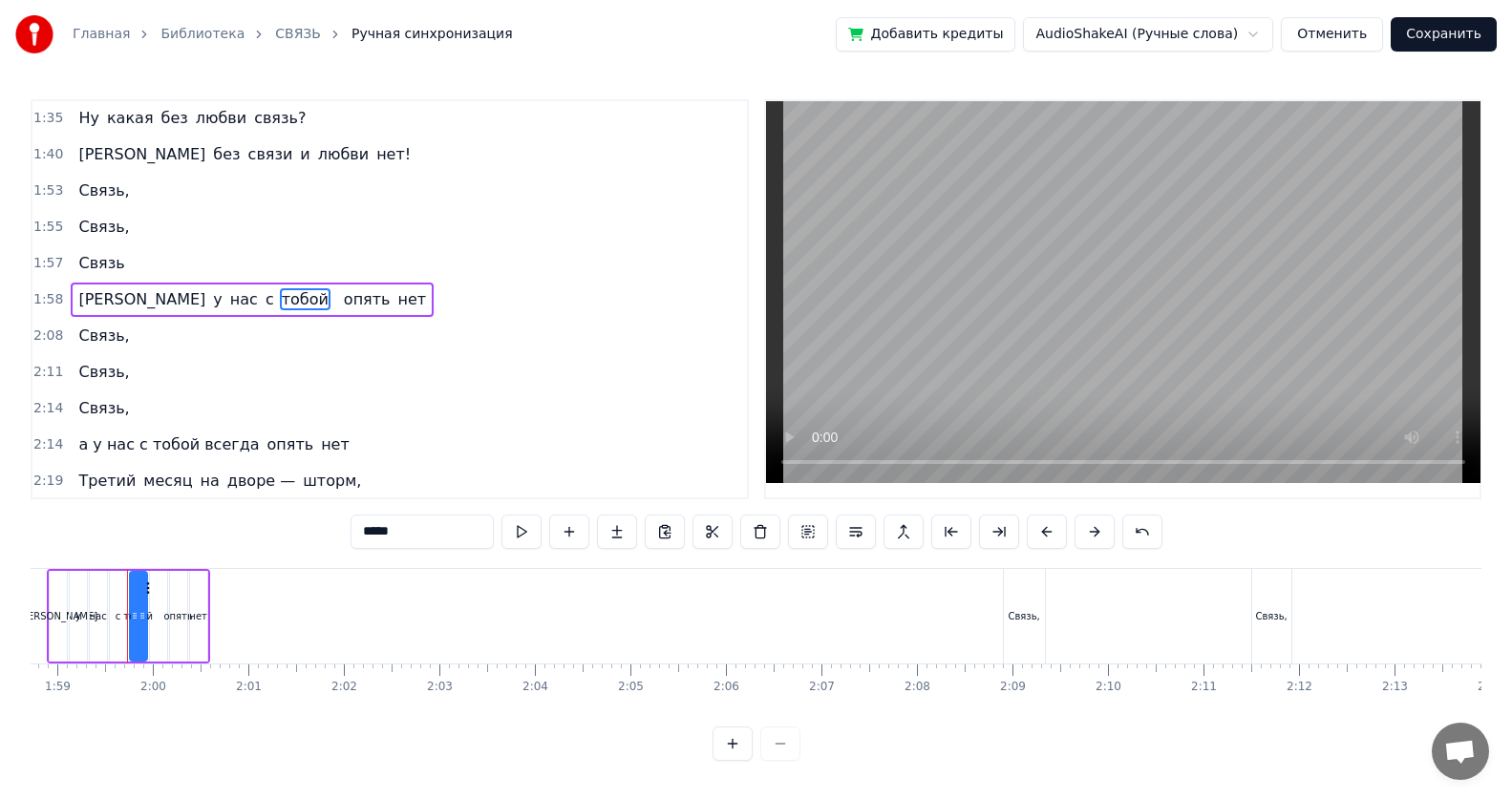
click at [406, 518] on input "*****" at bounding box center [421, 531] width 143 height 34
type input "*"
click at [264, 296] on span "с" at bounding box center [269, 299] width 13 height 22
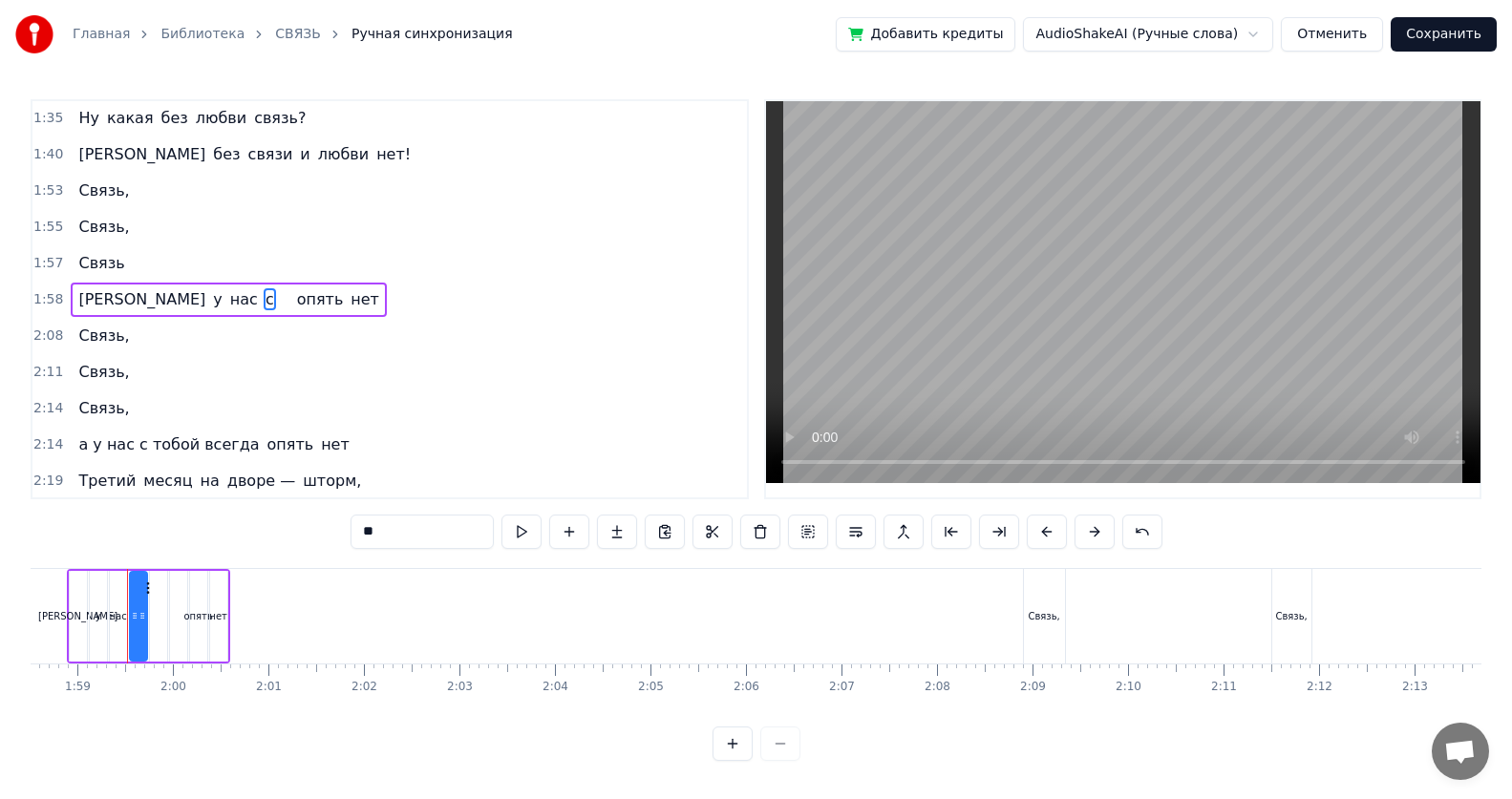
click at [381, 518] on input "*" at bounding box center [421, 531] width 143 height 34
type input "*"
click at [229, 299] on span "нас" at bounding box center [244, 299] width 31 height 22
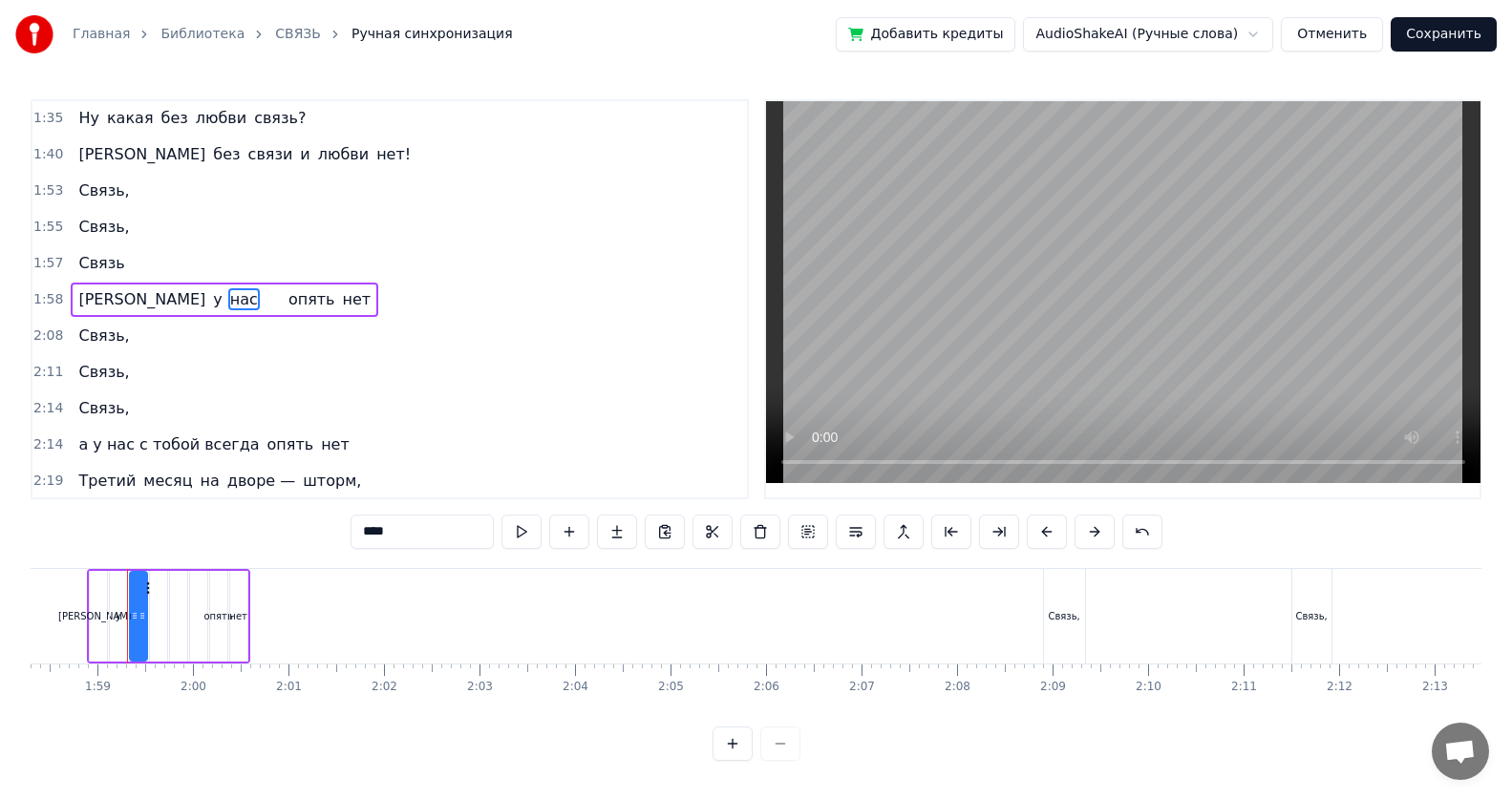
click at [385, 518] on input "***" at bounding box center [421, 531] width 143 height 34
type input "*"
click at [77, 301] on span "[PERSON_NAME]" at bounding box center [142, 299] width 131 height 22
type input "*"
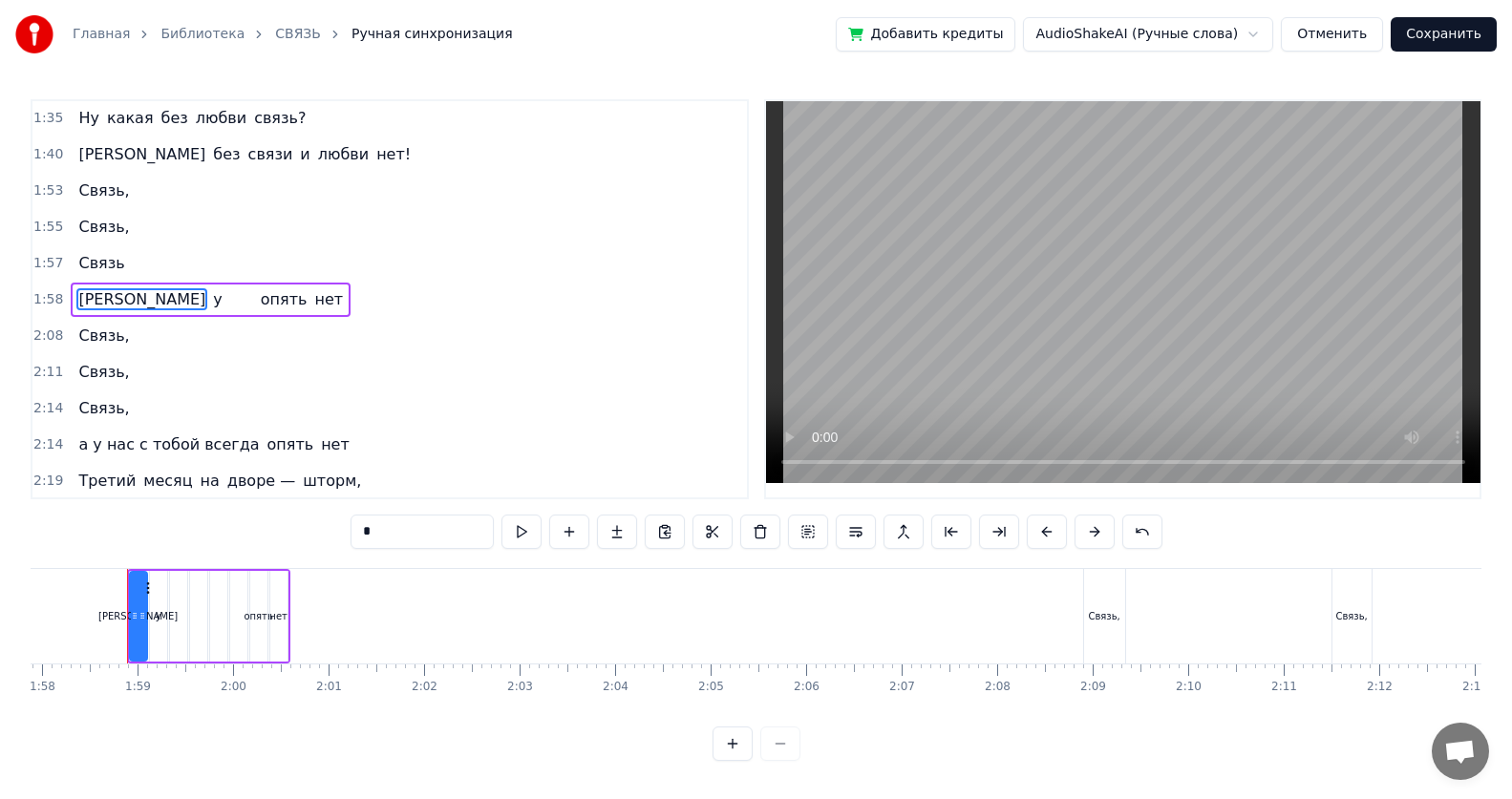
click at [369, 518] on input "*" at bounding box center [421, 531] width 143 height 34
click at [90, 304] on div "у опять нет" at bounding box center [147, 299] width 153 height 34
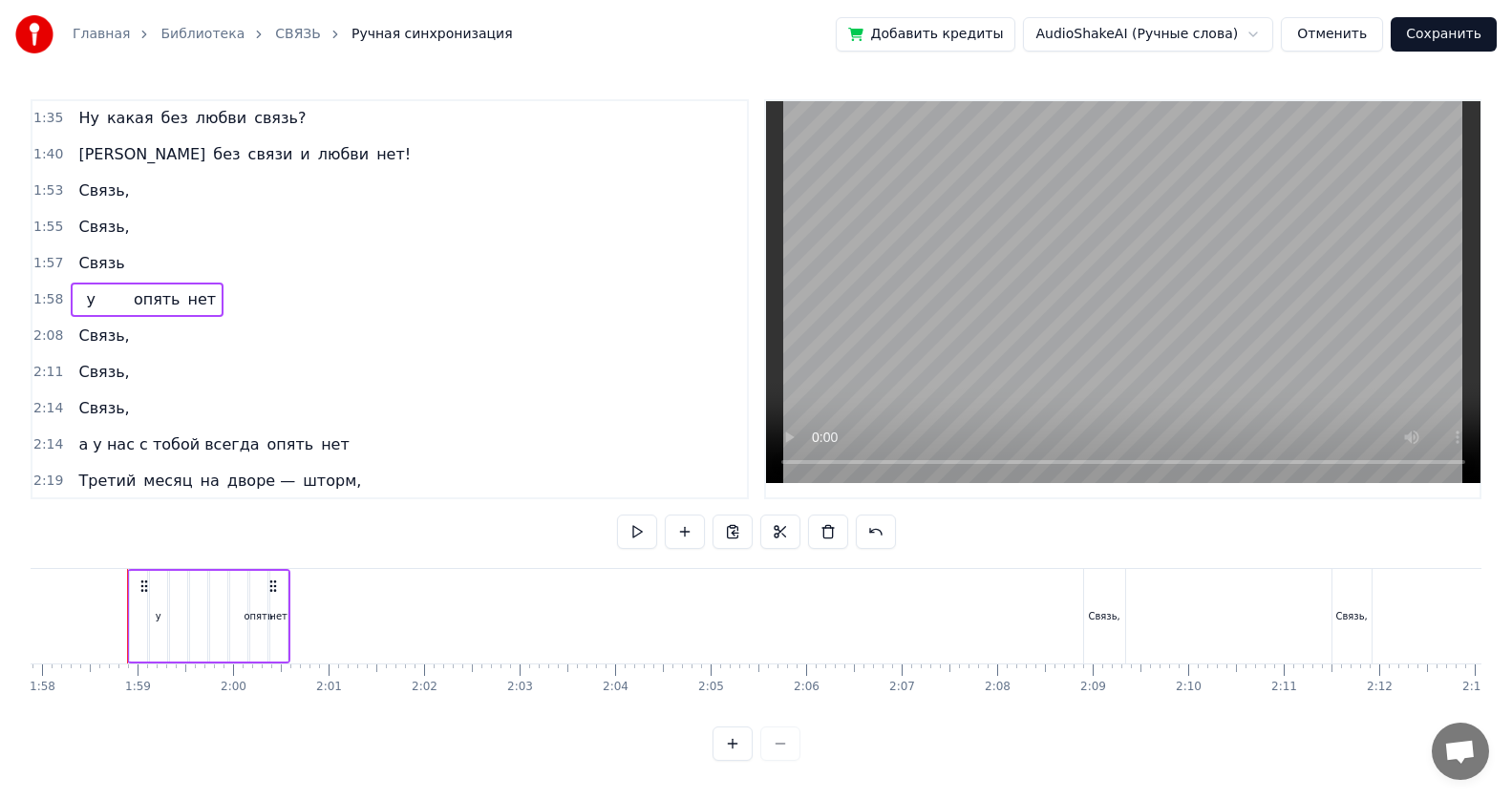
click at [92, 303] on div "у опять нет" at bounding box center [147, 299] width 153 height 34
click at [84, 296] on span "у" at bounding box center [89, 299] width 13 height 22
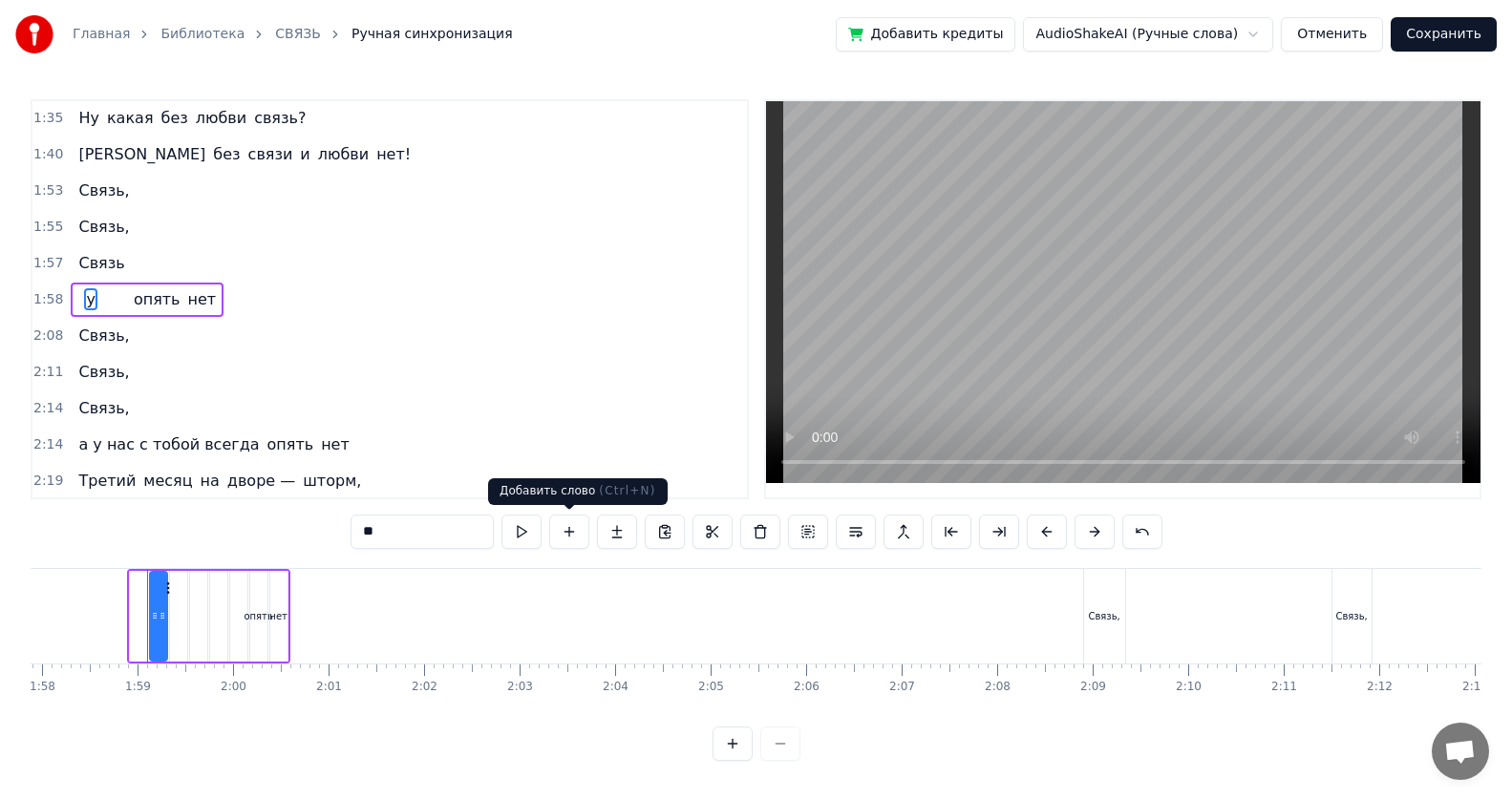
click at [566, 518] on button at bounding box center [569, 531] width 40 height 34
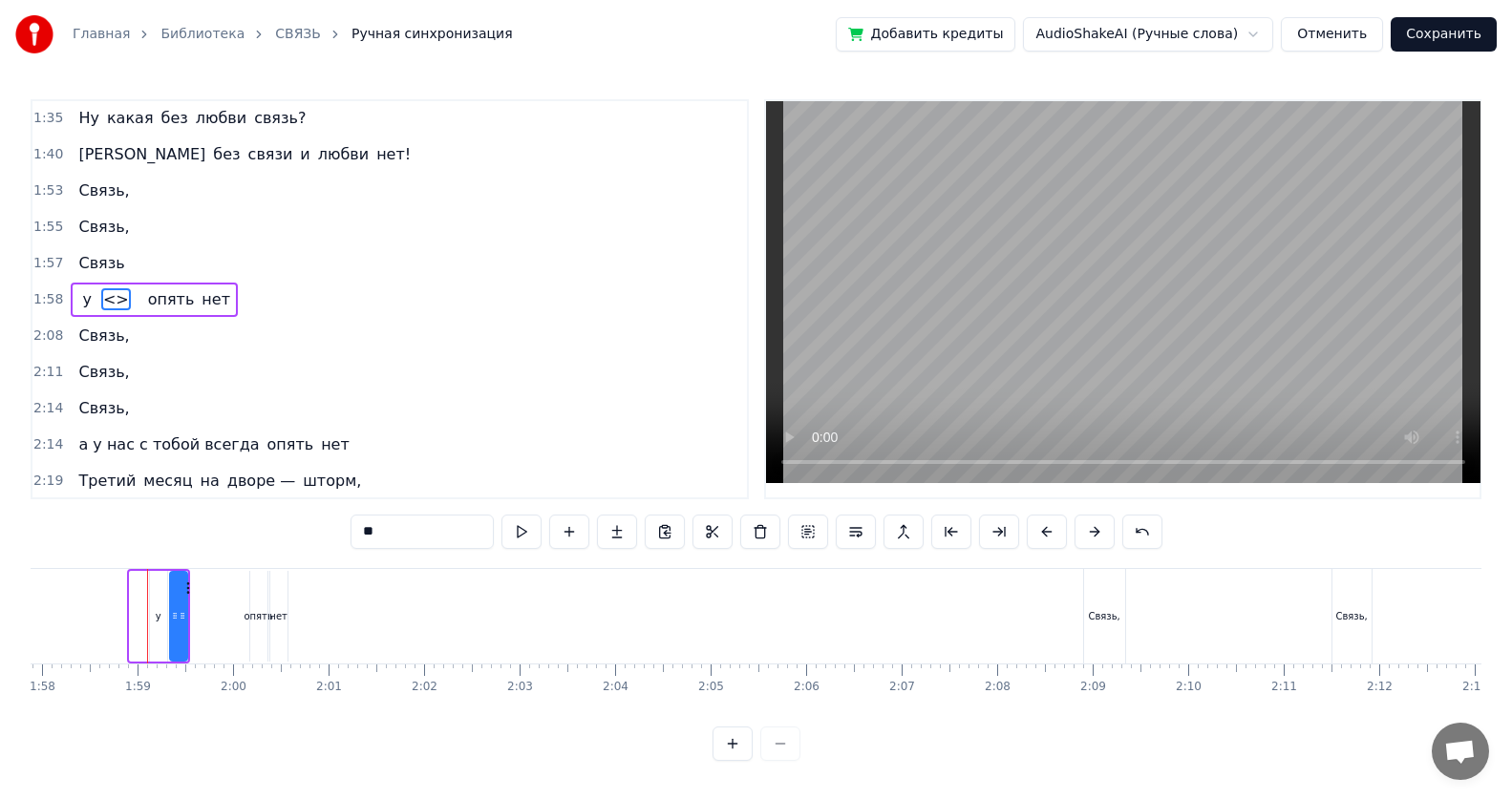
click at [379, 518] on input "**" at bounding box center [421, 531] width 143 height 34
type input "*"
type input "****"
click at [142, 302] on div "у тебя опять нет" at bounding box center [159, 299] width 178 height 34
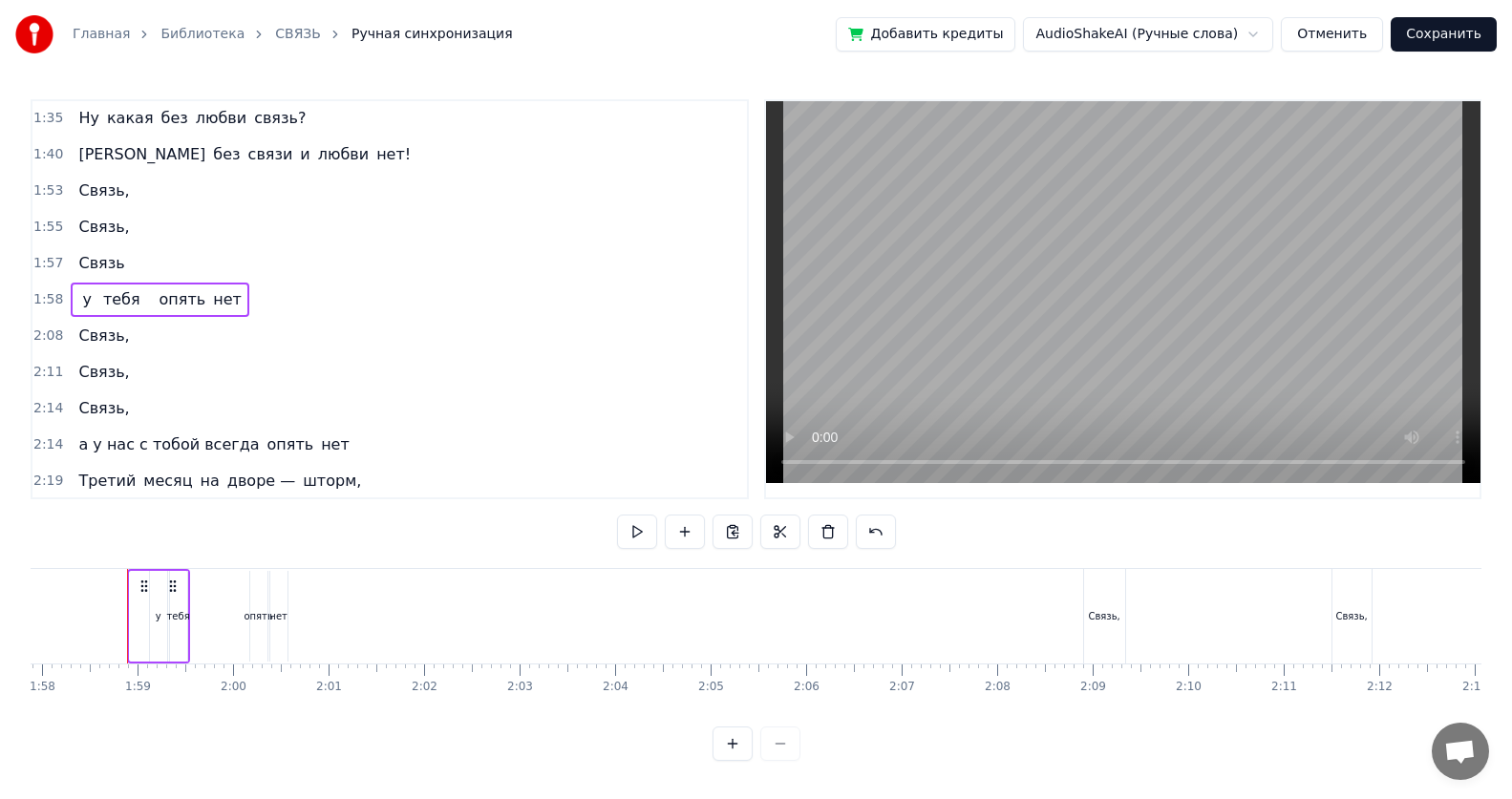
click at [158, 297] on span "опять" at bounding box center [183, 300] width 51 height 23
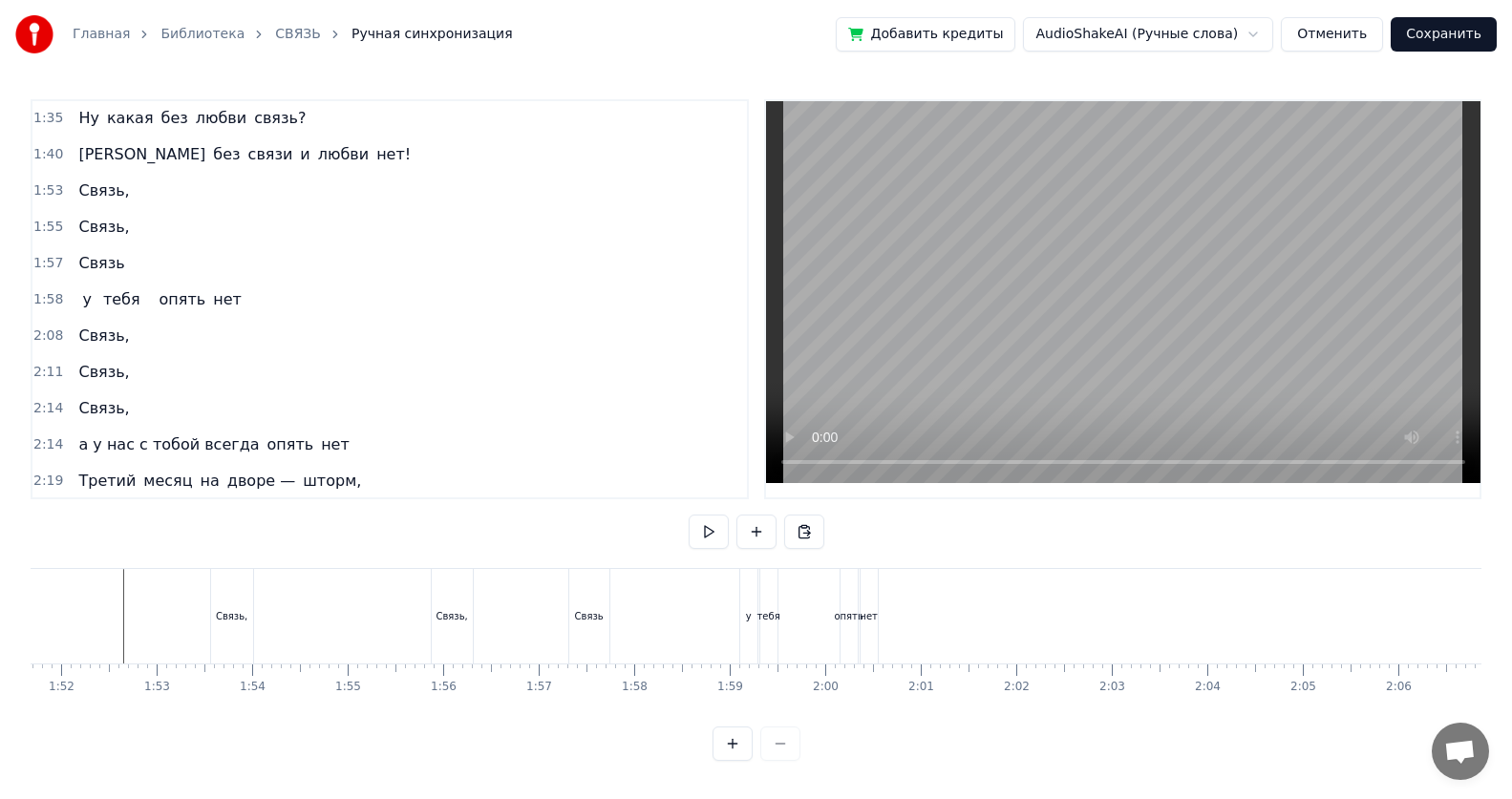
scroll to position [0, 10467]
click at [158, 301] on span "опять" at bounding box center [183, 299] width 51 height 22
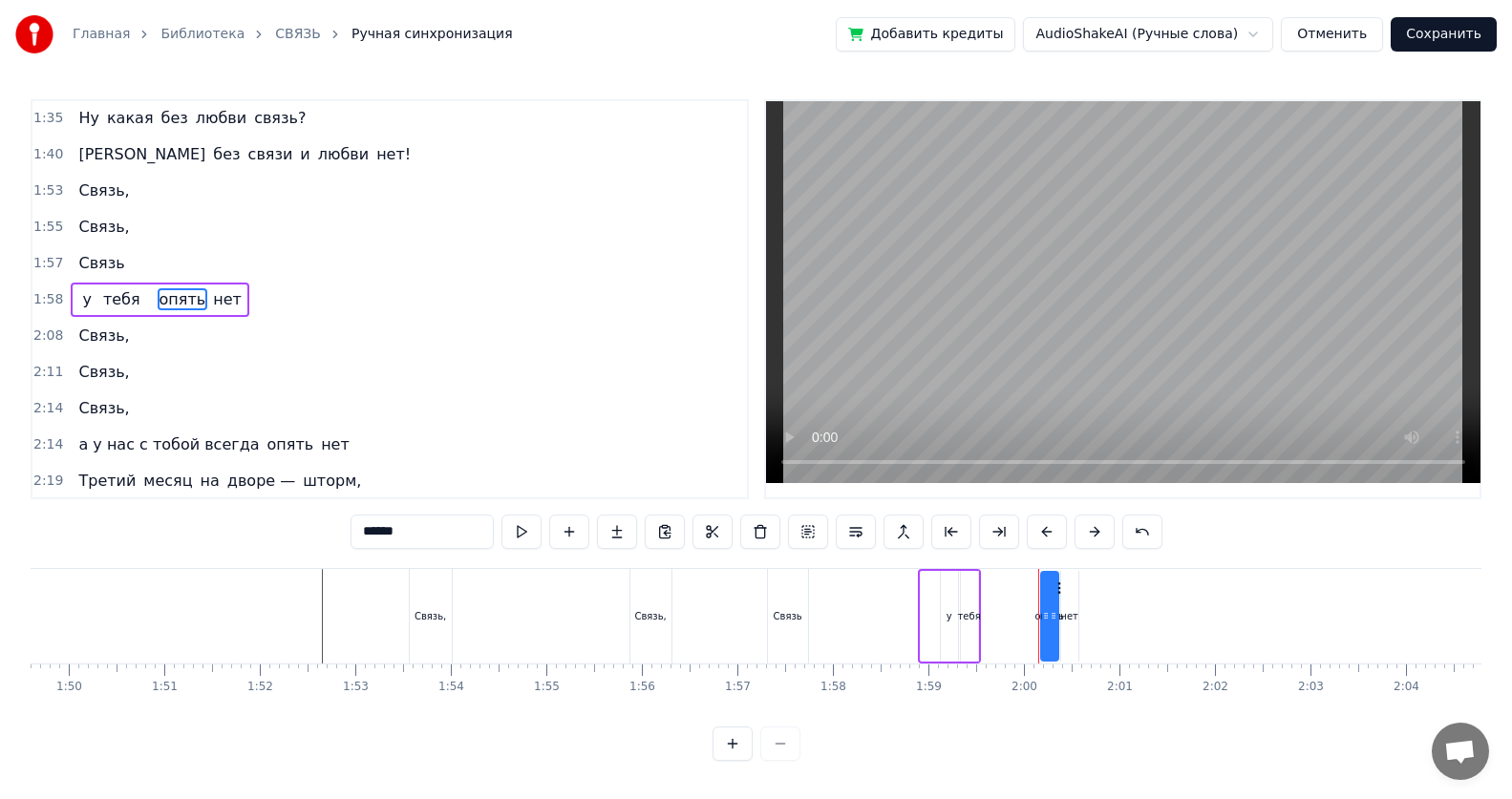
click at [401, 518] on input "*****" at bounding box center [421, 531] width 143 height 34
type input "*"
click at [112, 297] on span "тебя" at bounding box center [122, 299] width 41 height 22
type input "****"
click at [565, 518] on button at bounding box center [569, 531] width 40 height 34
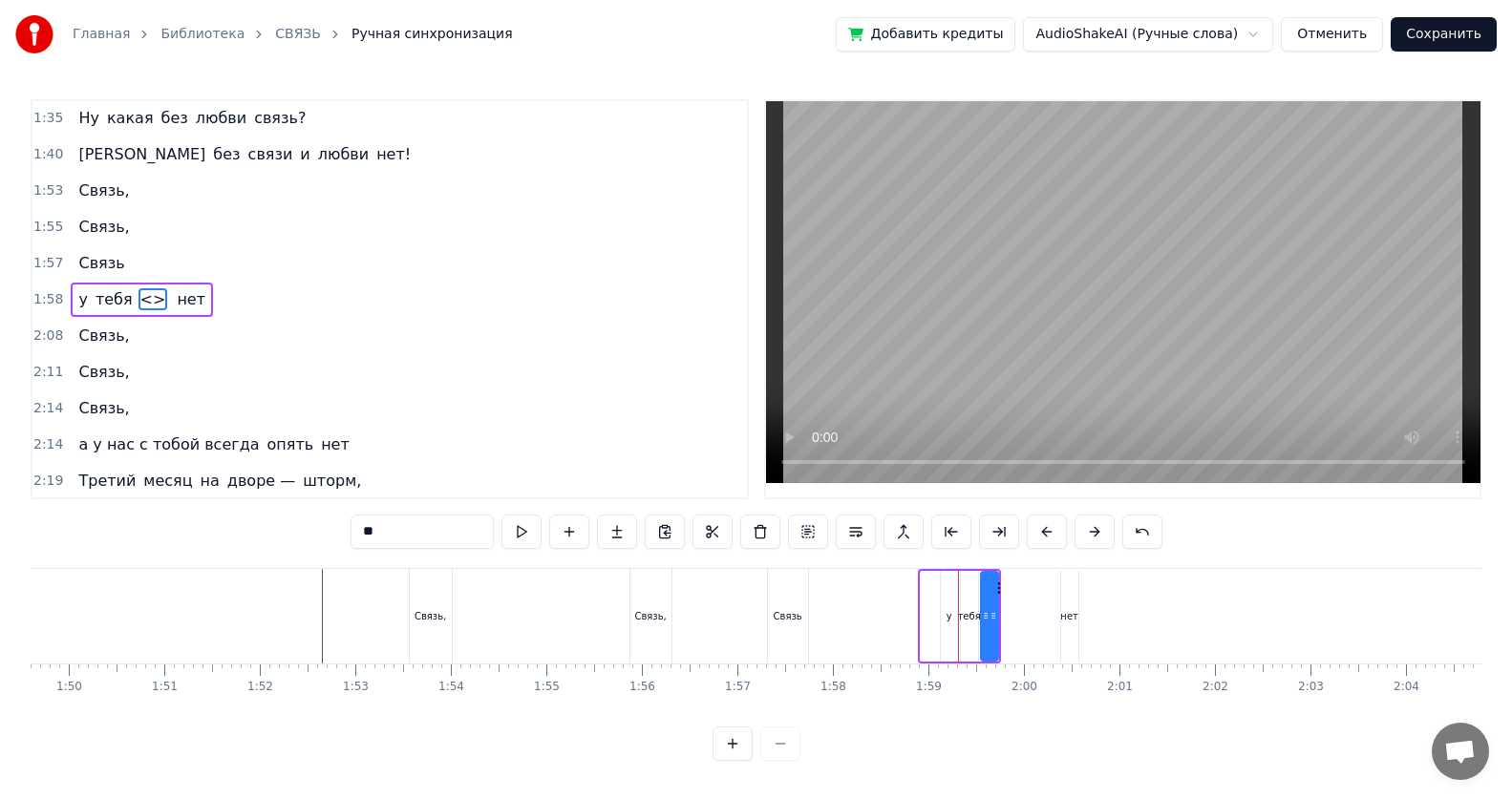
click at [383, 518] on input "**" at bounding box center [421, 531] width 143 height 34
type input "*"
type input "*****"
click at [161, 298] on span "опять" at bounding box center [163, 299] width 51 height 22
click at [567, 518] on button at bounding box center [569, 531] width 40 height 34
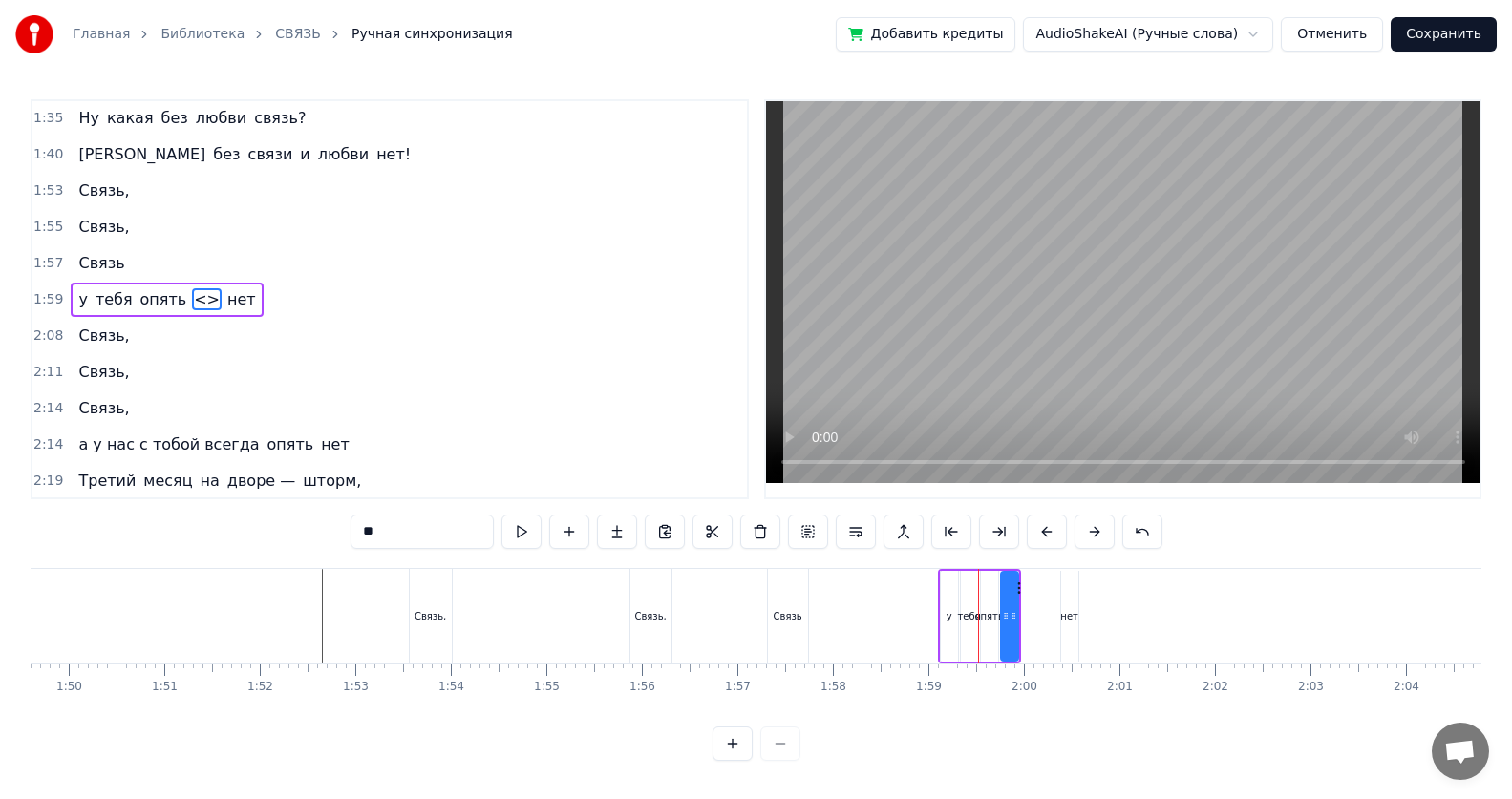
click at [380, 518] on input "**" at bounding box center [421, 531] width 143 height 34
type input "*"
click at [229, 298] on span "нет" at bounding box center [244, 299] width 32 height 22
click at [386, 518] on input "***" at bounding box center [421, 531] width 143 height 34
type input "*"
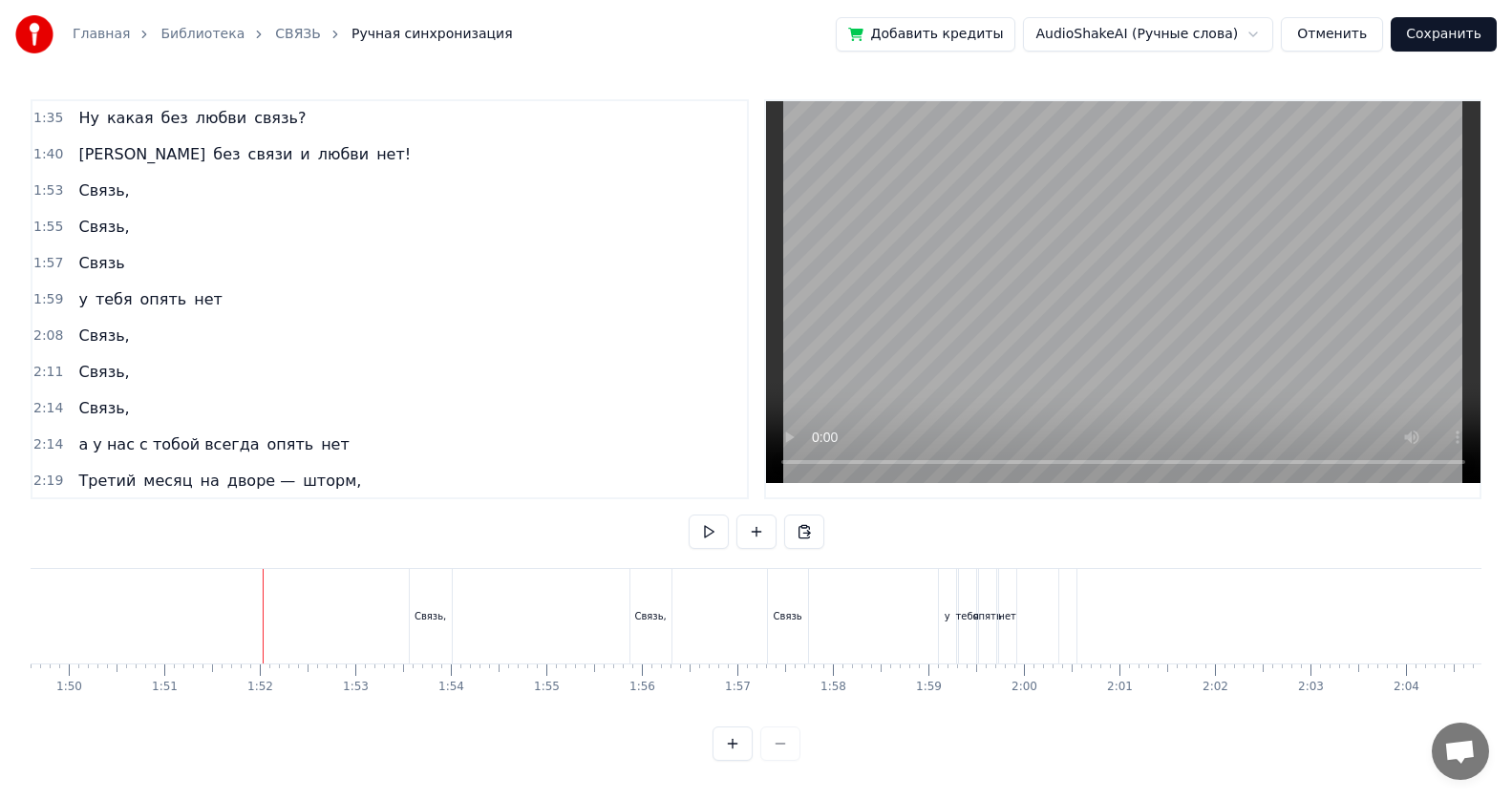
click at [731, 518] on div "Связь" at bounding box center [803, 615] width 40 height 94
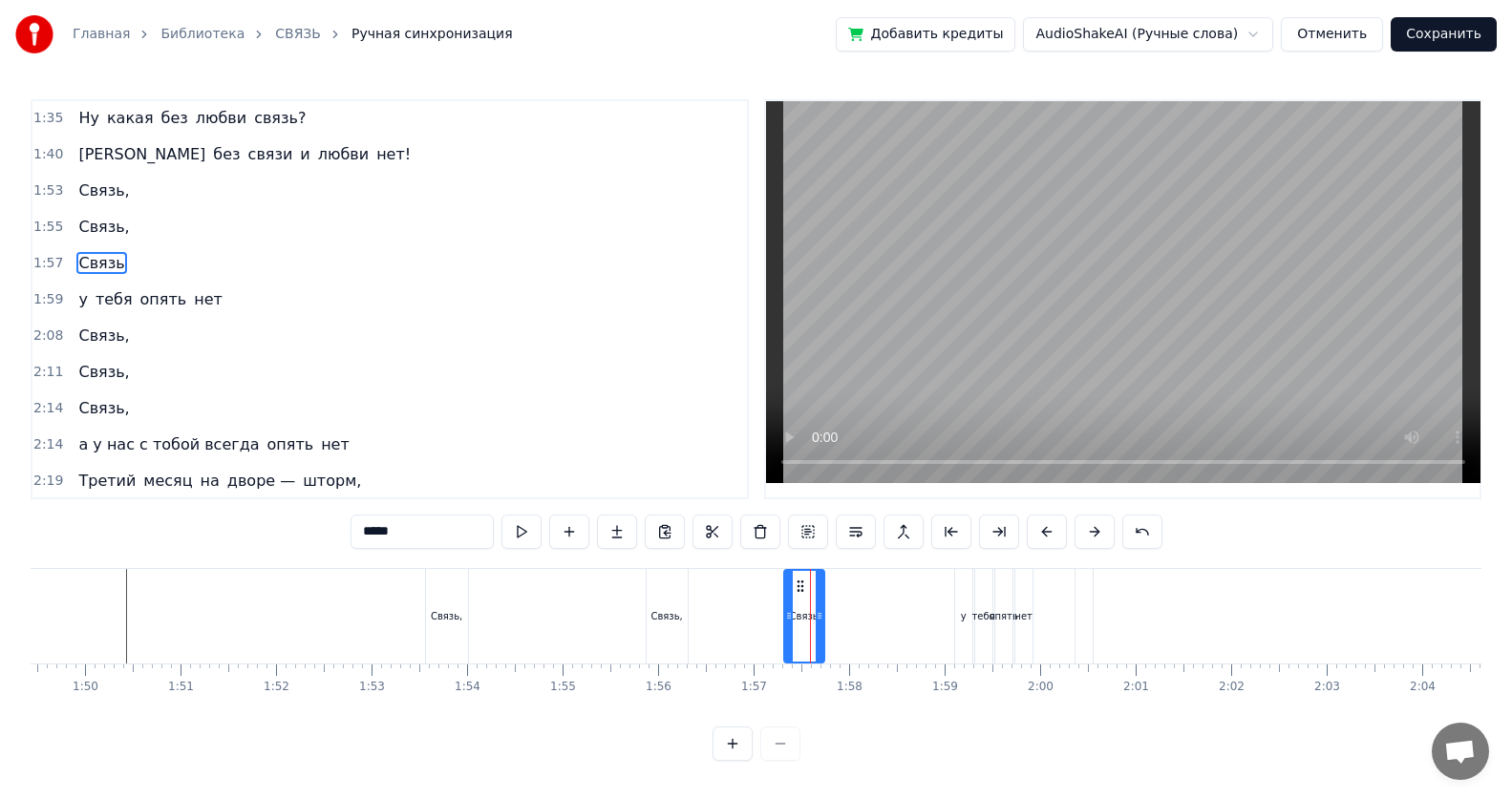
scroll to position [690, 0]
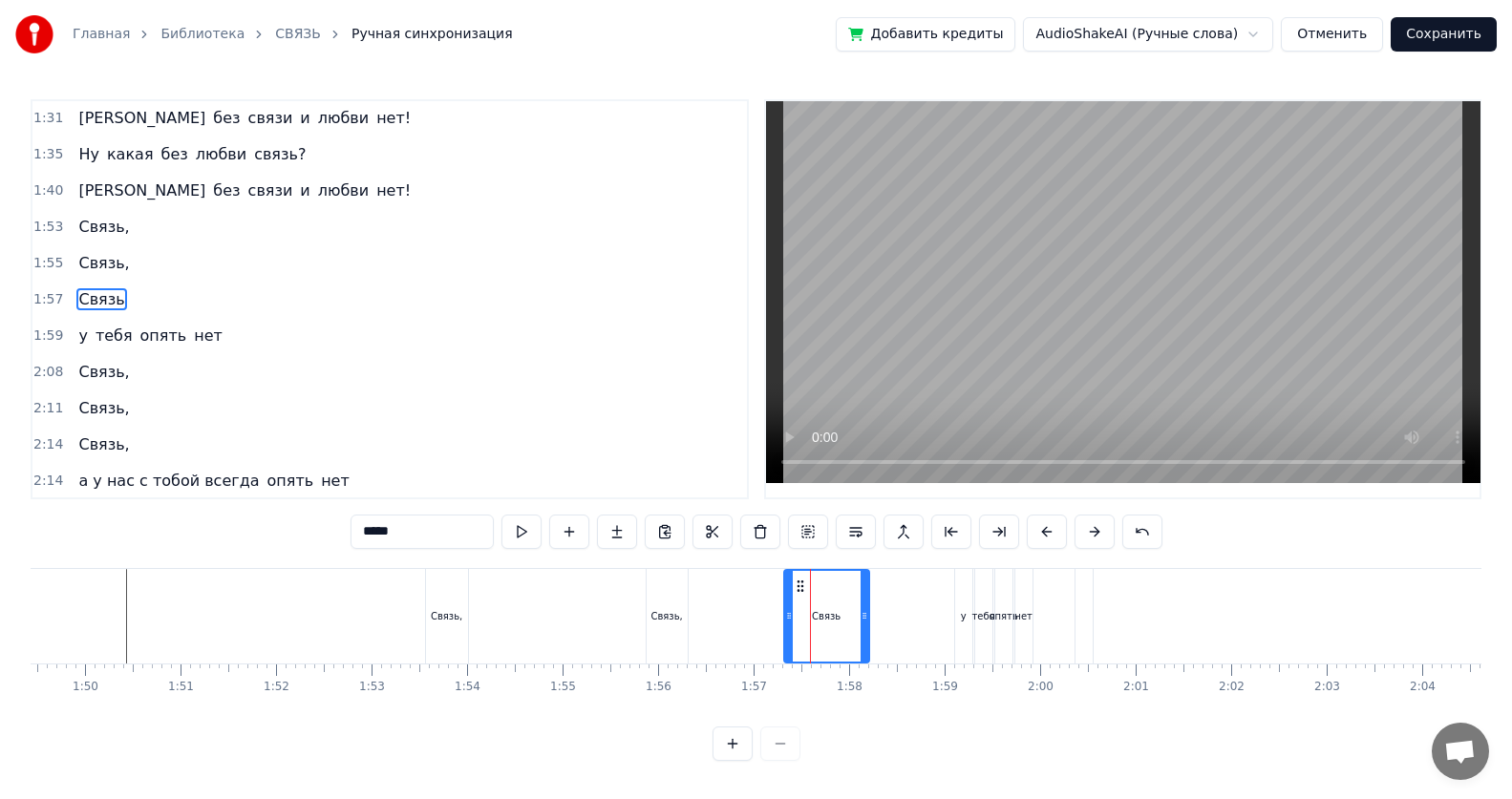
drag, startPoint x: 821, startPoint y: 617, endPoint x: 865, endPoint y: 619, distance: 44.0
click at [731, 518] on icon at bounding box center [864, 616] width 8 height 16
drag, startPoint x: 790, startPoint y: 615, endPoint x: 829, endPoint y: 618, distance: 39.1
click at [731, 518] on icon at bounding box center [828, 616] width 8 height 16
click at [661, 518] on div "Связь," at bounding box center [667, 615] width 41 height 94
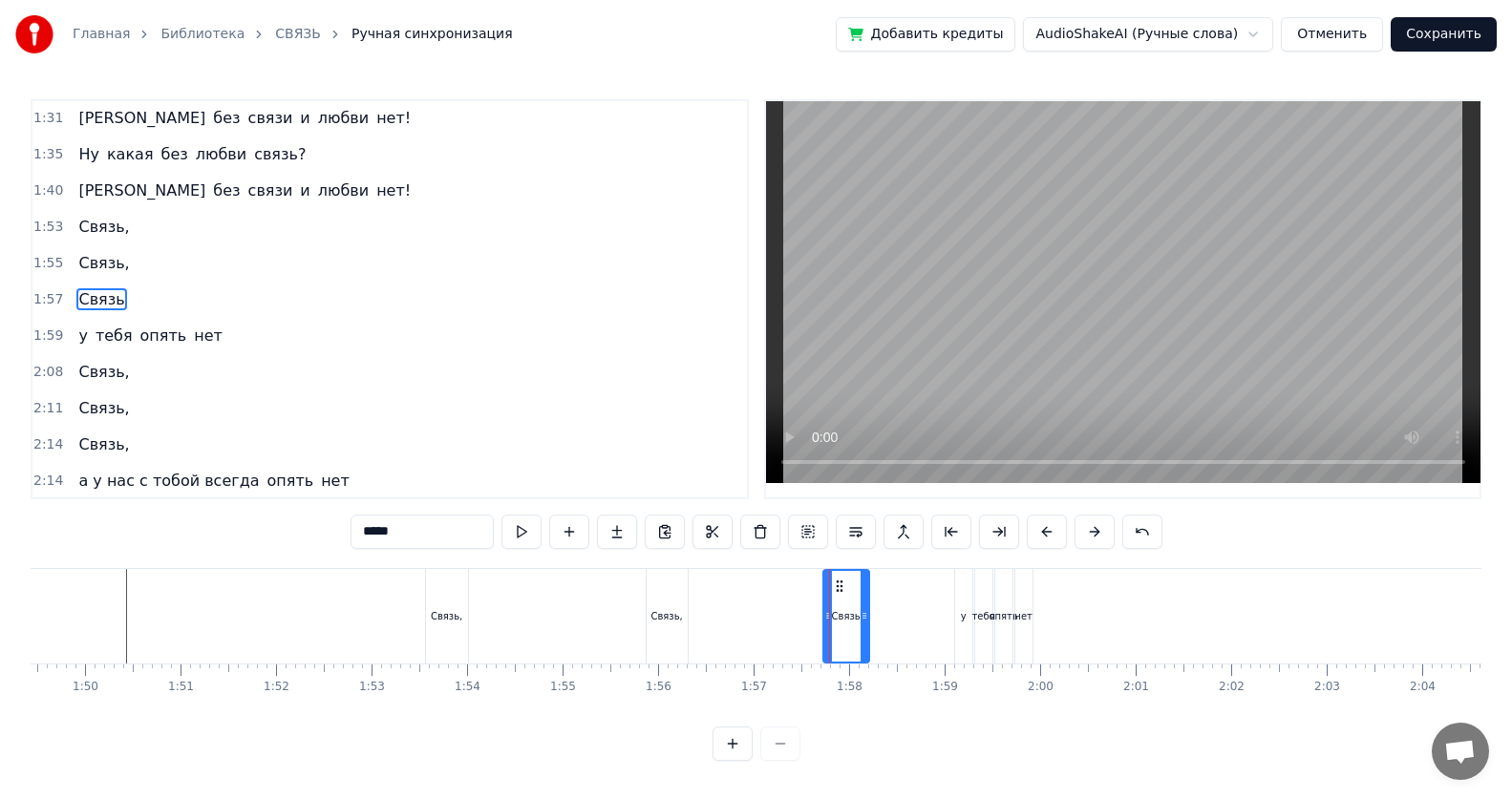
type input "******"
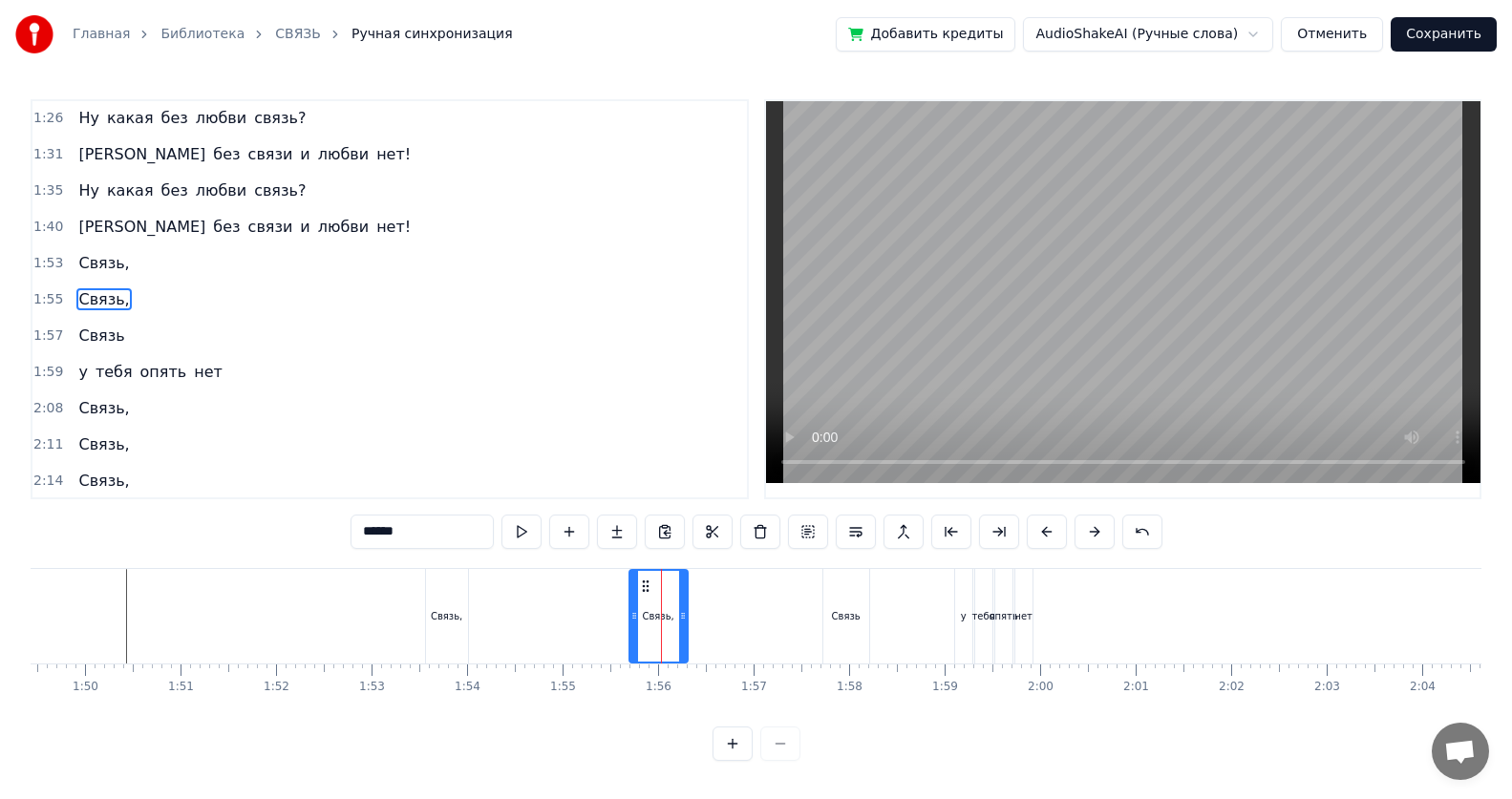
drag, startPoint x: 651, startPoint y: 616, endPoint x: 634, endPoint y: 617, distance: 17.0
click at [634, 518] on icon at bounding box center [634, 616] width 8 height 16
drag, startPoint x: 682, startPoint y: 614, endPoint x: 672, endPoint y: 615, distance: 10.0
click at [672, 518] on icon at bounding box center [674, 616] width 8 height 16
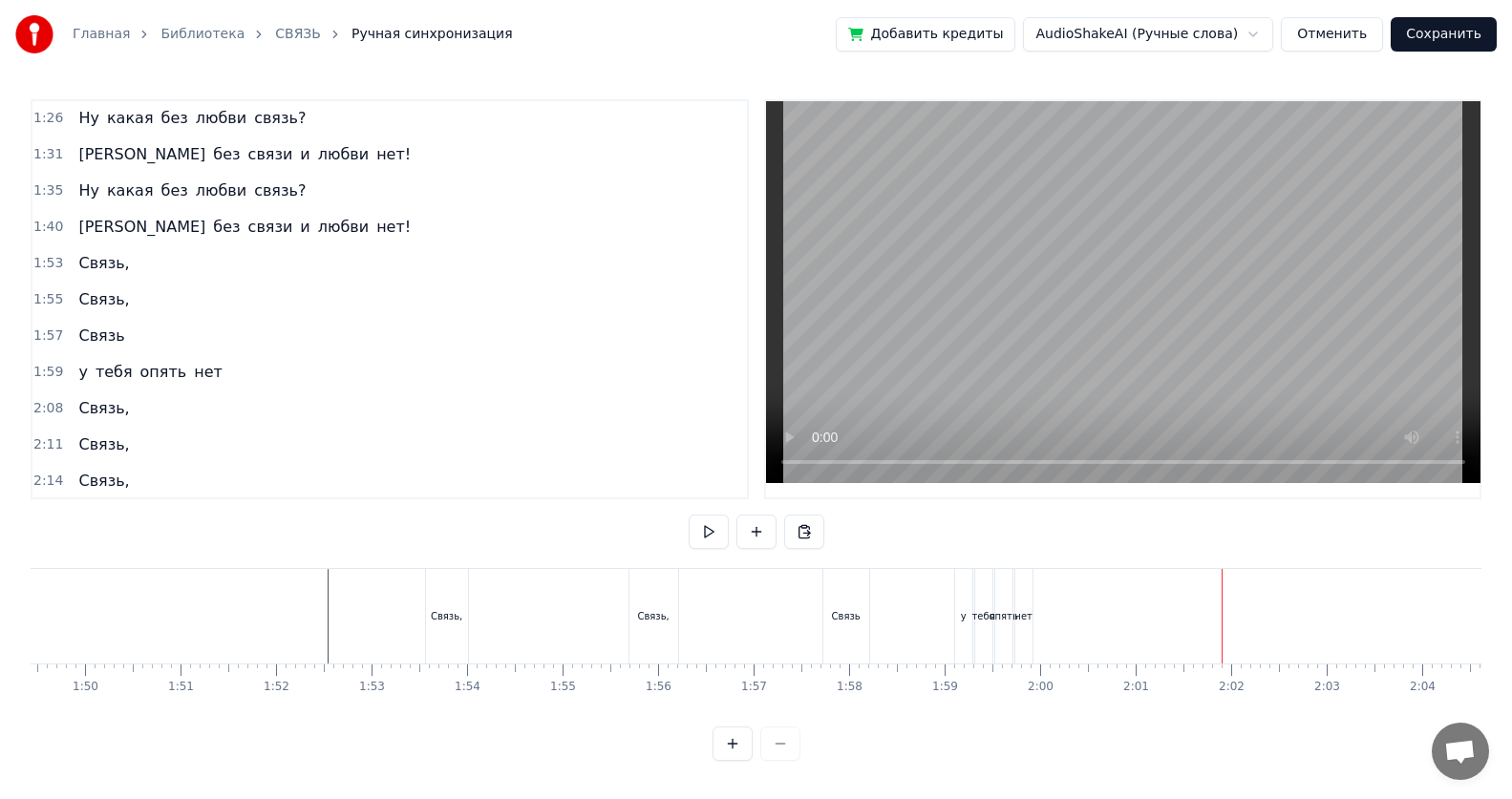
click at [731, 518] on div "у" at bounding box center [964, 616] width 6 height 15
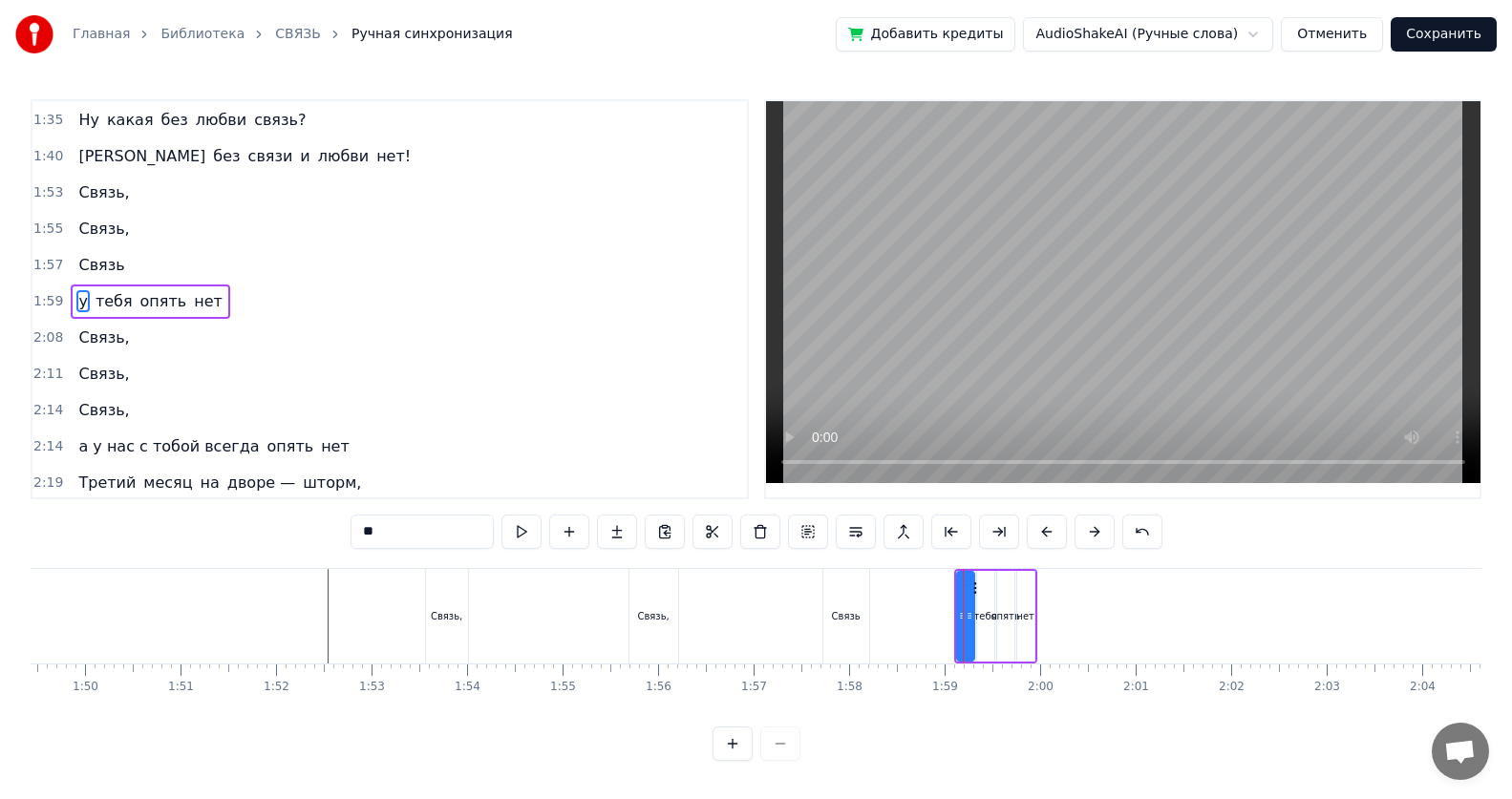
scroll to position [726, 0]
drag, startPoint x: 959, startPoint y: 617, endPoint x: 946, endPoint y: 618, distance: 13.0
click at [731, 518] on icon at bounding box center [949, 616] width 8 height 16
click at [731, 518] on icon at bounding box center [964, 616] width 8 height 16
click at [731, 518] on div "тебя" at bounding box center [986, 616] width 23 height 15
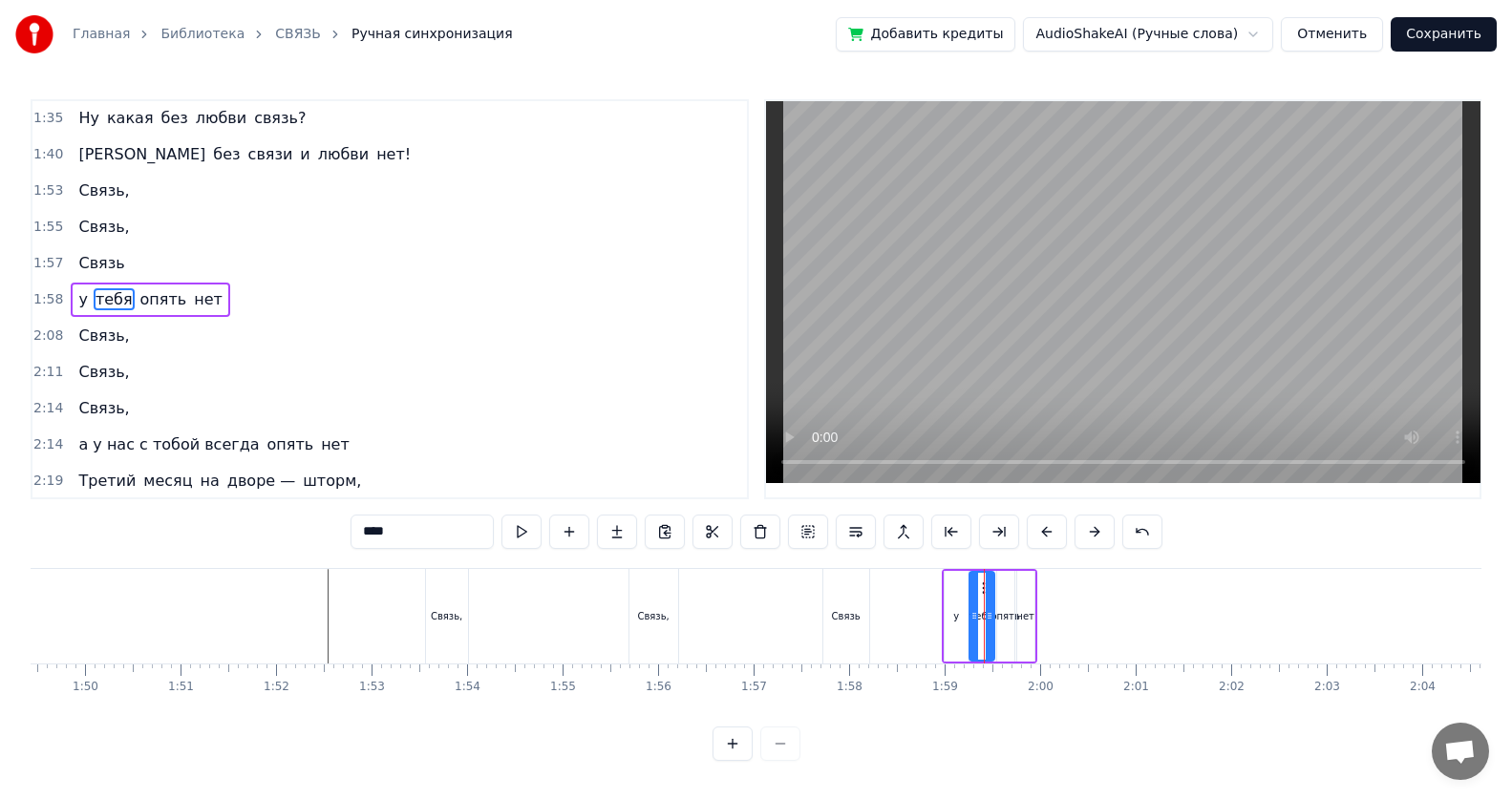
click at [731, 518] on icon at bounding box center [974, 616] width 8 height 16
click at [731, 518] on div "опять" at bounding box center [1004, 616] width 28 height 15
click at [731, 518] on div "нет" at bounding box center [1025, 616] width 18 height 15
drag, startPoint x: 1031, startPoint y: 617, endPoint x: 1048, endPoint y: 617, distance: 17.0
click at [731, 518] on circle at bounding box center [1047, 617] width 1 height 1
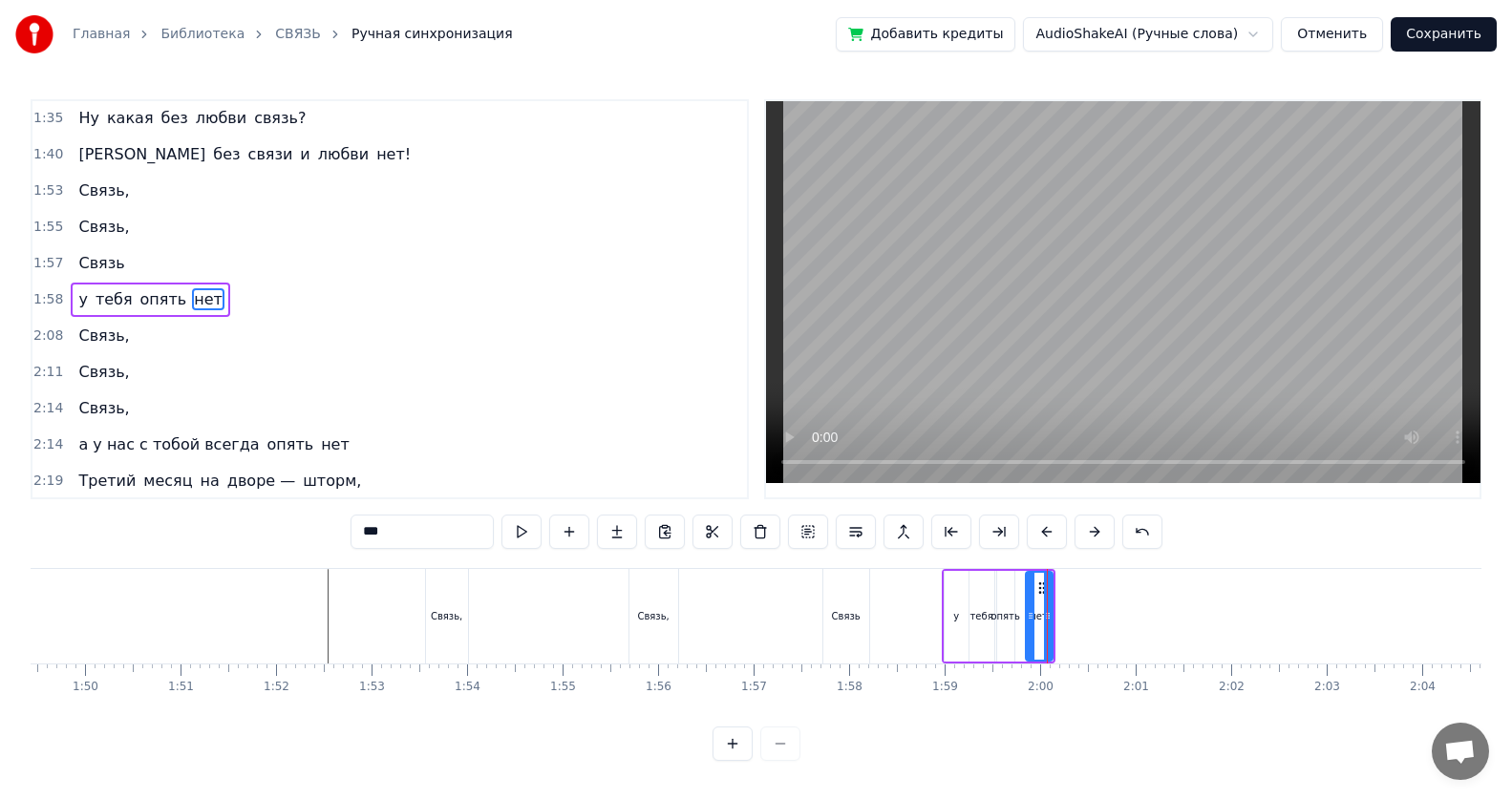
click at [731, 518] on icon at bounding box center [1031, 616] width 8 height 16
click at [731, 518] on div "опять" at bounding box center [1004, 616] width 28 height 15
drag, startPoint x: 1007, startPoint y: 616, endPoint x: 1018, endPoint y: 618, distance: 11.2
click at [731, 518] on icon at bounding box center [1020, 616] width 8 height 16
click at [731, 518] on icon at bounding box center [1002, 616] width 8 height 16
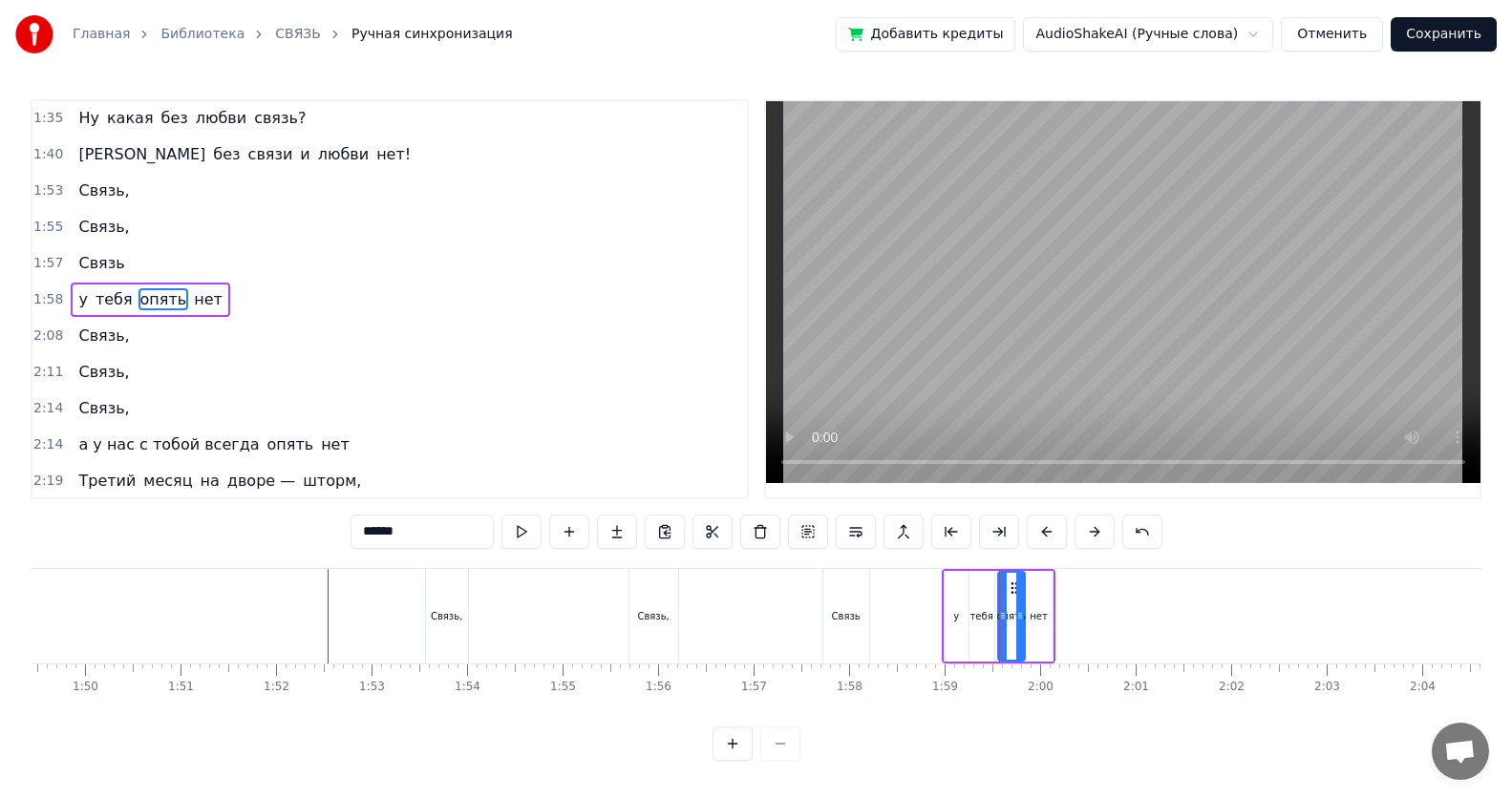
click at [641, 518] on div "Связь," at bounding box center [653, 615] width 49 height 94
type input "******"
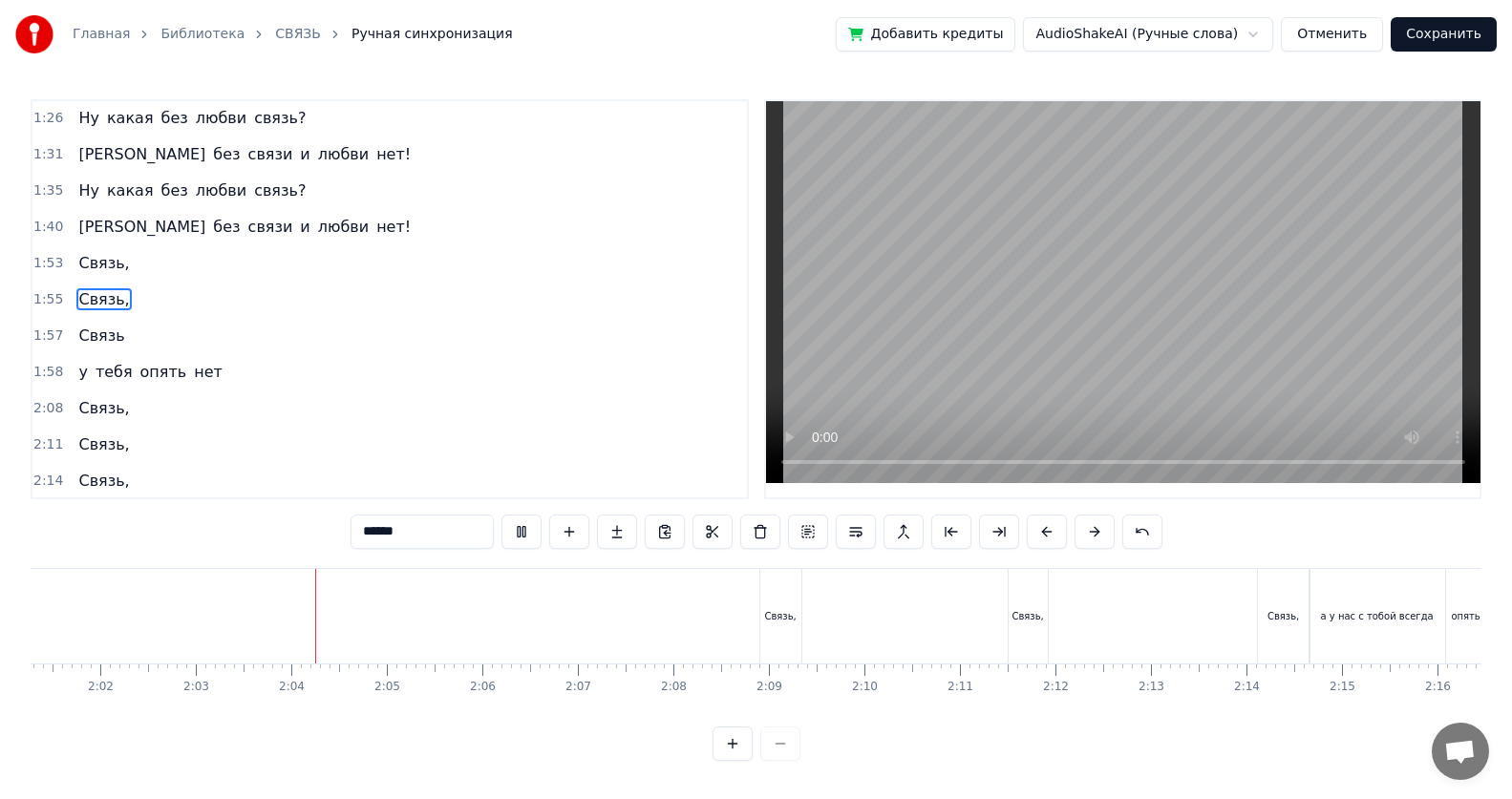
scroll to position [0, 11725]
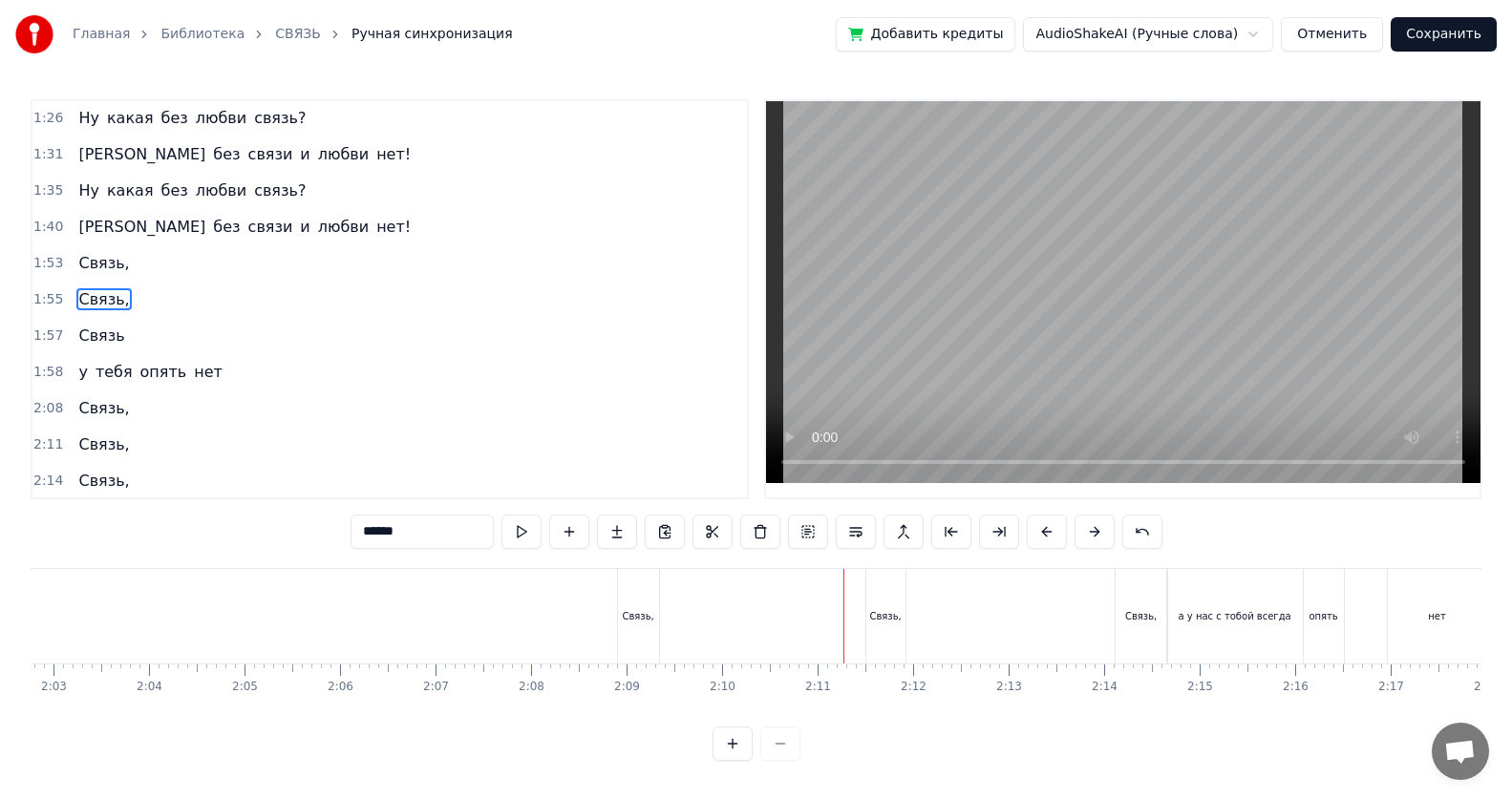
click at [731, 518] on div "Связь," at bounding box center [886, 615] width 39 height 94
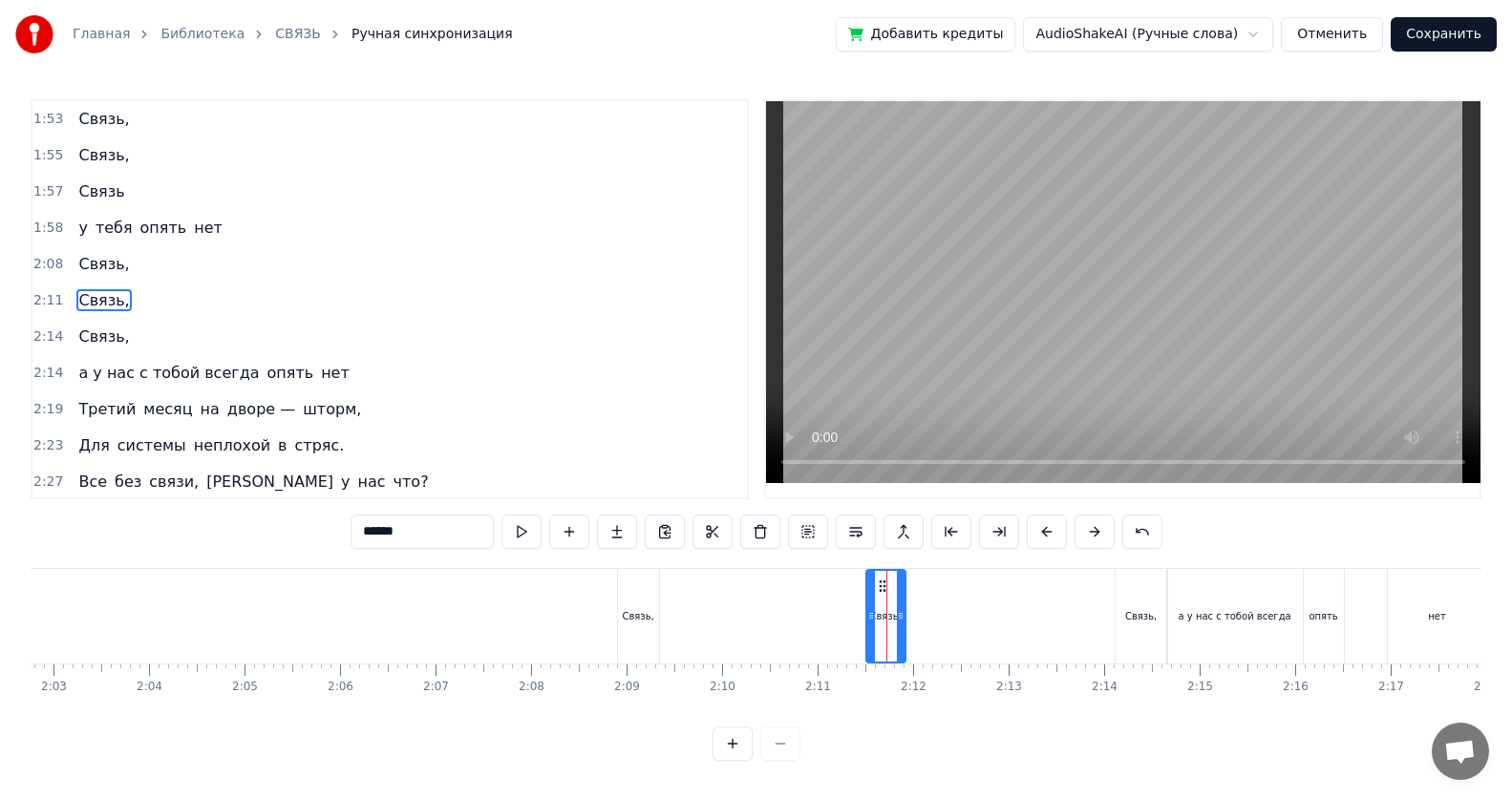
scroll to position [799, 0]
drag, startPoint x: 900, startPoint y: 616, endPoint x: 1110, endPoint y: 612, distance: 210.0
click at [731, 518] on icon at bounding box center [1110, 616] width 8 height 16
drag, startPoint x: 871, startPoint y: 619, endPoint x: 1078, endPoint y: 624, distance: 207.1
click at [731, 518] on div at bounding box center [1079, 615] width 8 height 90
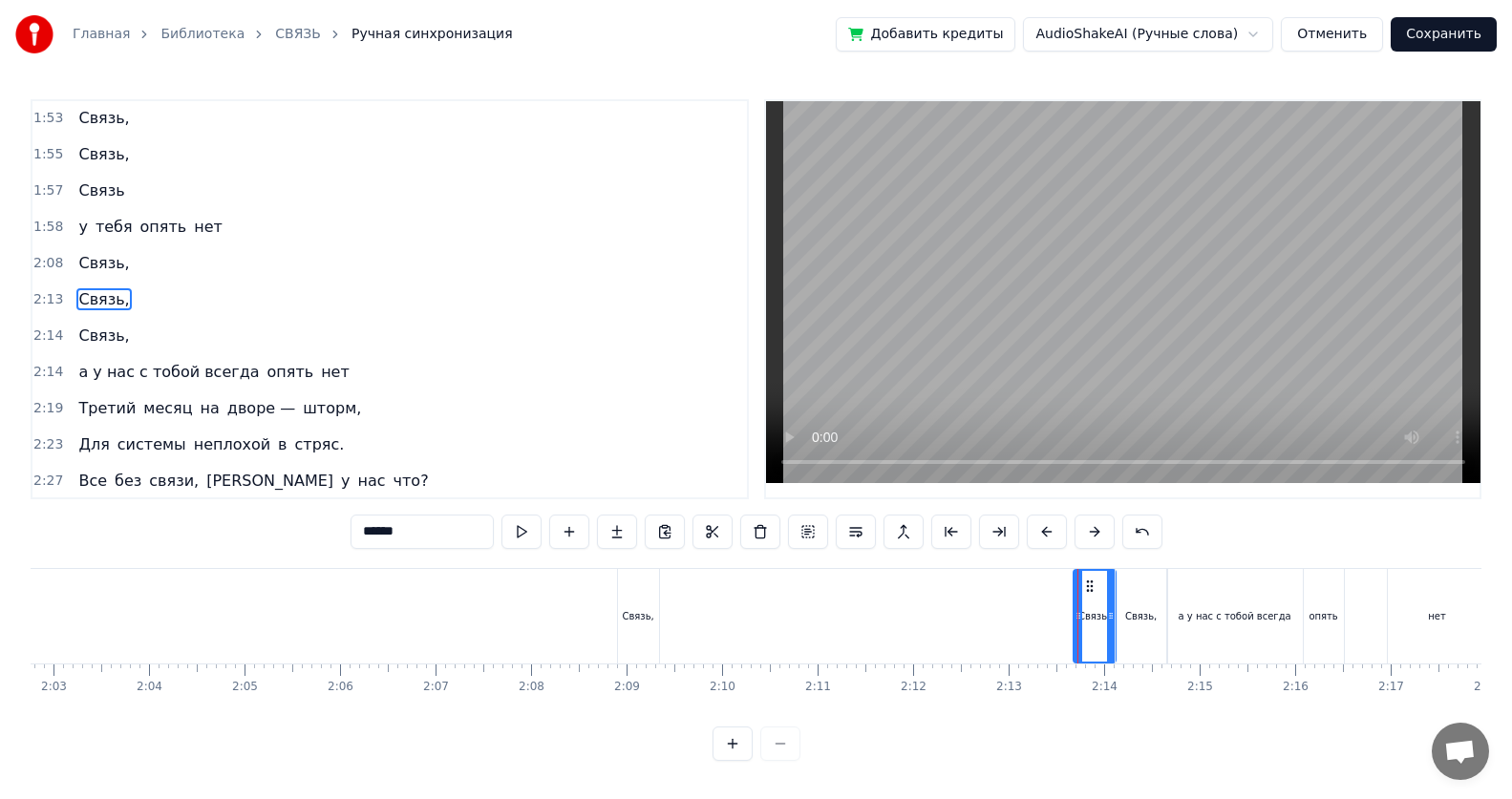
click at [647, 518] on div "Связь," at bounding box center [637, 616] width 31 height 15
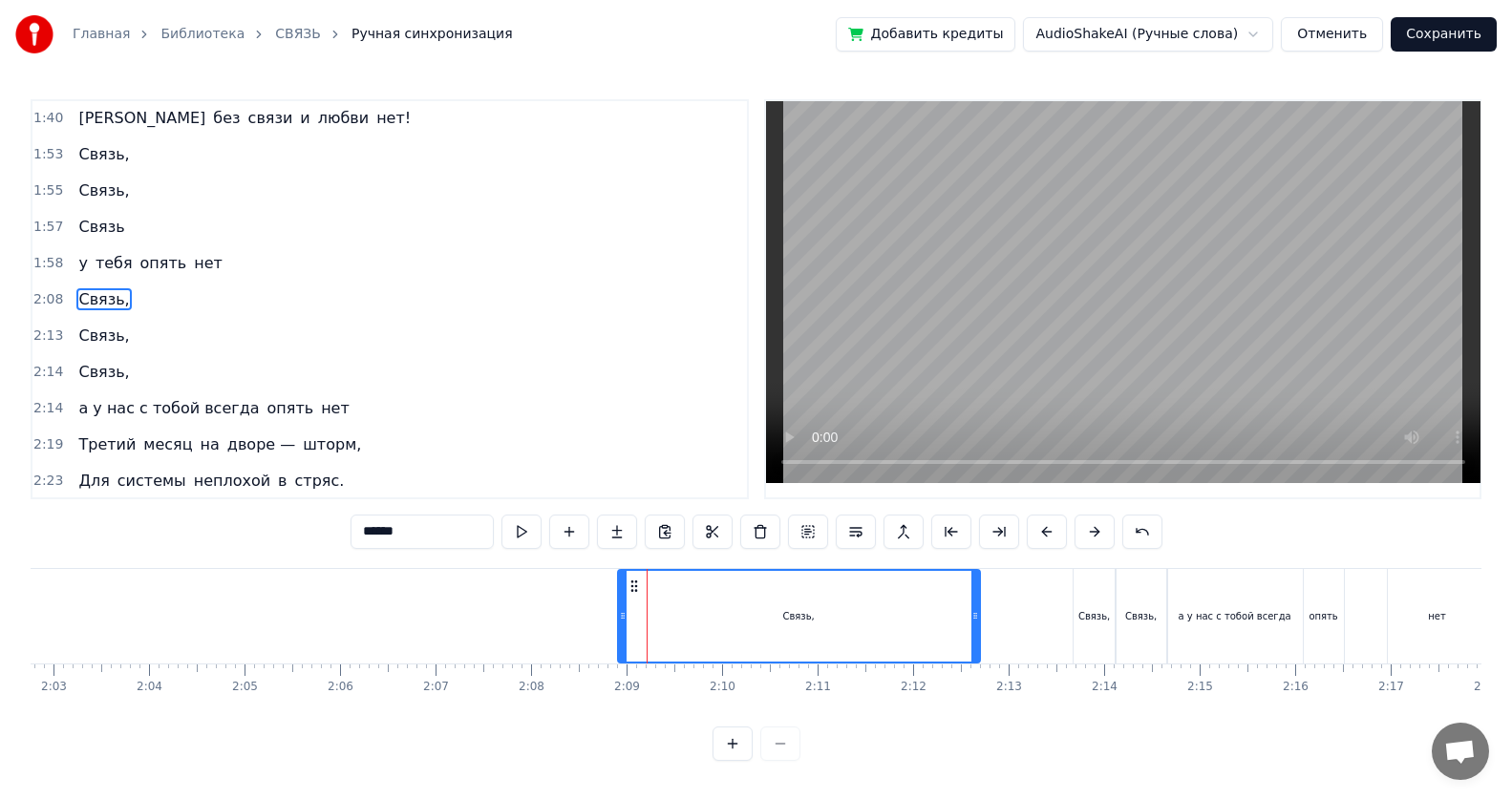
drag, startPoint x: 652, startPoint y: 617, endPoint x: 973, endPoint y: 626, distance: 321.1
click at [731, 518] on div at bounding box center [975, 615] width 8 height 90
drag, startPoint x: 622, startPoint y: 618, endPoint x: 908, endPoint y: 618, distance: 286.0
click at [731, 518] on icon at bounding box center [910, 616] width 8 height 16
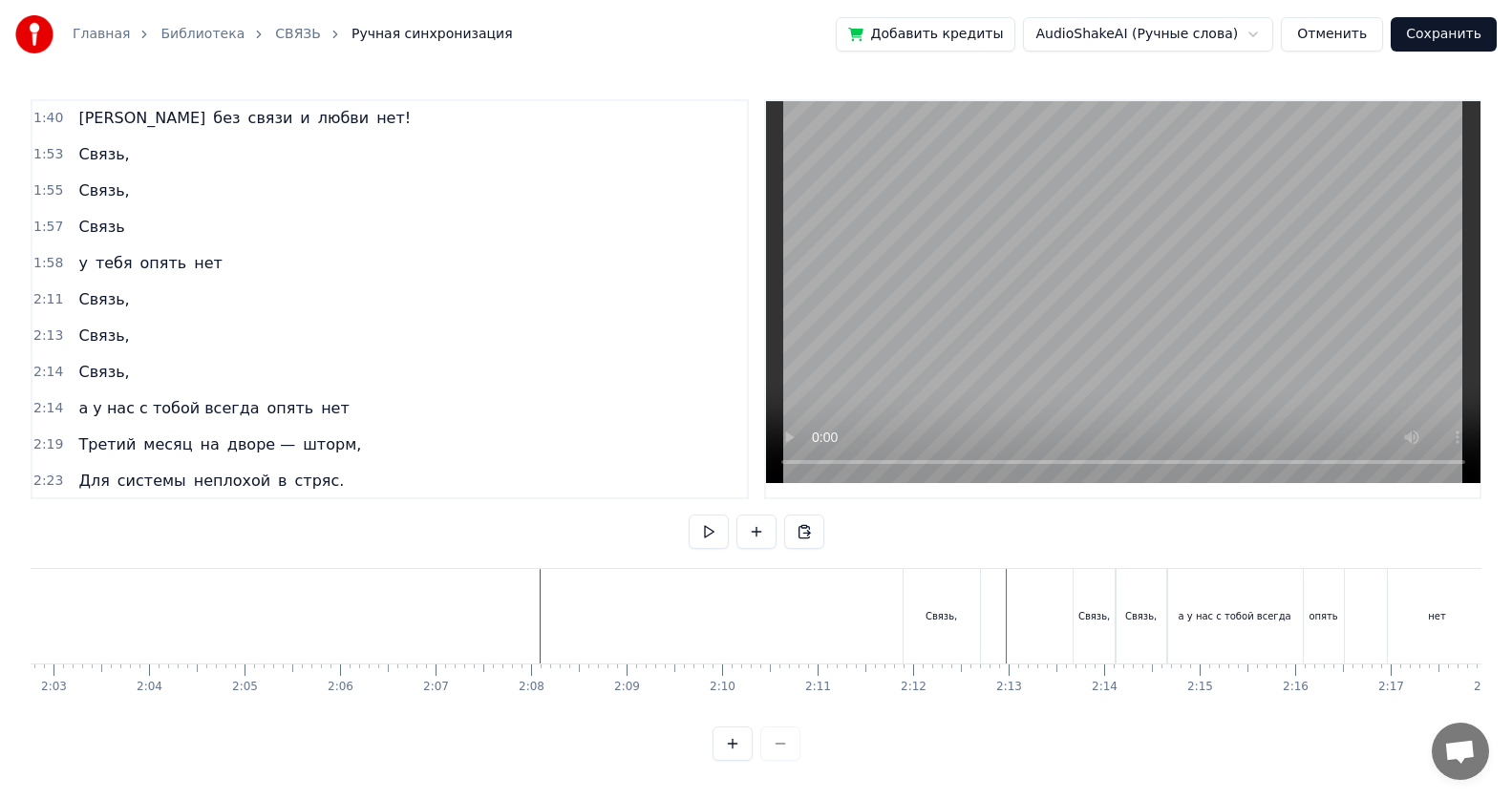
click at [731, 518] on div "Связь," at bounding box center [941, 616] width 31 height 15
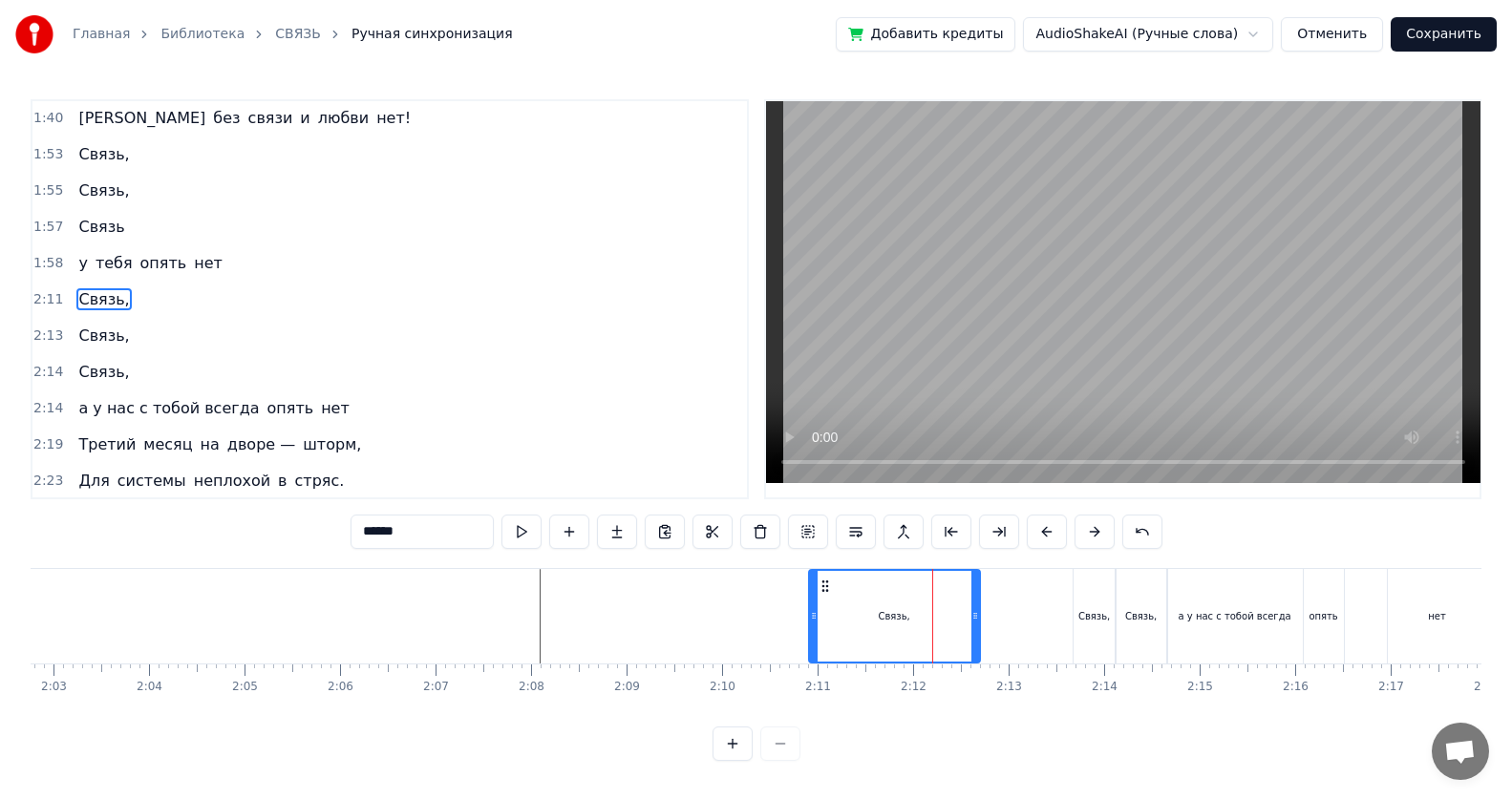
drag, startPoint x: 904, startPoint y: 616, endPoint x: 810, endPoint y: 615, distance: 94.0
click at [731, 518] on icon at bounding box center [814, 616] width 8 height 16
drag, startPoint x: 971, startPoint y: 617, endPoint x: 898, endPoint y: 620, distance: 73.1
click at [731, 518] on icon at bounding box center [902, 616] width 8 height 16
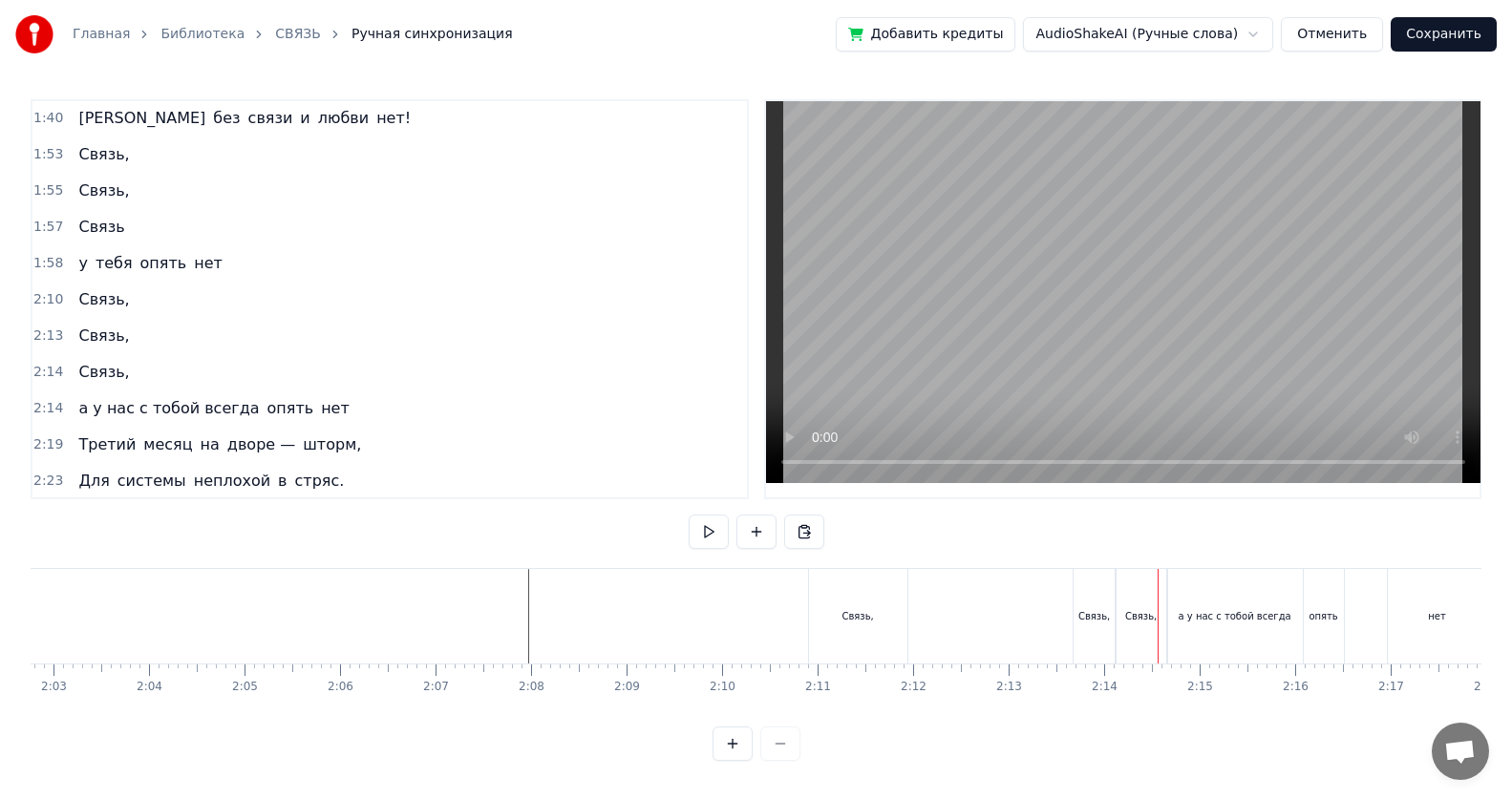
click at [731, 518] on div "Связь," at bounding box center [1094, 616] width 31 height 15
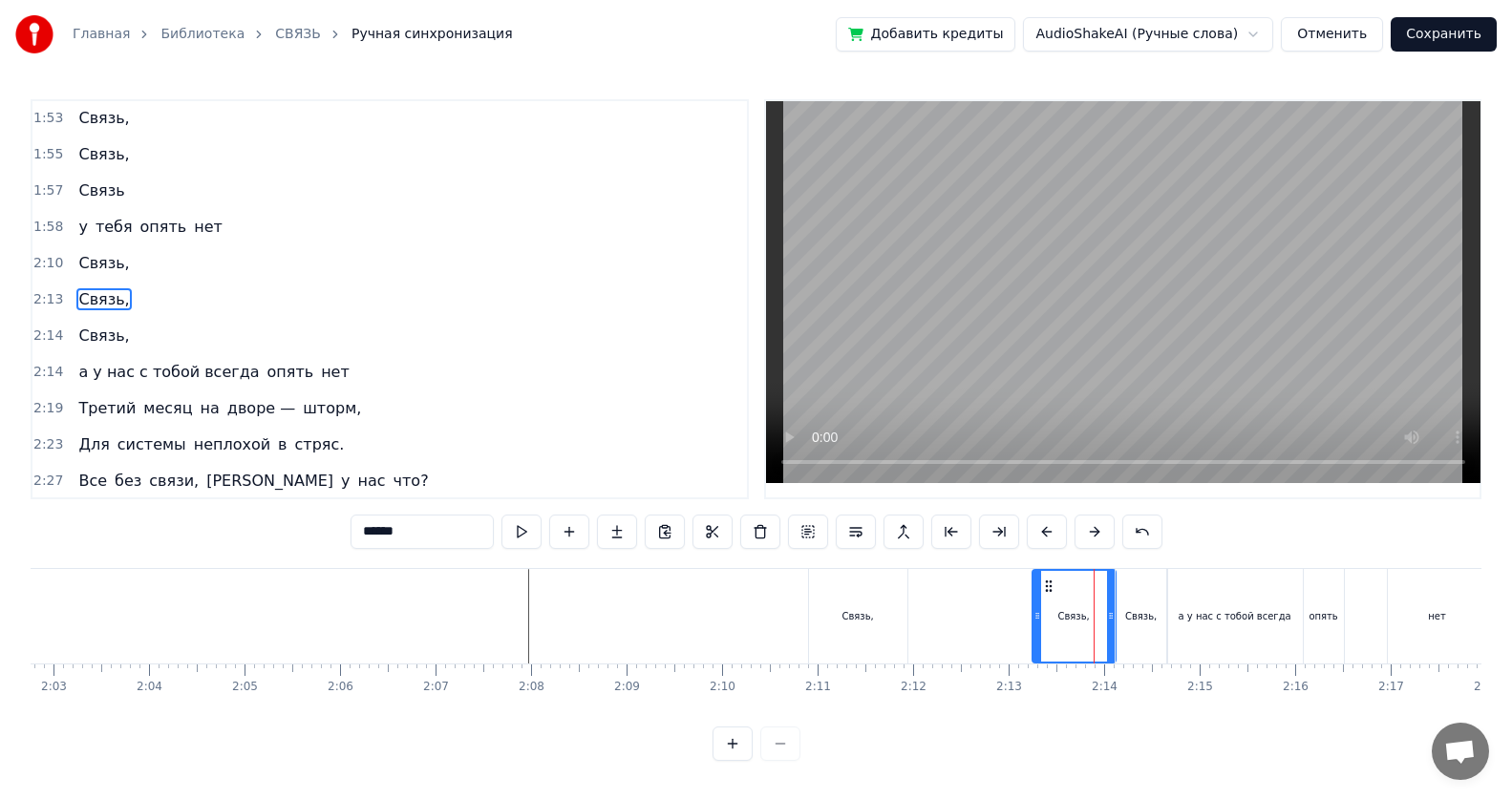
drag, startPoint x: 1094, startPoint y: 616, endPoint x: 1040, endPoint y: 619, distance: 54.1
click at [731, 518] on icon at bounding box center [1037, 616] width 8 height 16
drag, startPoint x: 1112, startPoint y: 616, endPoint x: 1076, endPoint y: 620, distance: 36.2
click at [731, 518] on icon at bounding box center [1074, 616] width 8 height 16
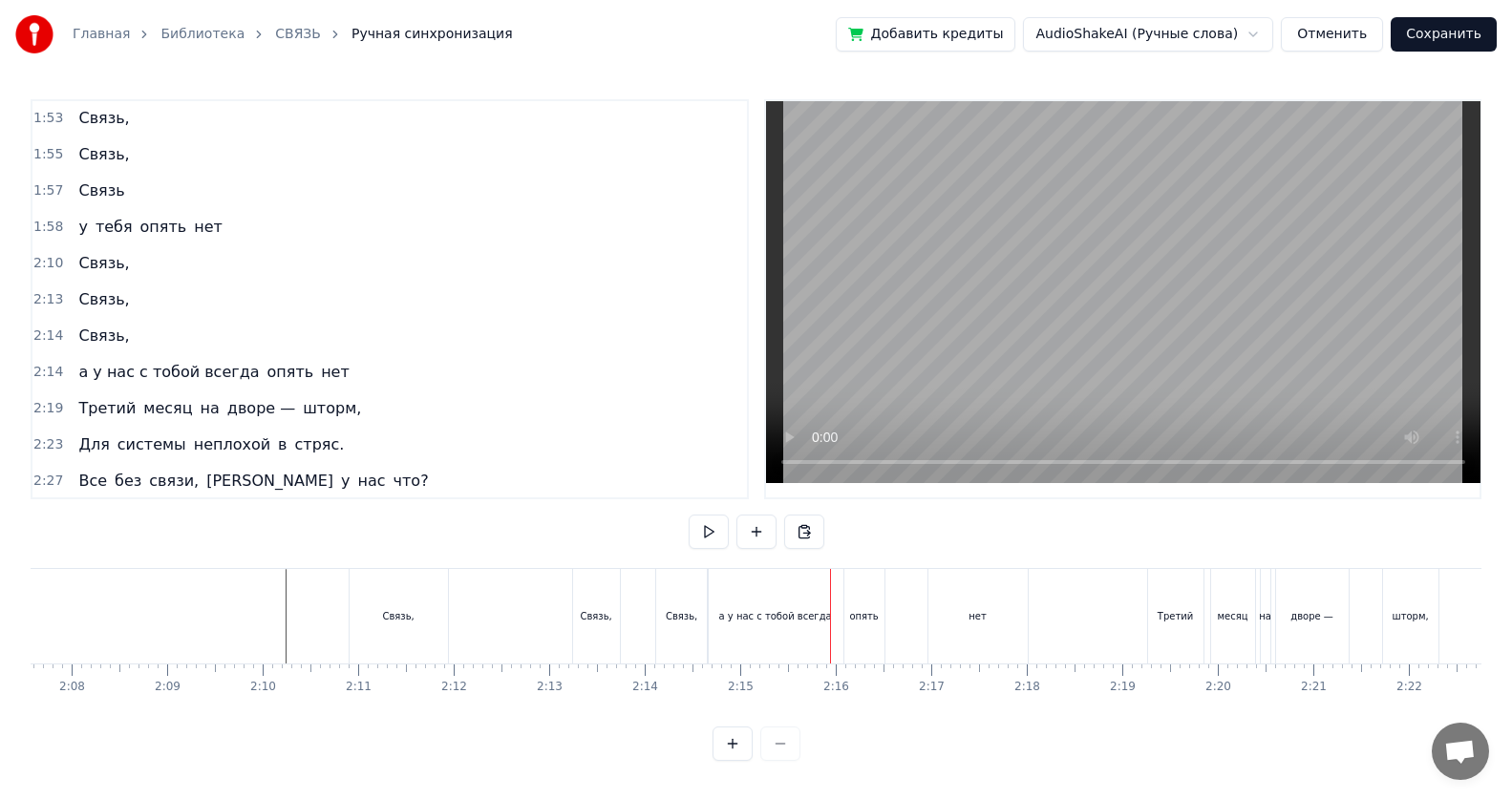
scroll to position [0, 12267]
click at [731, 518] on div "нет" at bounding box center [895, 615] width 99 height 94
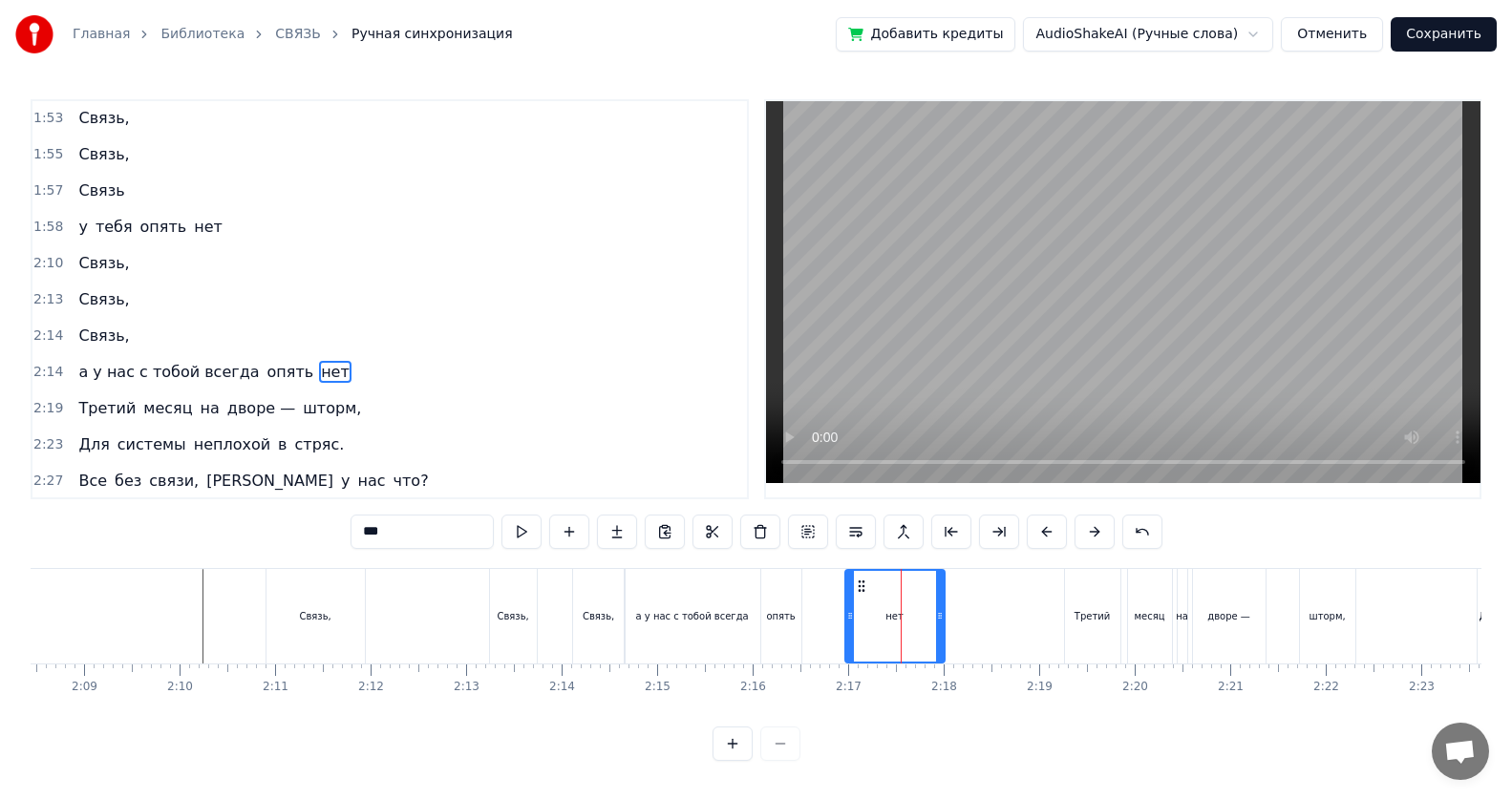
scroll to position [837, 0]
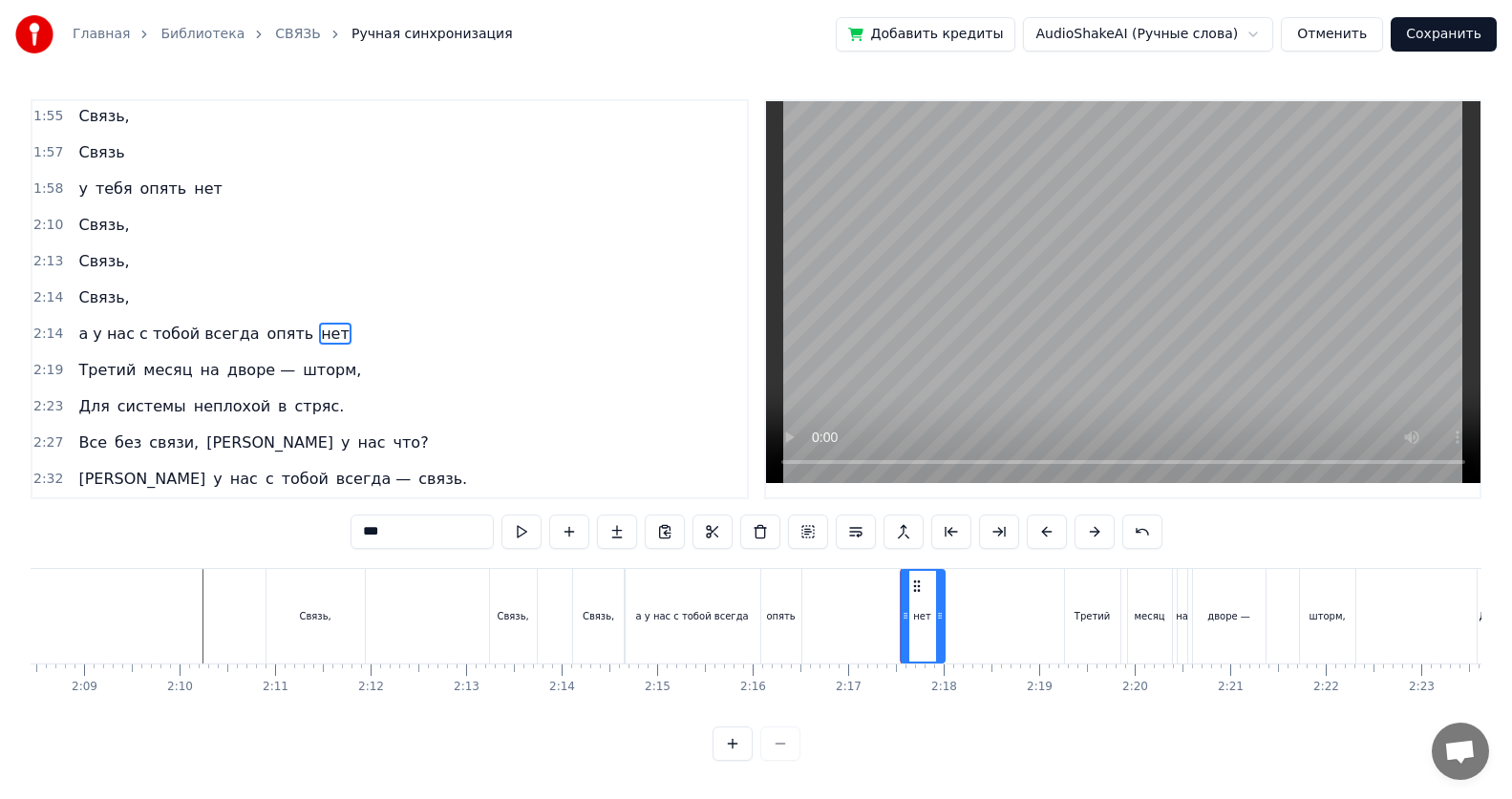
click at [731, 518] on icon at bounding box center [905, 616] width 8 height 16
click at [731, 518] on div "опять" at bounding box center [780, 616] width 28 height 15
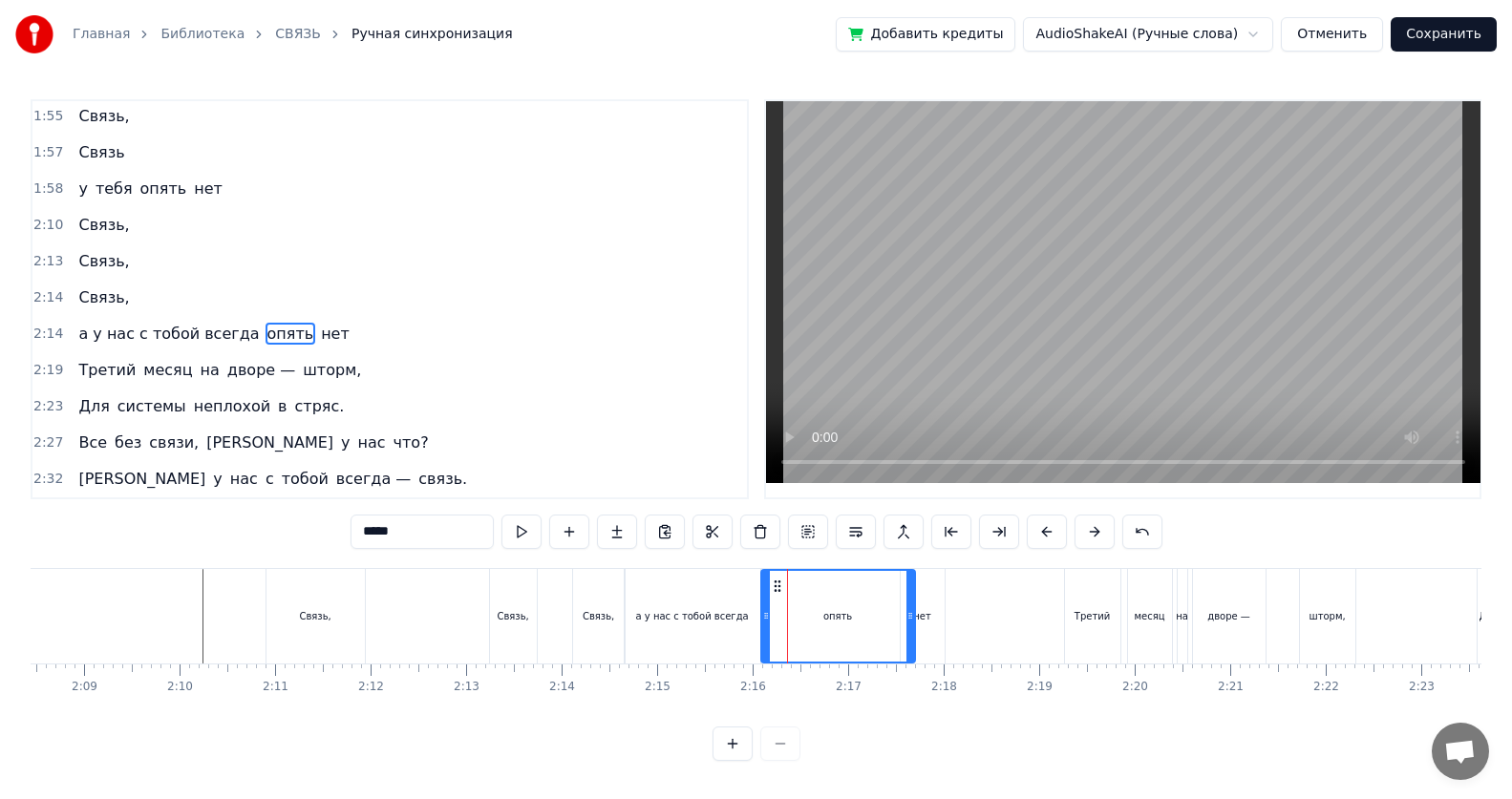
drag, startPoint x: 793, startPoint y: 617, endPoint x: 907, endPoint y: 627, distance: 114.4
click at [731, 518] on div at bounding box center [910, 615] width 8 height 90
drag, startPoint x: 764, startPoint y: 619, endPoint x: 889, endPoint y: 623, distance: 125.1
click at [731, 518] on div at bounding box center [891, 615] width 8 height 90
click at [728, 518] on div "а у нас с тобой всегда" at bounding box center [692, 616] width 113 height 15
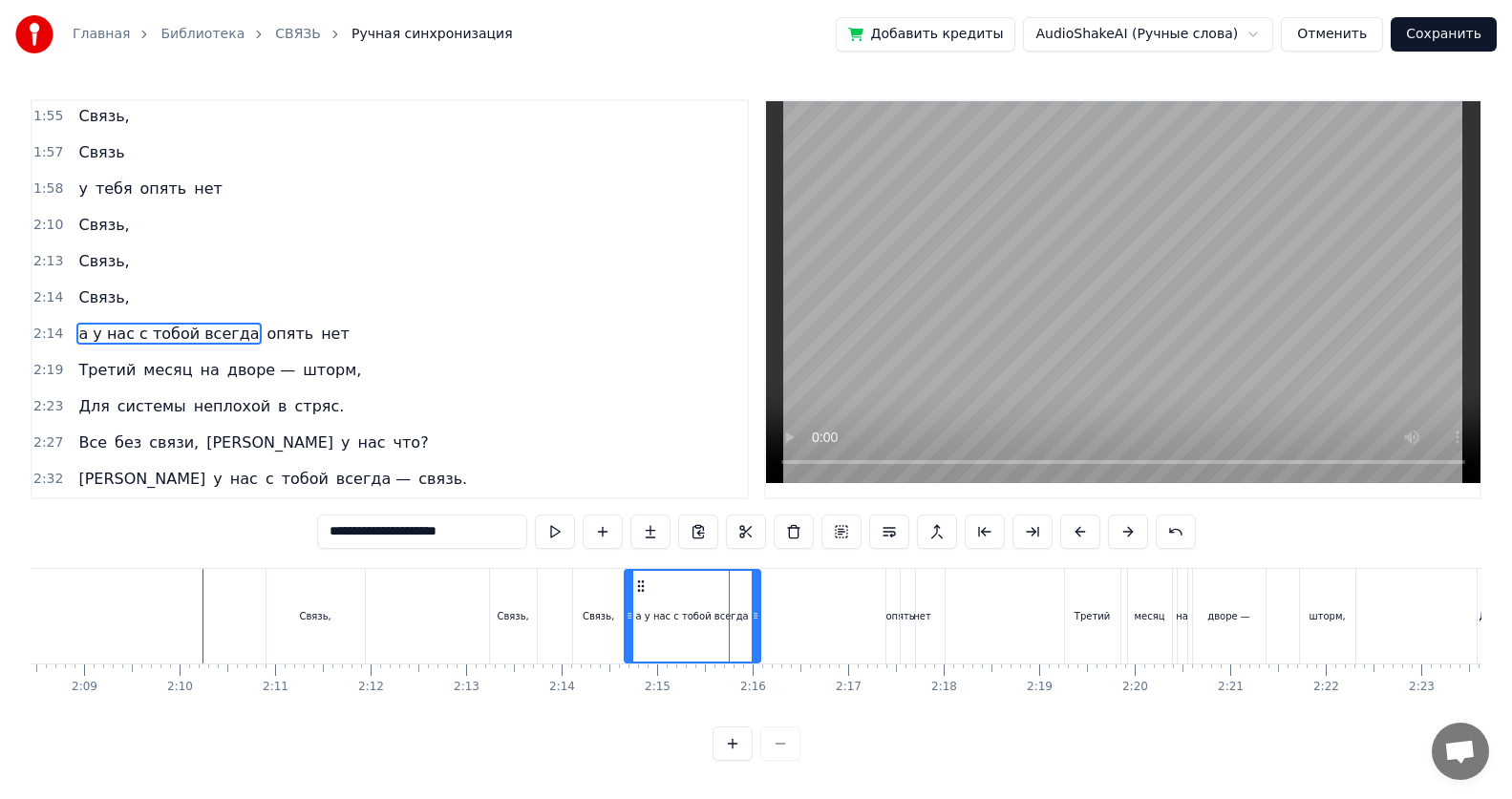
click at [193, 343] on span "а у нас с тобой всегда" at bounding box center [169, 333] width 185 height 22
click at [475, 518] on input "**********" at bounding box center [422, 531] width 210 height 34
type input "*"
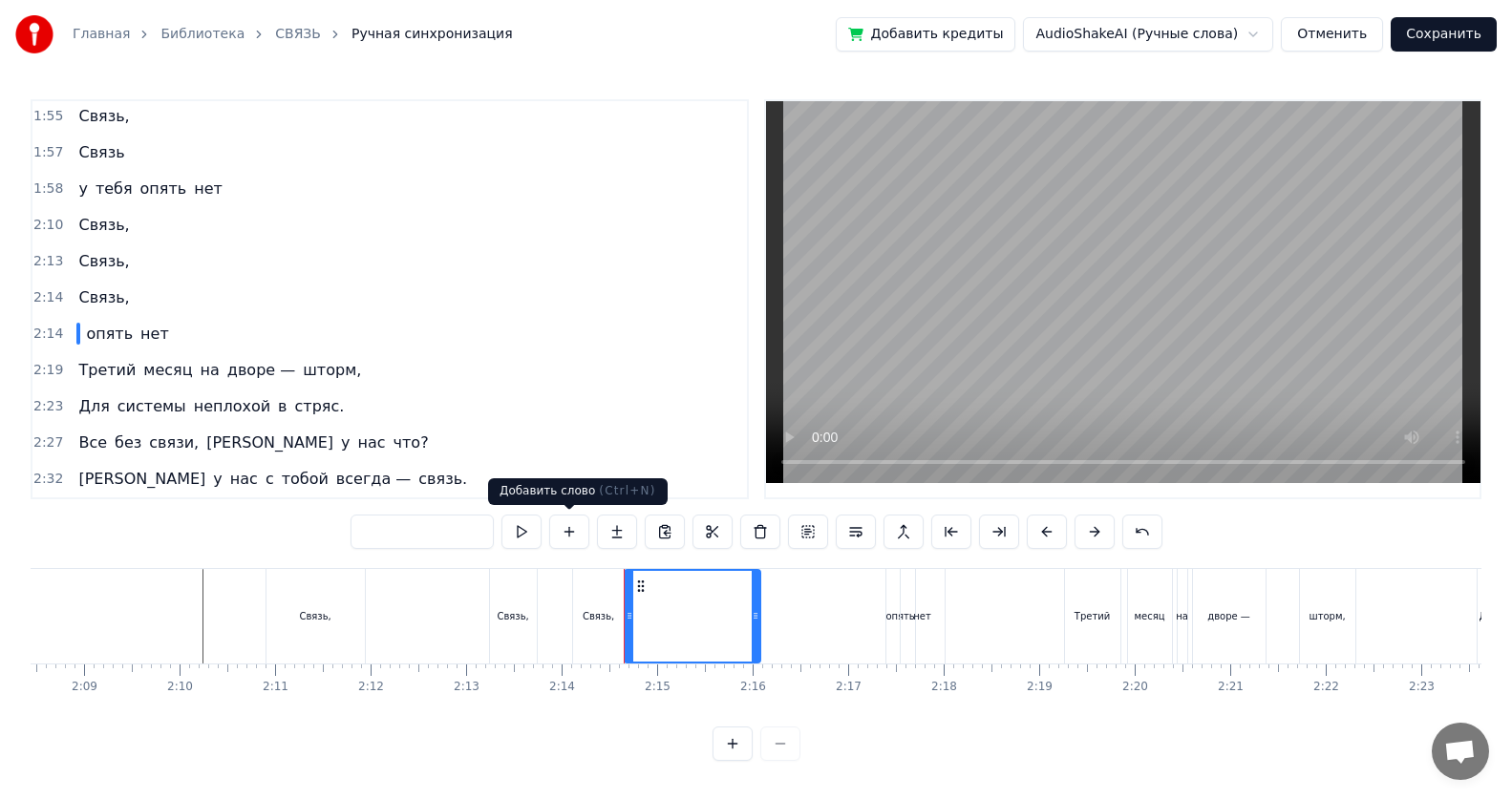
click at [566, 518] on button at bounding box center [569, 531] width 40 height 34
click at [575, 518] on button at bounding box center [569, 531] width 40 height 34
click at [71, 333] on div "опять нет" at bounding box center [123, 333] width 105 height 34
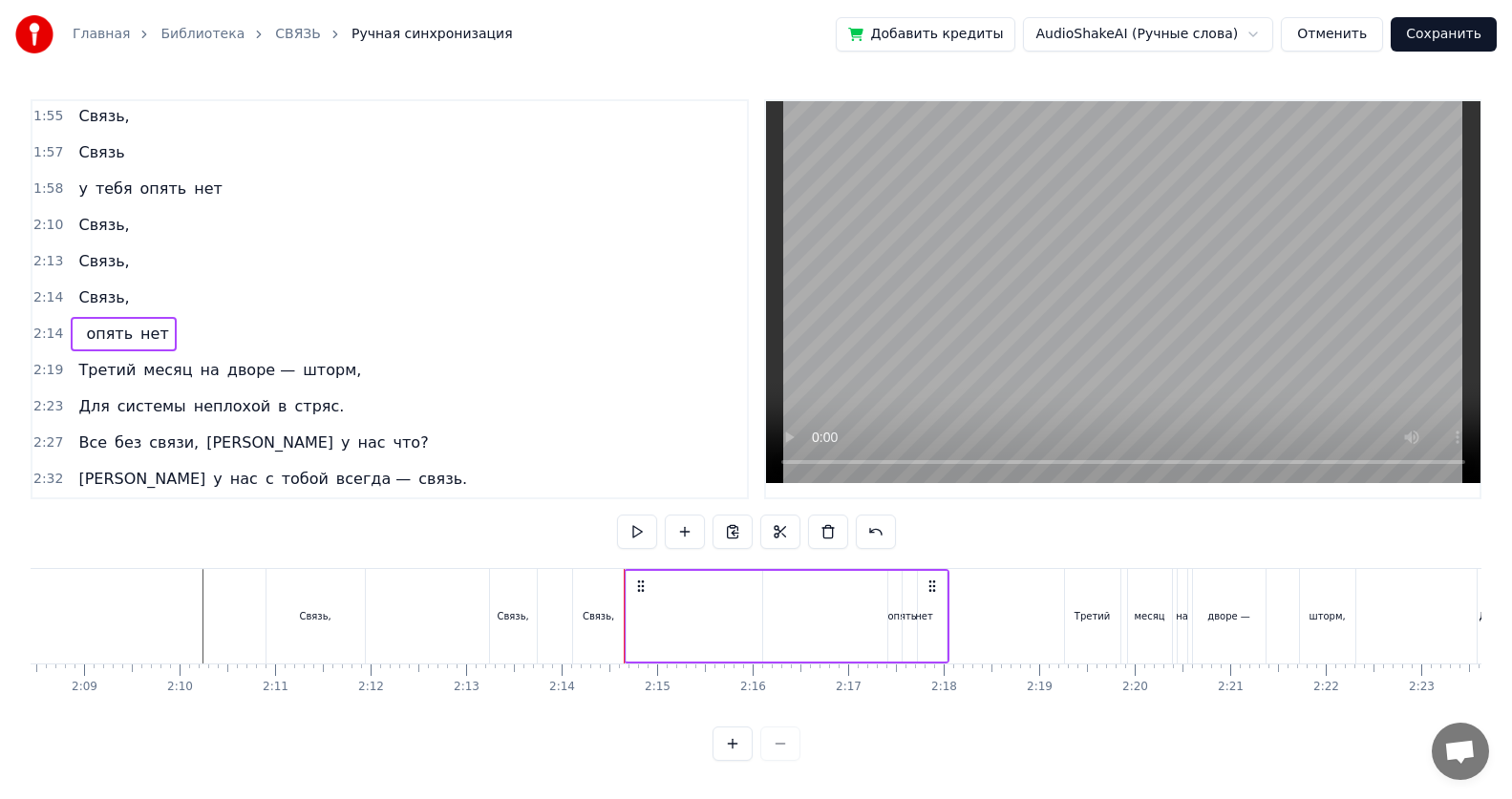
click at [683, 518] on button at bounding box center [685, 531] width 40 height 34
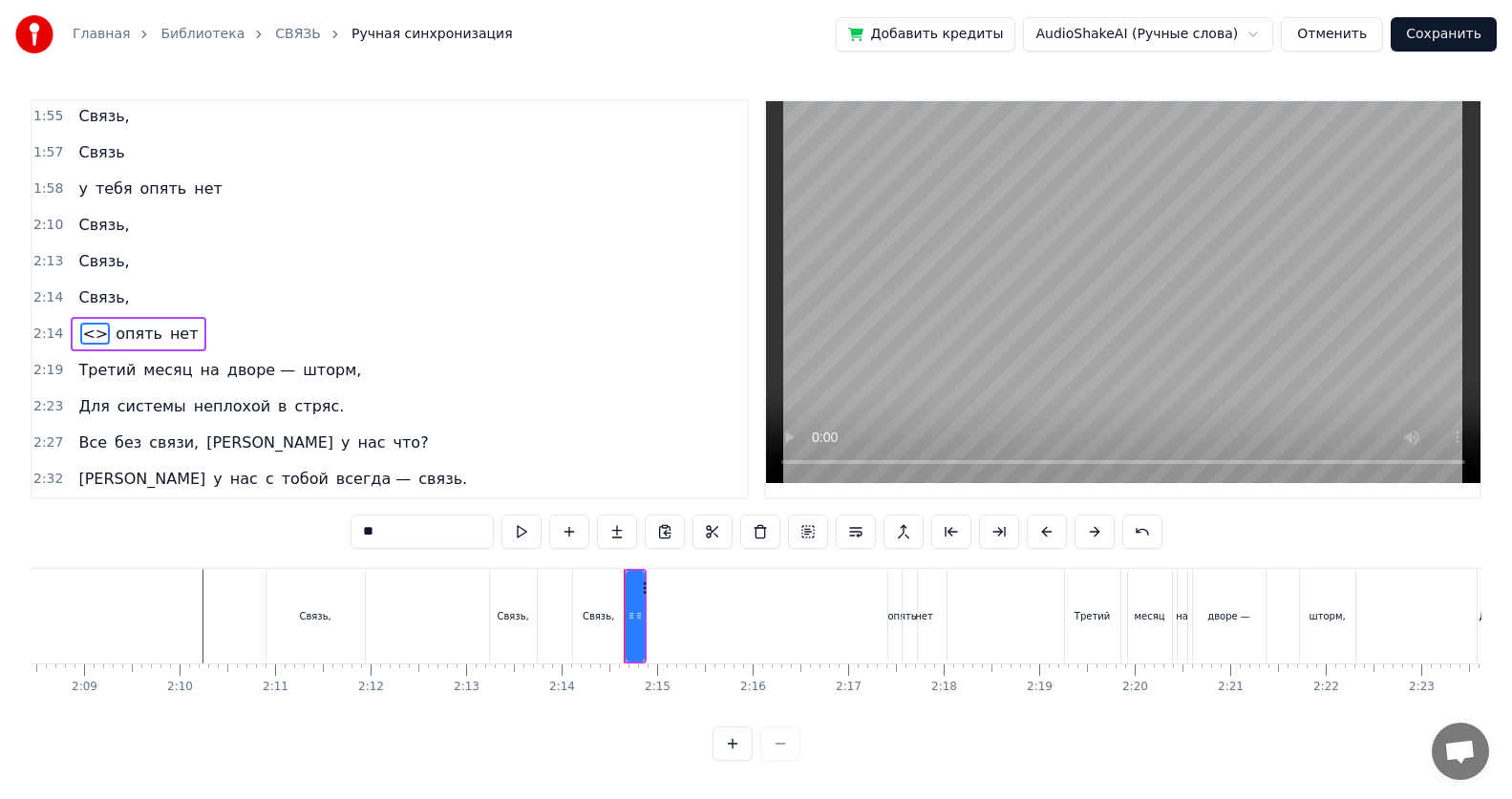
click at [403, 518] on input "**" at bounding box center [421, 531] width 143 height 34
type input "*"
click at [85, 334] on span "[PERSON_NAME]" at bounding box center [146, 333] width 131 height 22
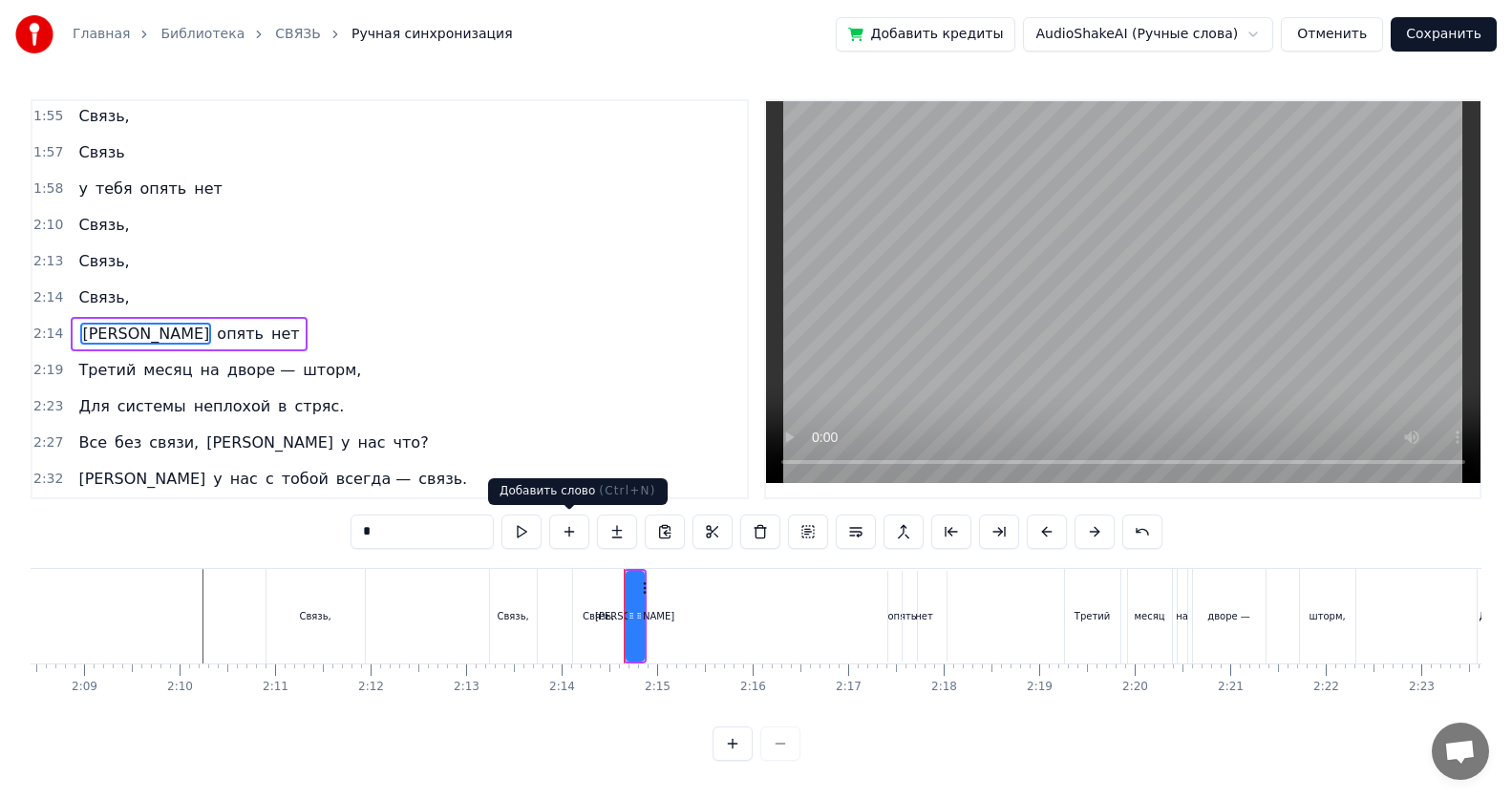
click at [567, 518] on button at bounding box center [569, 531] width 40 height 34
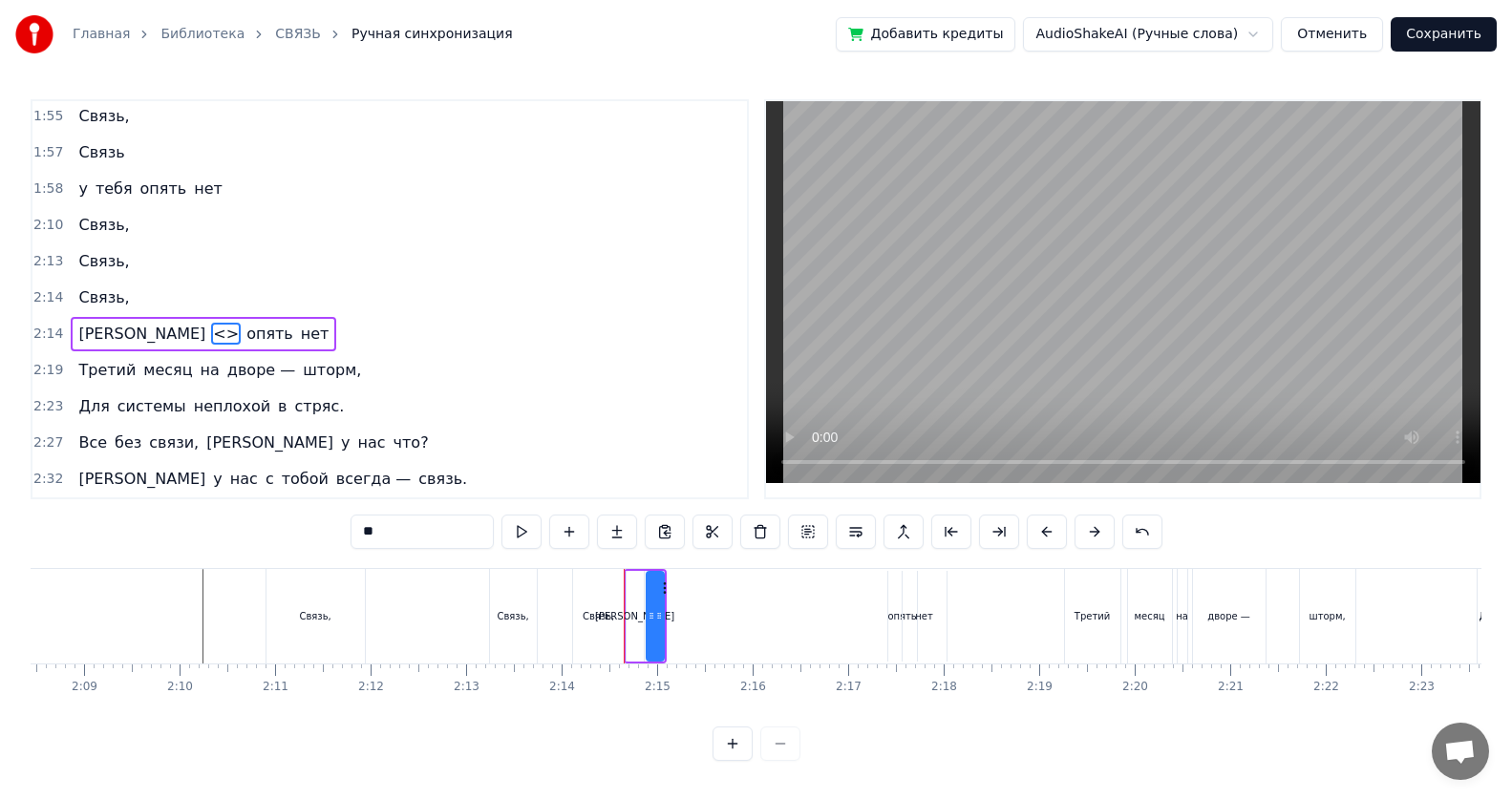
click at [386, 518] on input "**" at bounding box center [421, 531] width 143 height 34
type input "*"
click at [211, 334] on span "у" at bounding box center [217, 333] width 13 height 22
click at [570, 518] on button at bounding box center [569, 531] width 40 height 34
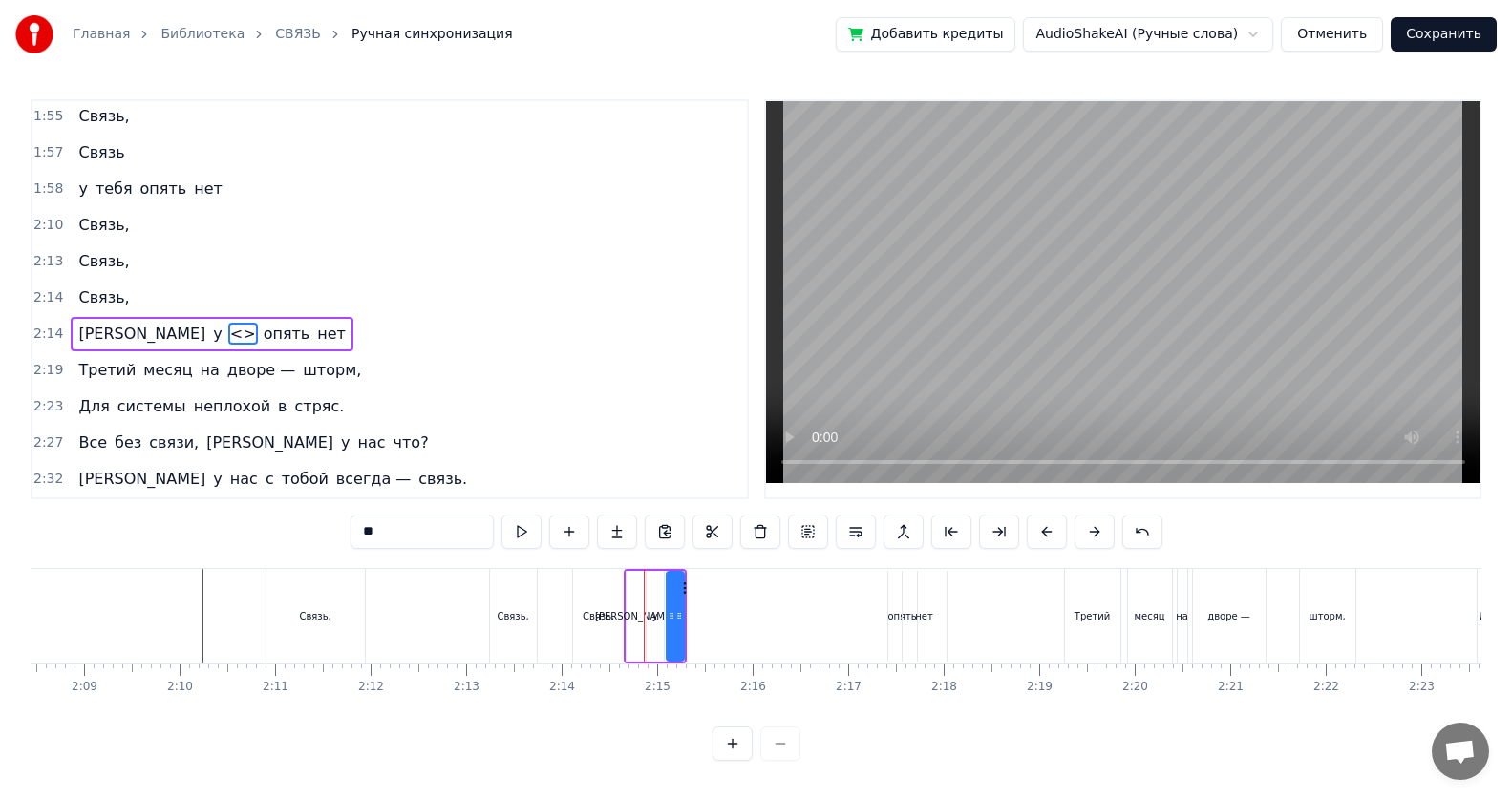
click at [382, 518] on input "**" at bounding box center [421, 531] width 143 height 34
type input "*"
type input "***"
click at [229, 335] on span "нас" at bounding box center [244, 333] width 31 height 22
click at [565, 518] on button at bounding box center [569, 531] width 40 height 34
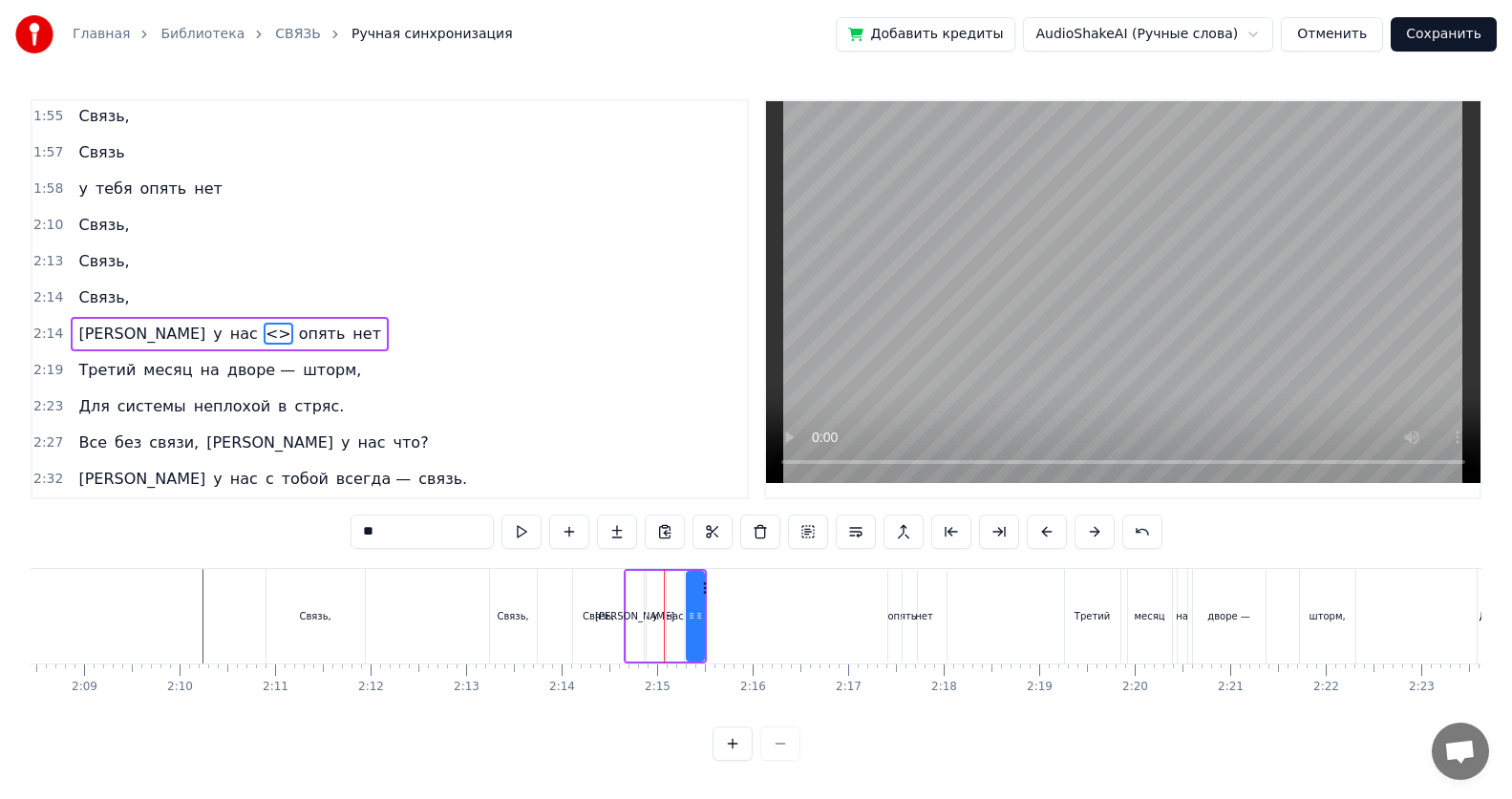
click at [381, 518] on input "**" at bounding box center [421, 531] width 143 height 34
type input "*"
click at [146, 339] on div "а у нас с опять нет" at bounding box center [221, 333] width 299 height 34
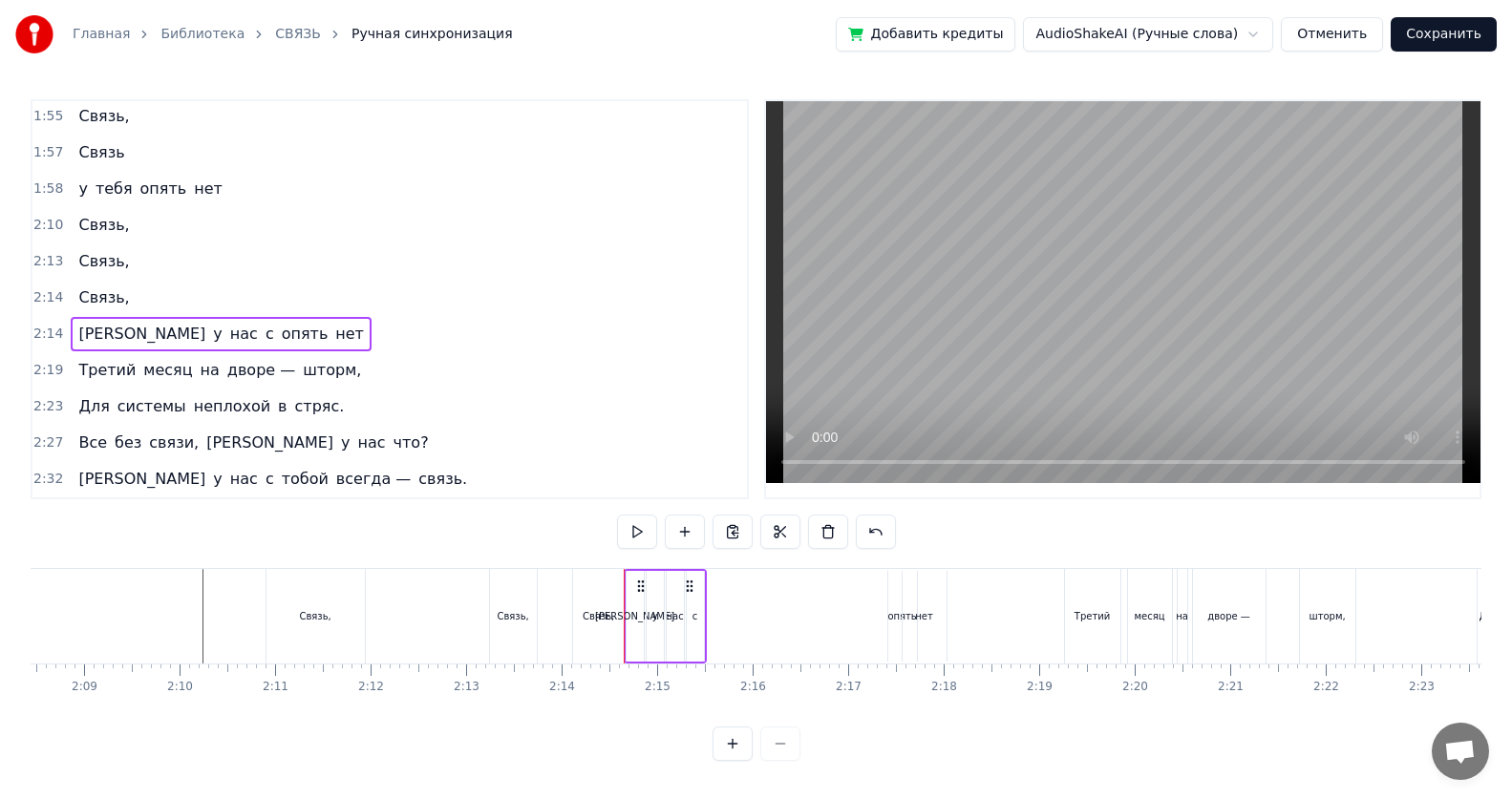
click at [264, 337] on span "с" at bounding box center [269, 333] width 13 height 22
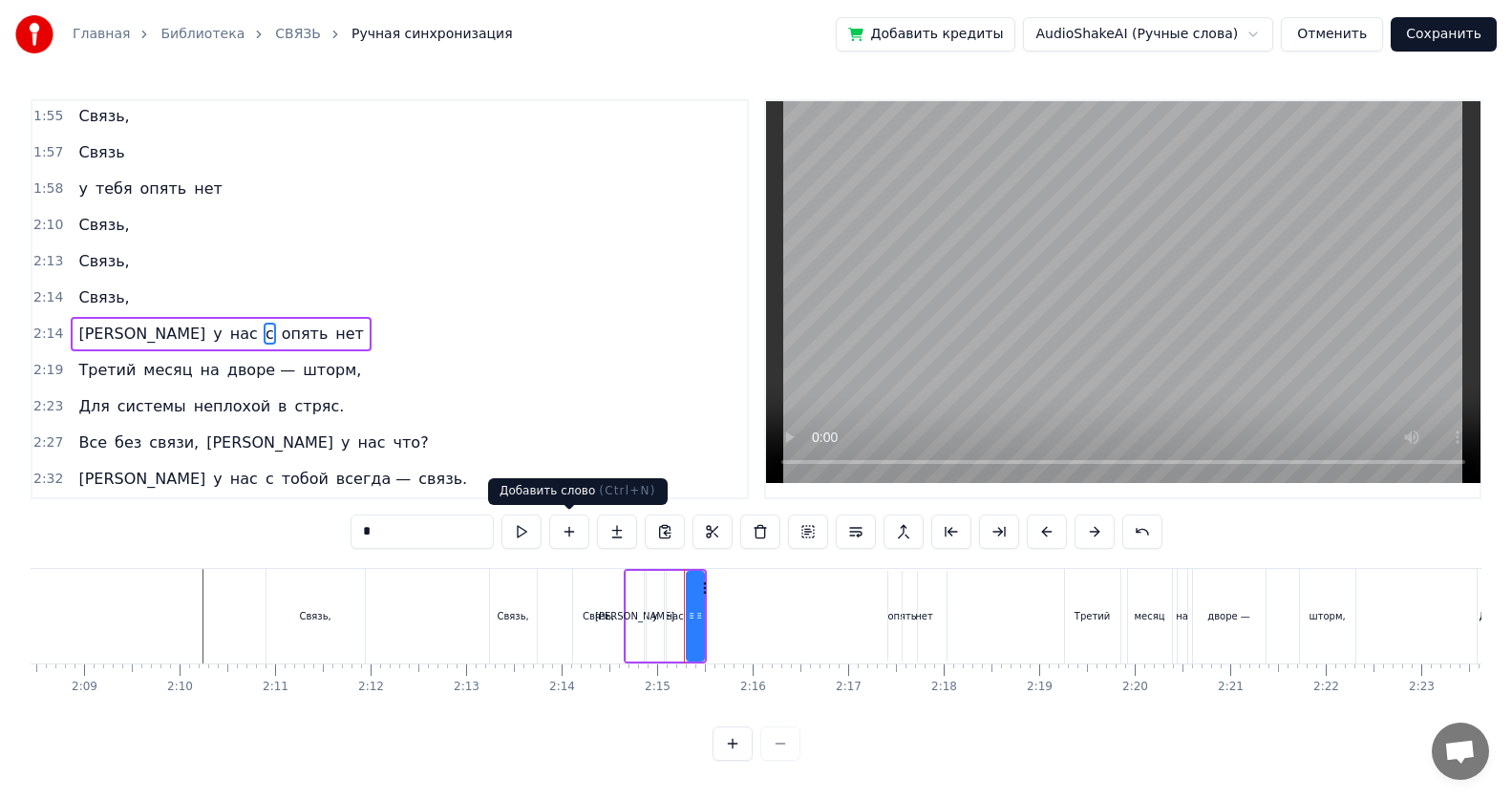
click at [569, 518] on button at bounding box center [569, 531] width 40 height 34
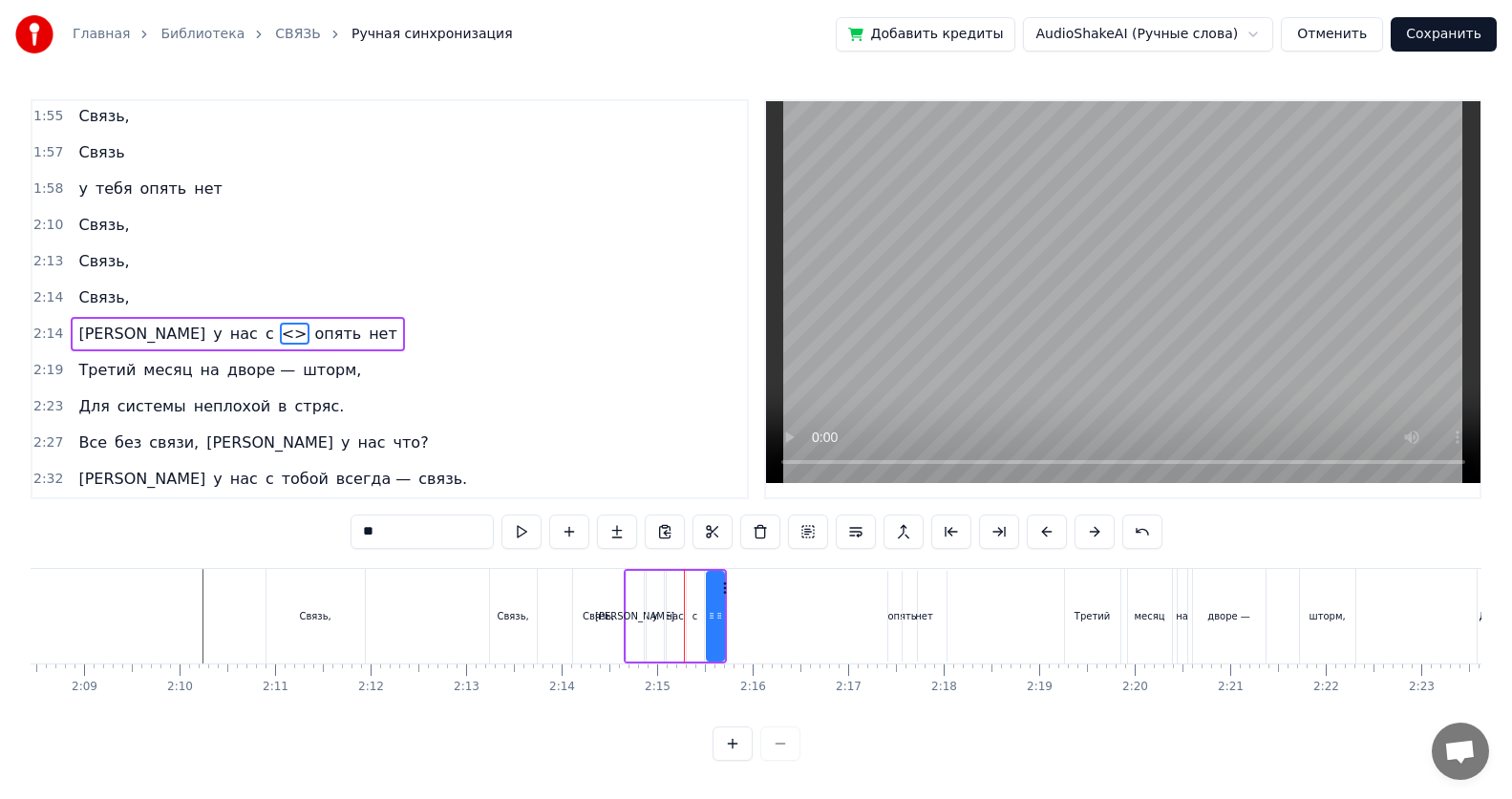
click at [382, 518] on input "**" at bounding box center [421, 531] width 143 height 34
type input "*"
type input "*****"
click at [280, 336] on span "тобой" at bounding box center [305, 333] width 51 height 22
click at [571, 518] on button at bounding box center [569, 531] width 40 height 34
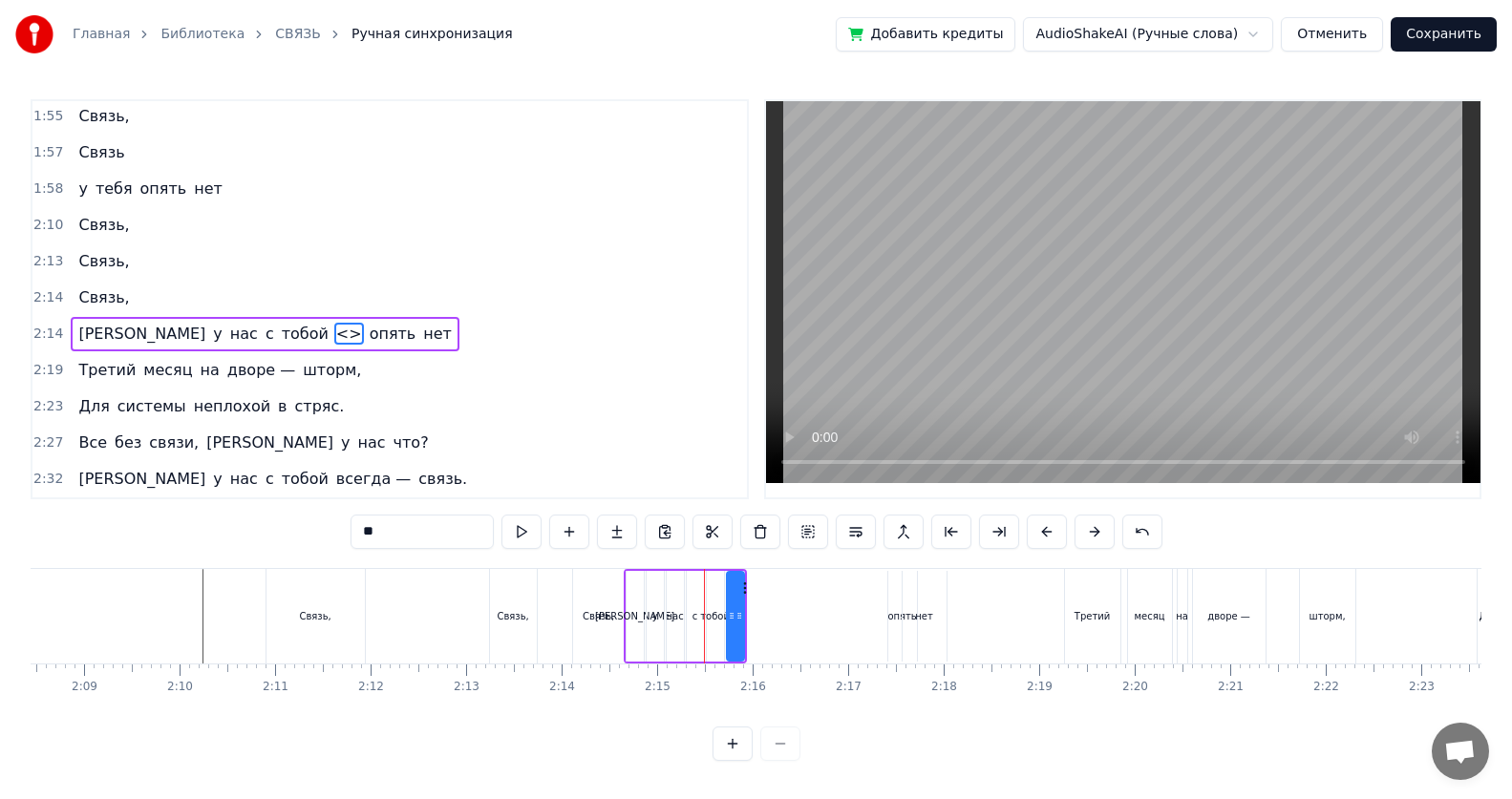
click at [386, 518] on input "**" at bounding box center [421, 531] width 143 height 34
type input "*"
type input "******"
click at [444, 410] on div "2:23 Для системы неплохой в стряс." at bounding box center [389, 406] width 715 height 36
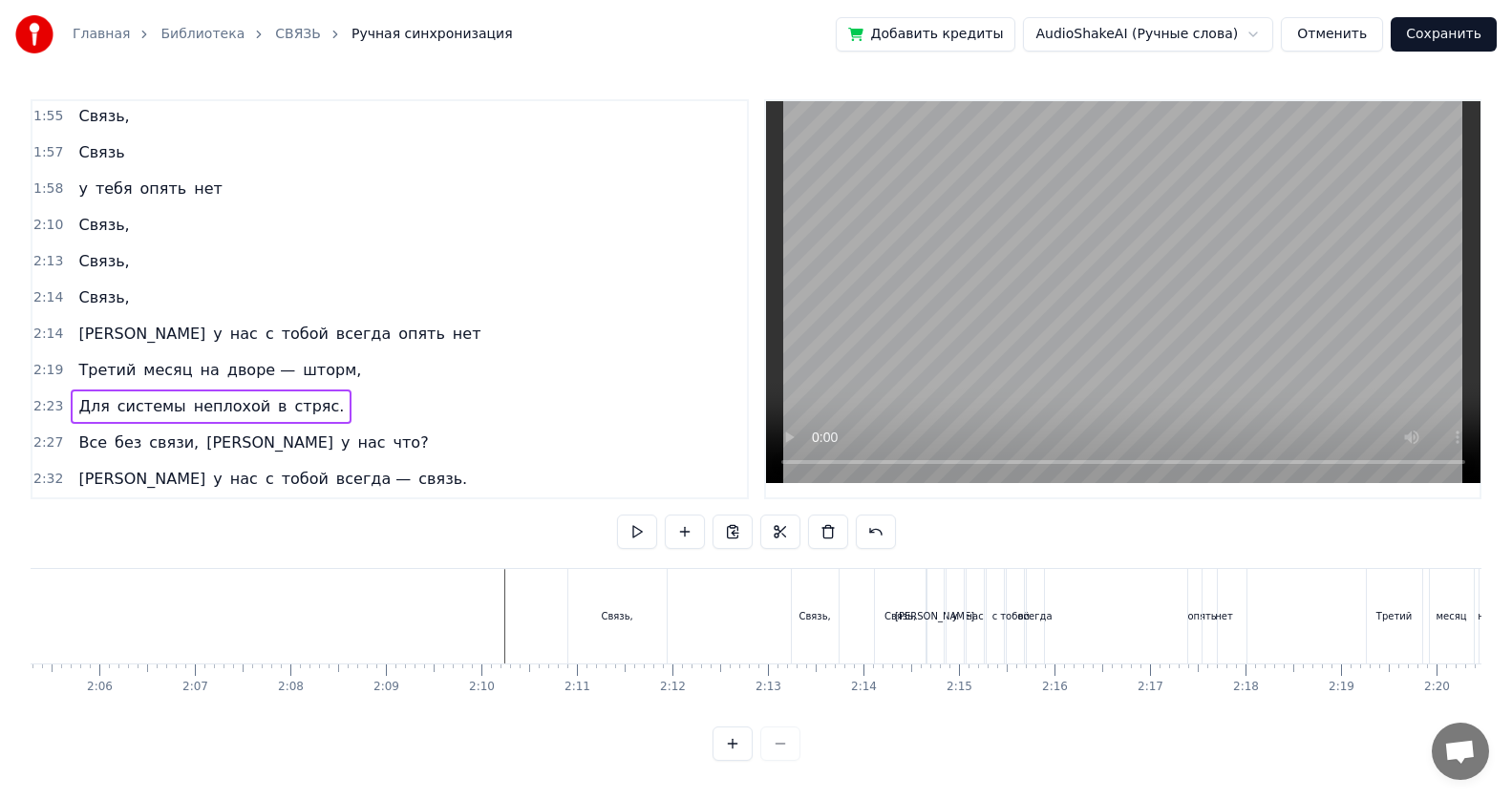
scroll to position [0, 12142]
click at [731, 518] on div "всегда" at bounding box center [858, 616] width 34 height 15
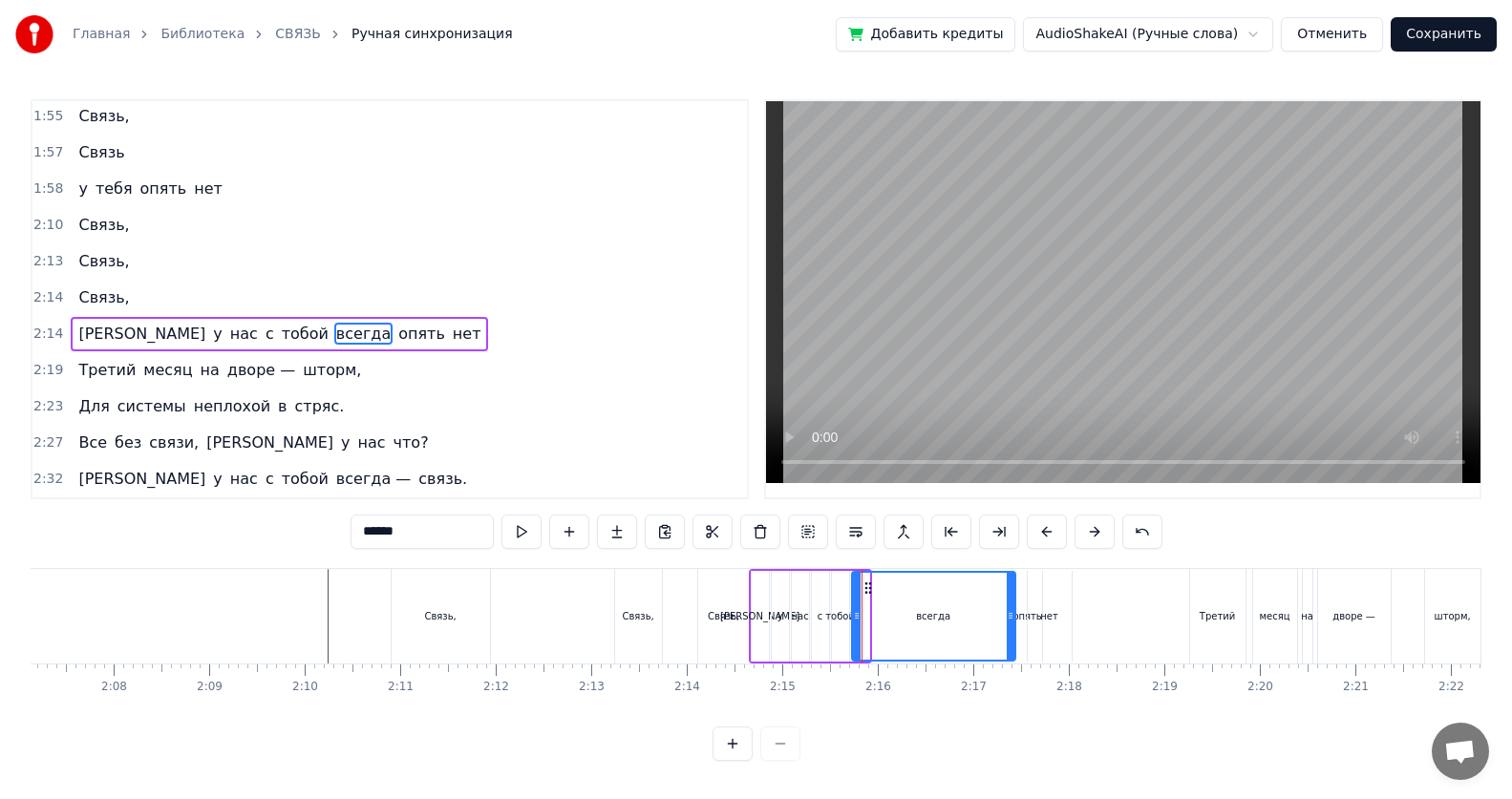
drag, startPoint x: 866, startPoint y: 615, endPoint x: 1012, endPoint y: 631, distance: 146.9
click at [731, 518] on div at bounding box center [1010, 615] width 8 height 87
drag, startPoint x: 856, startPoint y: 618, endPoint x: 983, endPoint y: 634, distance: 128.0
click at [731, 518] on div at bounding box center [984, 615] width 8 height 87
click at [731, 518] on div "тобой" at bounding box center [840, 616] width 29 height 15
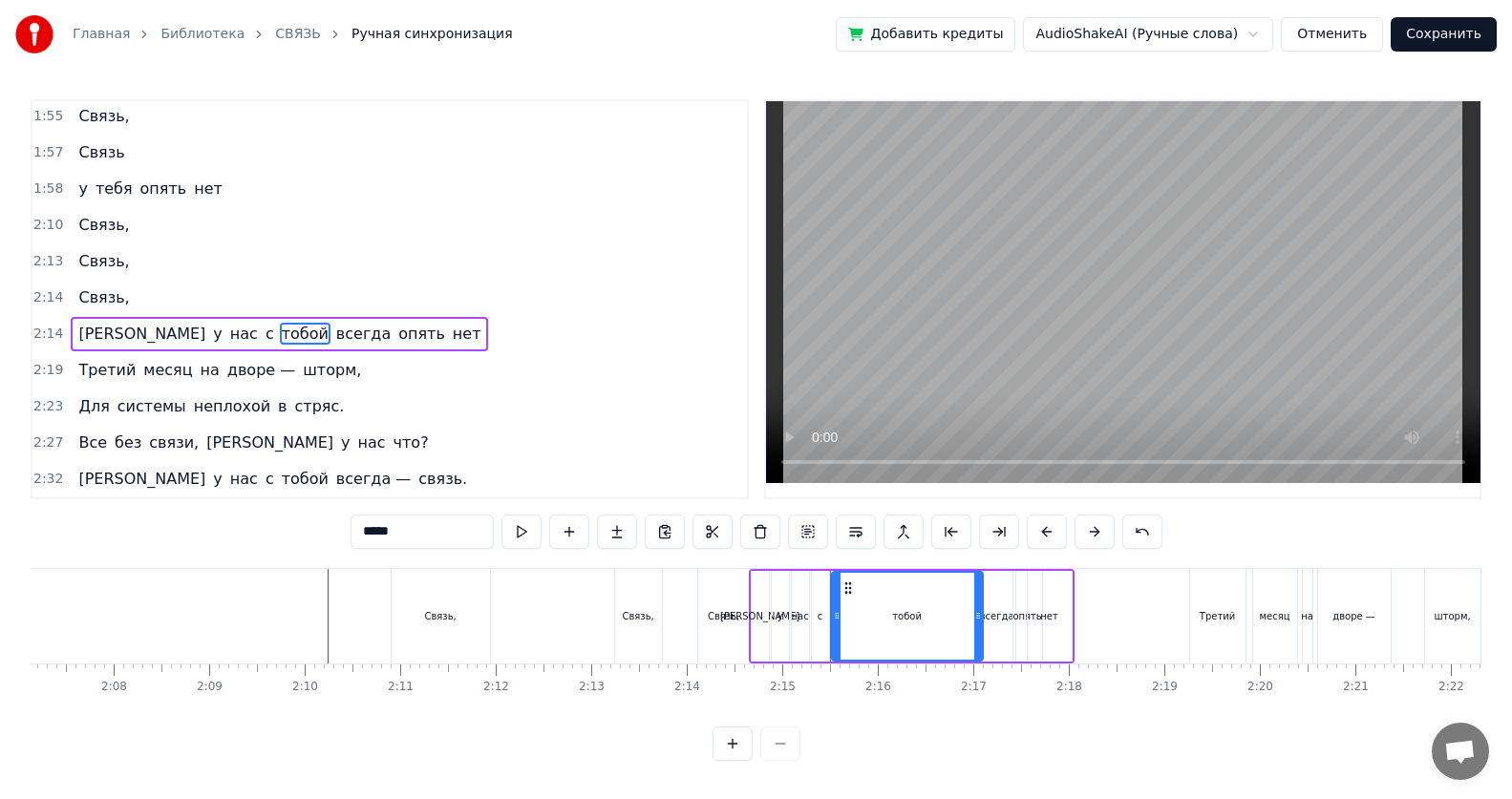
drag, startPoint x: 839, startPoint y: 617, endPoint x: 973, endPoint y: 628, distance: 134.5
click at [731, 518] on div at bounding box center [978, 615] width 8 height 87
drag, startPoint x: 834, startPoint y: 619, endPoint x: 953, endPoint y: 627, distance: 119.3
click at [731, 518] on div at bounding box center [955, 615] width 8 height 87
click at [731, 518] on div "с" at bounding box center [821, 615] width 18 height 90
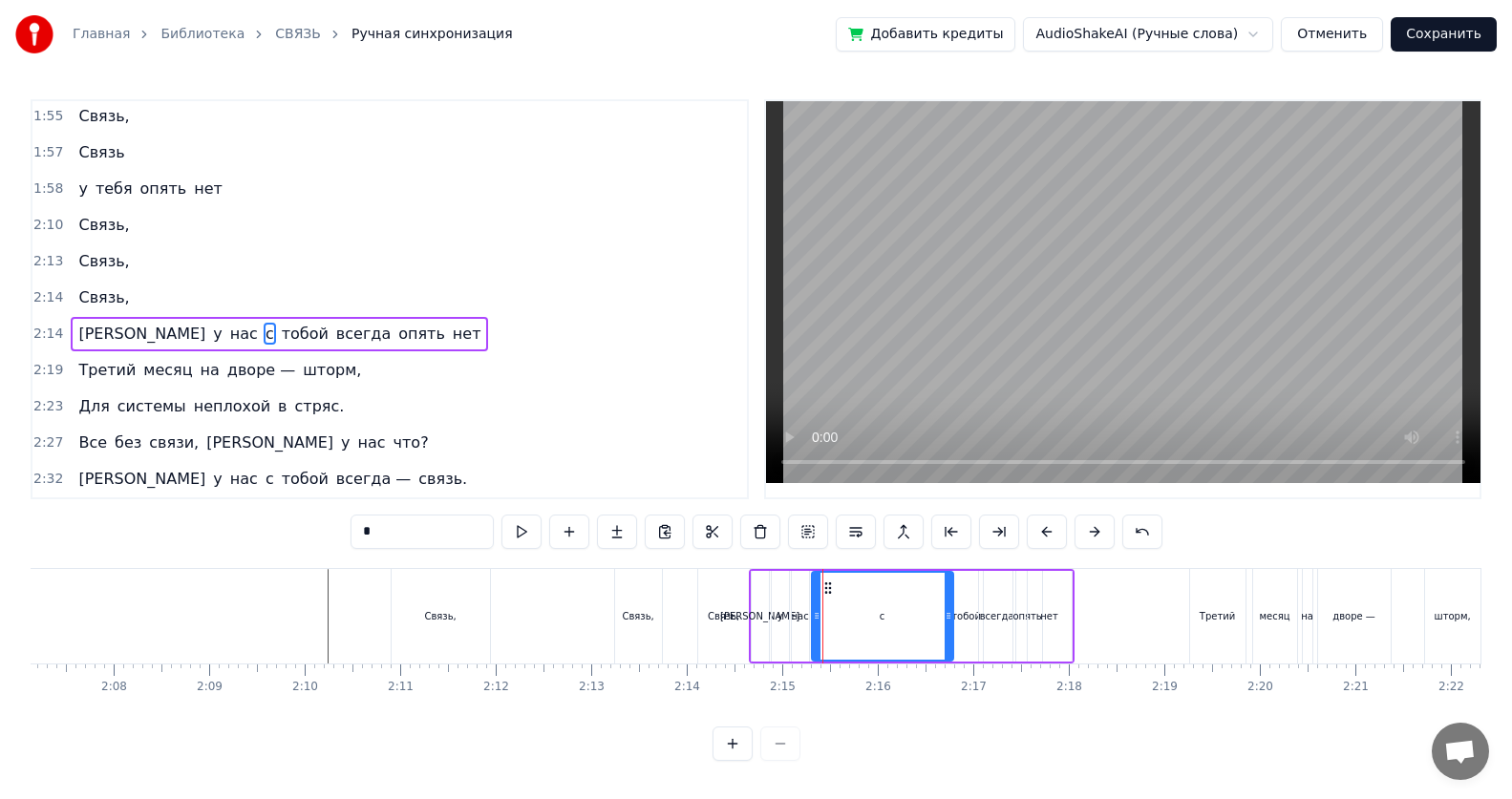
drag, startPoint x: 825, startPoint y: 621, endPoint x: 948, endPoint y: 629, distance: 123.3
click at [731, 518] on div at bounding box center [948, 615] width 8 height 87
drag, startPoint x: 818, startPoint y: 620, endPoint x: 932, endPoint y: 627, distance: 114.2
click at [731, 518] on div at bounding box center [931, 615] width 8 height 87
click at [731, 518] on div "нас" at bounding box center [800, 616] width 18 height 15
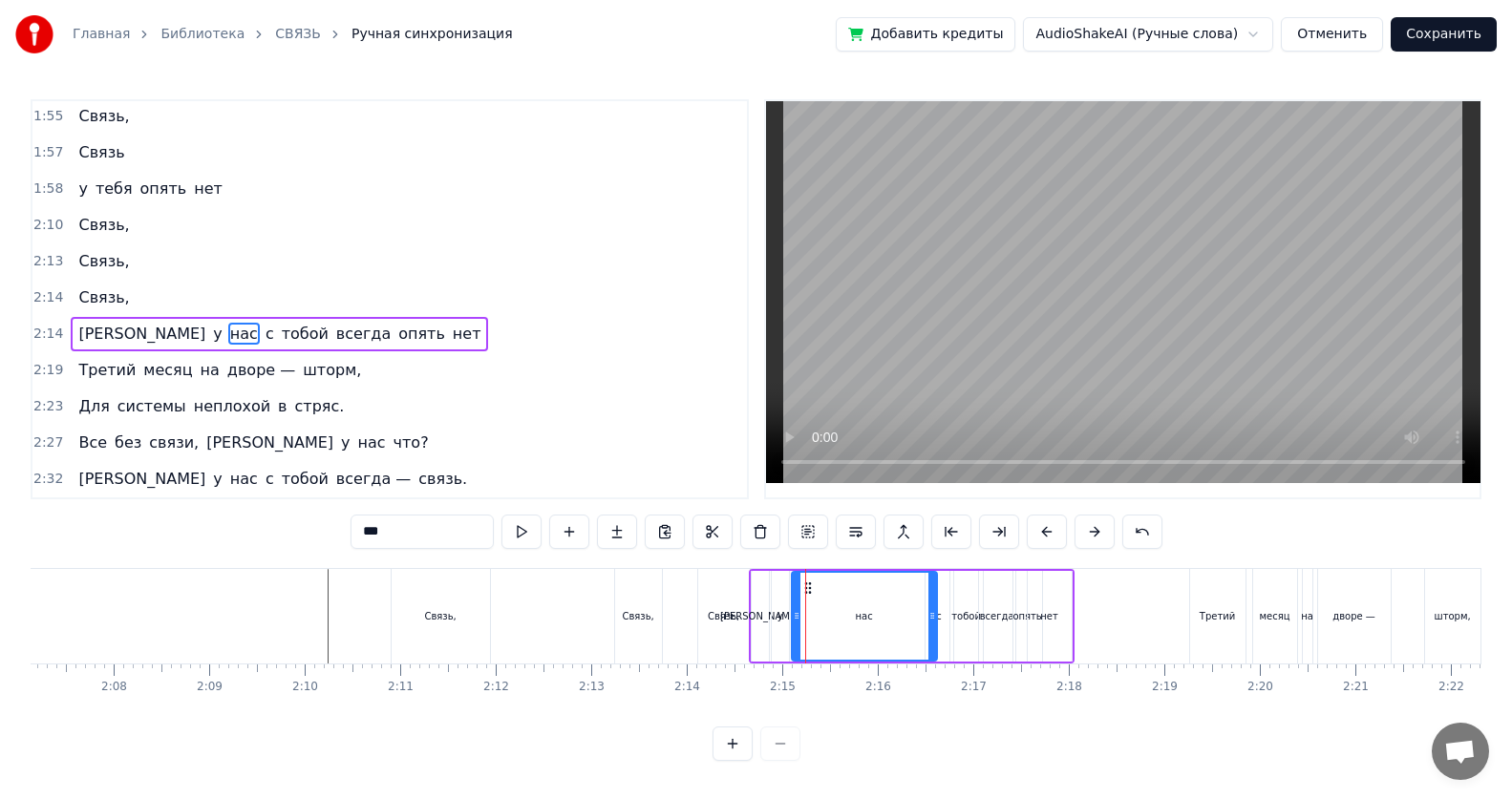
drag, startPoint x: 807, startPoint y: 620, endPoint x: 935, endPoint y: 626, distance: 128.1
click at [731, 518] on div at bounding box center [932, 615] width 8 height 87
drag, startPoint x: 798, startPoint y: 620, endPoint x: 916, endPoint y: 633, distance: 118.7
click at [731, 518] on div at bounding box center [914, 615] width 8 height 87
click at [731, 518] on div "у" at bounding box center [781, 615] width 18 height 90
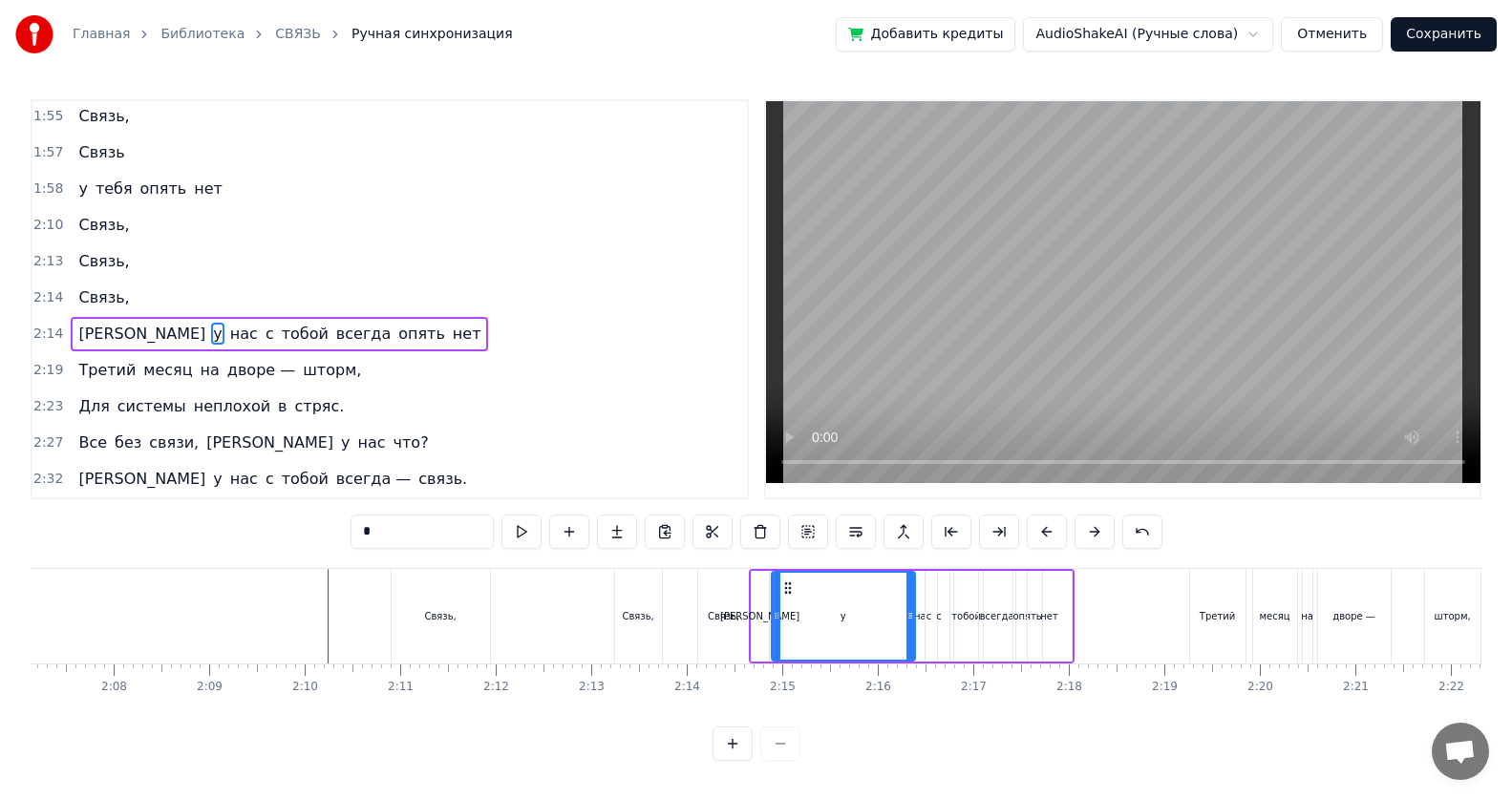
drag, startPoint x: 783, startPoint y: 618, endPoint x: 909, endPoint y: 629, distance: 126.5
click at [731, 518] on div at bounding box center [910, 615] width 8 height 87
drag, startPoint x: 774, startPoint y: 617, endPoint x: 896, endPoint y: 628, distance: 122.5
click at [731, 518] on div at bounding box center [898, 615] width 8 height 87
click at [731, 518] on div "[PERSON_NAME]" at bounding box center [760, 616] width 80 height 15
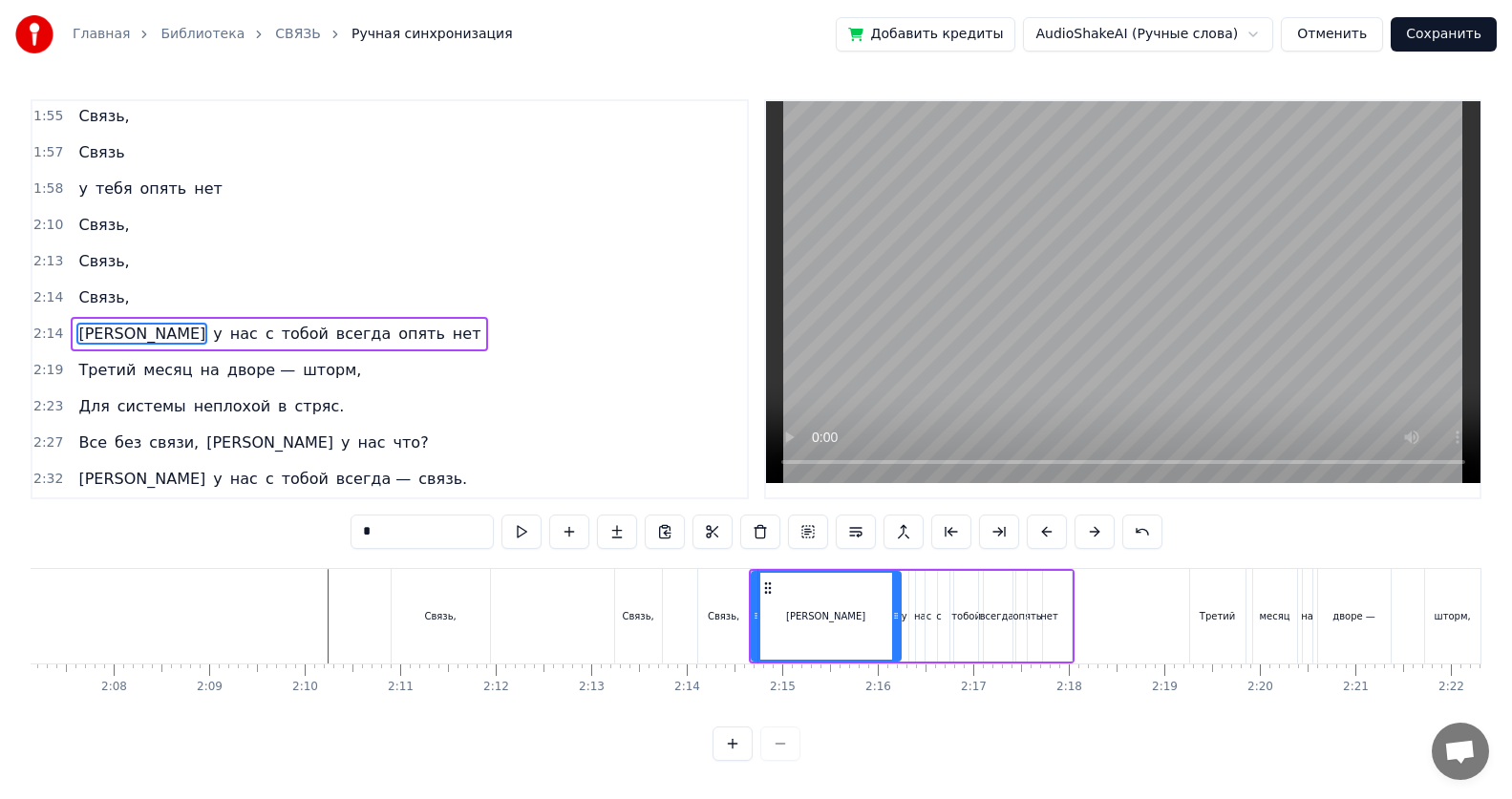
drag, startPoint x: 759, startPoint y: 619, endPoint x: 891, endPoint y: 629, distance: 132.4
click at [731, 518] on div at bounding box center [896, 615] width 8 height 87
drag, startPoint x: 756, startPoint y: 619, endPoint x: 881, endPoint y: 629, distance: 125.4
click at [731, 518] on div at bounding box center [881, 615] width 8 height 87
click at [726, 518] on div "Связь," at bounding box center [723, 616] width 31 height 15
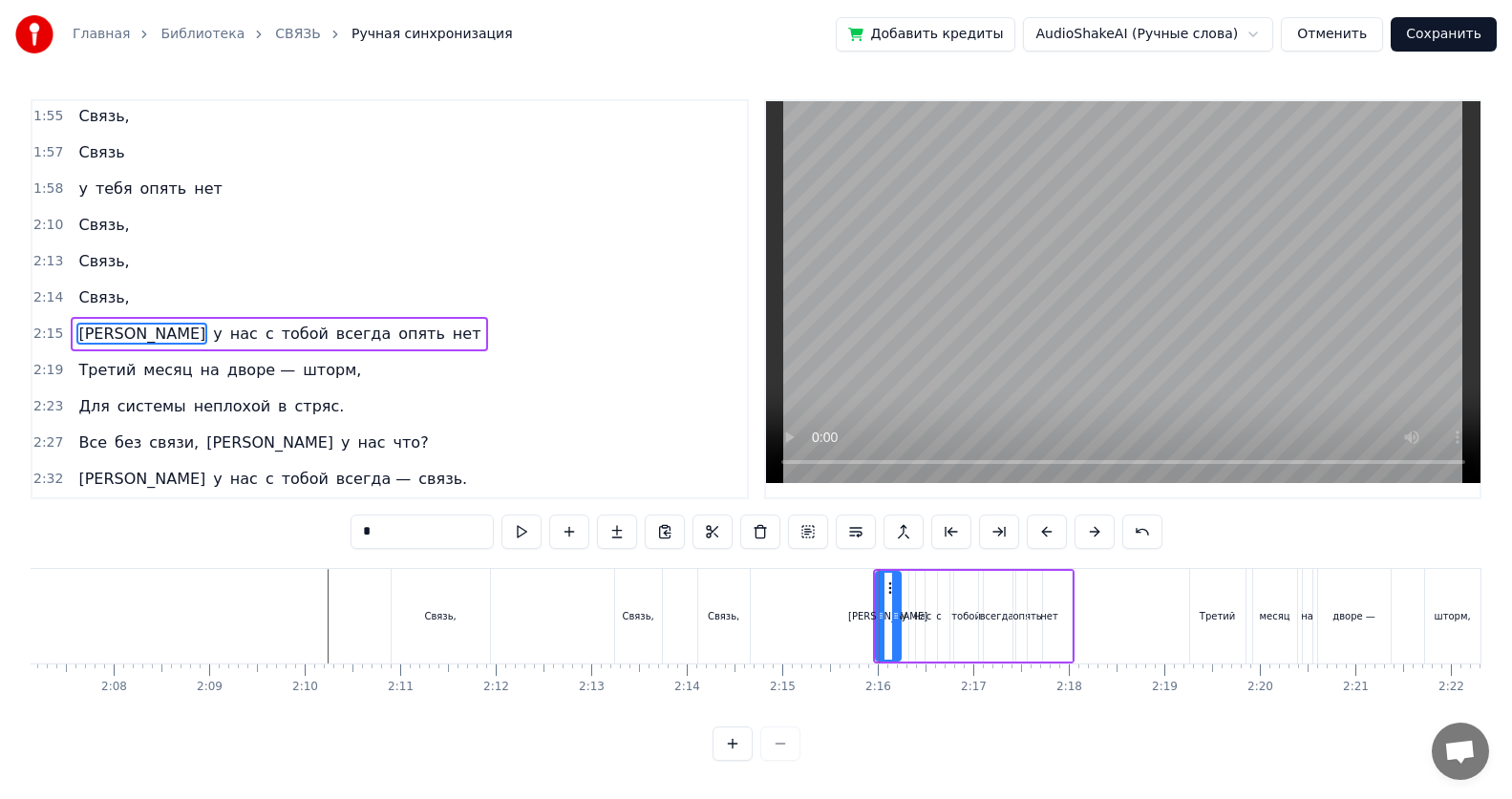
type input "******"
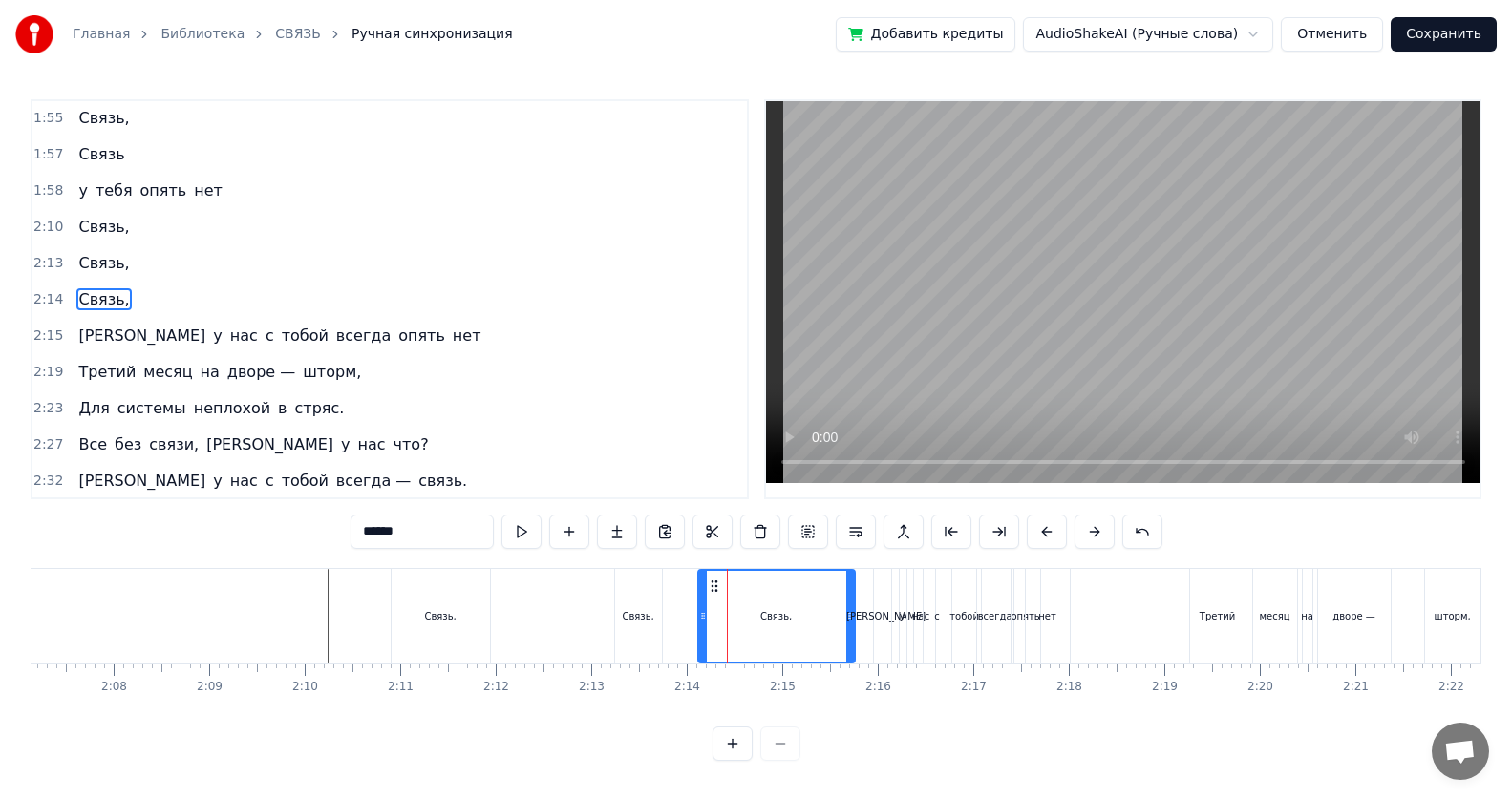
drag, startPoint x: 748, startPoint y: 618, endPoint x: 853, endPoint y: 625, distance: 105.2
click at [731, 518] on div at bounding box center [850, 615] width 8 height 90
drag, startPoint x: 702, startPoint y: 618, endPoint x: 794, endPoint y: 626, distance: 92.3
click at [731, 518] on div at bounding box center [795, 615] width 8 height 90
drag, startPoint x: 793, startPoint y: 619, endPoint x: 748, endPoint y: 621, distance: 45.0
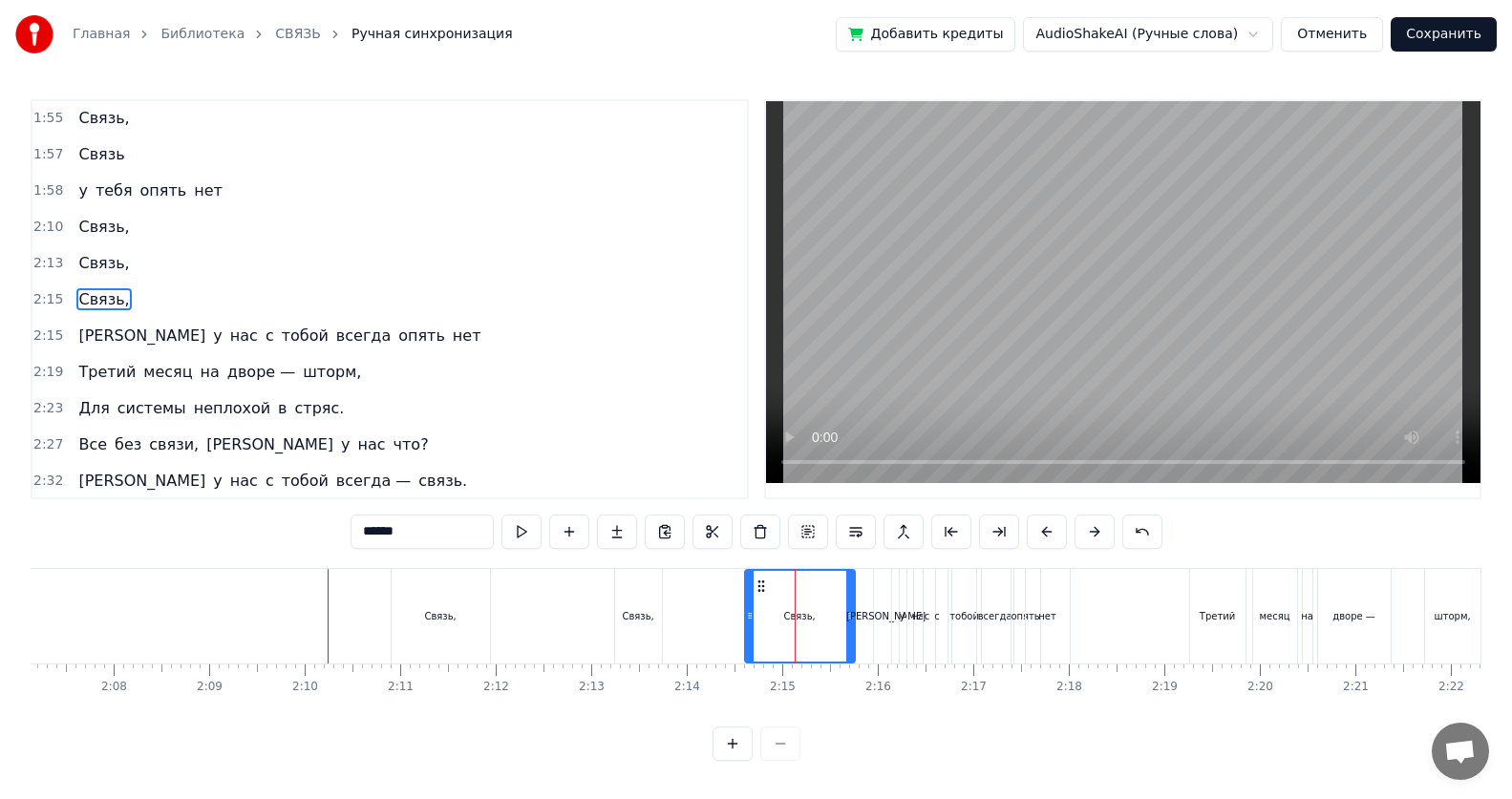
click at [731, 518] on icon at bounding box center [750, 616] width 8 height 16
drag, startPoint x: 849, startPoint y: 618, endPoint x: 779, endPoint y: 623, distance: 70.2
click at [731, 518] on div at bounding box center [780, 615] width 8 height 90
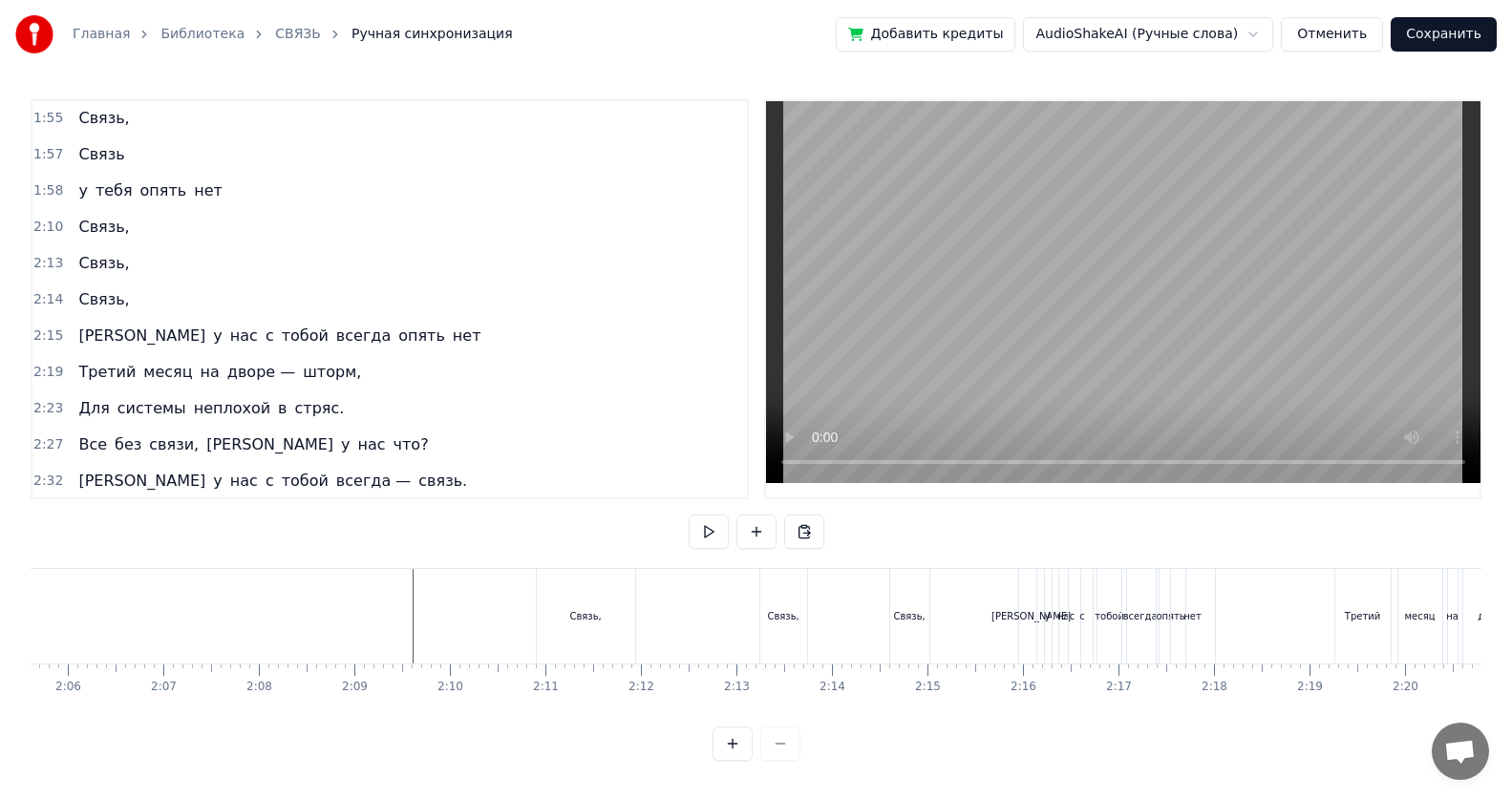
scroll to position [0, 11954]
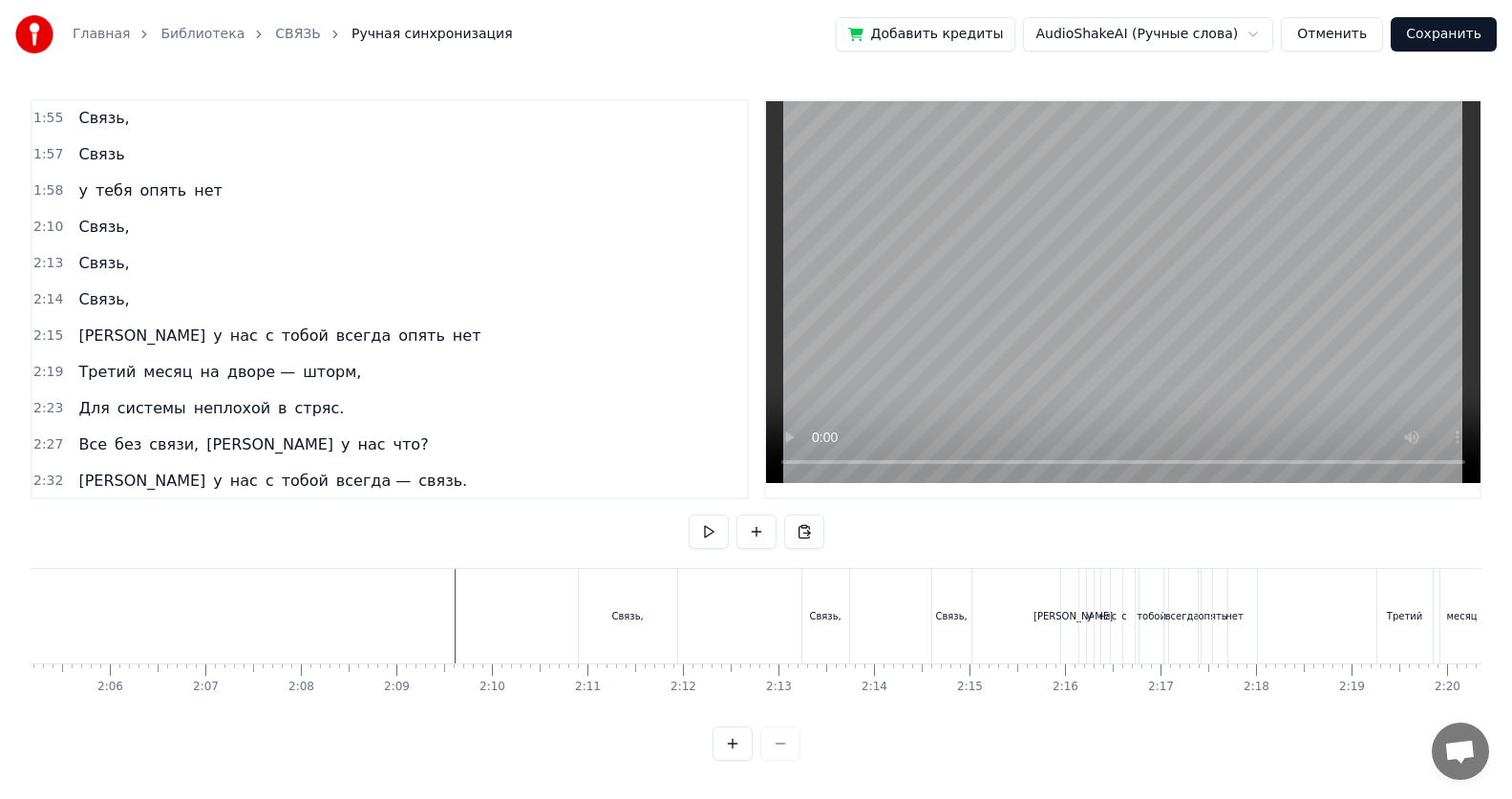
click at [731, 518] on div "Связь," at bounding box center [952, 615] width 39 height 94
click at [731, 518] on div "Связь," at bounding box center [951, 616] width 31 height 15
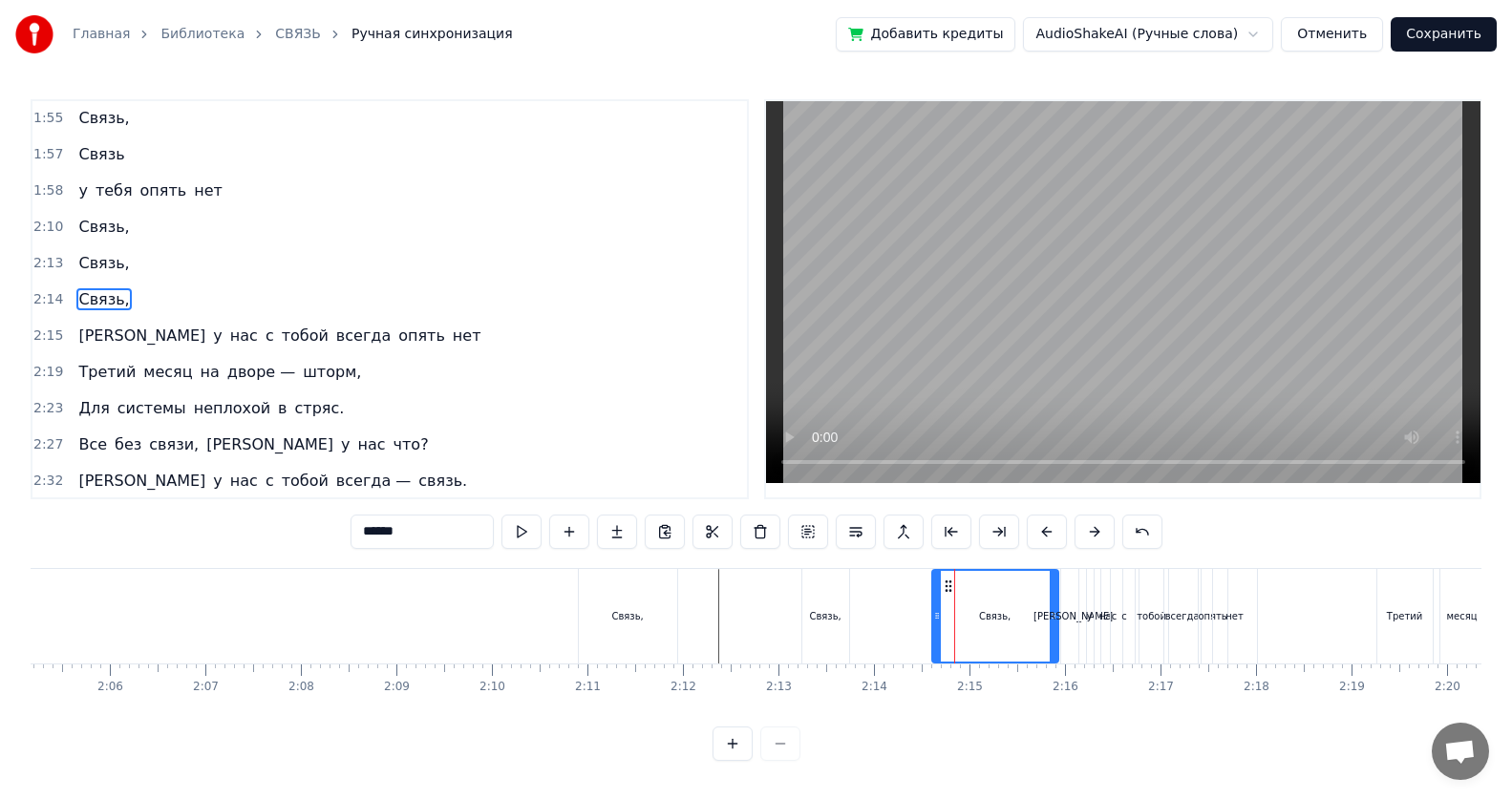
drag, startPoint x: 966, startPoint y: 622, endPoint x: 1052, endPoint y: 622, distance: 86.0
click at [731, 518] on icon at bounding box center [1053, 616] width 8 height 16
drag, startPoint x: 937, startPoint y: 618, endPoint x: 1022, endPoint y: 620, distance: 85.0
click at [731, 518] on icon at bounding box center [1022, 616] width 8 height 16
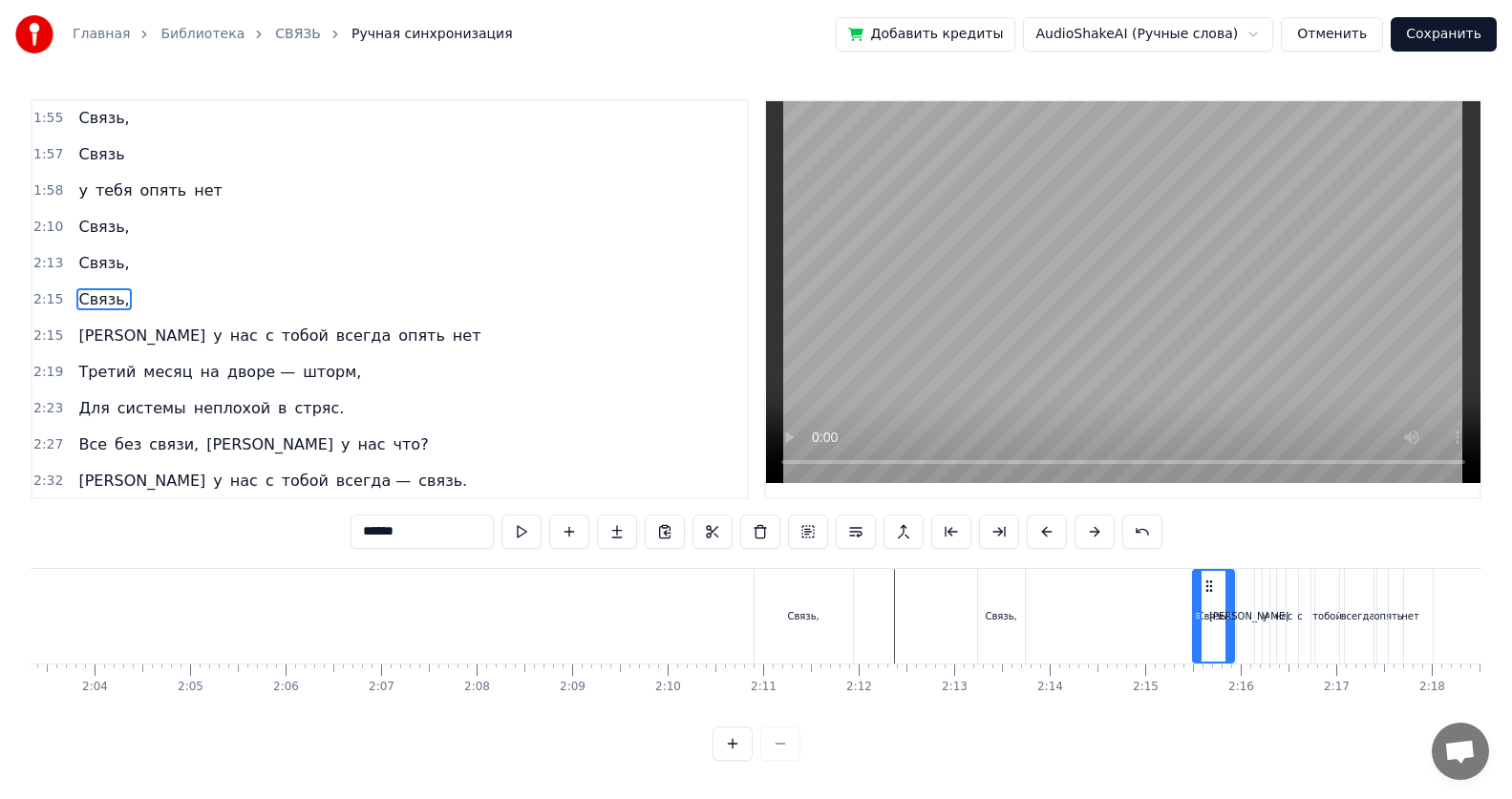
scroll to position [0, 11757]
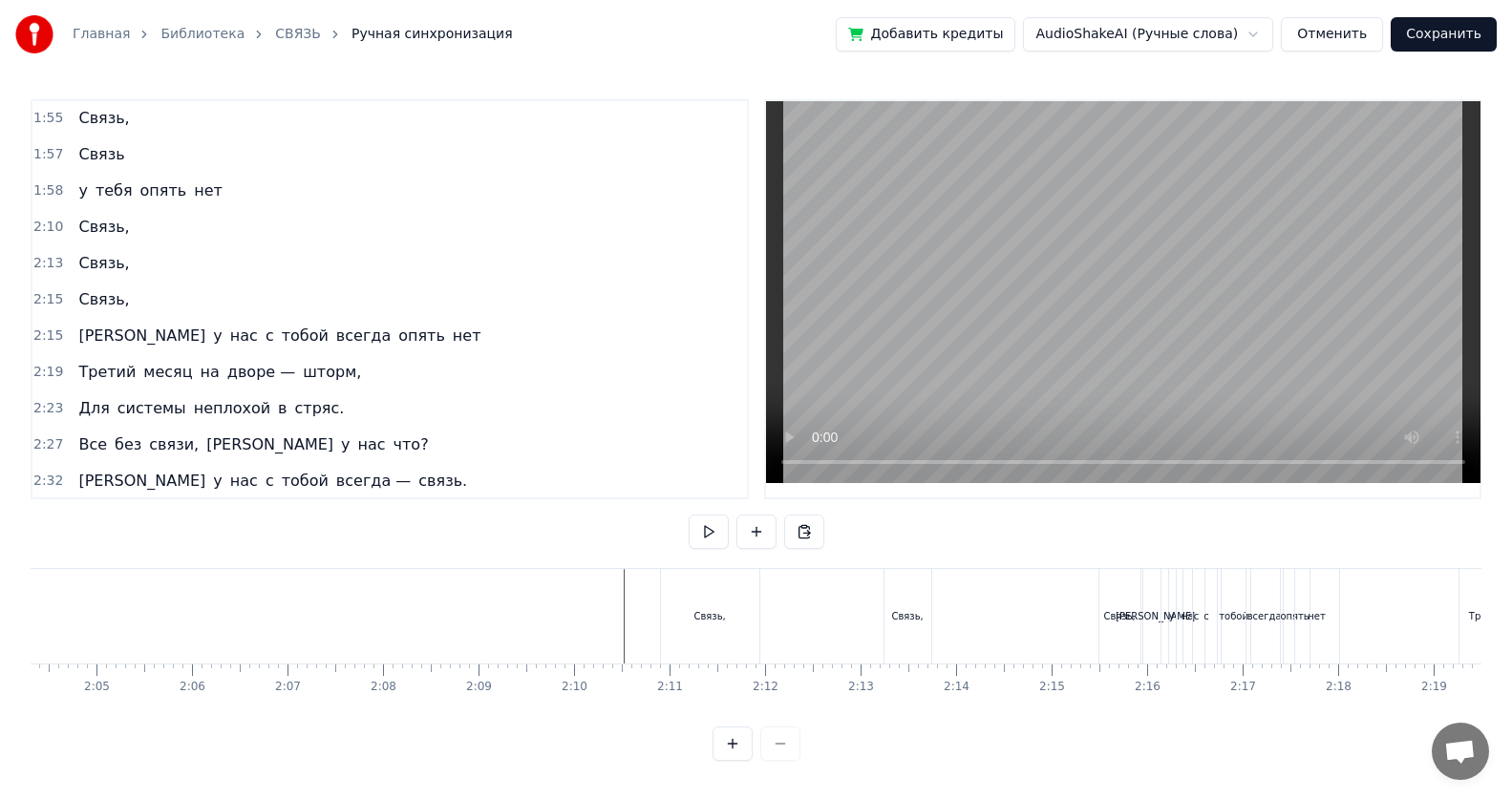
scroll to position [0, 11882]
click at [81, 343] on span "[PERSON_NAME]" at bounding box center [142, 335] width 131 height 22
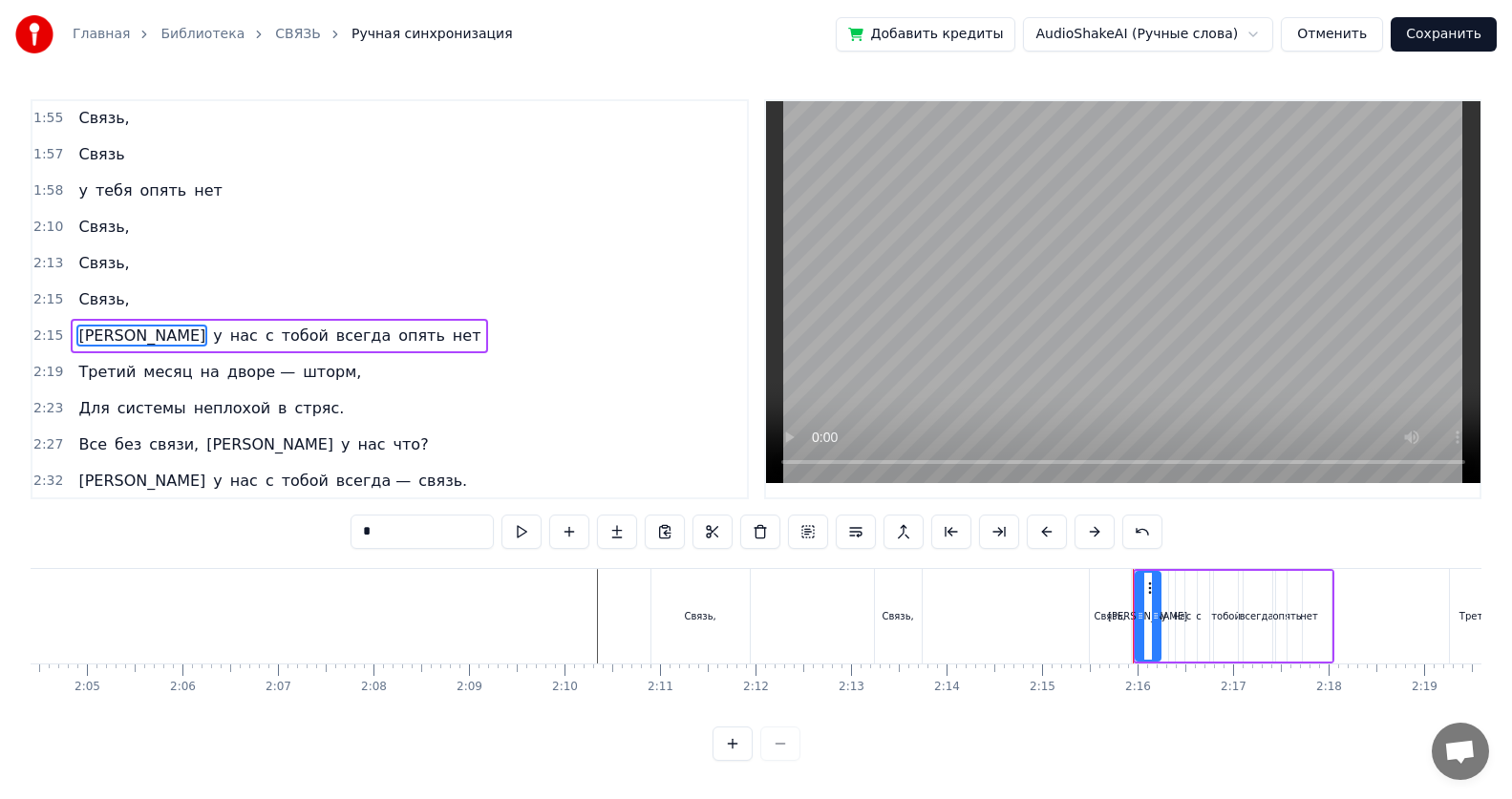
scroll to position [837, 0]
click at [390, 518] on input "*" at bounding box center [421, 531] width 143 height 34
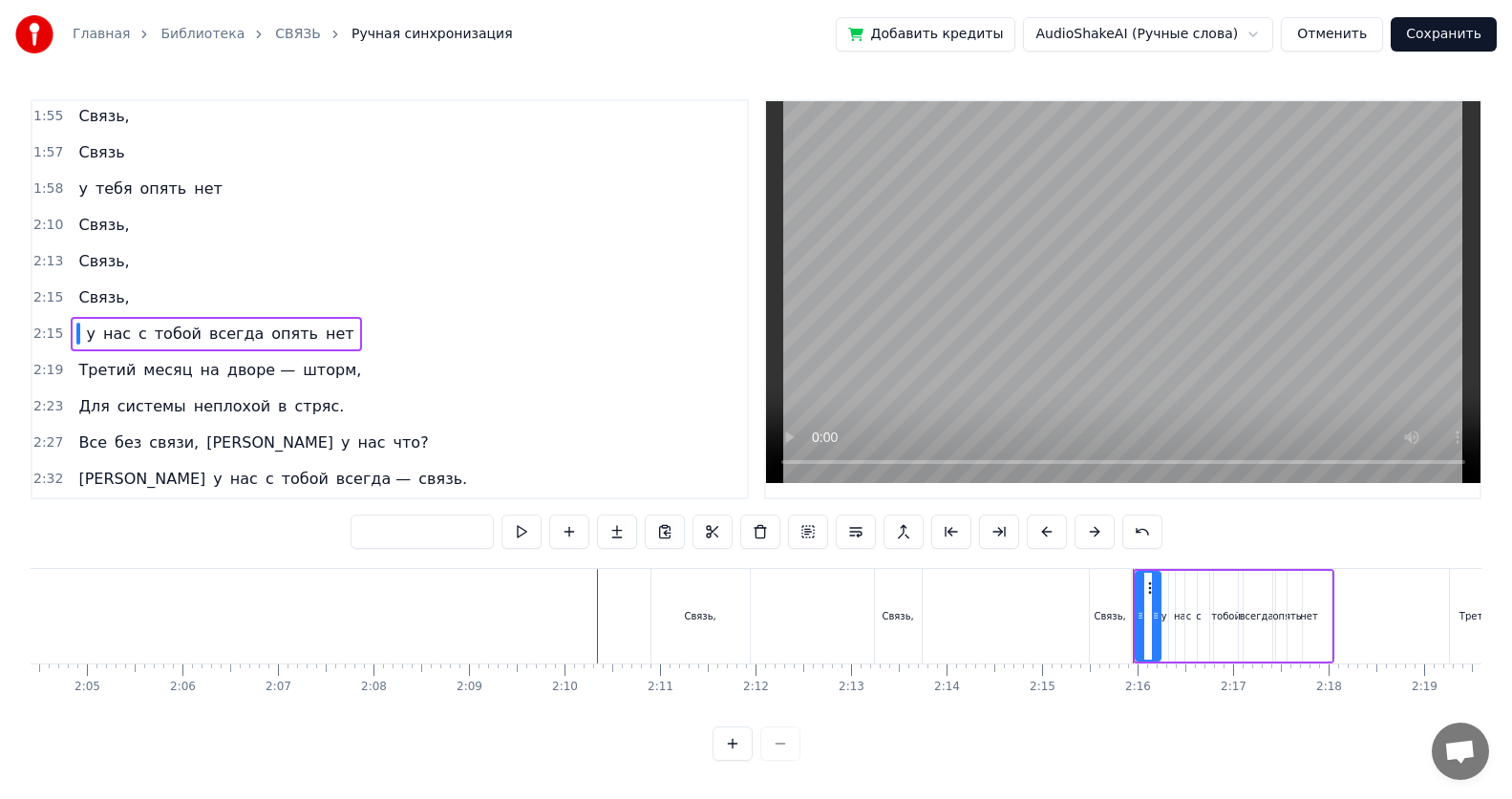
click at [101, 336] on span "нас" at bounding box center [117, 333] width 31 height 22
click at [398, 518] on input "***" at bounding box center [421, 531] width 143 height 34
type input "*"
click at [146, 336] on span "с" at bounding box center [152, 333] width 13 height 22
type input "*"
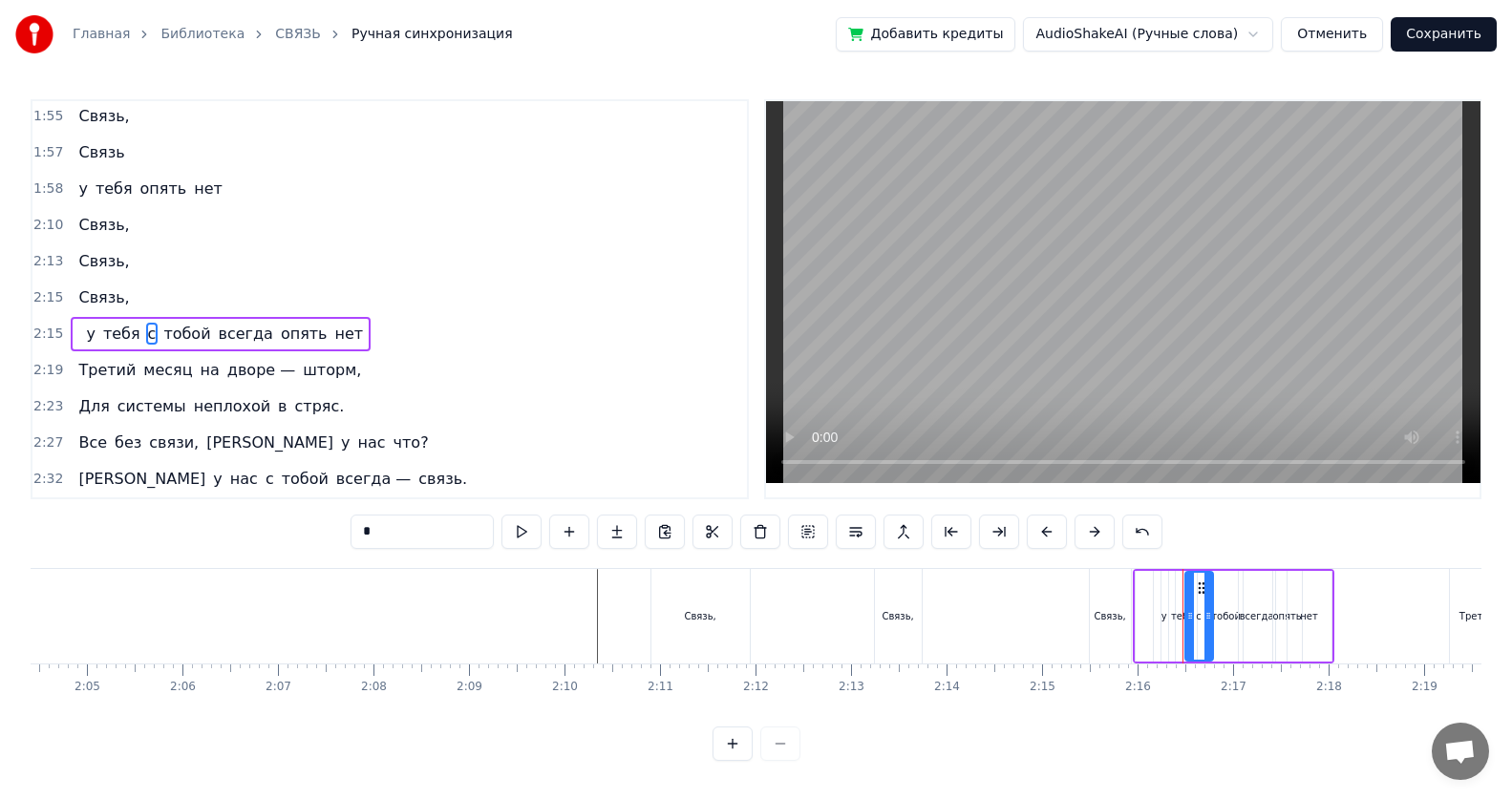
click at [394, 518] on input "*" at bounding box center [421, 531] width 143 height 34
click at [159, 331] on span "тобой" at bounding box center [179, 333] width 51 height 22
click at [401, 518] on input "*****" at bounding box center [421, 531] width 143 height 34
type input "*"
click at [189, 336] on span "всегда" at bounding box center [191, 333] width 58 height 22
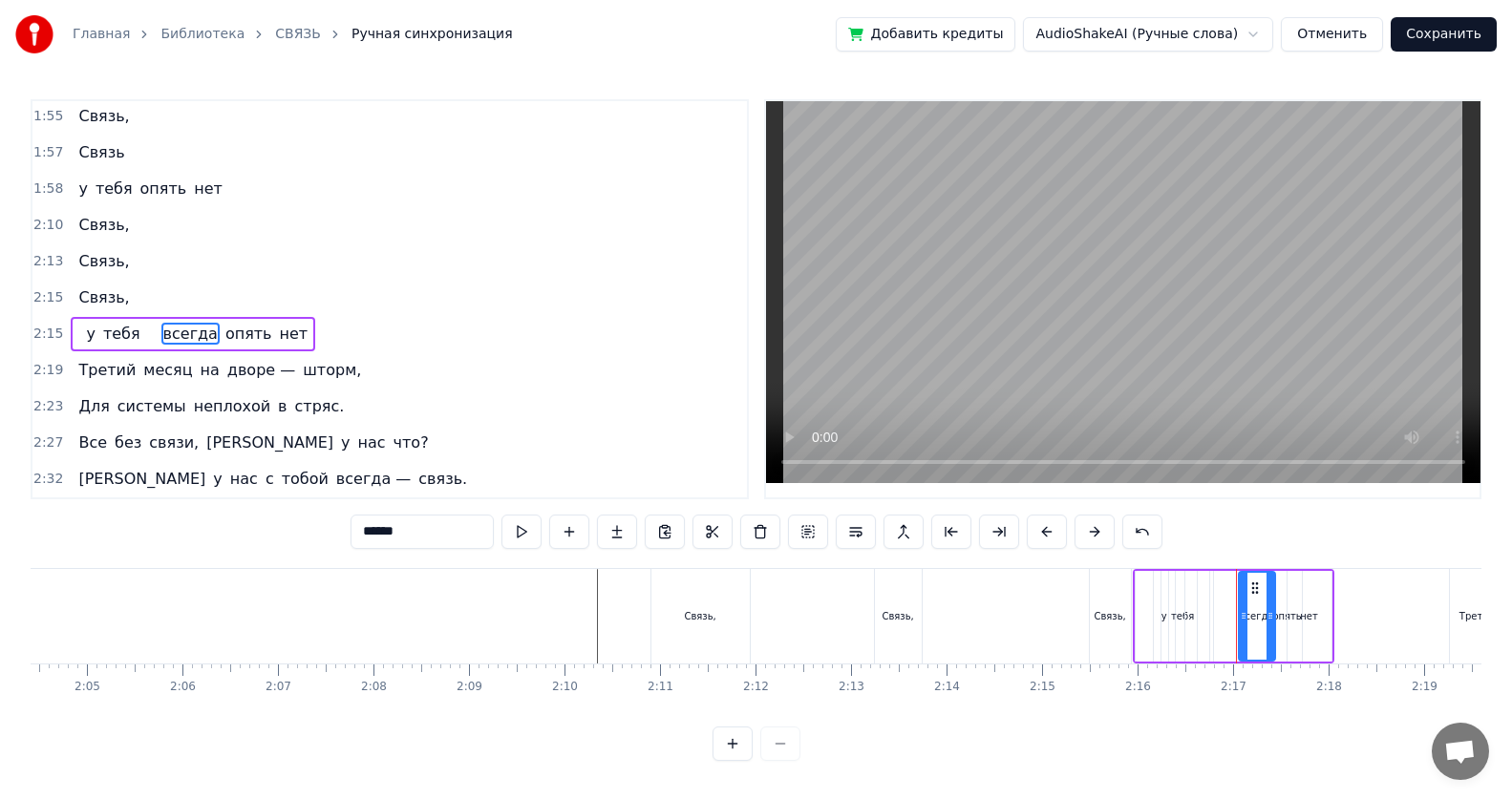
click at [410, 518] on input "******" at bounding box center [421, 531] width 143 height 34
type input "*"
click at [146, 333] on span at bounding box center [148, 333] width 4 height 22
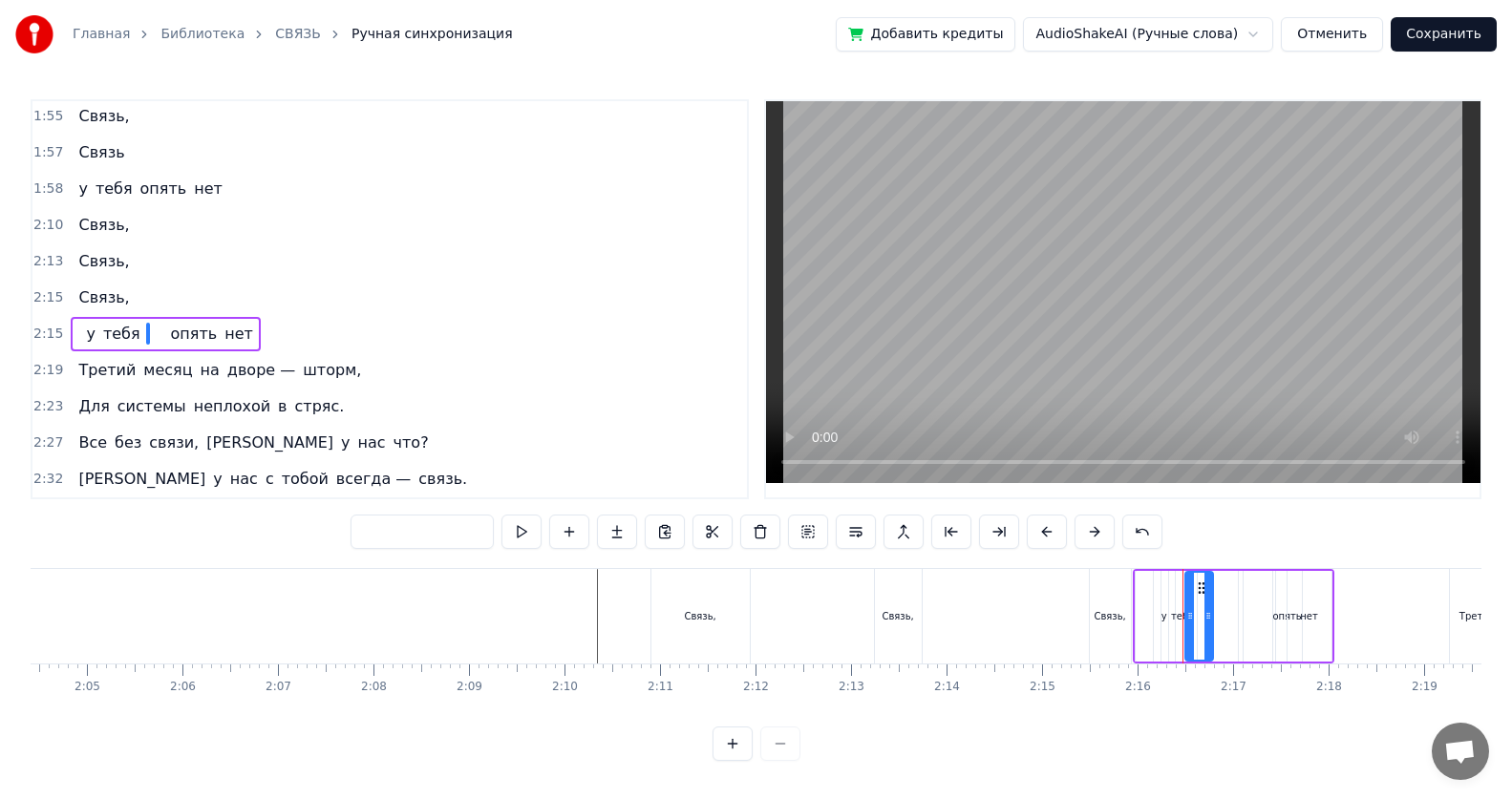
click at [177, 336] on span "опять" at bounding box center [194, 333] width 51 height 22
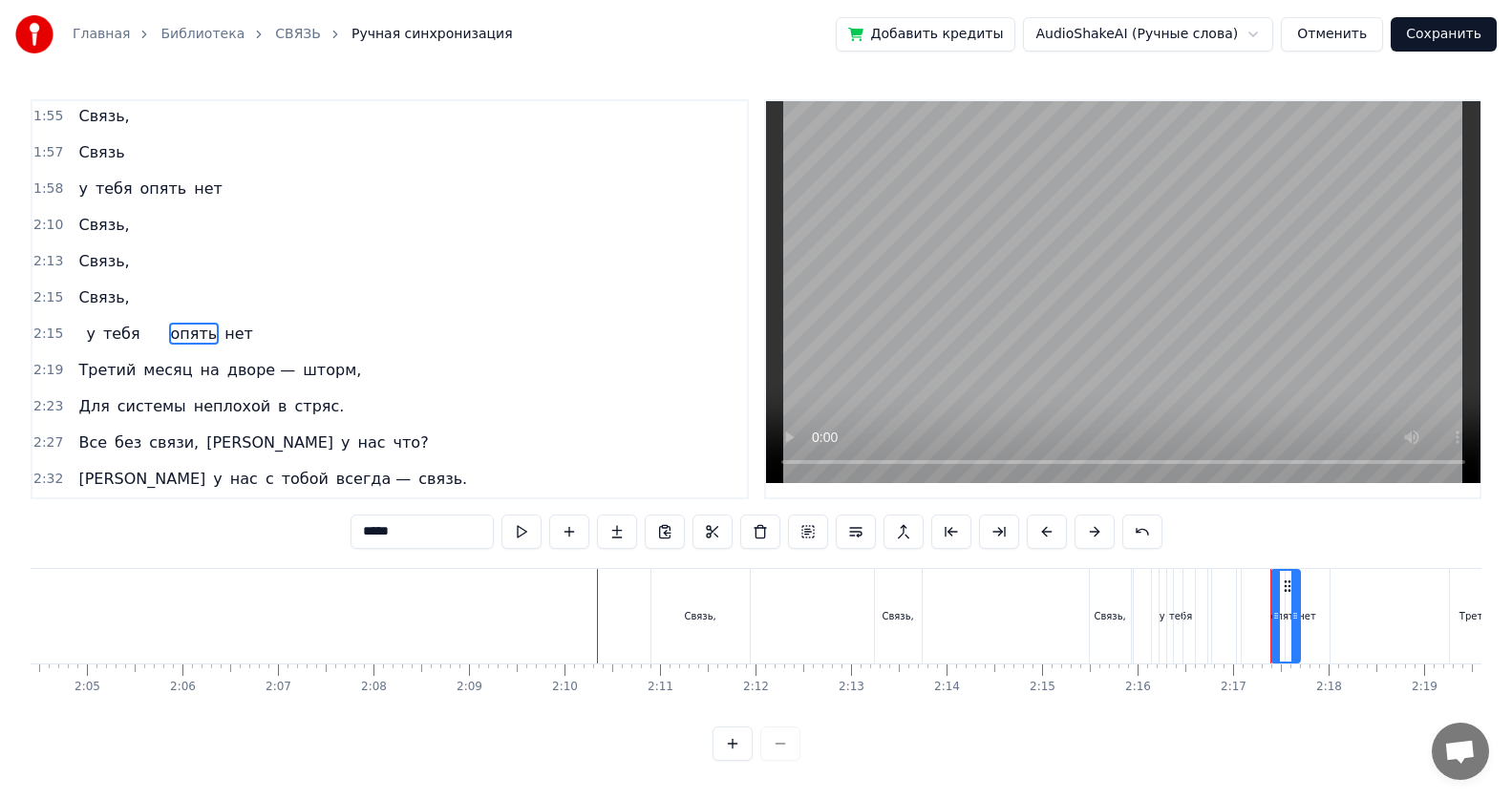
click at [406, 518] on input "*****" at bounding box center [421, 531] width 143 height 34
type input "*"
click at [121, 339] on span "тебя" at bounding box center [122, 333] width 41 height 22
type input "****"
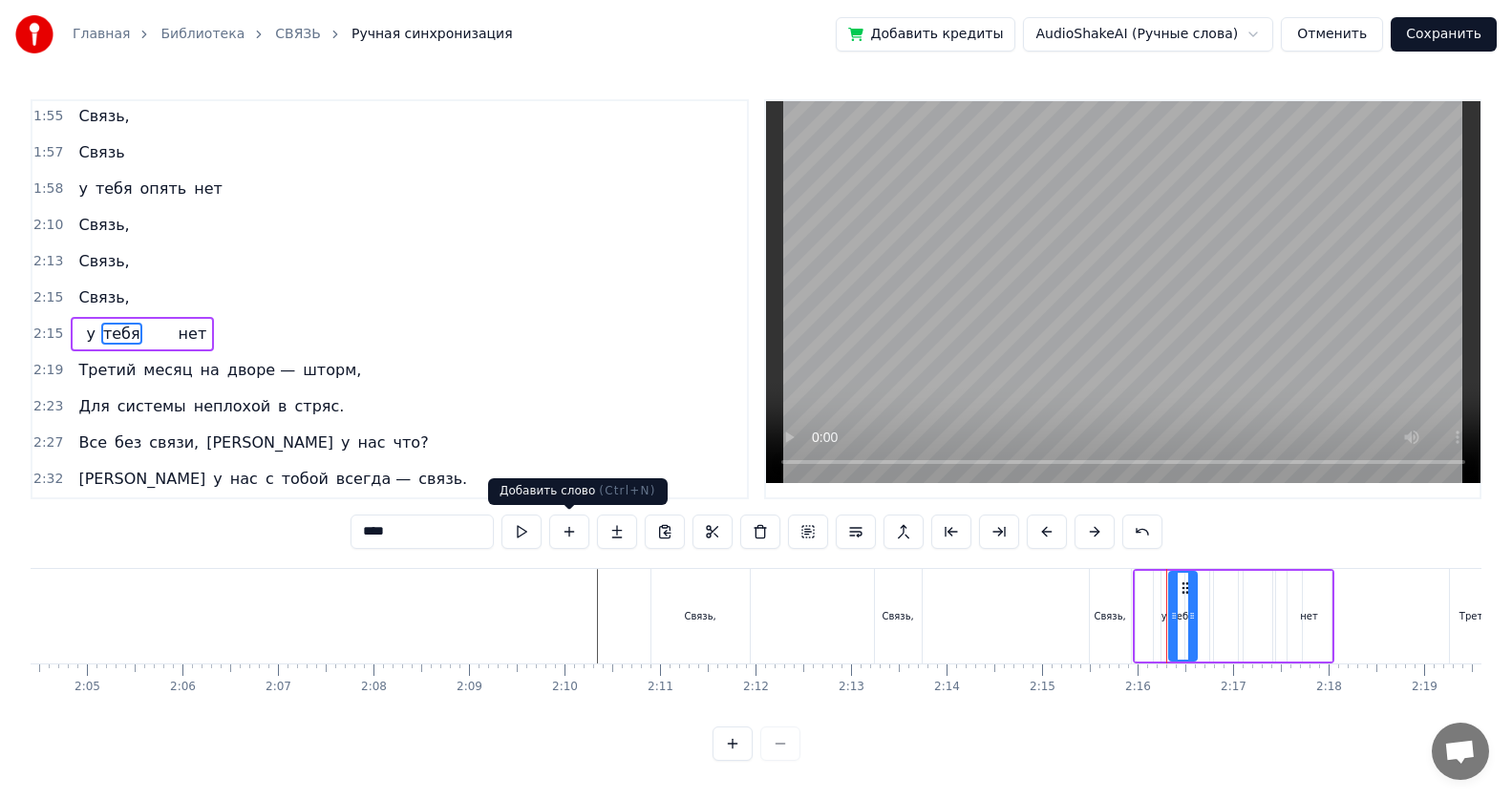
click at [569, 518] on button at bounding box center [569, 531] width 40 height 34
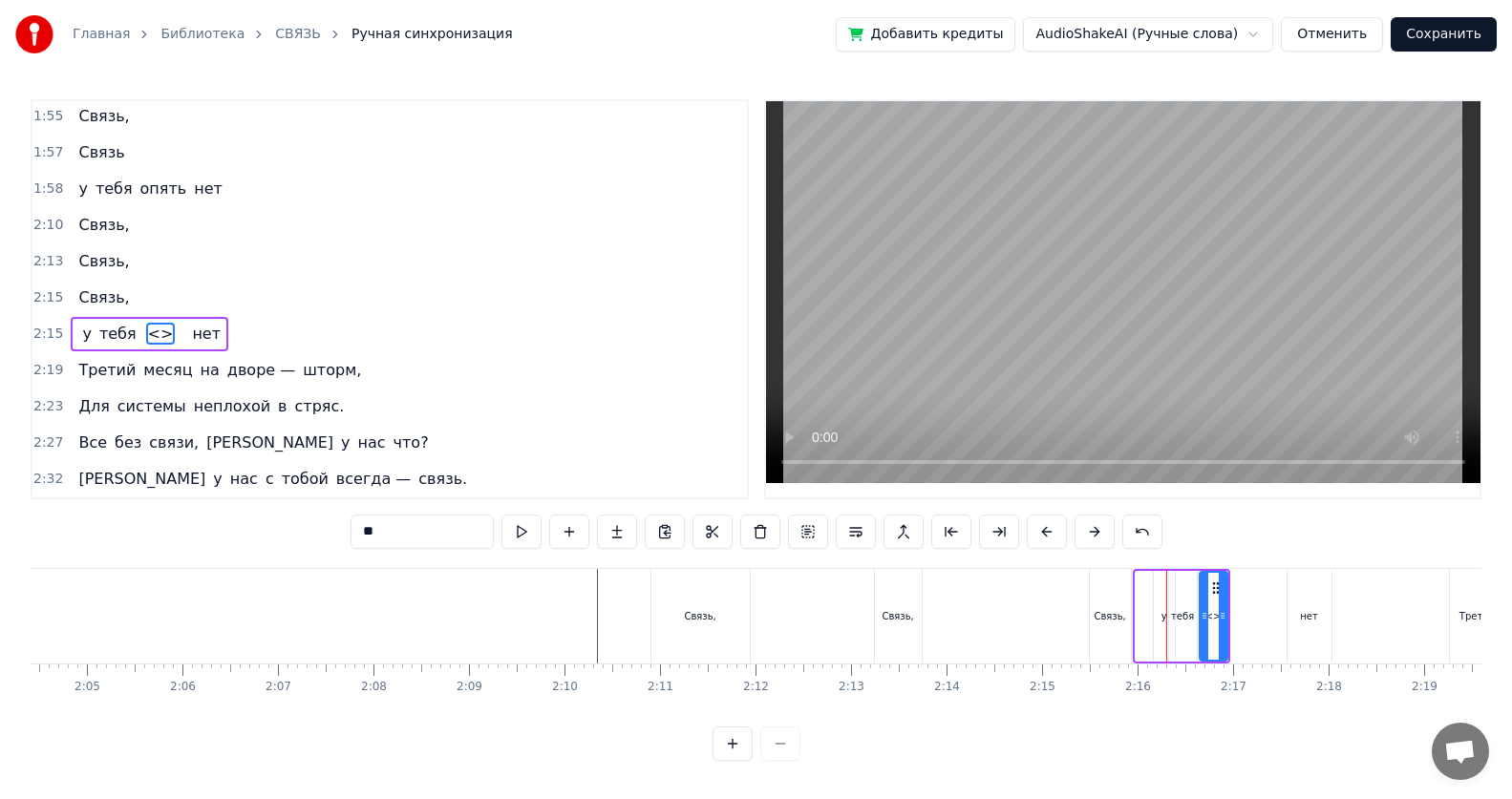
click at [383, 518] on input "**" at bounding box center [421, 531] width 143 height 34
type input "*"
type input "*****"
click at [167, 332] on span "опять" at bounding box center [171, 333] width 51 height 22
click at [570, 518] on button at bounding box center [569, 531] width 40 height 34
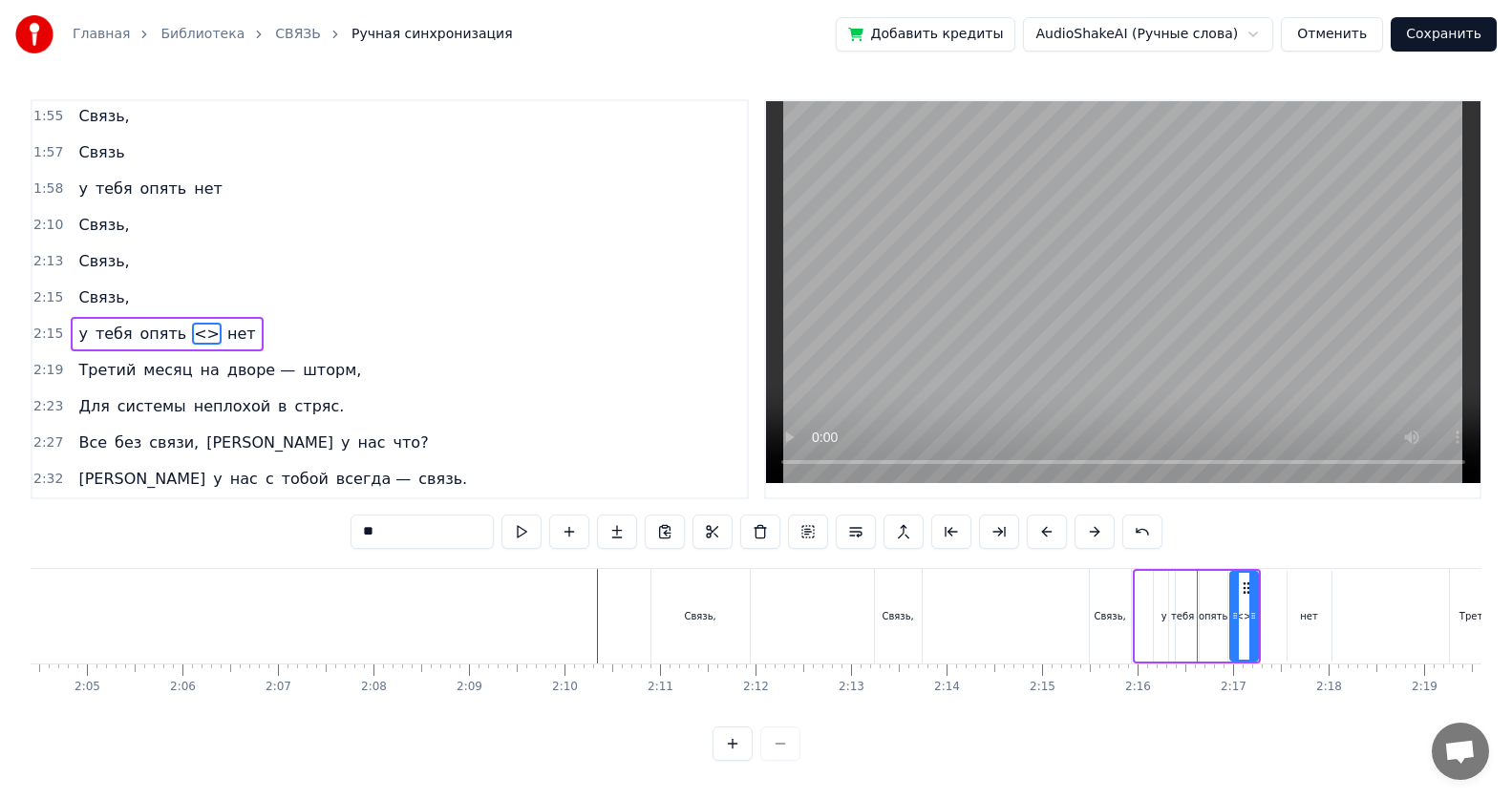
click at [383, 518] on input "**" at bounding box center [421, 531] width 143 height 34
type input "*"
click at [229, 330] on span "нет" at bounding box center [244, 333] width 32 height 22
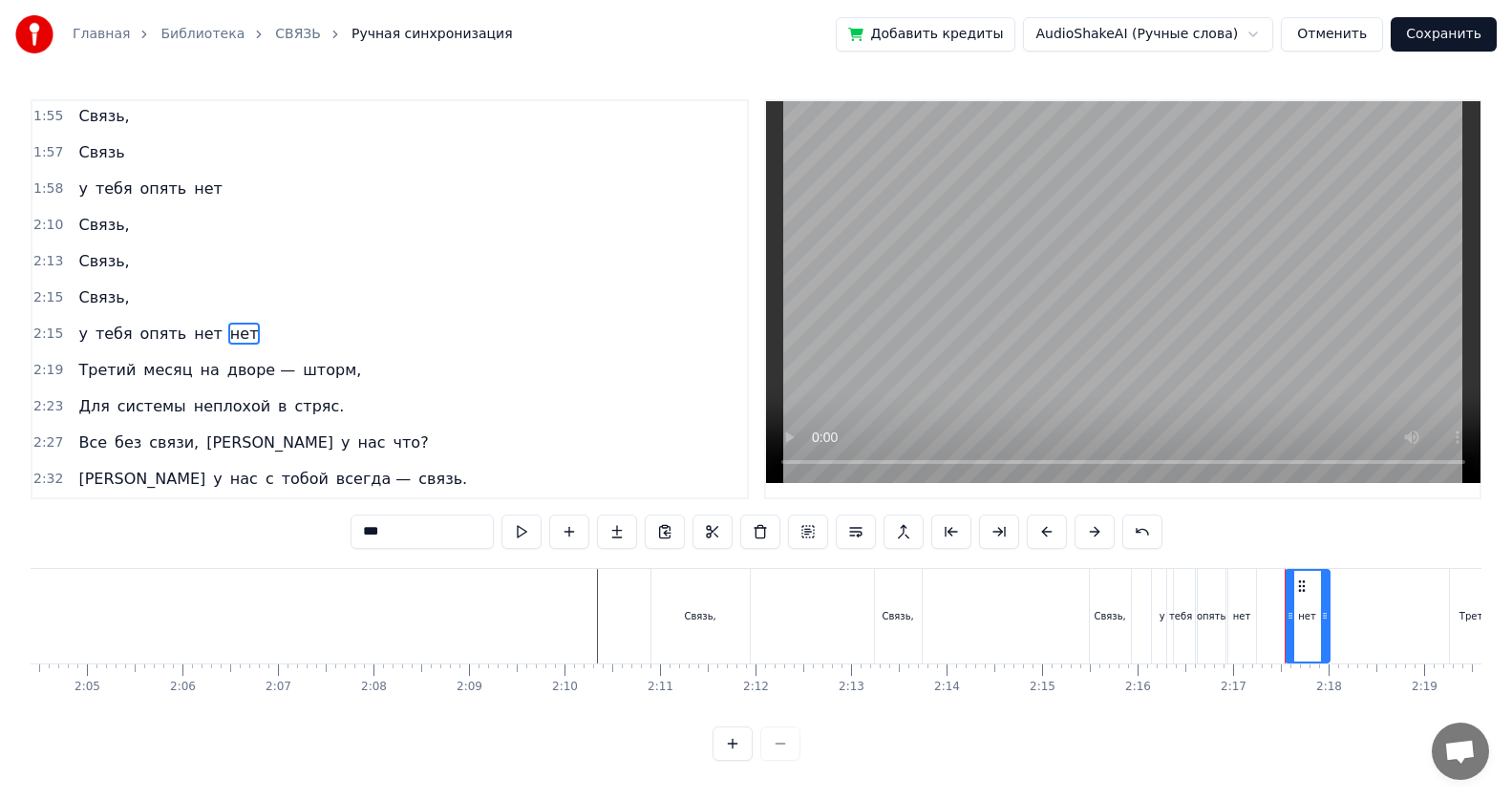
click at [401, 518] on input "***" at bounding box center [421, 531] width 143 height 34
type input "*"
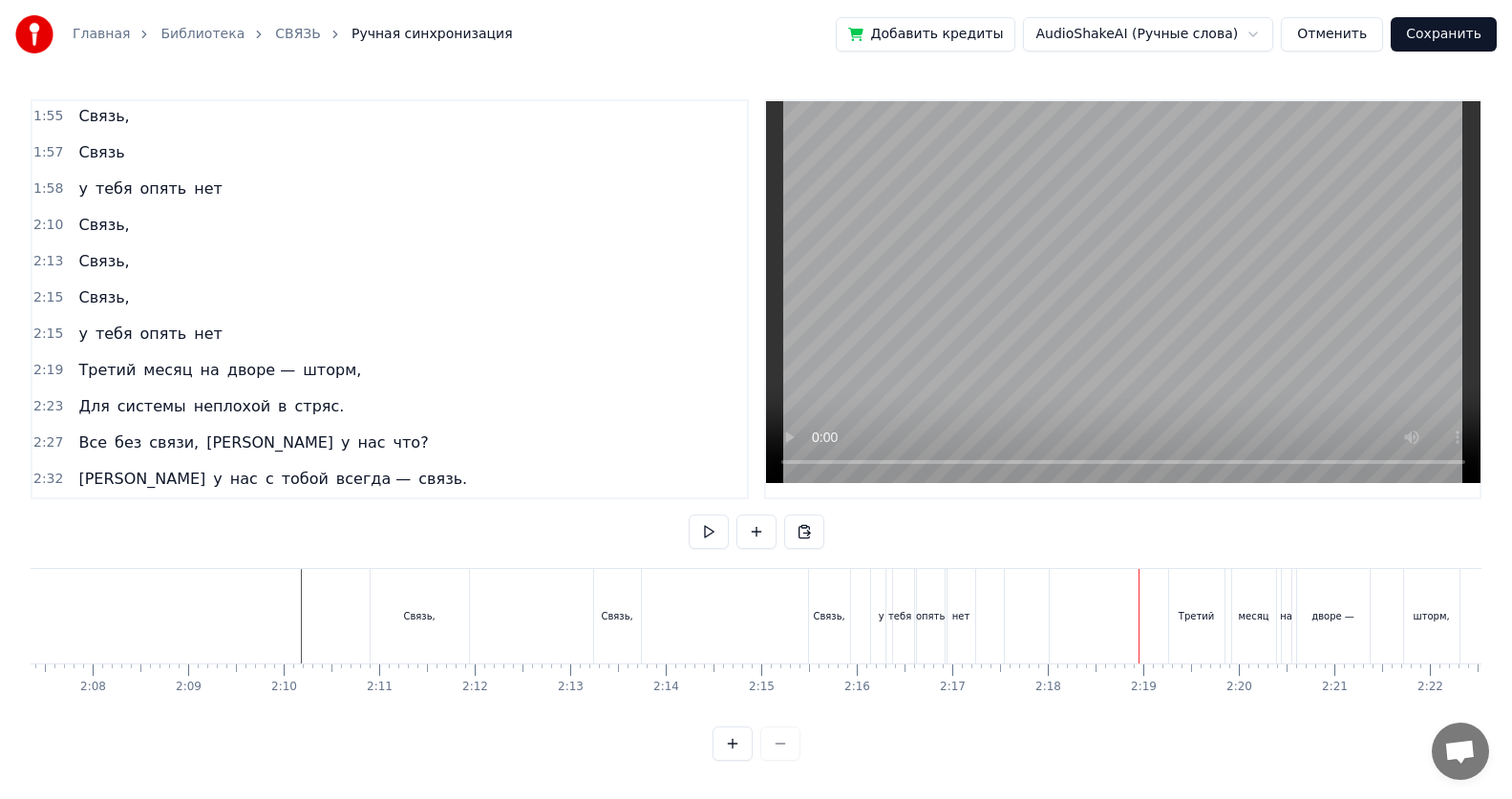
scroll to position [0, 12058]
click at [731, 518] on div "нет" at bounding box center [1065, 615] width 27 height 94
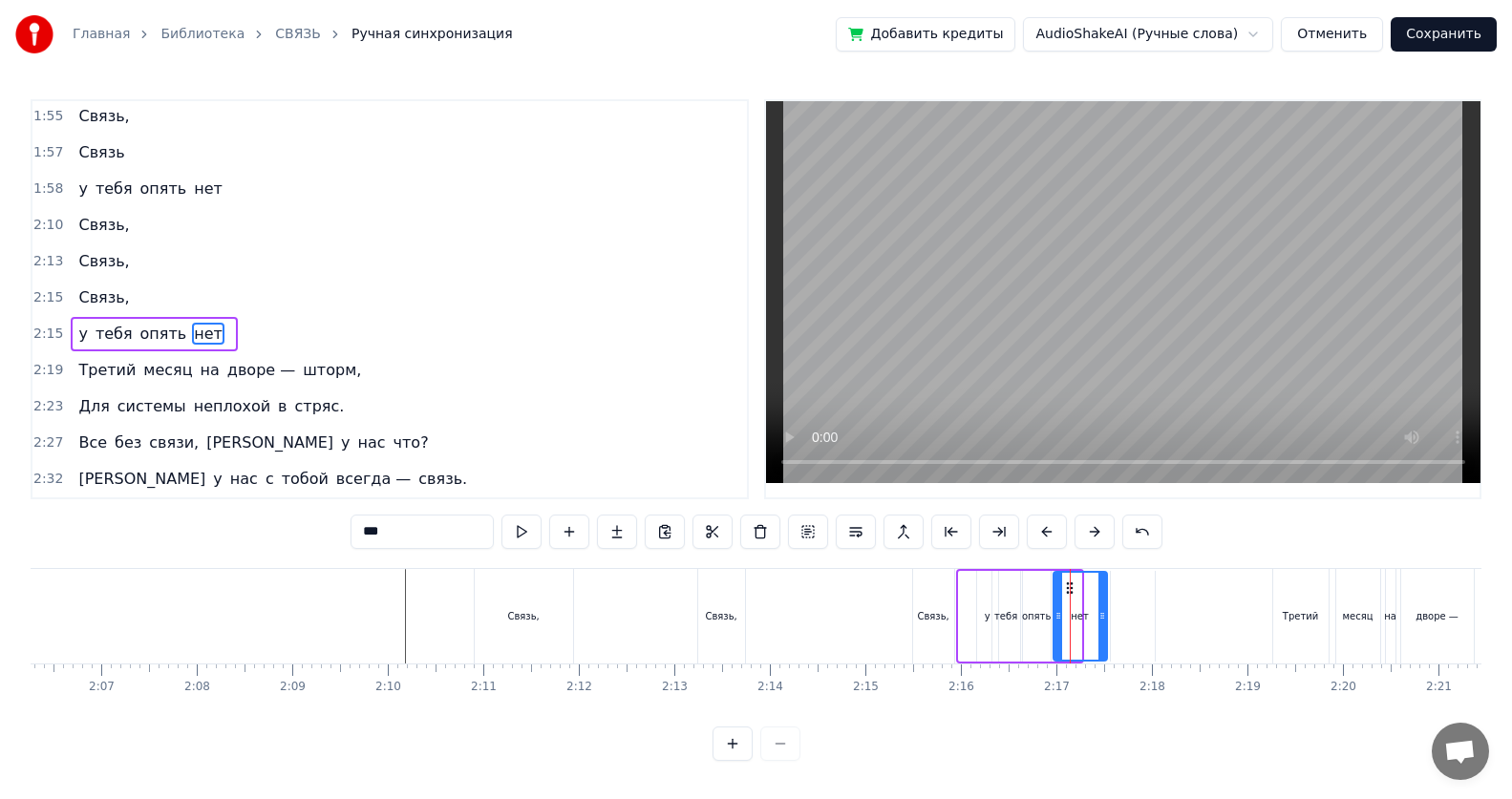
drag, startPoint x: 1076, startPoint y: 618, endPoint x: 1102, endPoint y: 618, distance: 26.0
click at [731, 518] on icon at bounding box center [1103, 616] width 8 height 16
drag, startPoint x: 1060, startPoint y: 618, endPoint x: 1076, endPoint y: 617, distance: 16.0
click at [731, 518] on icon at bounding box center [1074, 616] width 8 height 16
click at [731, 518] on div "опять" at bounding box center [1036, 616] width 28 height 15
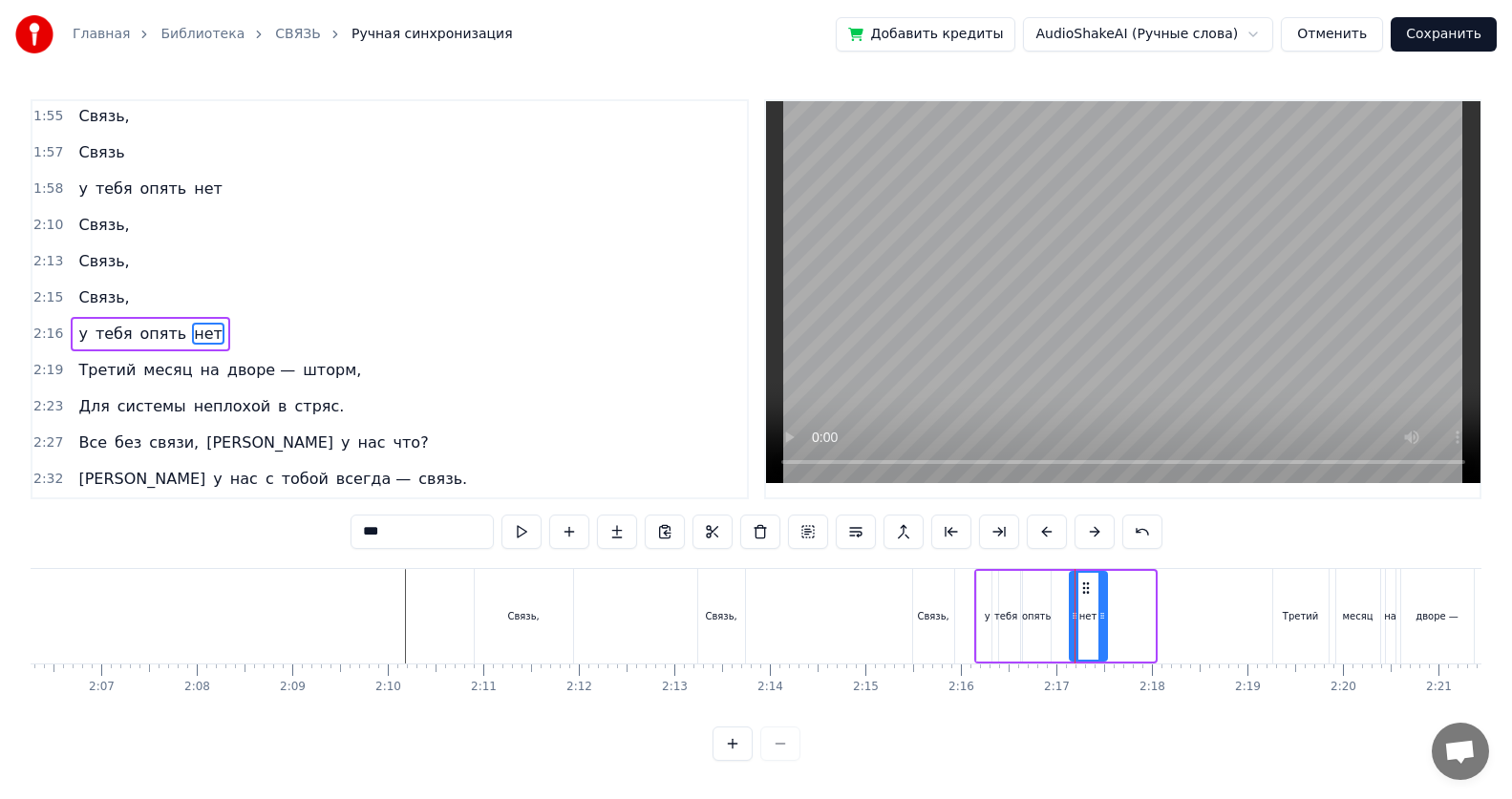
type input "*****"
drag, startPoint x: 1046, startPoint y: 617, endPoint x: 1067, endPoint y: 622, distance: 21.6
click at [731, 518] on icon at bounding box center [1067, 616] width 8 height 16
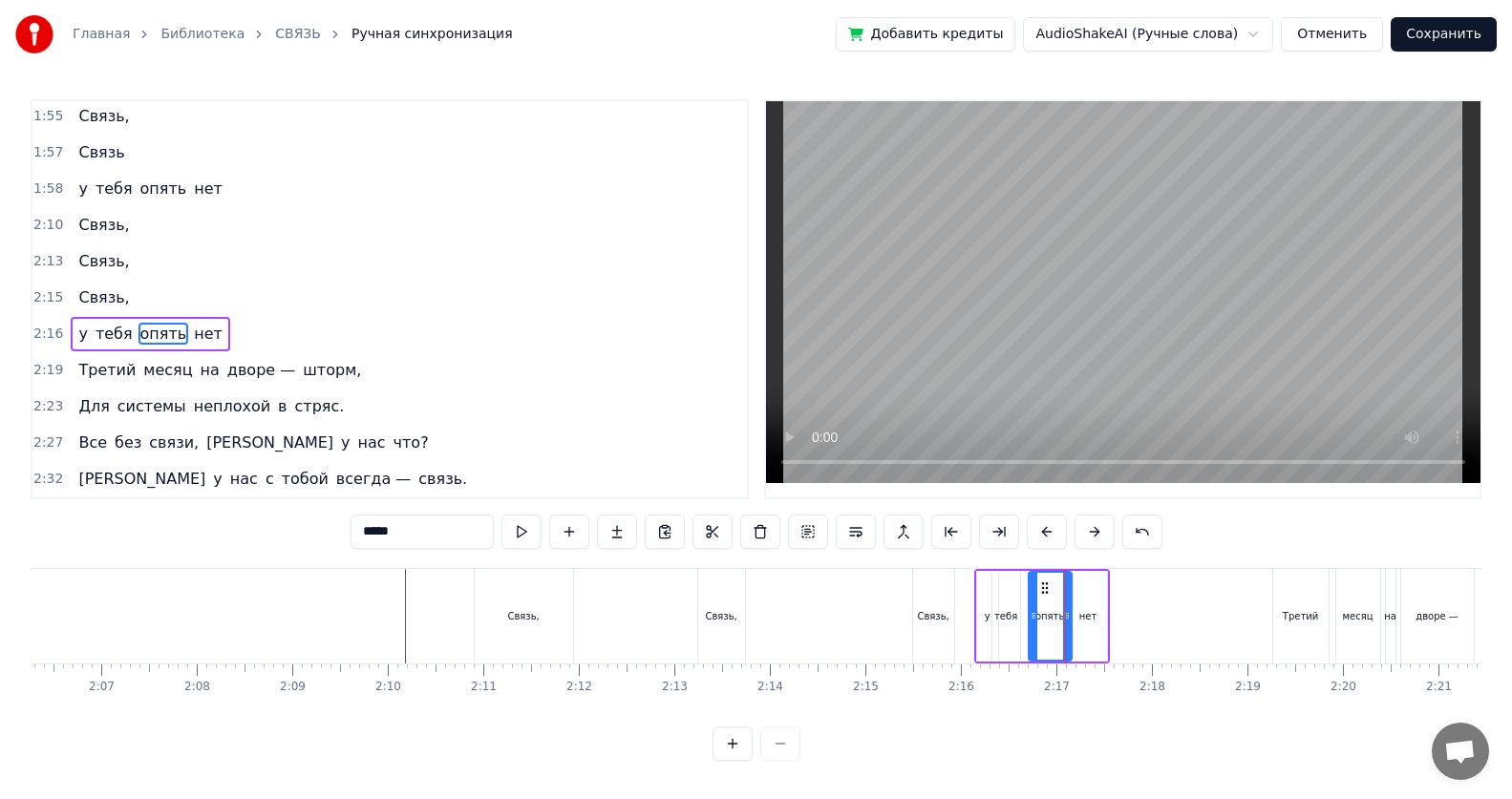
click at [731, 518] on icon at bounding box center [1034, 616] width 8 height 16
click at [731, 518] on icon at bounding box center [1063, 616] width 8 height 16
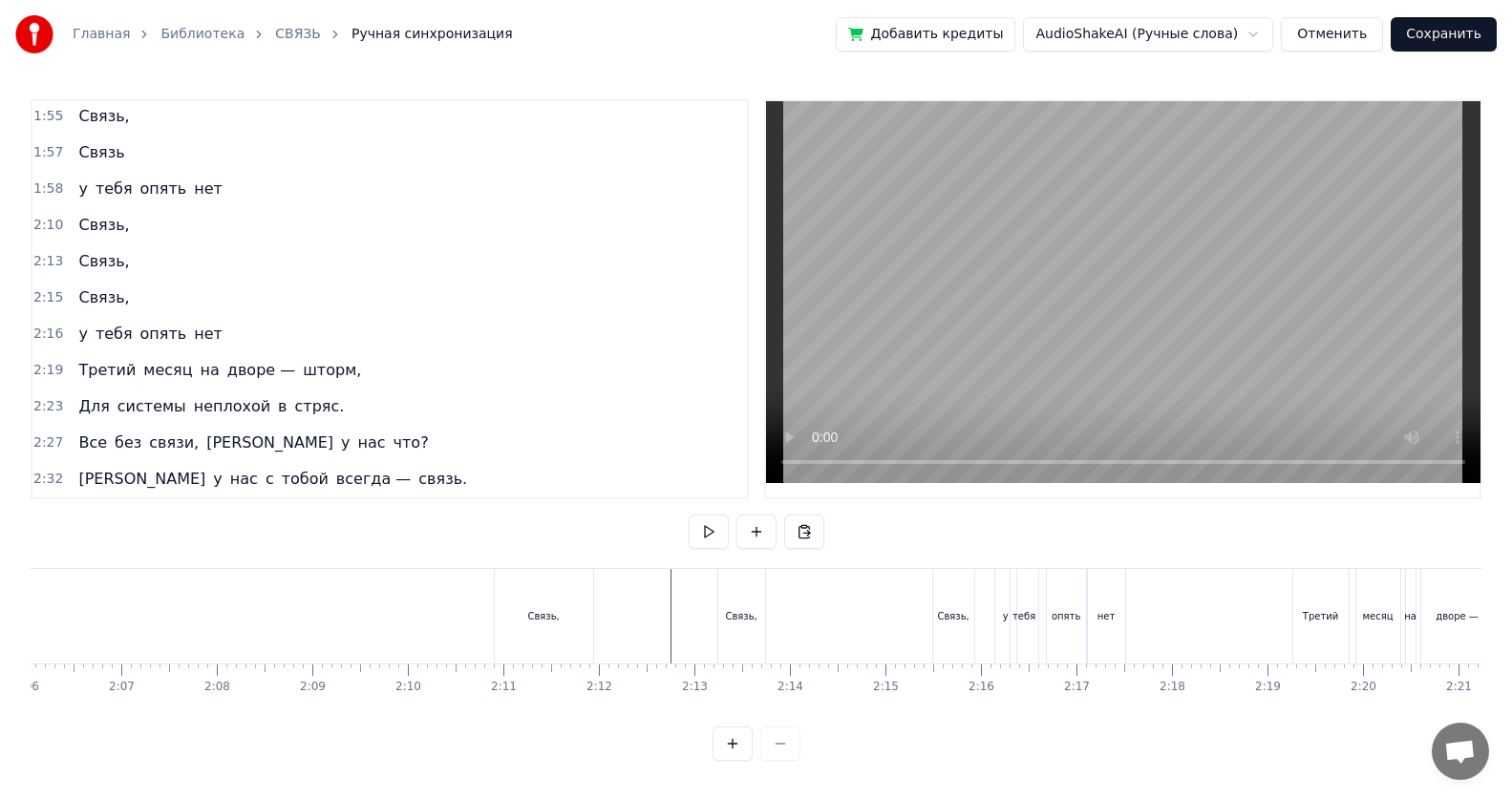
scroll to position [0, 12142]
click at [731, 518] on div "нет" at bounding box center [1002, 616] width 18 height 15
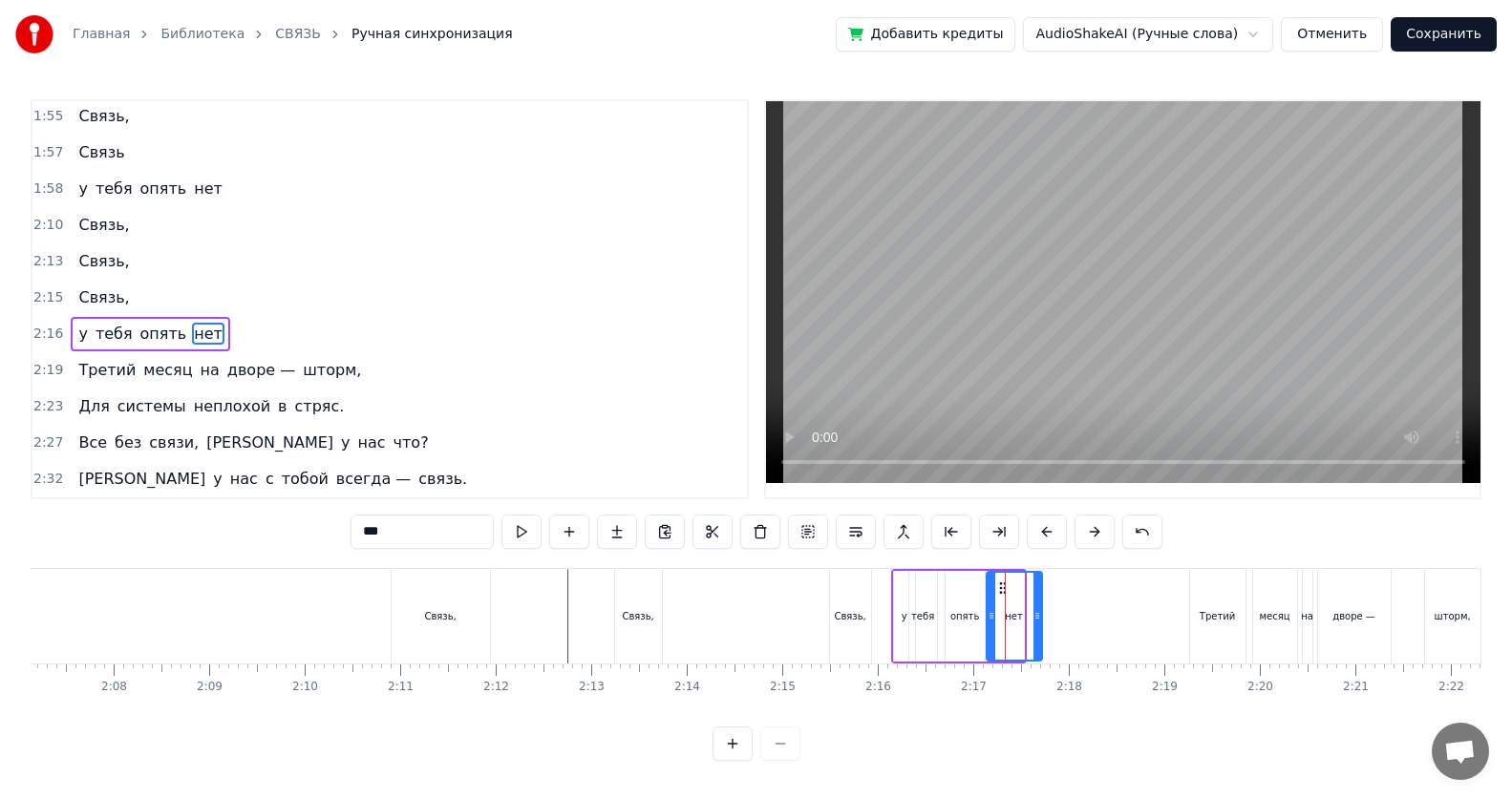
drag, startPoint x: 1022, startPoint y: 620, endPoint x: 1040, endPoint y: 624, distance: 18.4
click at [731, 518] on div at bounding box center [1037, 615] width 8 height 87
drag, startPoint x: 993, startPoint y: 617, endPoint x: 1010, endPoint y: 622, distance: 17.7
click at [731, 518] on icon at bounding box center [1009, 616] width 8 height 16
click at [731, 518] on div "опять" at bounding box center [964, 616] width 28 height 15
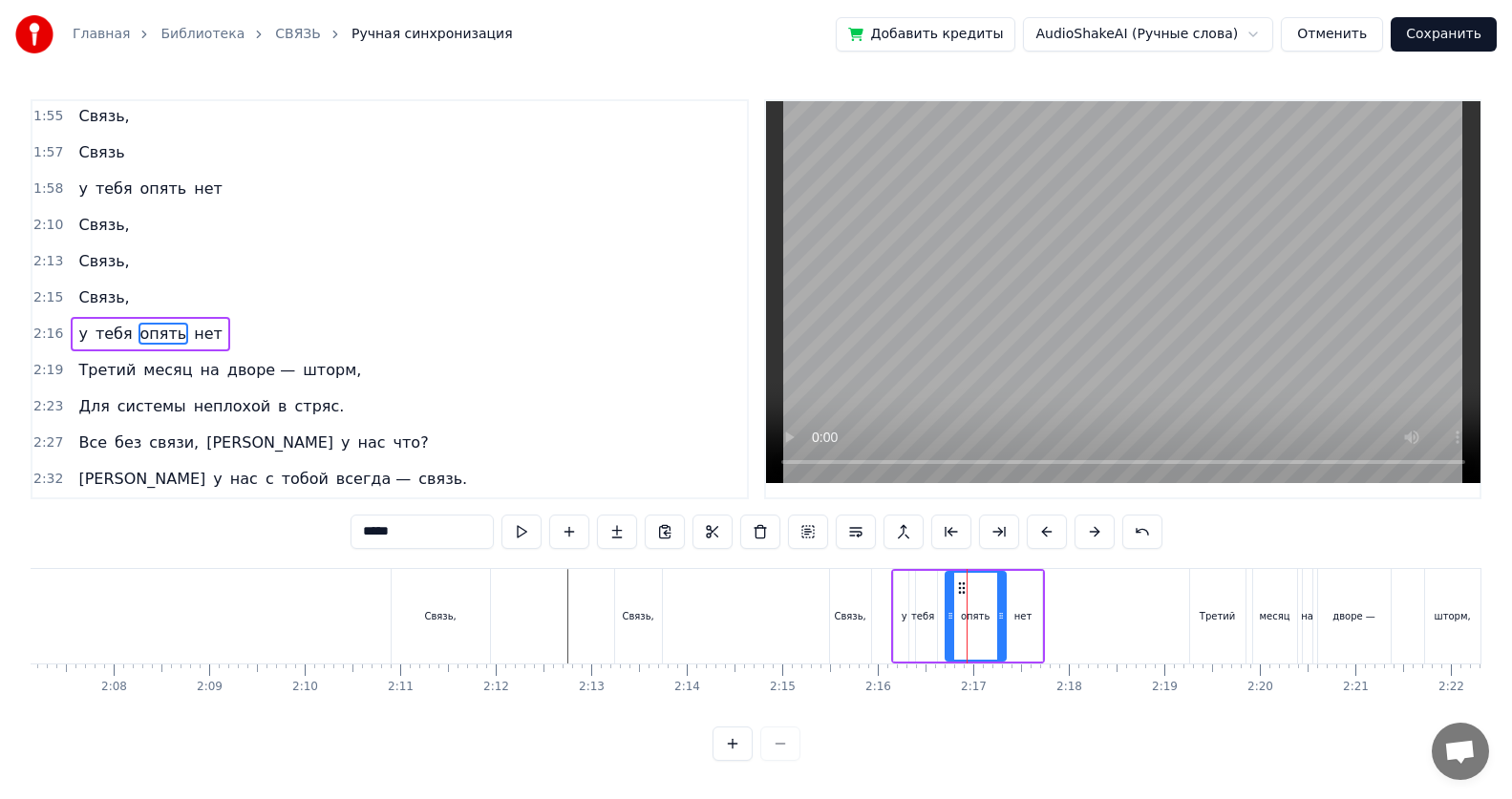
drag, startPoint x: 978, startPoint y: 617, endPoint x: 999, endPoint y: 623, distance: 21.8
click at [731, 518] on div at bounding box center [1001, 615] width 8 height 87
drag, startPoint x: 947, startPoint y: 617, endPoint x: 963, endPoint y: 623, distance: 17.1
click at [731, 518] on div at bounding box center [966, 615] width 8 height 87
click at [731, 518] on div "тебя" at bounding box center [923, 616] width 23 height 15
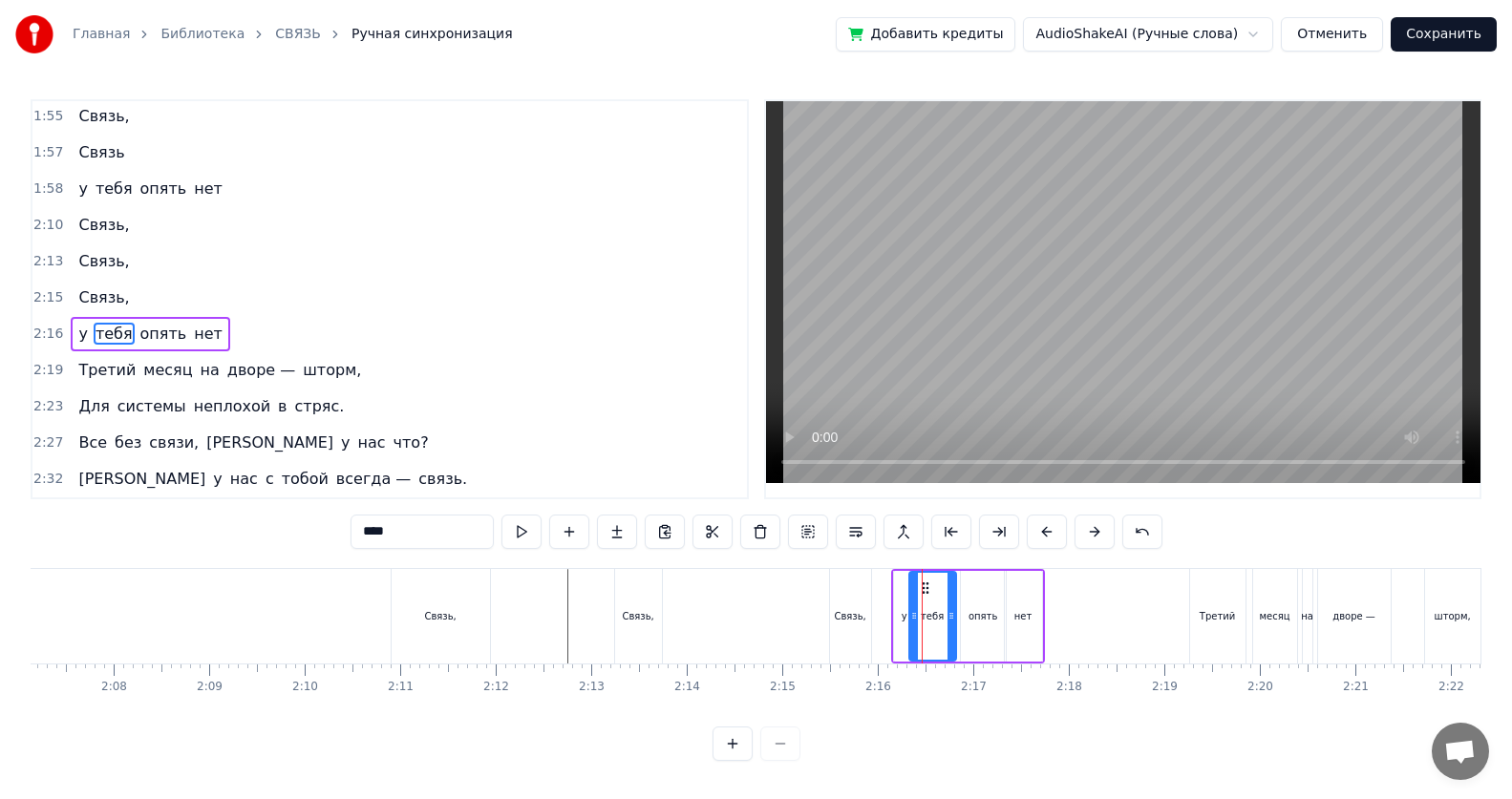
drag, startPoint x: 929, startPoint y: 617, endPoint x: 947, endPoint y: 627, distance: 20.6
click at [731, 518] on div at bounding box center [951, 615] width 8 height 87
drag, startPoint x: 914, startPoint y: 620, endPoint x: 926, endPoint y: 625, distance: 13.0
click at [731, 518] on div at bounding box center [926, 615] width 8 height 87
click at [659, 518] on div "Связь," at bounding box center [639, 615] width 49 height 94
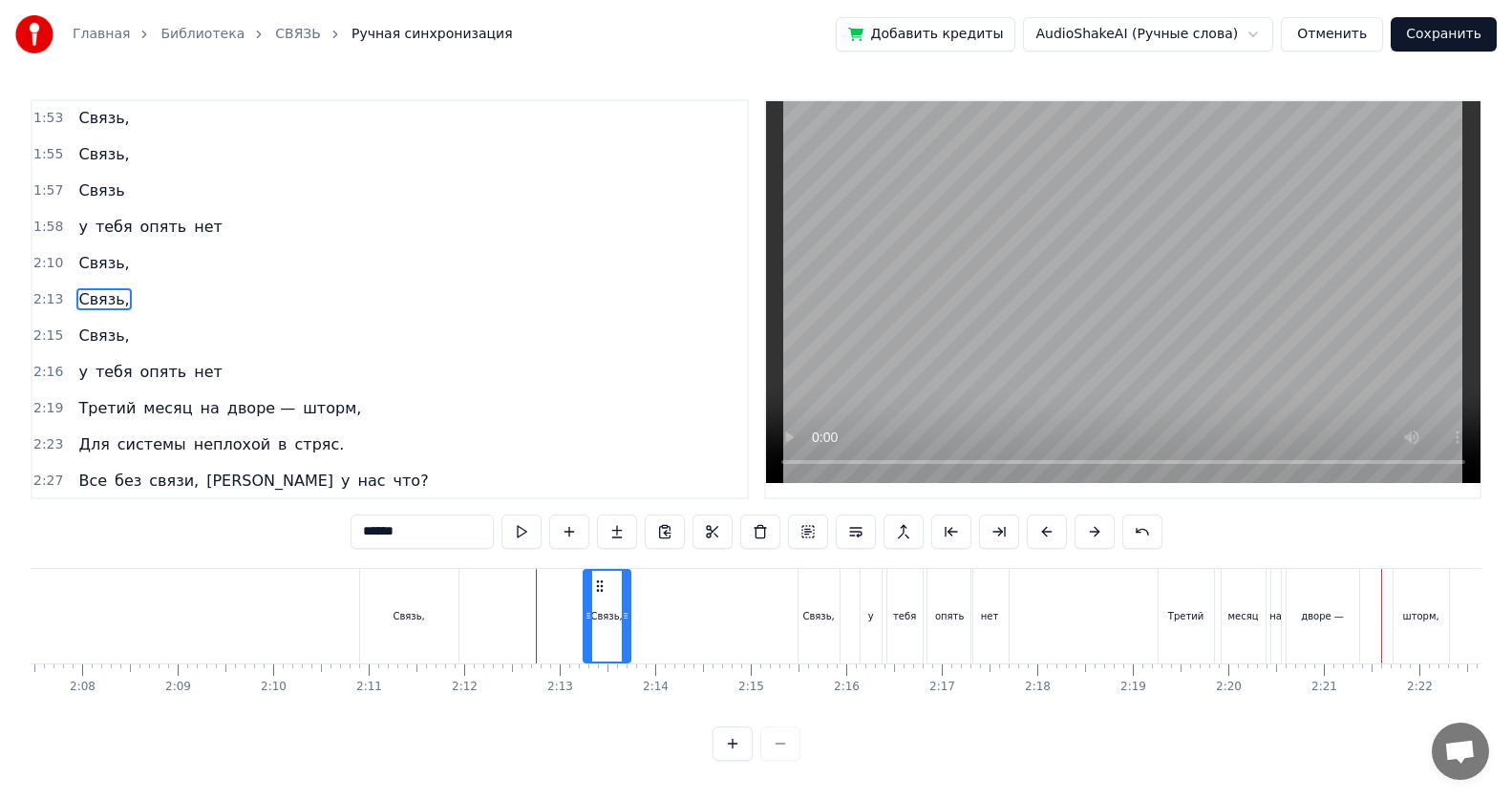
scroll to position [0, 12194]
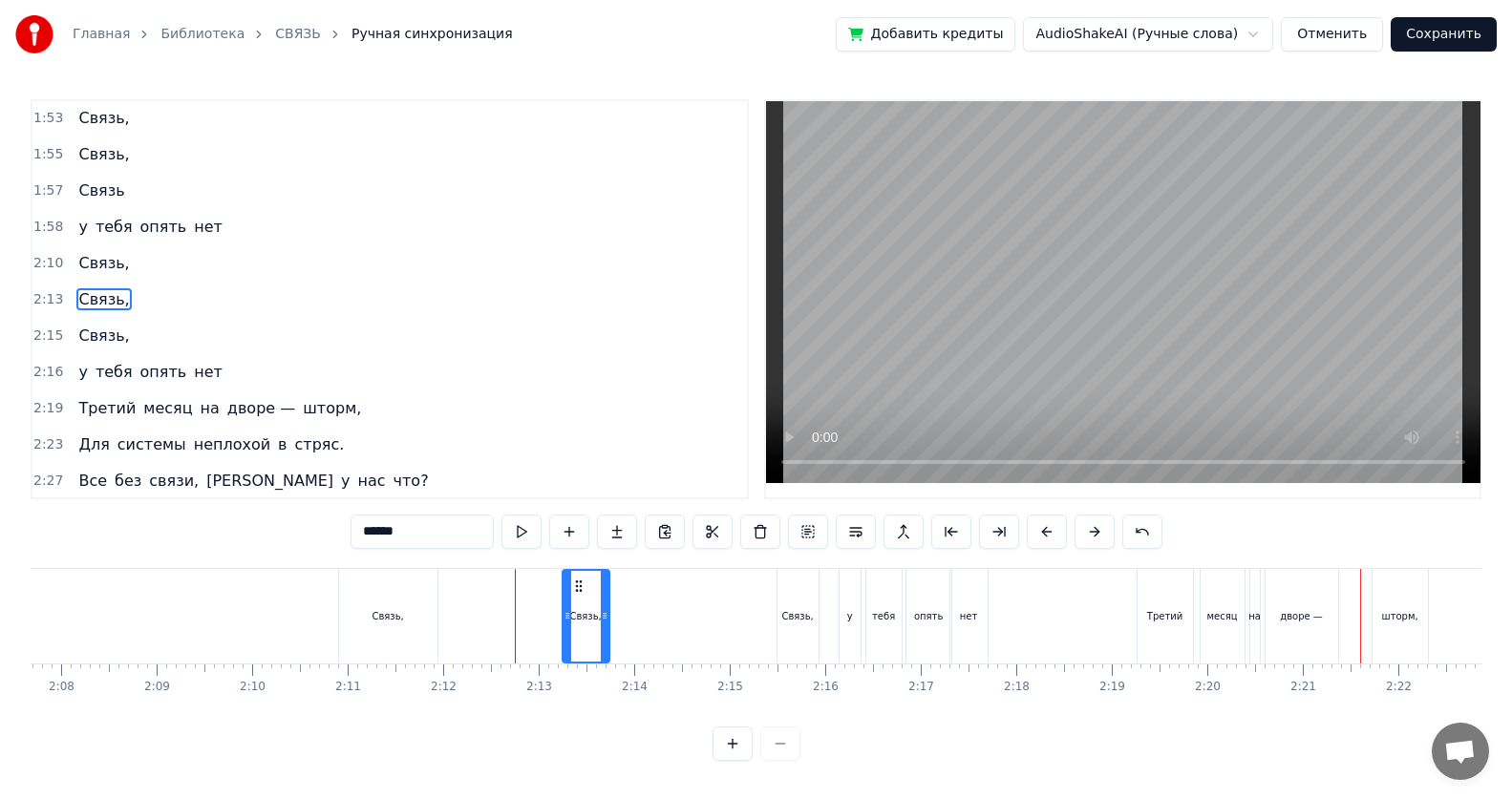
click at [731, 518] on div "нет" at bounding box center [968, 615] width 37 height 94
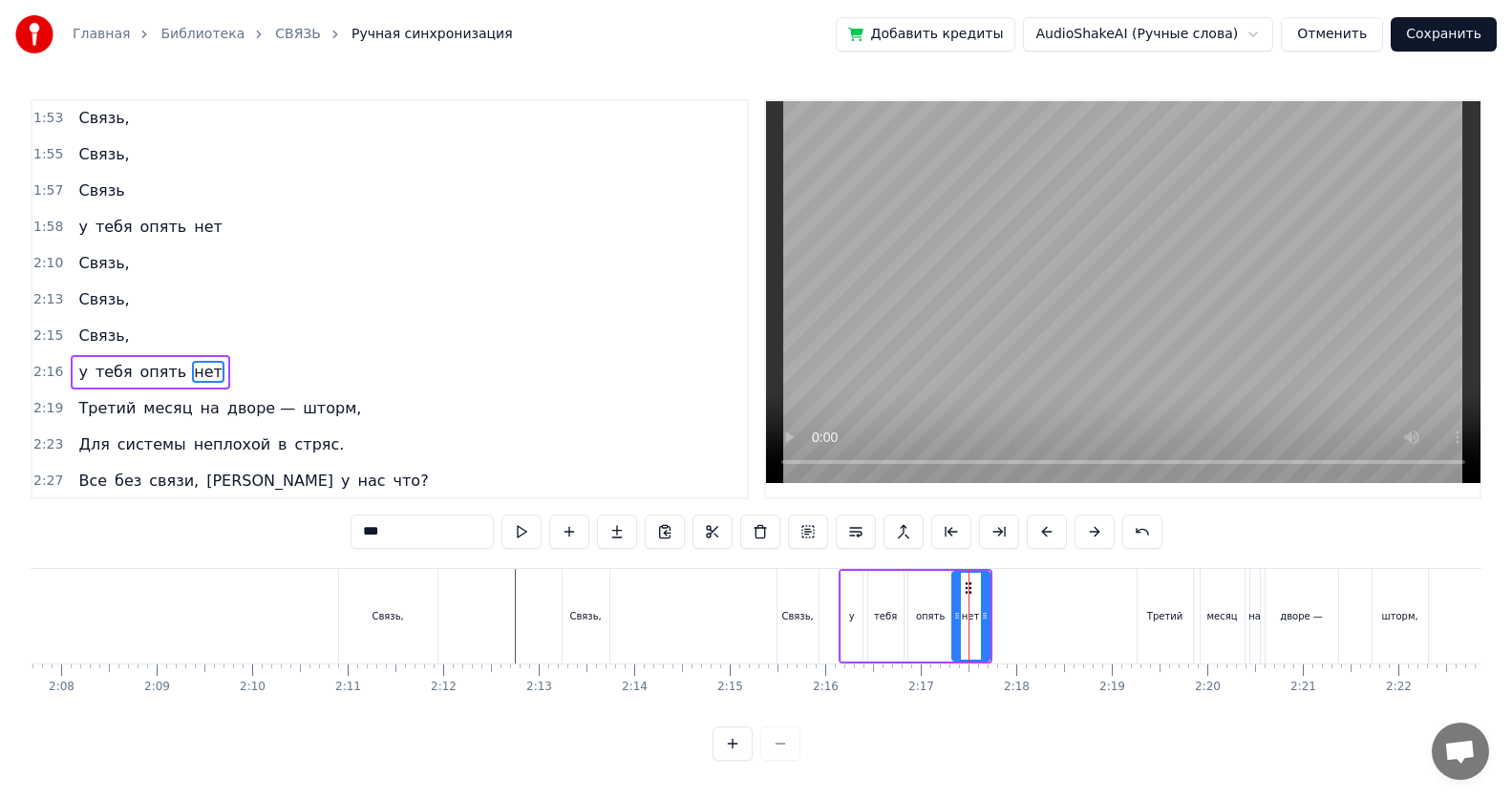
scroll to position [837, 0]
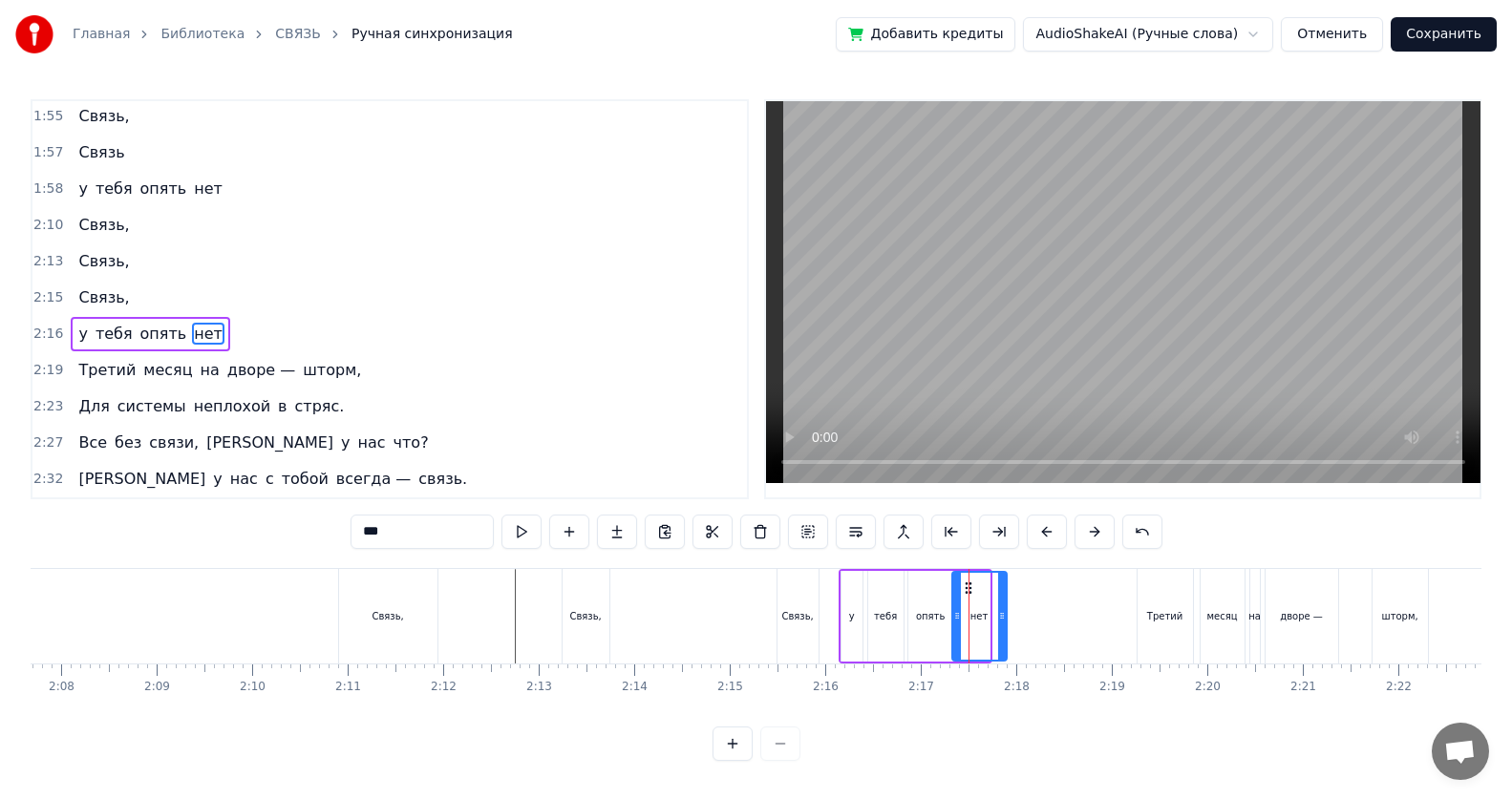
drag, startPoint x: 986, startPoint y: 617, endPoint x: 1002, endPoint y: 617, distance: 16.0
click at [731, 518] on icon at bounding box center [1002, 616] width 8 height 16
drag, startPoint x: 960, startPoint y: 616, endPoint x: 974, endPoint y: 620, distance: 14.6
click at [731, 518] on icon at bounding box center [971, 616] width 8 height 16
click at [731, 518] on div "опять" at bounding box center [930, 616] width 28 height 15
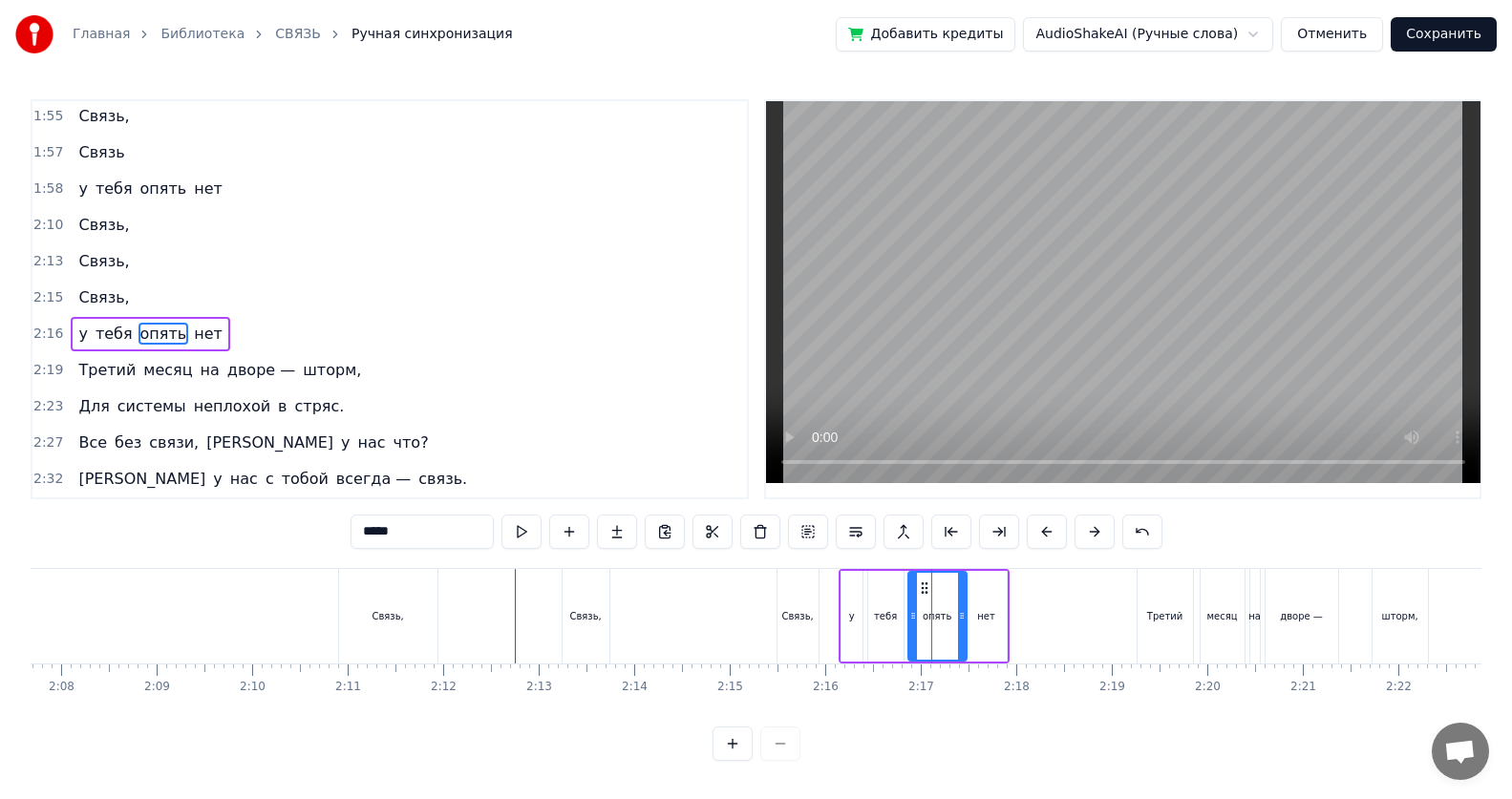
drag, startPoint x: 949, startPoint y: 617, endPoint x: 963, endPoint y: 623, distance: 15.2
click at [731, 518] on div at bounding box center [962, 615] width 8 height 87
drag, startPoint x: 915, startPoint y: 617, endPoint x: 926, endPoint y: 621, distance: 11.7
click at [731, 518] on icon at bounding box center [924, 616] width 8 height 16
click at [731, 518] on div "тебя" at bounding box center [886, 616] width 23 height 15
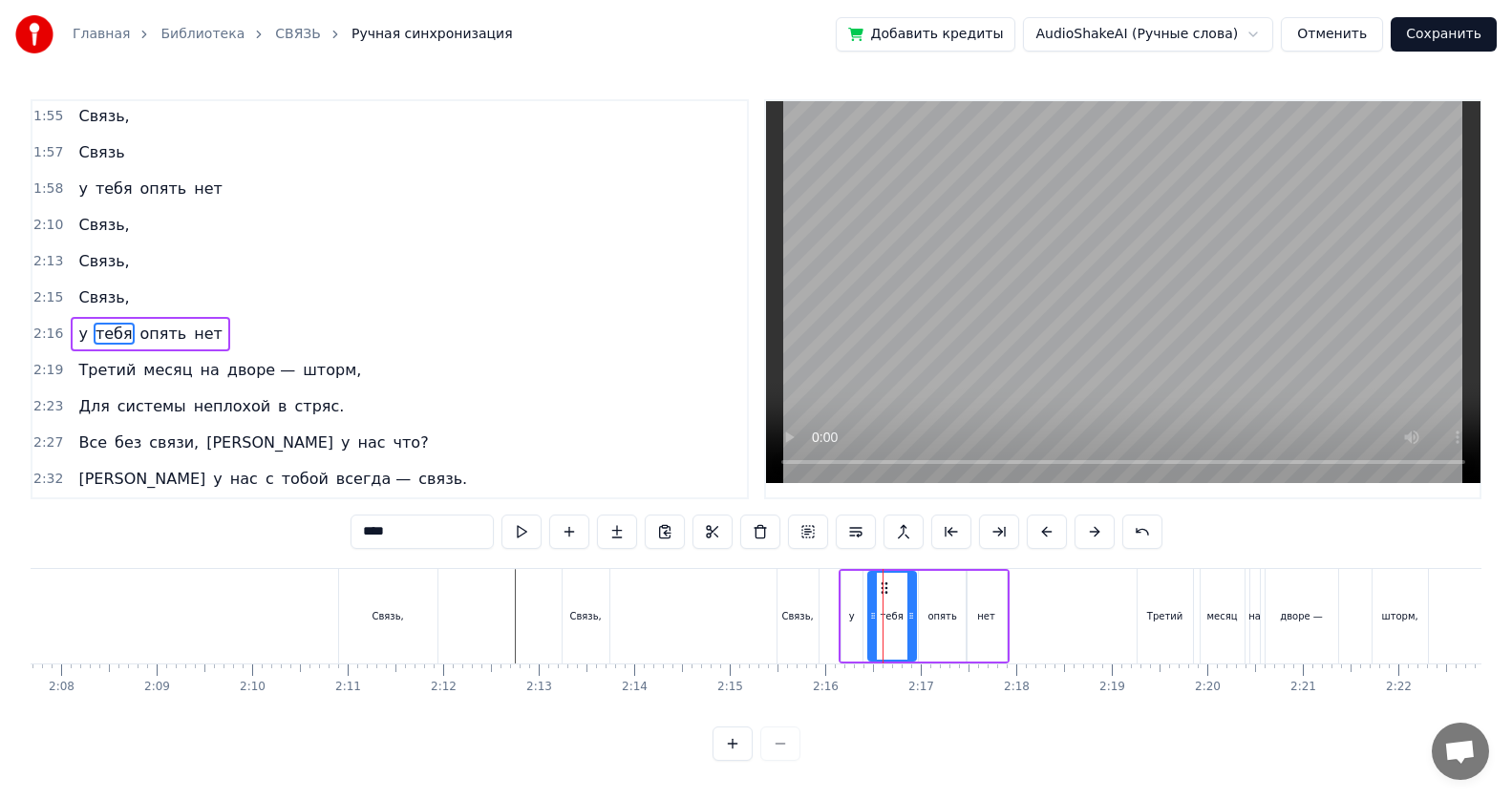
drag, startPoint x: 885, startPoint y: 617, endPoint x: 909, endPoint y: 624, distance: 25.0
click at [731, 518] on div at bounding box center [911, 615] width 8 height 87
click at [731, 518] on icon at bounding box center [880, 616] width 8 height 16
click at [731, 518] on circle at bounding box center [876, 617] width 1 height 1
click at [731, 518] on div "у" at bounding box center [852, 615] width 21 height 90
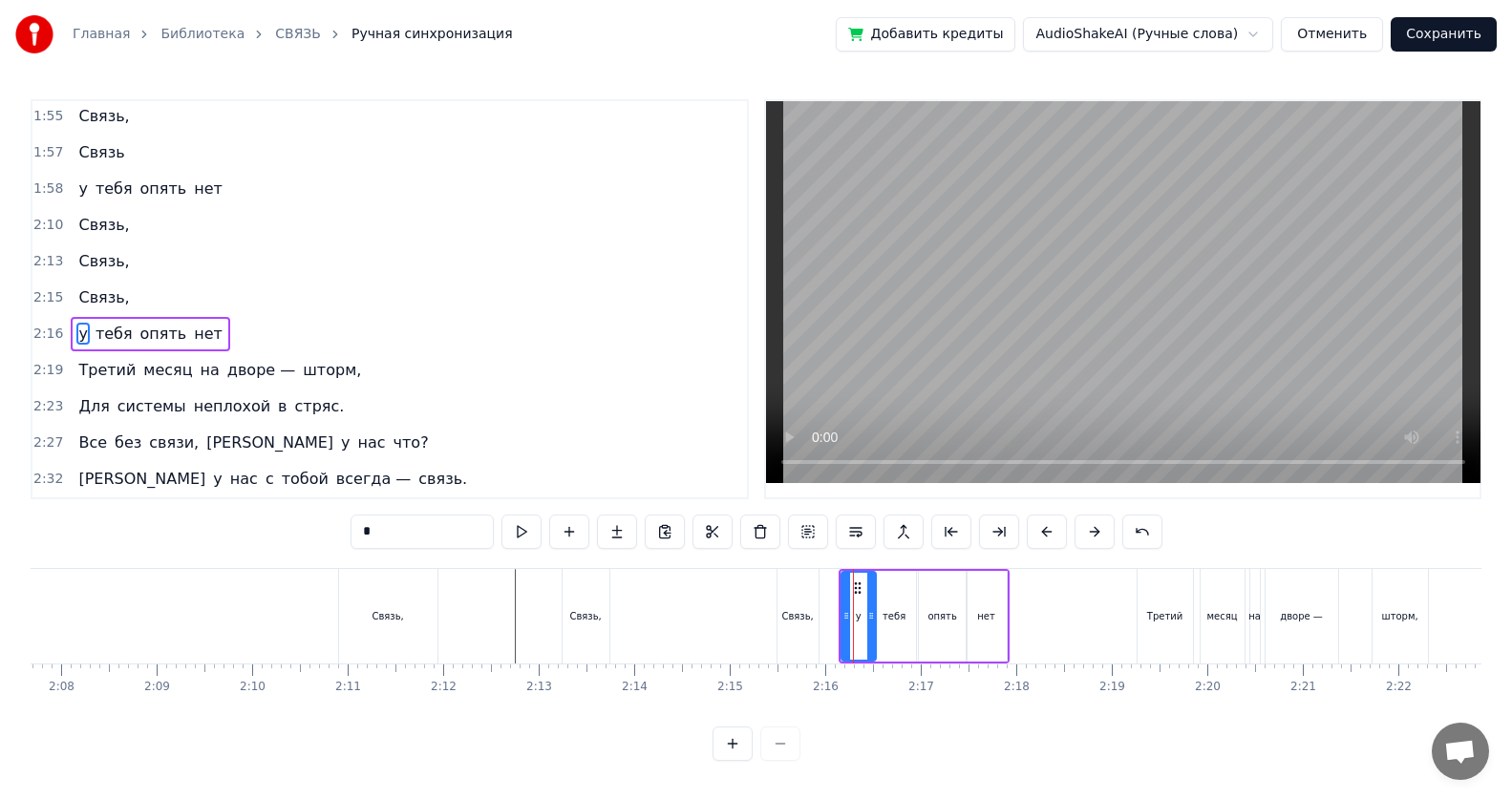
drag, startPoint x: 858, startPoint y: 618, endPoint x: 871, endPoint y: 622, distance: 13.6
click at [731, 518] on icon at bounding box center [871, 616] width 8 height 16
click at [731, 518] on icon at bounding box center [853, 616] width 8 height 16
click at [588, 518] on div "Связь," at bounding box center [586, 615] width 47 height 94
type input "******"
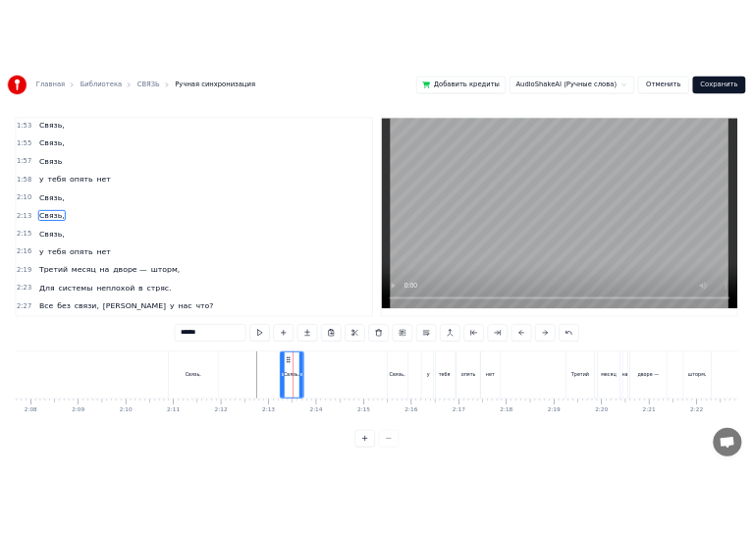
scroll to position [822, 0]
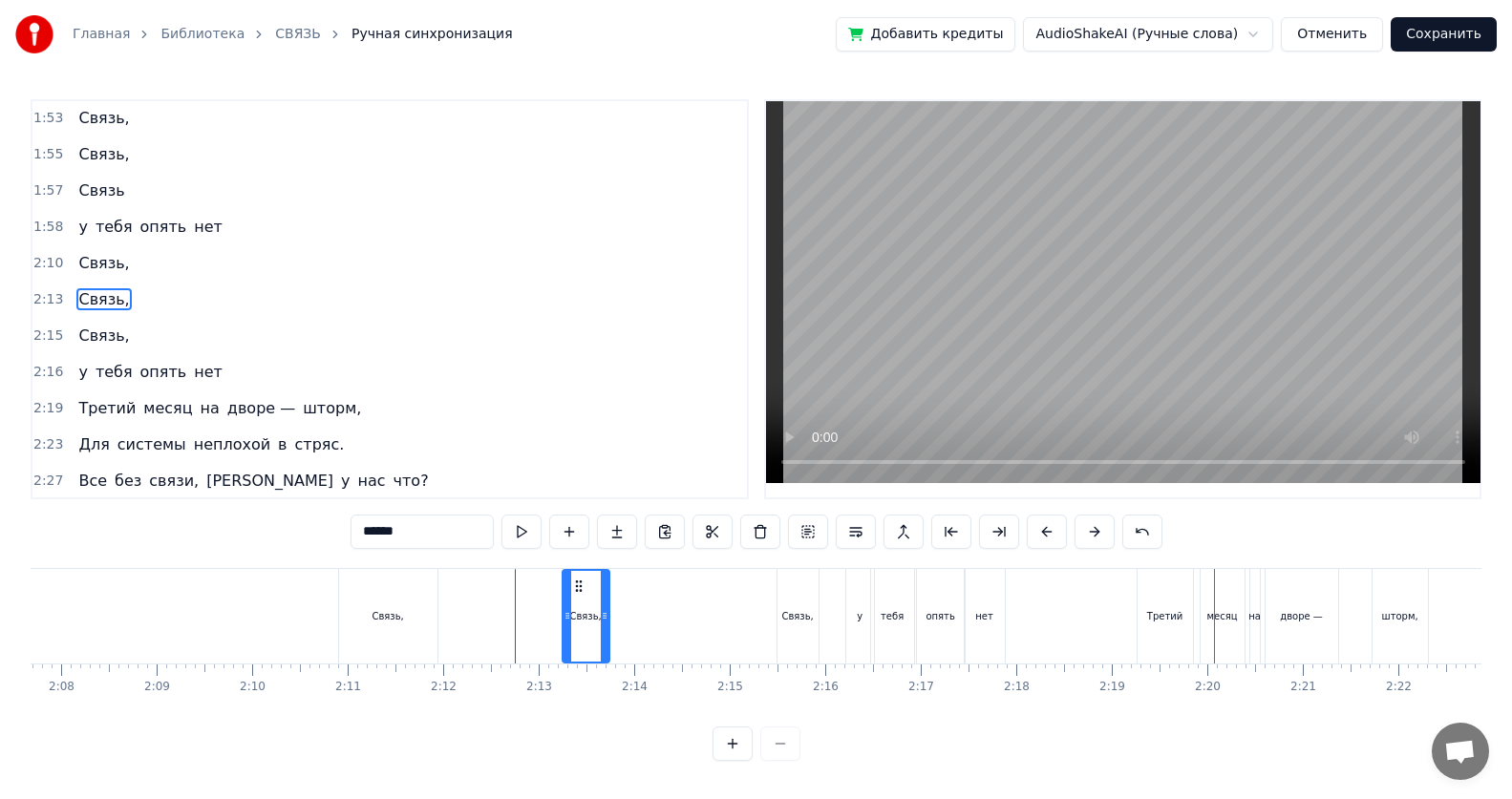
click at [731, 41] on button "Сохранить" at bounding box center [1443, 34] width 106 height 34
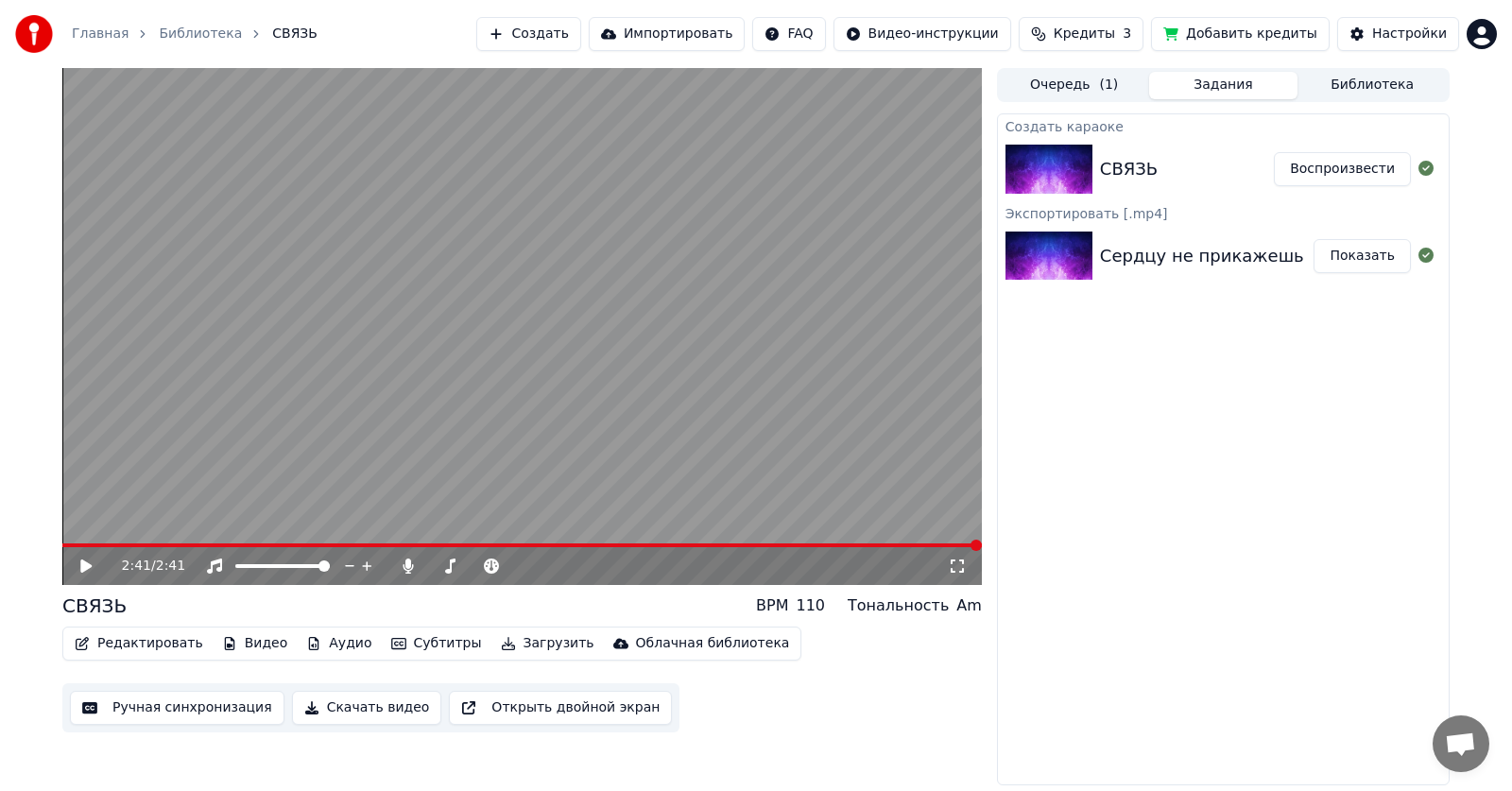
click at [346, 513] on button "Скачать видео" at bounding box center [367, 707] width 150 height 34
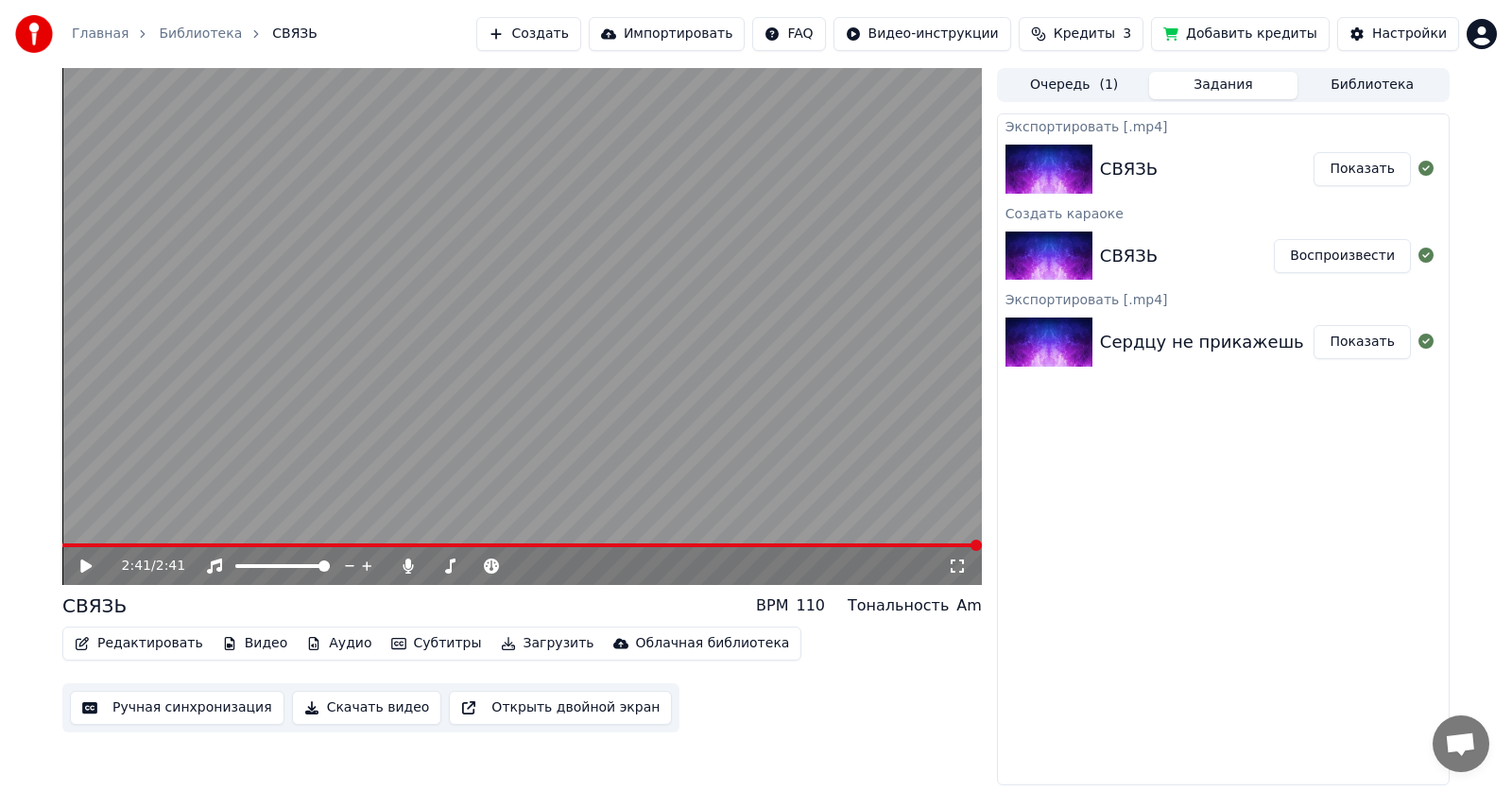
click at [723, 167] on button "Показать" at bounding box center [1361, 168] width 97 height 34
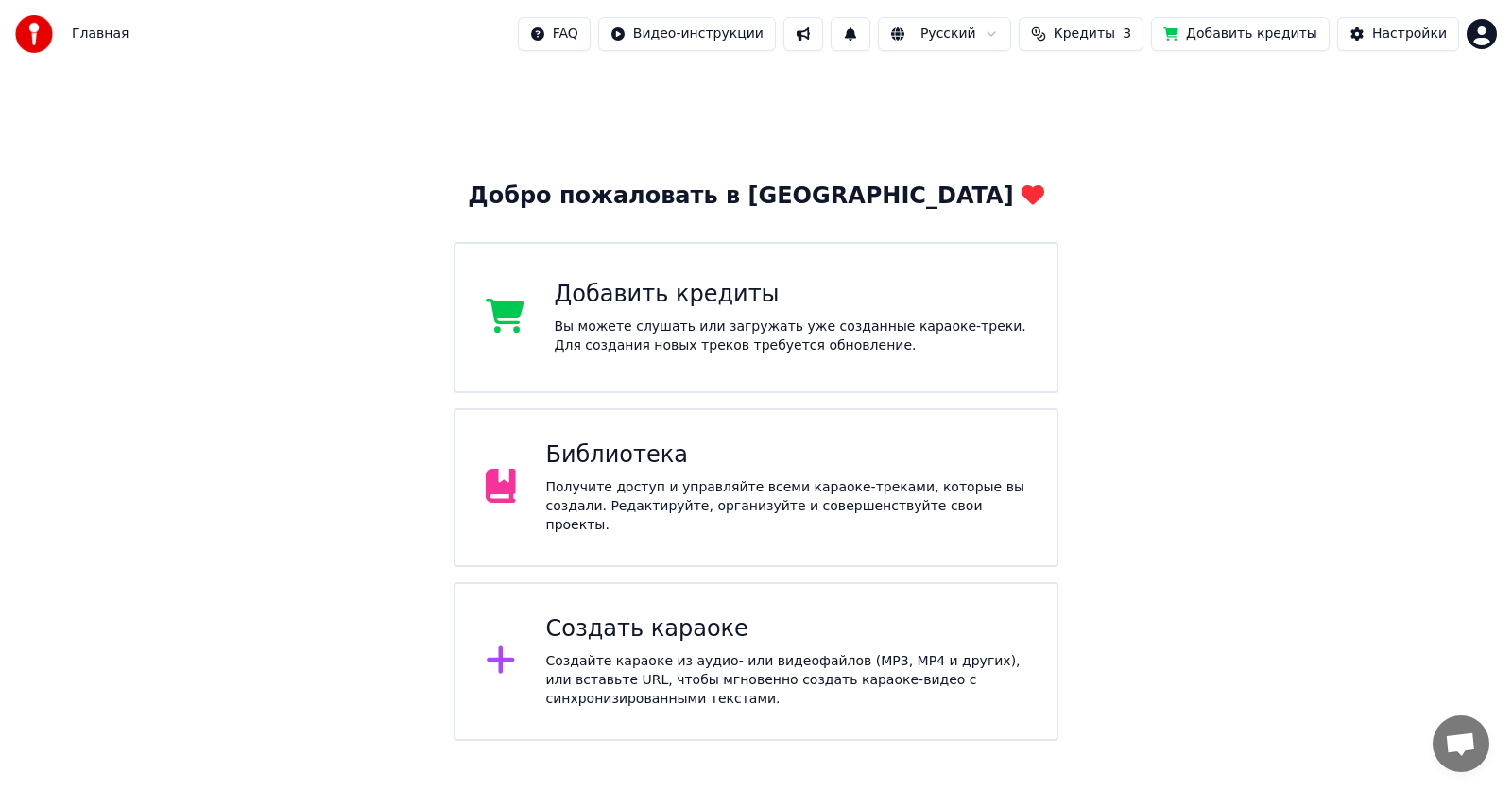
click at [701, 486] on div "Получите доступ и управляйте всеми караоке-треками, которые вы создали. Редакти…" at bounding box center [787, 506] width 481 height 57
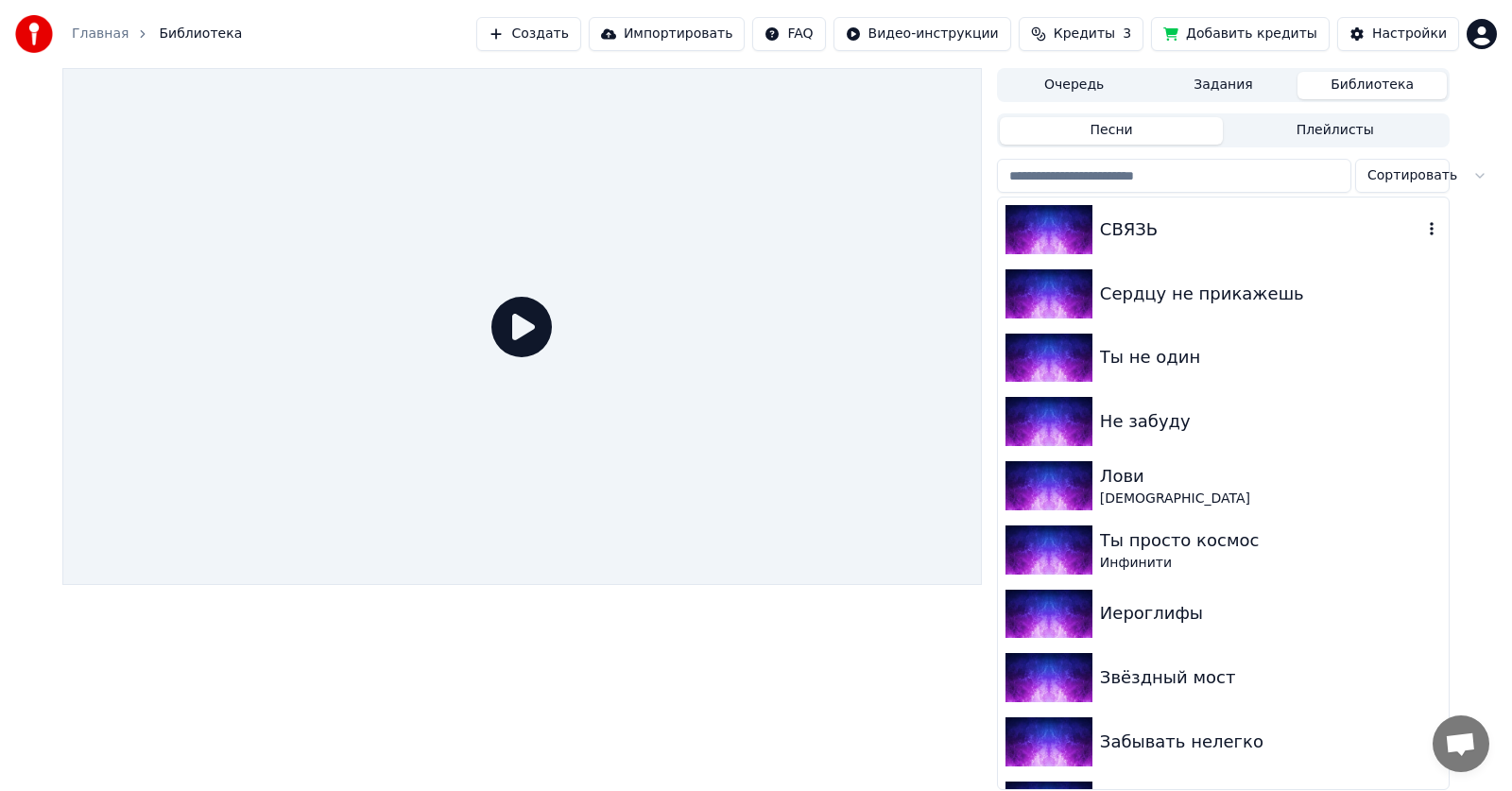
click at [1114, 225] on div "СВЯЗЬ" at bounding box center [1260, 230] width 322 height 27
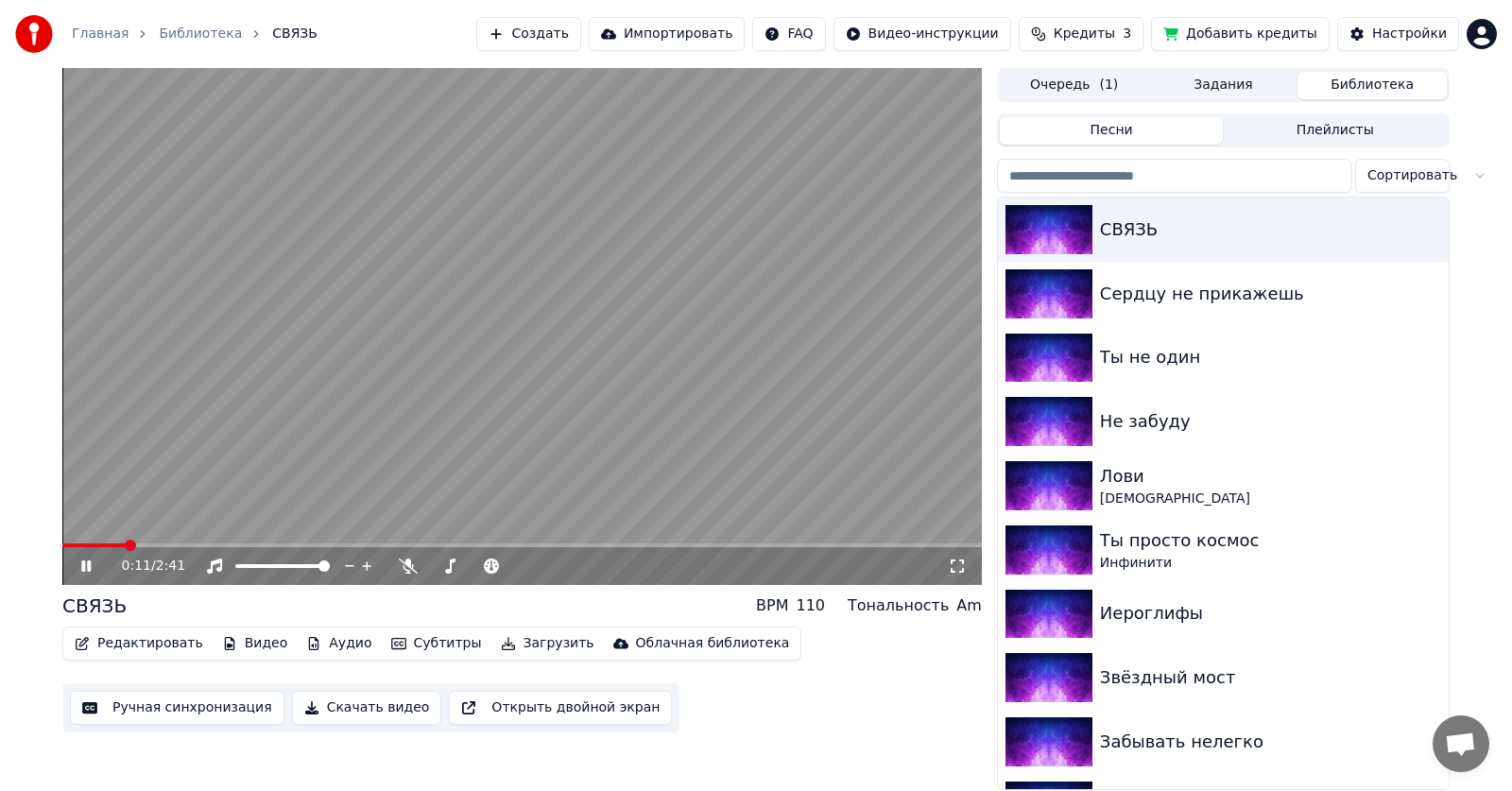
click at [350, 709] on button "Скачать видео" at bounding box center [367, 707] width 150 height 34
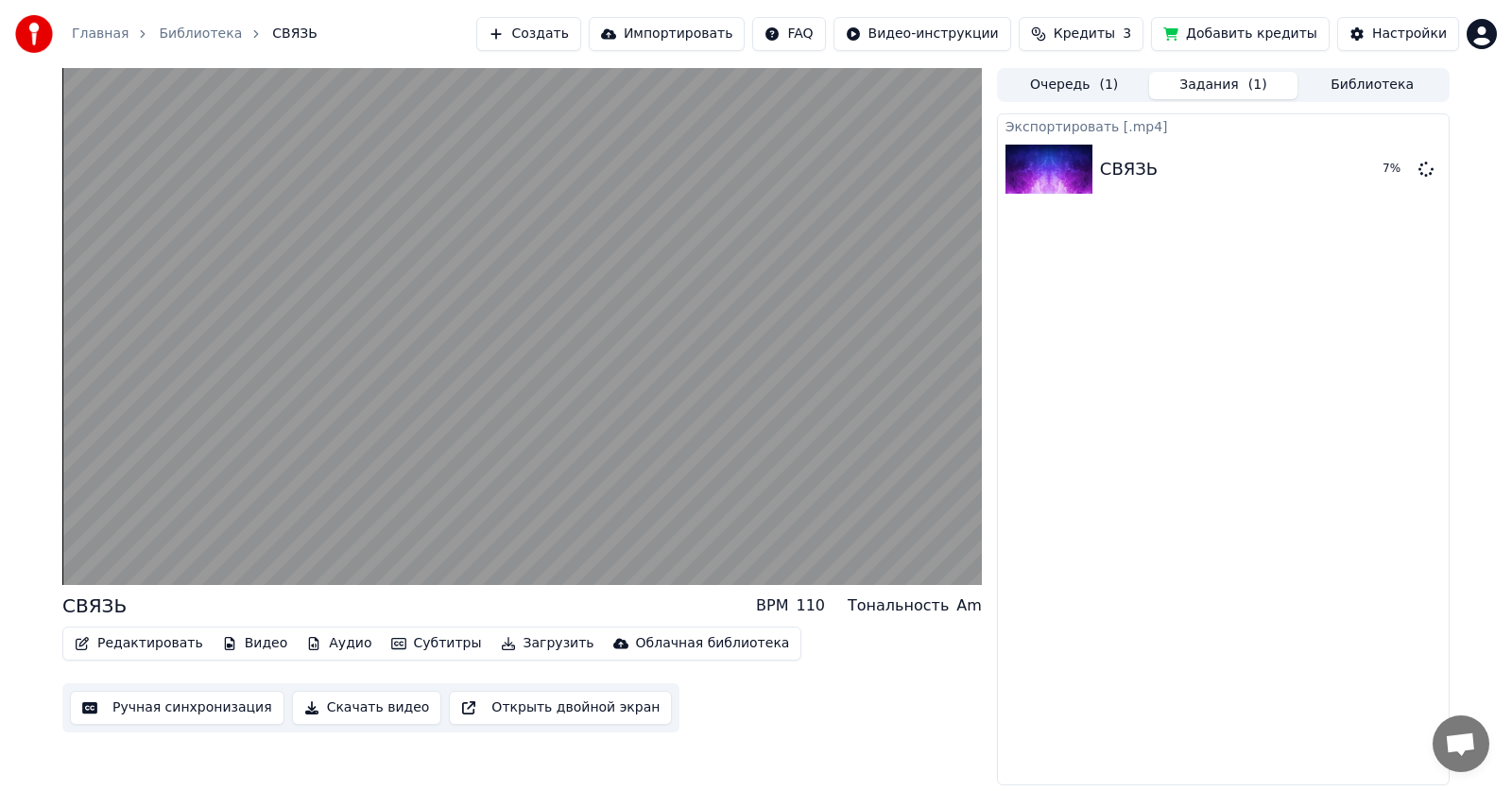
click at [505, 347] on video at bounding box center [522, 326] width 920 height 517
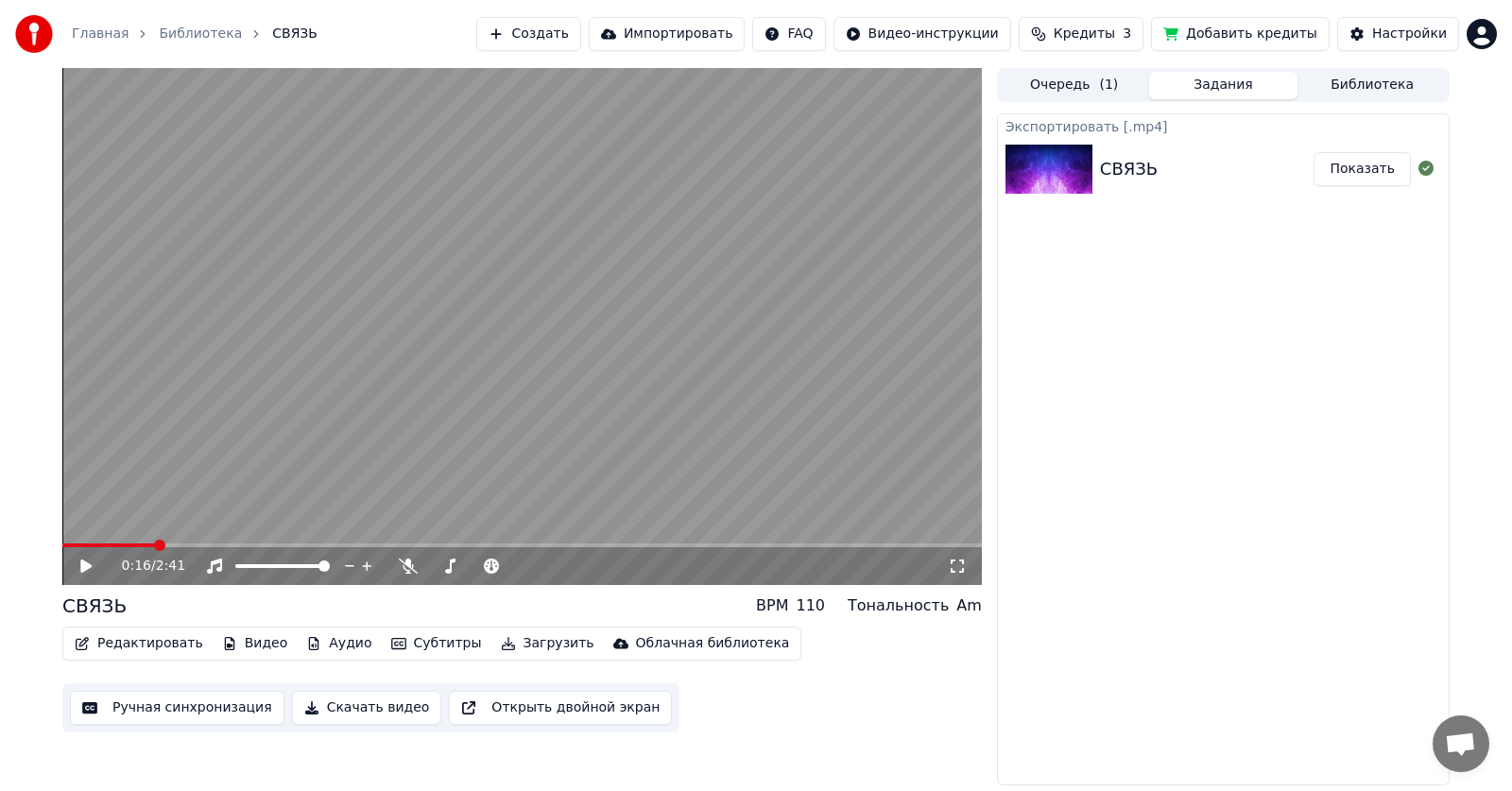
click at [1364, 175] on button "Показать" at bounding box center [1361, 168] width 97 height 34
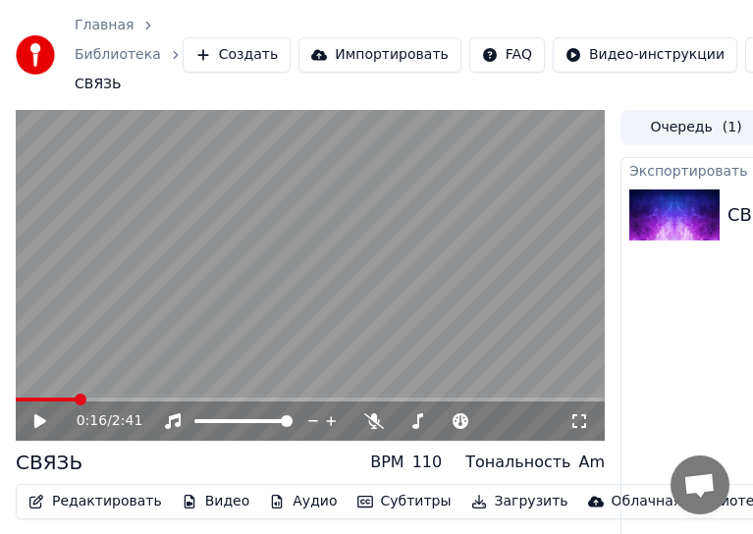
drag, startPoint x: 510, startPoint y: 4, endPoint x: 113, endPoint y: 49, distance: 399.4
click at [113, 49] on div "Главная Библиотека СВЯЗЬ Создать Импортировать FAQ Видео-инструкции Кредиты 3 Д…" at bounding box center [376, 55] width 753 height 110
